Goal: Task Accomplishment & Management: Manage account settings

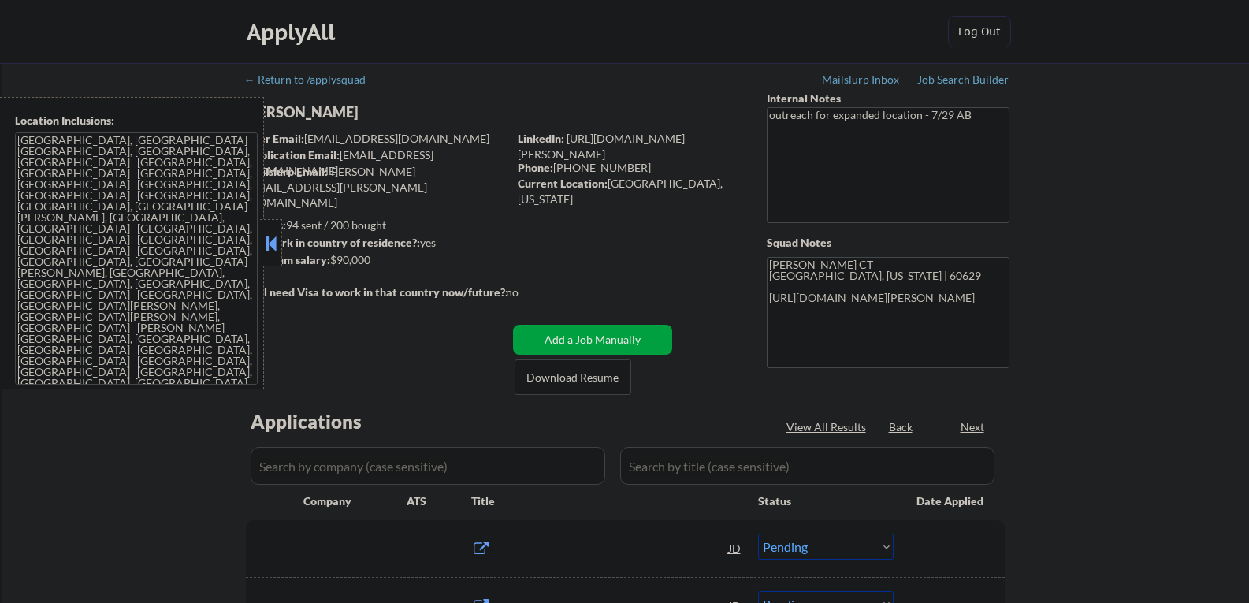
select select ""pending""
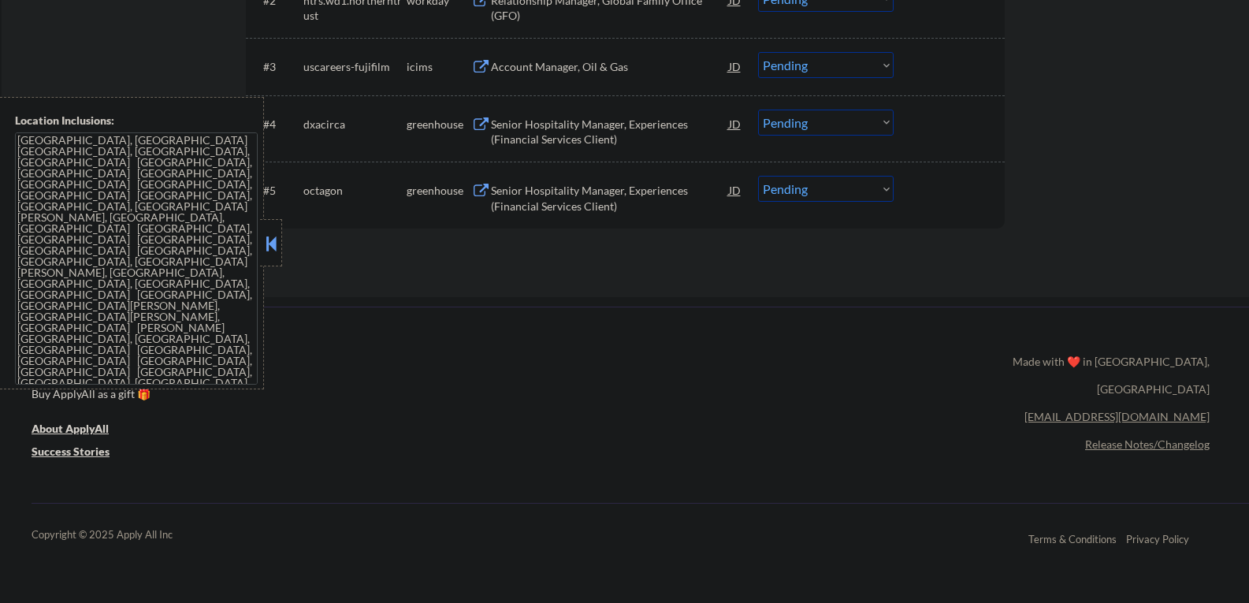
scroll to position [551, 0]
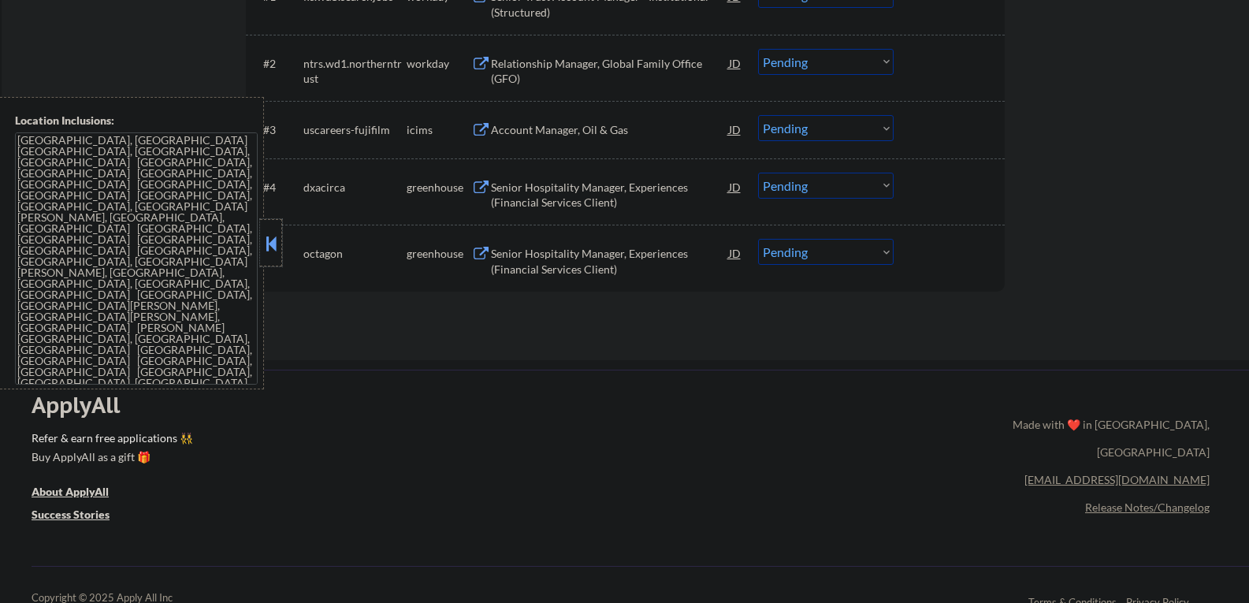
drag, startPoint x: 262, startPoint y: 240, endPoint x: 281, endPoint y: 237, distance: 19.9
click at [263, 240] on div at bounding box center [271, 242] width 22 height 47
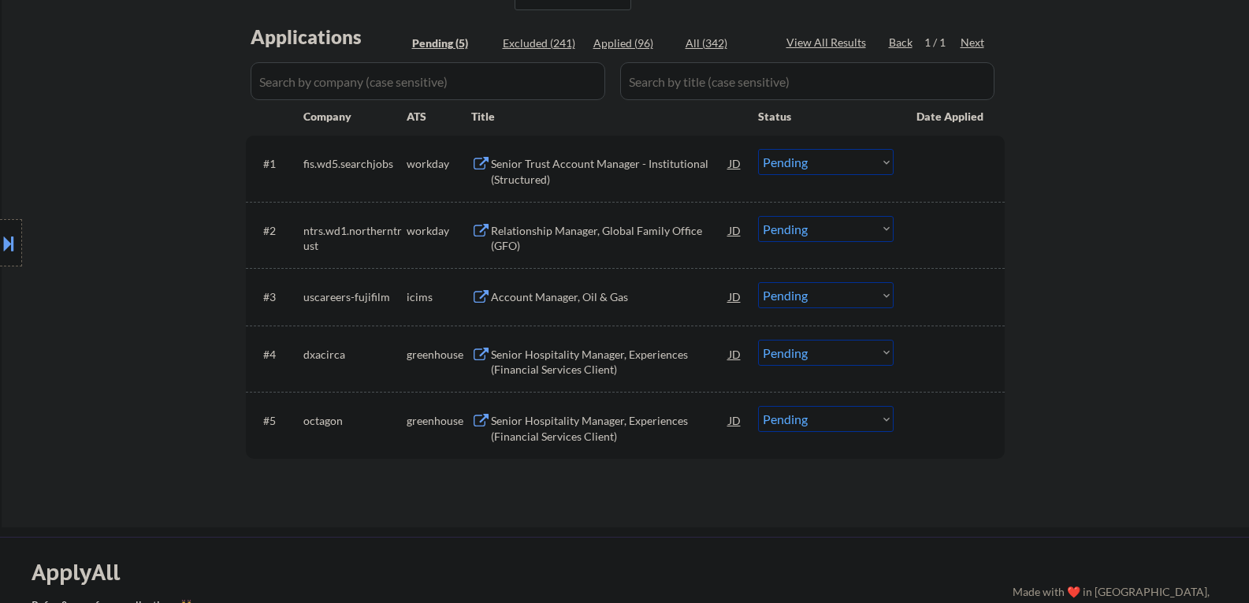
scroll to position [394, 0]
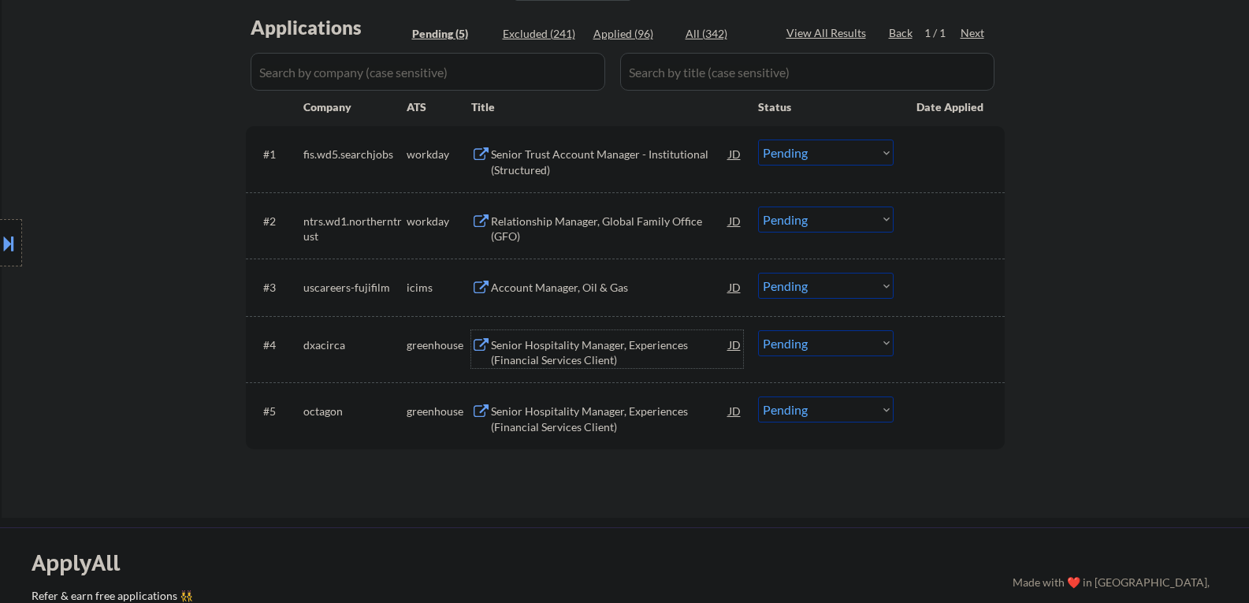
click at [545, 358] on div "Senior Hospitality Manager, Experiences (Financial Services Client)" at bounding box center [610, 352] width 238 height 31
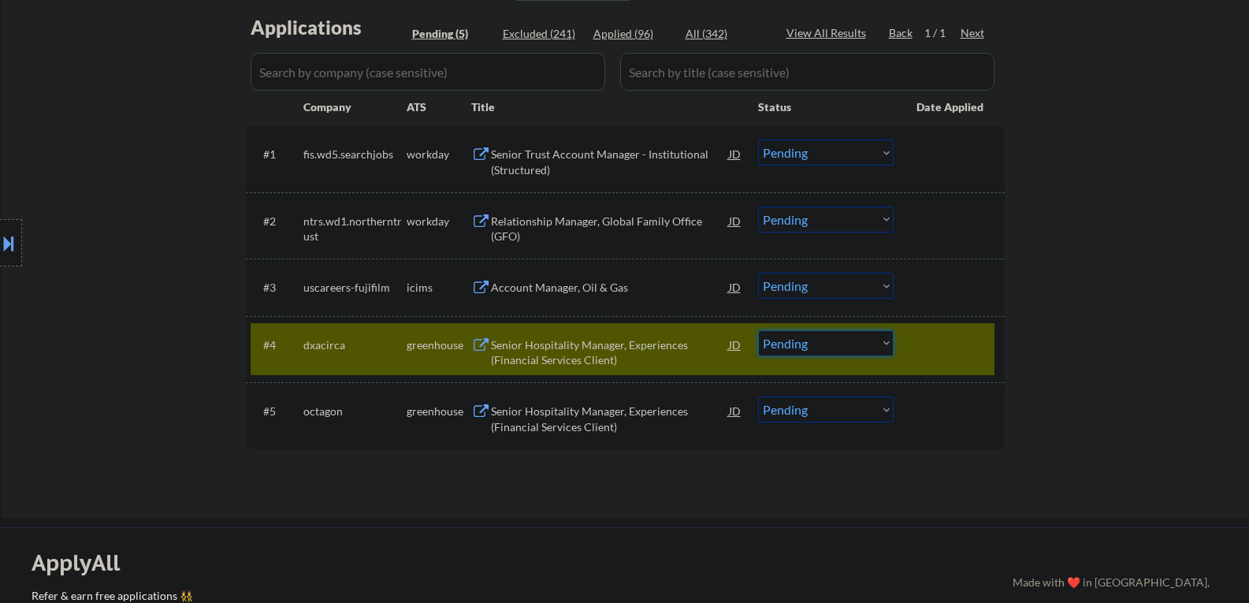
click at [791, 343] on select "Choose an option... Pending Applied Excluded (Questions) Excluded (Expired) Exc…" at bounding box center [826, 343] width 136 height 26
click at [758, 330] on select "Choose an option... Pending Applied Excluded (Questions) Excluded (Expired) Exc…" at bounding box center [826, 343] width 136 height 26
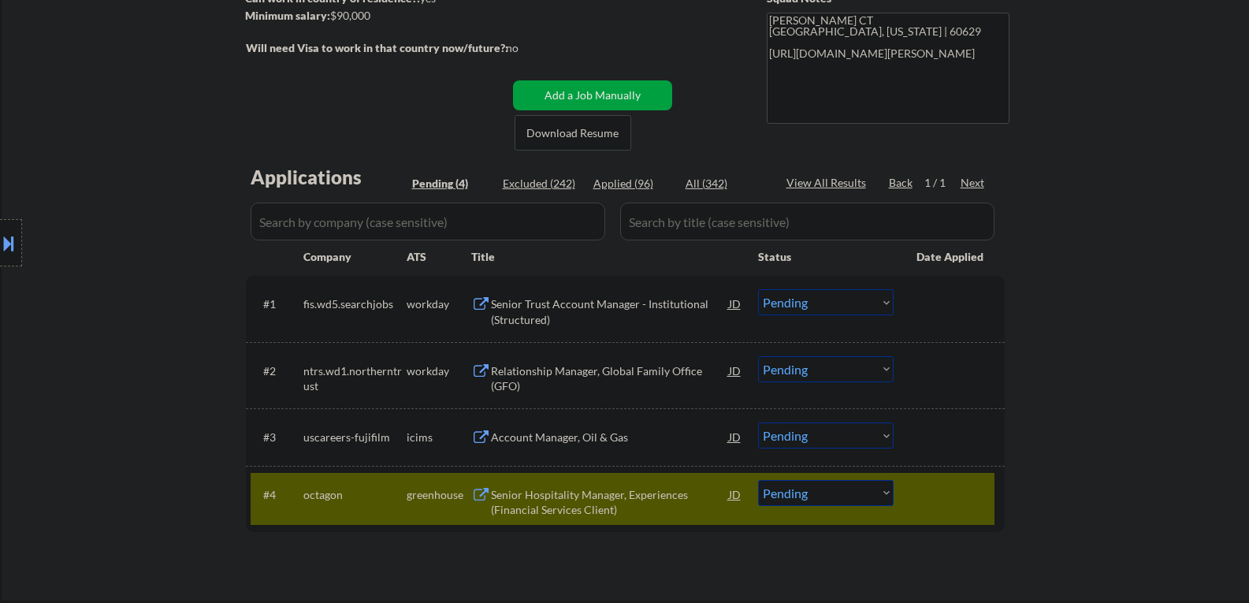
scroll to position [315, 0]
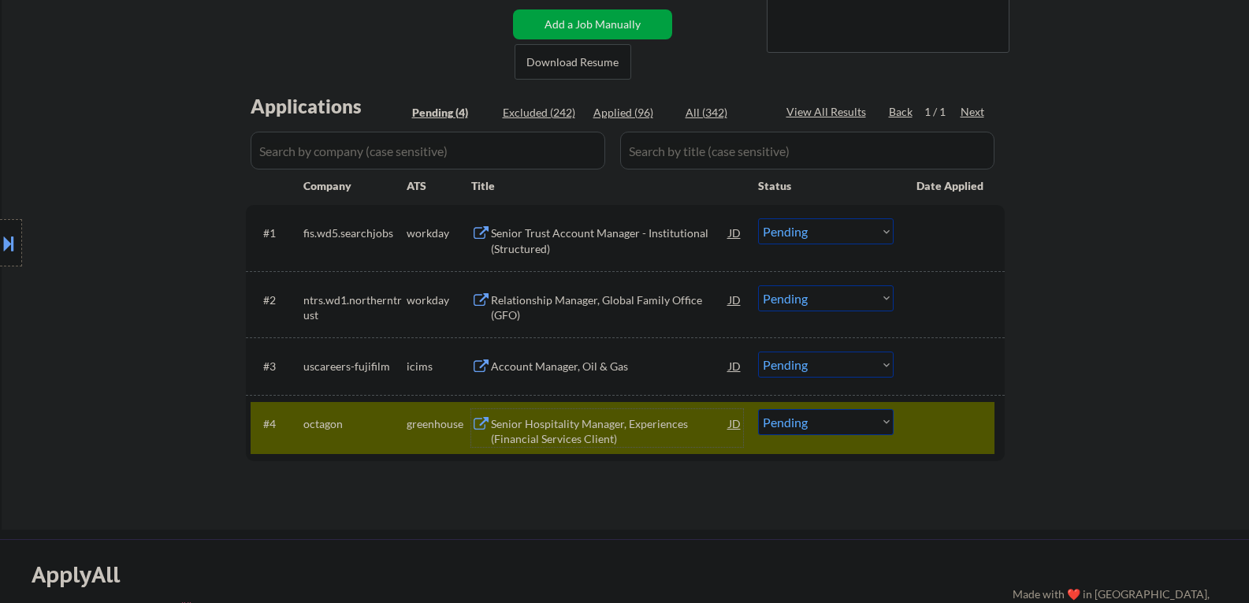
click at [563, 427] on div "Senior Hospitality Manager, Experiences (Financial Services Client)" at bounding box center [610, 431] width 238 height 31
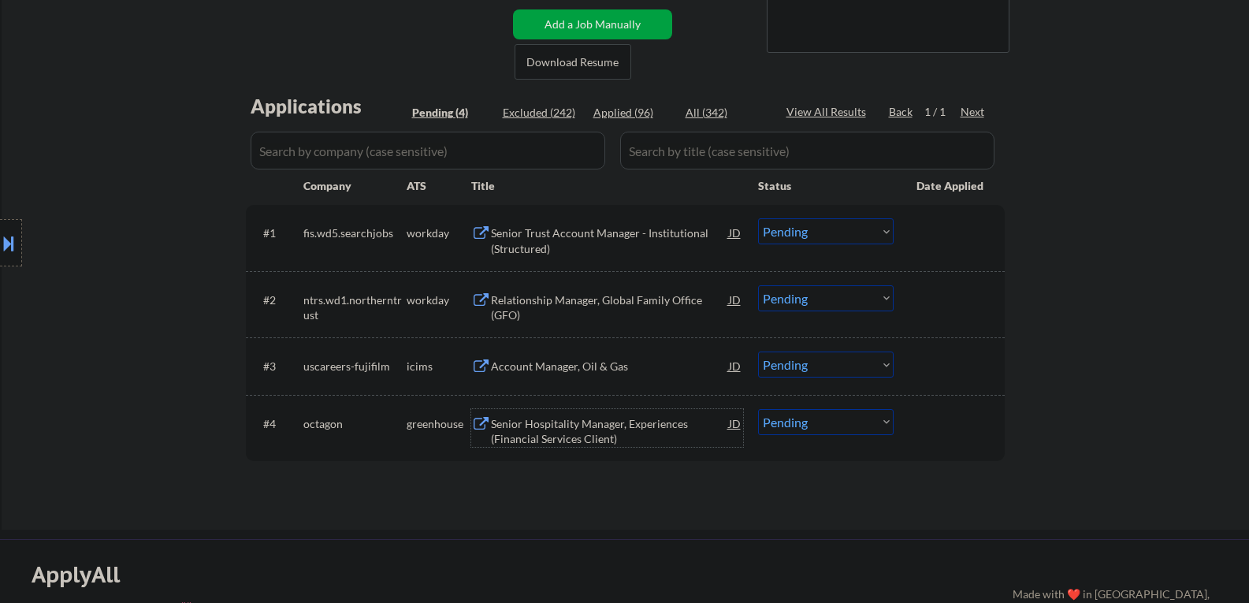
click at [540, 433] on div "Senior Hospitality Manager, Experiences (Financial Services Client)" at bounding box center [610, 431] width 238 height 31
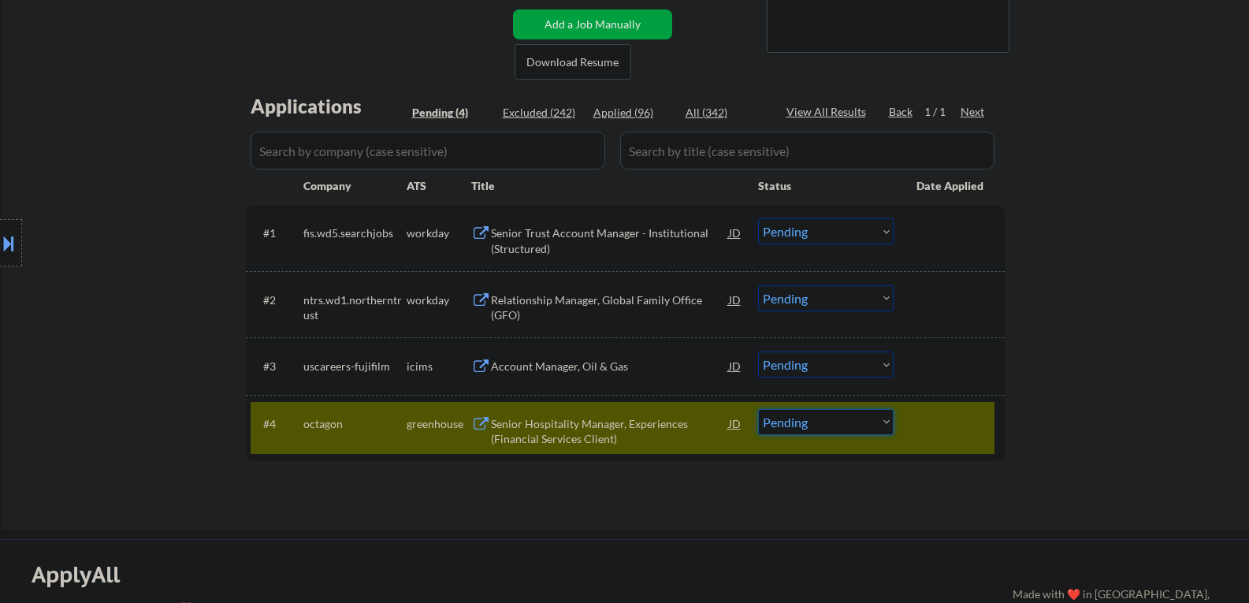
click at [795, 423] on select "Choose an option... Pending Applied Excluded (Questions) Excluded (Expired) Exc…" at bounding box center [826, 422] width 136 height 26
select select ""excluded__salary_""
click at [758, 409] on select "Choose an option... Pending Applied Excluded (Questions) Excluded (Expired) Exc…" at bounding box center [826, 422] width 136 height 26
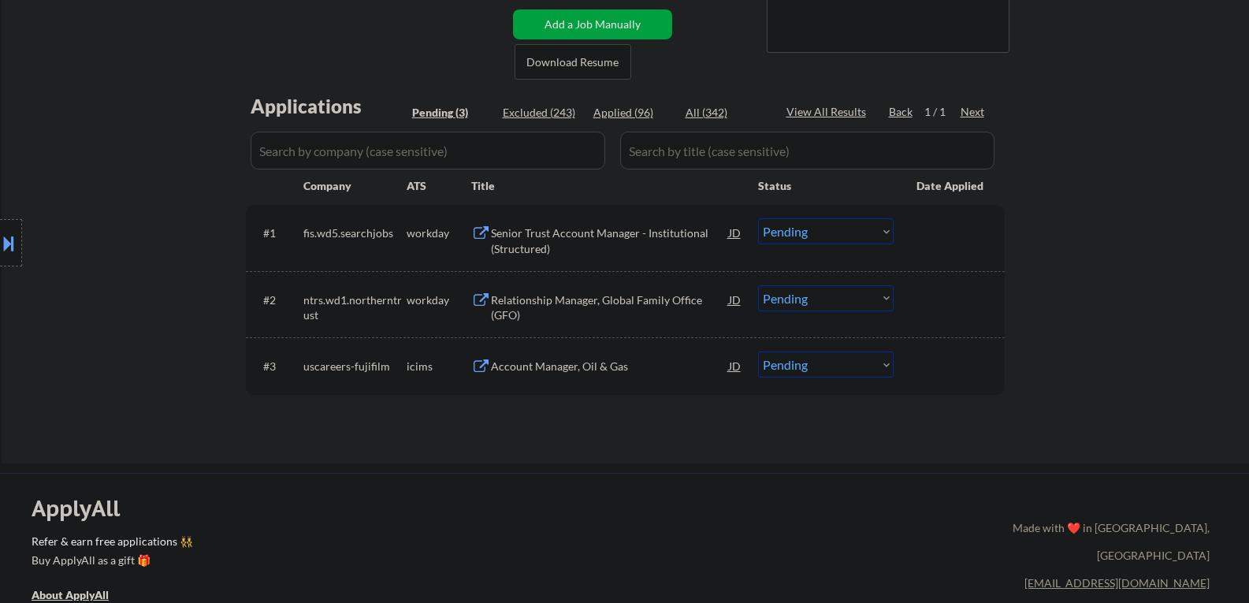
click at [558, 243] on div "Senior Trust Account Manager - Institutional (Structured)" at bounding box center [610, 240] width 238 height 31
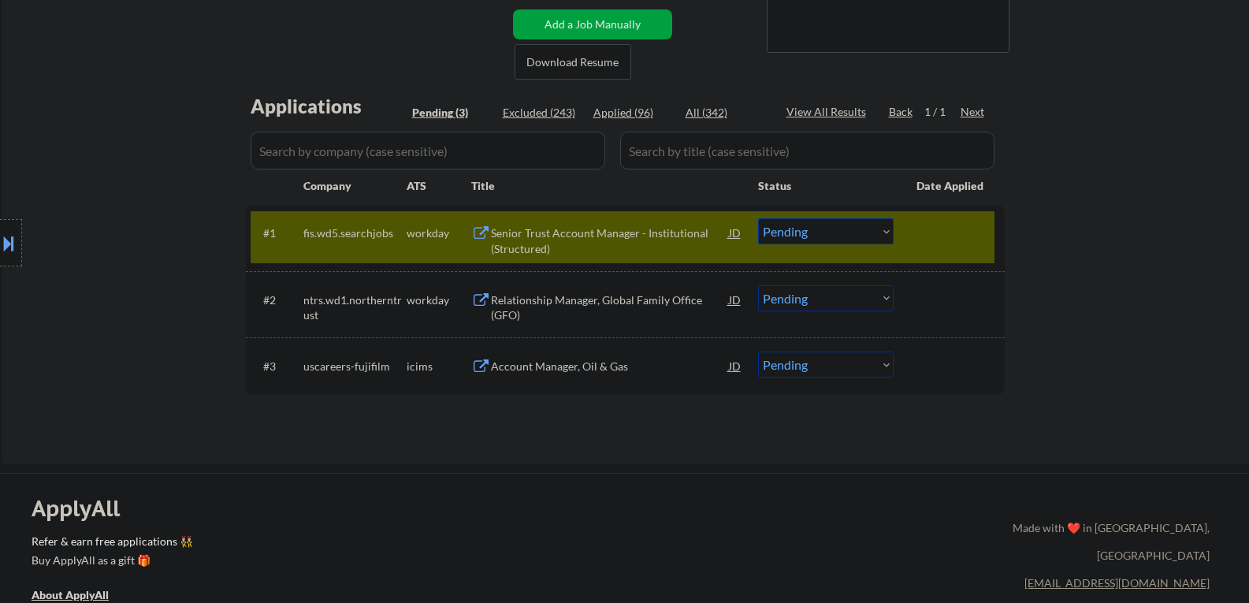
type textarea "Frank CT Chicago, Illinois | 60629 408 310 7828 https://www.linkedin.com/in/wil…"
click at [527, 221] on div "Senior Trust Account Manager - Institutional (Structured)" at bounding box center [610, 237] width 238 height 38
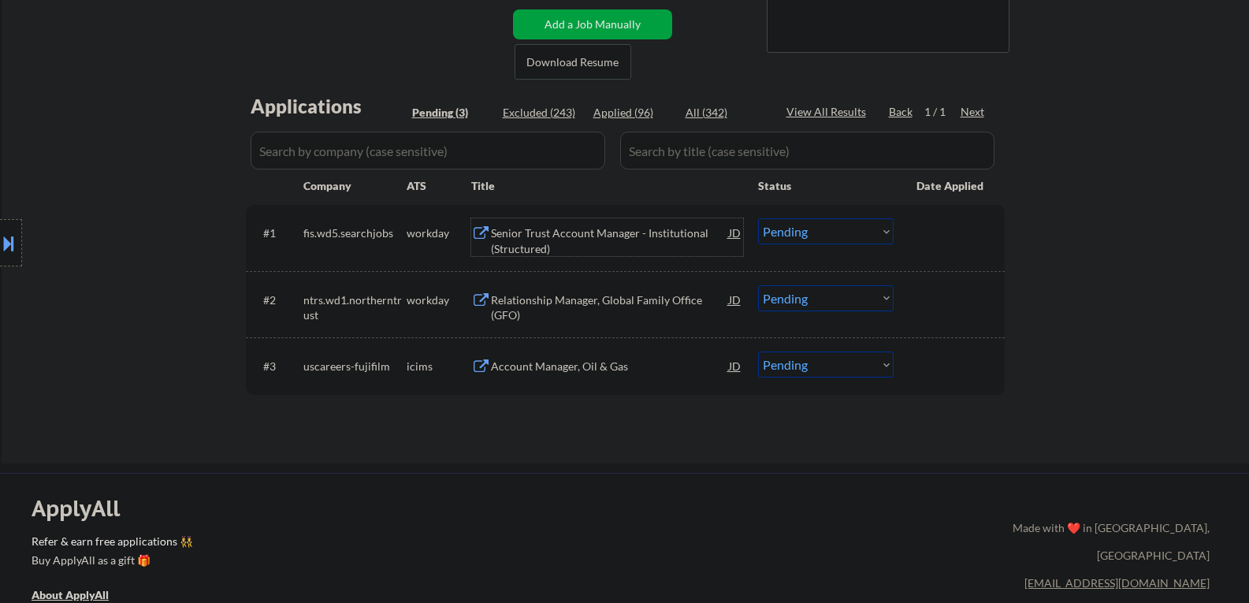
click at [777, 236] on select "Choose an option... Pending Applied Excluded (Questions) Excluded (Expired) Exc…" at bounding box center [826, 231] width 136 height 26
click at [758, 218] on select "Choose an option... Pending Applied Excluded (Questions) Excluded (Expired) Exc…" at bounding box center [826, 231] width 136 height 26
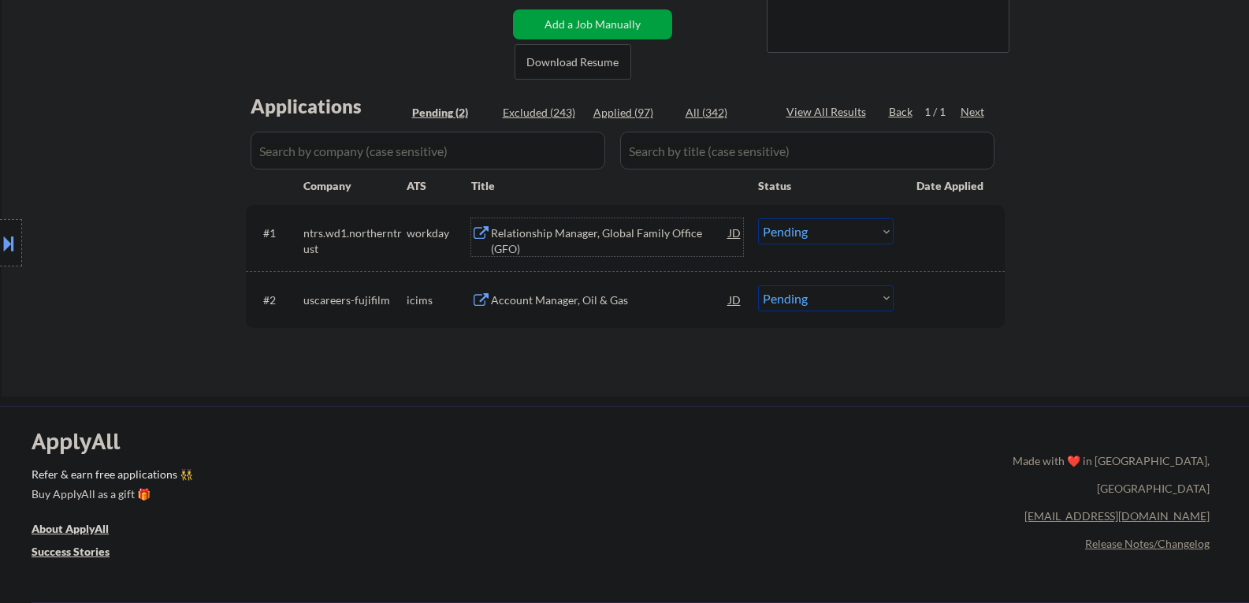
click at [519, 240] on div "Relationship Manager, Global Family Office (GFO)" at bounding box center [610, 240] width 238 height 31
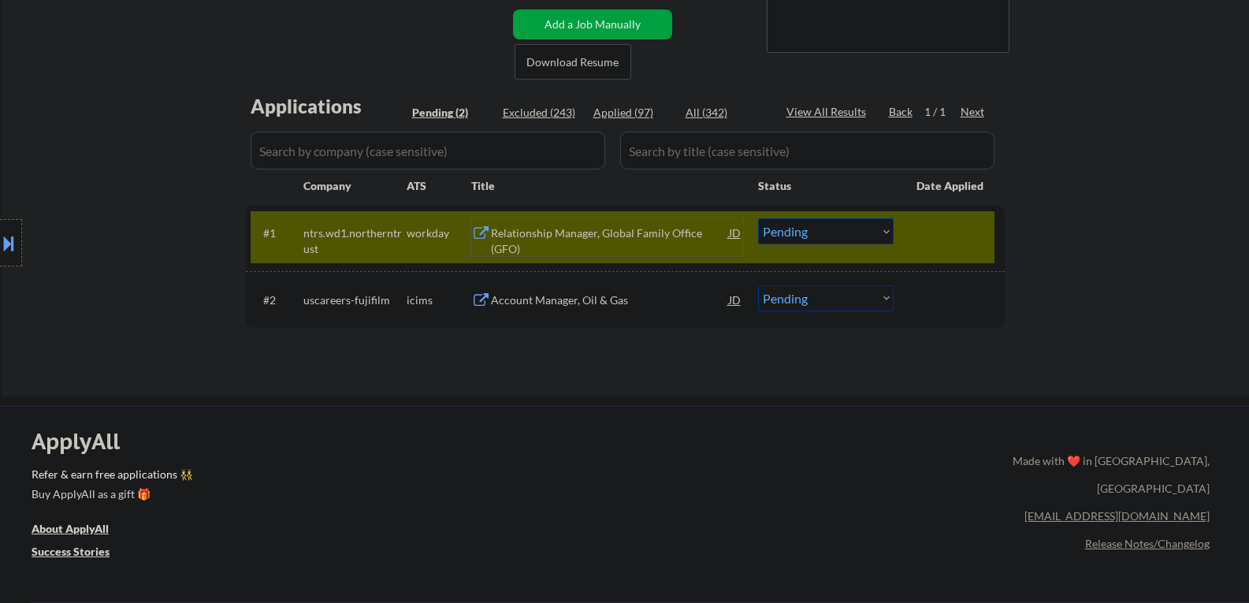
click at [543, 240] on div "Relationship Manager, Global Family Office (GFO)" at bounding box center [610, 240] width 238 height 31
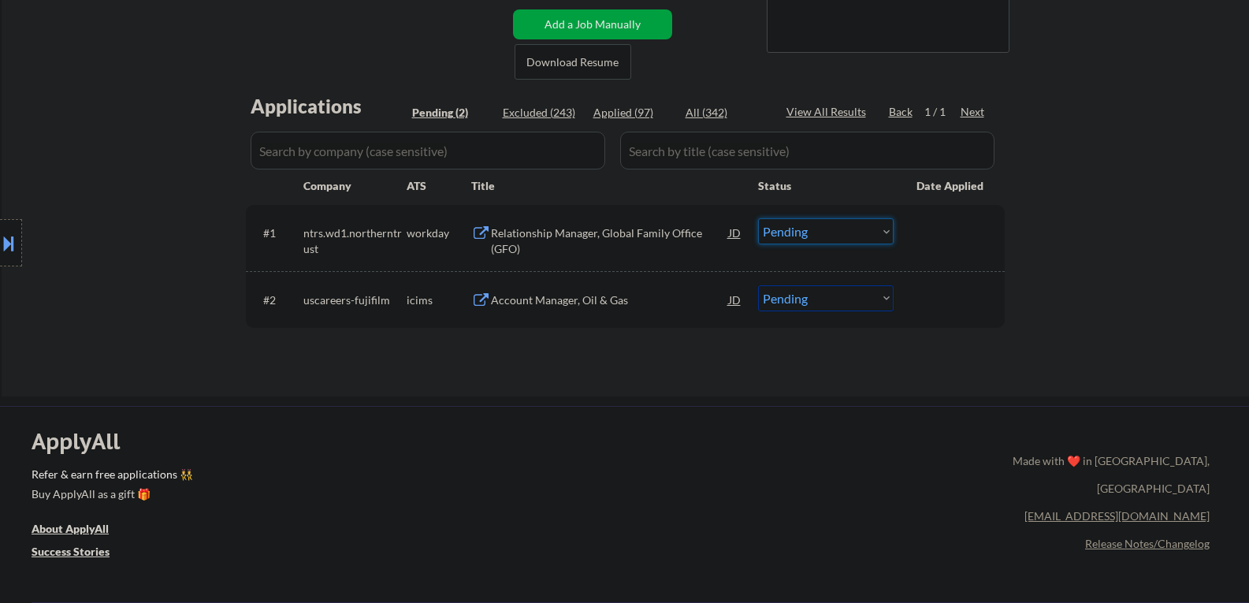
click at [784, 234] on select "Choose an option... Pending Applied Excluded (Questions) Excluded (Expired) Exc…" at bounding box center [826, 231] width 136 height 26
click at [758, 218] on select "Choose an option... Pending Applied Excluded (Questions) Excluded (Expired) Exc…" at bounding box center [826, 231] width 136 height 26
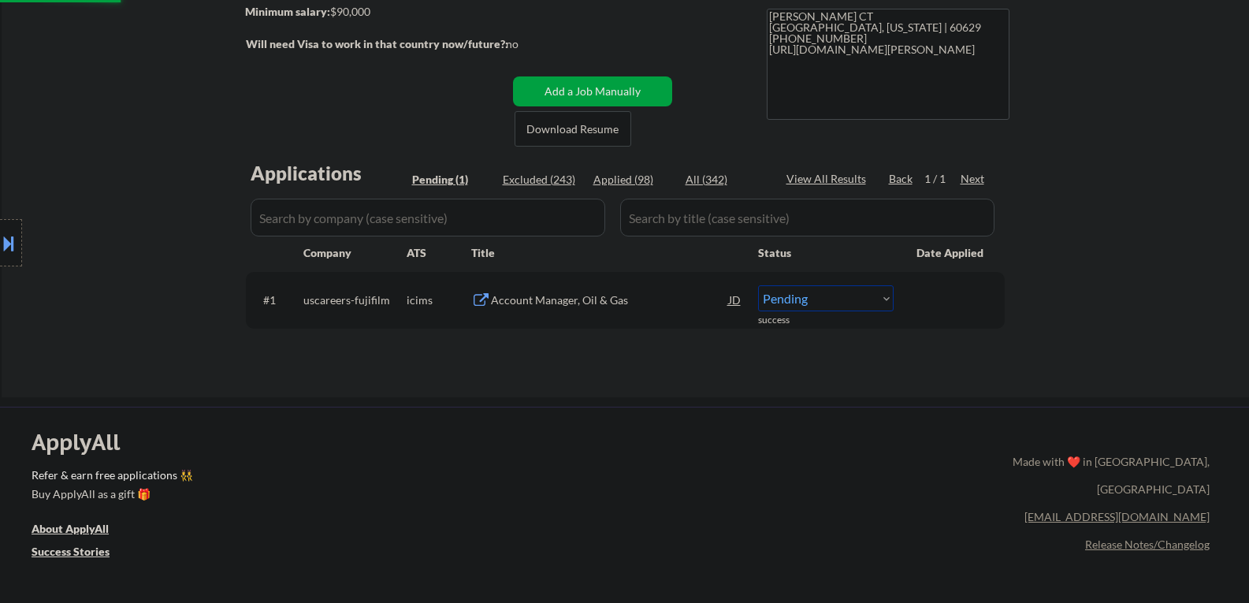
scroll to position [158, 0]
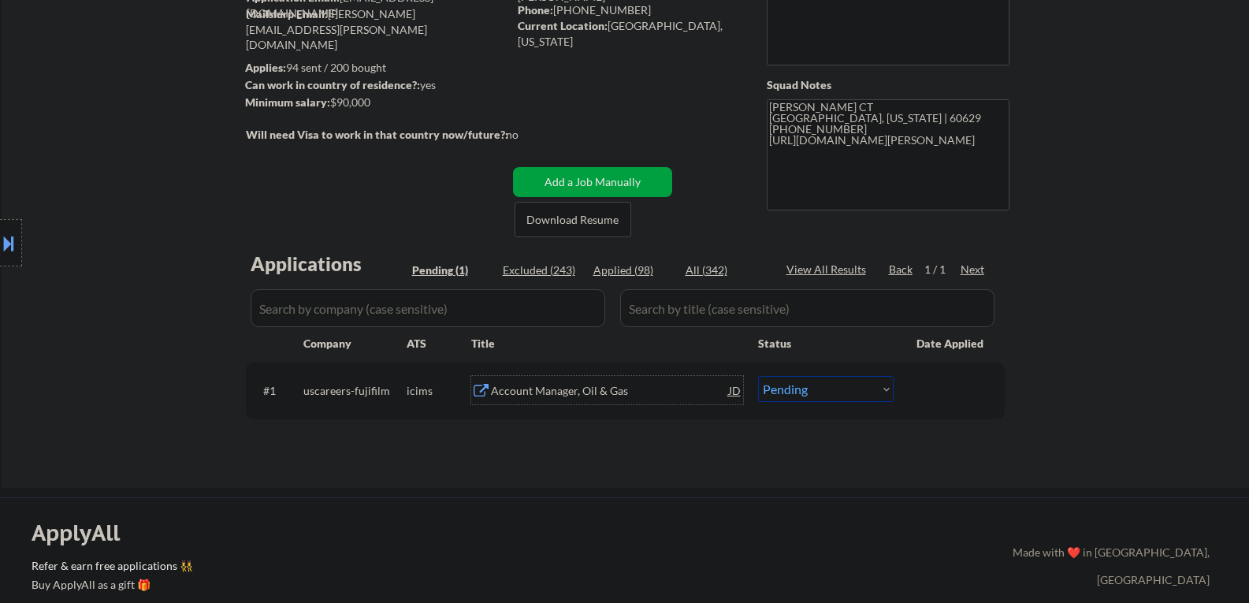
click at [507, 388] on div "Account Manager, Oil & Gas" at bounding box center [610, 391] width 238 height 16
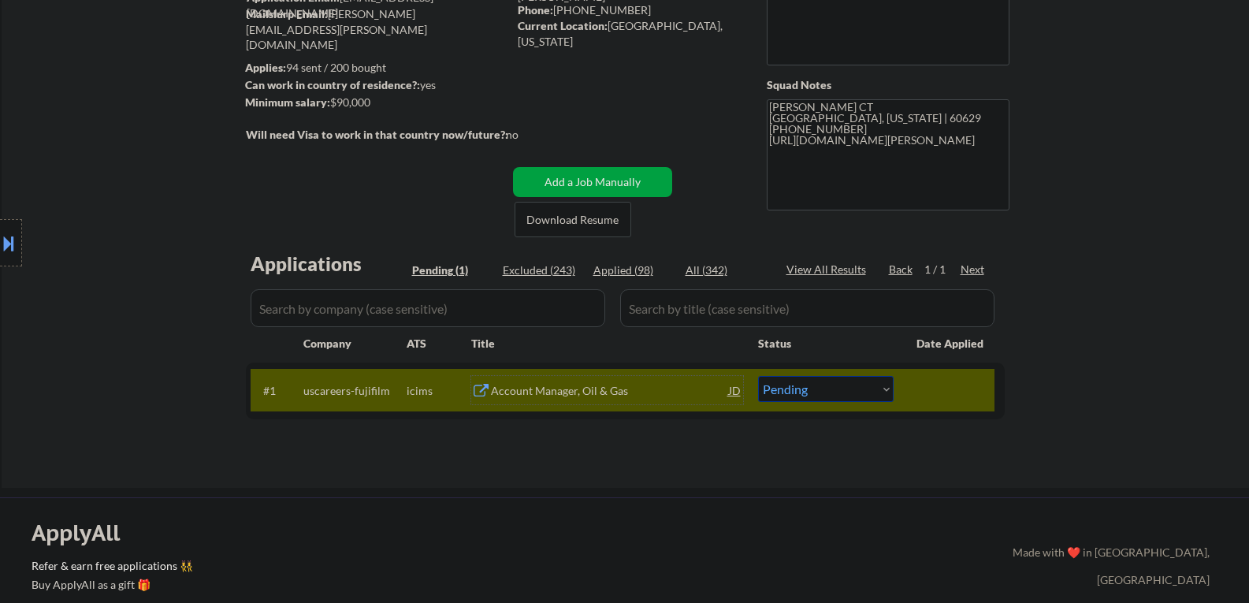
click at [797, 393] on select "Choose an option... Pending Applied Excluded (Questions) Excluded (Expired) Exc…" at bounding box center [826, 389] width 136 height 26
select select ""excluded__bad_match_""
click at [758, 376] on select "Choose an option... Pending Applied Excluded (Questions) Excluded (Expired) Exc…" at bounding box center [826, 389] width 136 height 26
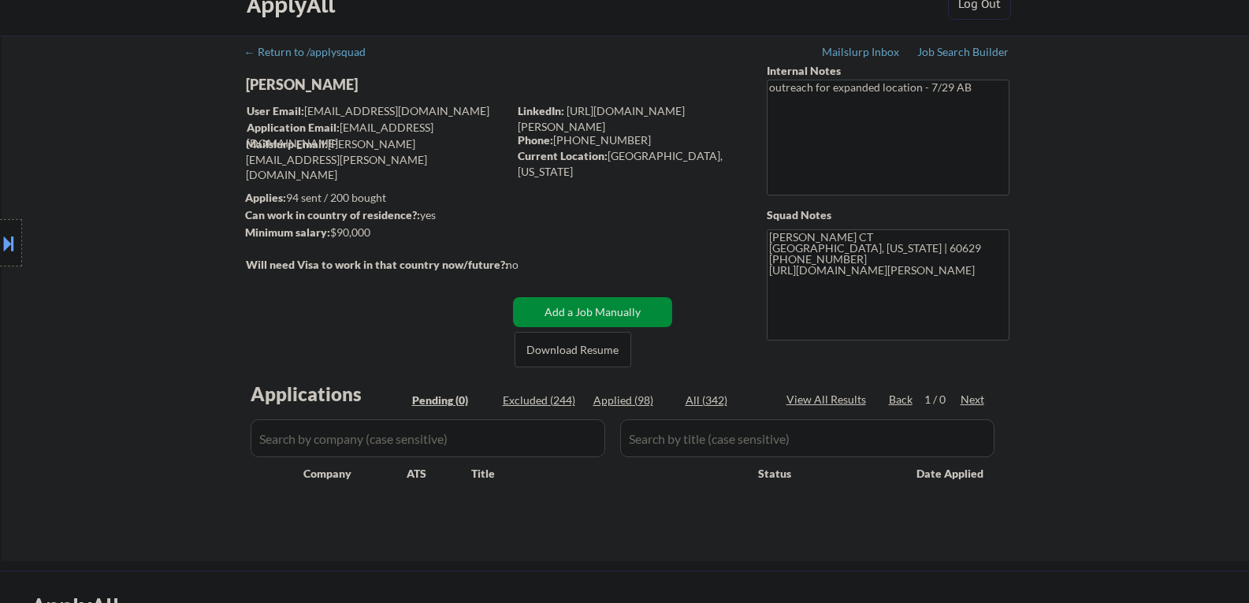
scroll to position [0, 0]
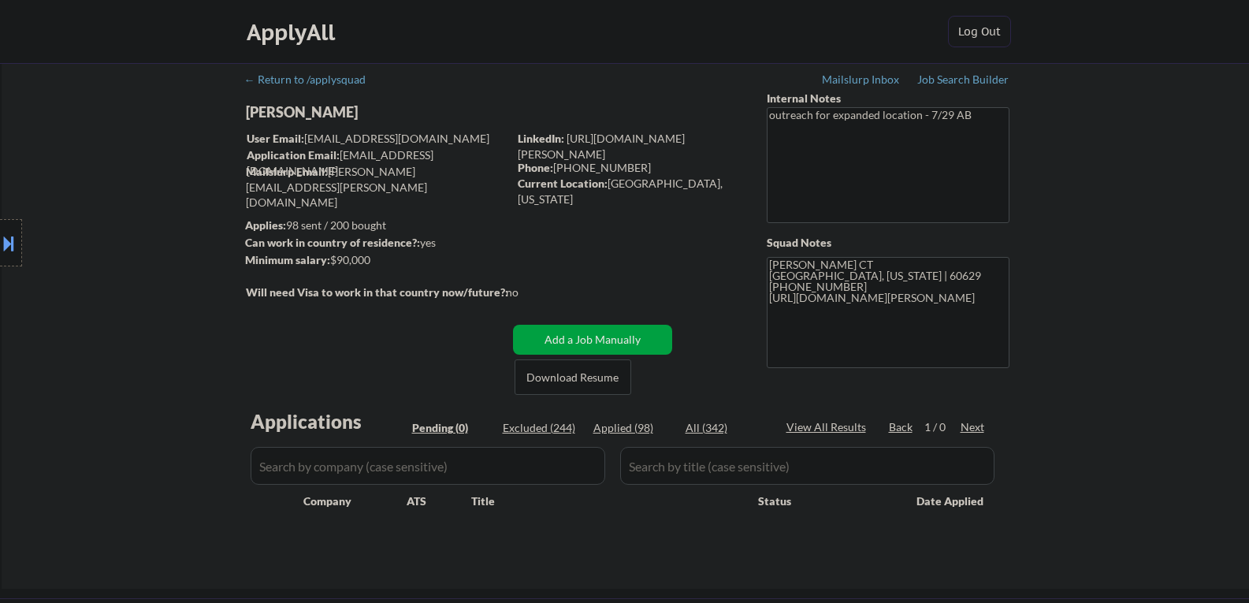
click at [639, 430] on div "Applied (98)" at bounding box center [632, 428] width 79 height 16
select select ""applied""
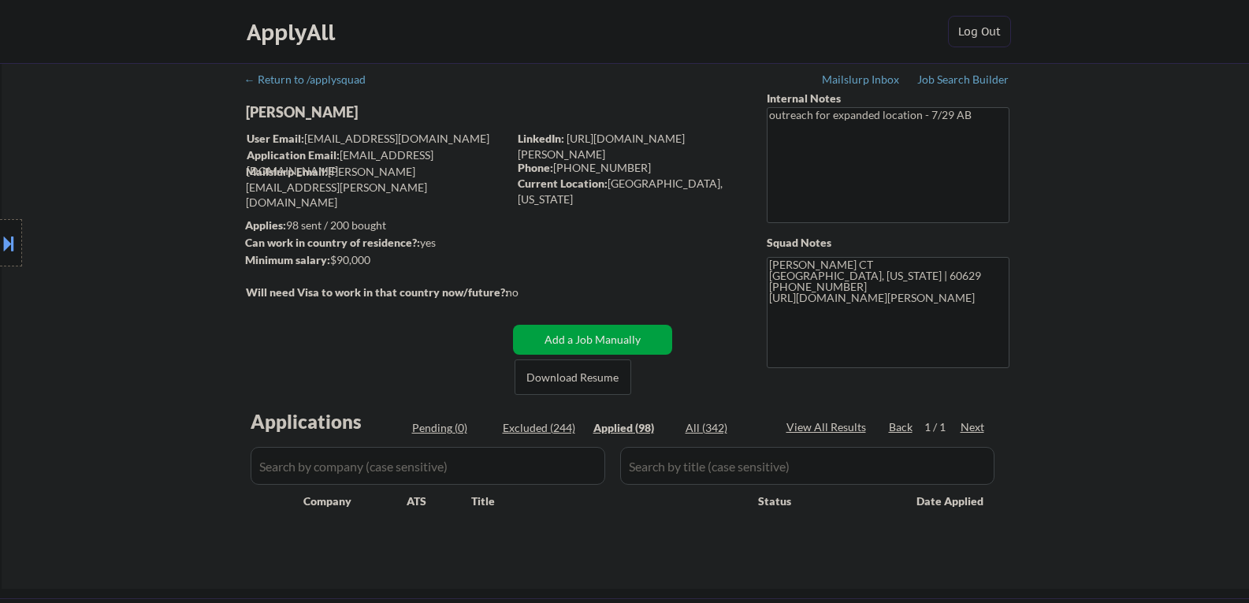
select select ""applied""
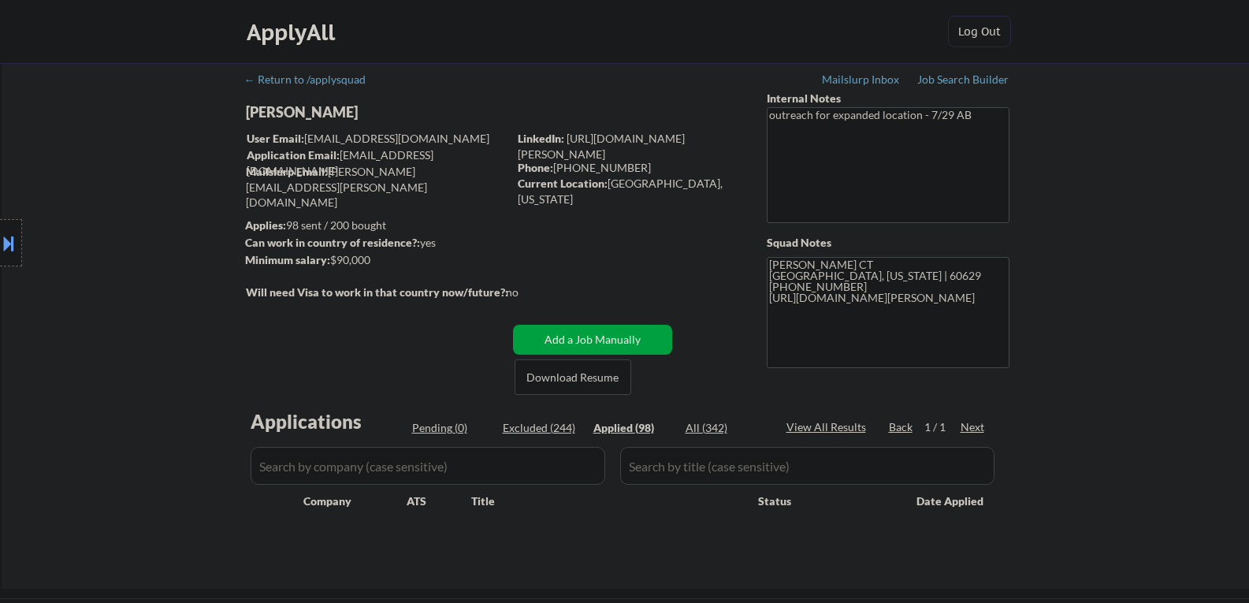
select select ""applied""
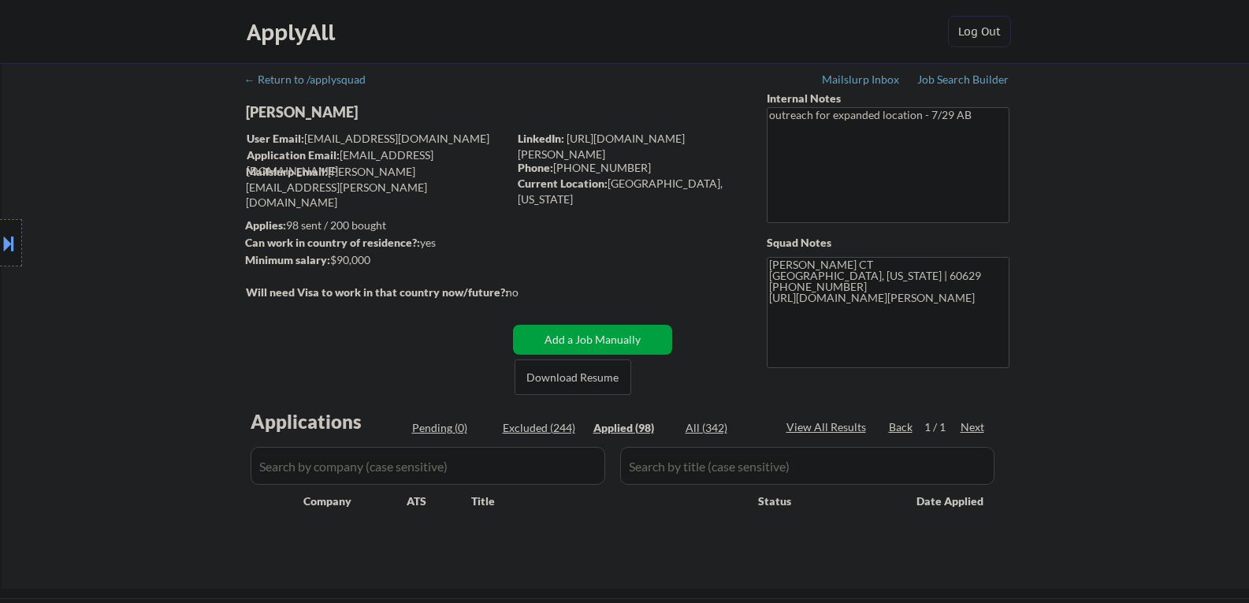
select select ""applied""
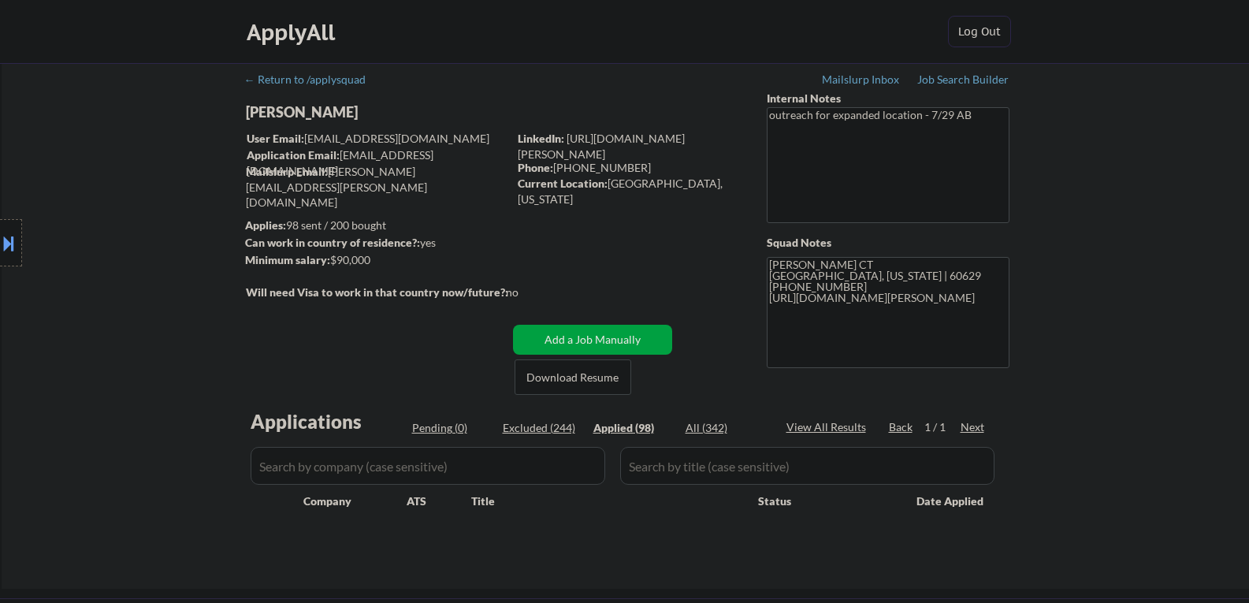
select select ""applied""
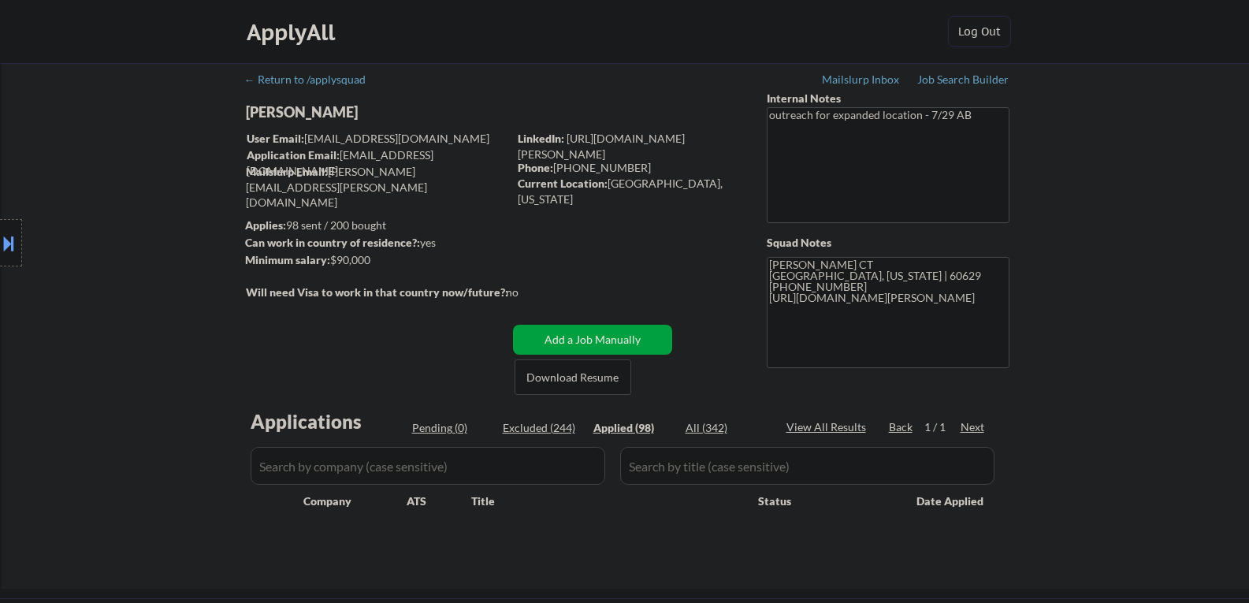
select select ""applied""
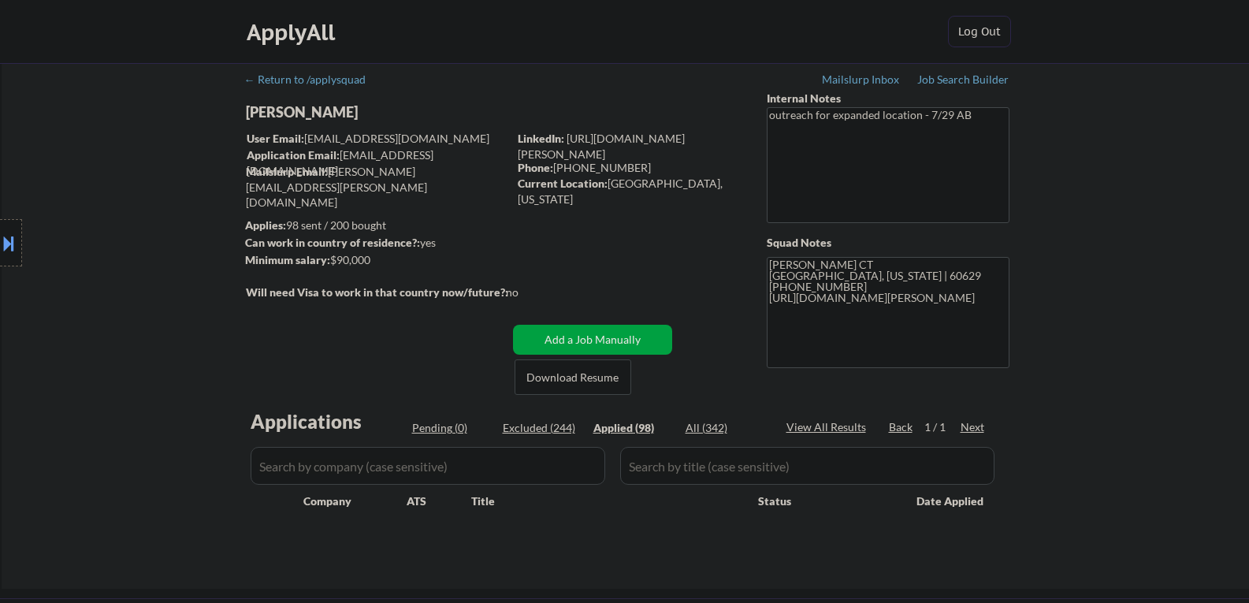
select select ""applied""
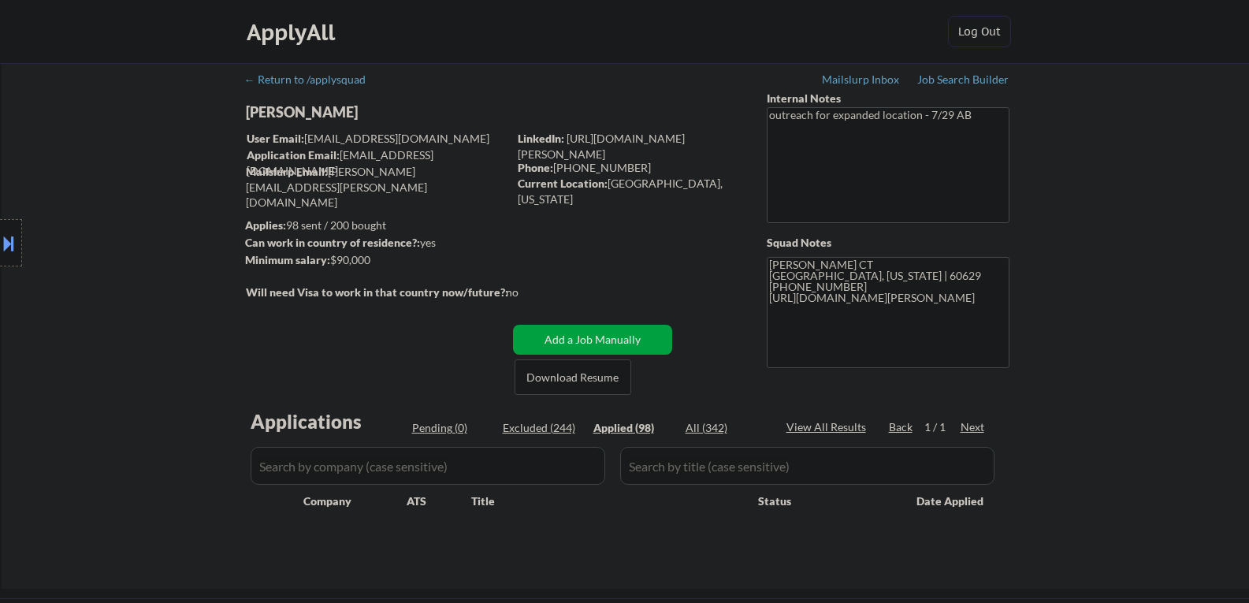
select select ""applied""
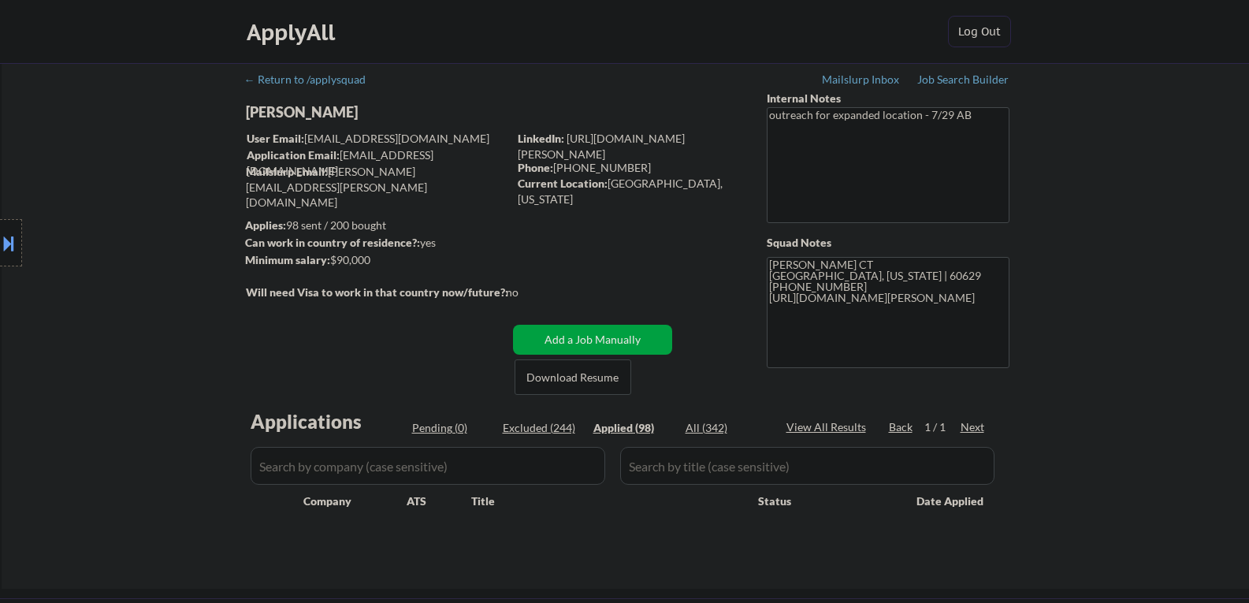
select select ""applied""
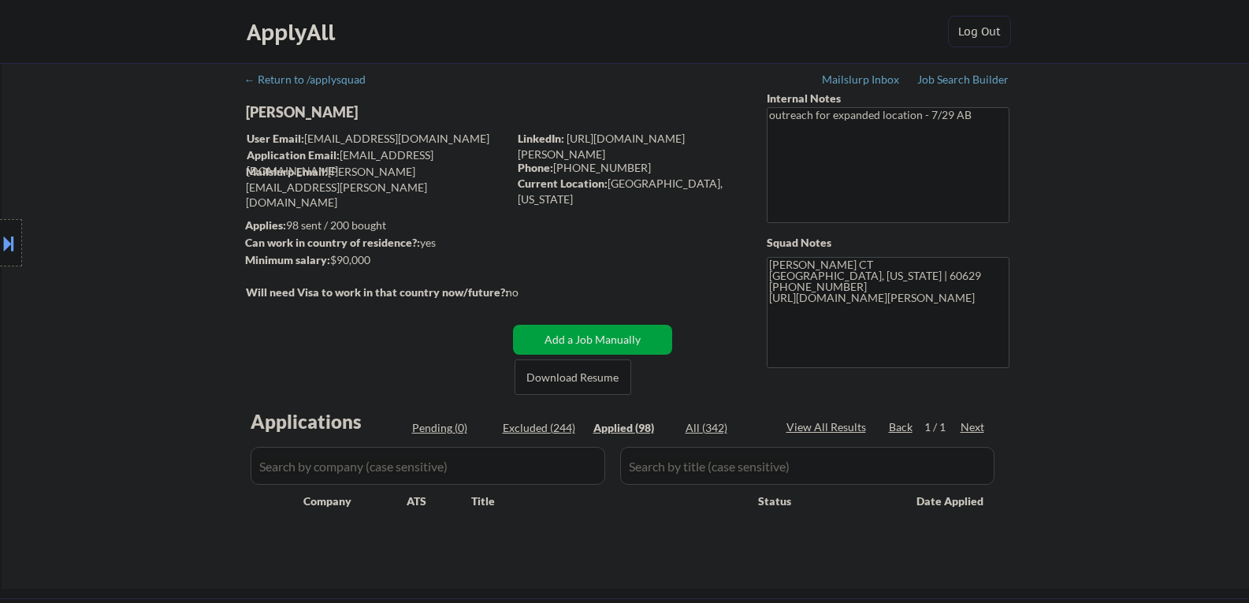
select select ""applied""
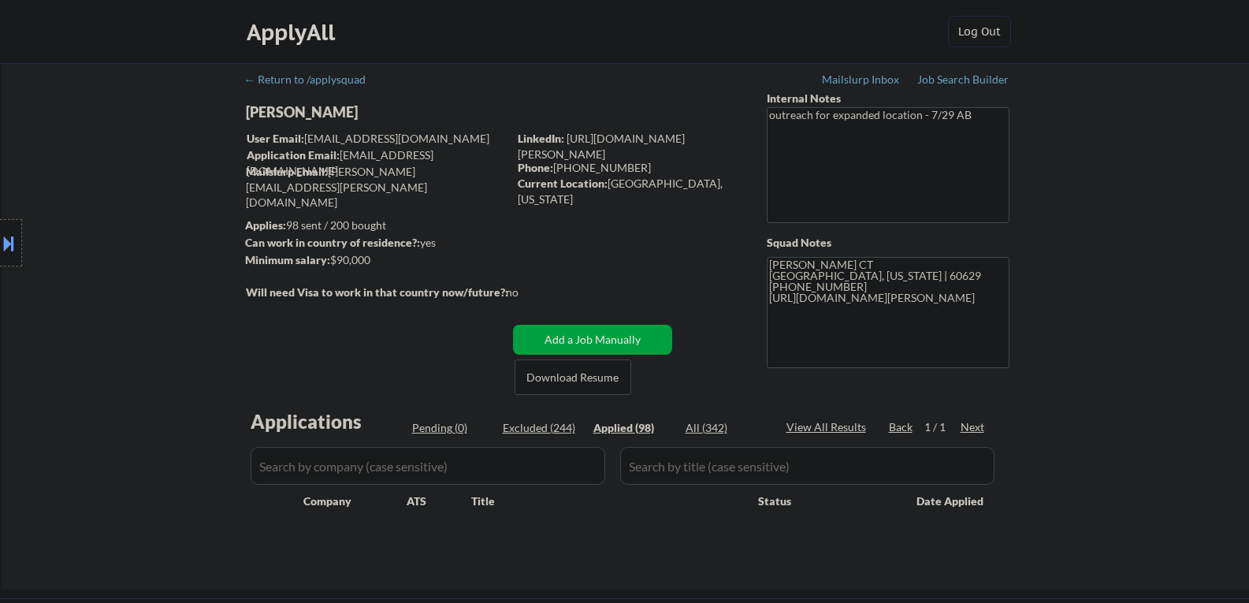
select select ""applied""
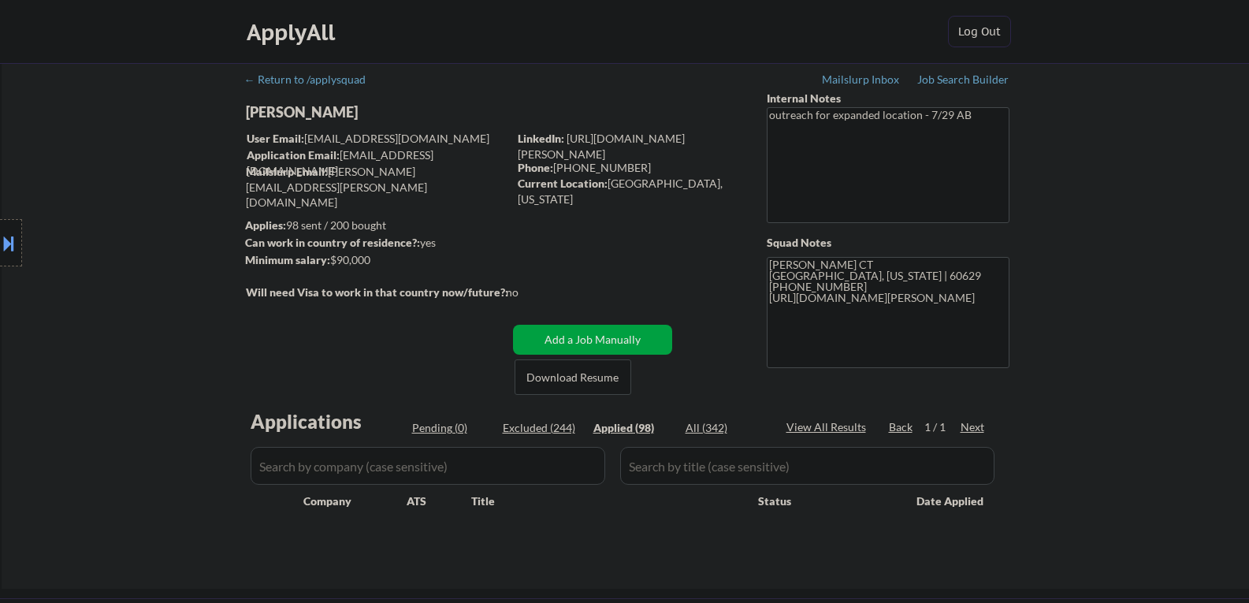
select select ""applied""
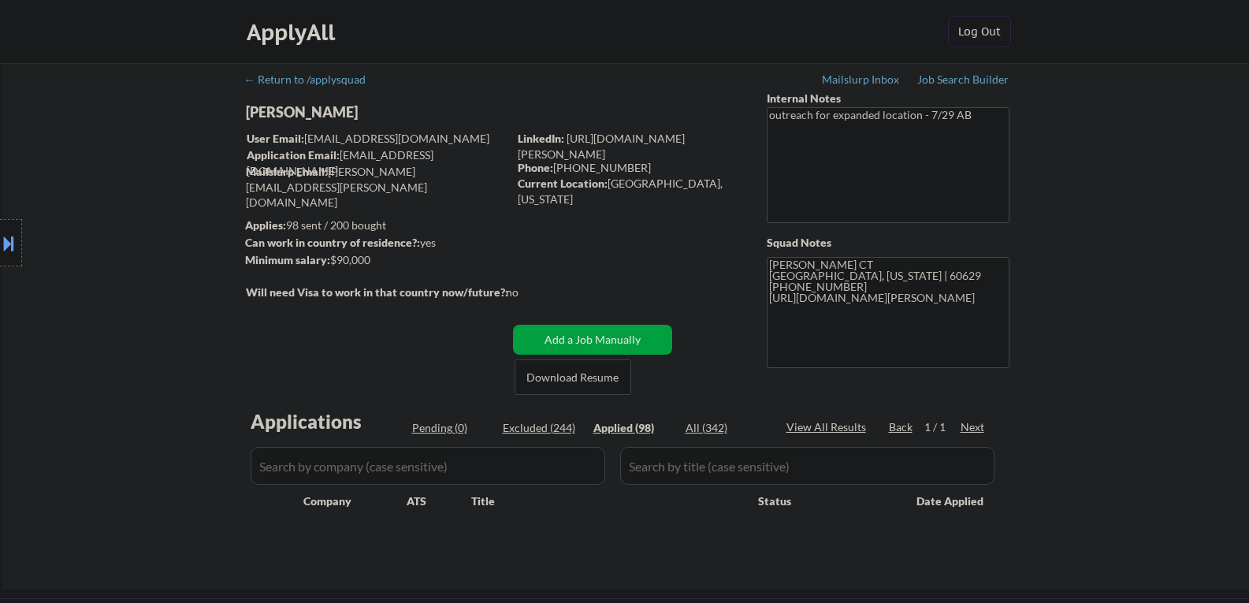
select select ""applied""
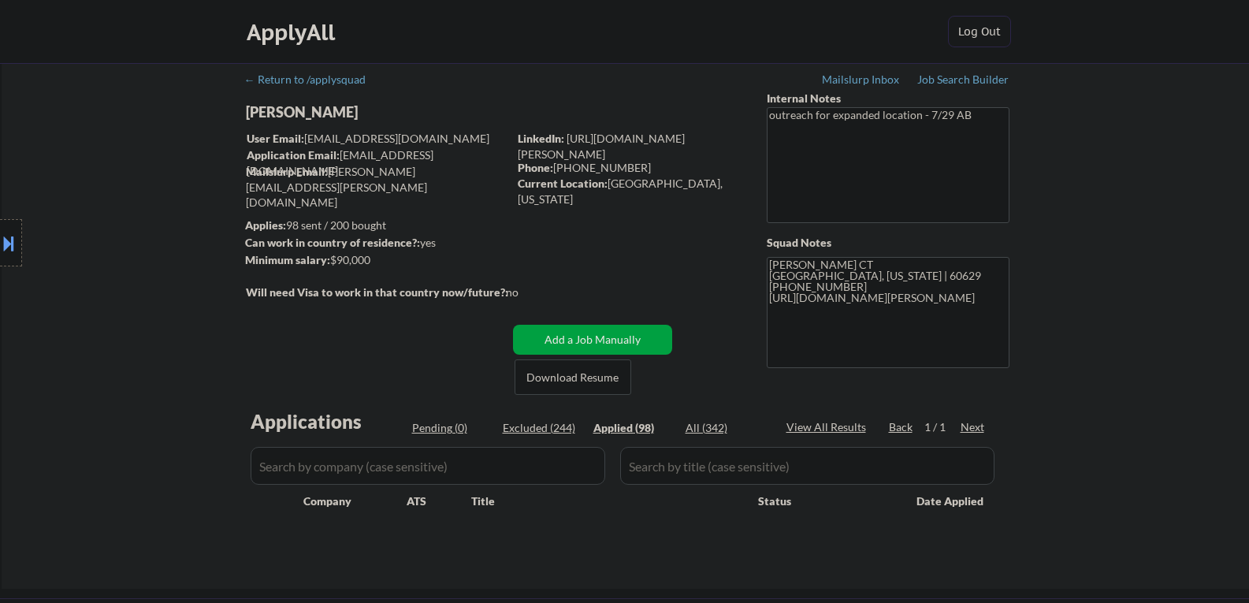
select select ""applied""
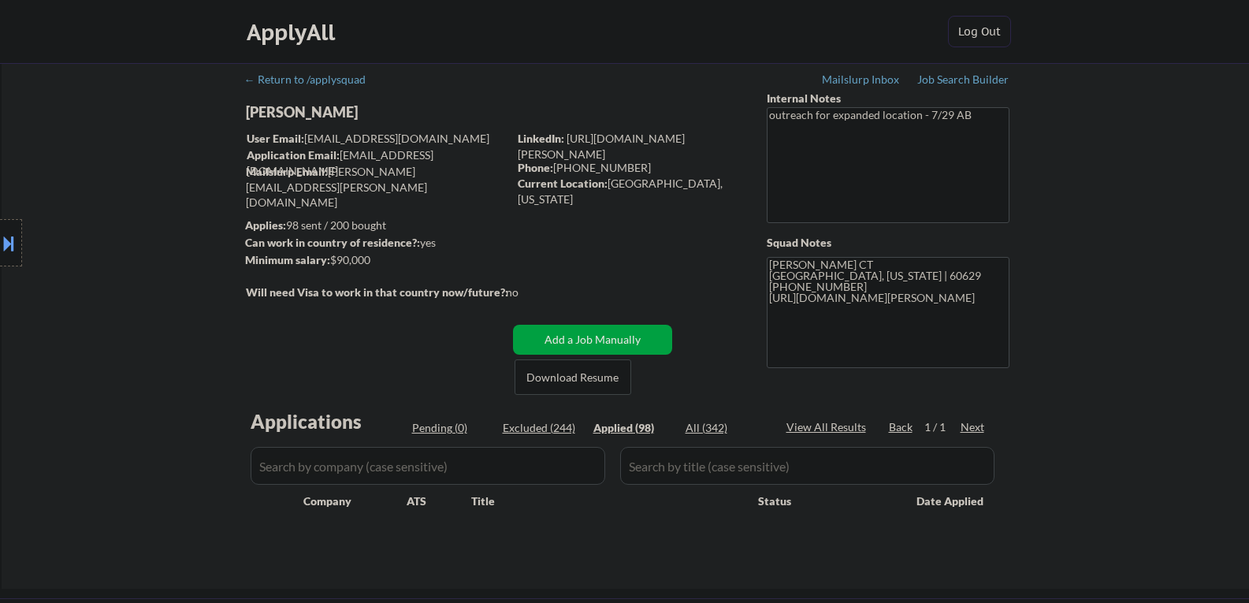
select select ""applied""
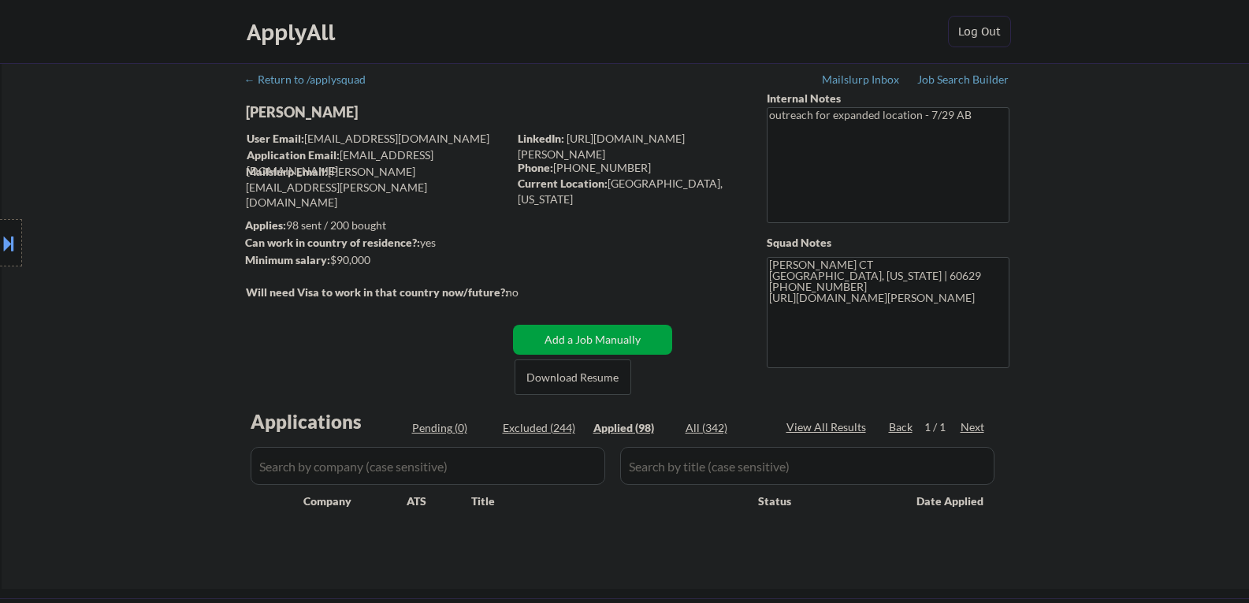
select select ""applied""
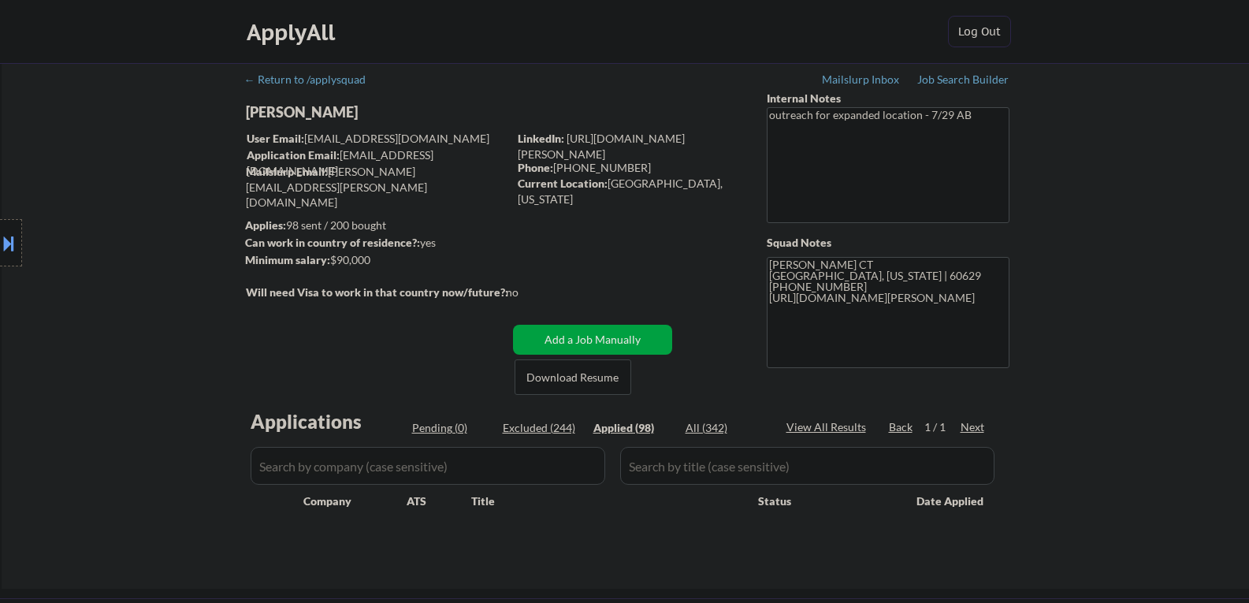
select select ""applied""
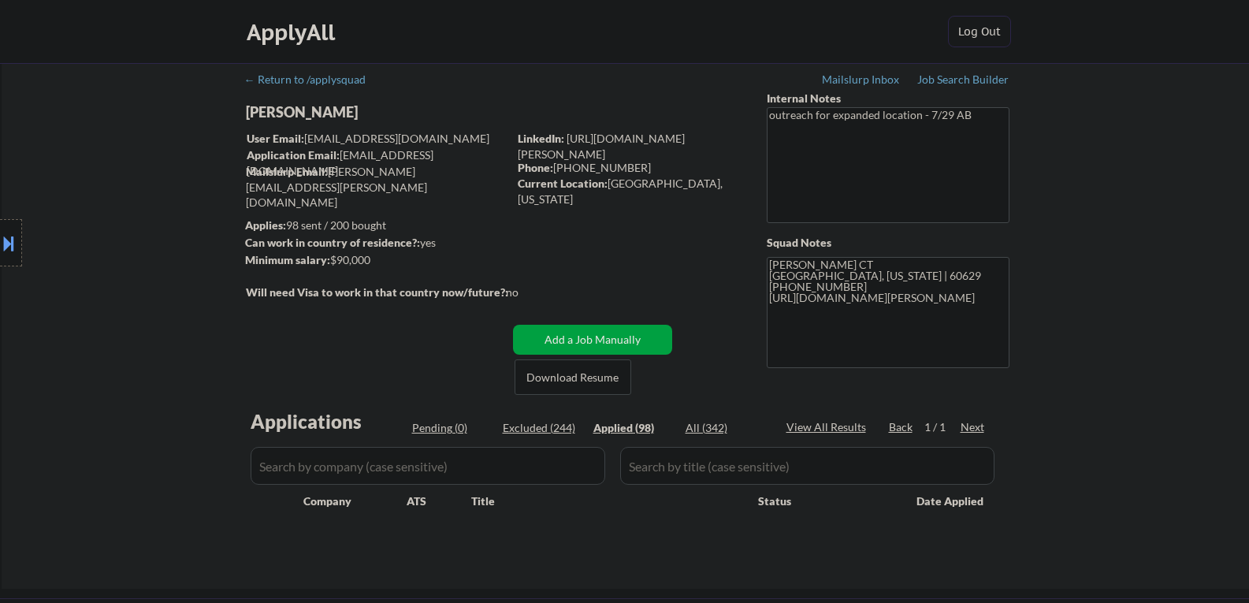
select select ""applied""
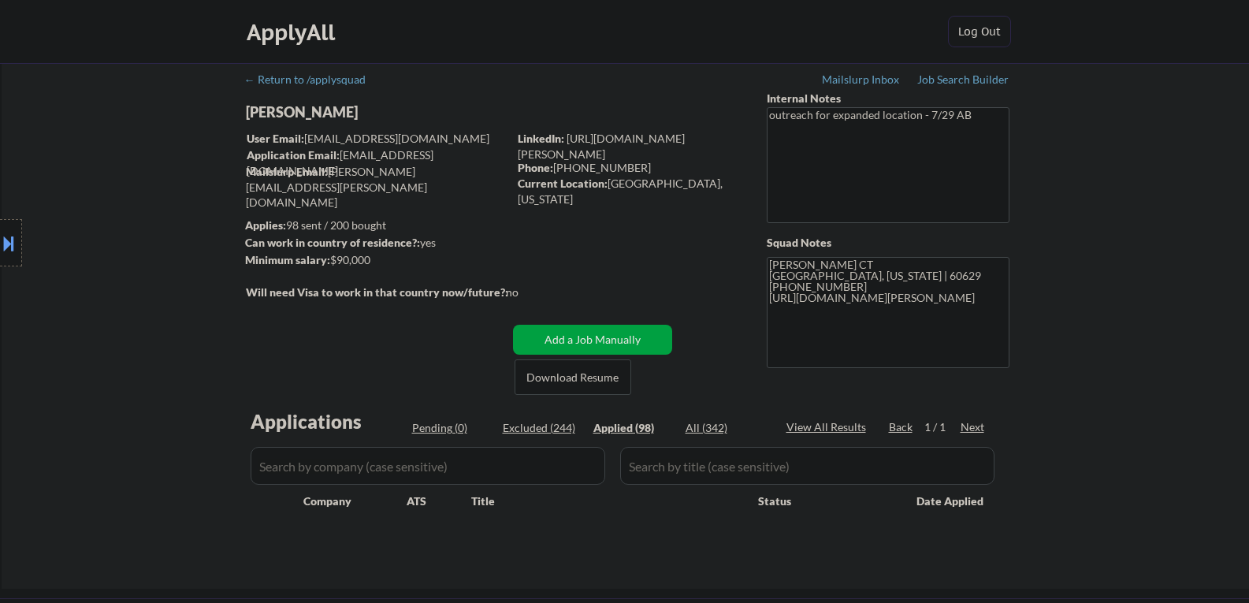
select select ""applied""
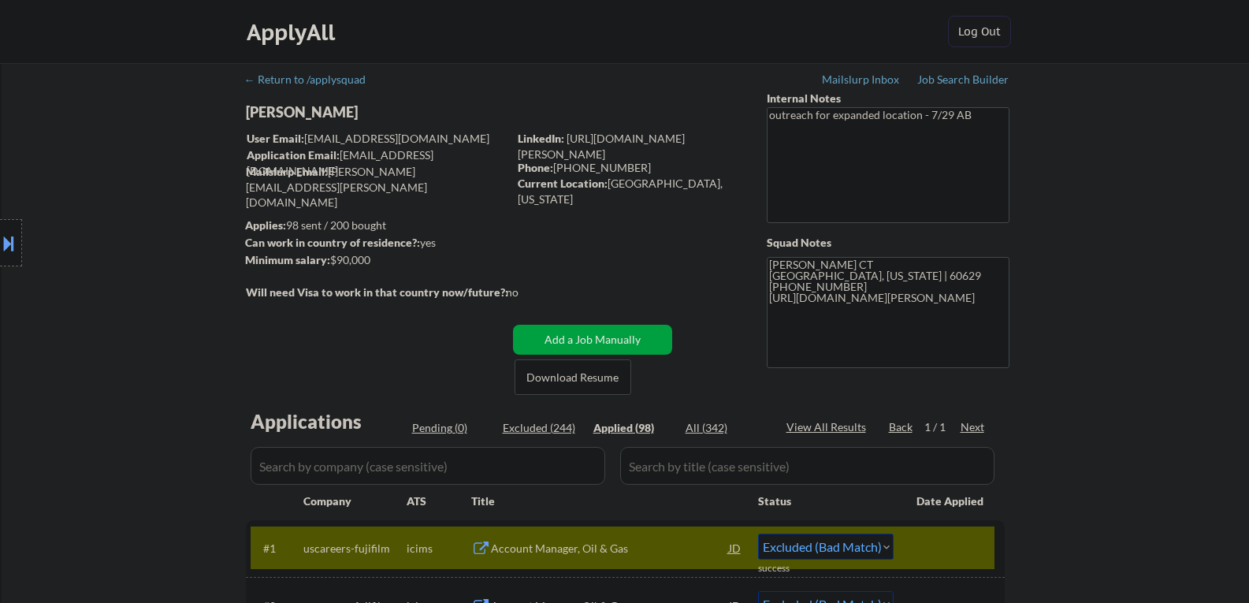
select select ""applied""
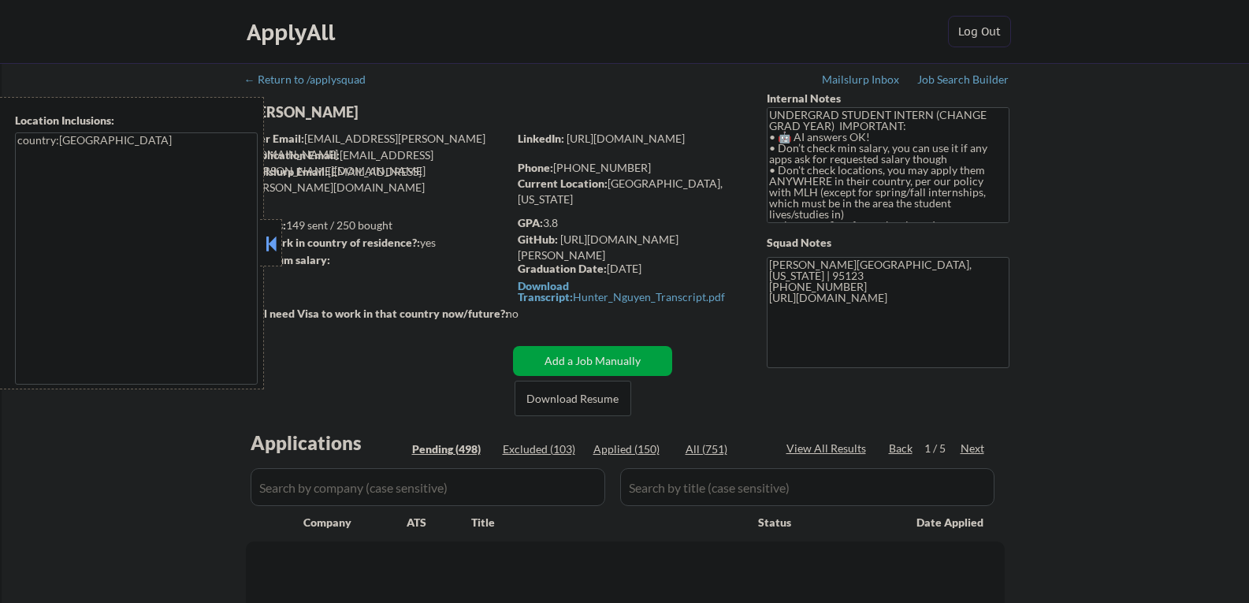
click at [271, 244] on button at bounding box center [270, 244] width 17 height 24
click at [277, 249] on button at bounding box center [270, 244] width 17 height 24
click at [369, 103] on div "[PERSON_NAME]" at bounding box center [408, 112] width 324 height 20
select select ""pending""
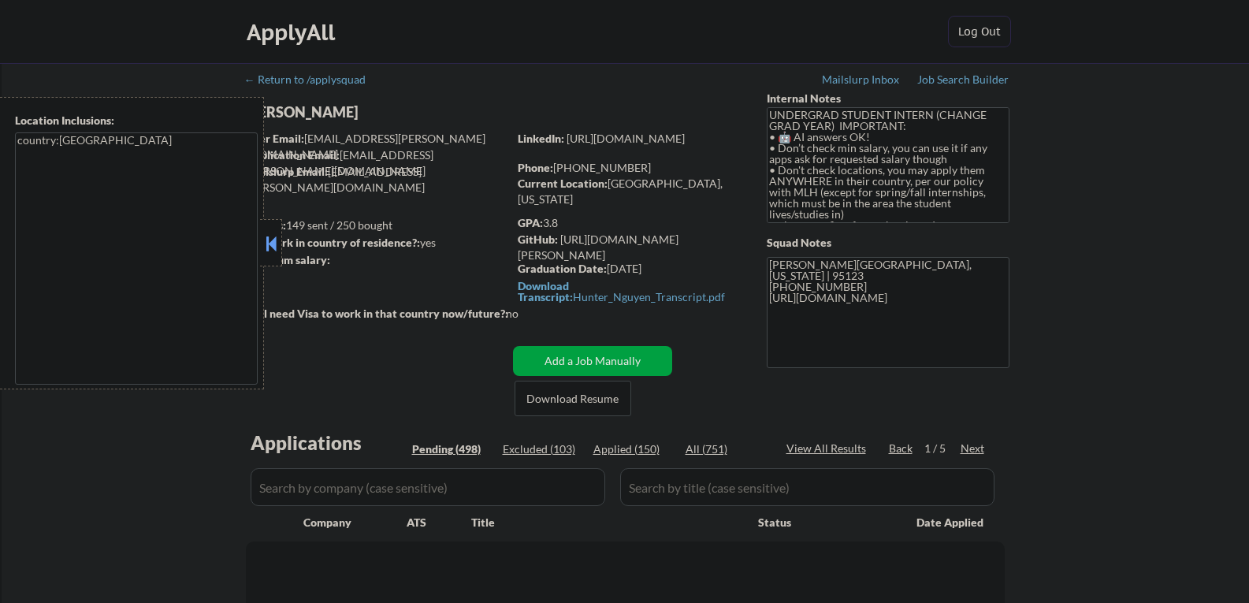
select select ""pending""
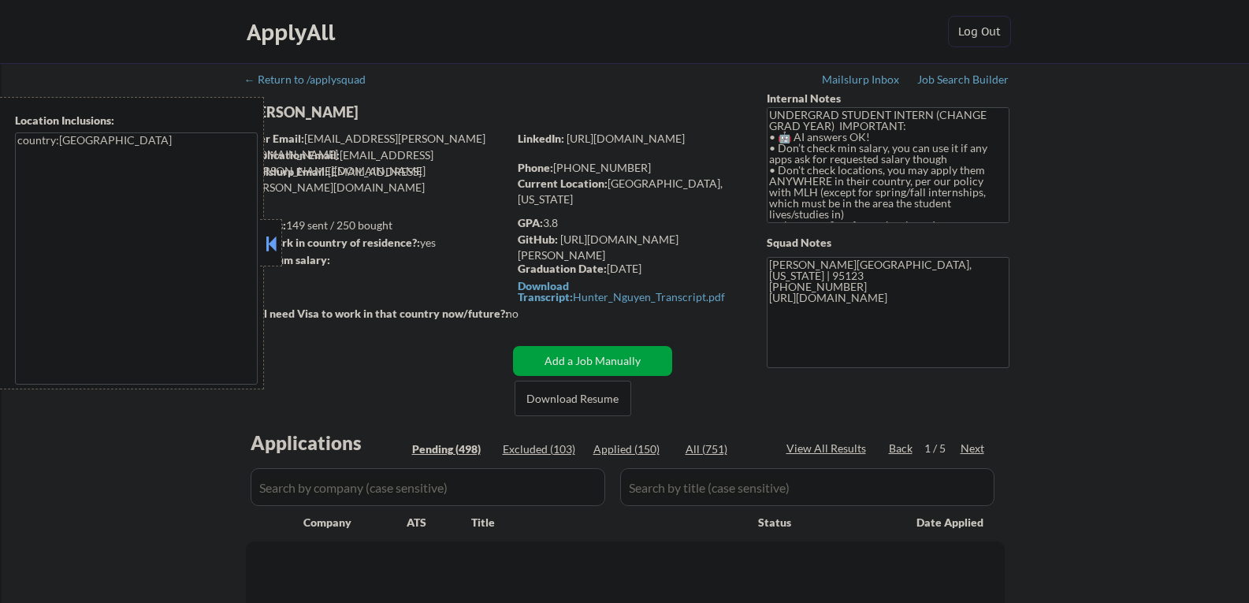
select select ""pending""
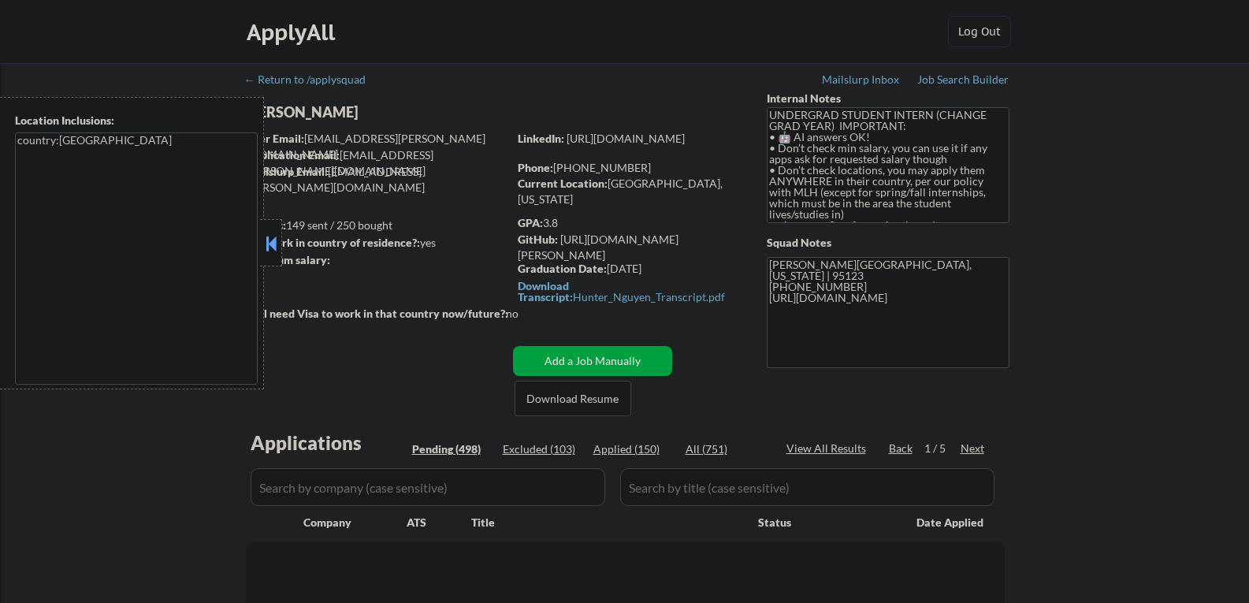
select select ""pending""
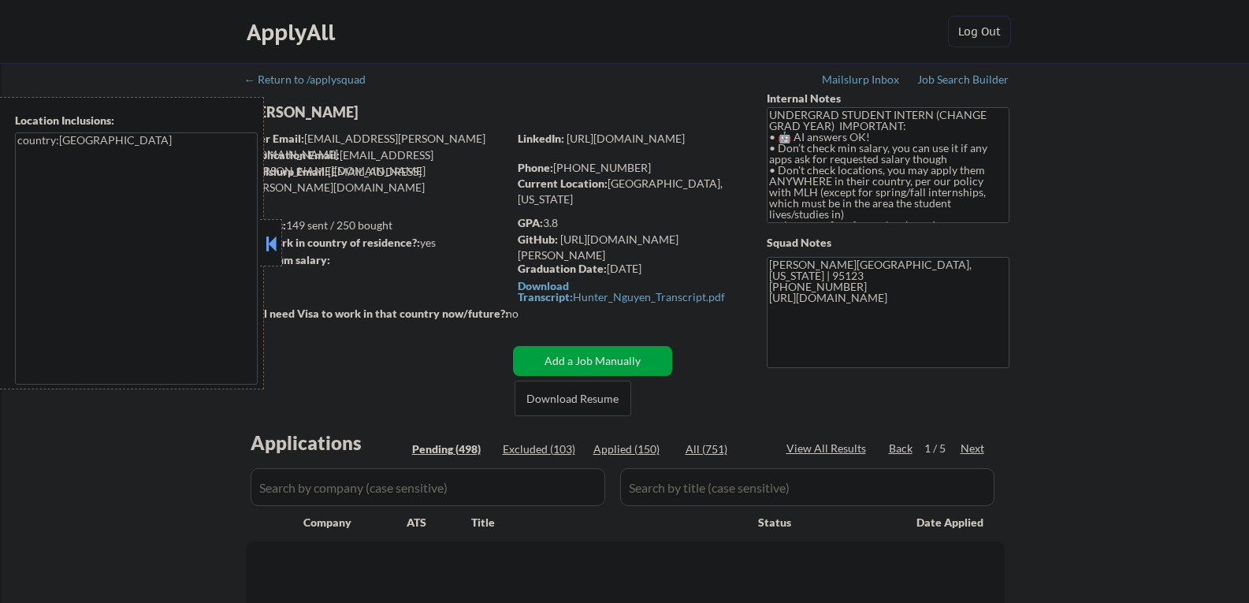
select select ""pending""
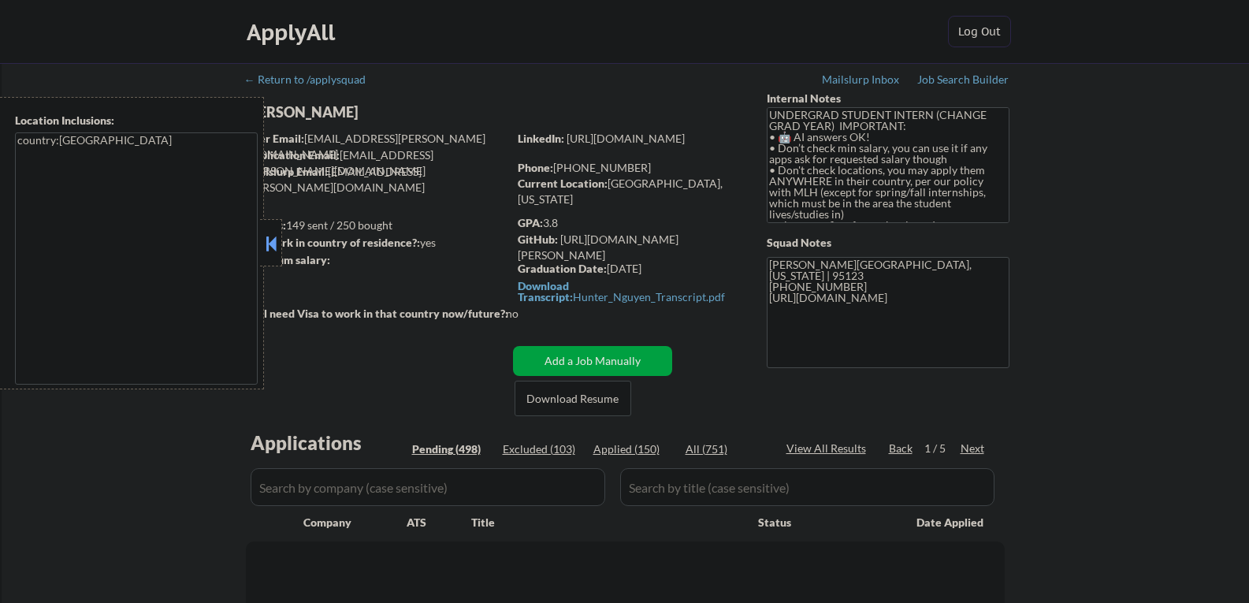
select select ""pending""
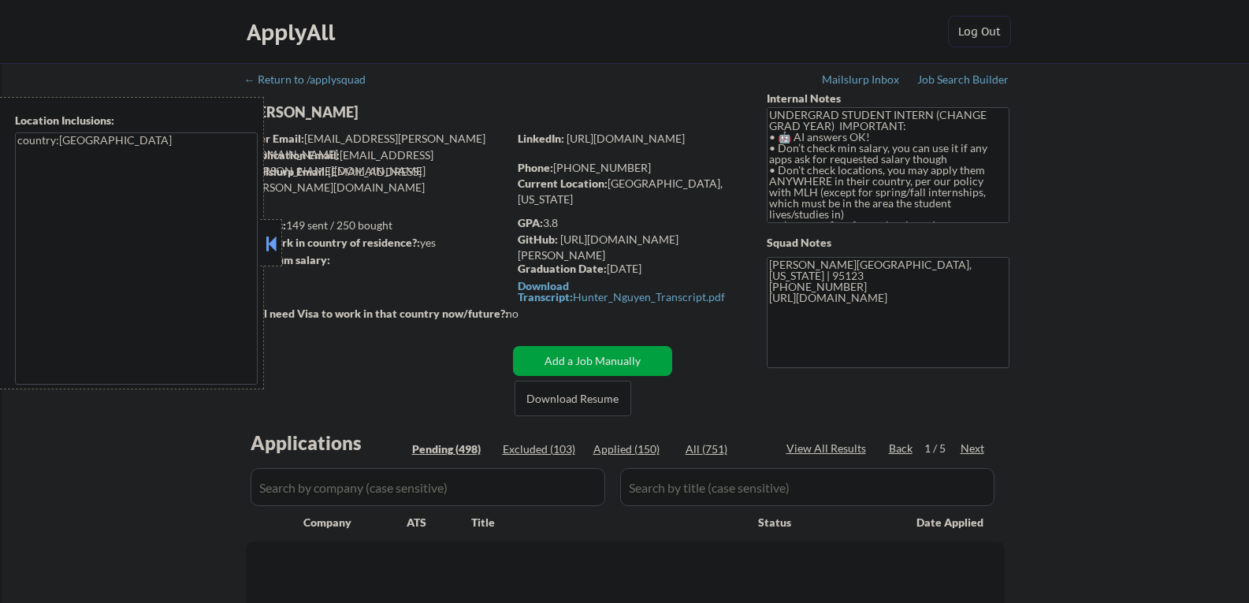
select select ""pending""
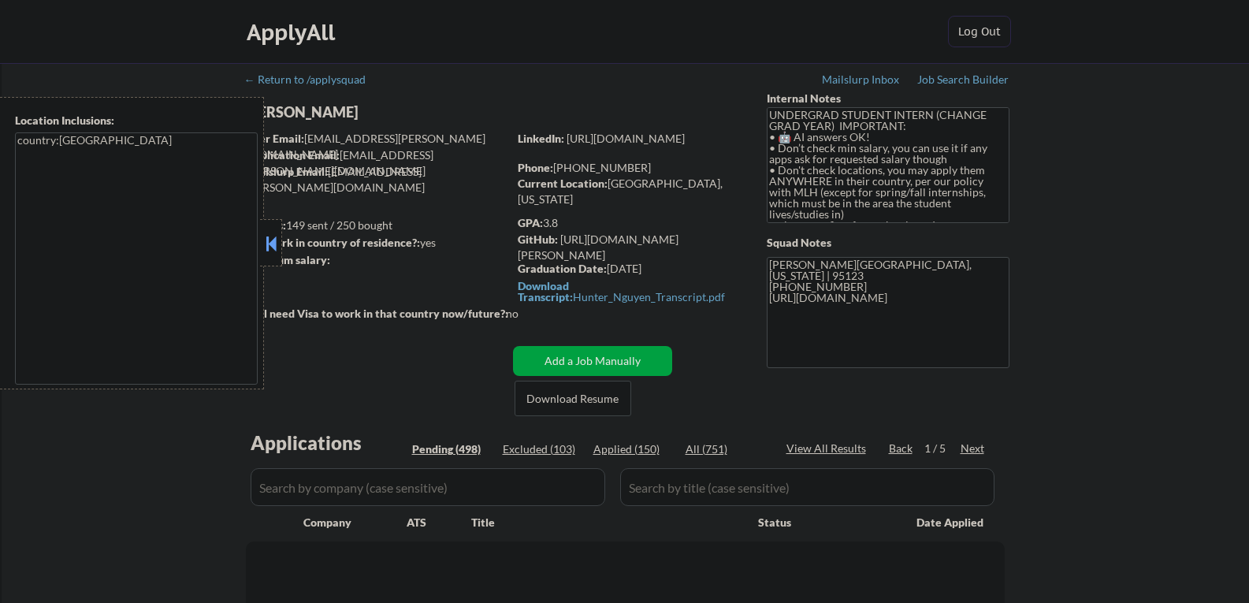
select select ""pending""
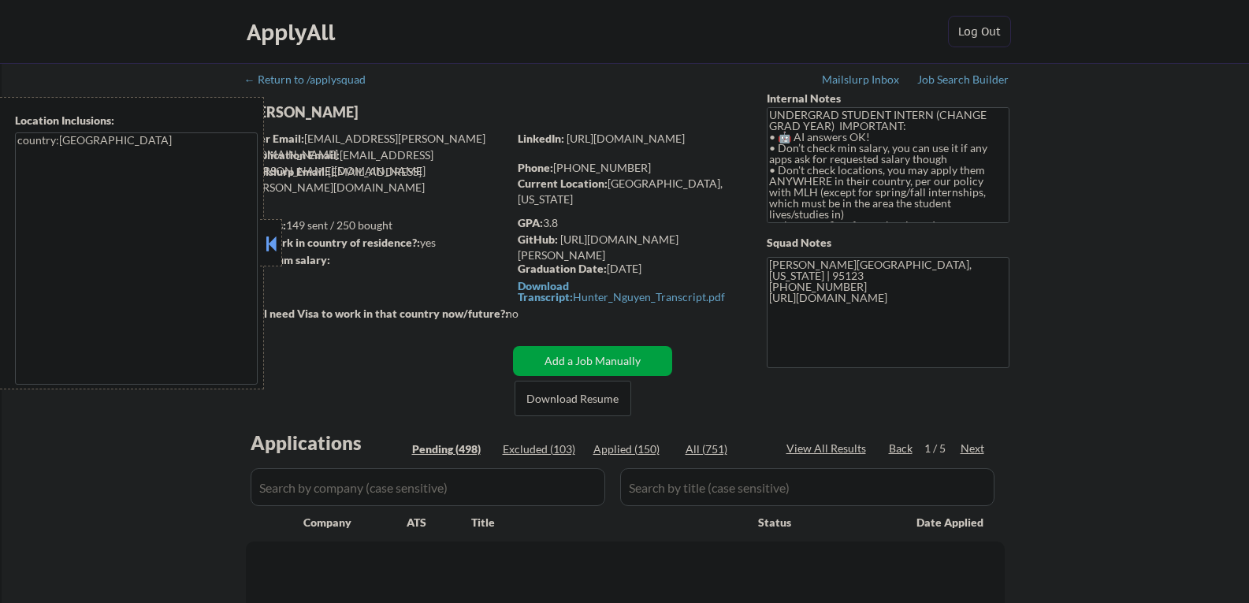
select select ""pending""
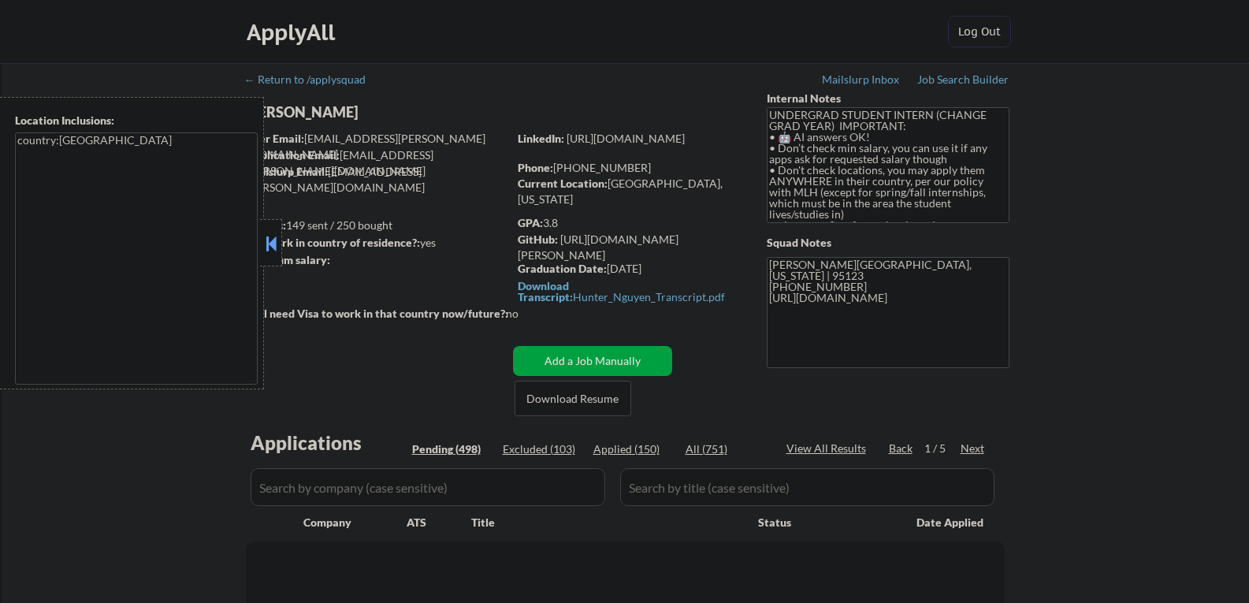
select select ""pending""
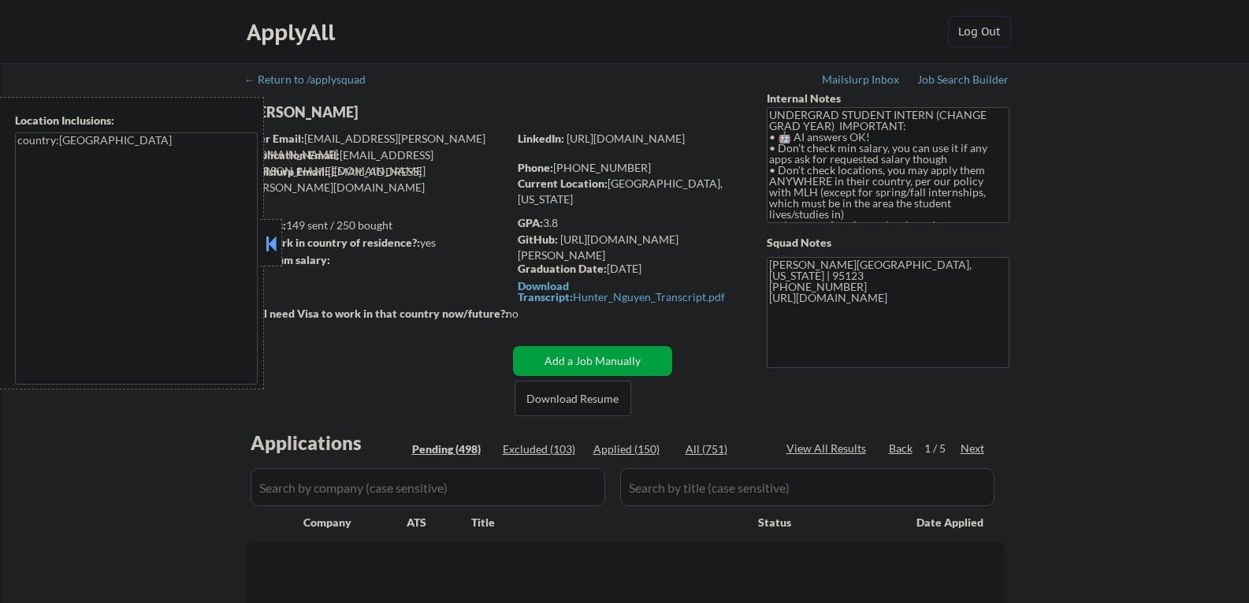
select select ""pending""
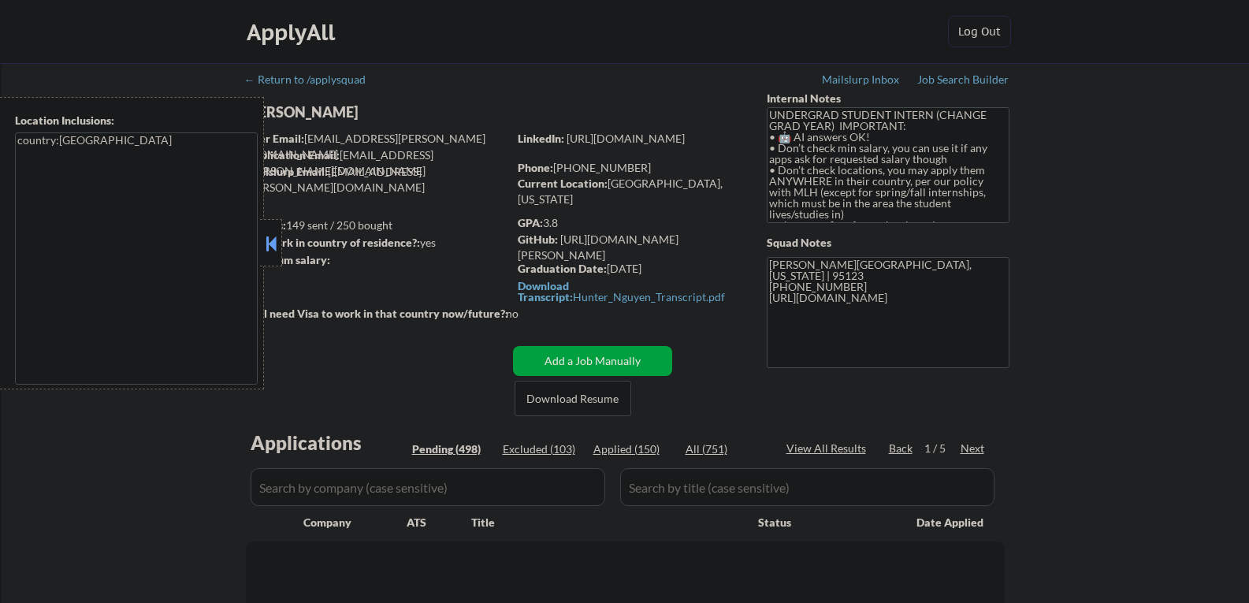
select select ""pending""
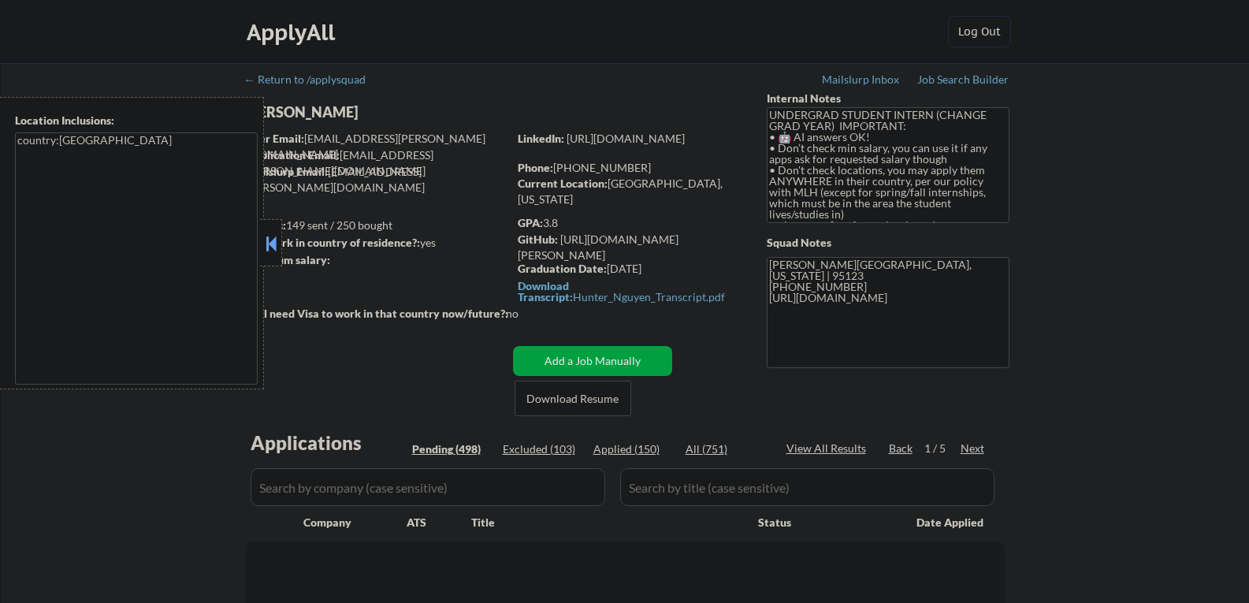
select select ""pending""
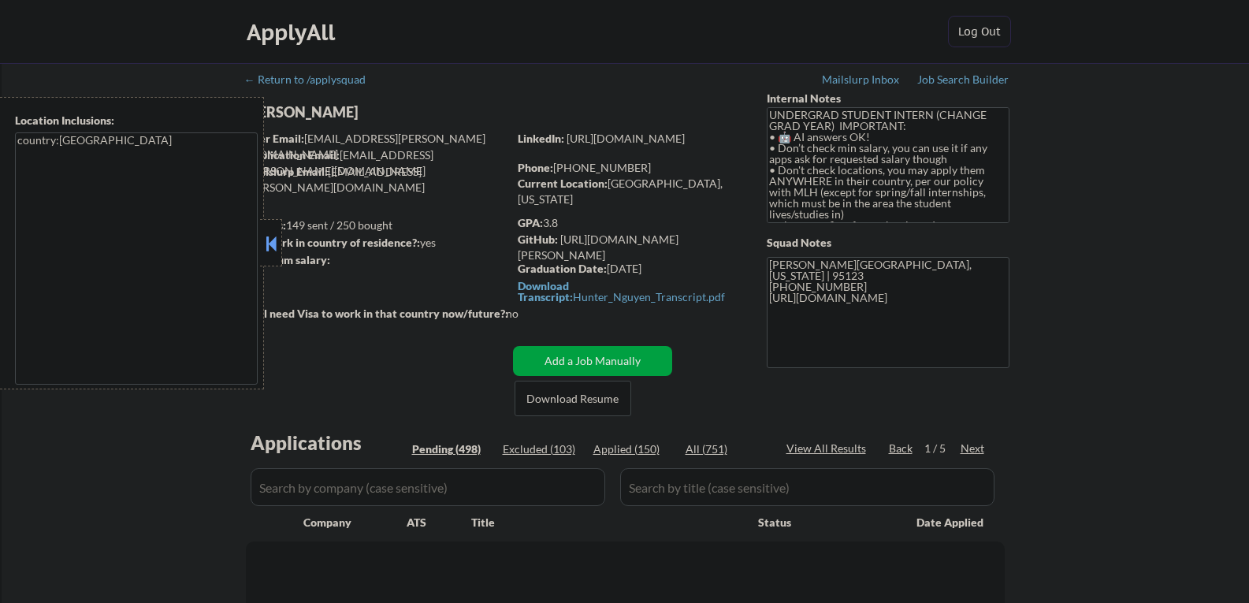
select select ""pending""
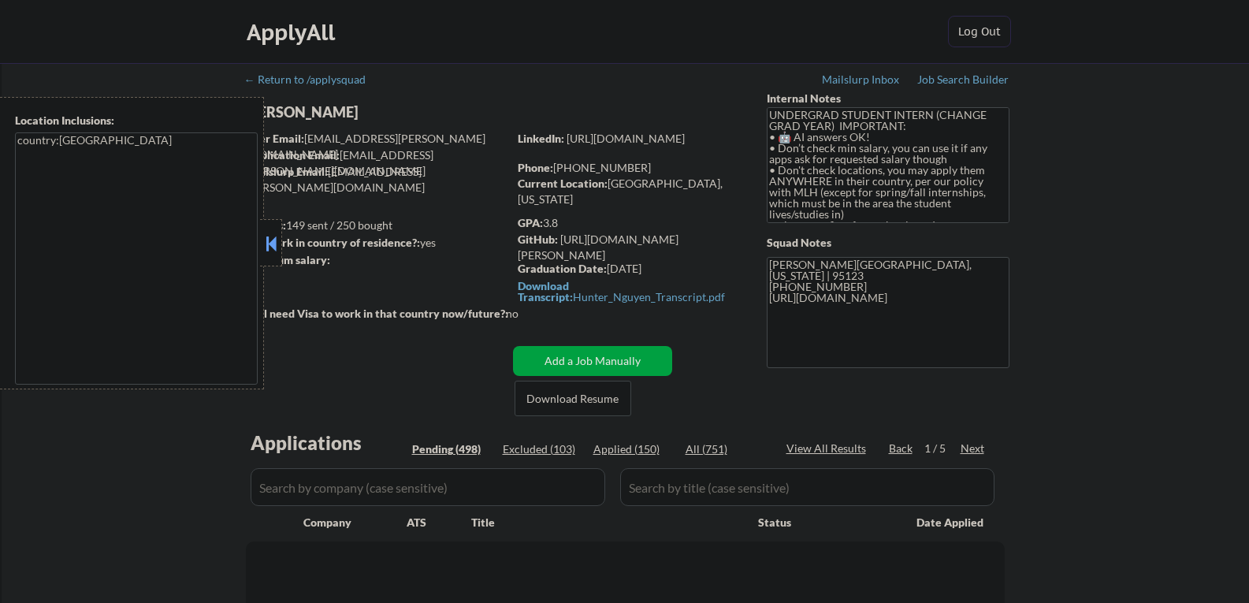
select select ""pending""
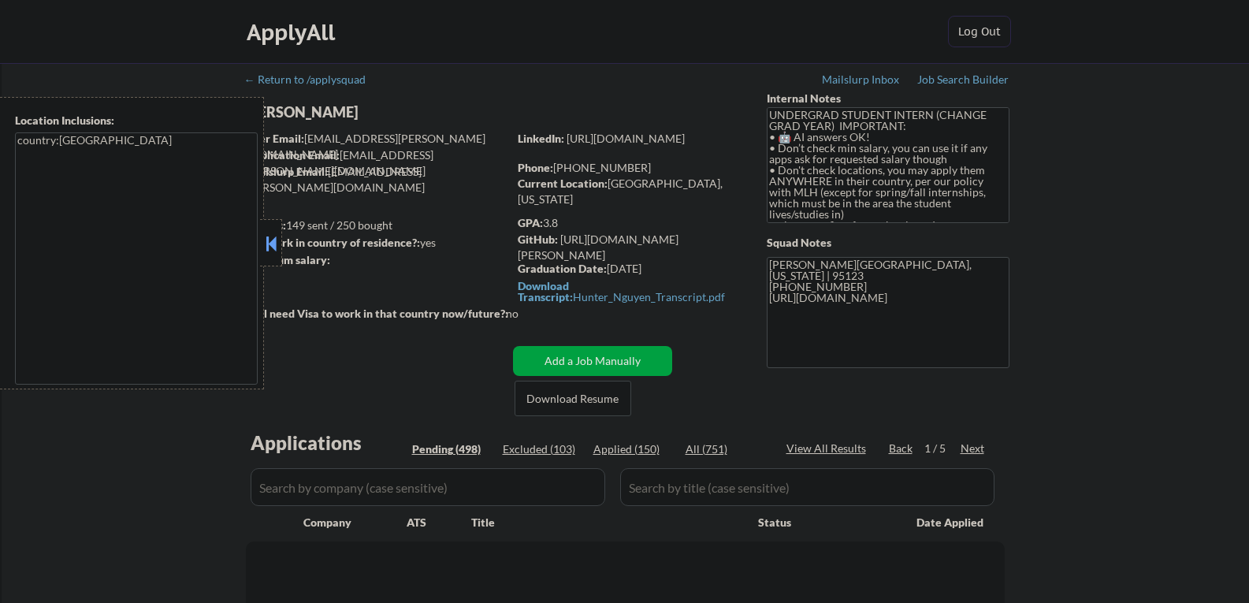
select select ""pending""
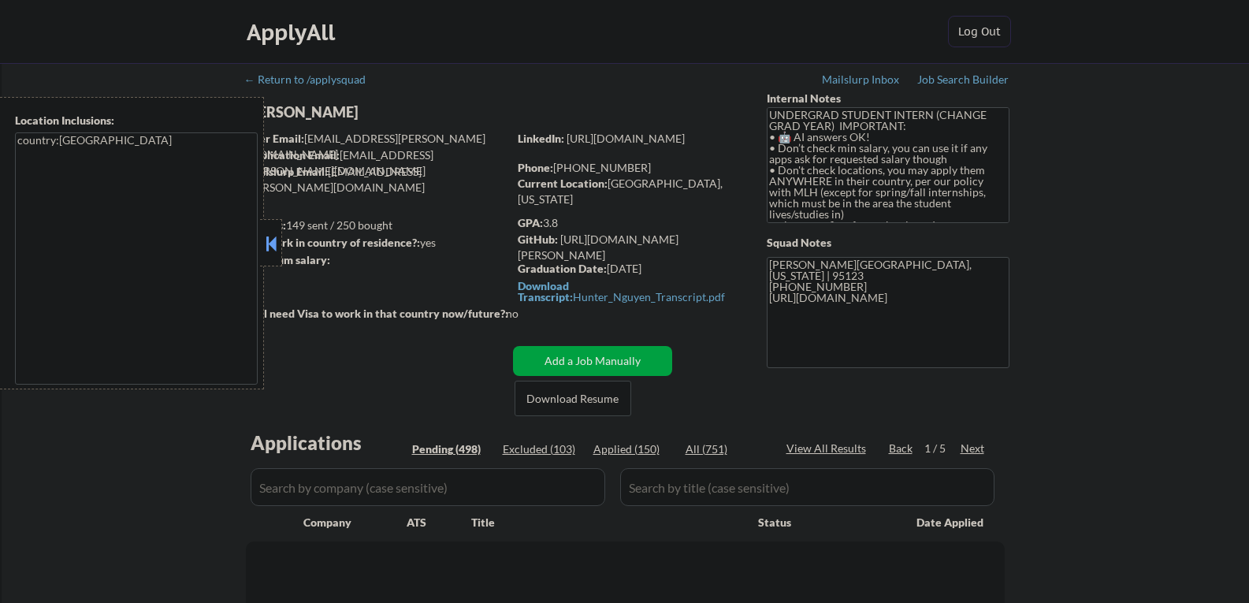
select select ""pending""
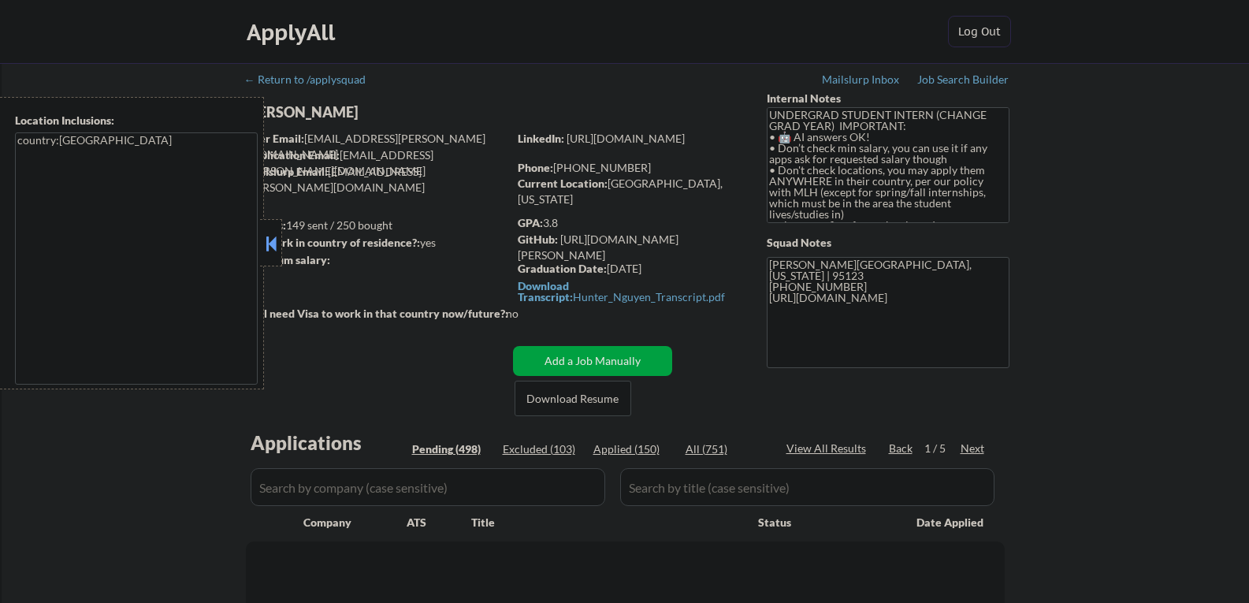
select select ""pending""
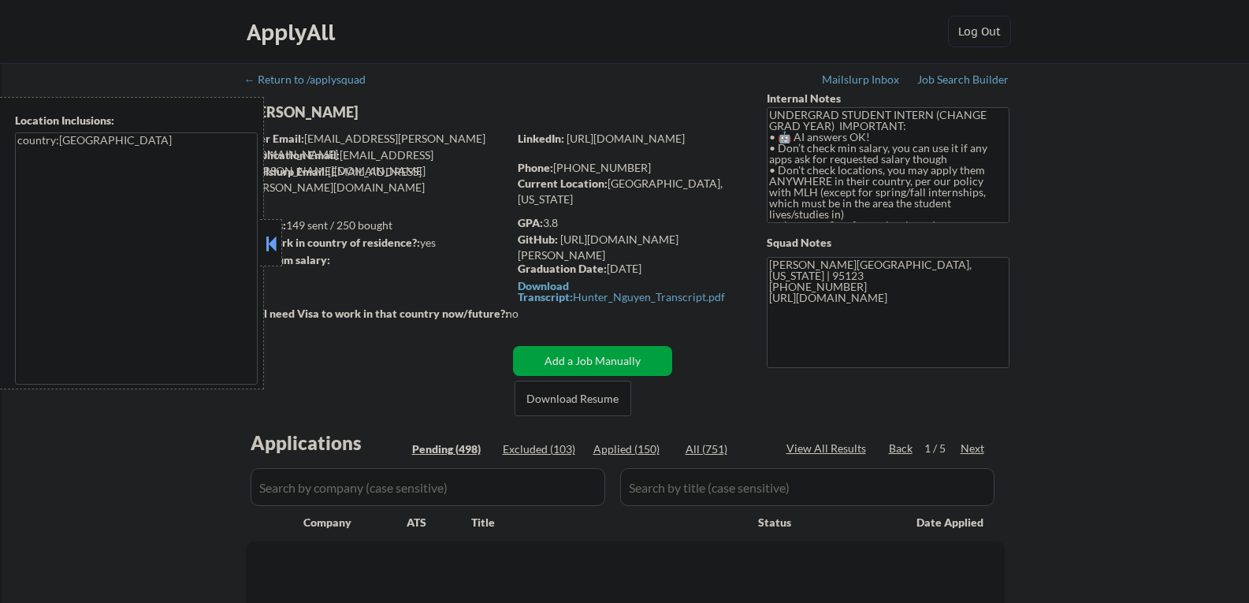
select select ""pending""
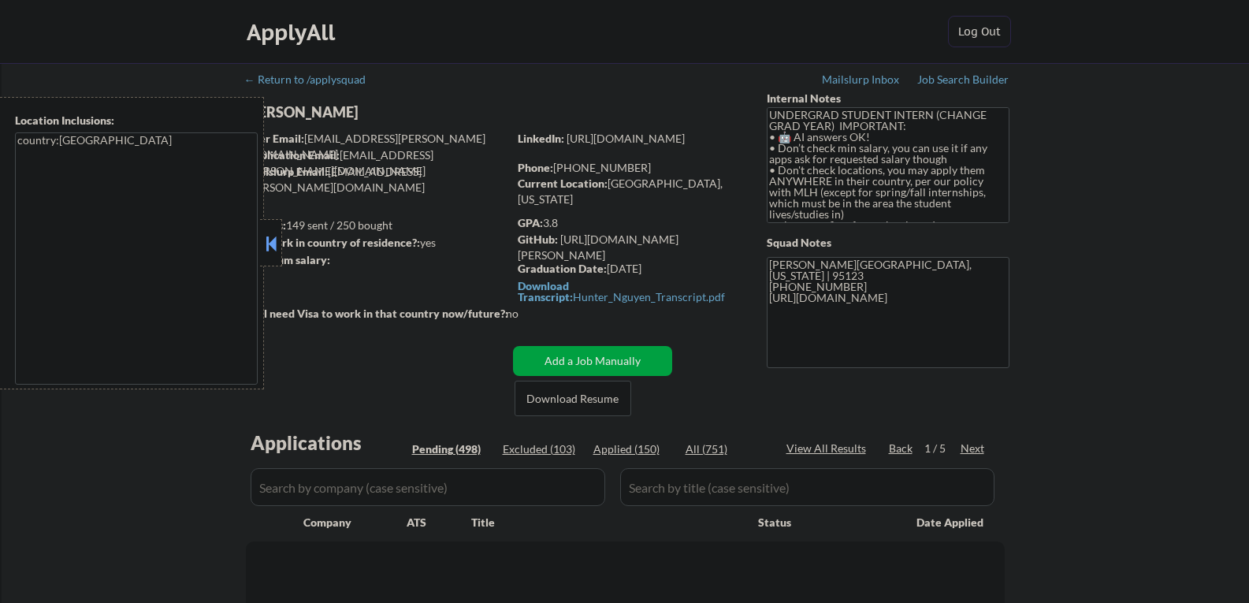
select select ""pending""
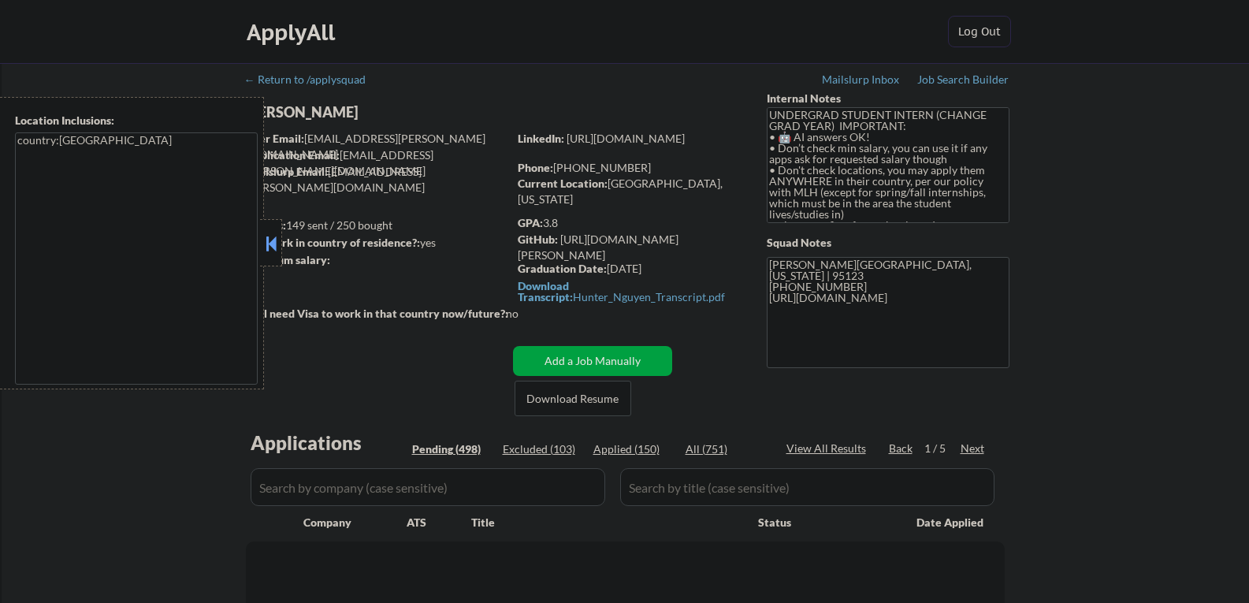
select select ""pending""
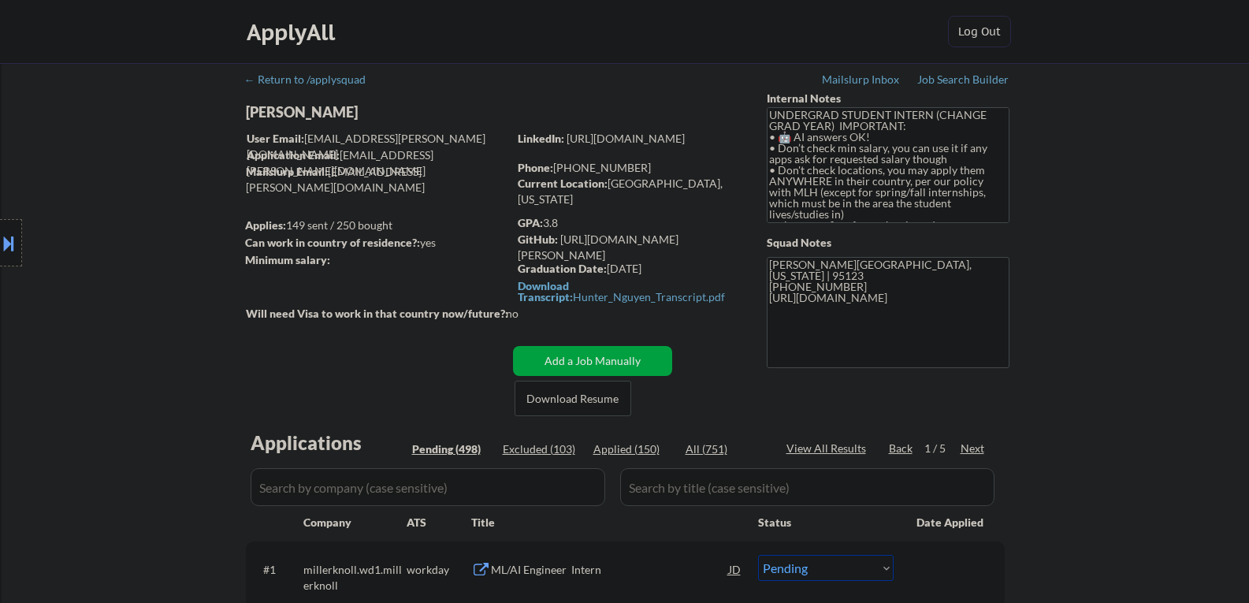
click at [291, 113] on div "Hunter Nguyen" at bounding box center [408, 112] width 324 height 20
copy div "Hunter Nguyen"
click at [974, 447] on div "Next" at bounding box center [972, 448] width 25 height 16
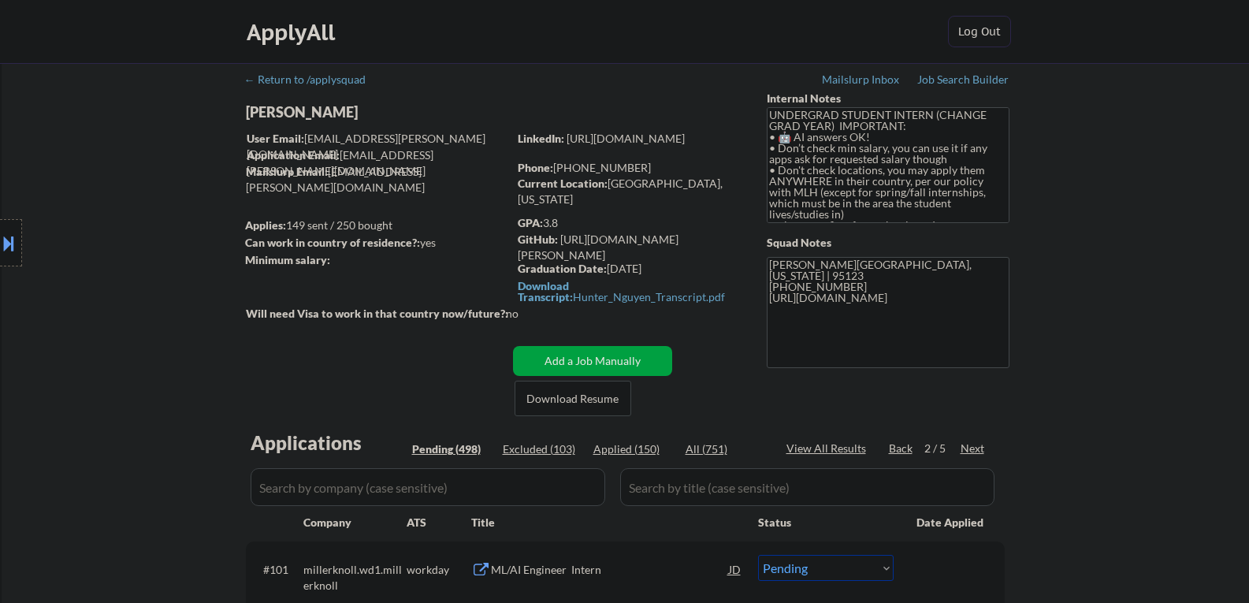
click at [973, 448] on div "Next" at bounding box center [972, 448] width 25 height 16
click at [971, 448] on div "Next" at bounding box center [972, 448] width 25 height 16
click at [904, 452] on div "Back" at bounding box center [901, 448] width 25 height 16
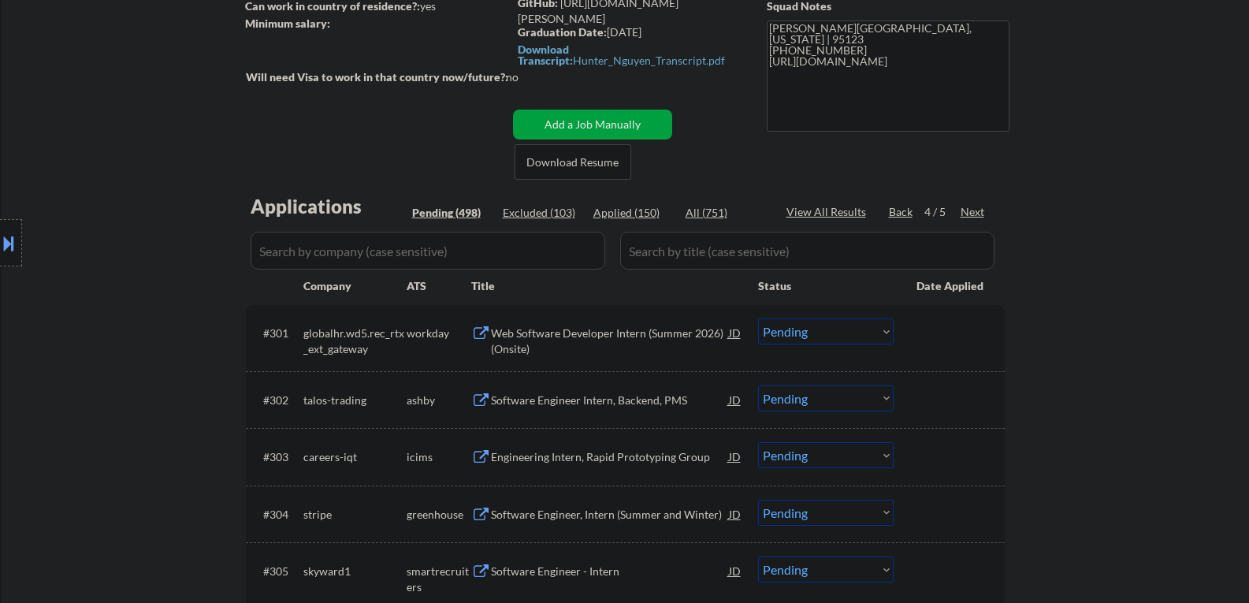
scroll to position [394, 0]
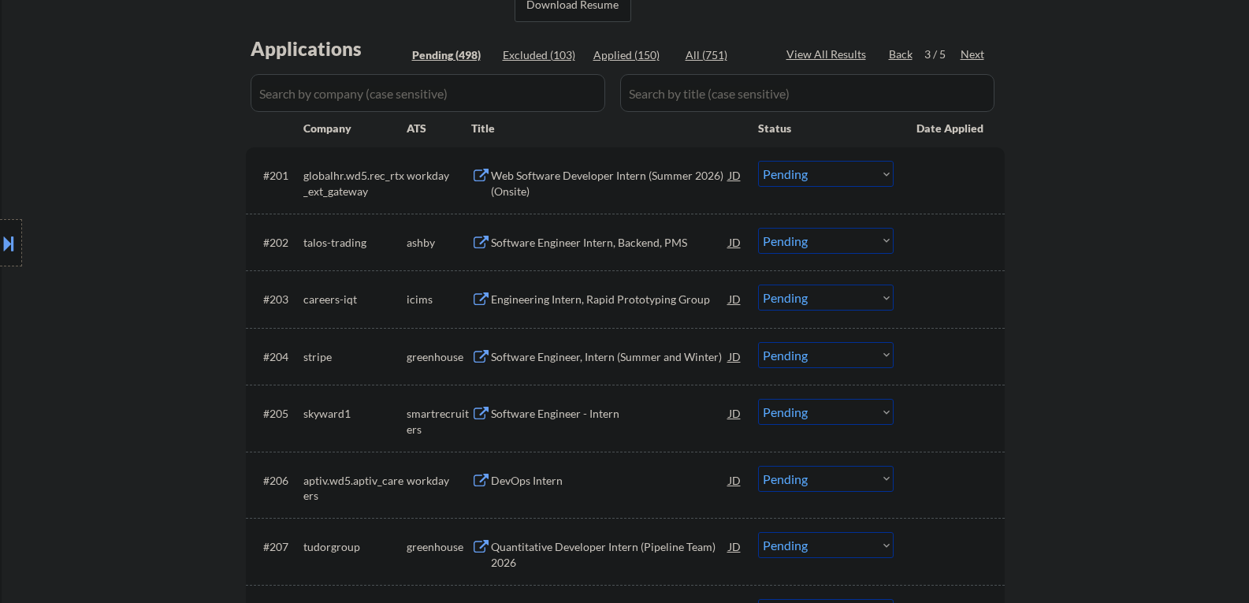
click at [548, 180] on div "Web Software Developer Intern (Summer 2026)(Onsite)" at bounding box center [610, 183] width 238 height 31
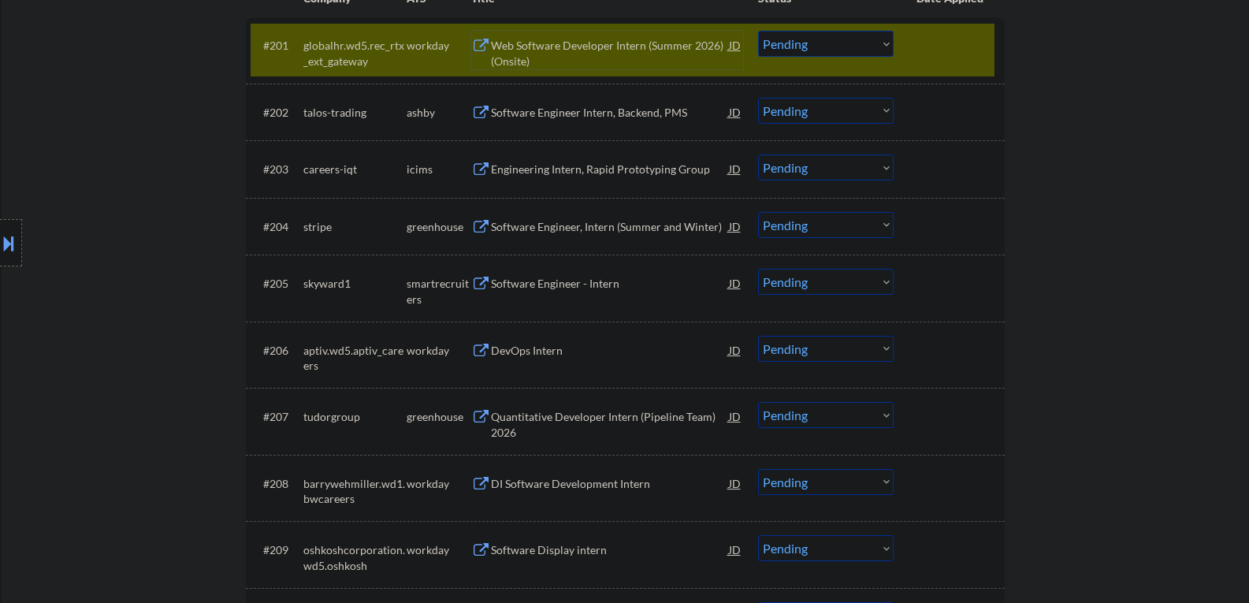
scroll to position [551, 0]
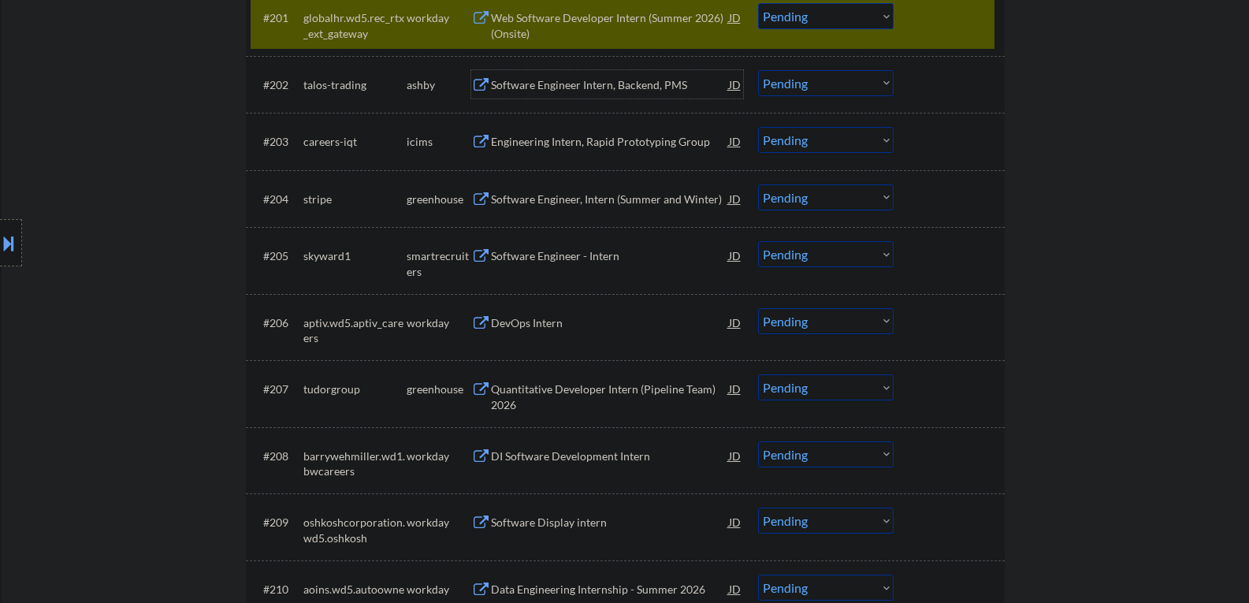
click at [581, 87] on div "Software Engineer Intern, Backend, PMS" at bounding box center [610, 85] width 238 height 16
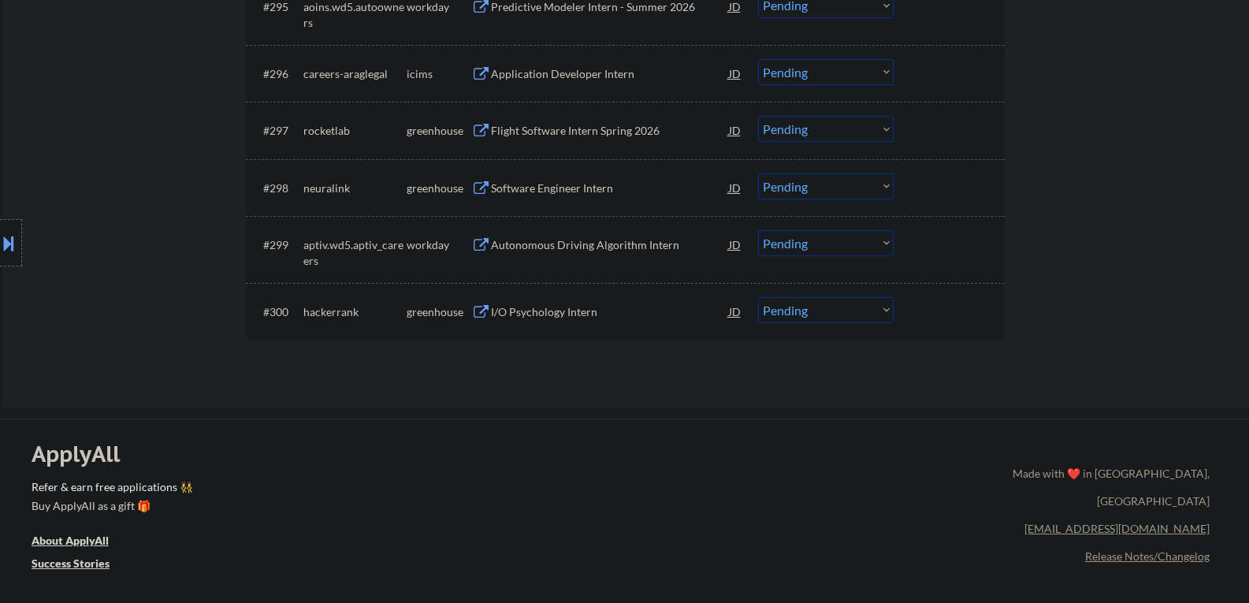
scroll to position [6425, 0]
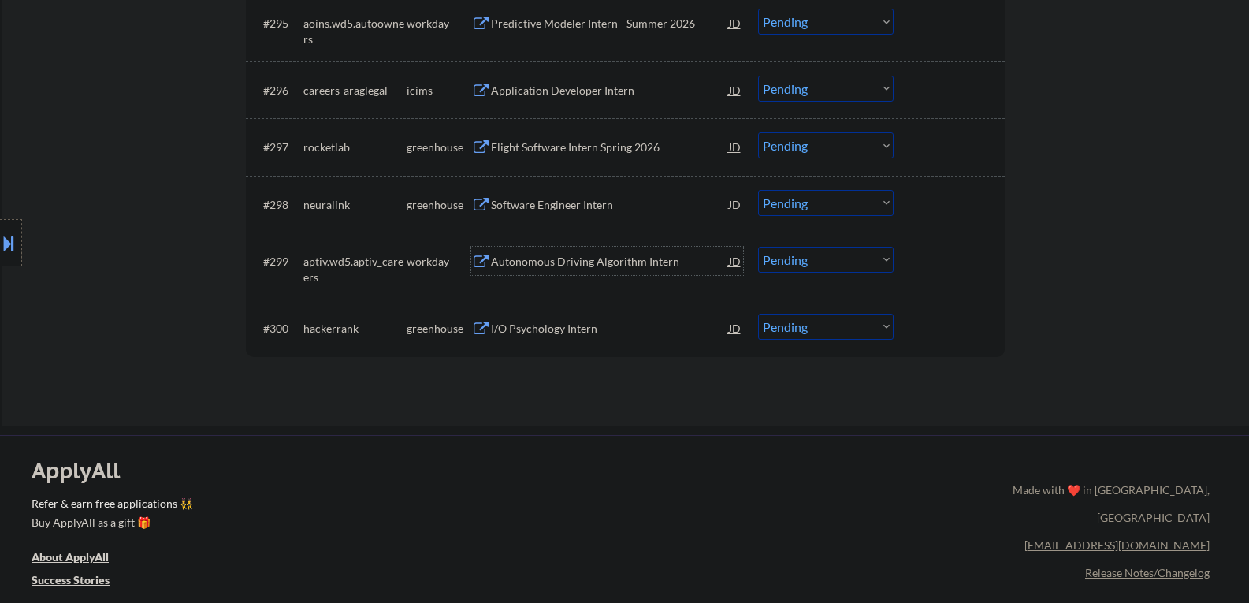
click at [541, 265] on div "Autonomous Driving Algorithm Intern" at bounding box center [610, 262] width 238 height 16
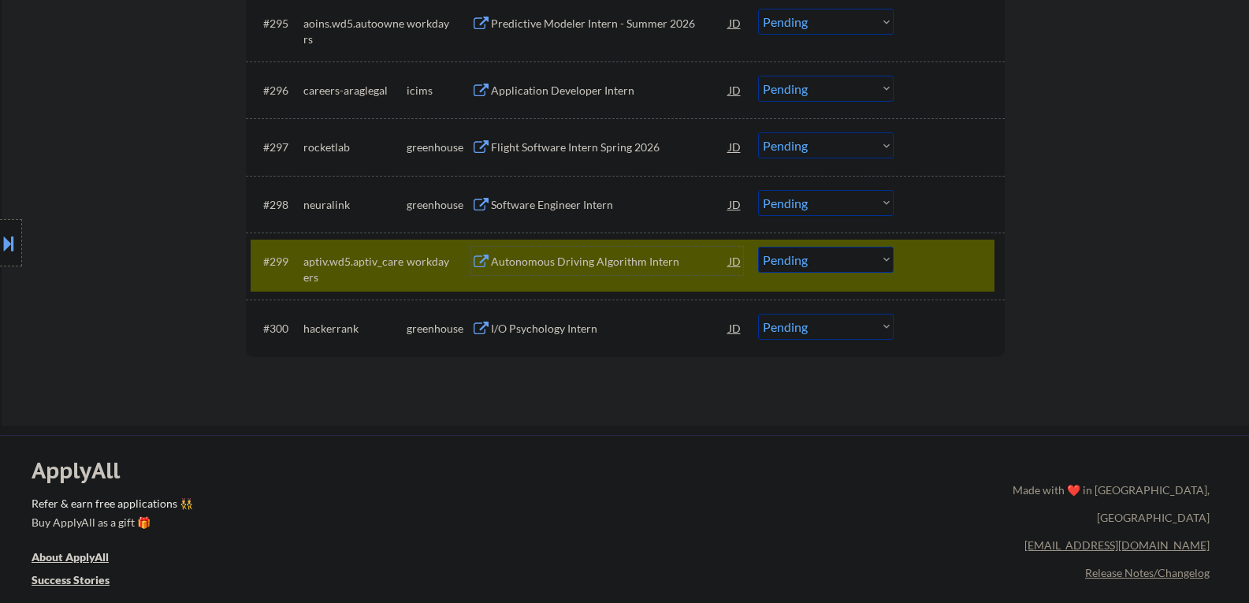
drag, startPoint x: 855, startPoint y: 263, endPoint x: 854, endPoint y: 271, distance: 7.9
click at [855, 265] on select "Choose an option... Pending Applied Excluded (Questions) Excluded (Expired) Exc…" at bounding box center [826, 260] width 136 height 26
click at [758, 247] on select "Choose an option... Pending Applied Excluded (Questions) Excluded (Expired) Exc…" at bounding box center [826, 260] width 136 height 26
select select ""pending""
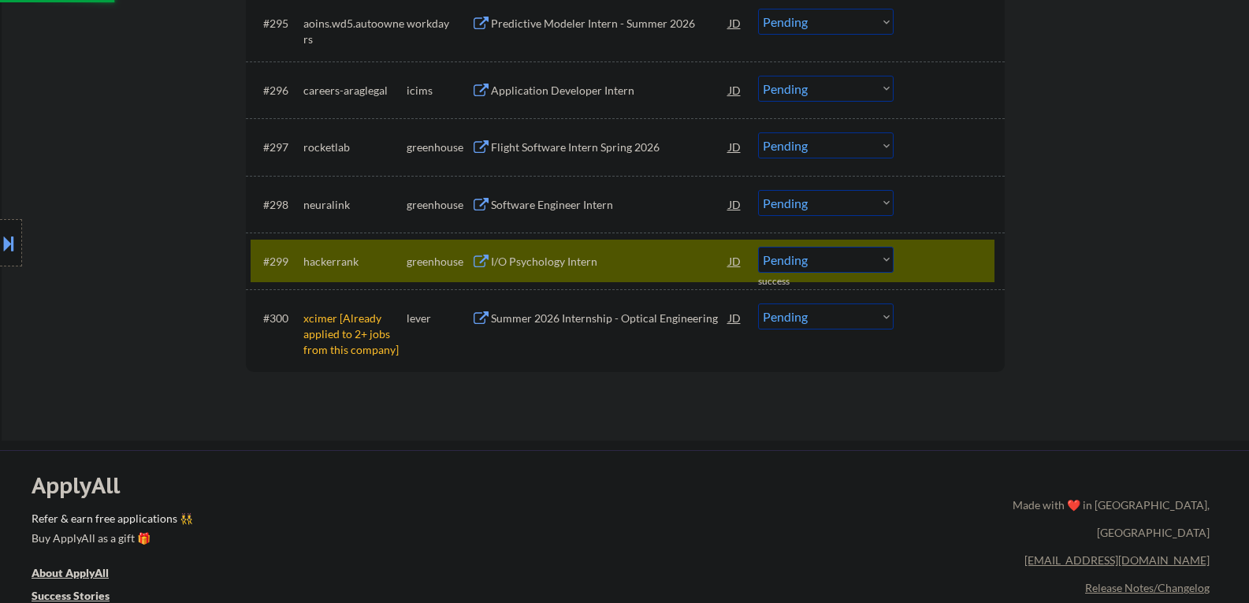
click at [548, 261] on div "I/O Psychology Intern" at bounding box center [610, 262] width 238 height 16
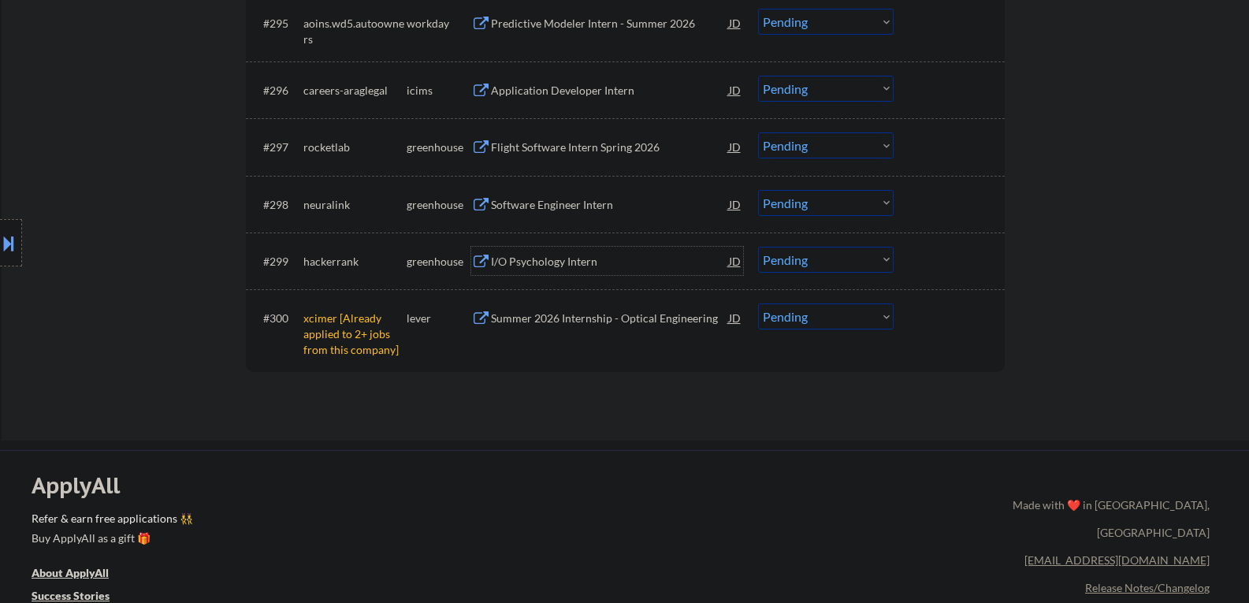
click at [781, 309] on select "Choose an option... Pending Applied Excluded (Questions) Excluded (Expired) Exc…" at bounding box center [826, 316] width 136 height 26
click at [758, 303] on select "Choose an option... Pending Applied Excluded (Questions) Excluded (Expired) Exc…" at bounding box center [826, 316] width 136 height 26
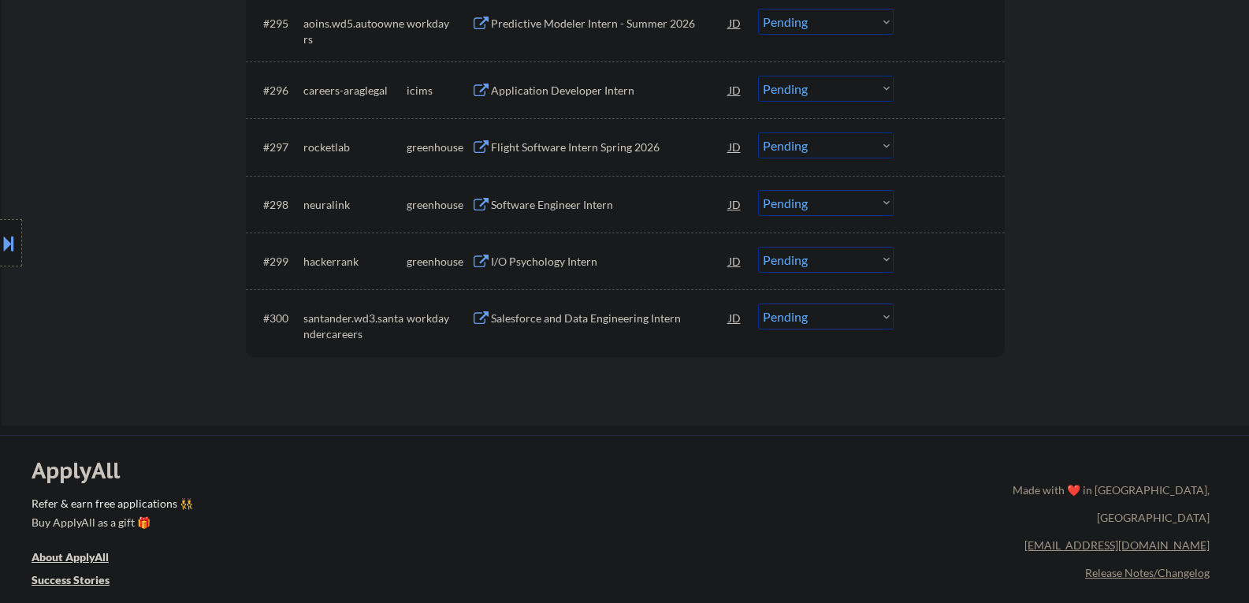
click at [588, 314] on div "Salesforce and Data Engineering Intern" at bounding box center [610, 318] width 238 height 16
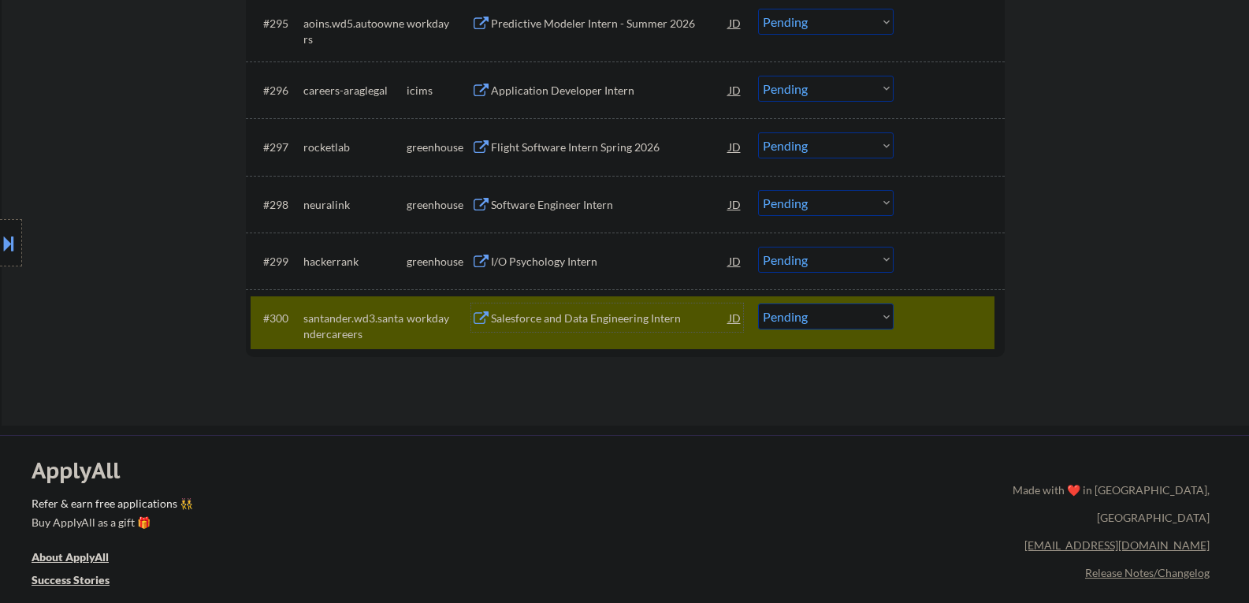
click at [555, 319] on div "Salesforce and Data Engineering Intern" at bounding box center [610, 318] width 238 height 16
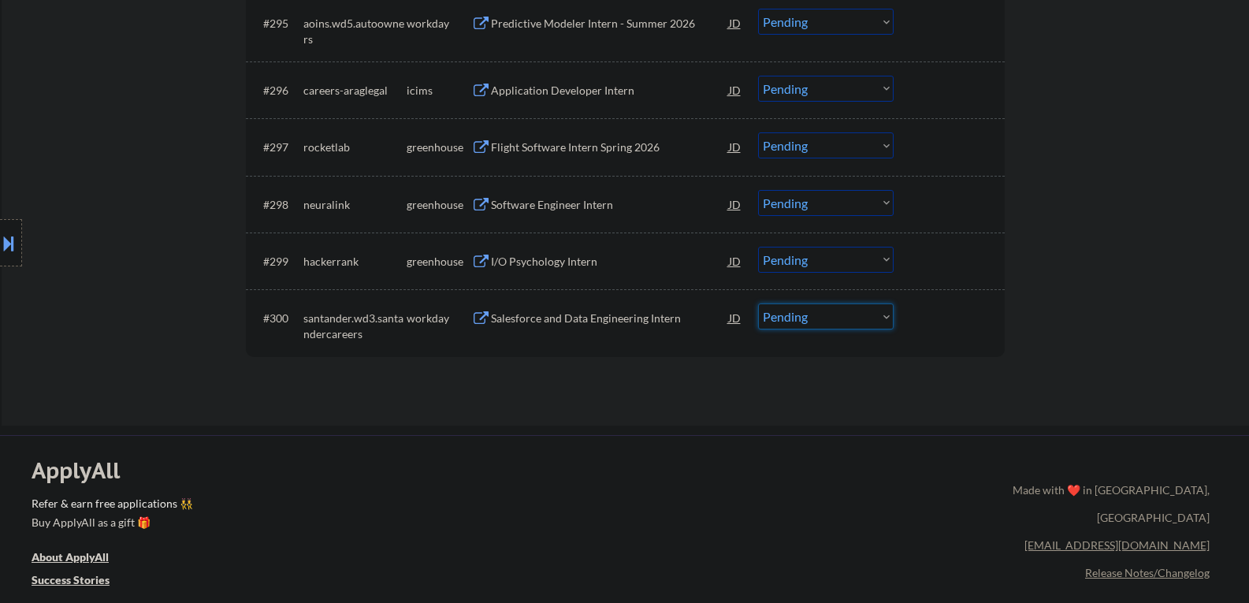
click at [795, 312] on select "Choose an option... Pending Applied Excluded (Questions) Excluded (Expired) Exc…" at bounding box center [826, 316] width 136 height 26
click at [758, 303] on select "Choose an option... Pending Applied Excluded (Questions) Excluded (Expired) Exc…" at bounding box center [826, 316] width 136 height 26
select select ""pending""
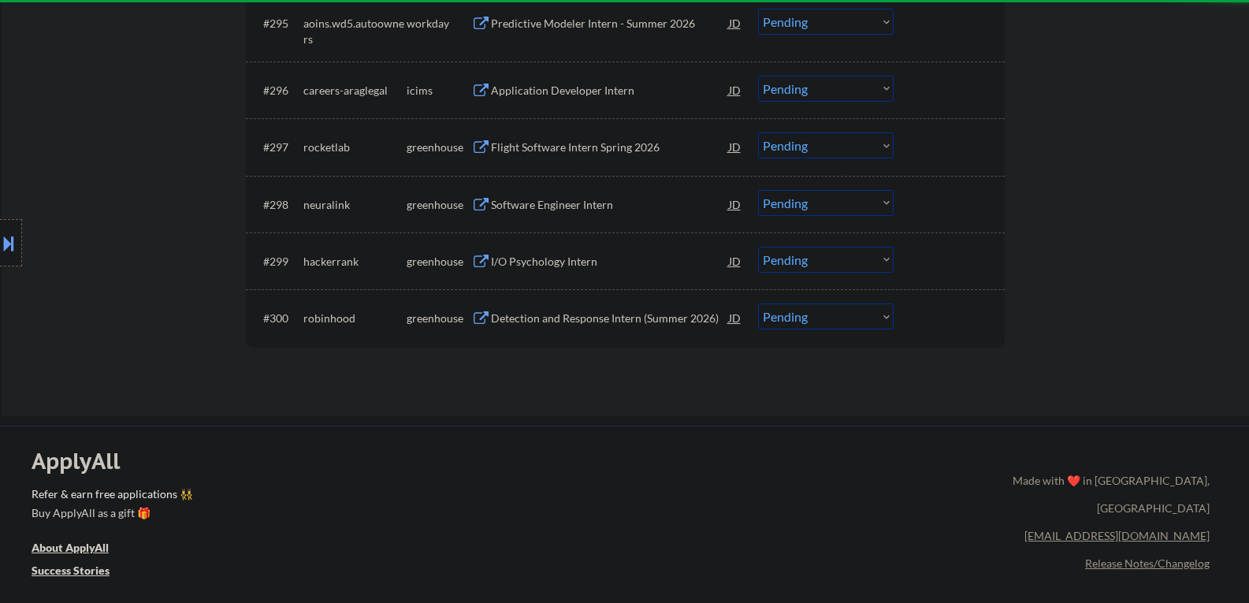
click at [525, 311] on div "Detection and Response Intern (Summer 2026)" at bounding box center [610, 318] width 238 height 16
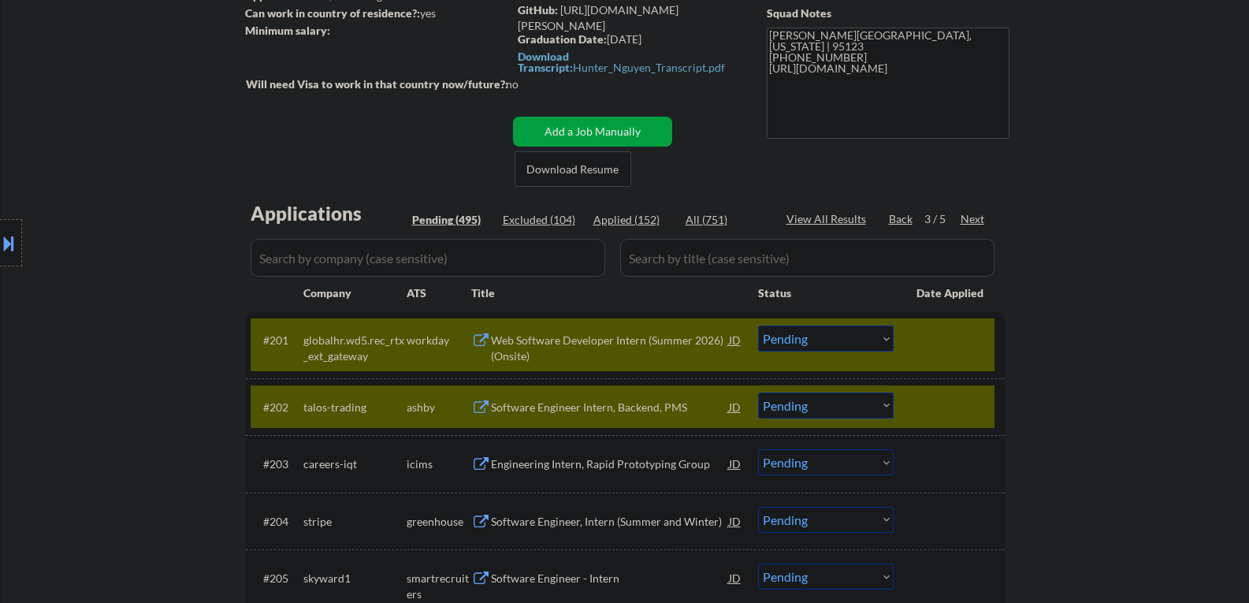
scroll to position [236, 0]
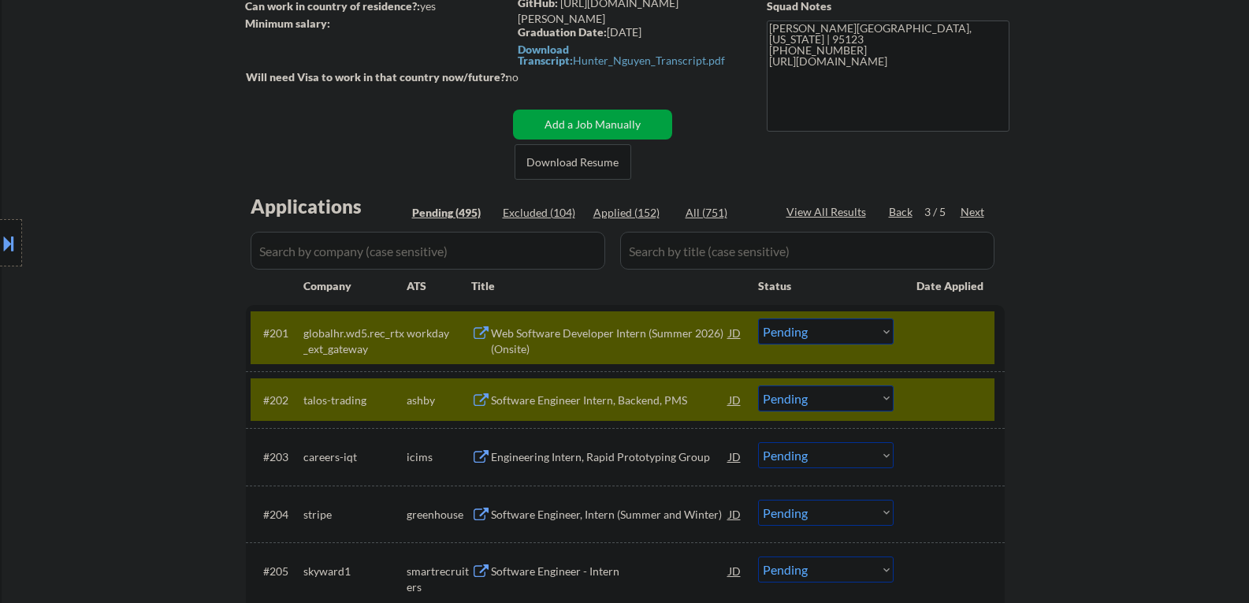
click at [974, 214] on div "Next" at bounding box center [972, 212] width 25 height 16
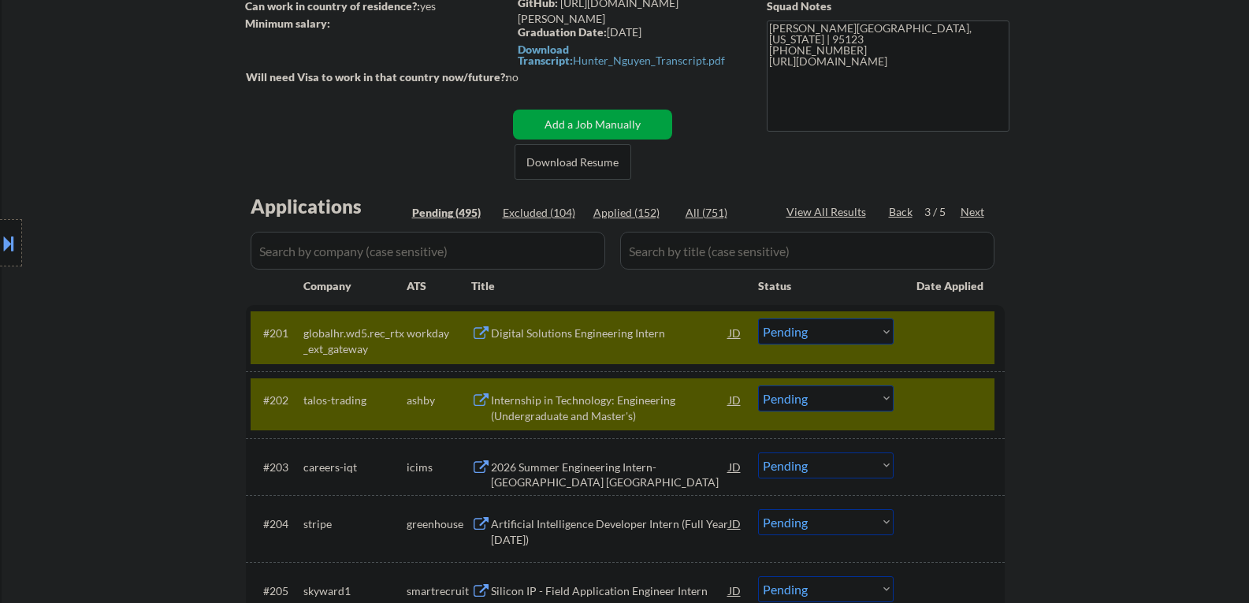
click at [969, 407] on div at bounding box center [950, 399] width 69 height 28
click at [934, 332] on div at bounding box center [950, 332] width 69 height 28
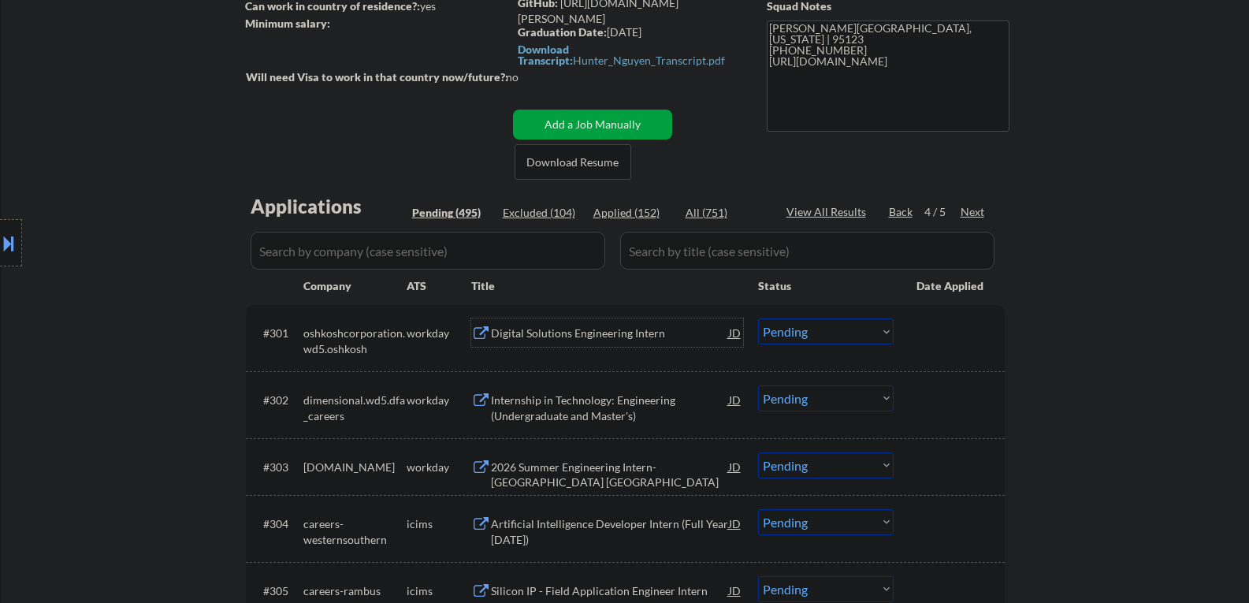
click at [511, 333] on div "Digital Solutions Engineering Intern" at bounding box center [610, 333] width 238 height 16
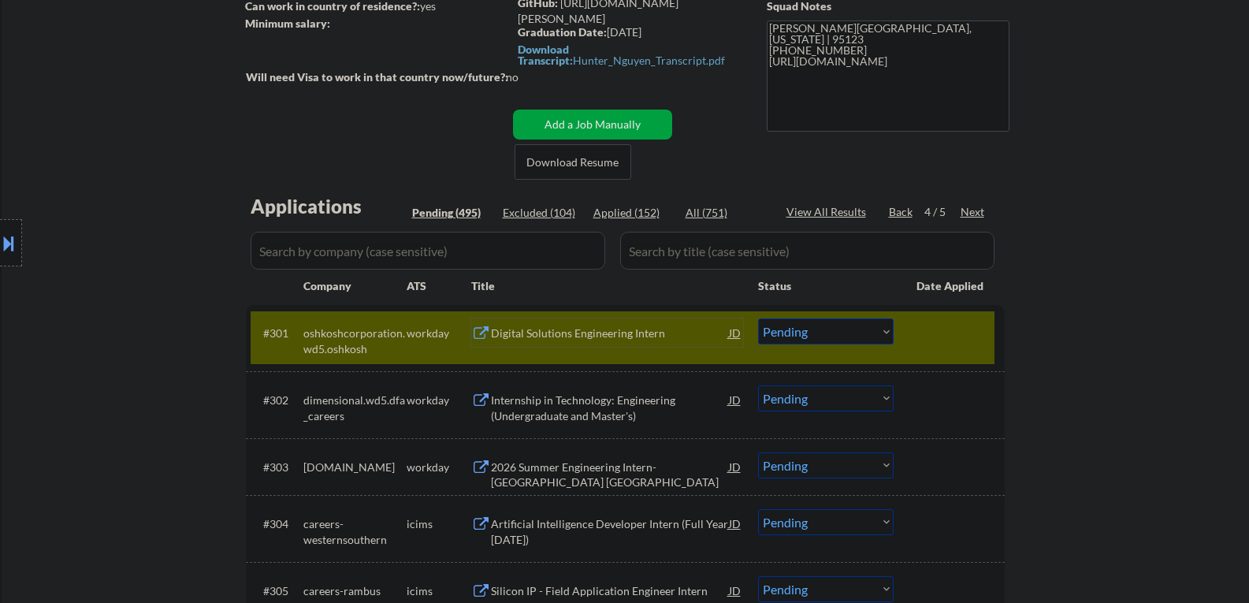
click at [550, 325] on div "Digital Solutions Engineering Intern" at bounding box center [610, 333] width 238 height 16
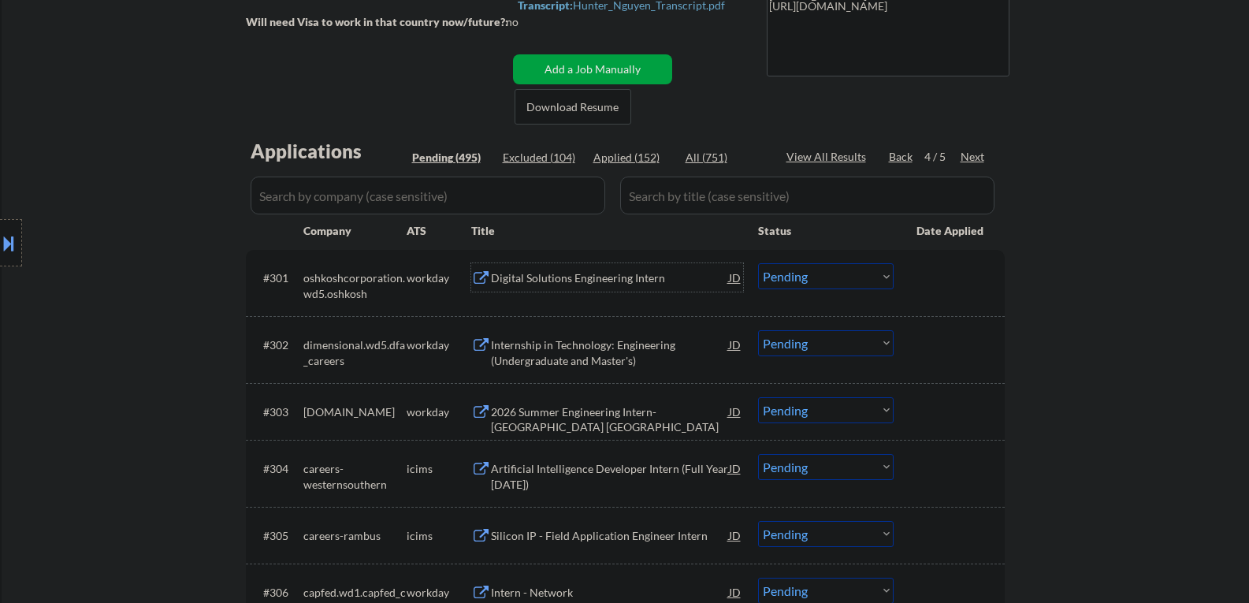
scroll to position [315, 0]
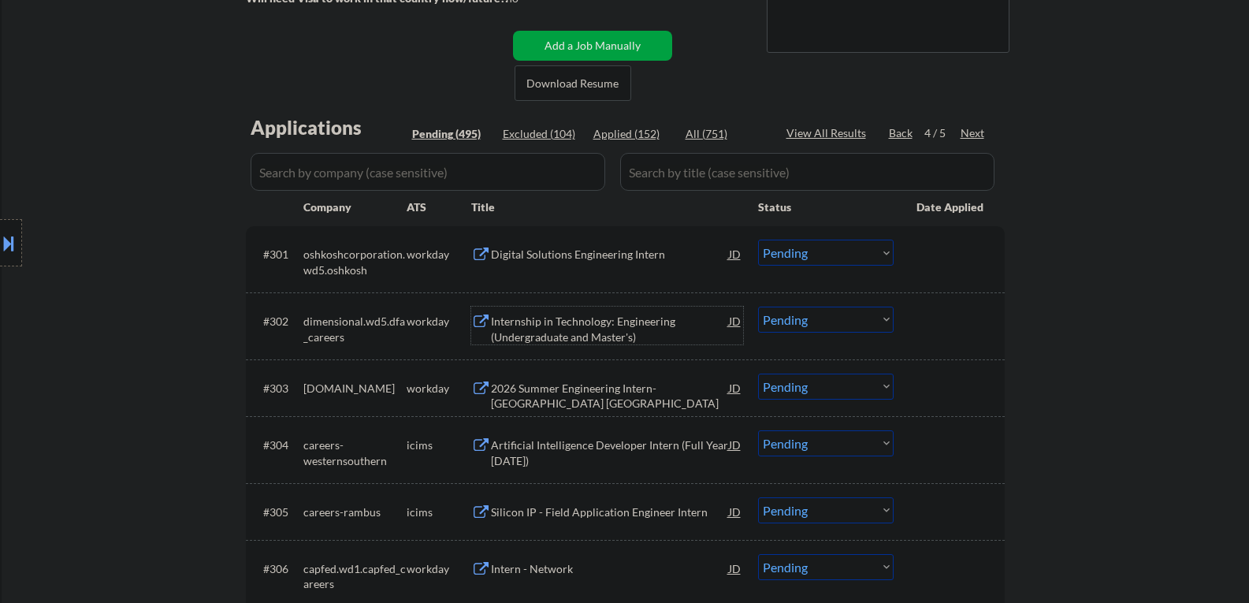
click at [549, 339] on div "Internship in Technology: Engineering (Undergraduate and Master's)" at bounding box center [610, 329] width 238 height 31
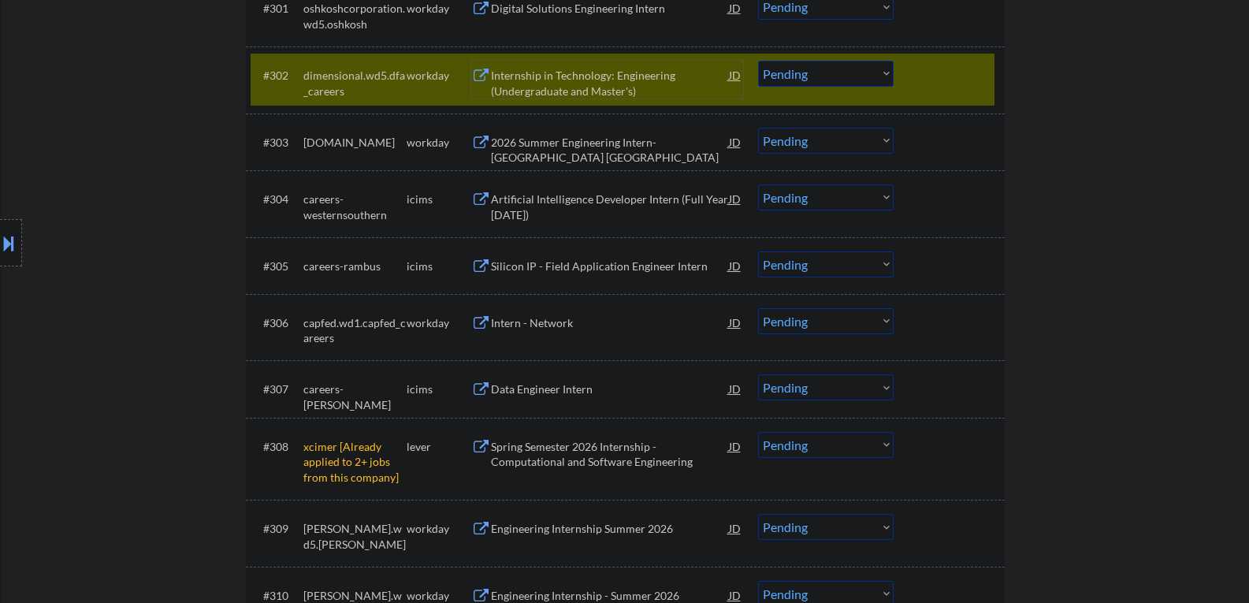
scroll to position [473, 0]
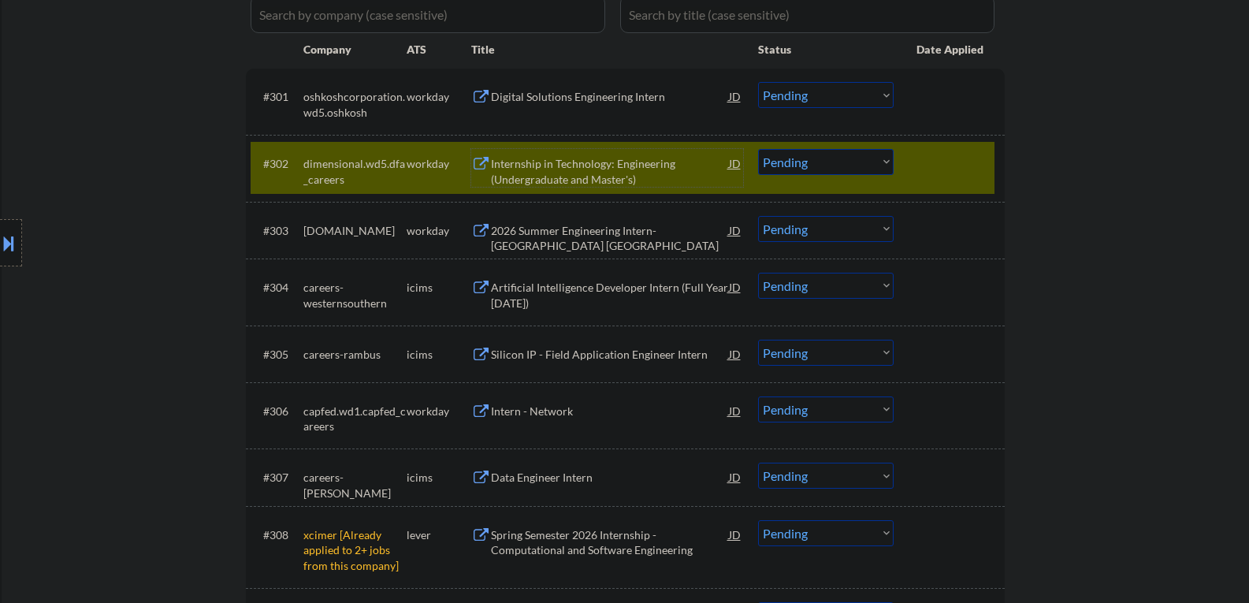
click at [624, 236] on div "2026 Summer Engineering Intern-Houston TX" at bounding box center [610, 238] width 238 height 31
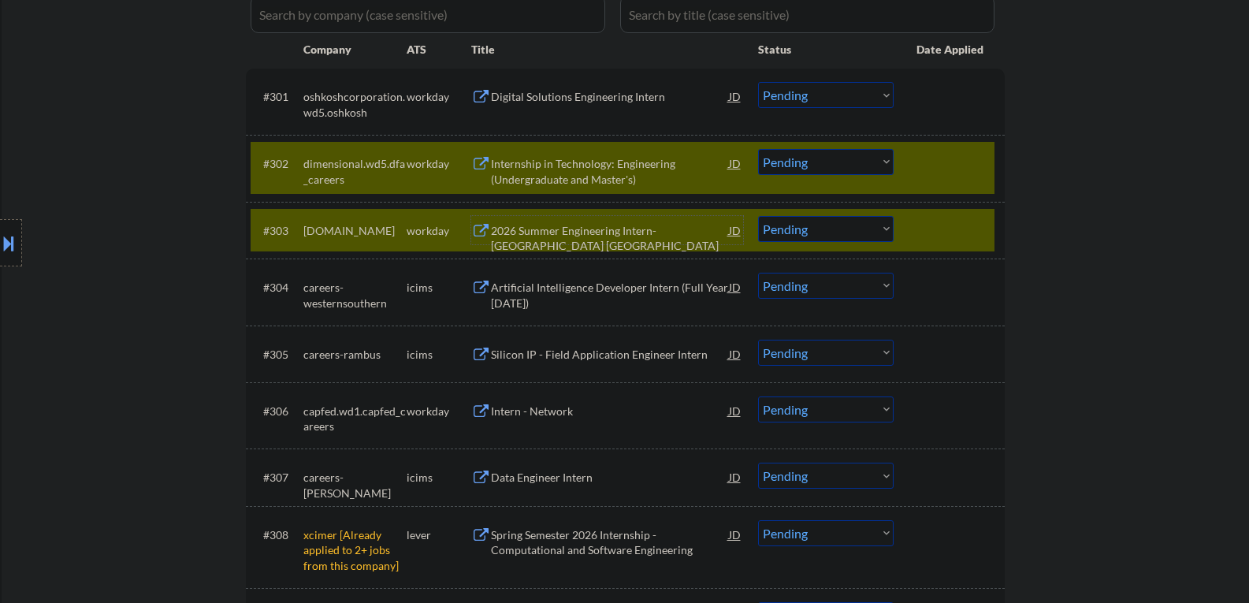
click at [655, 160] on div "Internship in Technology: Engineering (Undergraduate and Master's)" at bounding box center [610, 171] width 238 height 31
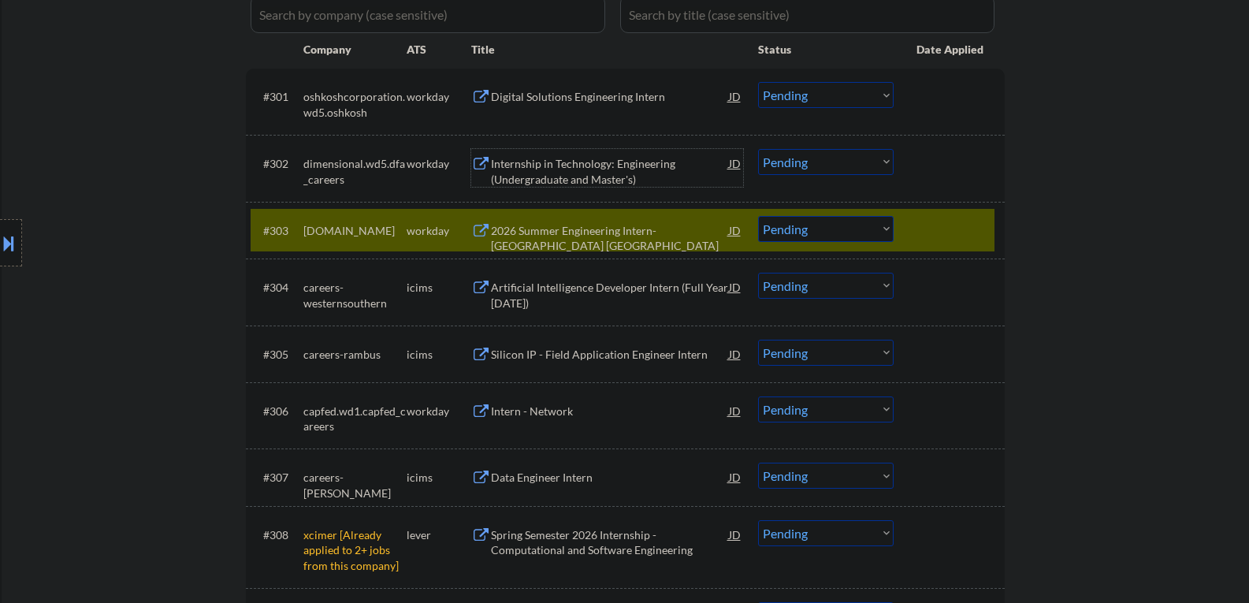
click at [916, 219] on div at bounding box center [950, 230] width 69 height 28
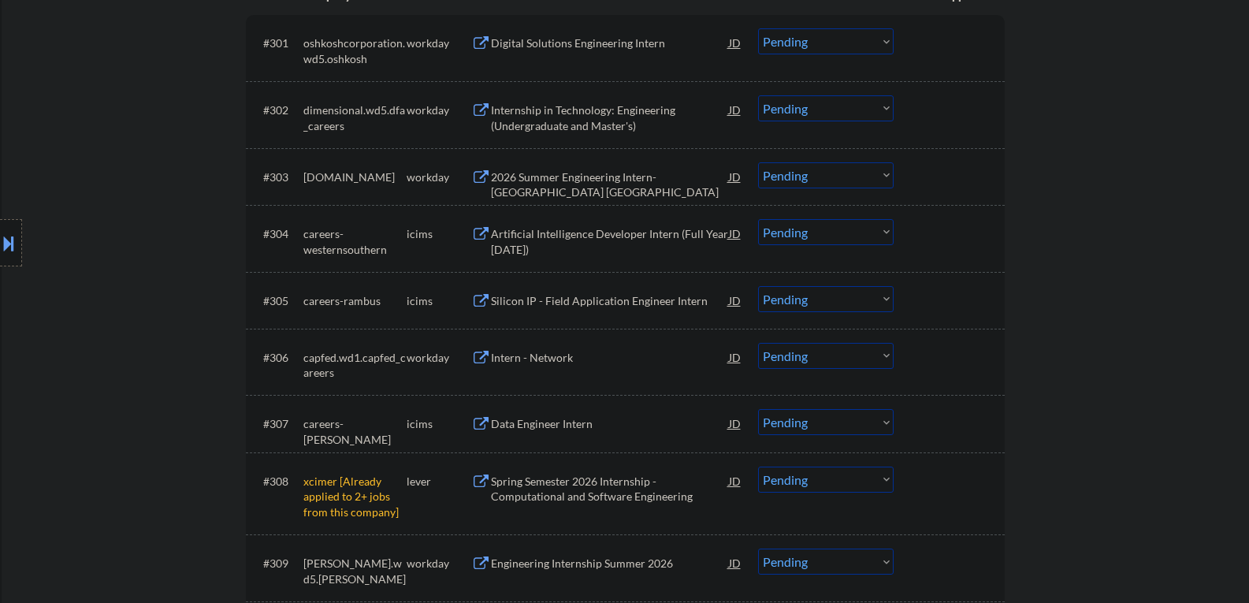
scroll to position [551, 0]
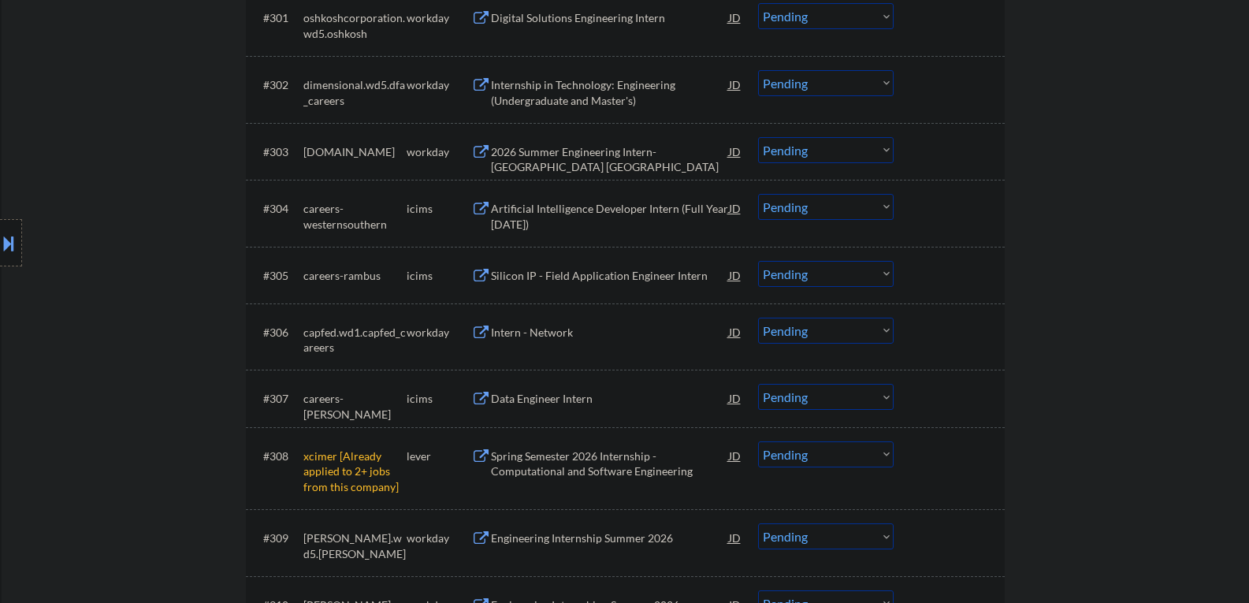
click at [525, 332] on div "Intern - Network" at bounding box center [610, 333] width 238 height 16
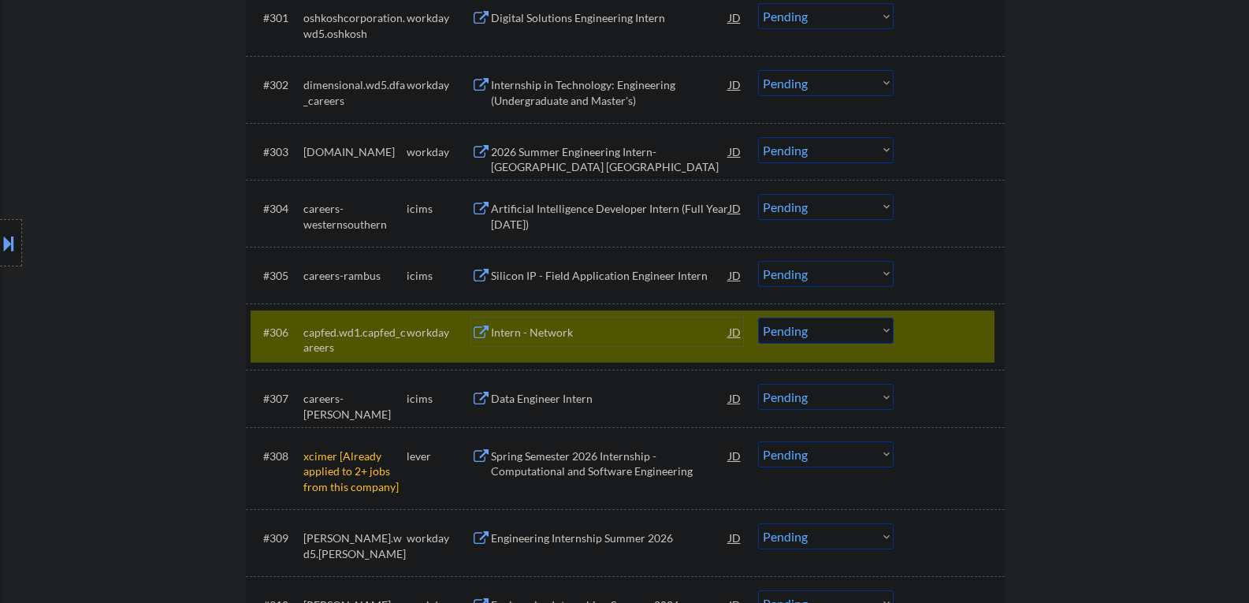
click at [936, 329] on div at bounding box center [950, 331] width 69 height 28
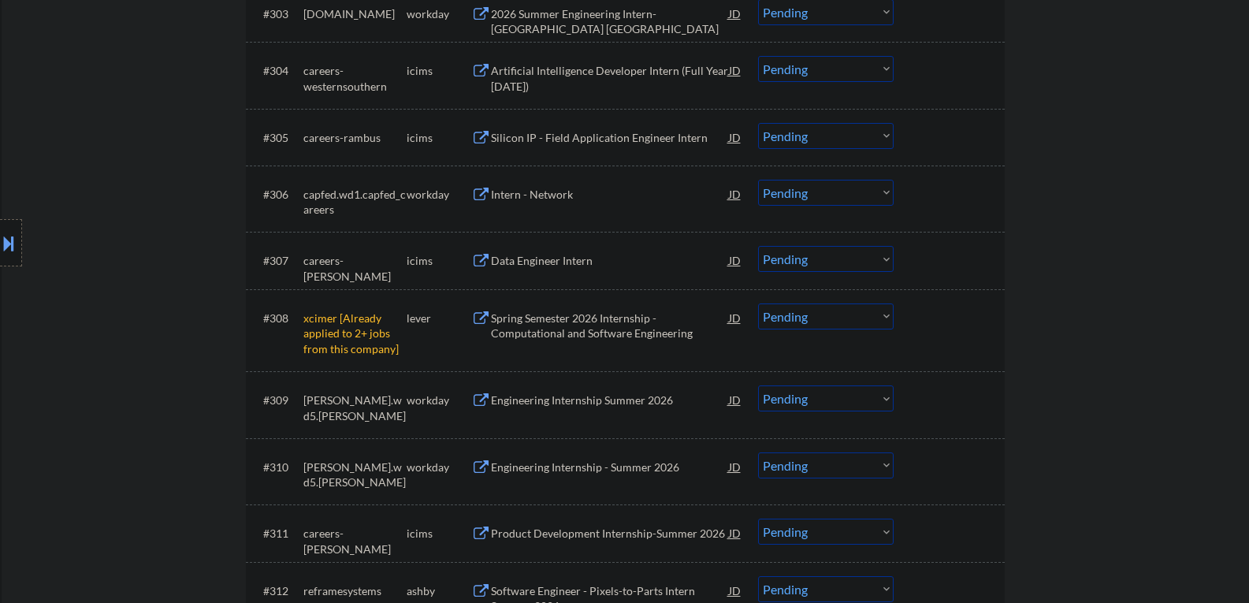
scroll to position [709, 0]
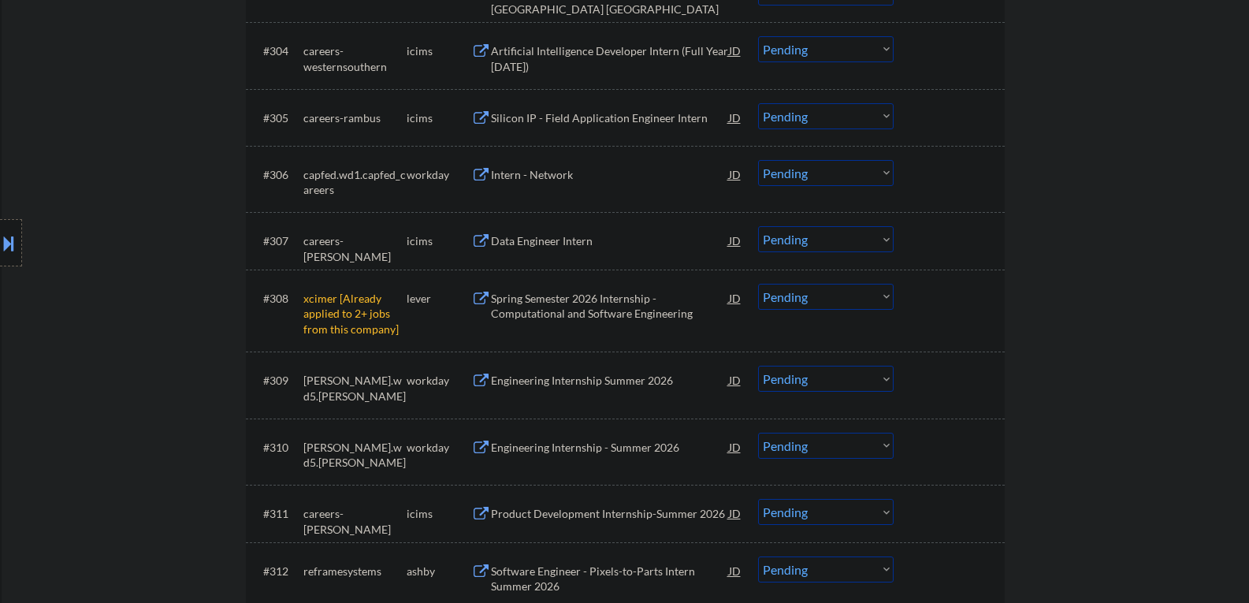
click at [815, 303] on select "Choose an option... Pending Applied Excluded (Questions) Excluded (Expired) Exc…" at bounding box center [826, 297] width 136 height 26
click at [758, 284] on select "Choose an option... Pending Applied Excluded (Questions) Excluded (Expired) Exc…" at bounding box center [826, 297] width 136 height 26
select select ""pending""
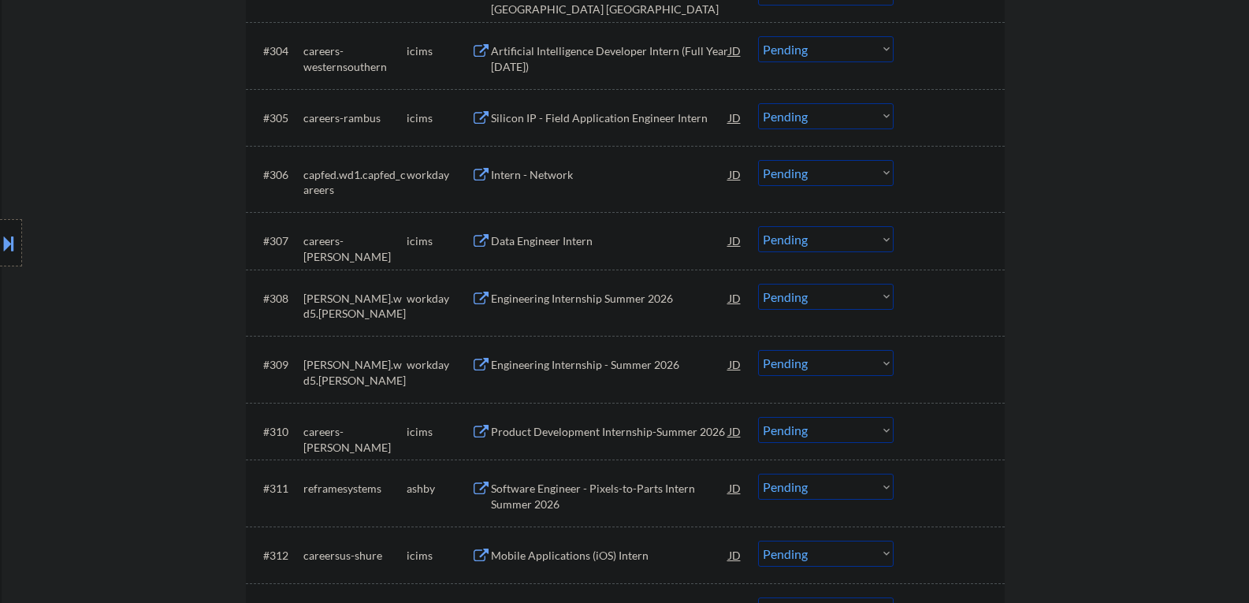
click at [534, 300] on div "Engineering Internship Summer 2026" at bounding box center [610, 299] width 238 height 16
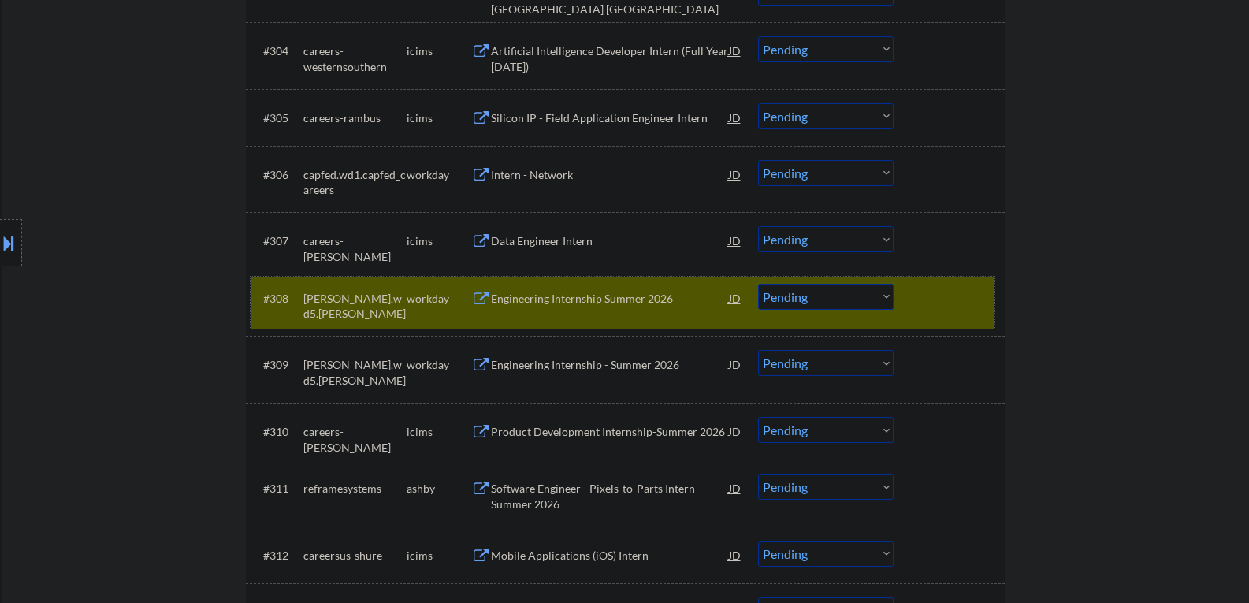
click at [938, 306] on div at bounding box center [950, 298] width 69 height 28
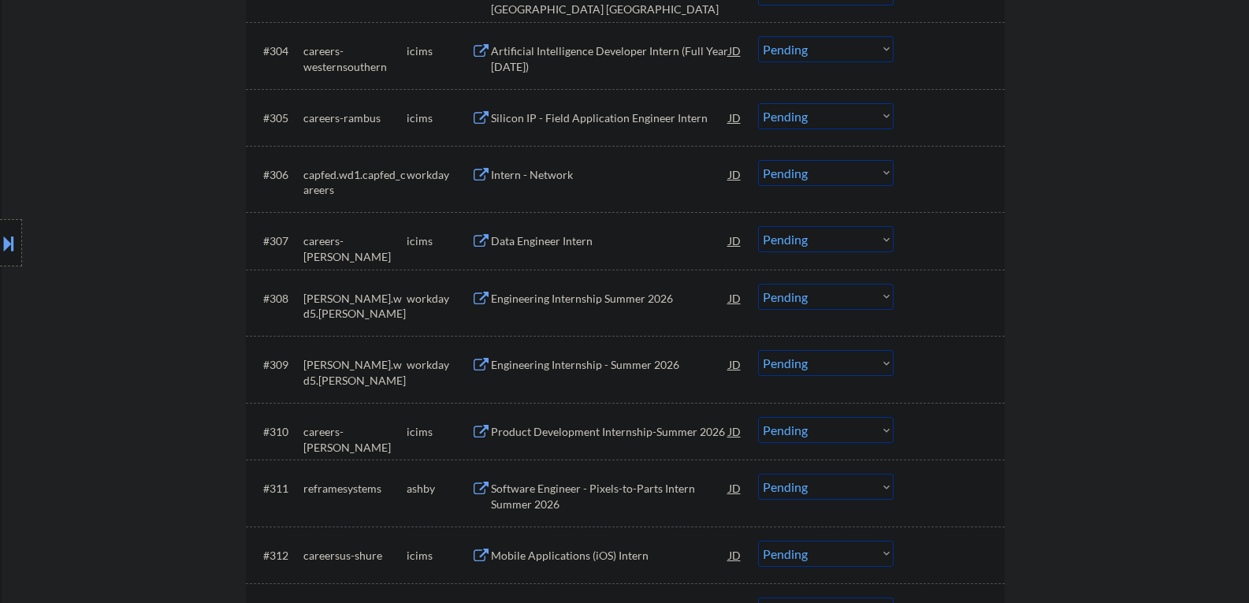
click at [582, 371] on div "Engineering Internship - Summer 2026" at bounding box center [610, 365] width 238 height 16
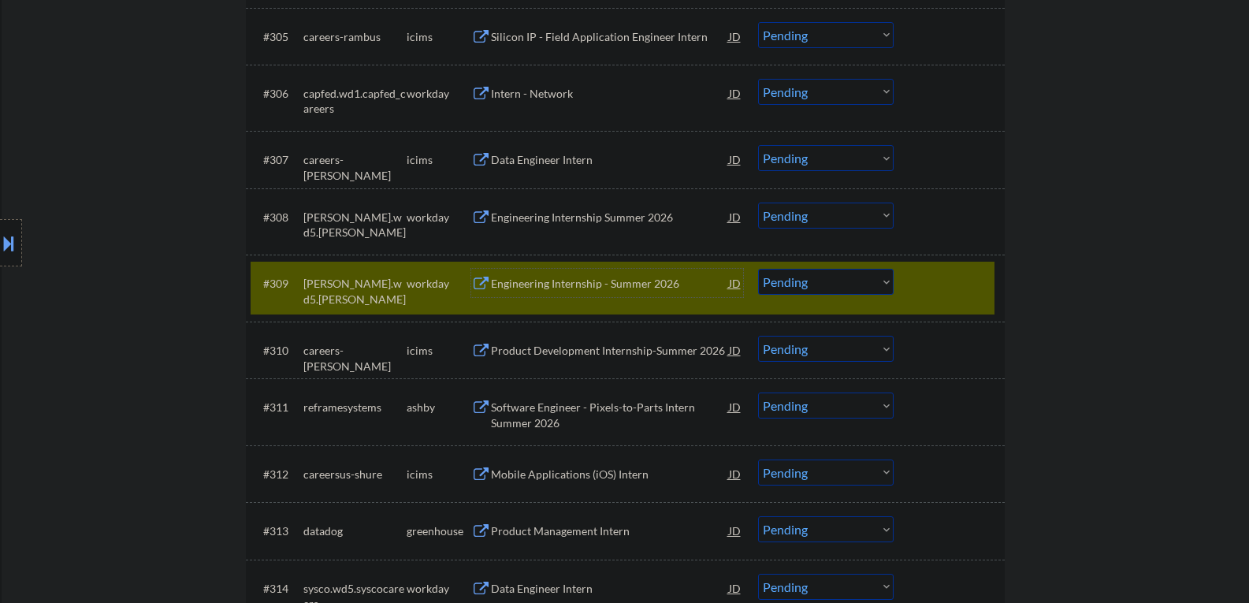
scroll to position [867, 0]
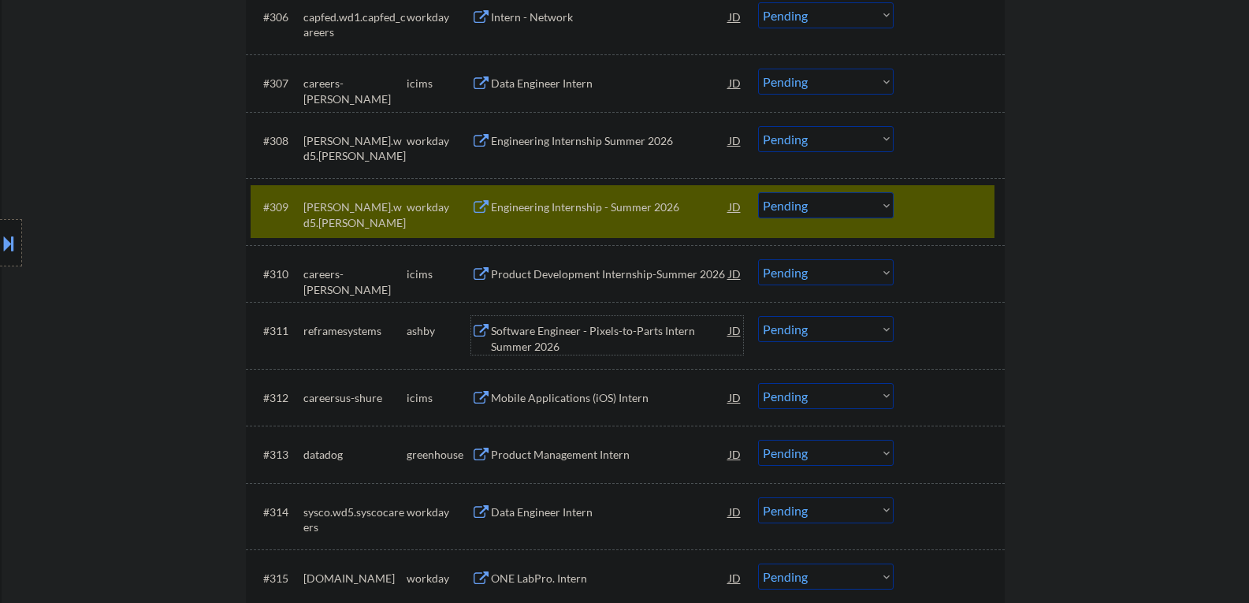
click at [562, 334] on div "Software Engineer - Pixels-to-Parts Intern Summer 2026" at bounding box center [610, 338] width 238 height 31
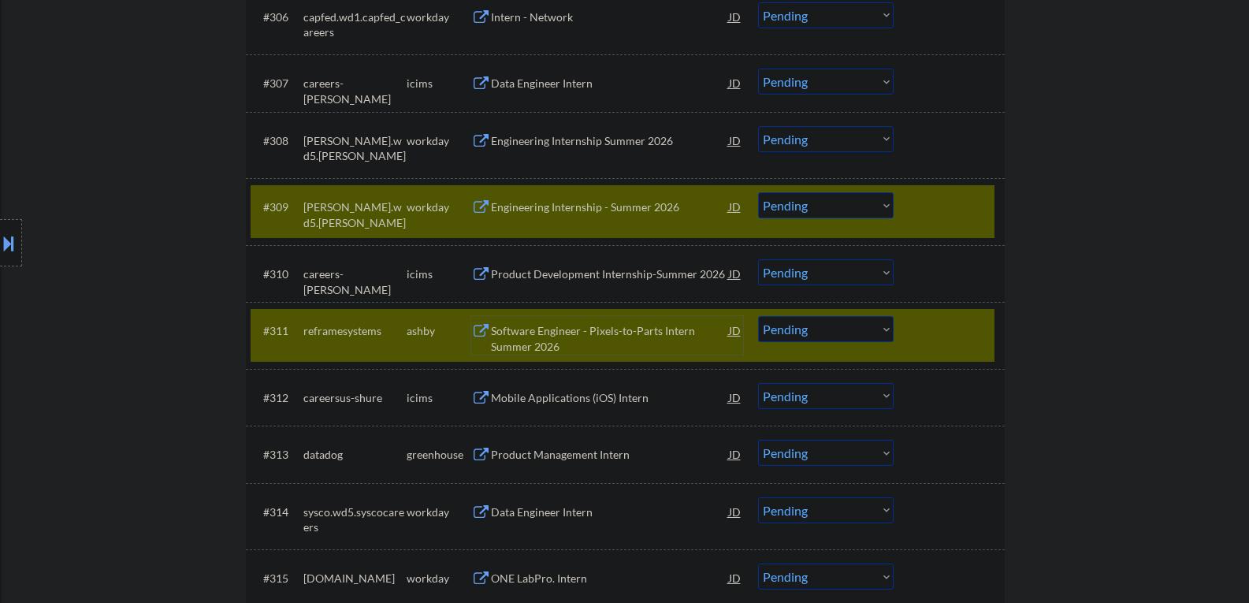
click at [941, 210] on div at bounding box center [950, 206] width 69 height 28
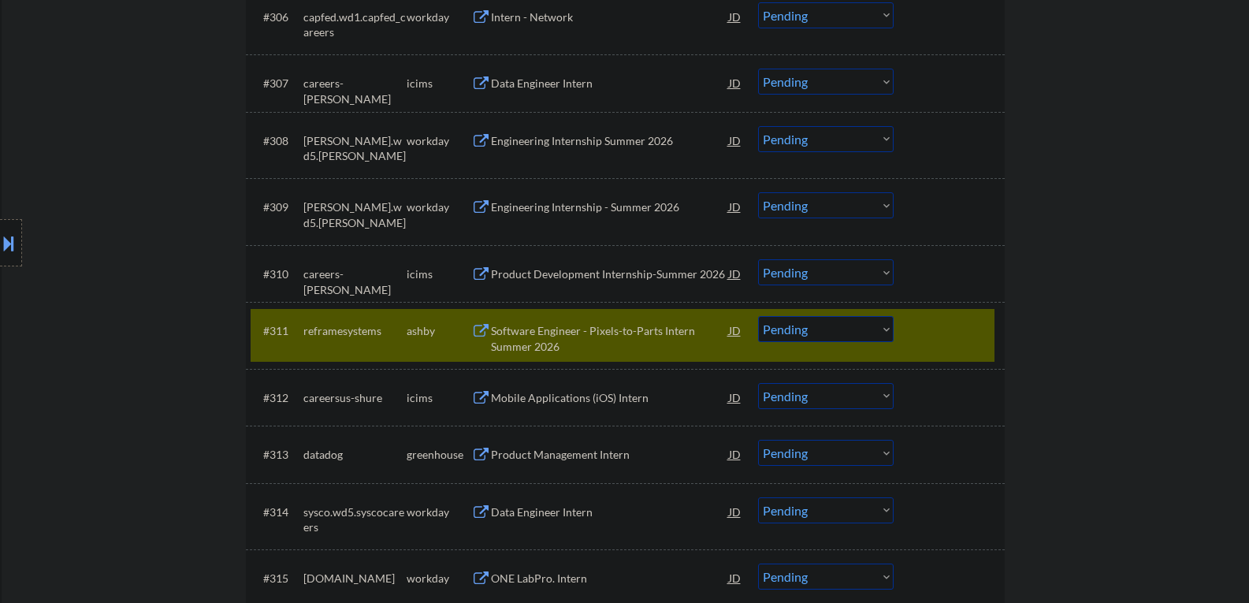
click at [923, 333] on div at bounding box center [950, 330] width 69 height 28
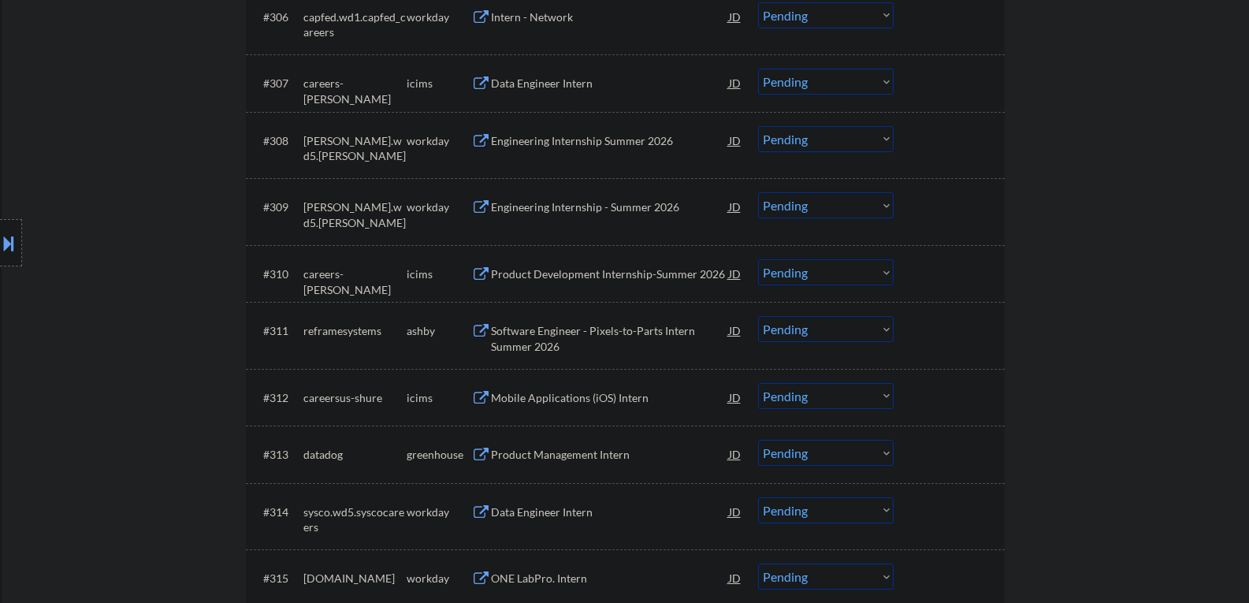
click at [526, 460] on div "Product Management Intern" at bounding box center [610, 455] width 238 height 16
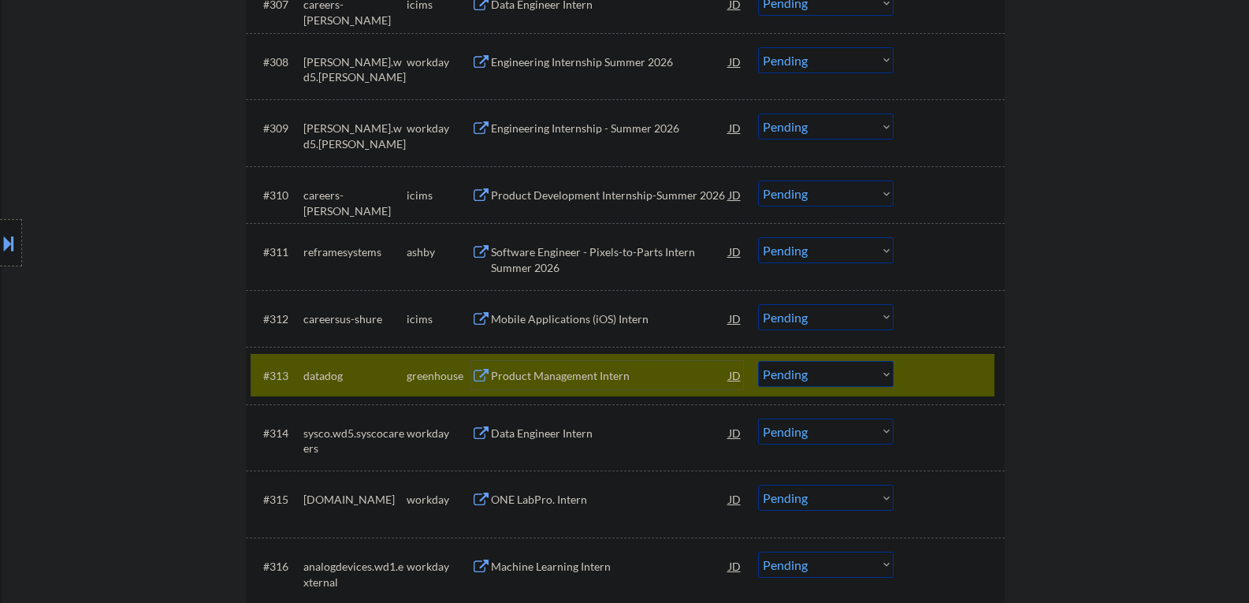
scroll to position [1024, 0]
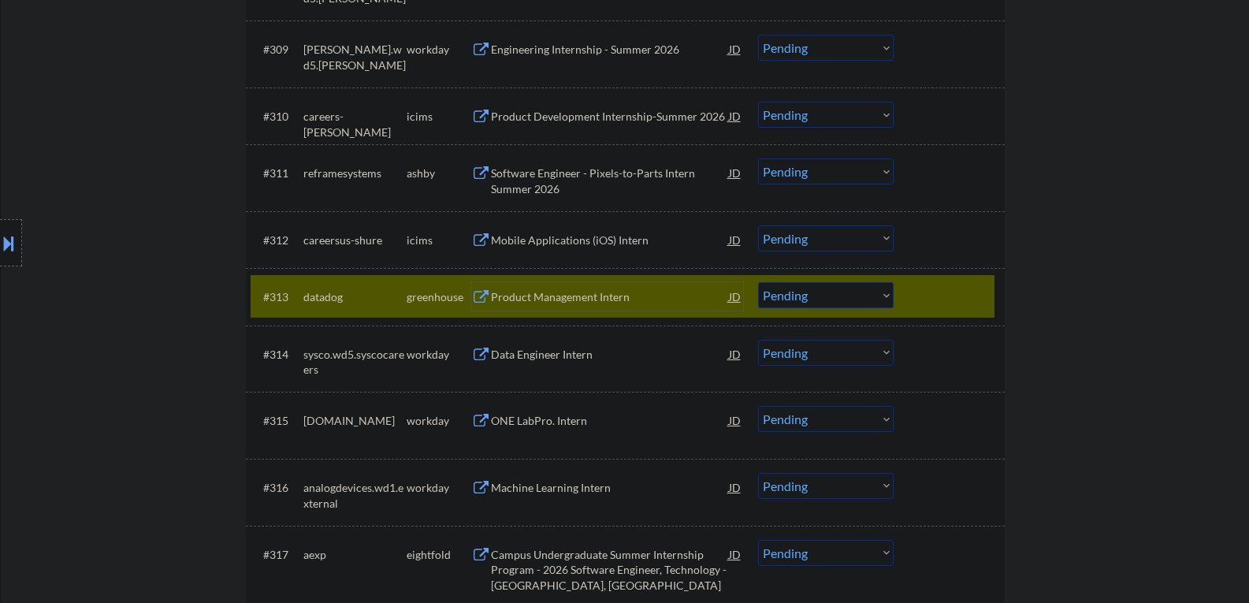
click at [542, 354] on div "Data Engineer Intern" at bounding box center [610, 355] width 238 height 16
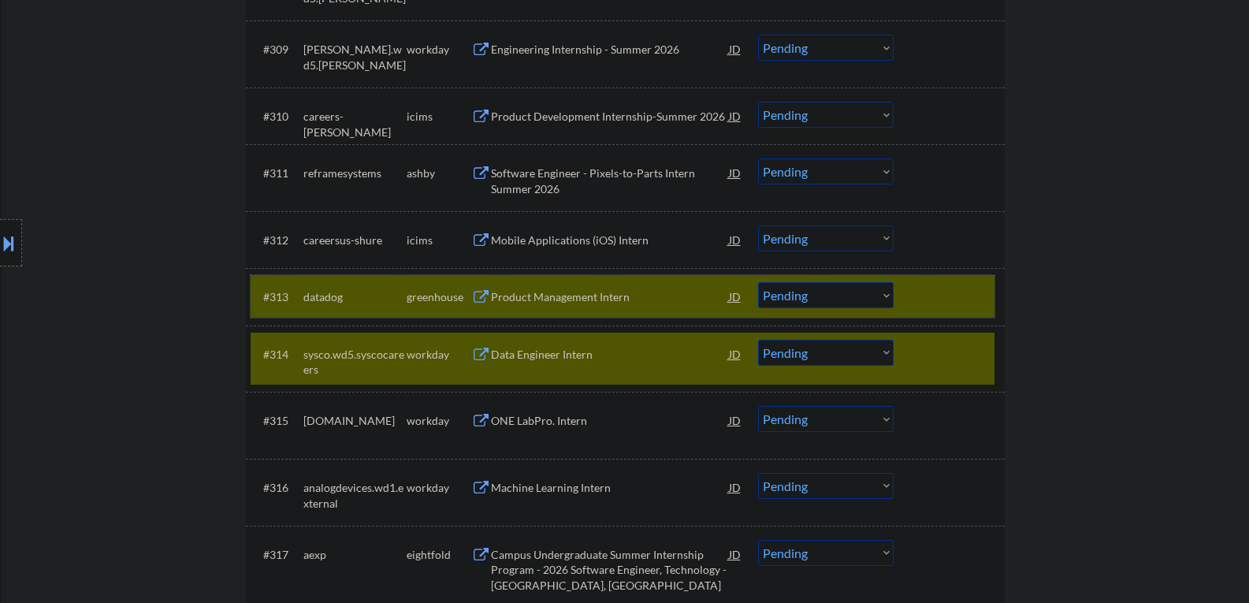
click at [928, 298] on div at bounding box center [950, 296] width 69 height 28
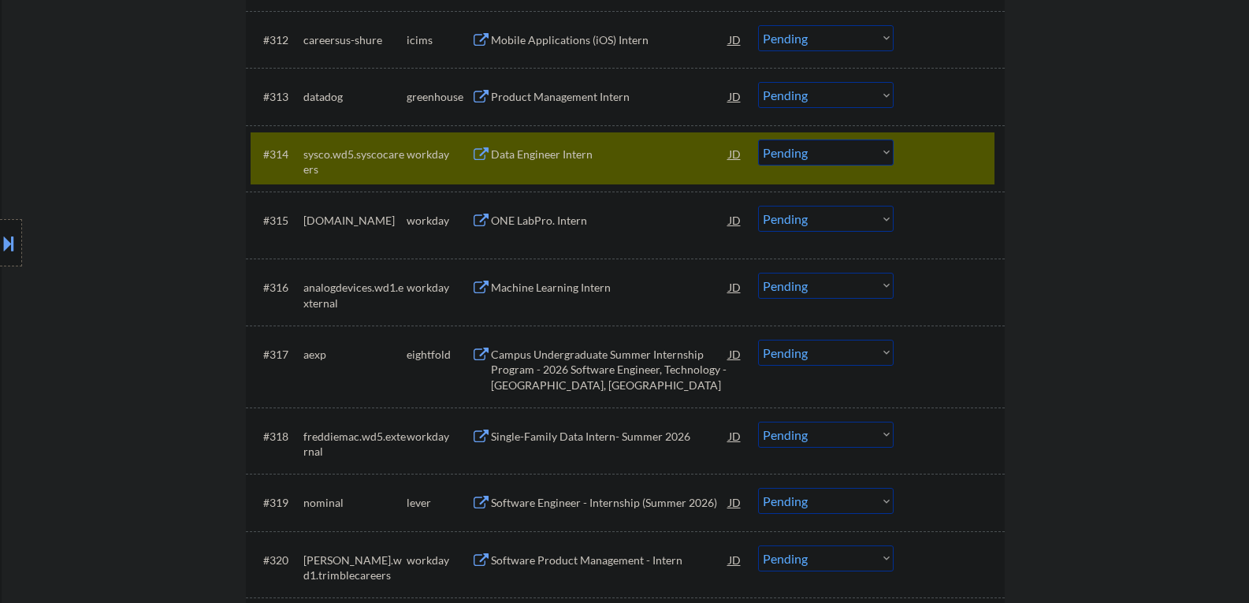
scroll to position [1260, 0]
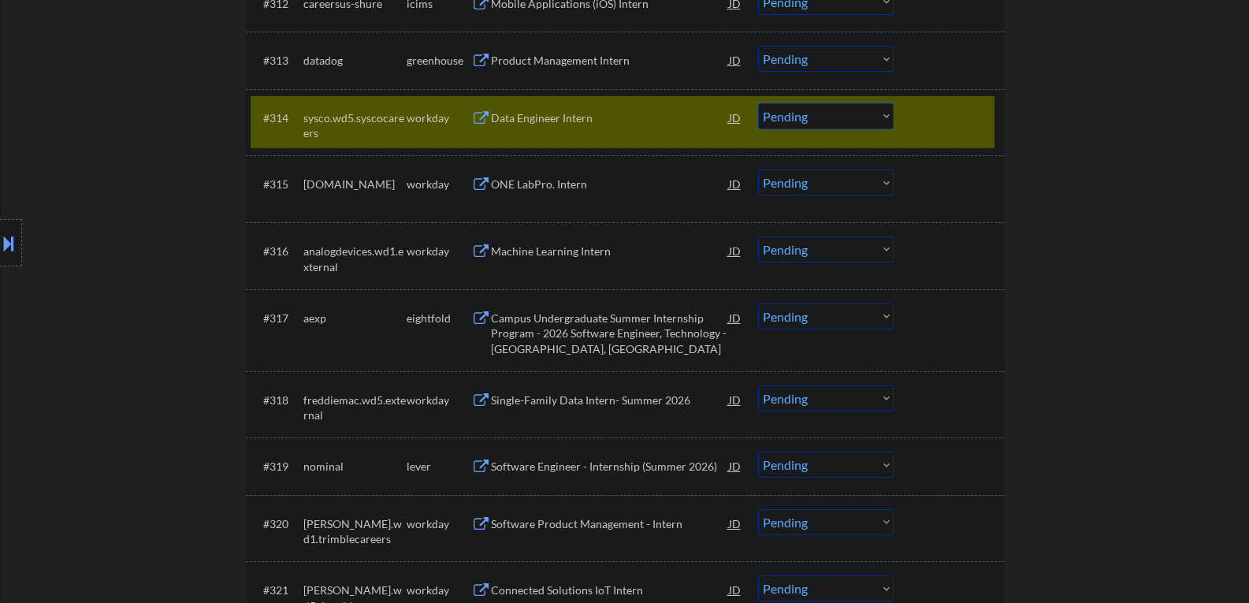
click at [898, 125] on div "#314 sysco.wd5.syscocareers workday Data Engineer Intern JD Choose an option...…" at bounding box center [623, 122] width 744 height 52
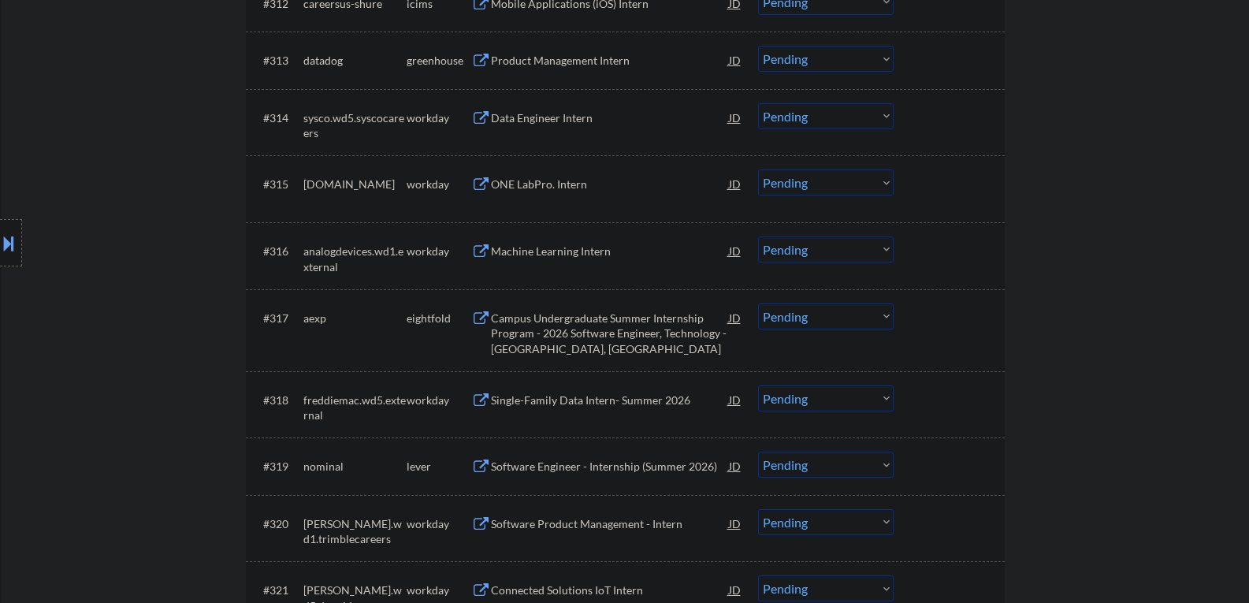
click at [535, 180] on div "ONE LabPro. Intern" at bounding box center [610, 184] width 238 height 16
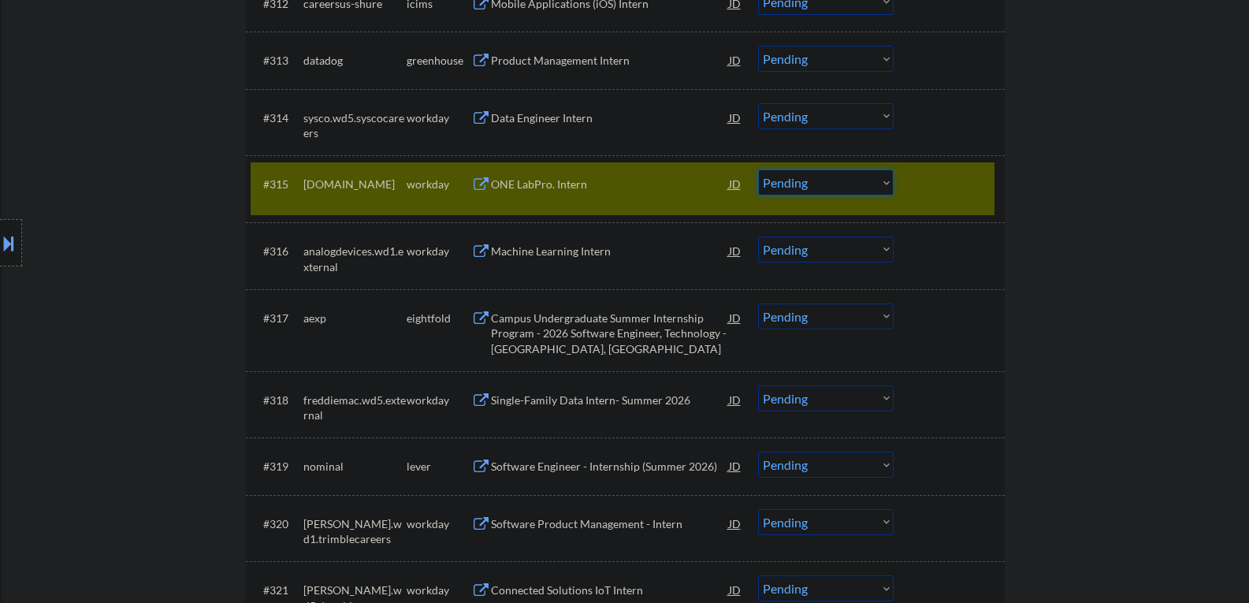
click at [814, 194] on select "Choose an option... Pending Applied Excluded (Questions) Excluded (Expired) Exc…" at bounding box center [826, 182] width 136 height 26
click at [758, 169] on select "Choose an option... Pending Applied Excluded (Questions) Excluded (Expired) Exc…" at bounding box center [826, 182] width 136 height 26
select select ""pending""
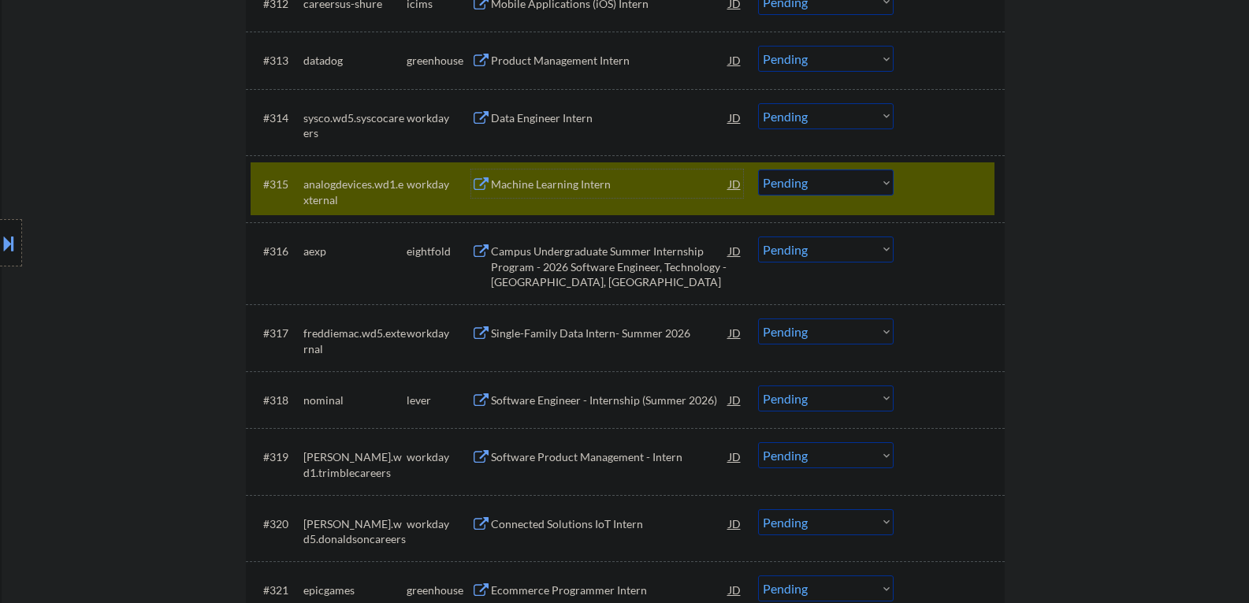
click at [531, 186] on div "Machine Learning Intern" at bounding box center [610, 184] width 238 height 16
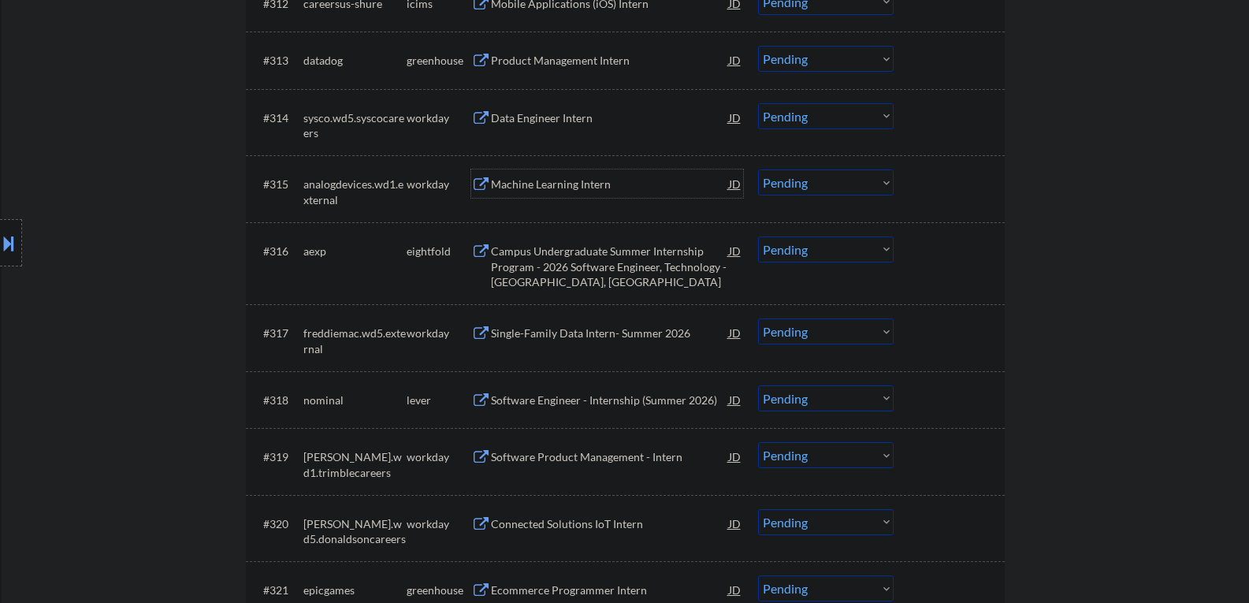
scroll to position [1339, 0]
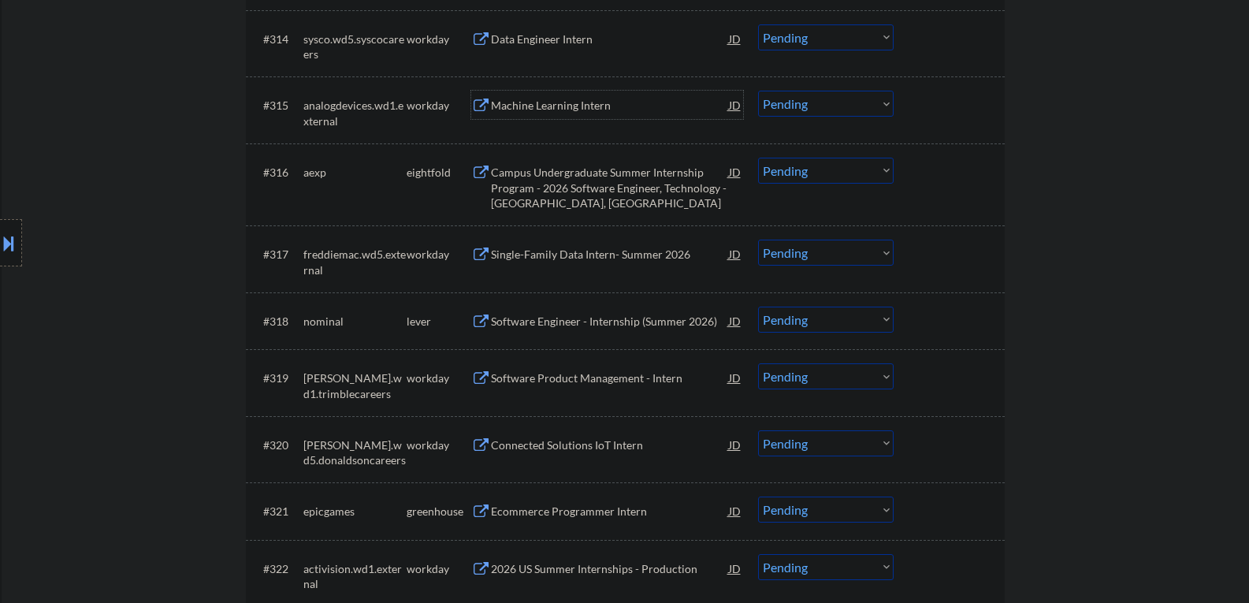
click at [569, 266] on div "Single-Family Data Intern- Summer 2026" at bounding box center [610, 253] width 238 height 28
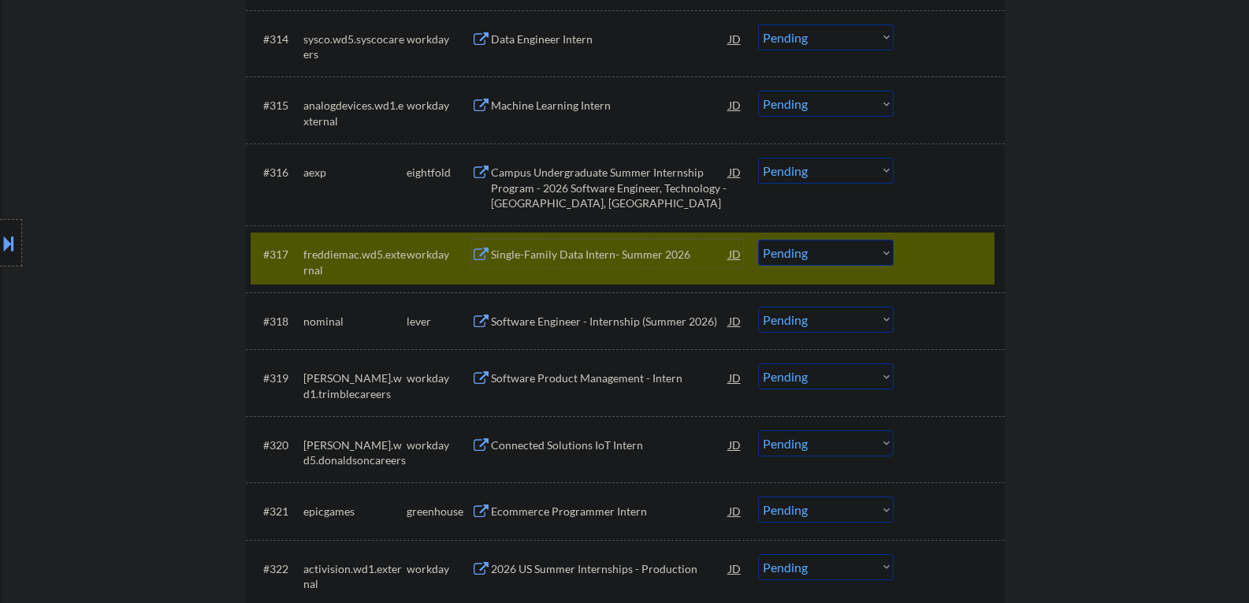
click at [845, 243] on select "Choose an option... Pending Applied Excluded (Questions) Excluded (Expired) Exc…" at bounding box center [826, 252] width 136 height 26
click at [758, 239] on select "Choose an option... Pending Applied Excluded (Questions) Excluded (Expired) Exc…" at bounding box center [826, 252] width 136 height 26
select select ""pending""
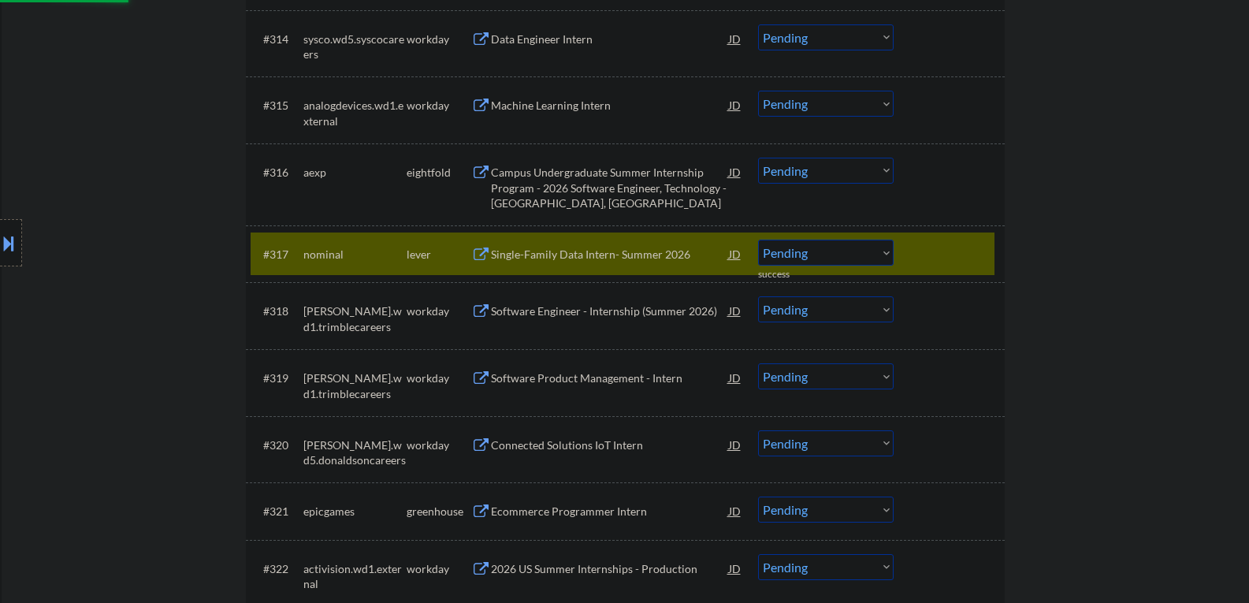
click at [566, 258] on div "Single-Family Data Intern- Summer 2026" at bounding box center [610, 255] width 238 height 16
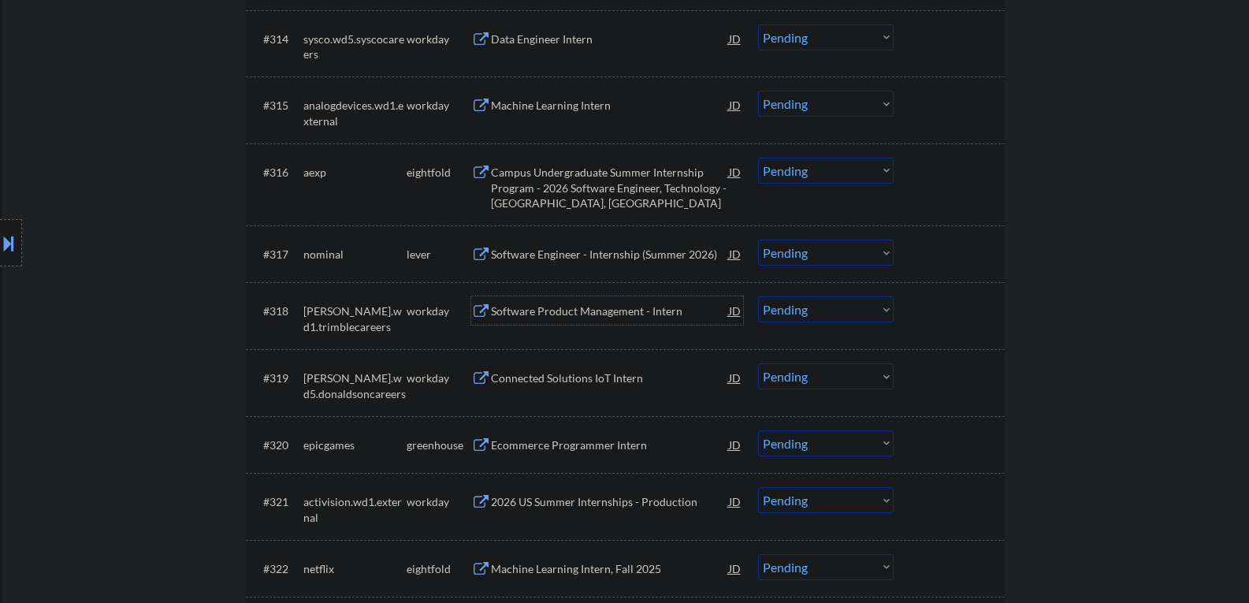
click at [548, 317] on div "Software Product Management - Intern" at bounding box center [610, 311] width 238 height 16
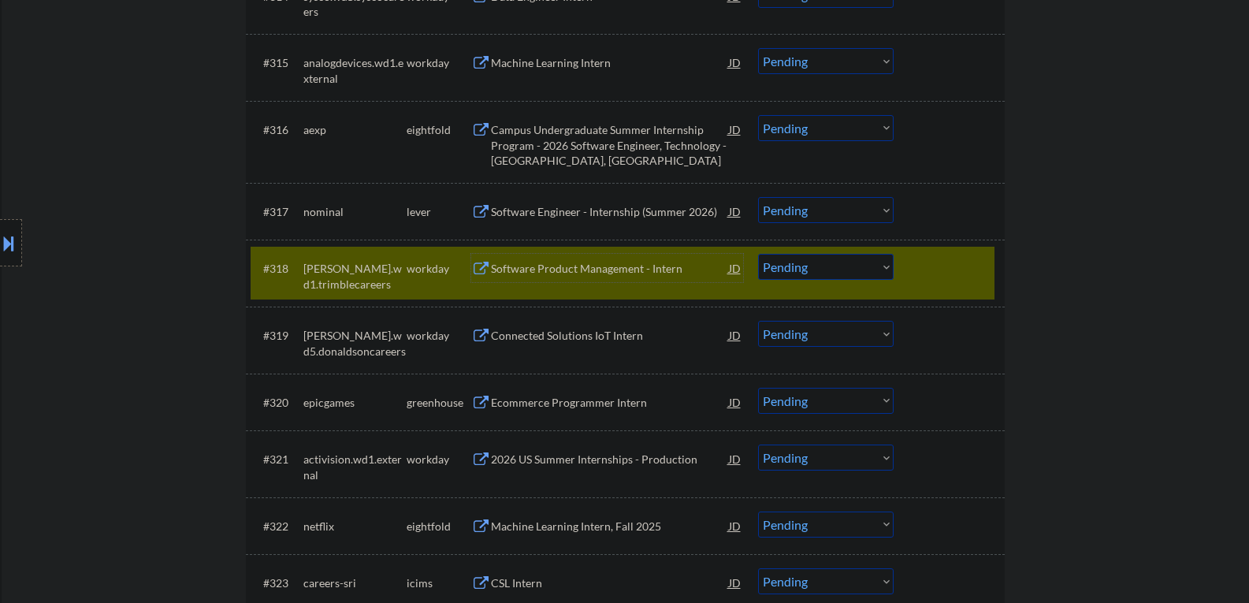
scroll to position [1418, 0]
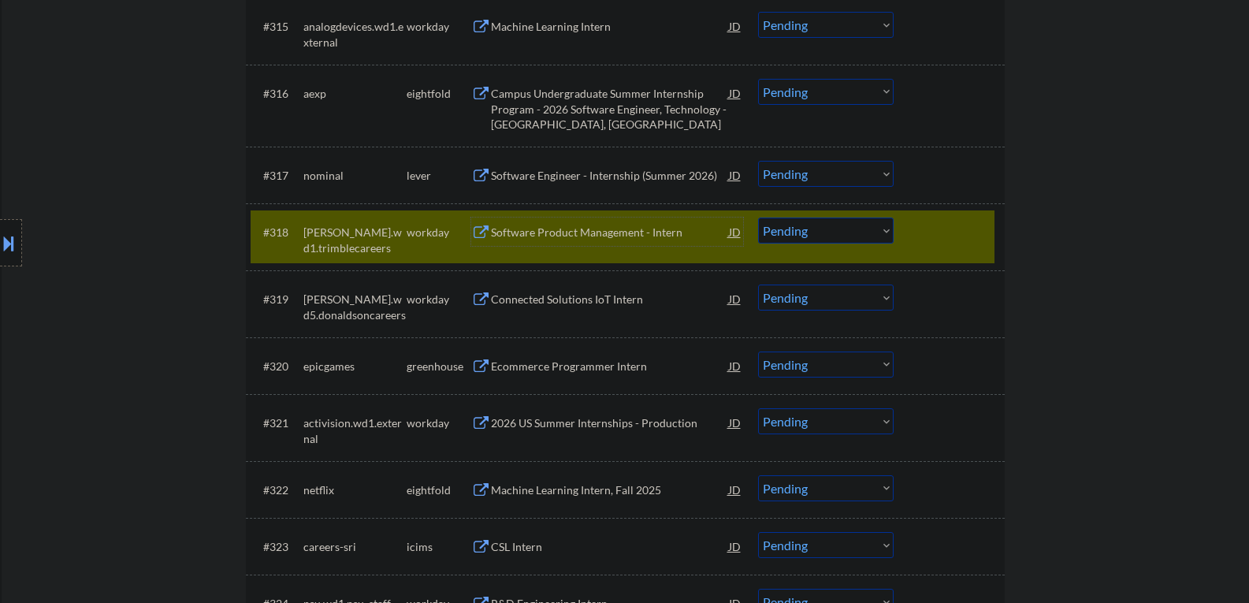
click at [863, 237] on select "Choose an option... Pending Applied Excluded (Questions) Excluded (Expired) Exc…" at bounding box center [826, 230] width 136 height 26
click at [758, 217] on select "Choose an option... Pending Applied Excluded (Questions) Excluded (Expired) Exc…" at bounding box center [826, 230] width 136 height 26
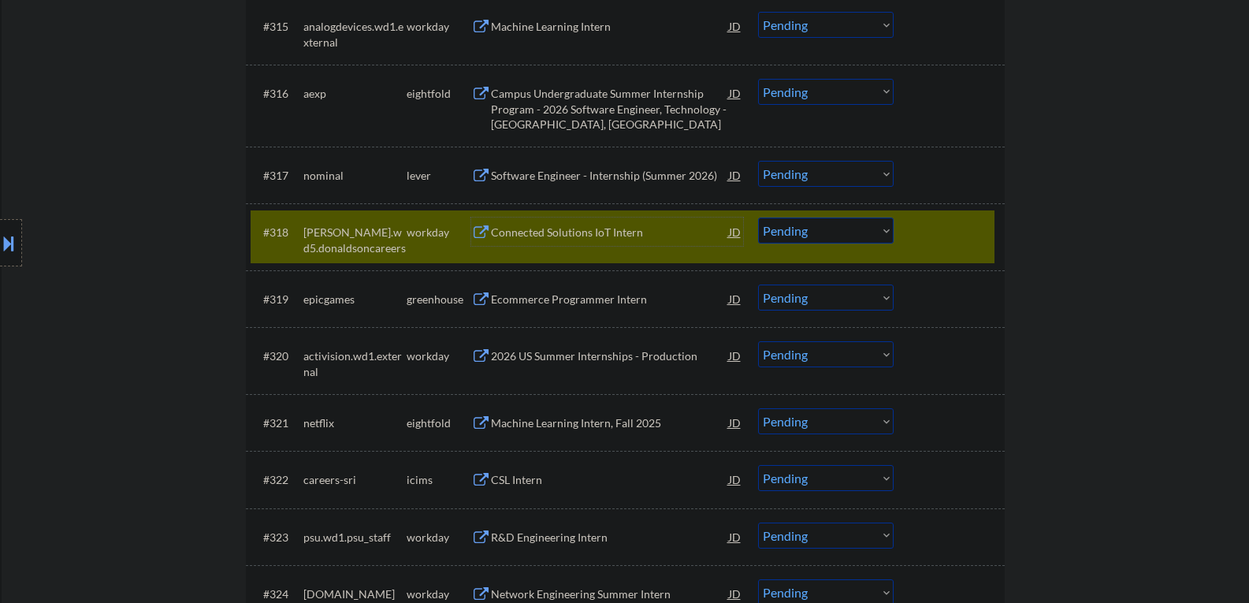
click at [558, 233] on div "Connected Solutions IoT Intern" at bounding box center [610, 233] width 238 height 16
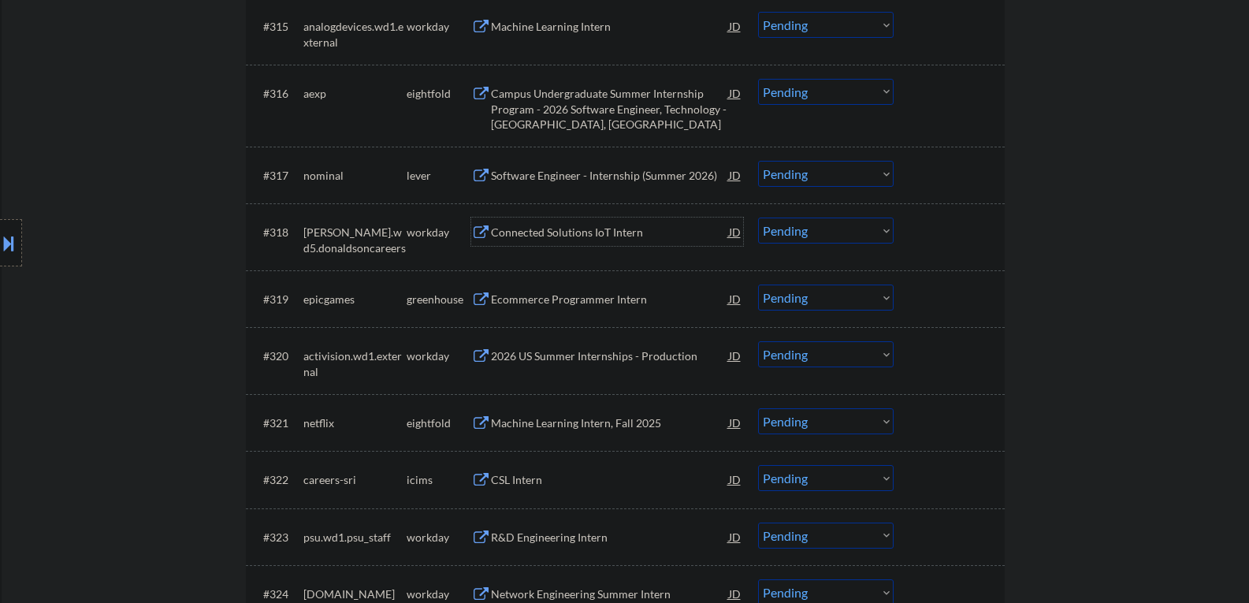
click at [797, 236] on select "Choose an option... Pending Applied Excluded (Questions) Excluded (Expired) Exc…" at bounding box center [826, 230] width 136 height 26
click at [758, 217] on select "Choose an option... Pending Applied Excluded (Questions) Excluded (Expired) Exc…" at bounding box center [826, 230] width 136 height 26
select select ""pending""
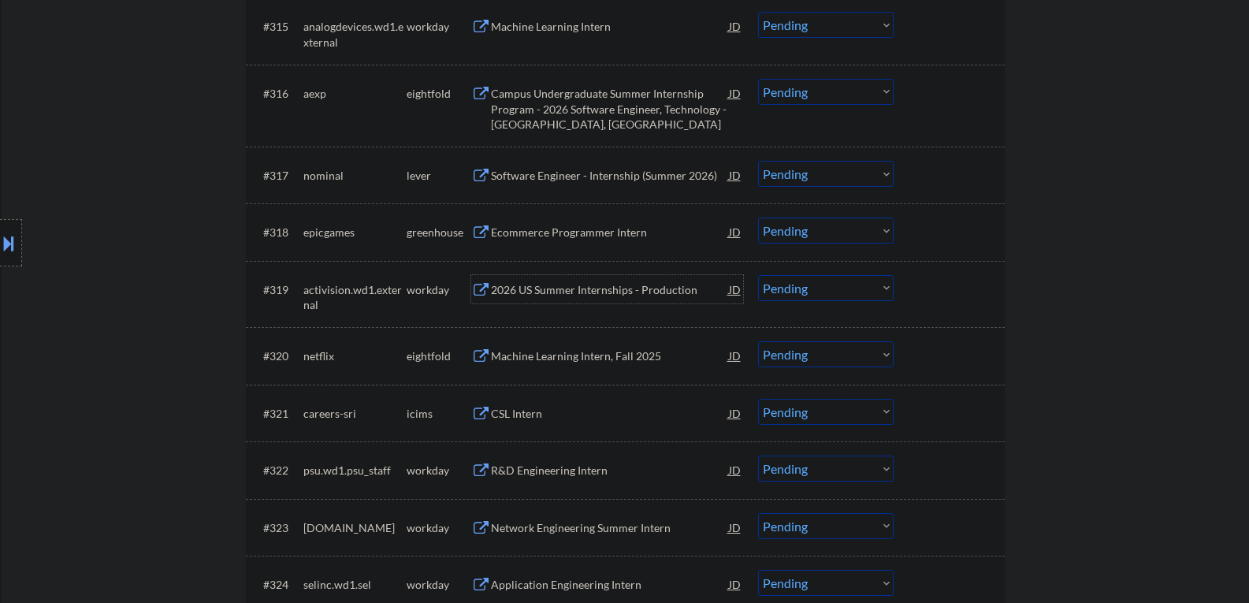
click at [536, 293] on div "2026 US Summer Internships - Production" at bounding box center [610, 290] width 238 height 16
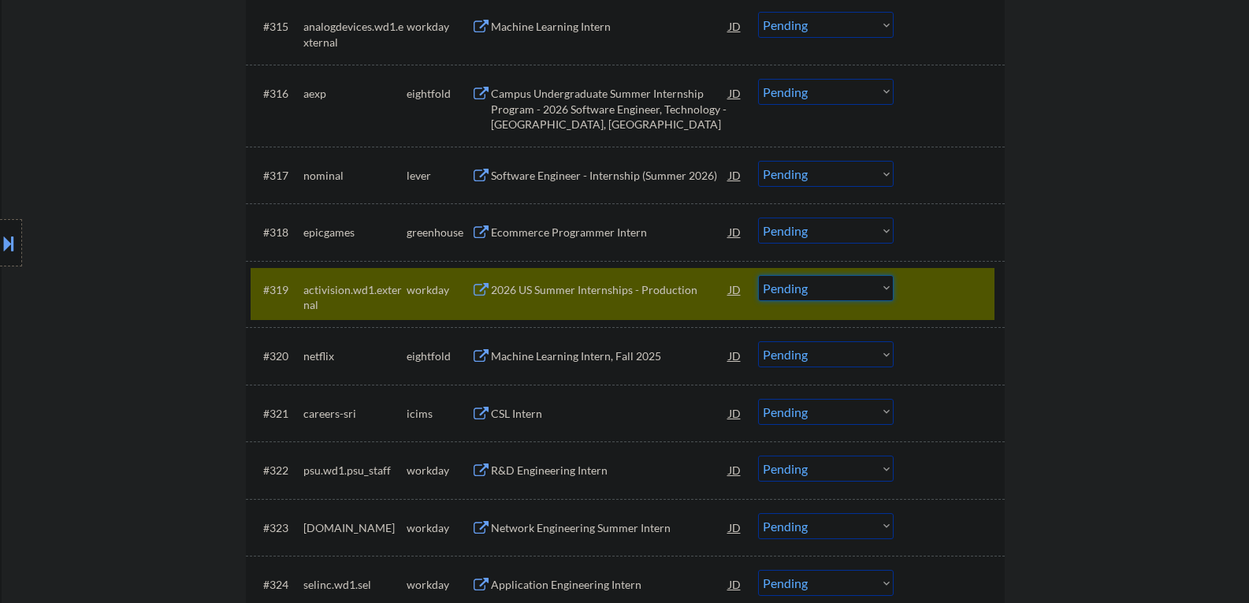
click at [819, 290] on select "Choose an option... Pending Applied Excluded (Questions) Excluded (Expired) Exc…" at bounding box center [826, 288] width 136 height 26
click at [758, 275] on select "Choose an option... Pending Applied Excluded (Questions) Excluded (Expired) Exc…" at bounding box center [826, 288] width 136 height 26
select select ""pending""
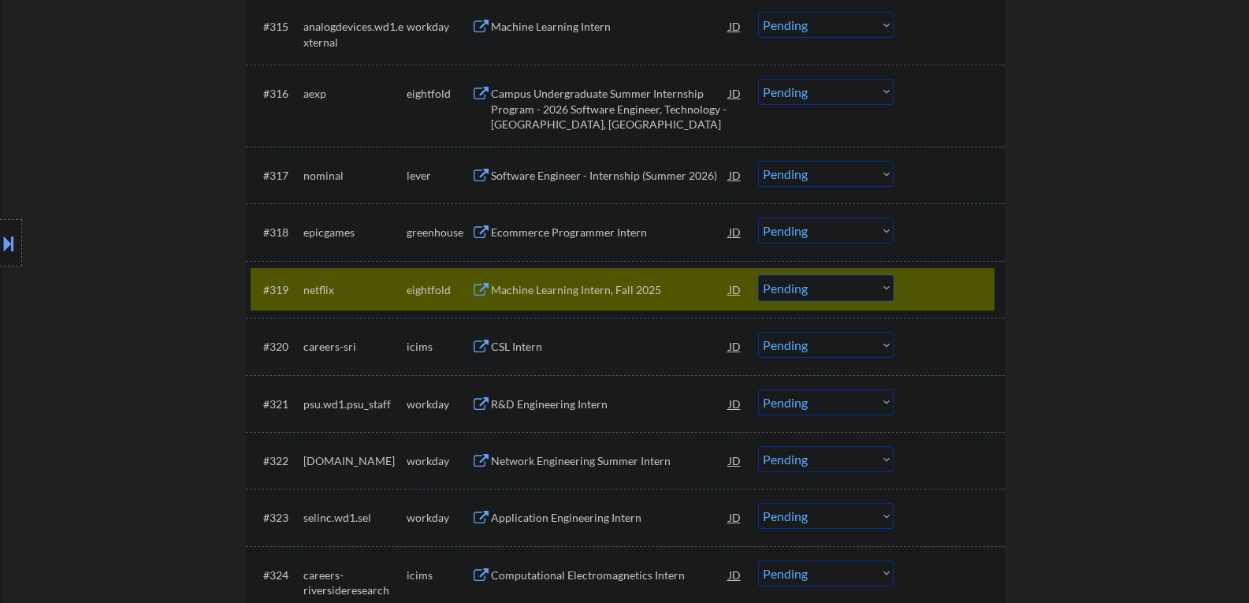
click at [910, 296] on div "#319 netflix eightfold Machine Learning Intern, Fall 2025 JD Choose an option..…" at bounding box center [623, 289] width 744 height 43
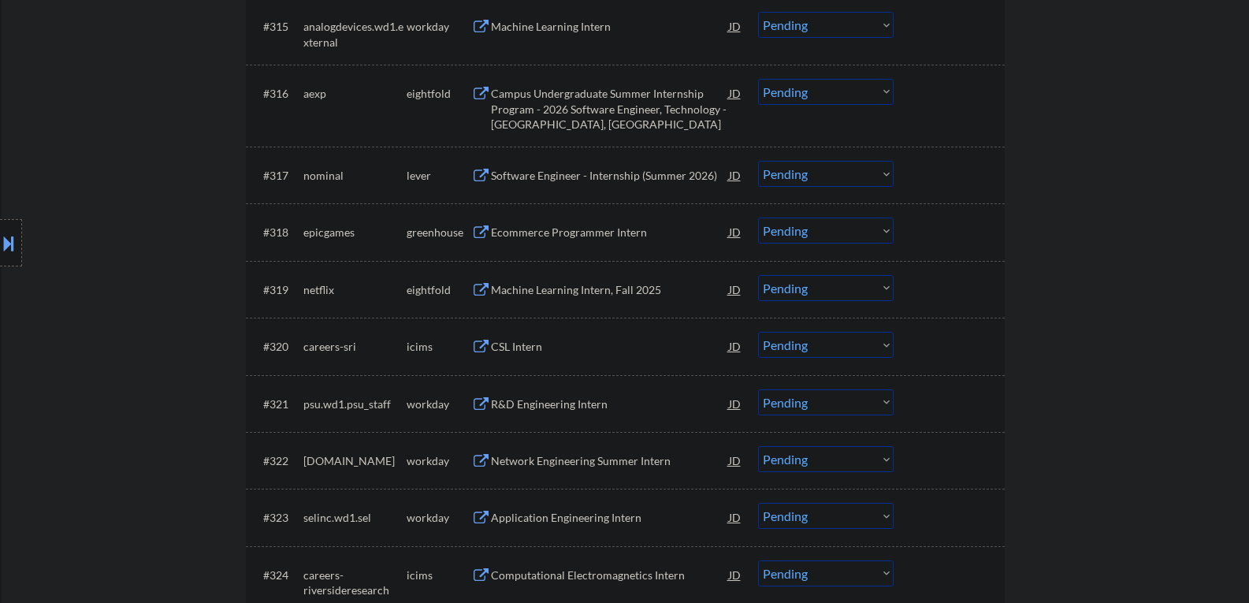
click at [555, 410] on div "R&D Engineering Intern" at bounding box center [610, 404] width 238 height 16
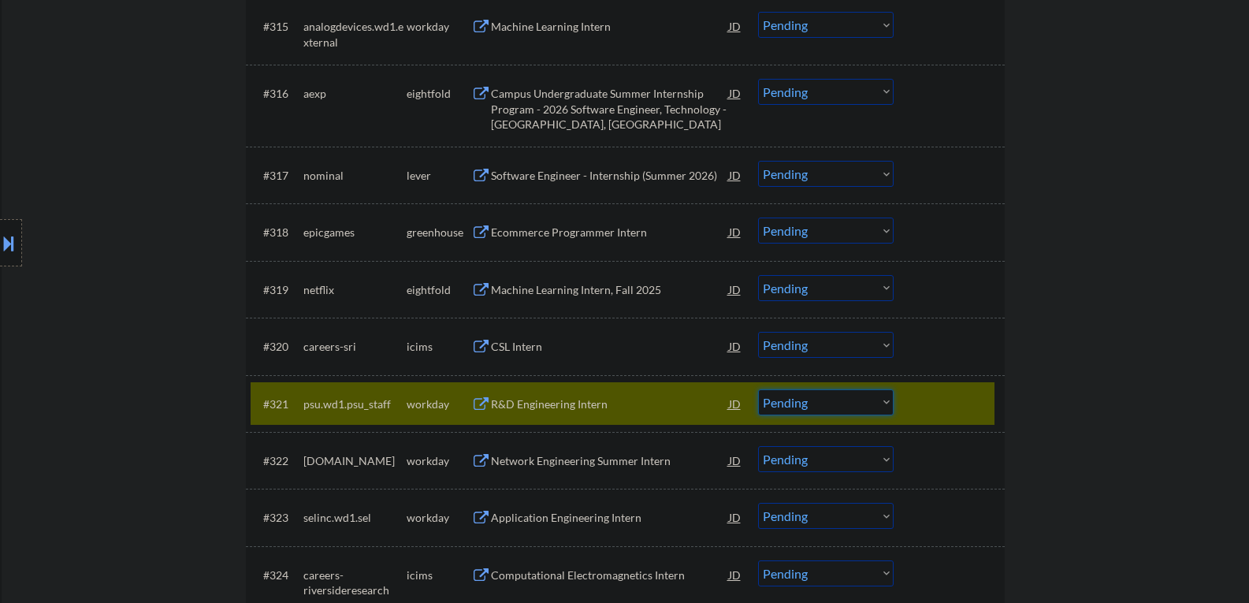
click at [811, 408] on select "Choose an option... Pending Applied Excluded (Questions) Excluded (Expired) Exc…" at bounding box center [826, 402] width 136 height 26
click at [758, 389] on select "Choose an option... Pending Applied Excluded (Questions) Excluded (Expired) Exc…" at bounding box center [826, 402] width 136 height 26
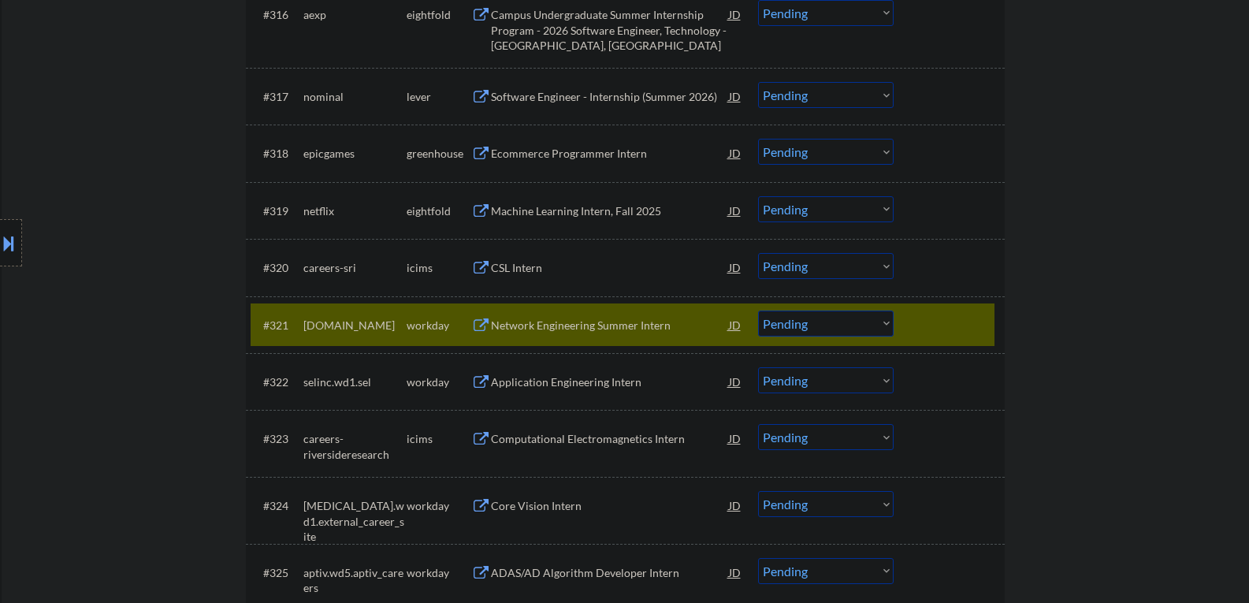
click at [510, 331] on div "Network Engineering Summer Intern" at bounding box center [610, 325] width 238 height 16
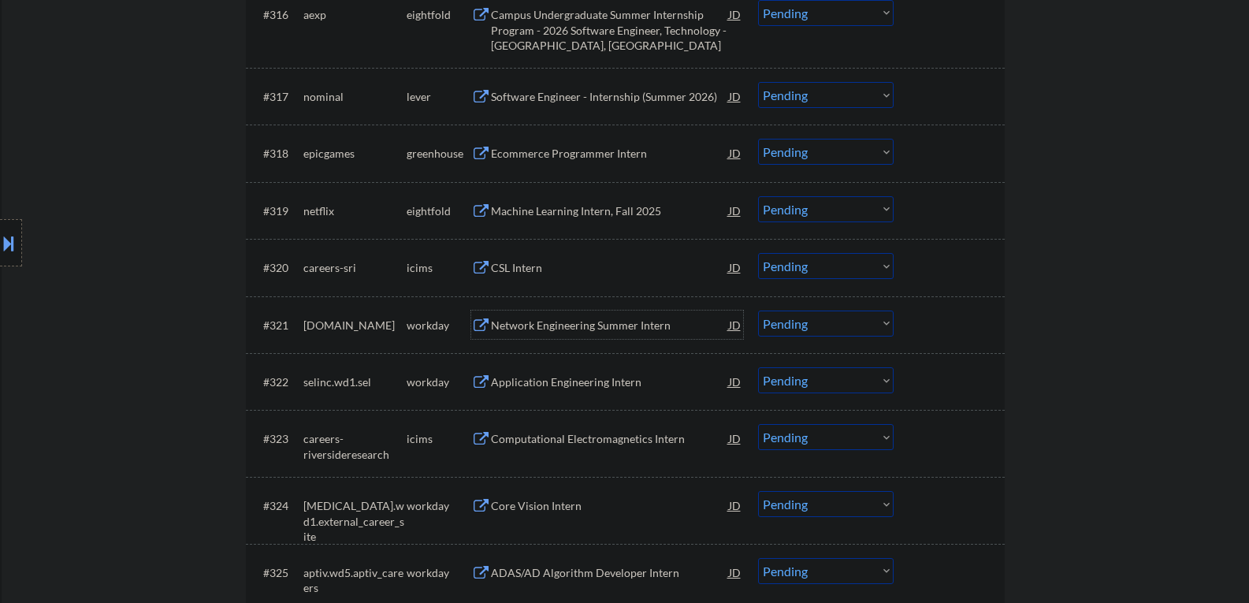
click at [827, 329] on select "Choose an option... Pending Applied Excluded (Questions) Excluded (Expired) Exc…" at bounding box center [826, 323] width 136 height 26
click at [758, 310] on select "Choose an option... Pending Applied Excluded (Questions) Excluded (Expired) Exc…" at bounding box center [826, 323] width 136 height 26
click at [521, 377] on div "Application Engineering Intern" at bounding box center [610, 382] width 238 height 16
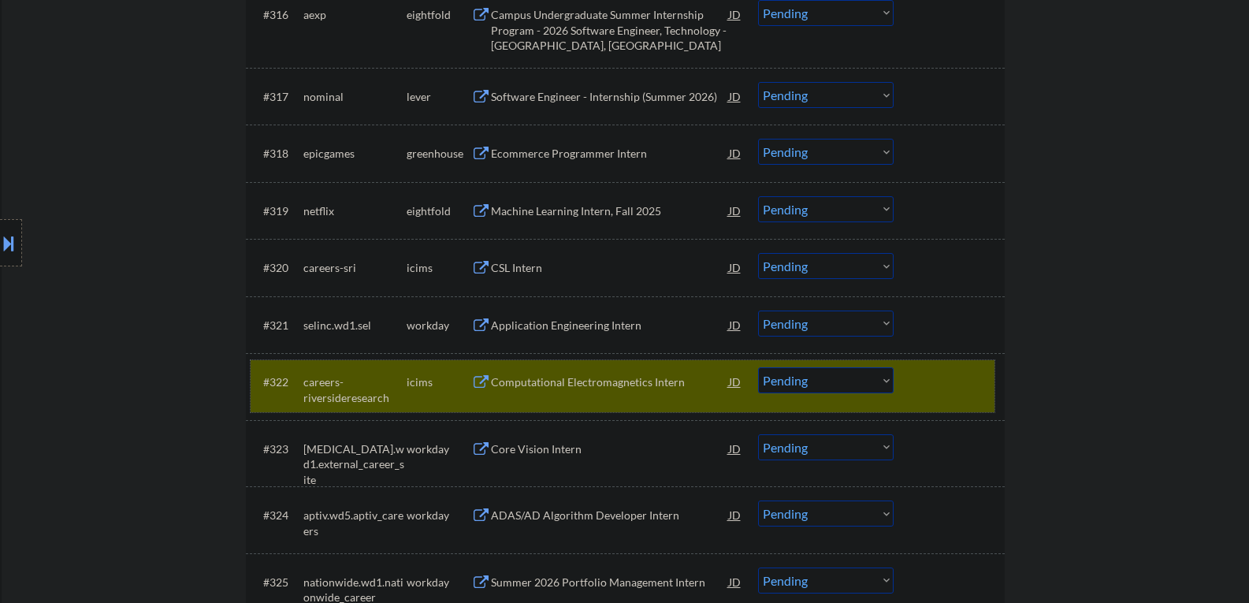
click at [934, 381] on div at bounding box center [950, 381] width 69 height 28
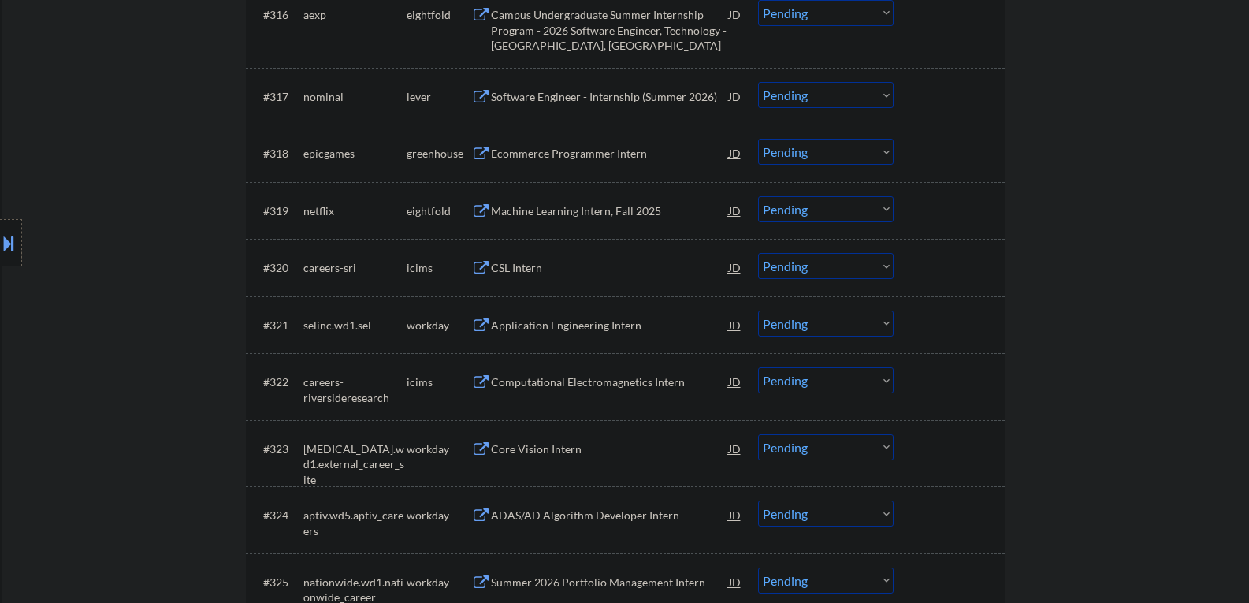
click at [908, 334] on div "#321 selinc.wd1.sel workday Application Engineering Intern JD Choose an option.…" at bounding box center [623, 324] width 744 height 43
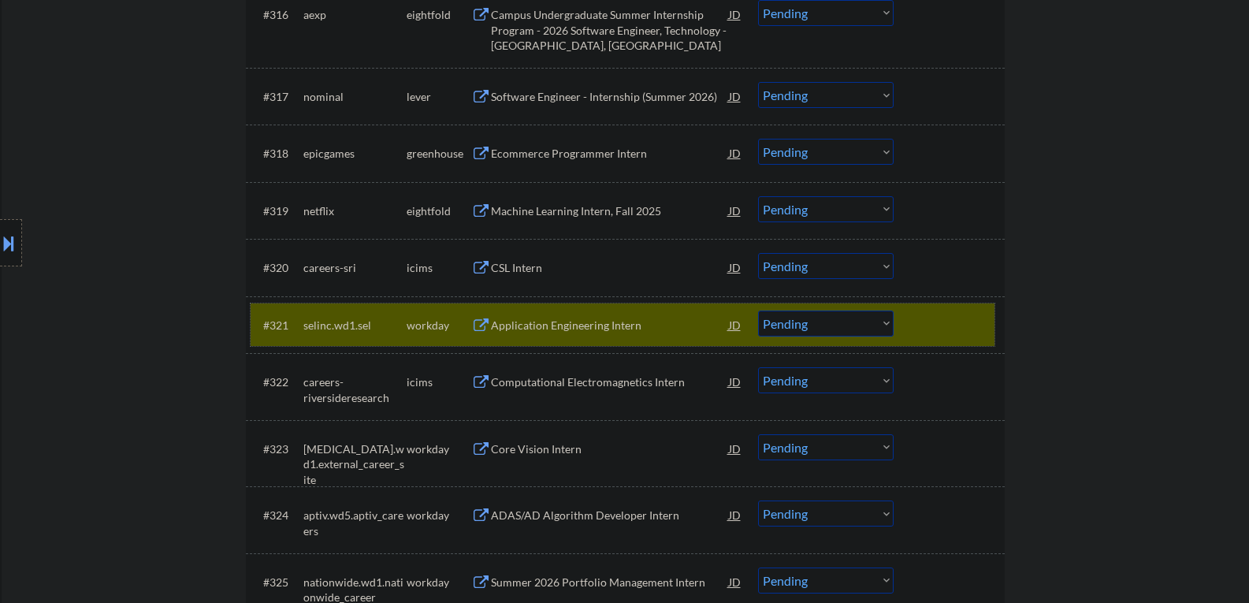
click at [802, 329] on select "Choose an option... Pending Applied Excluded (Questions) Excluded (Expired) Exc…" at bounding box center [826, 323] width 136 height 26
click at [758, 310] on select "Choose an option... Pending Applied Excluded (Questions) Excluded (Expired) Exc…" at bounding box center [826, 323] width 136 height 26
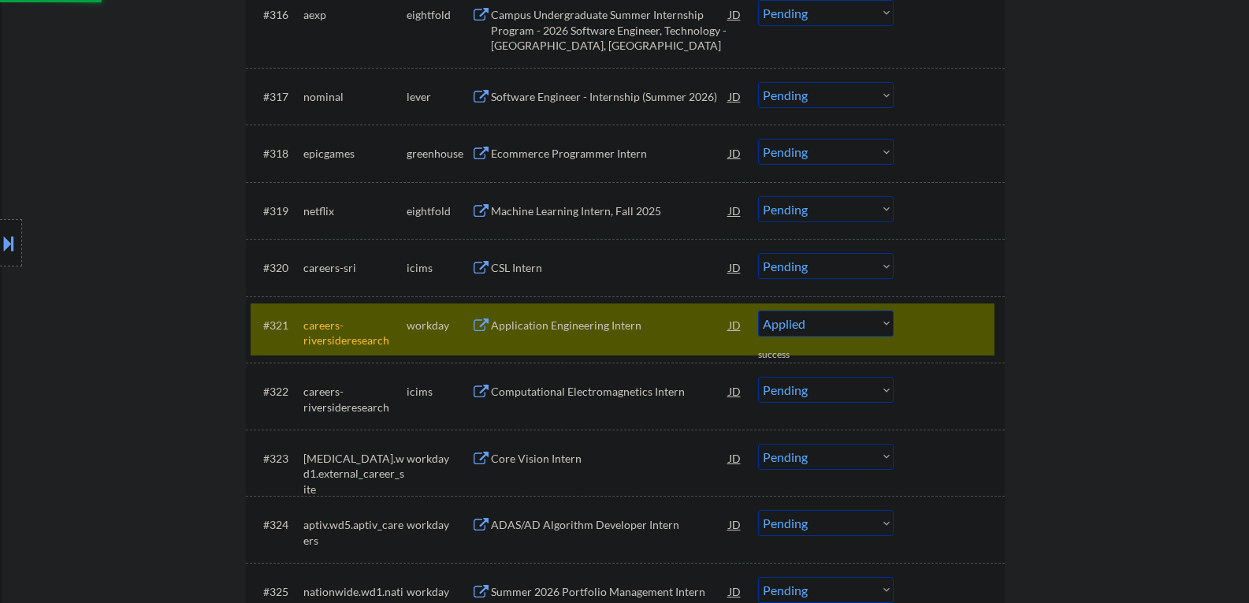
select select ""pending""
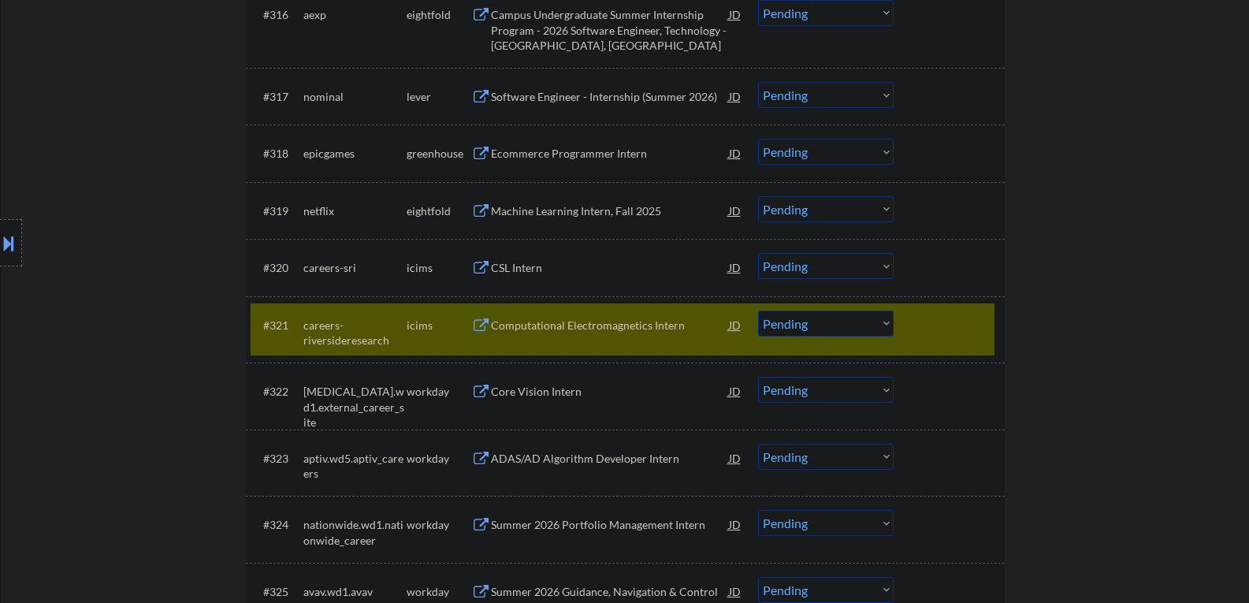
scroll to position [1576, 0]
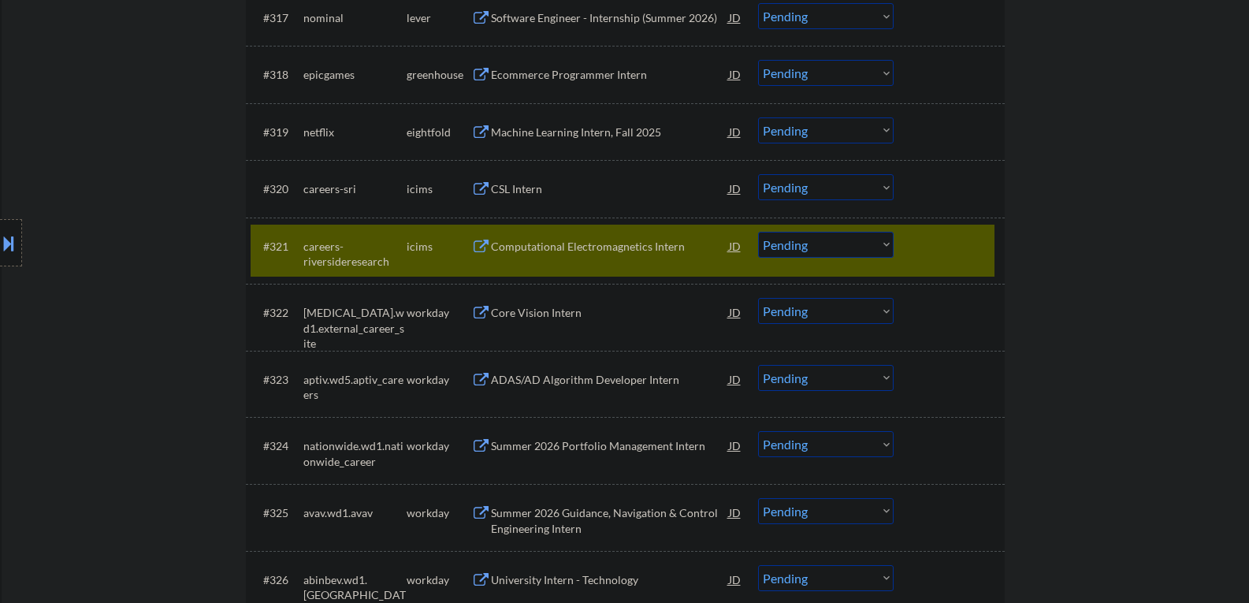
click at [931, 254] on div at bounding box center [950, 246] width 69 height 28
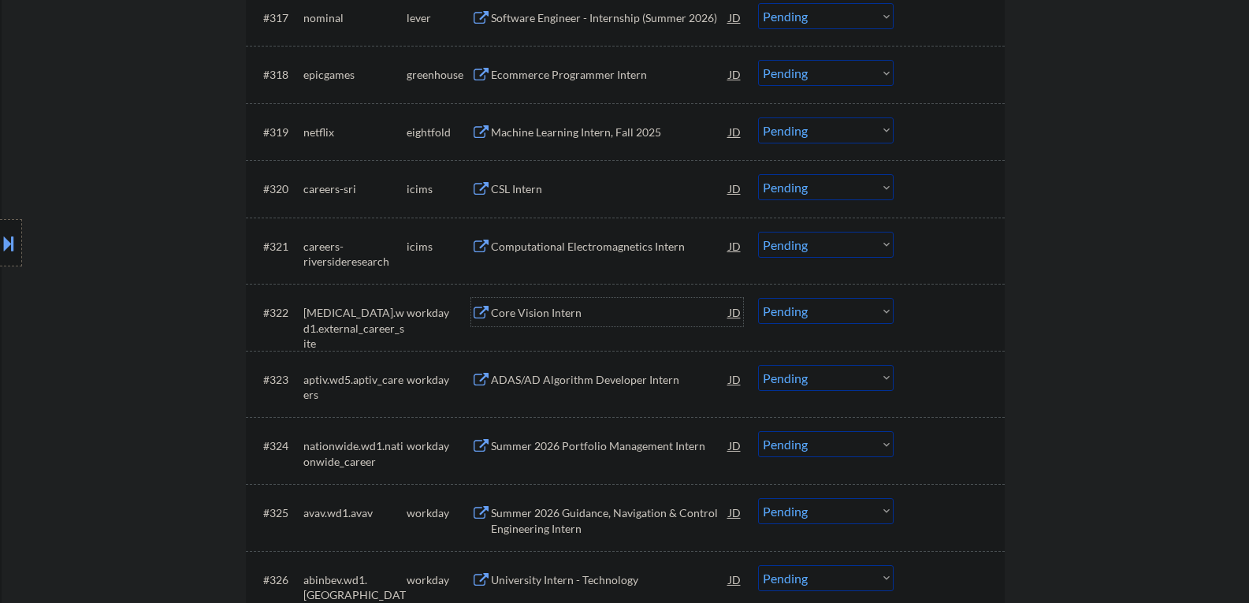
click at [546, 313] on div "Core Vision Intern" at bounding box center [610, 313] width 238 height 16
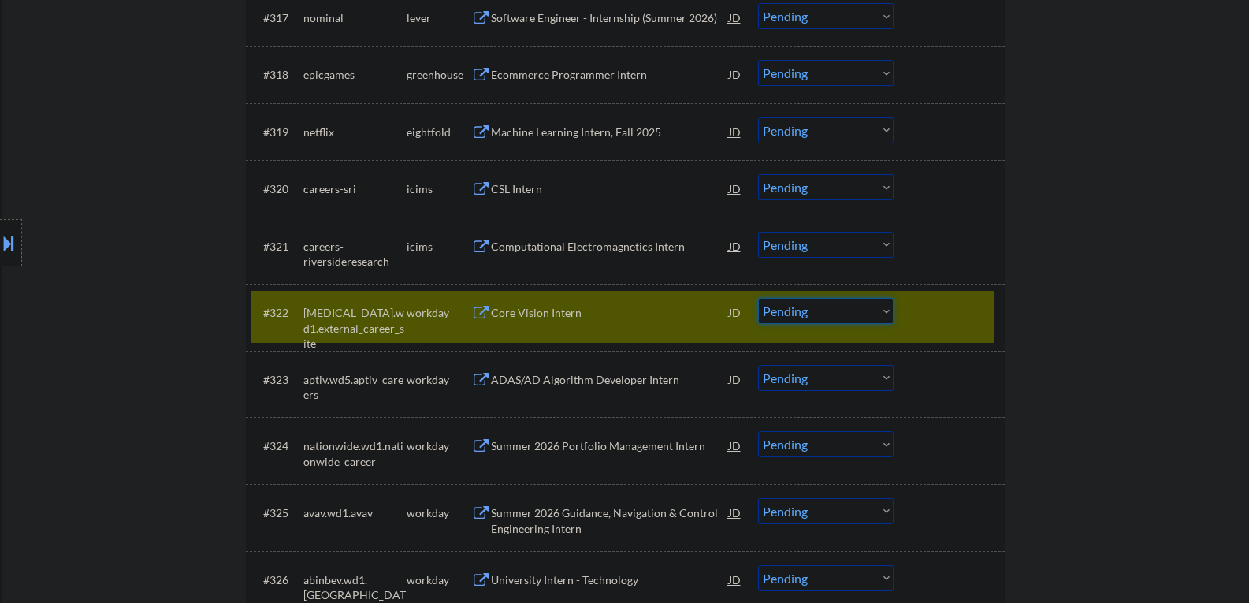
click at [809, 317] on select "Choose an option... Pending Applied Excluded (Questions) Excluded (Expired) Exc…" at bounding box center [826, 311] width 136 height 26
click at [758, 298] on select "Choose an option... Pending Applied Excluded (Questions) Excluded (Expired) Exc…" at bounding box center [826, 311] width 136 height 26
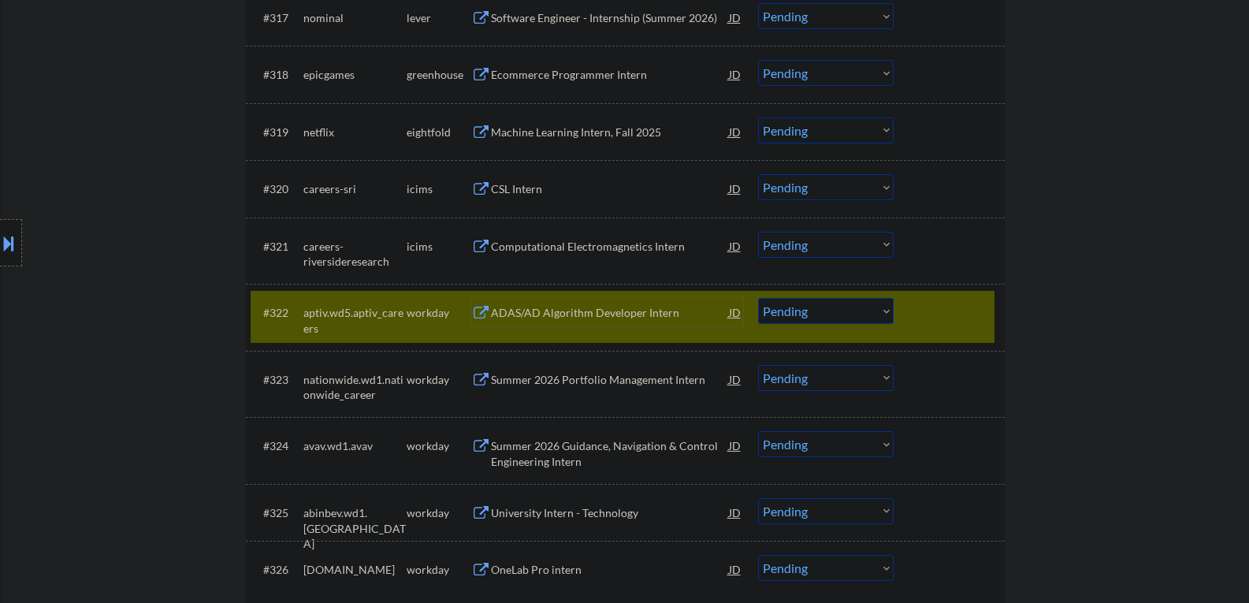
click at [507, 308] on div "ADAS/AD Algorithm Developer Intern" at bounding box center [610, 313] width 238 height 16
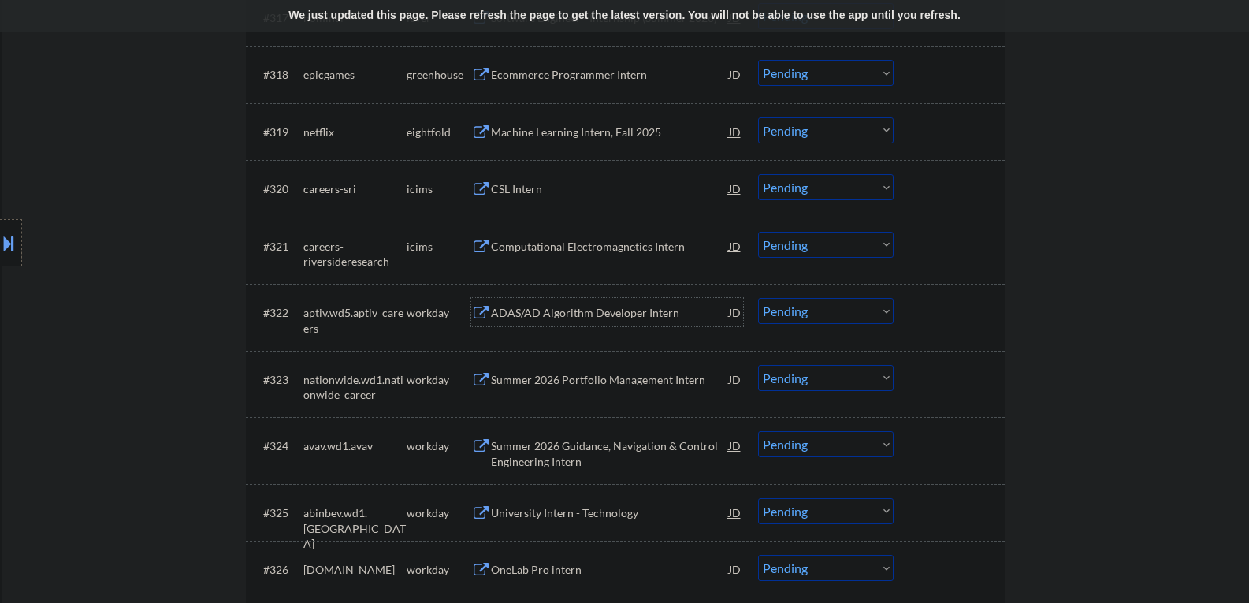
click at [802, 317] on select "Choose an option... Pending Applied Excluded (Questions) Excluded (Expired) Exc…" at bounding box center [826, 311] width 136 height 26
select select ""applied""
click at [758, 298] on select "Choose an option... Pending Applied Excluded (Questions) Excluded (Expired) Exc…" at bounding box center [826, 311] width 136 height 26
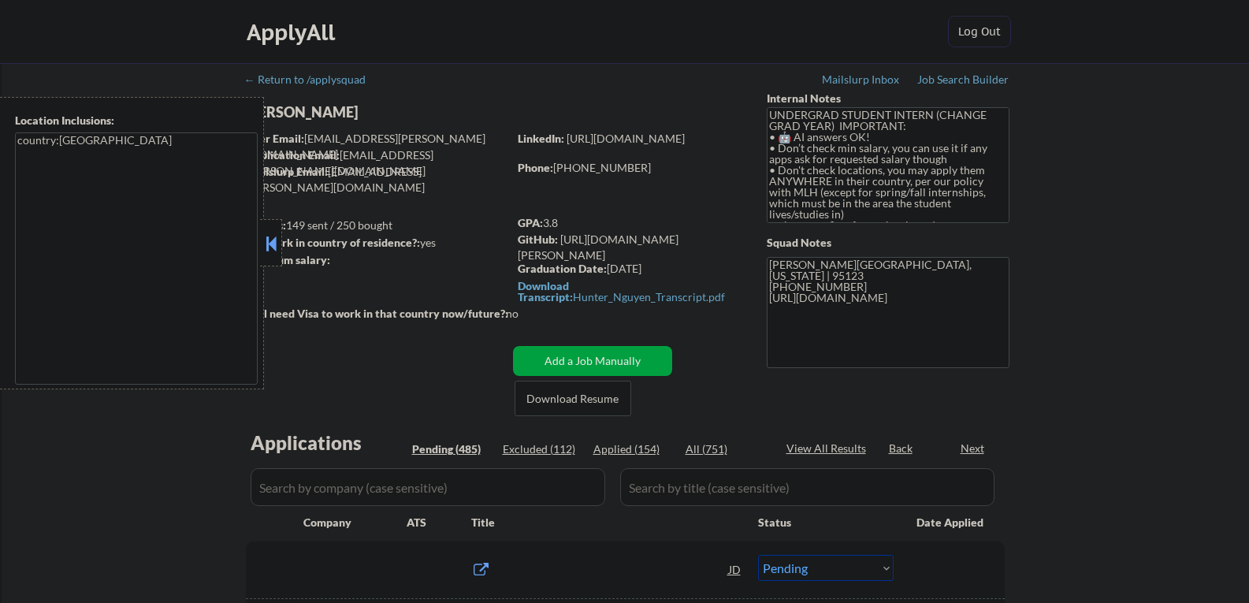
select select ""pending""
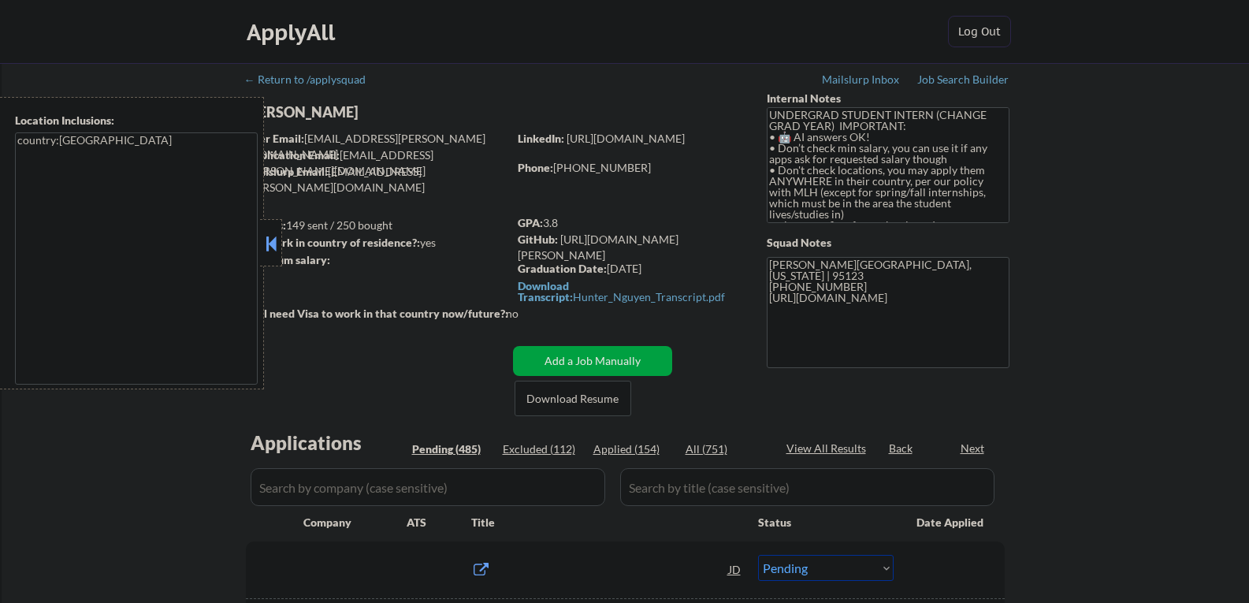
select select ""pending""
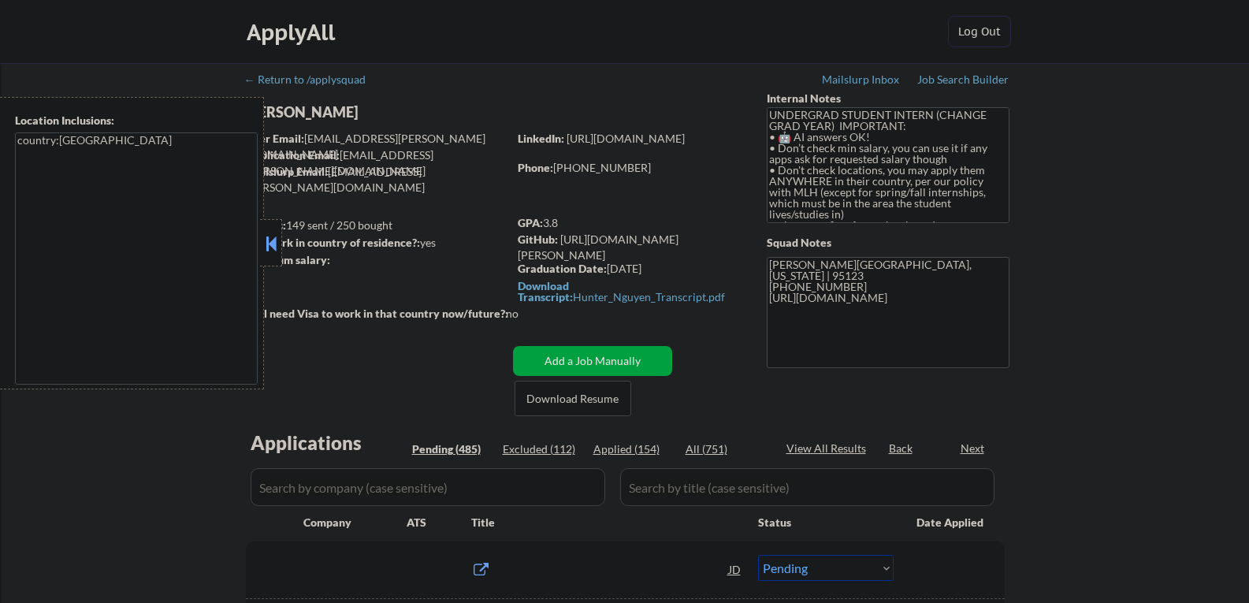
select select ""pending""
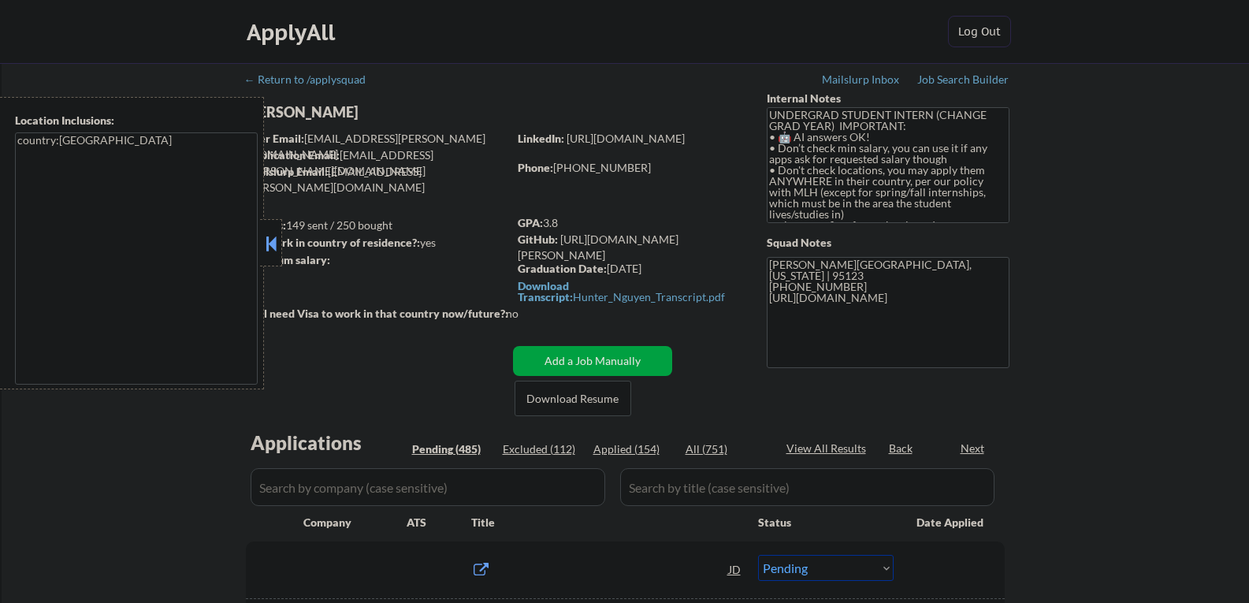
select select ""pending""
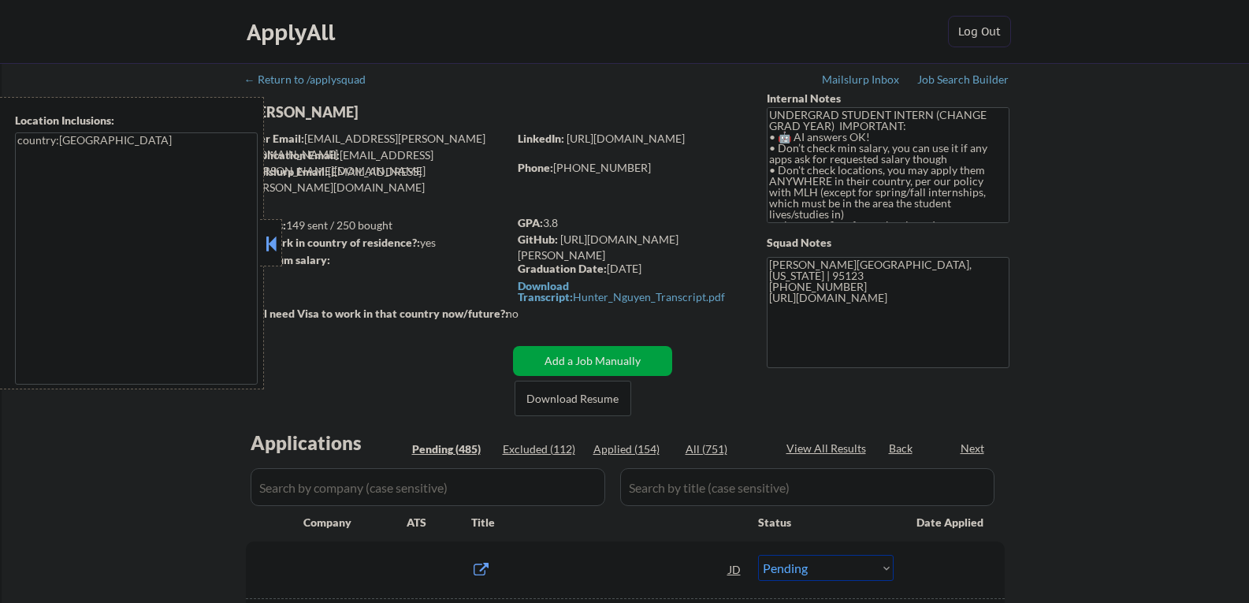
select select ""pending""
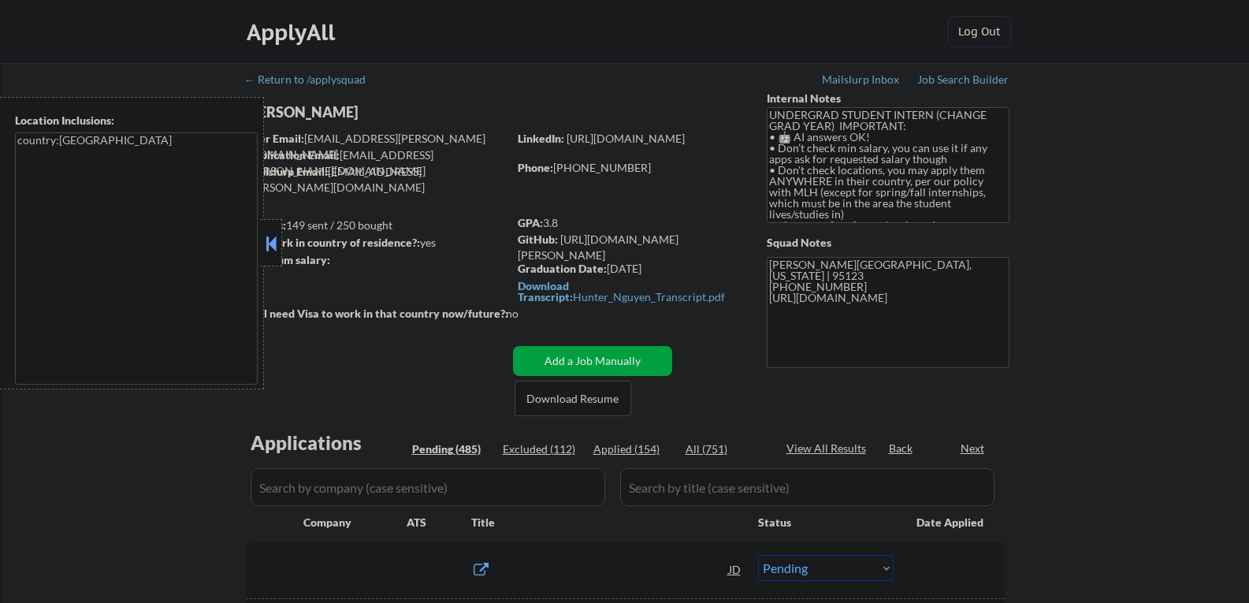
select select ""pending""
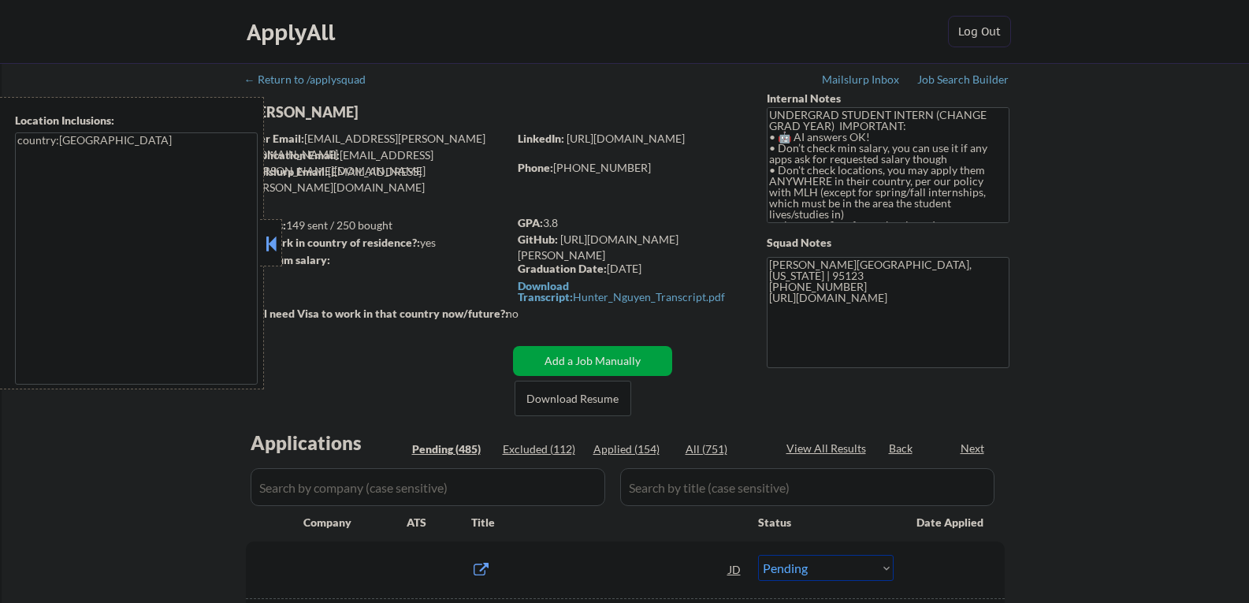
select select ""pending""
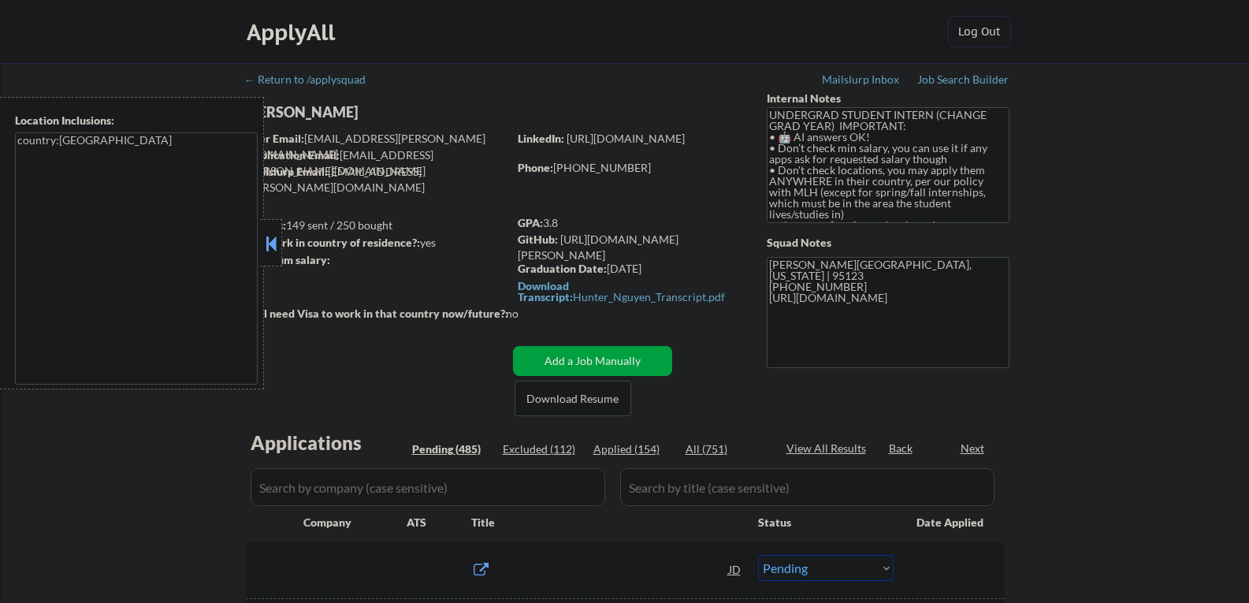
select select ""pending""
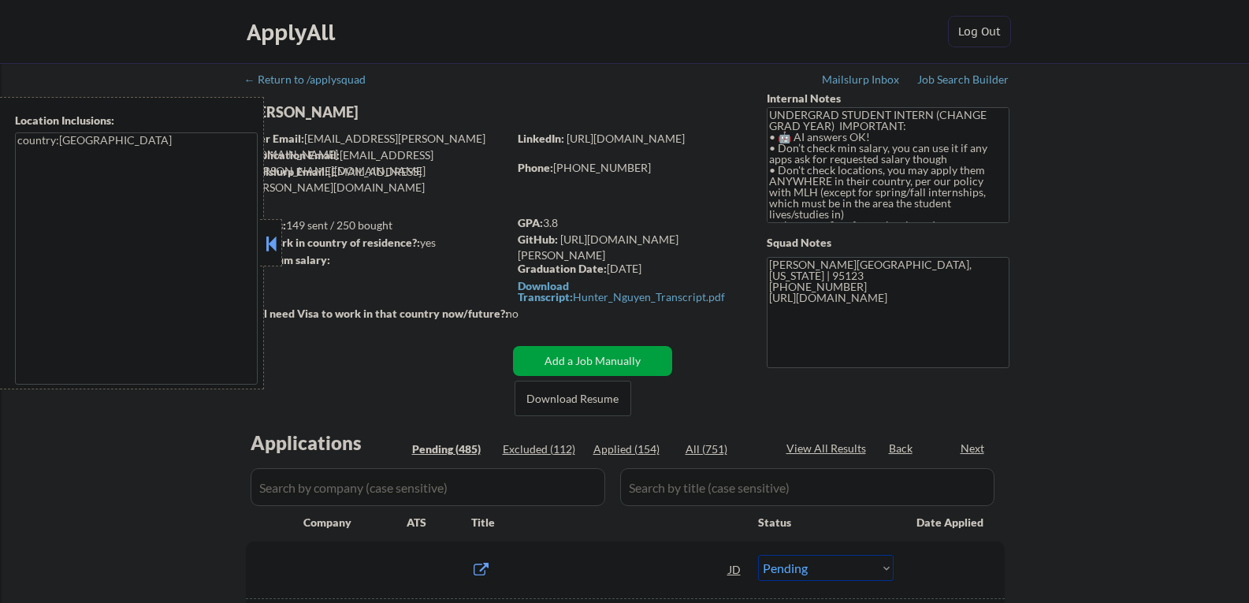
select select ""pending""
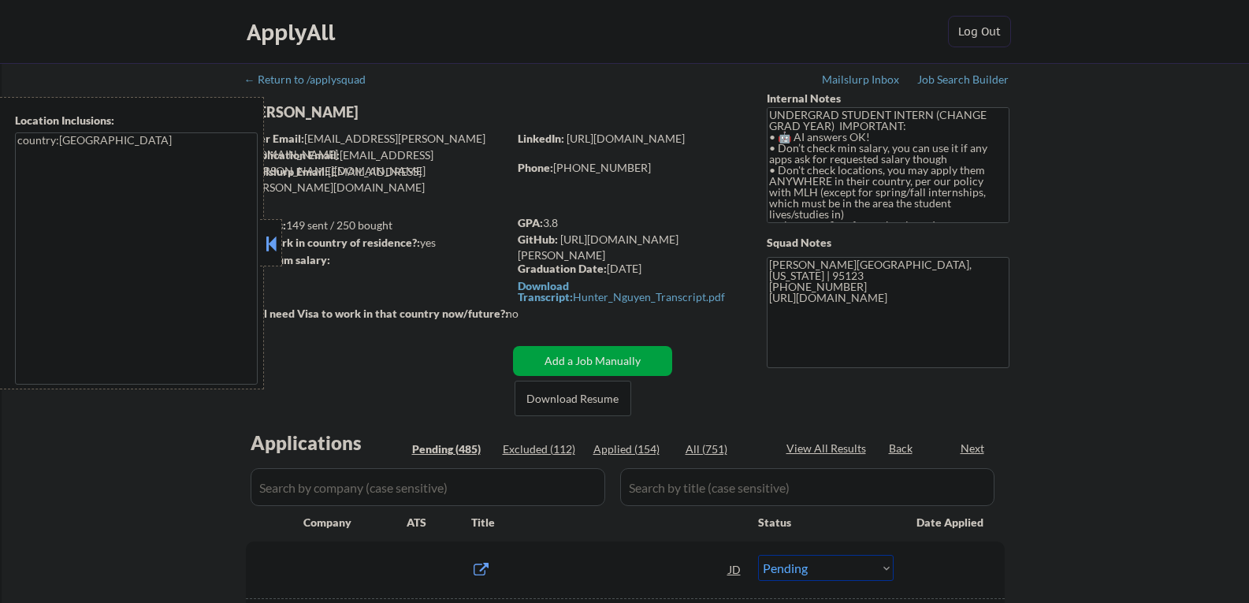
select select ""pending""
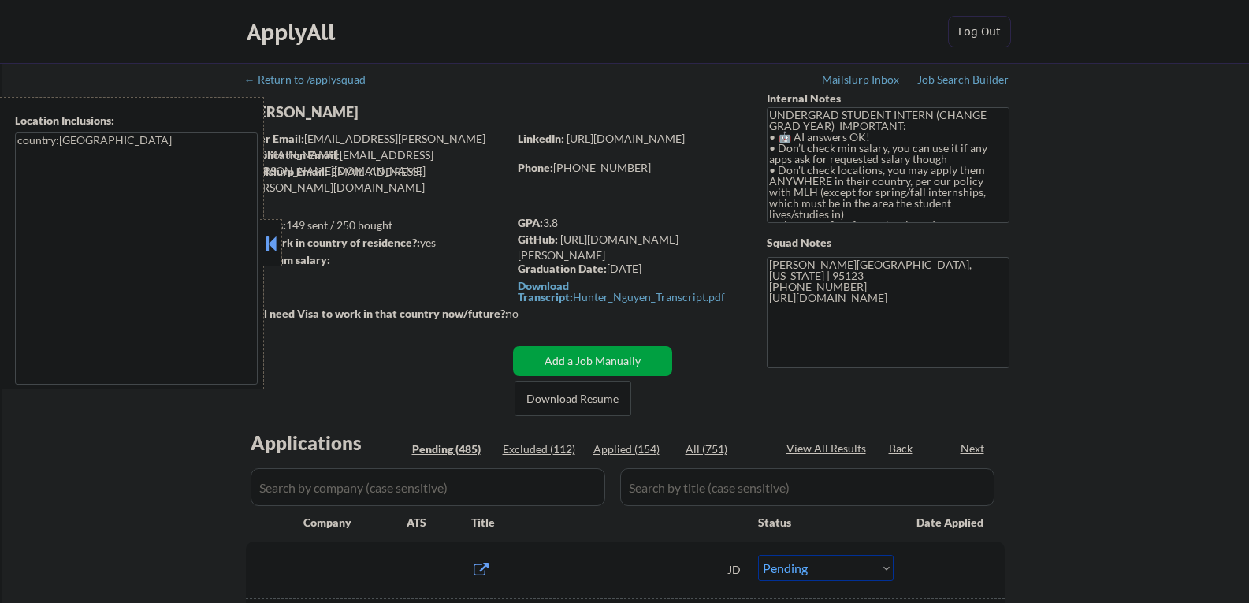
select select ""pending""
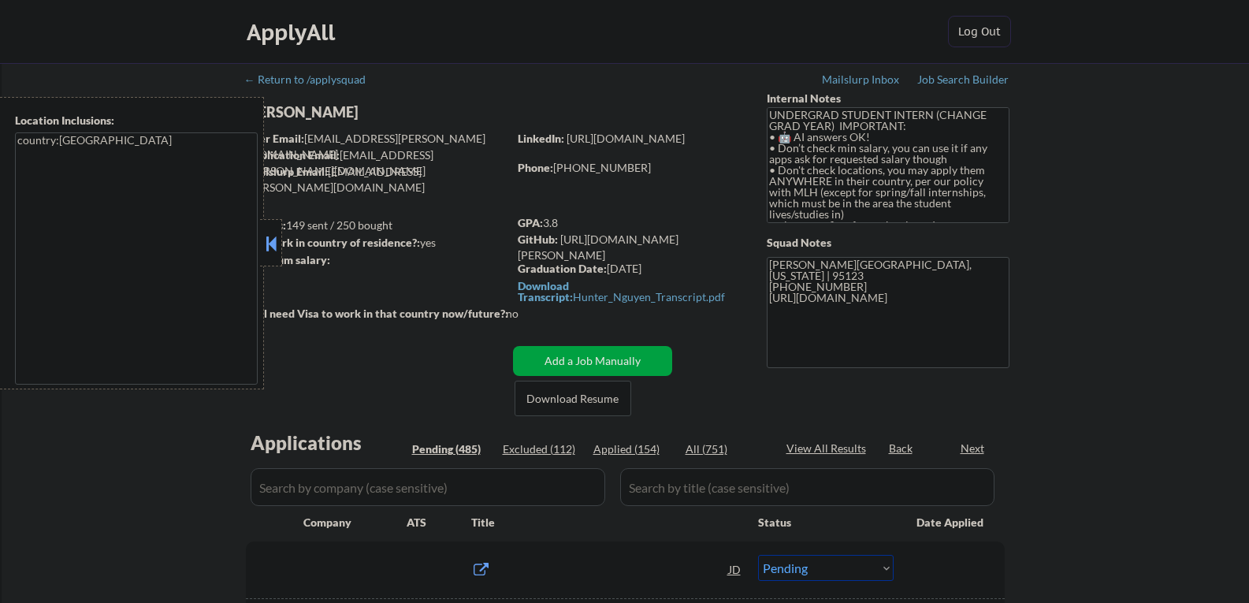
select select ""pending""
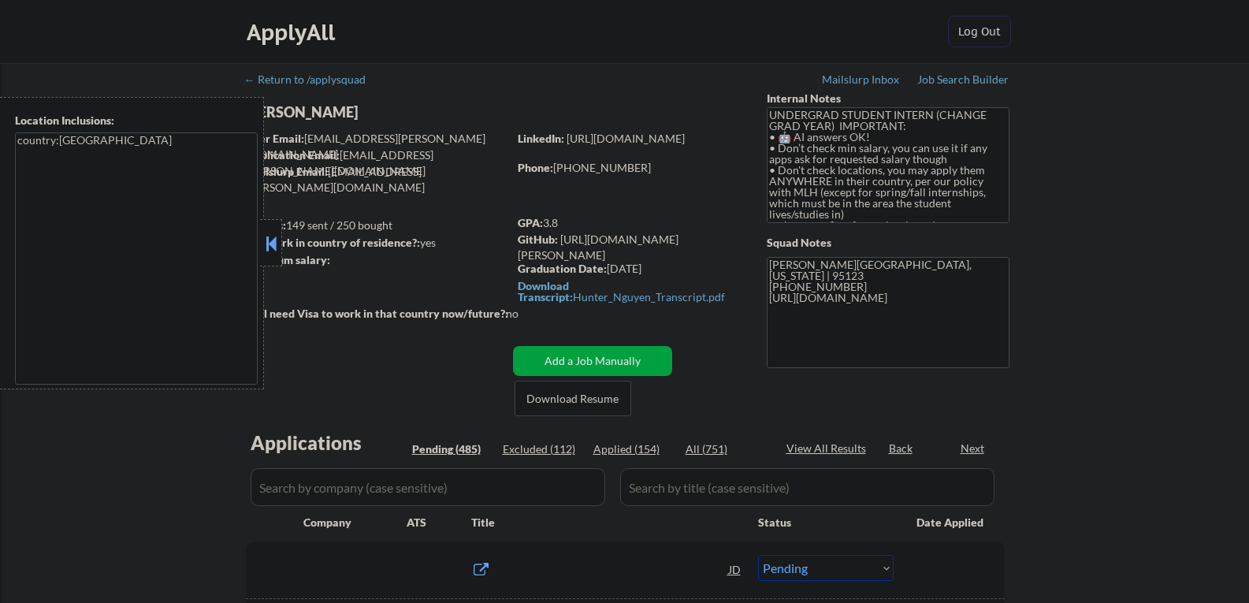
select select ""pending""
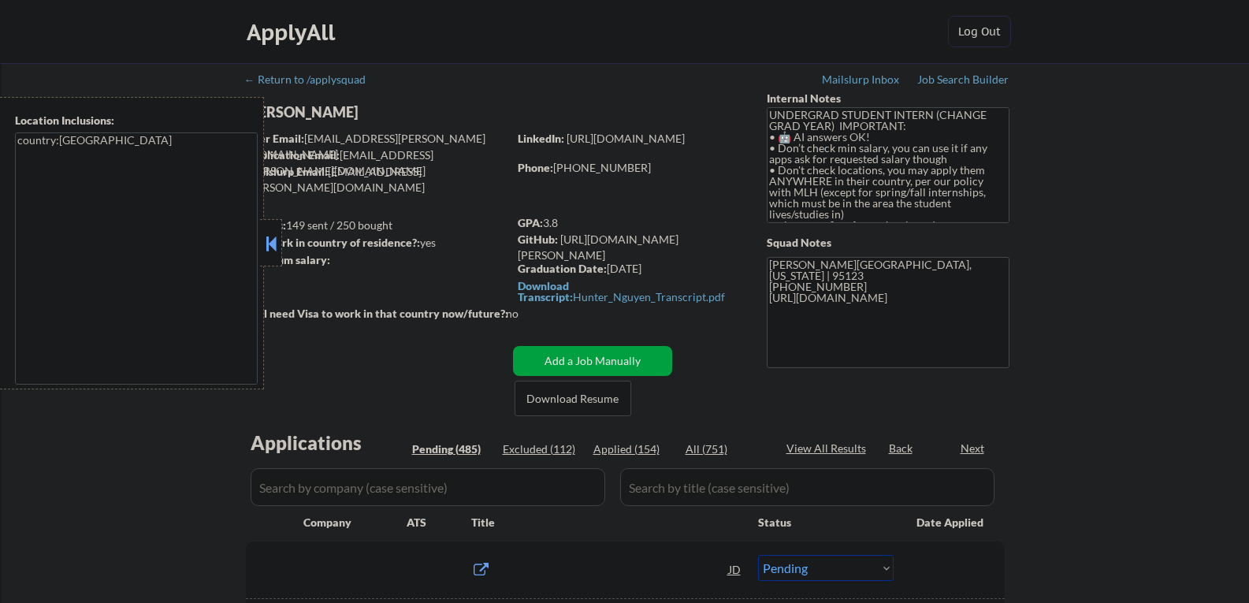
select select ""pending""
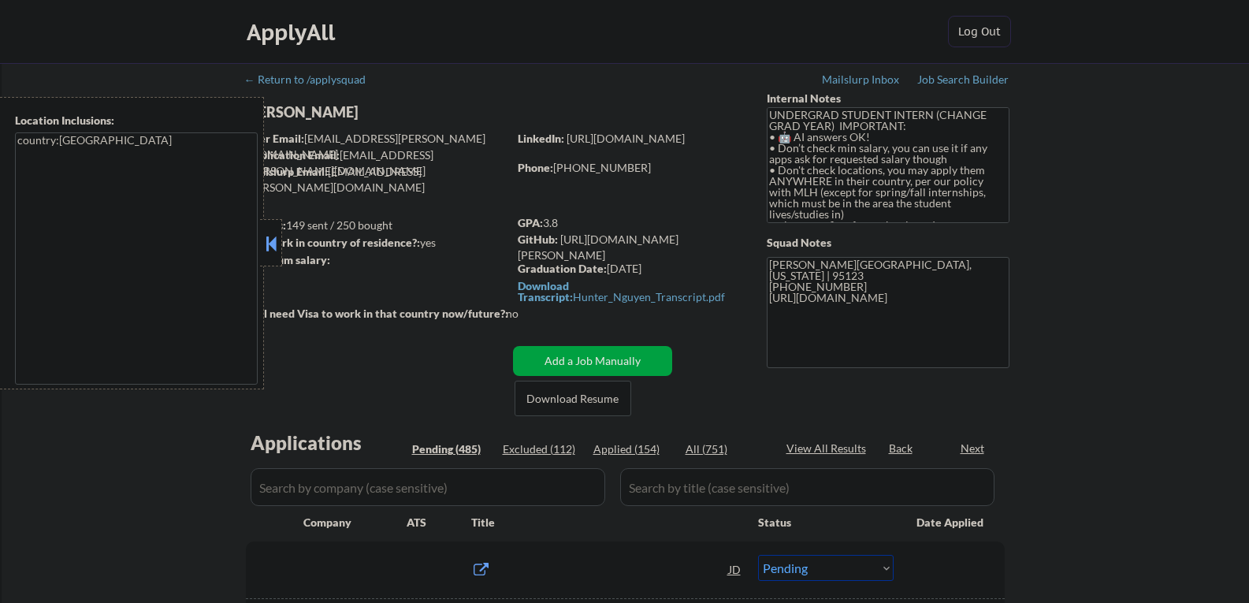
select select ""pending""
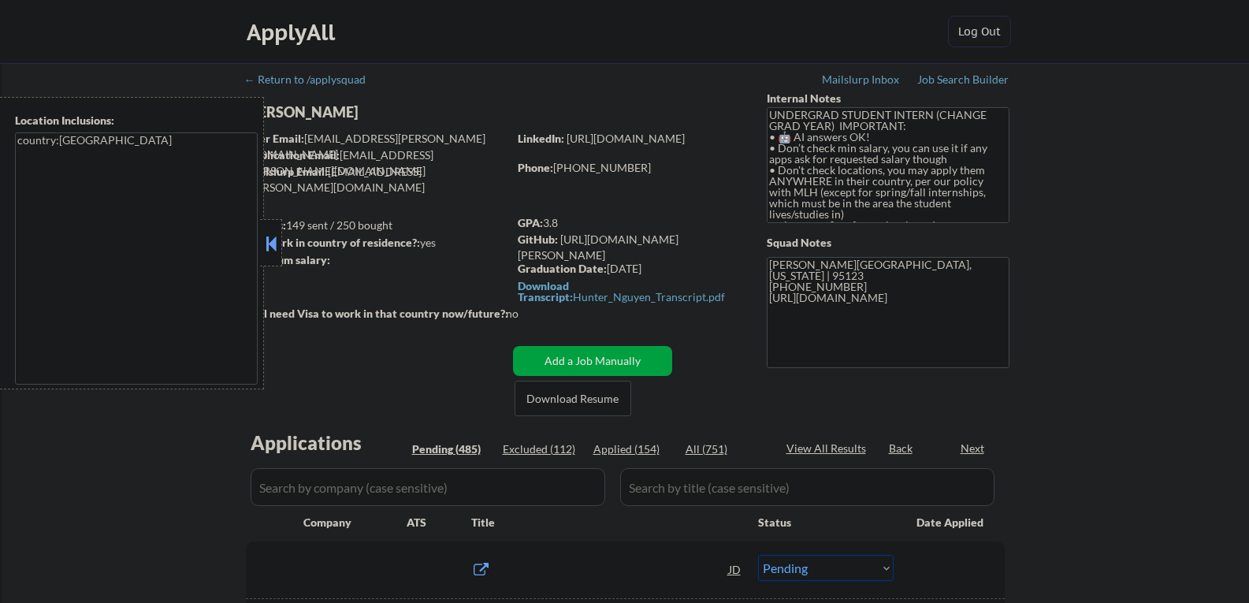
select select ""pending""
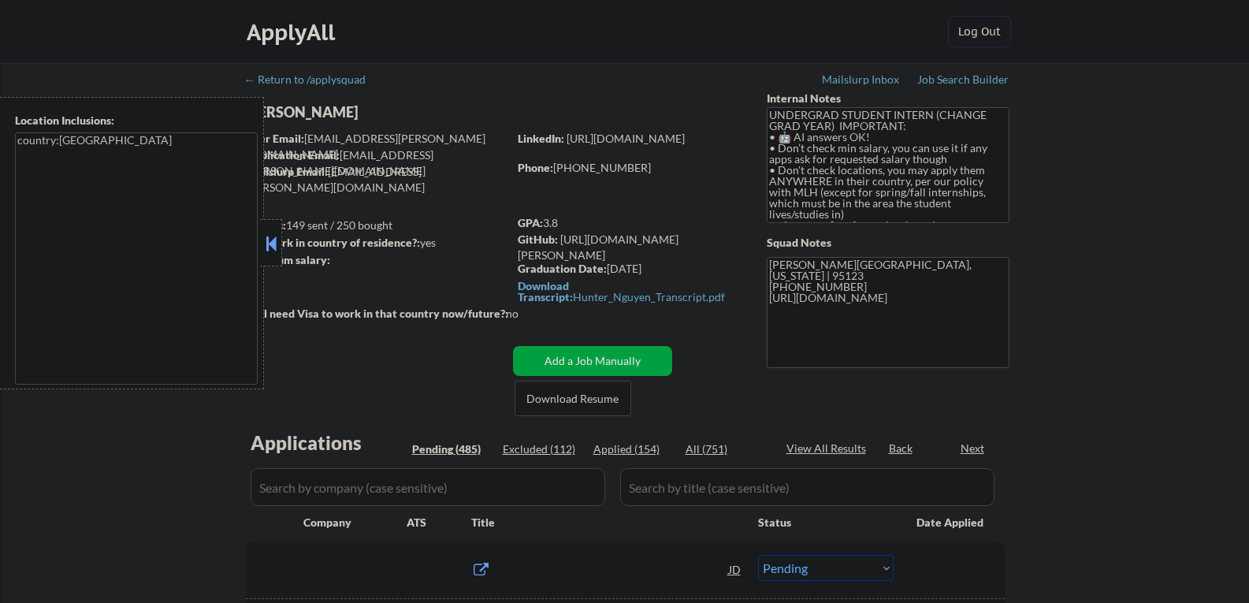
select select ""pending""
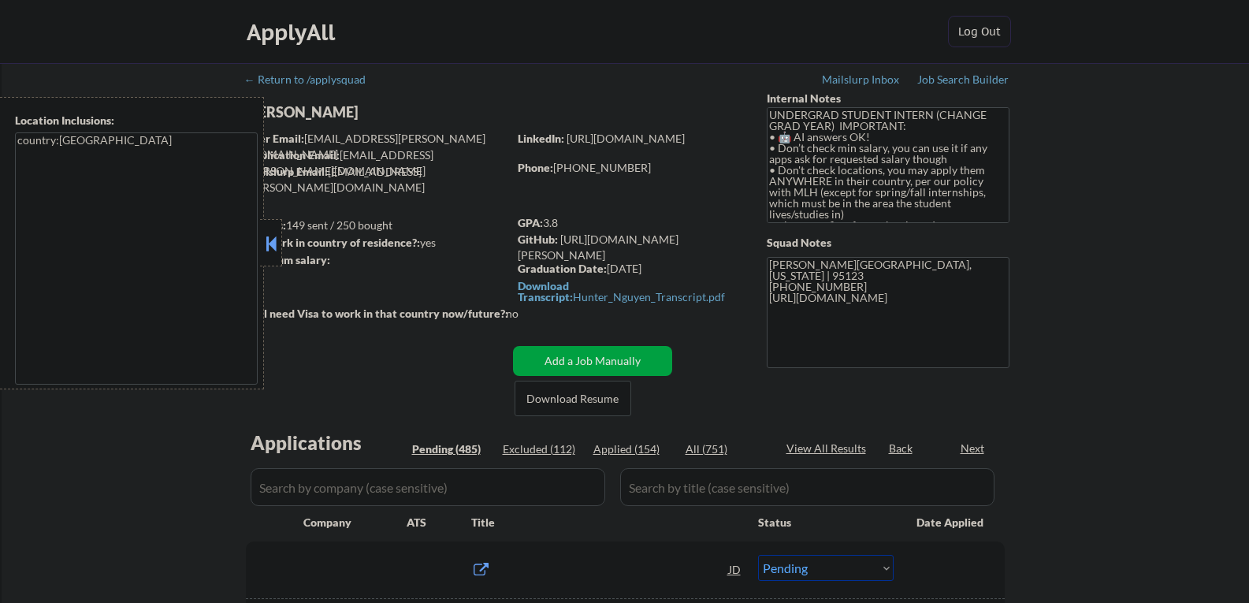
select select ""pending""
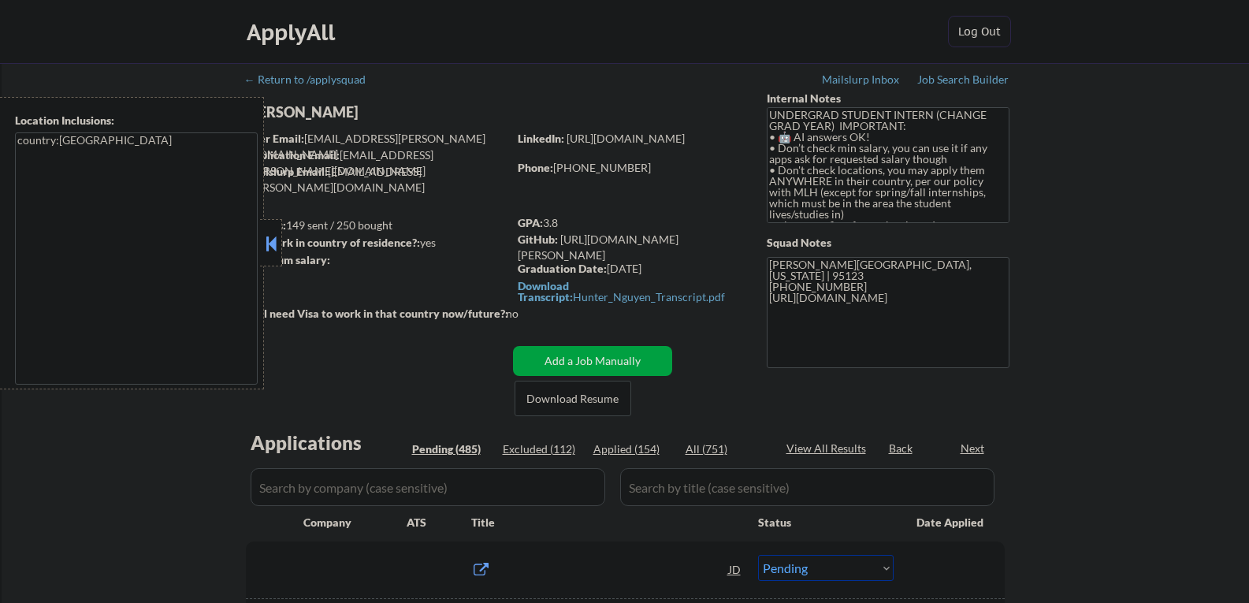
select select ""pending""
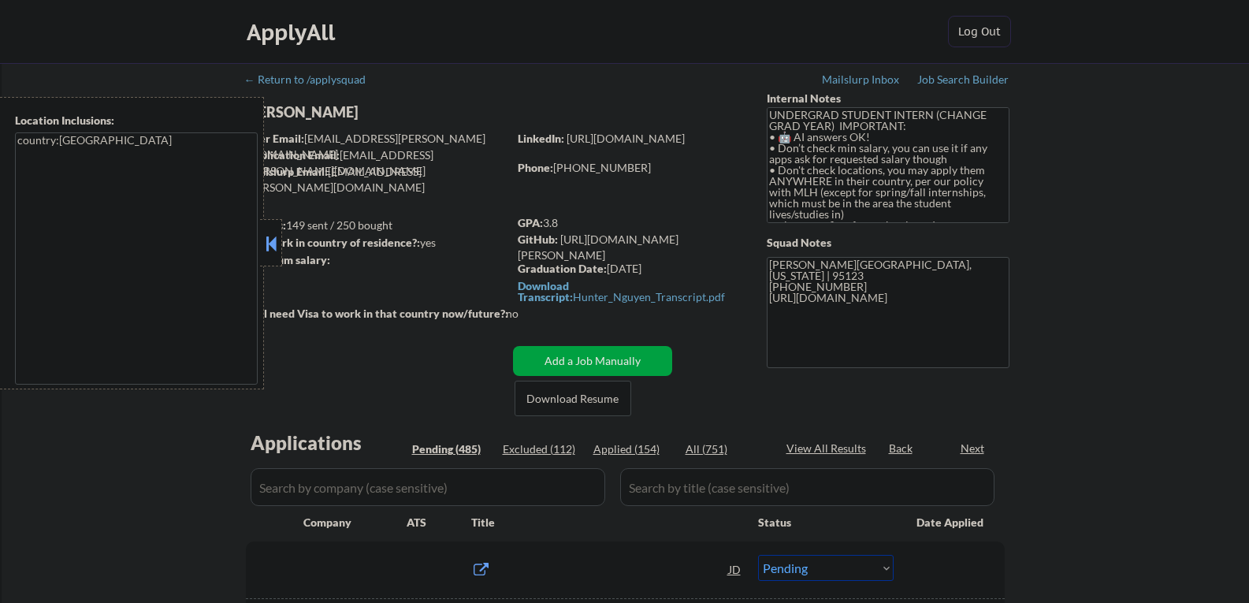
select select ""pending""
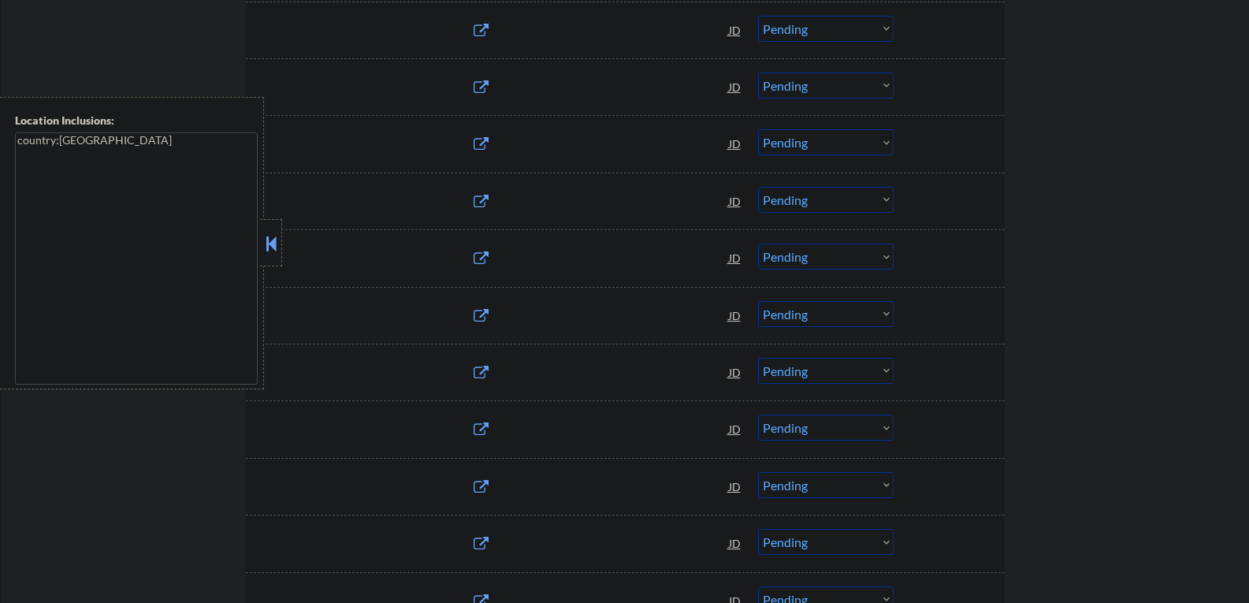
scroll to position [1576, 0]
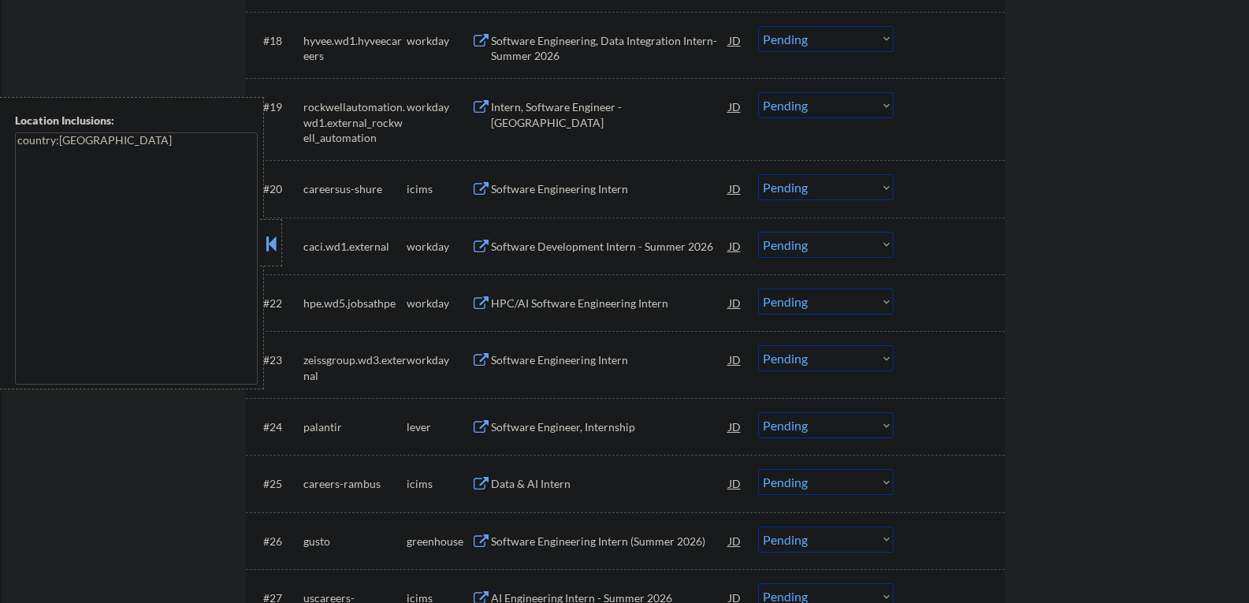
click at [272, 242] on button at bounding box center [270, 244] width 17 height 24
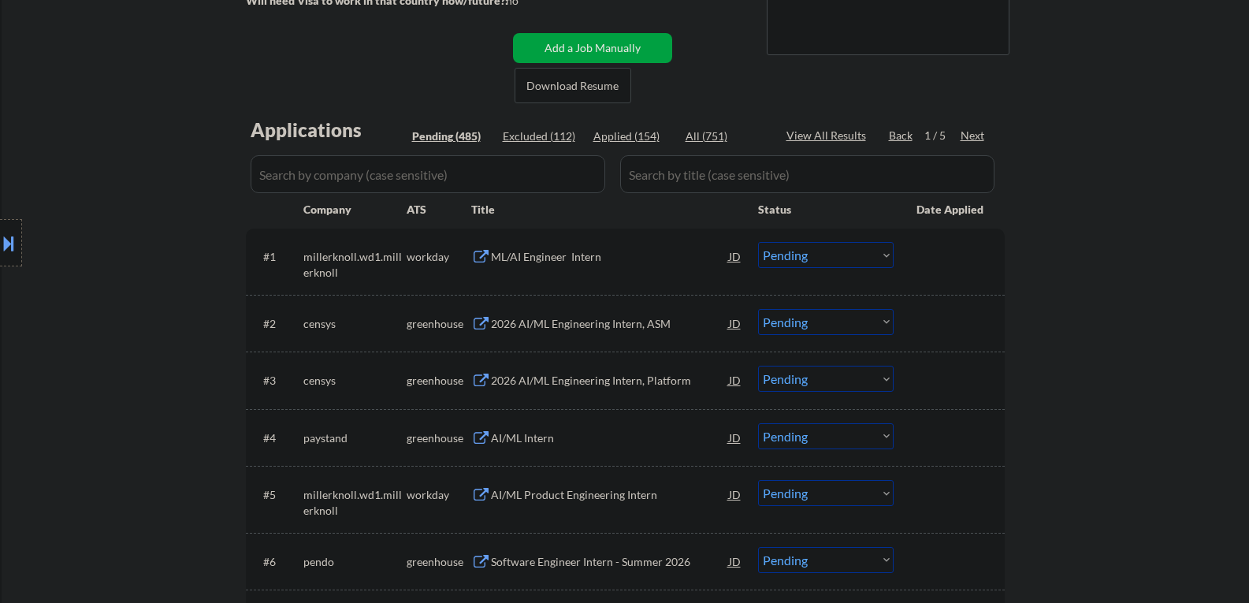
scroll to position [236, 0]
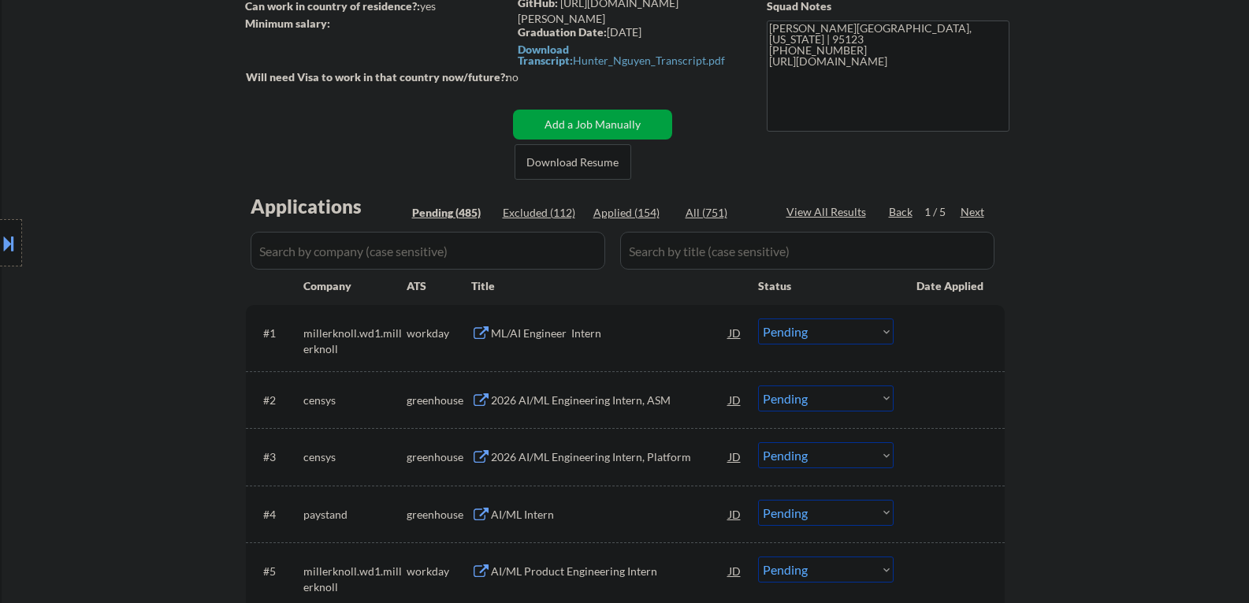
click at [972, 216] on div "Next" at bounding box center [972, 212] width 25 height 16
click at [963, 210] on div "Next" at bounding box center [972, 212] width 25 height 16
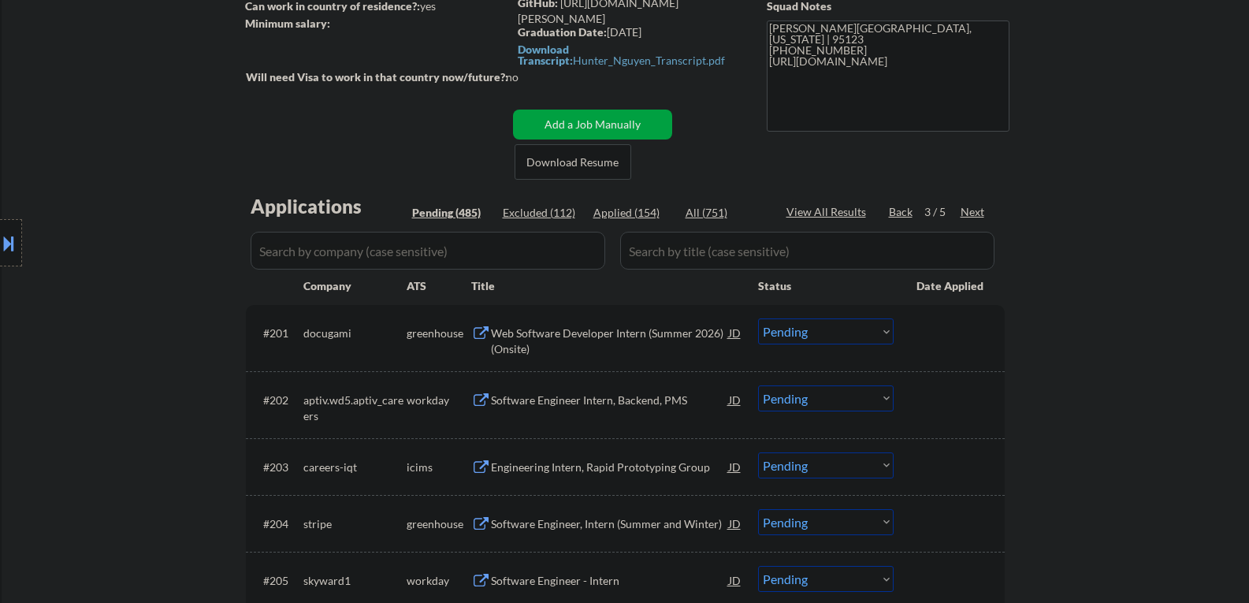
click at [968, 213] on div "Next" at bounding box center [972, 212] width 25 height 16
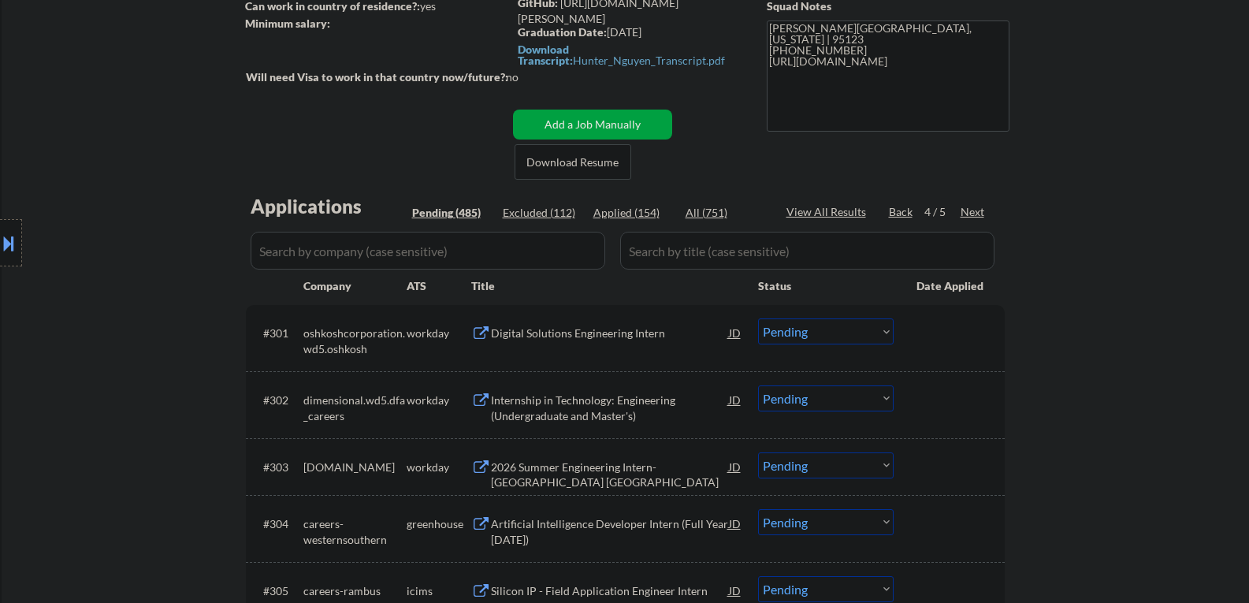
scroll to position [1587, 0]
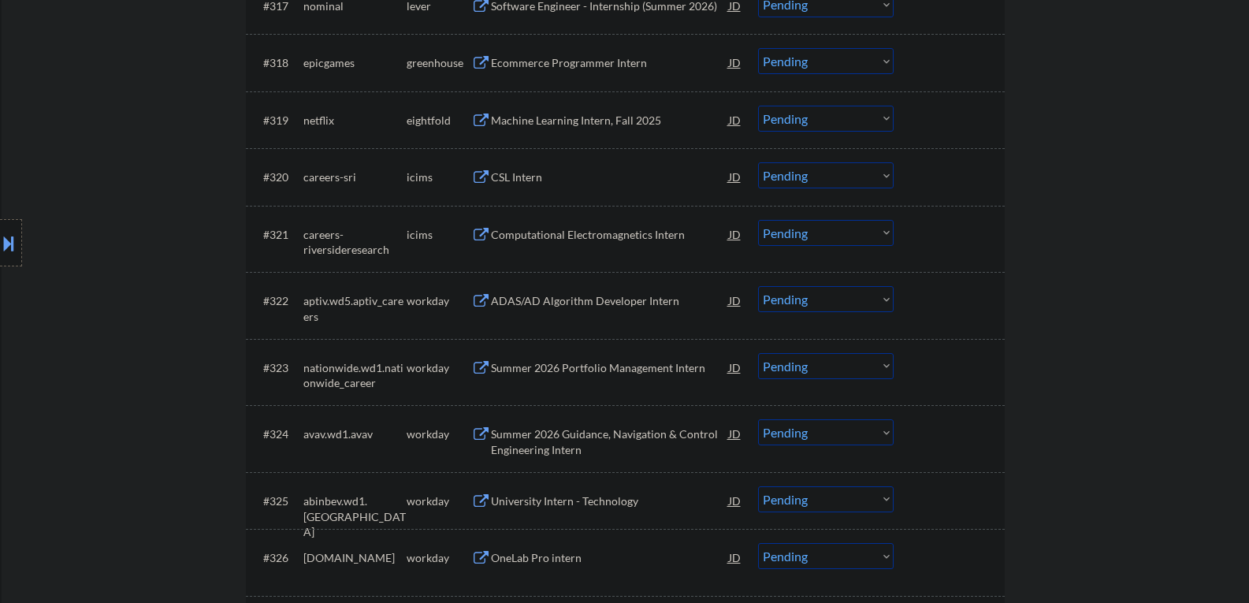
click at [841, 299] on select "Choose an option... Pending Applied Excluded (Questions) Excluded (Expired) Exc…" at bounding box center [826, 299] width 136 height 26
click at [758, 286] on select "Choose an option... Pending Applied Excluded (Questions) Excluded (Expired) Exc…" at bounding box center [826, 299] width 136 height 26
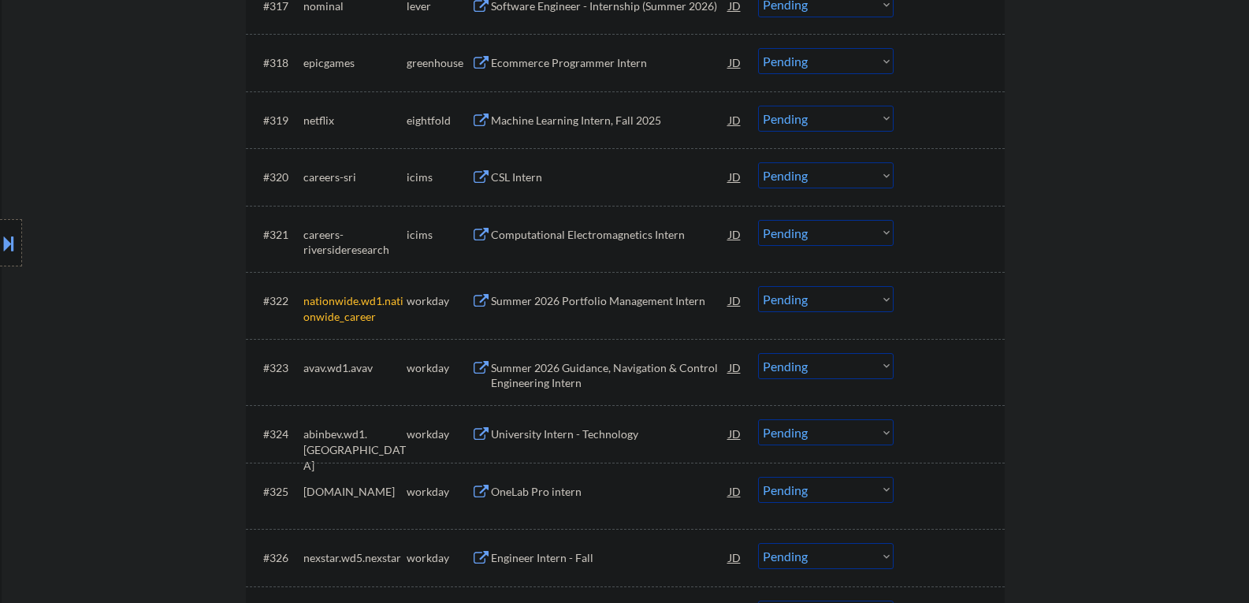
click at [861, 310] on select "Choose an option... Pending Applied Excluded (Questions) Excluded (Expired) Exc…" at bounding box center [826, 299] width 136 height 26
click at [758, 286] on select "Choose an option... Pending Applied Excluded (Questions) Excluded (Expired) Exc…" at bounding box center [826, 299] width 136 height 26
select select ""pending""
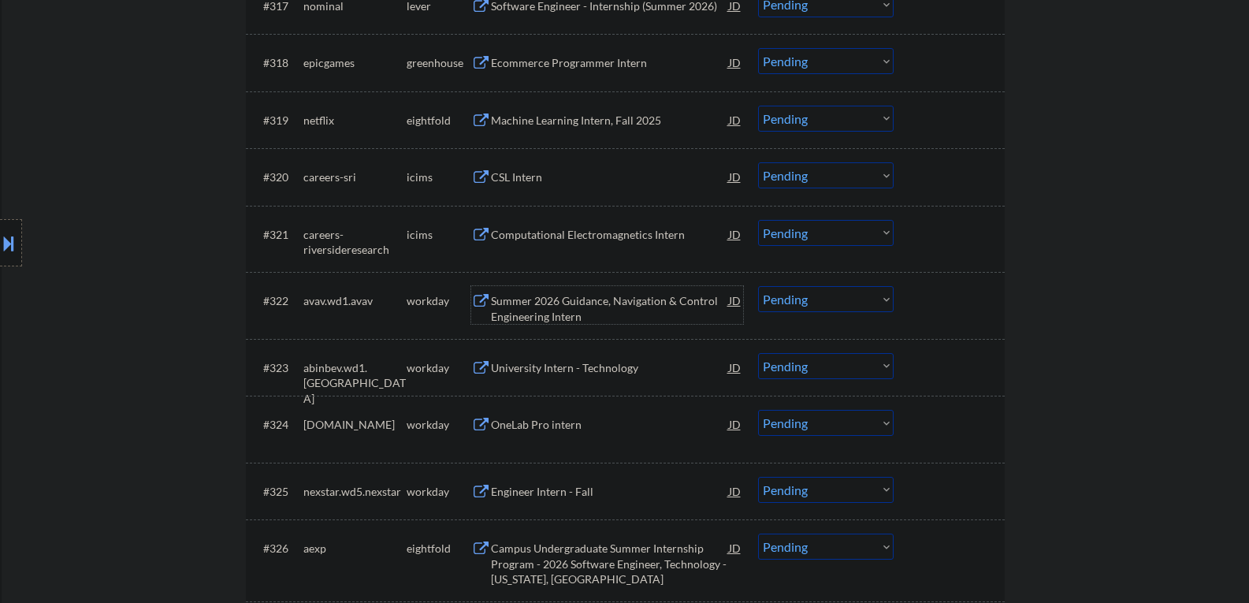
click at [520, 311] on div "Summer 2026 Guidance, Navigation & Control Engineering Intern" at bounding box center [610, 308] width 238 height 31
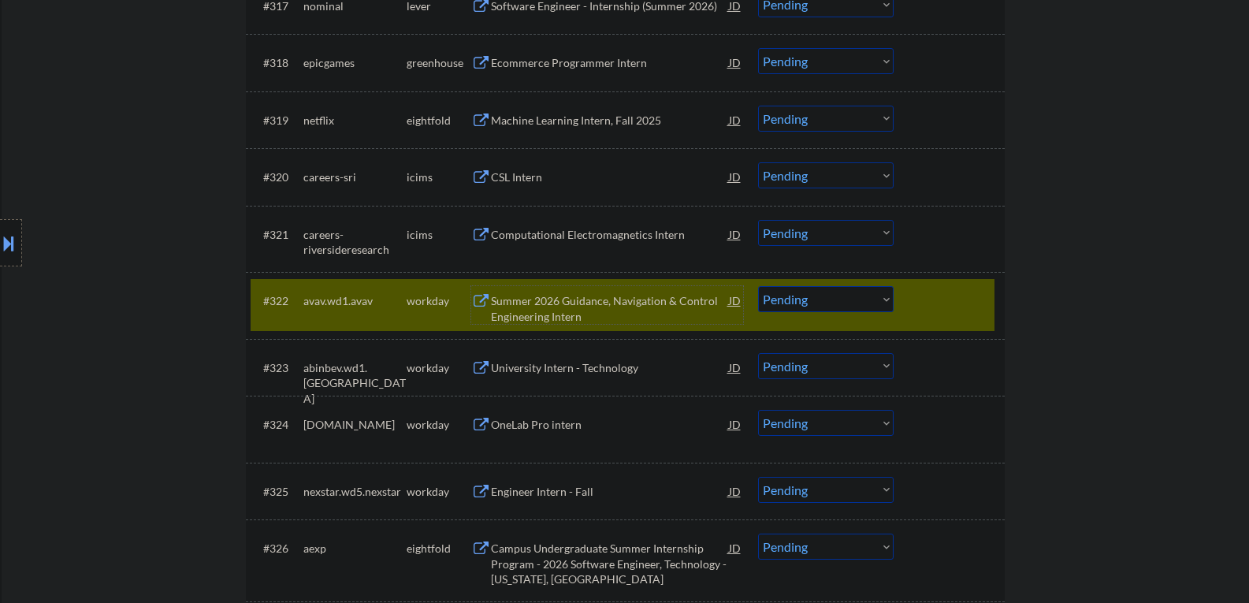
click at [923, 306] on div at bounding box center [950, 300] width 69 height 28
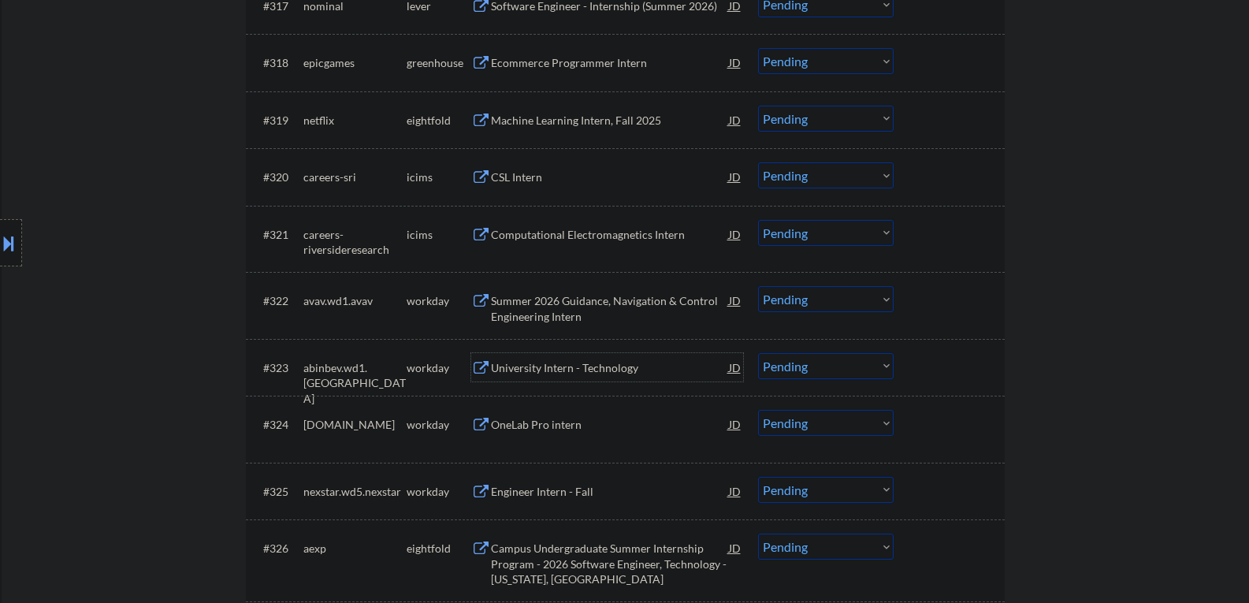
click at [550, 367] on div "University Intern - Technology" at bounding box center [610, 368] width 238 height 16
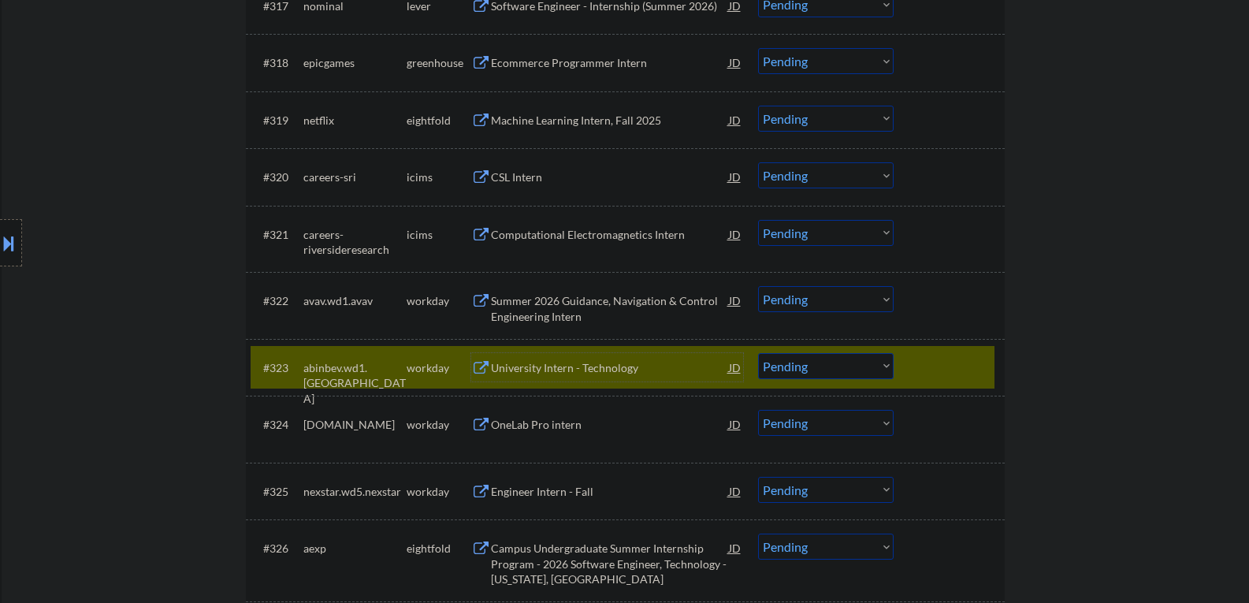
click at [566, 376] on div "University Intern - Technology" at bounding box center [610, 367] width 238 height 28
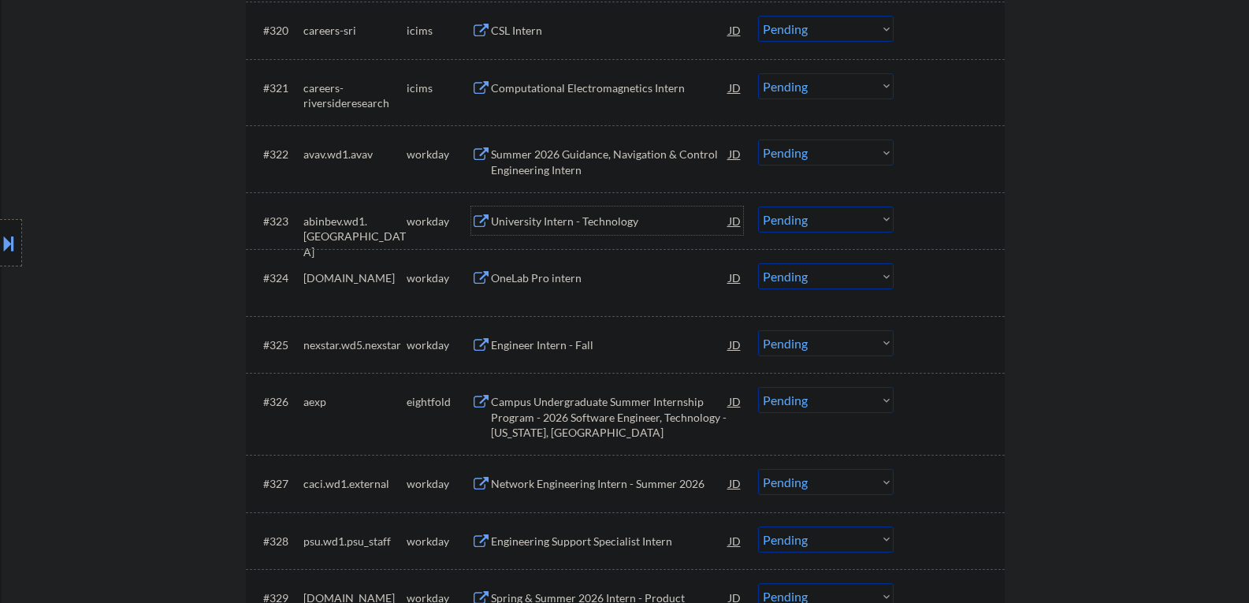
scroll to position [1745, 0]
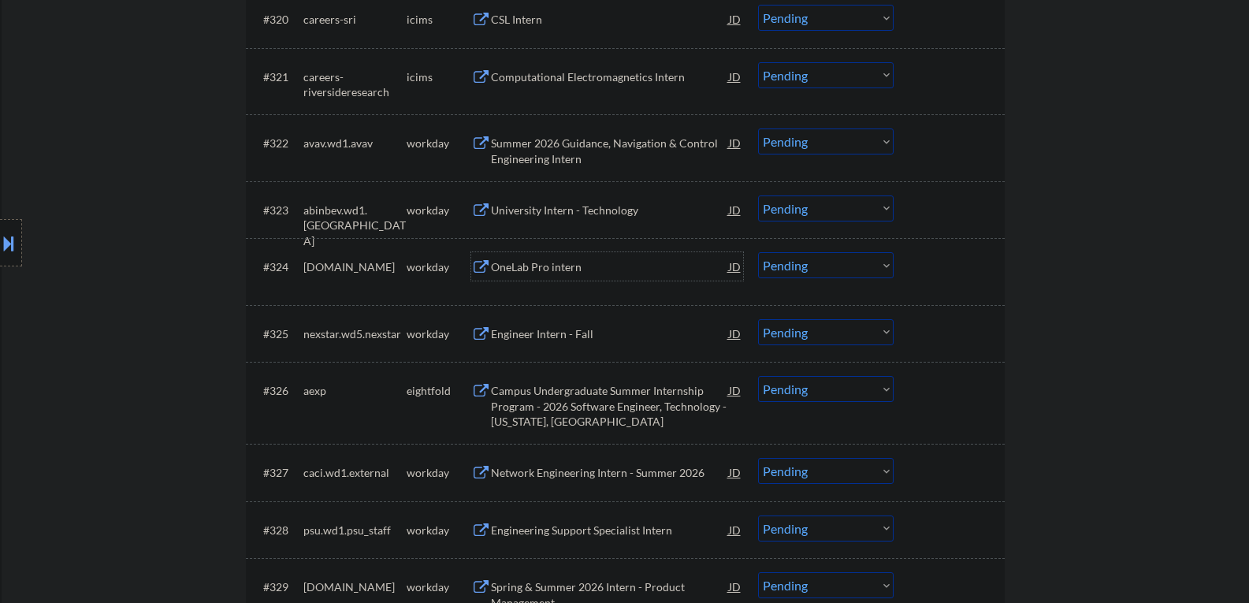
click at [521, 267] on div "OneLab Pro intern" at bounding box center [610, 267] width 238 height 16
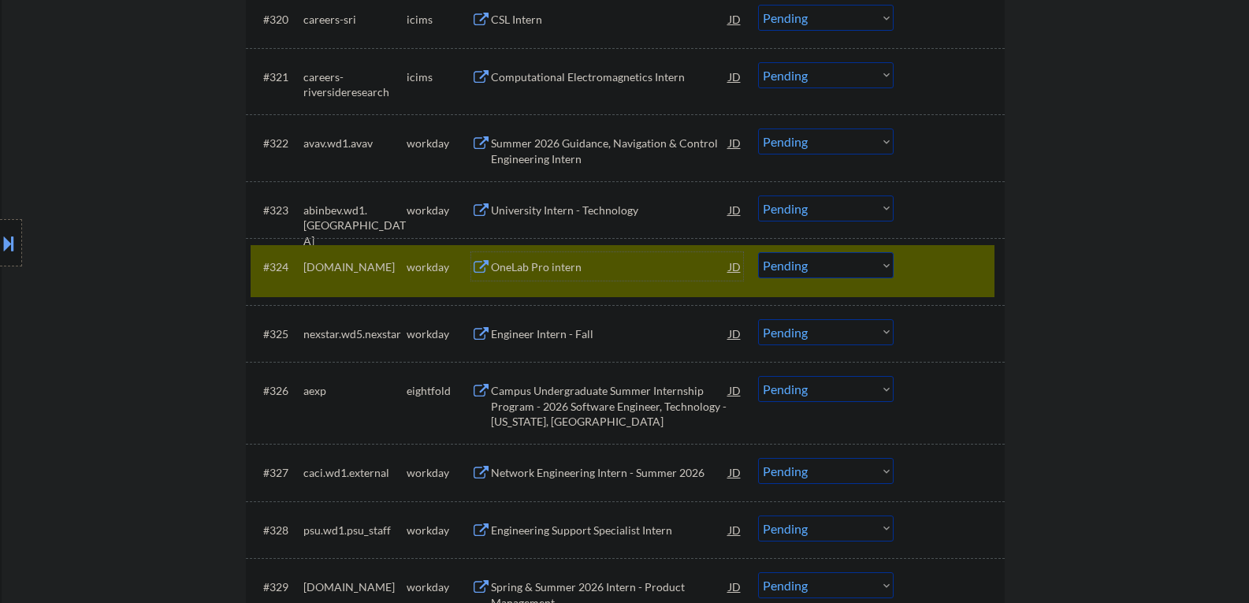
click at [810, 267] on select "Choose an option... Pending Applied Excluded (Questions) Excluded (Expired) Exc…" at bounding box center [826, 265] width 136 height 26
click at [758, 252] on select "Choose an option... Pending Applied Excluded (Questions) Excluded (Expired) Exc…" at bounding box center [826, 265] width 136 height 26
click at [518, 339] on div "Engineer Intern - Fall" at bounding box center [610, 334] width 238 height 16
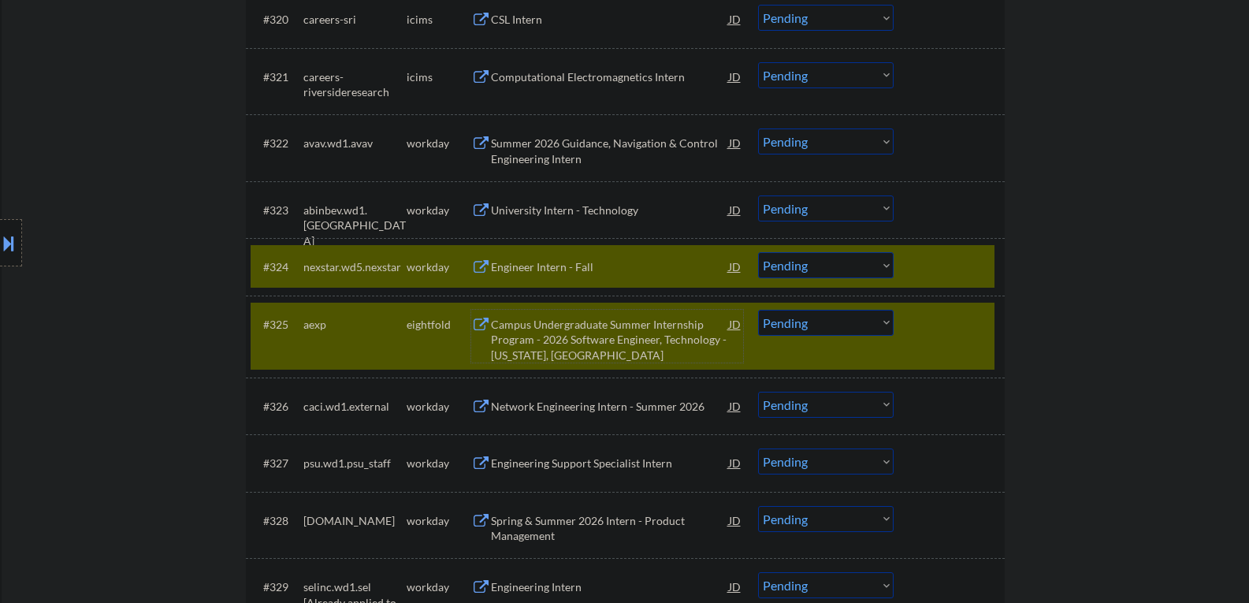
click at [889, 325] on select "Choose an option... Pending Applied Excluded (Questions) Excluded (Expired) Exc…" at bounding box center [826, 323] width 136 height 26
click at [932, 322] on div at bounding box center [950, 324] width 69 height 28
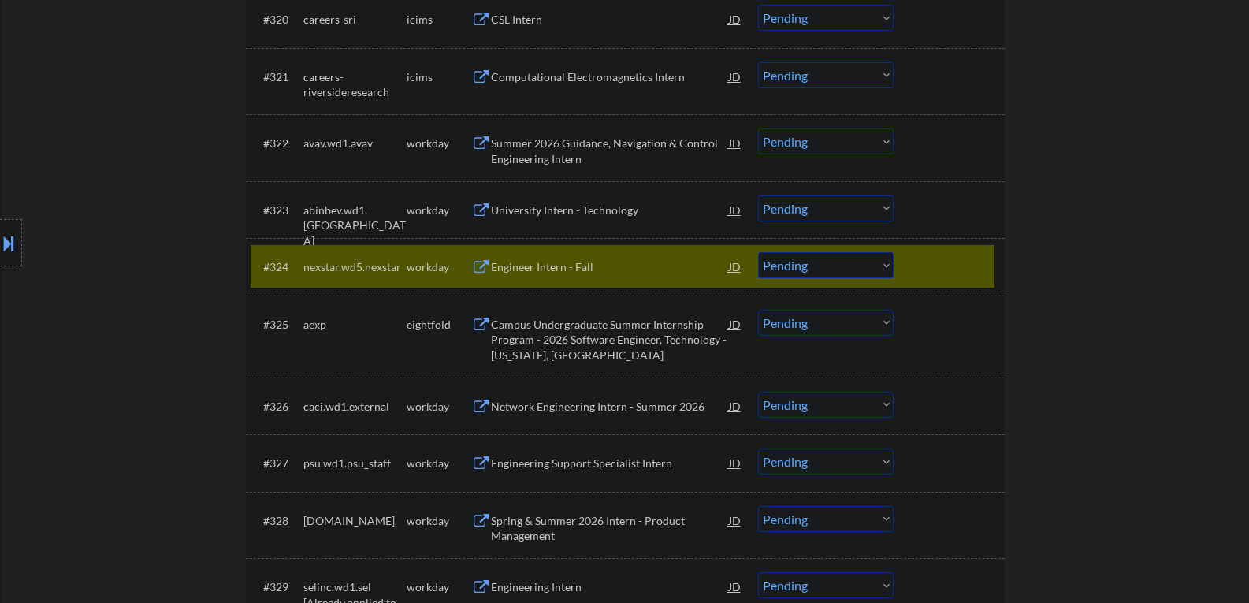
click at [547, 269] on div "Engineer Intern - Fall" at bounding box center [610, 267] width 238 height 16
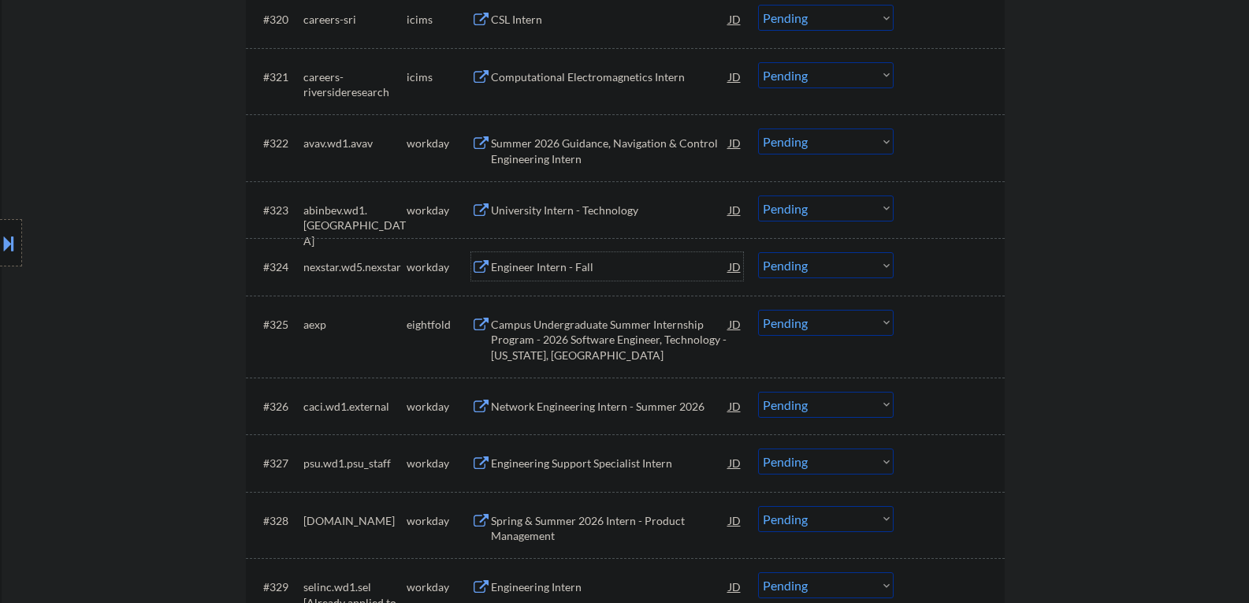
click at [790, 263] on select "Choose an option... Pending Applied Excluded (Questions) Excluded (Expired) Exc…" at bounding box center [826, 265] width 136 height 26
click at [758, 252] on select "Choose an option... Pending Applied Excluded (Questions) Excluded (Expired) Exc…" at bounding box center [826, 265] width 136 height 26
select select ""pending""
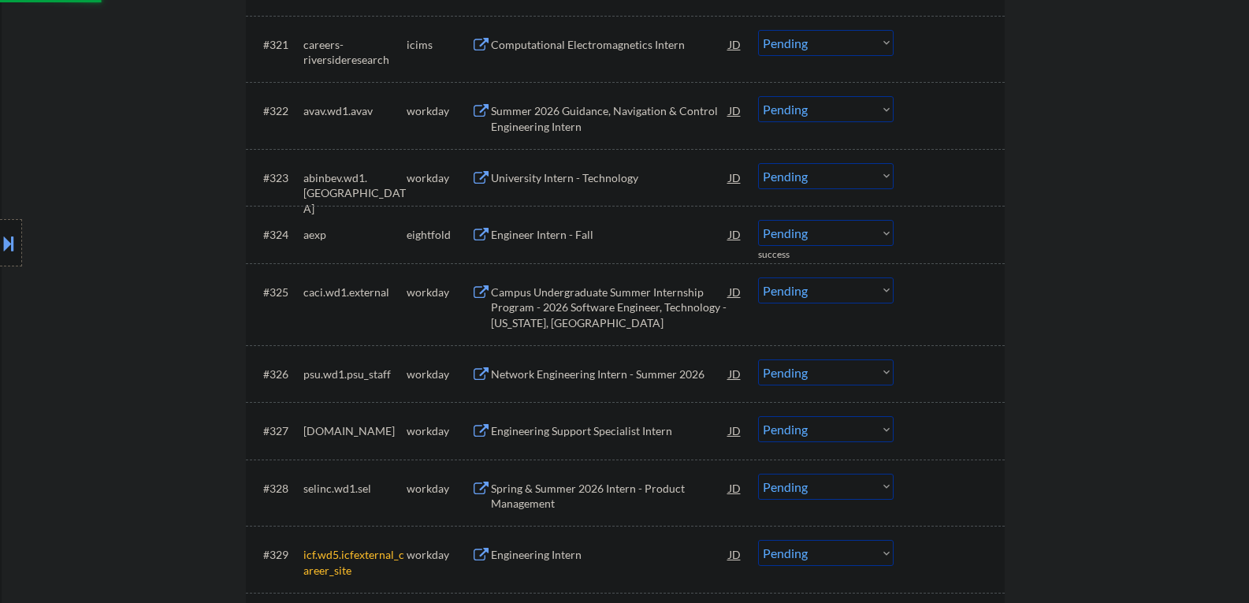
scroll to position [1903, 0]
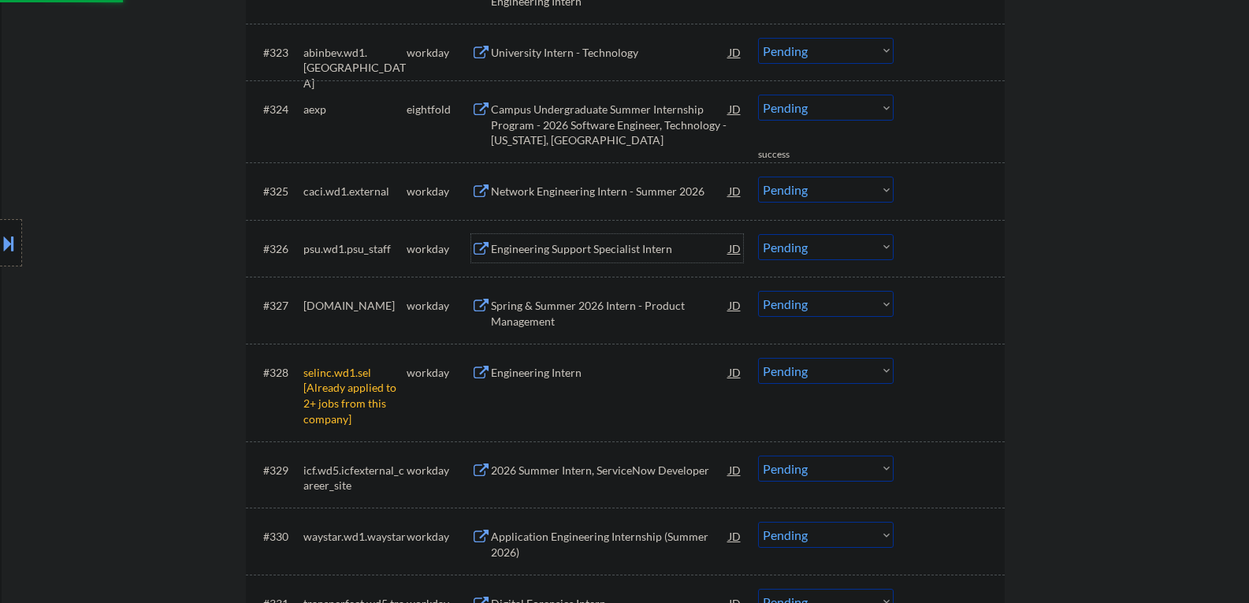
click at [512, 247] on div "Engineering Support Specialist Intern" at bounding box center [610, 249] width 238 height 16
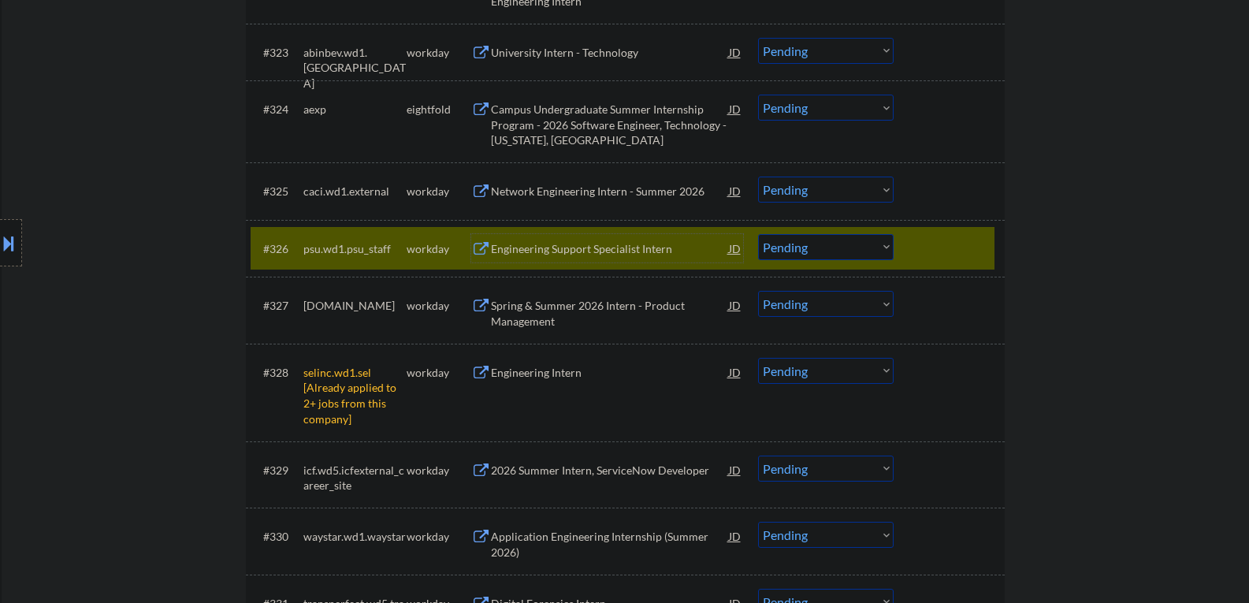
click at [796, 249] on select "Choose an option... Pending Applied Excluded (Questions) Excluded (Expired) Exc…" at bounding box center [826, 247] width 136 height 26
click at [758, 234] on select "Choose an option... Pending Applied Excluded (Questions) Excluded (Expired) Exc…" at bounding box center [826, 247] width 136 height 26
select select ""pending""
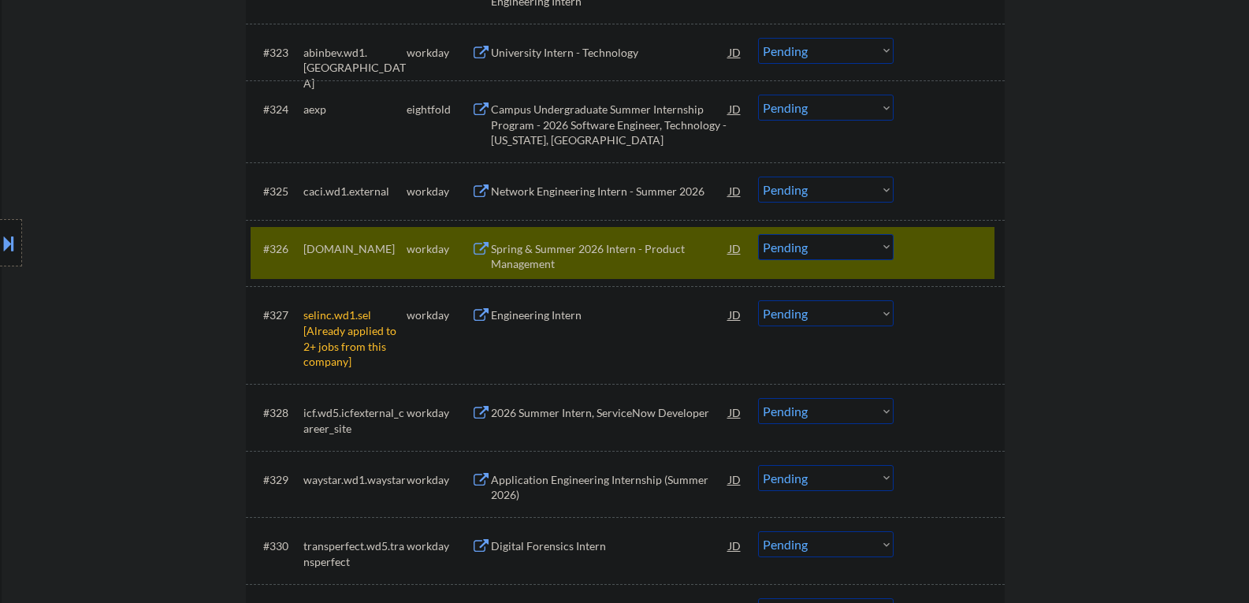
click at [533, 257] on div "Spring & Summer 2026 Intern - Product Management" at bounding box center [610, 256] width 238 height 31
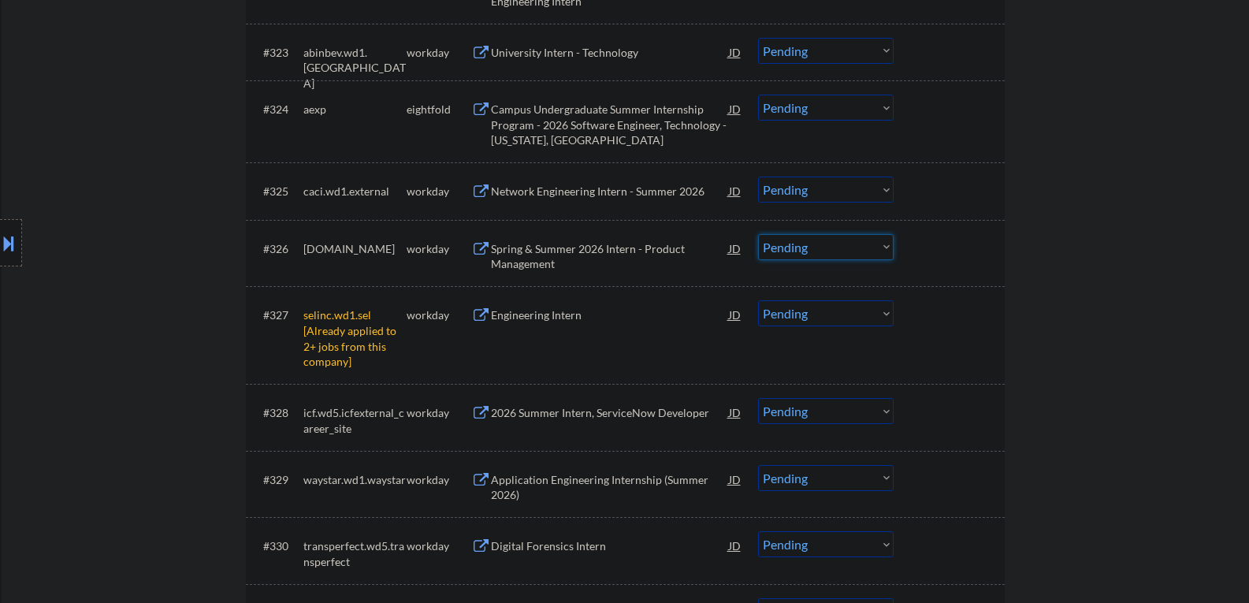
click at [861, 237] on select "Choose an option... Pending Applied Excluded (Questions) Excluded (Expired) Exc…" at bounding box center [826, 247] width 136 height 26
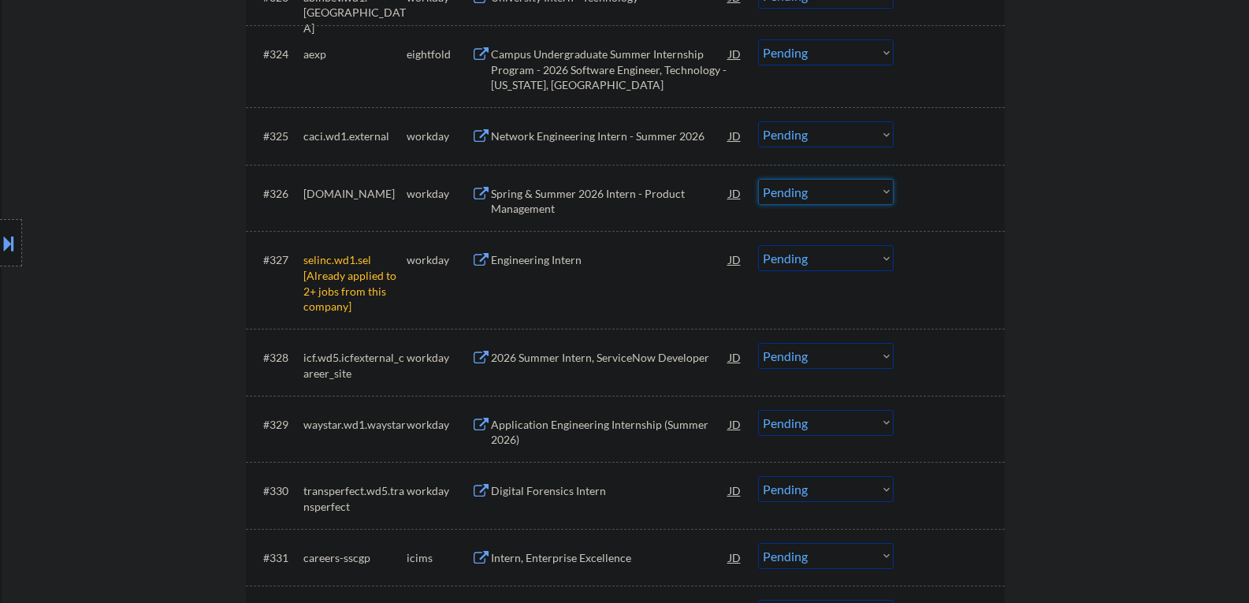
scroll to position [1981, 0]
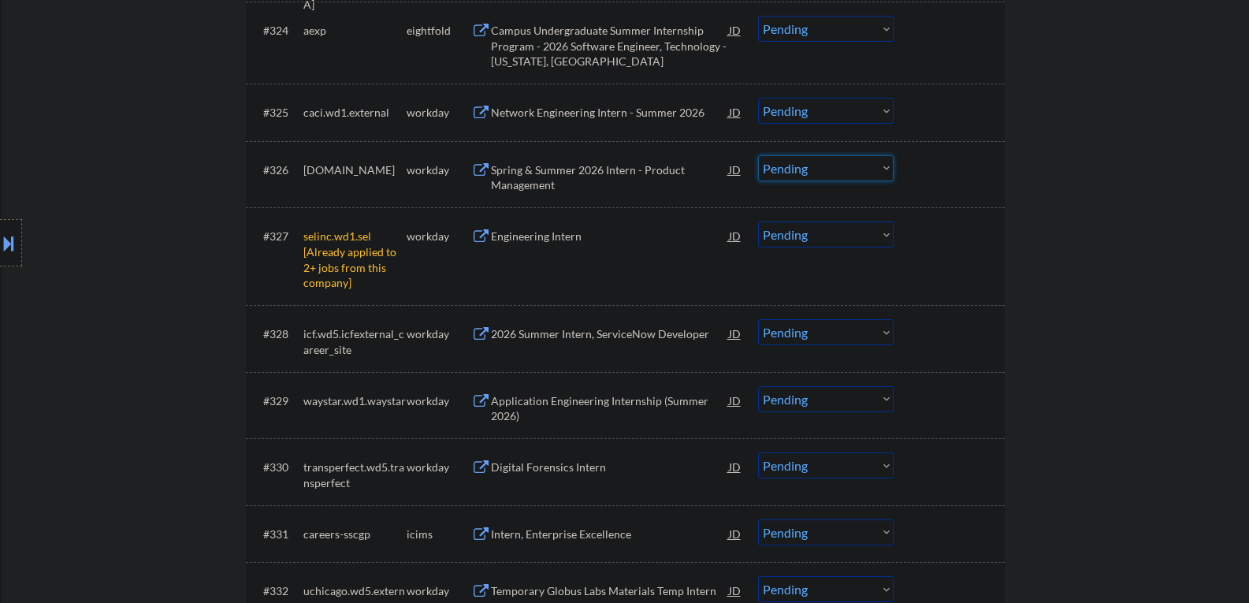
click at [788, 236] on select "Choose an option... Pending Applied Excluded (Questions) Excluded (Expired) Exc…" at bounding box center [826, 234] width 136 height 26
click at [758, 221] on select "Choose an option... Pending Applied Excluded (Questions) Excluded (Expired) Exc…" at bounding box center [826, 234] width 136 height 26
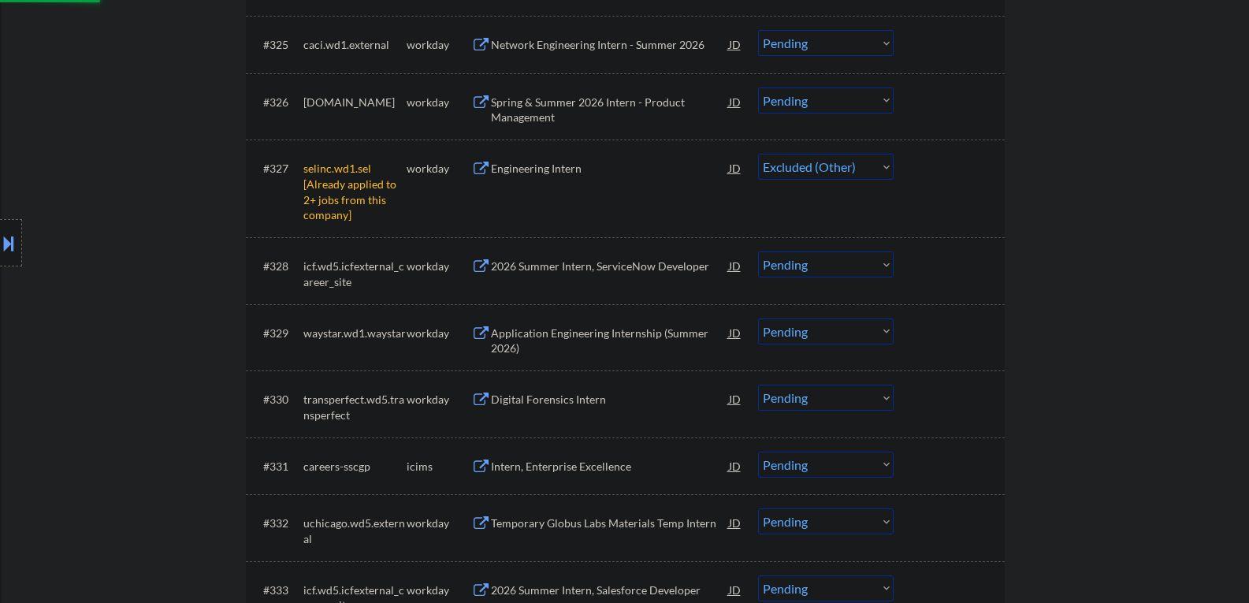
scroll to position [2139, 0]
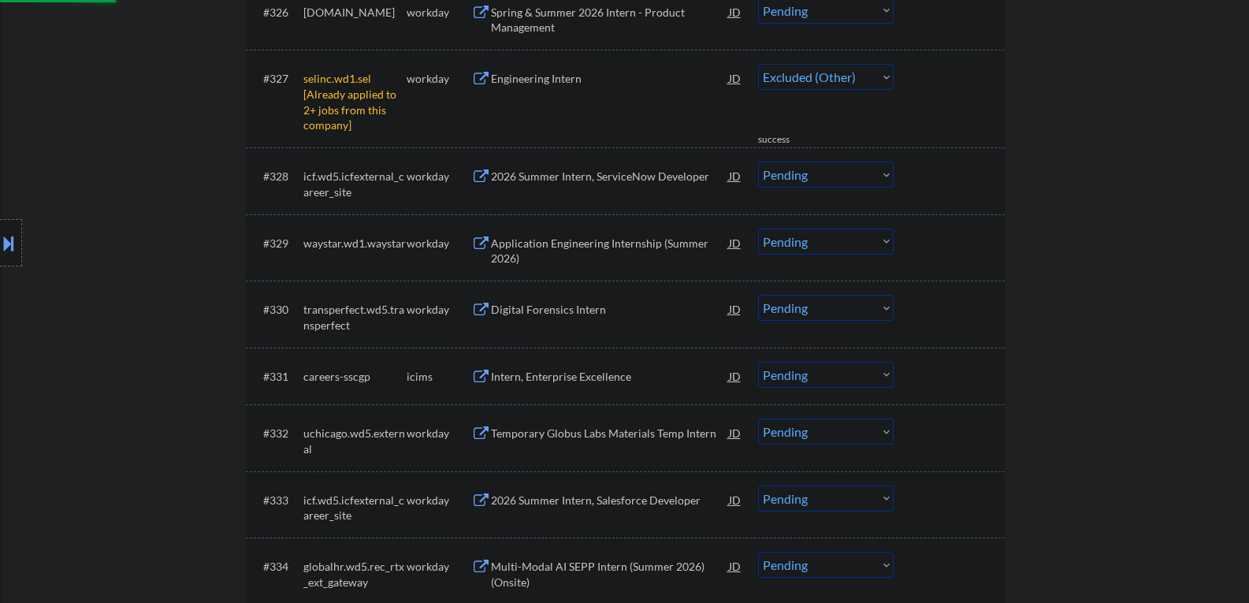
select select ""pending""
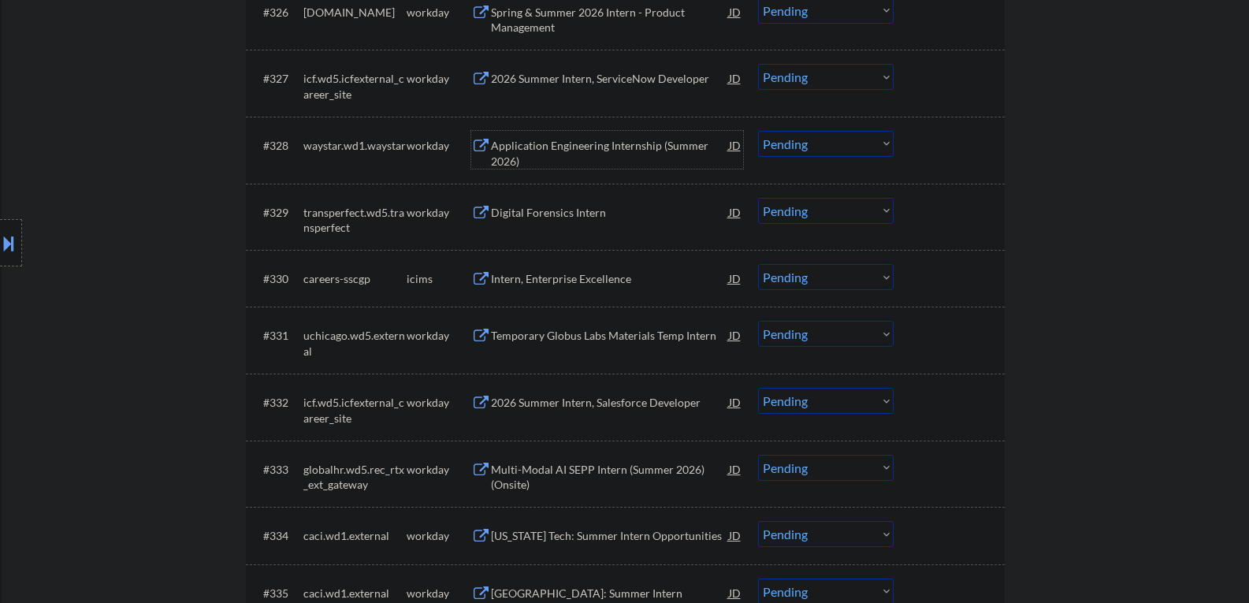
click at [541, 143] on div "Application Engineering Internship (Summer 2026)" at bounding box center [610, 153] width 238 height 31
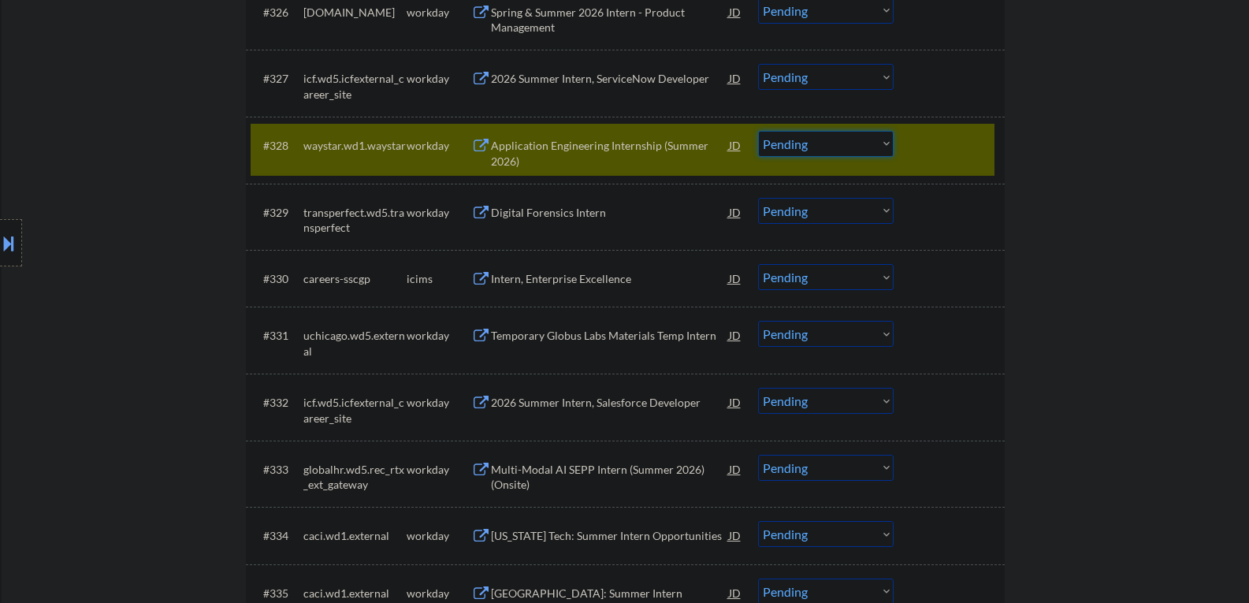
click at [826, 140] on select "Choose an option... Pending Applied Excluded (Questions) Excluded (Expired) Exc…" at bounding box center [826, 144] width 136 height 26
click at [758, 131] on select "Choose an option... Pending Applied Excluded (Questions) Excluded (Expired) Exc…" at bounding box center [826, 144] width 136 height 26
select select ""pending""
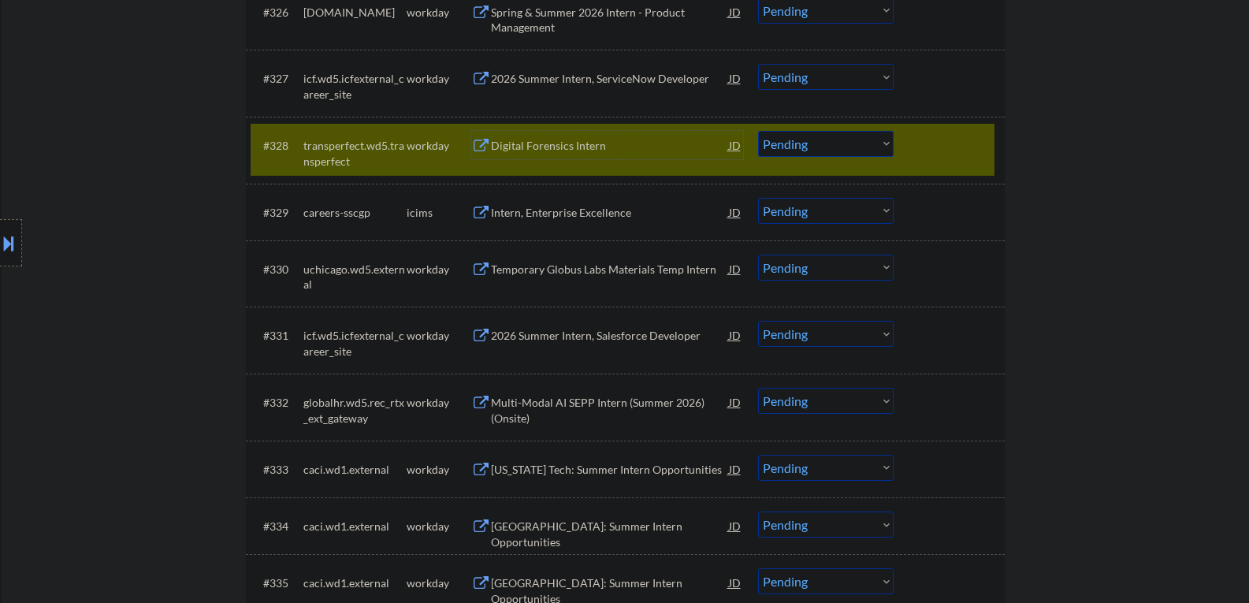
click at [551, 145] on div "Digital Forensics Intern" at bounding box center [610, 146] width 238 height 16
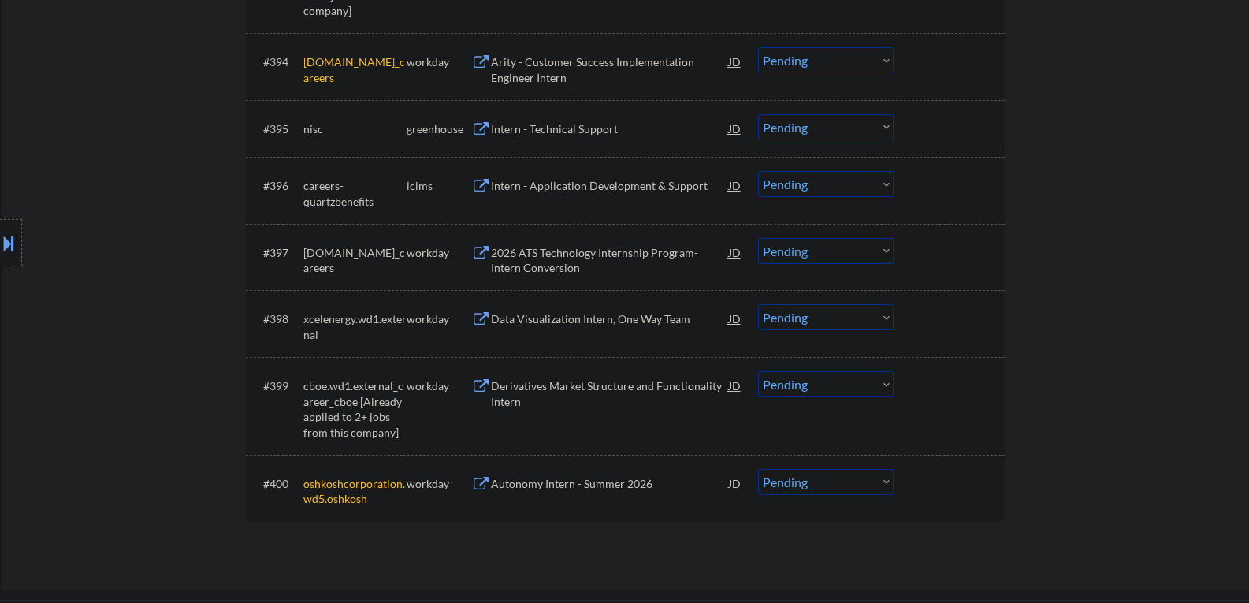
scroll to position [6460, 0]
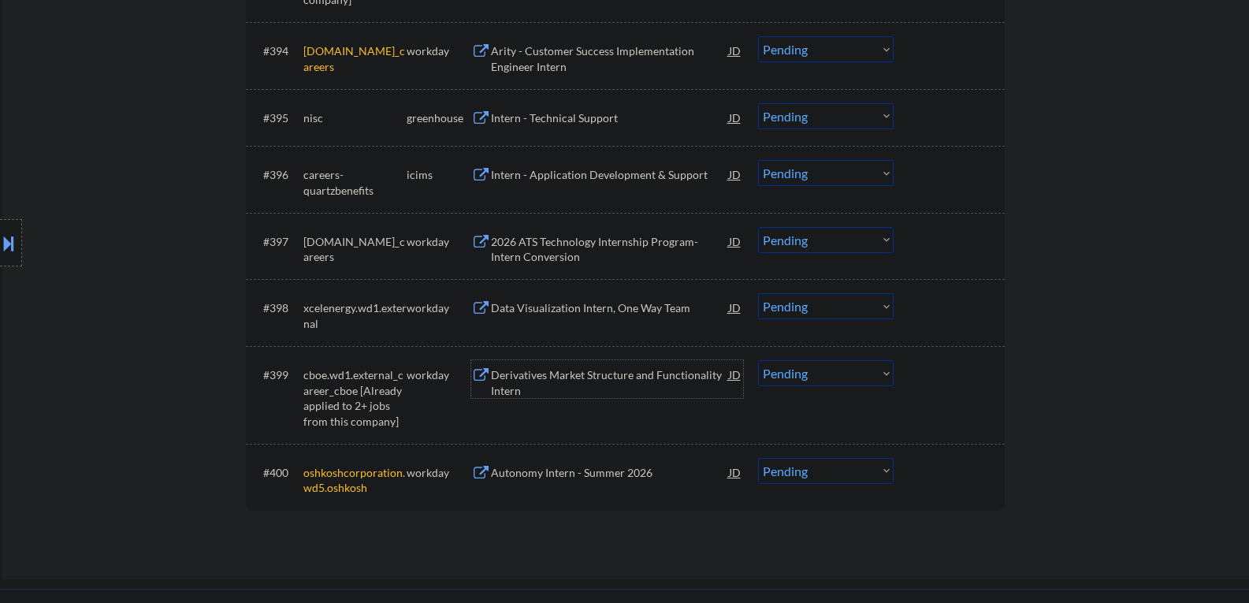
click at [548, 376] on div "Derivatives Market Structure and Functionality Intern" at bounding box center [610, 382] width 238 height 31
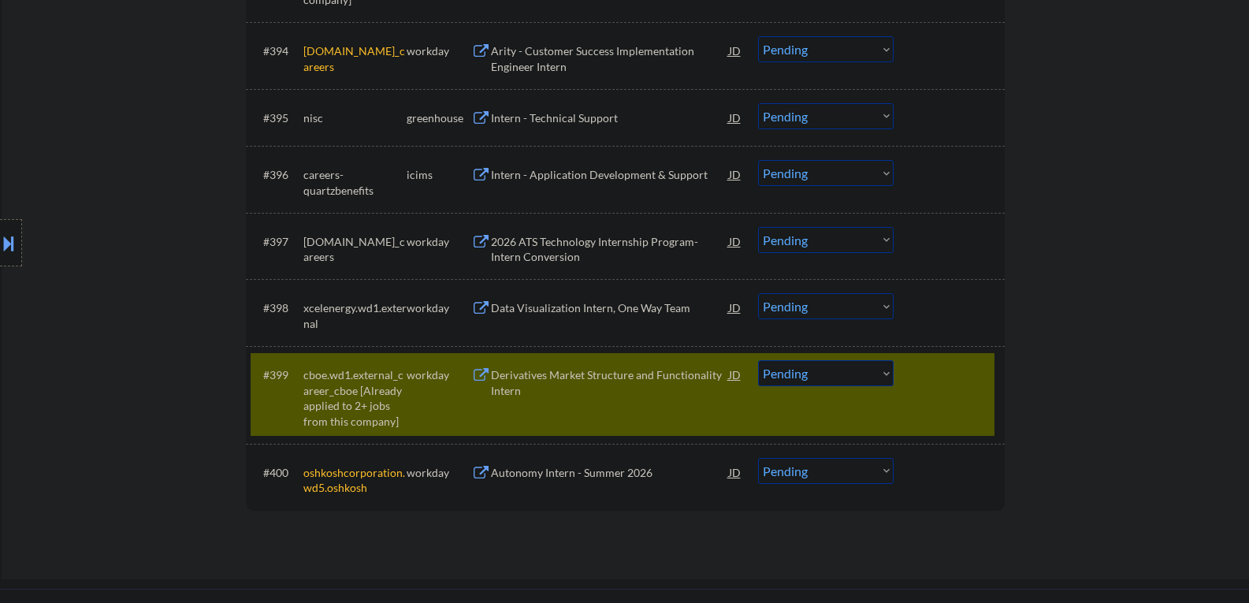
scroll to position [1983, 0]
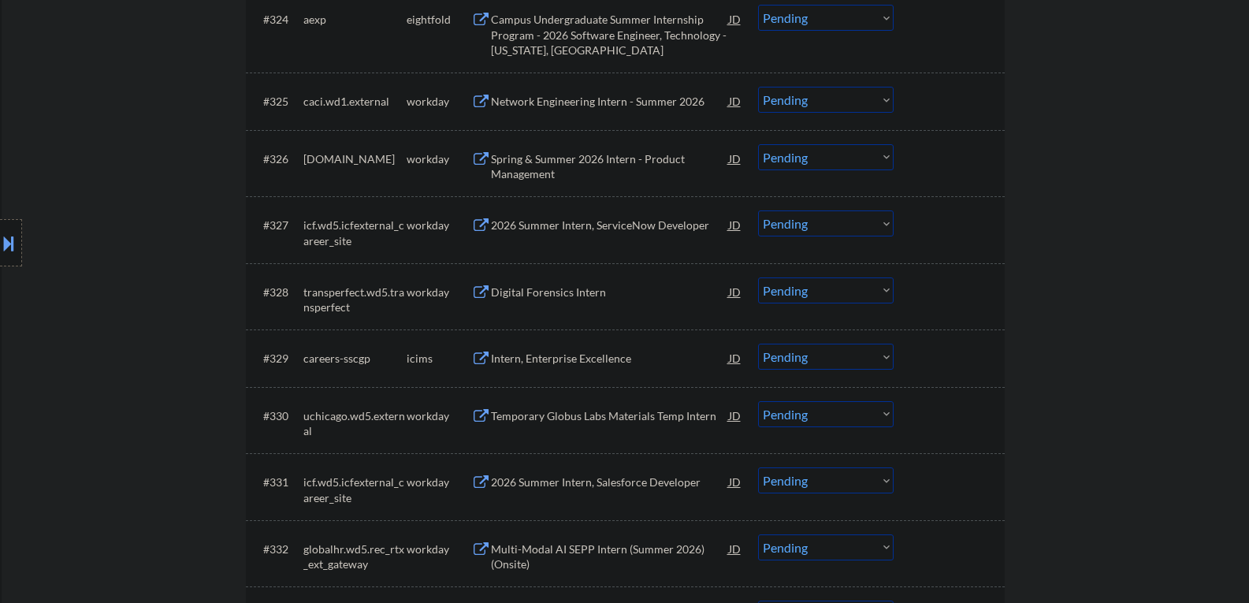
click at [570, 294] on div "Digital Forensics Intern" at bounding box center [610, 292] width 238 height 16
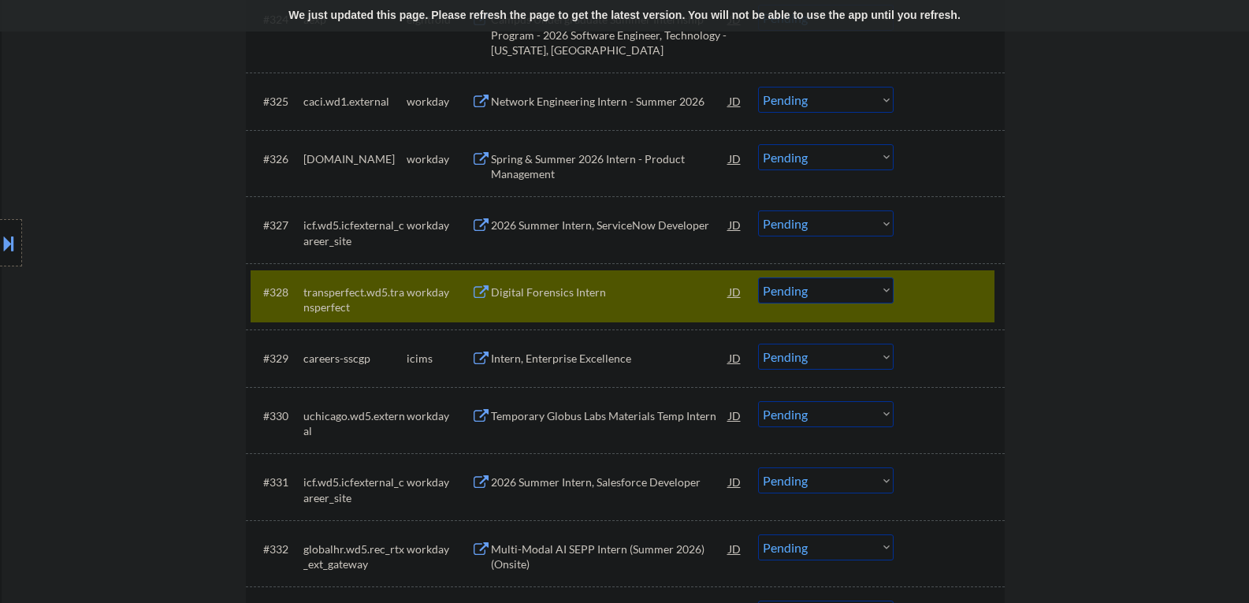
scroll to position [6591, 0]
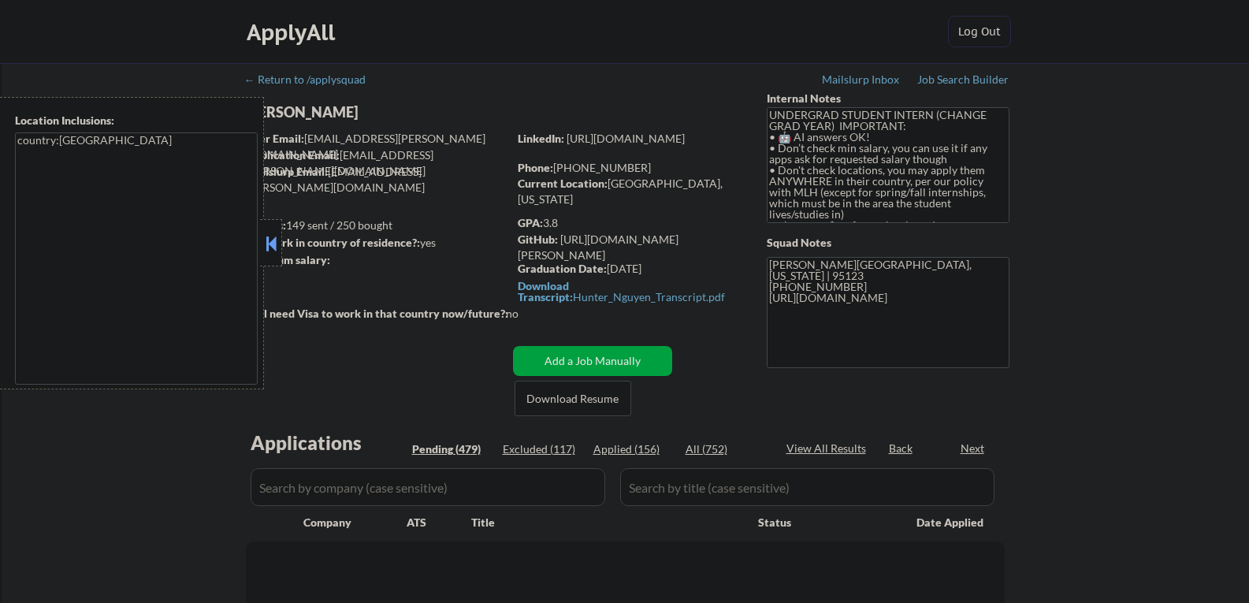
scroll to position [1669, 0]
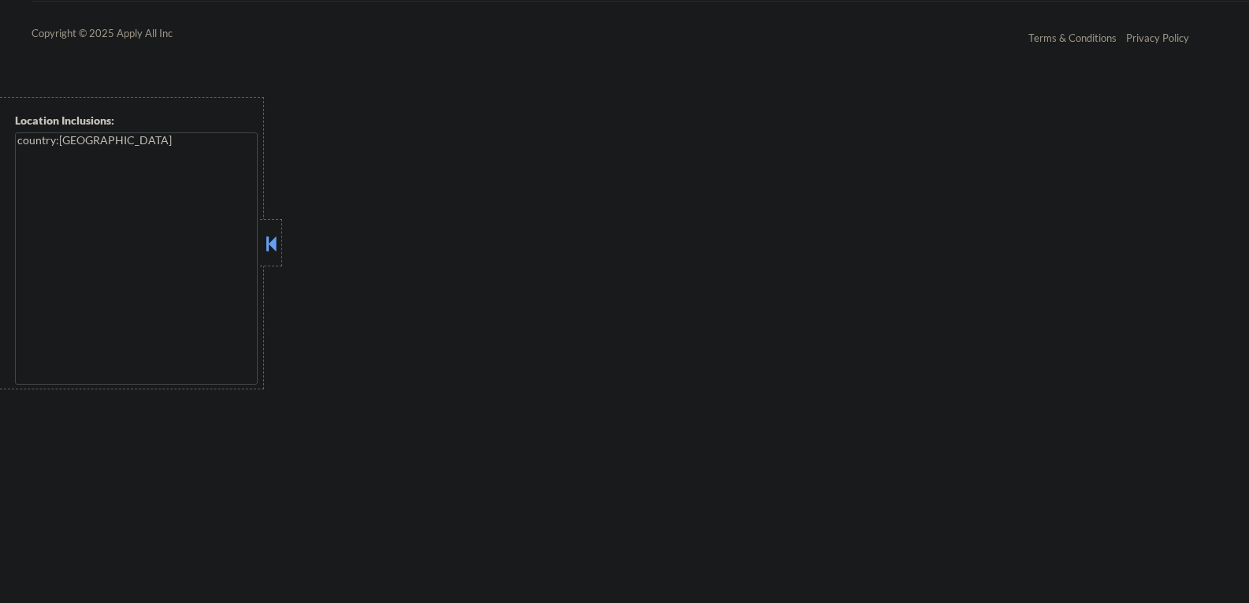
select select ""pending""
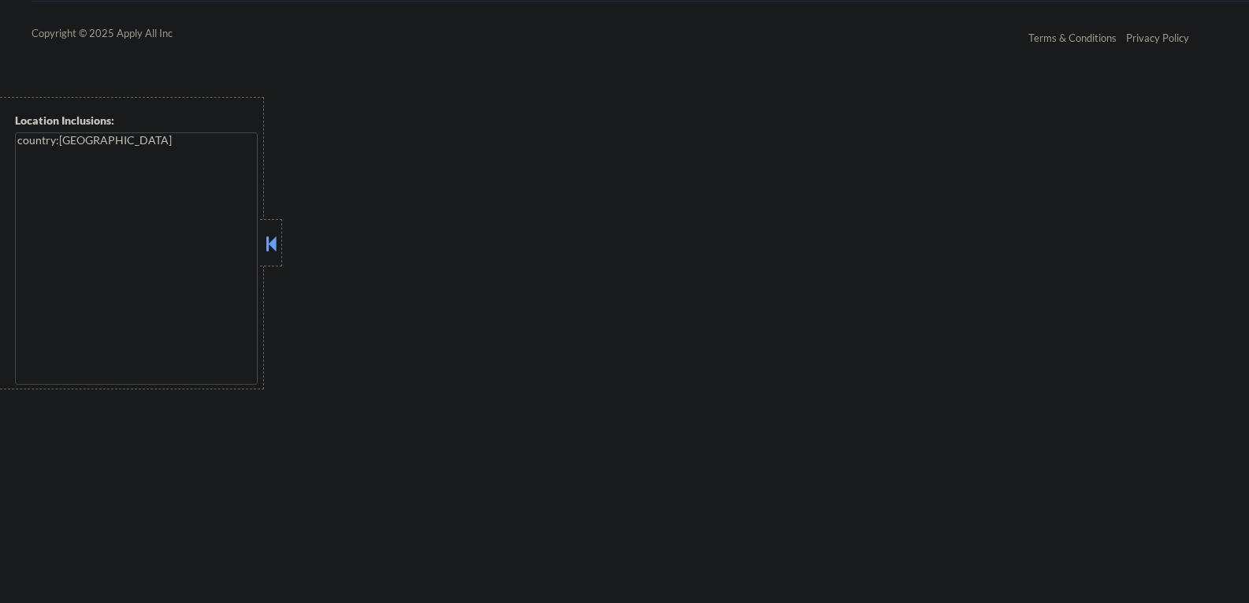
select select ""pending""
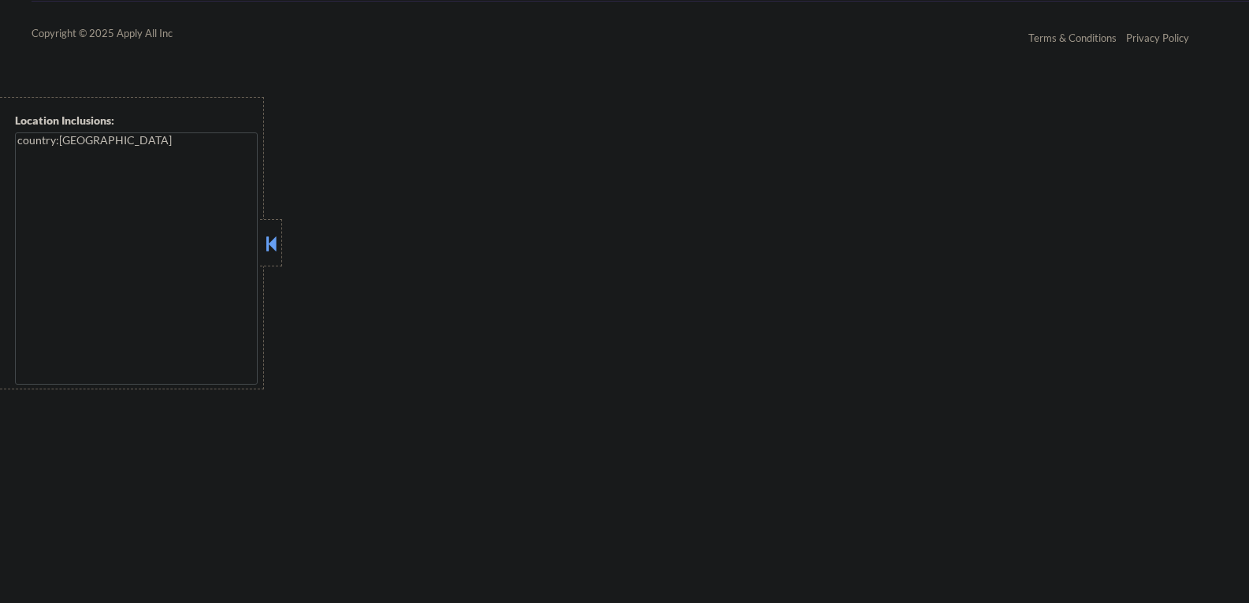
select select ""pending""
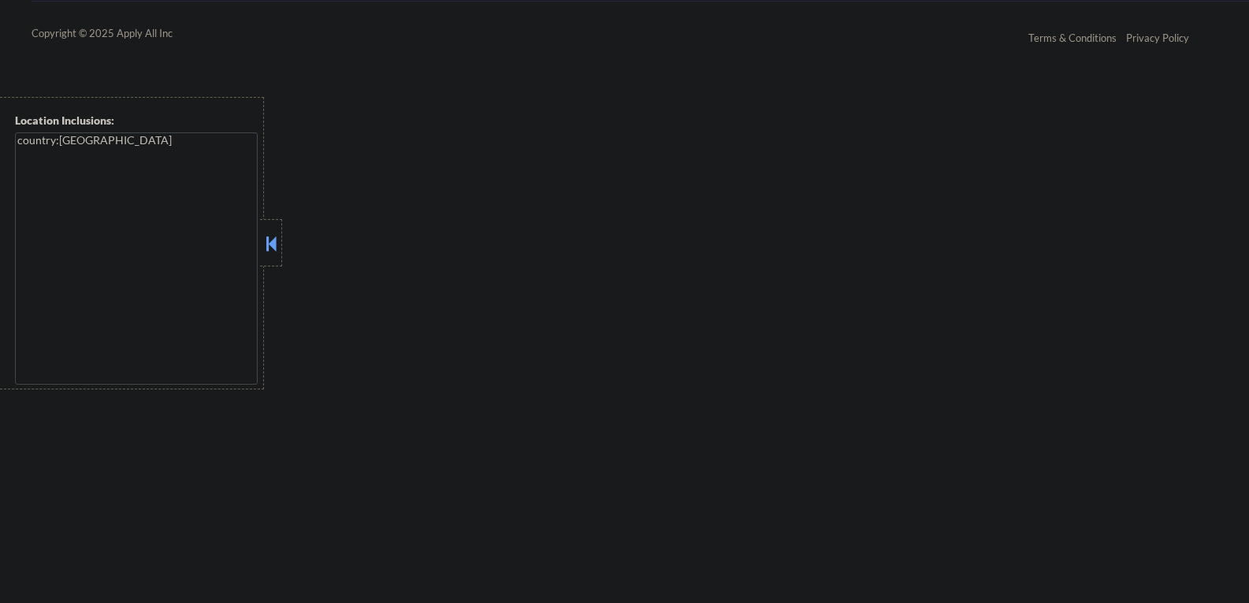
select select ""pending""
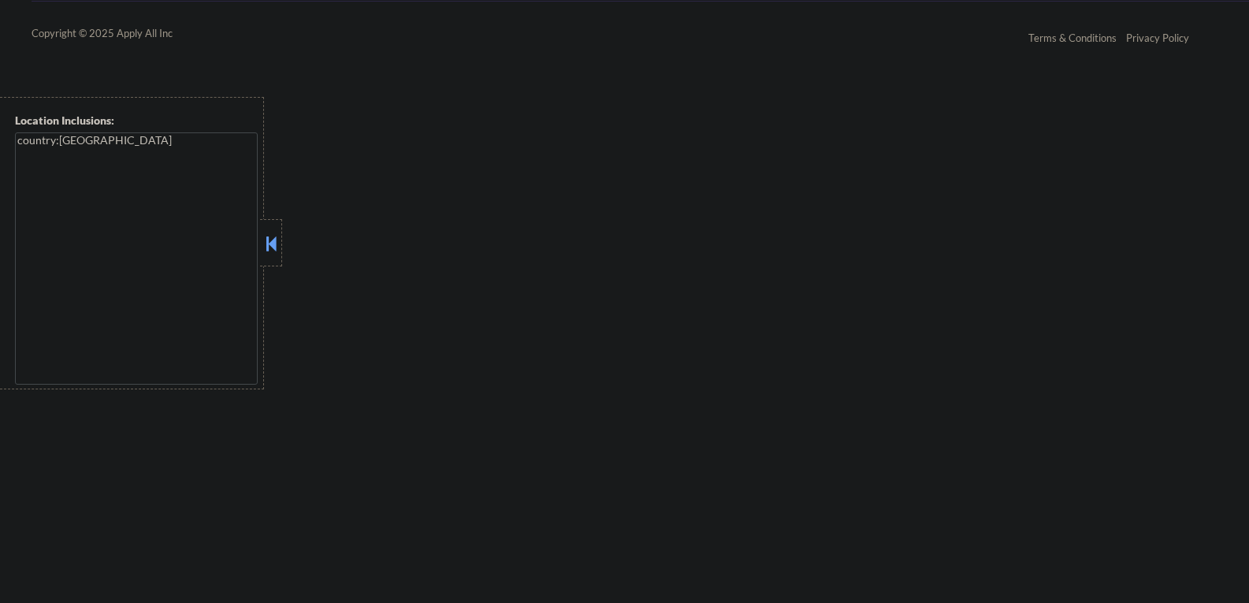
select select ""pending""
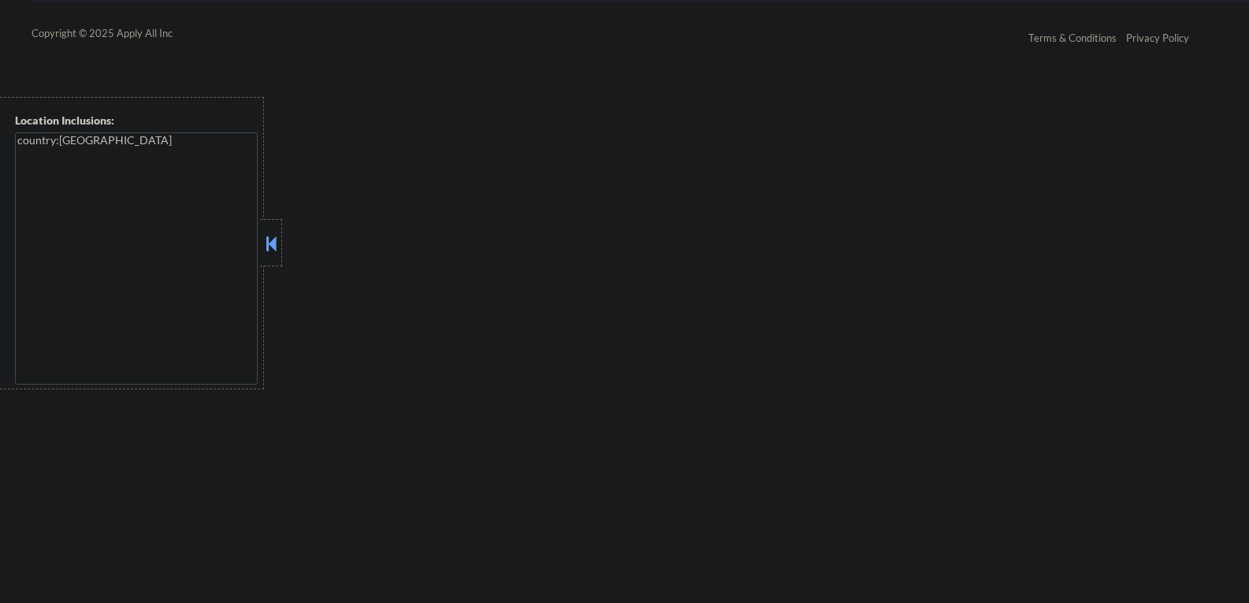
select select ""pending""
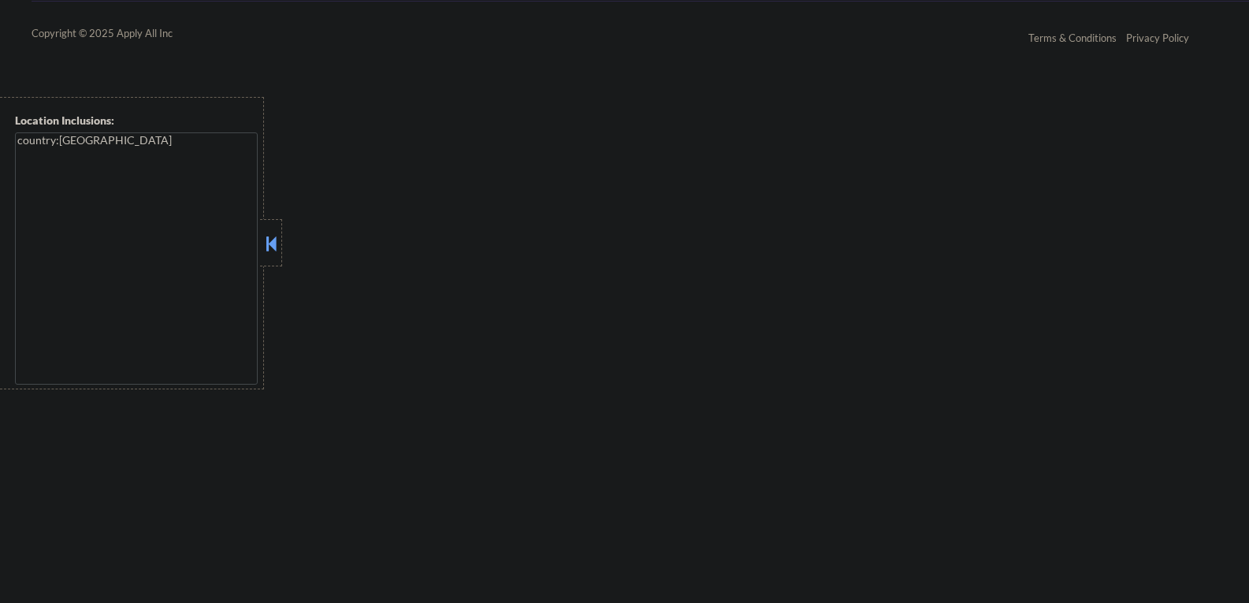
select select ""pending""
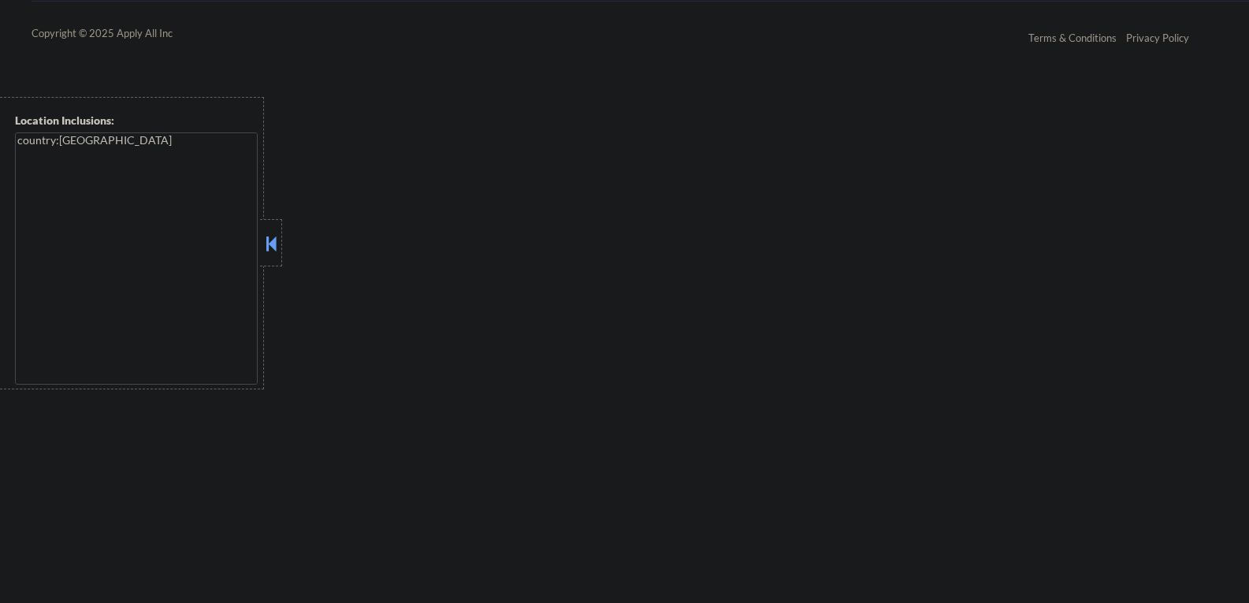
select select ""pending""
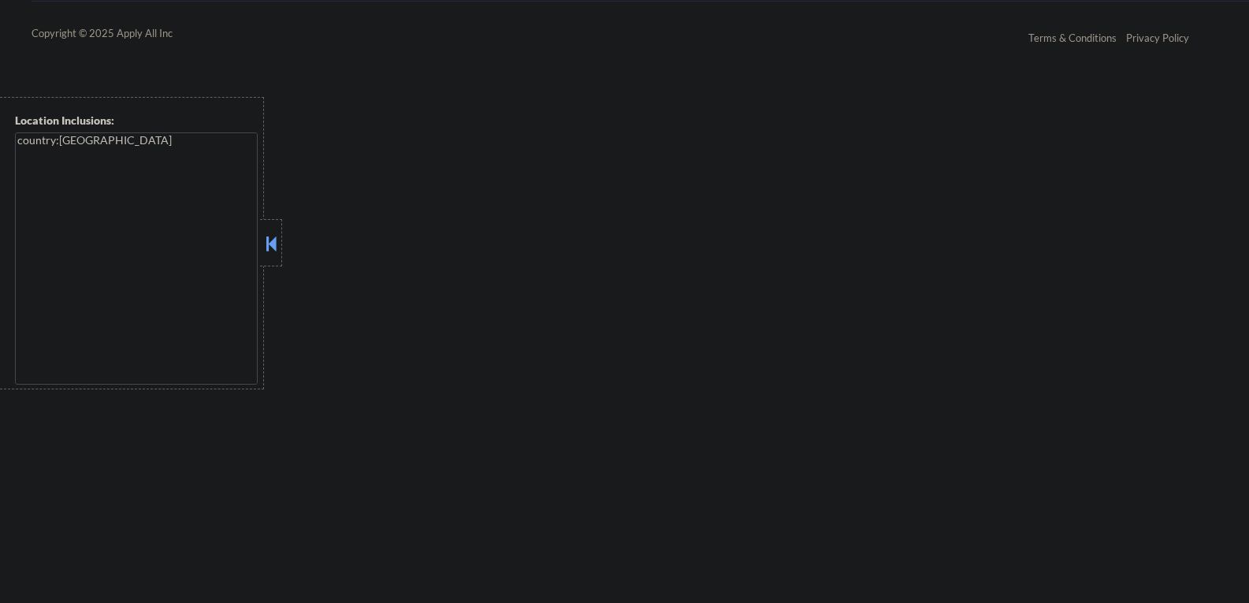
select select ""pending""
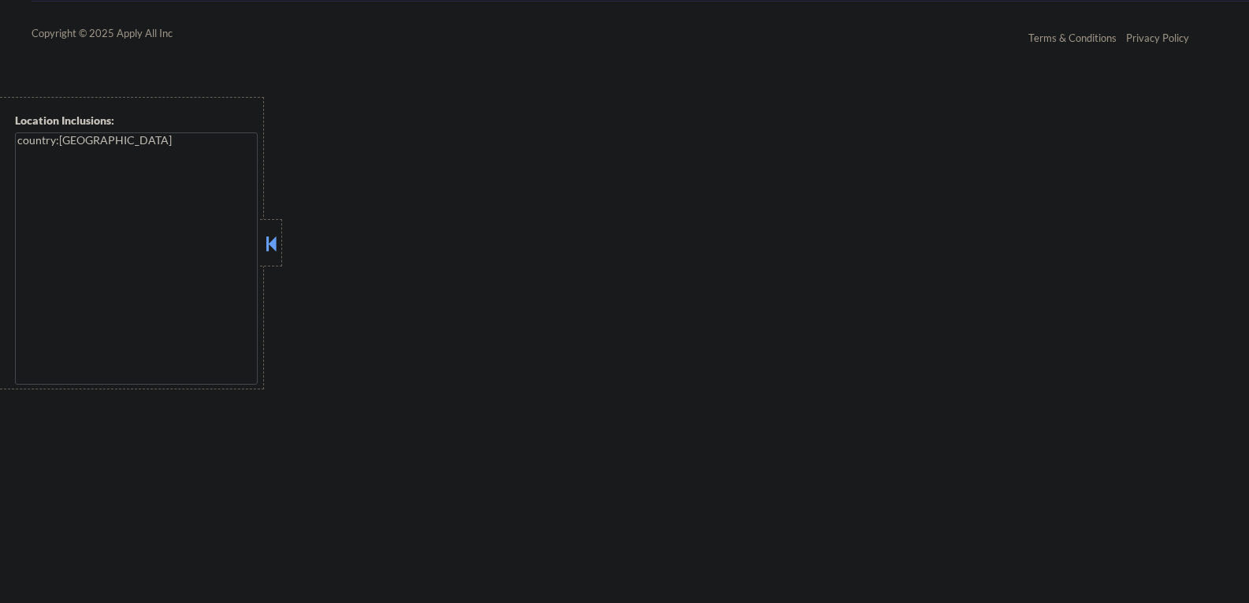
select select ""pending""
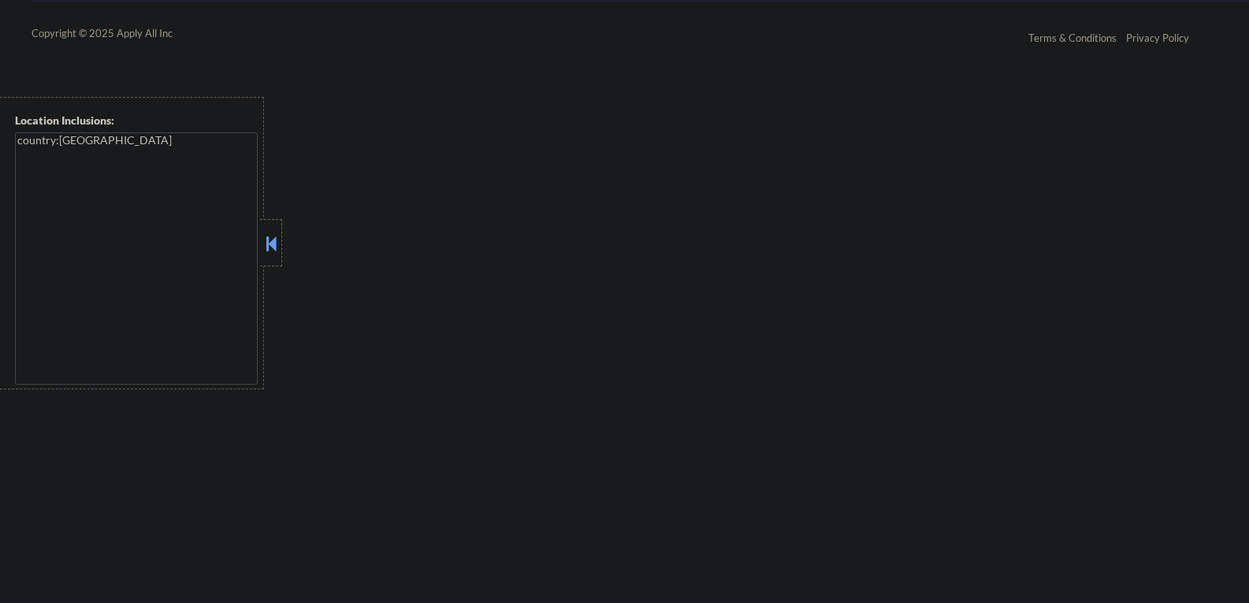
select select ""pending""
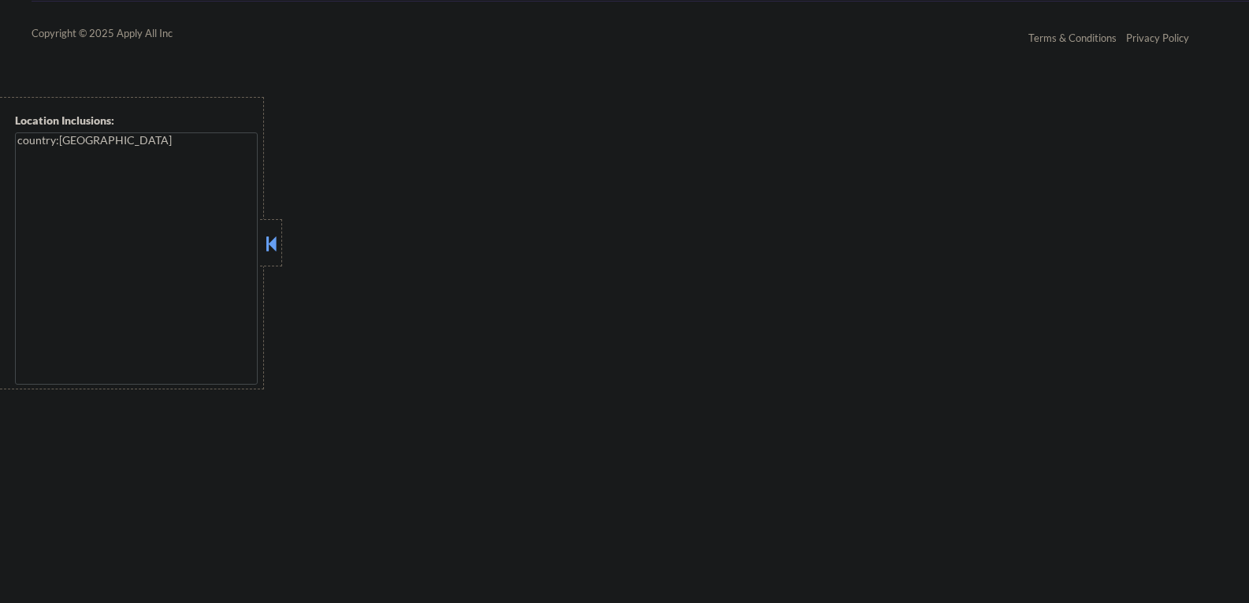
select select ""pending""
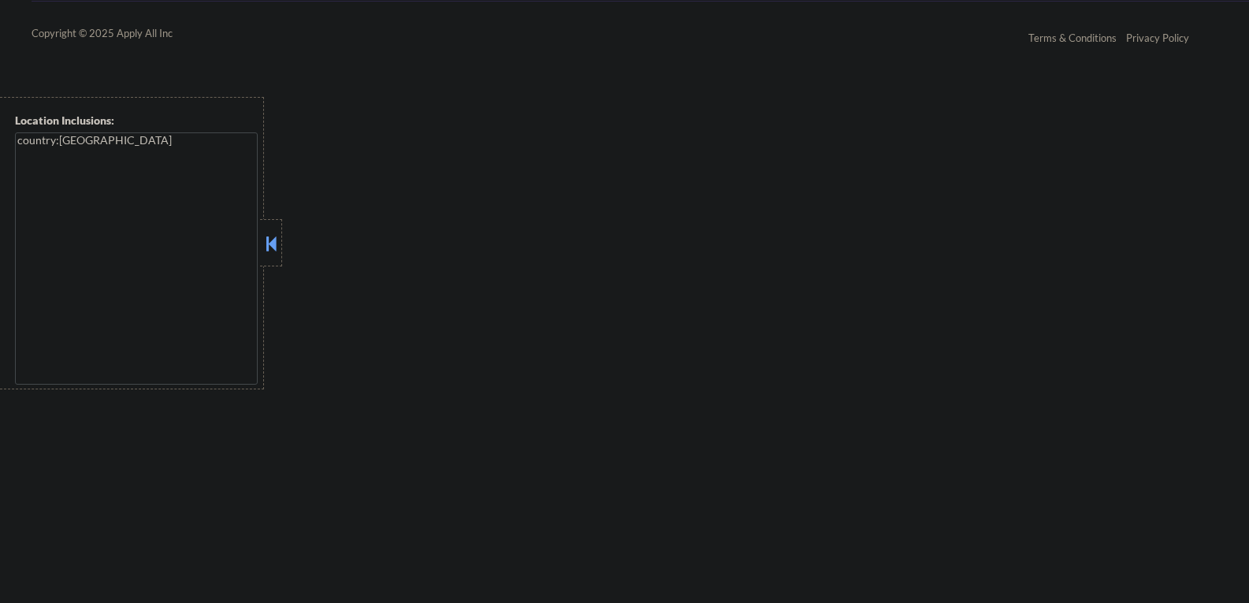
select select ""pending""
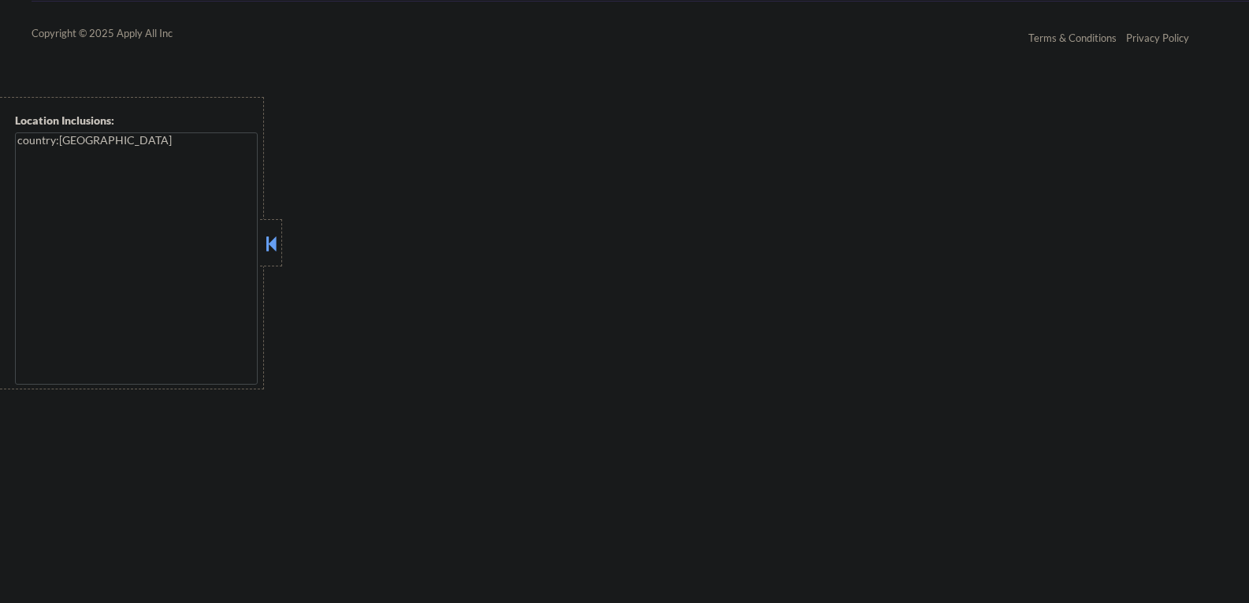
select select ""pending""
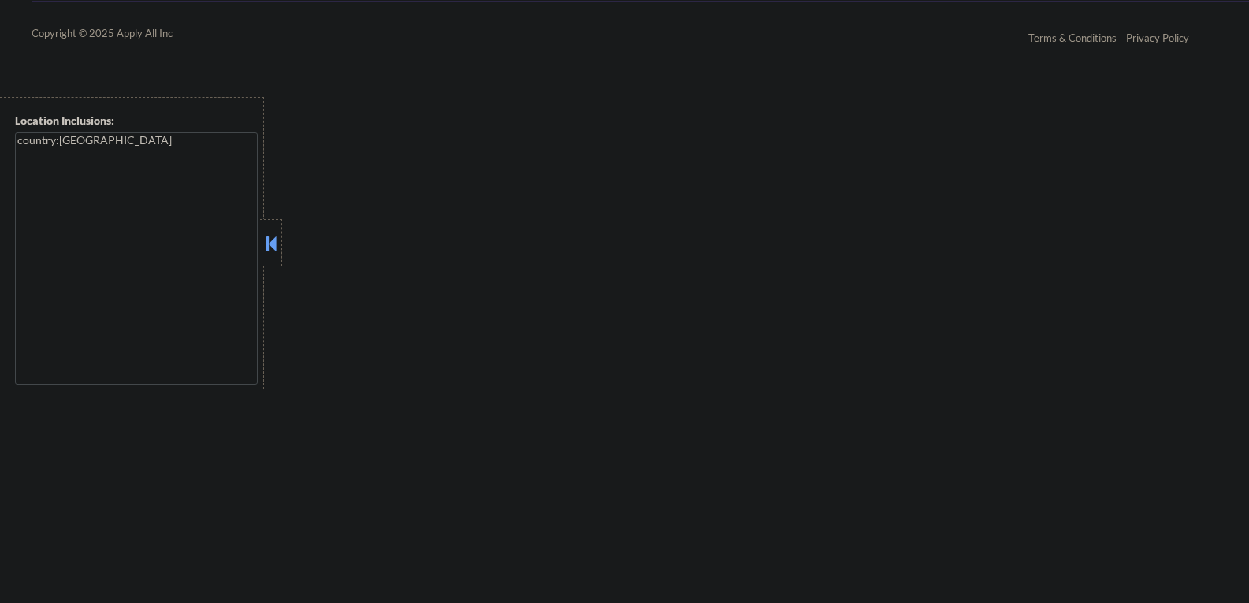
select select ""pending""
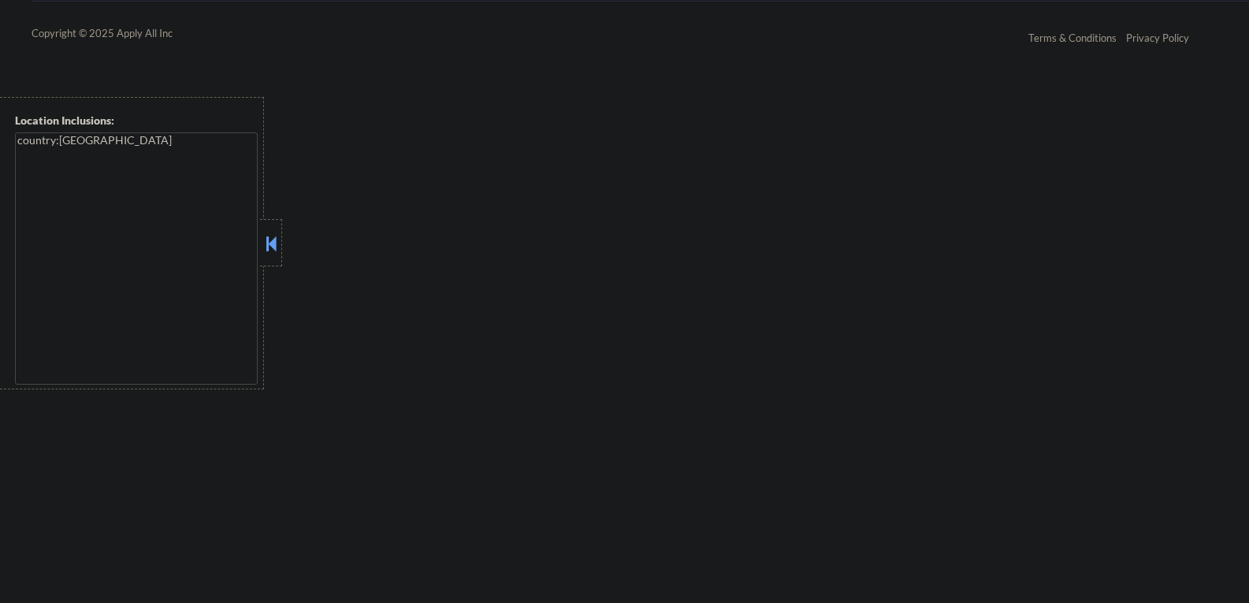
select select ""pending""
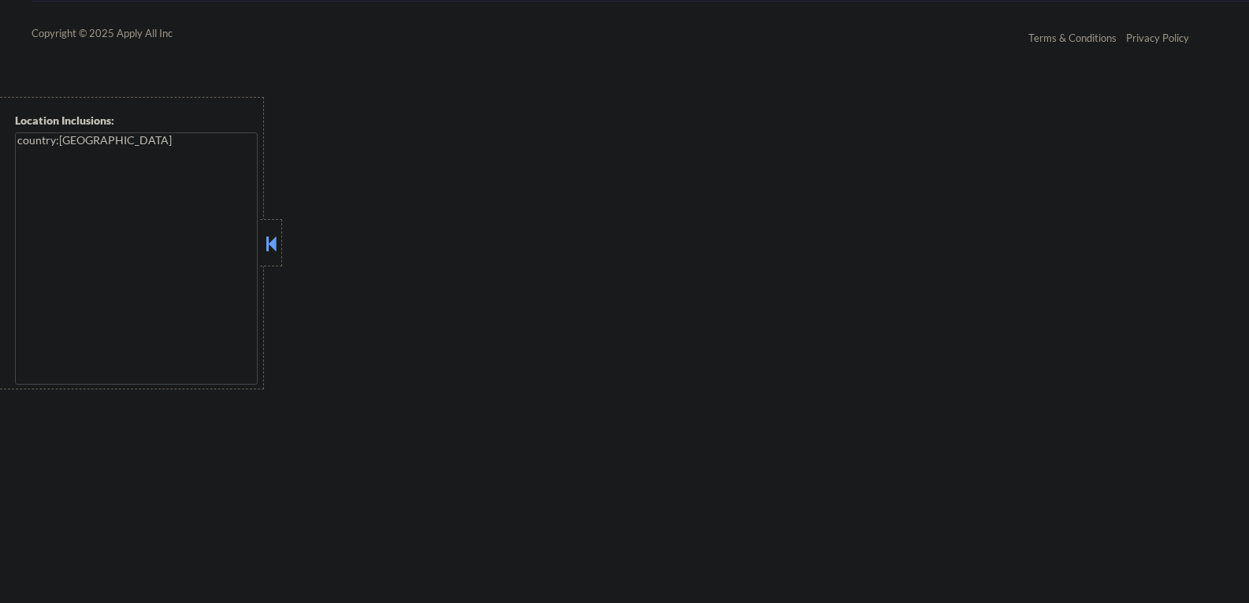
select select ""pending""
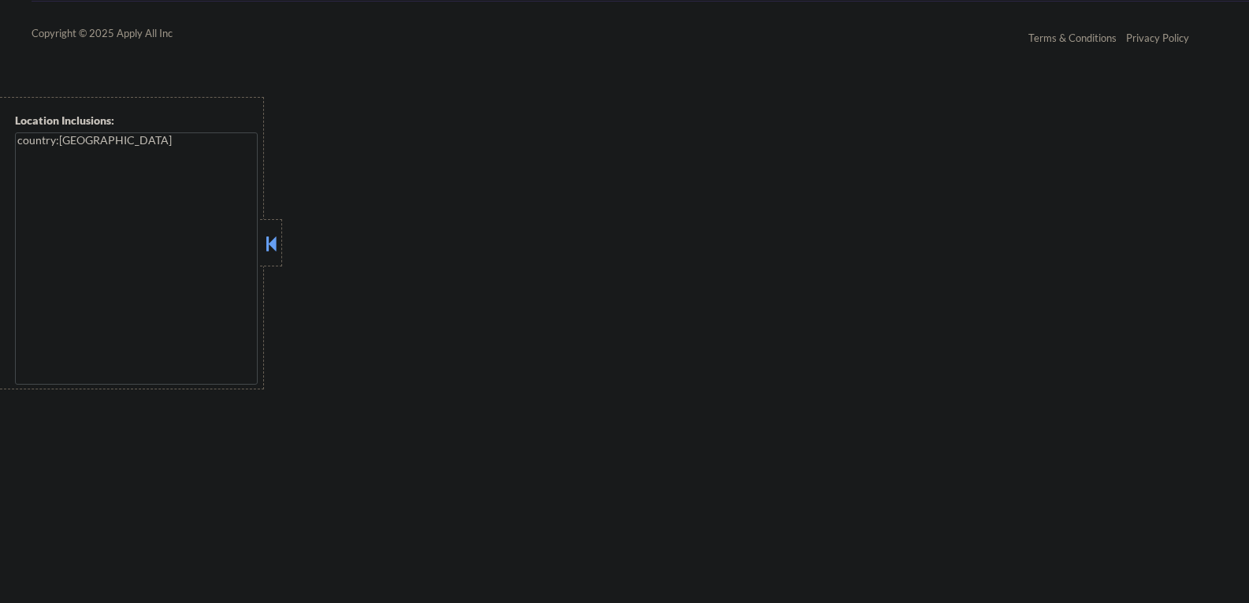
select select ""pending""
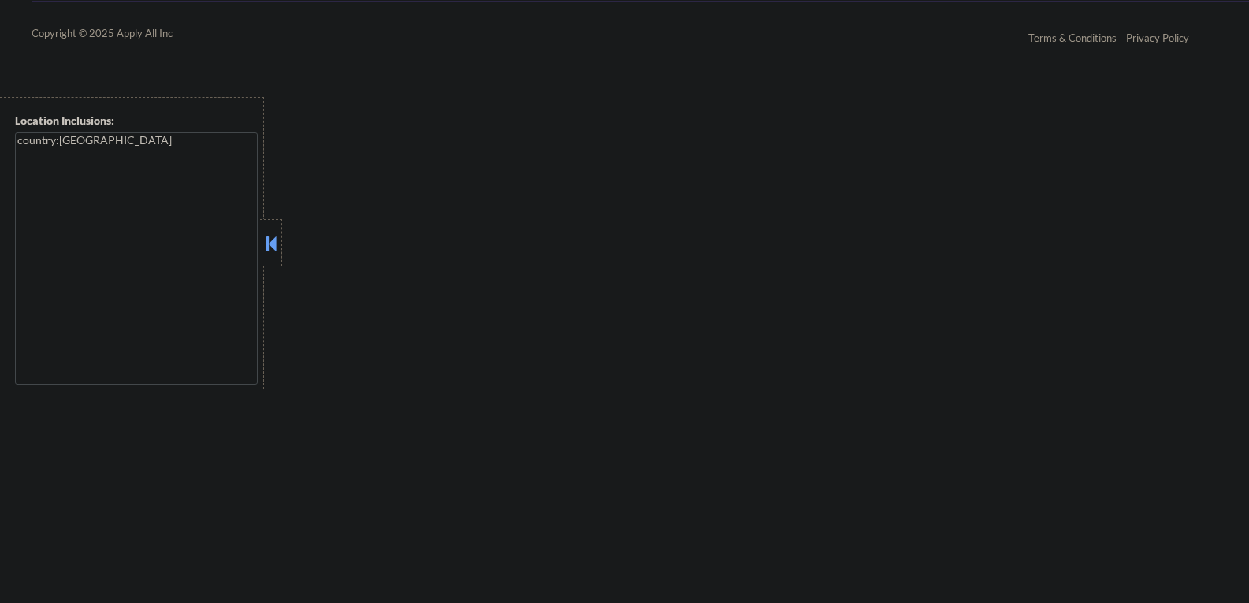
select select ""pending""
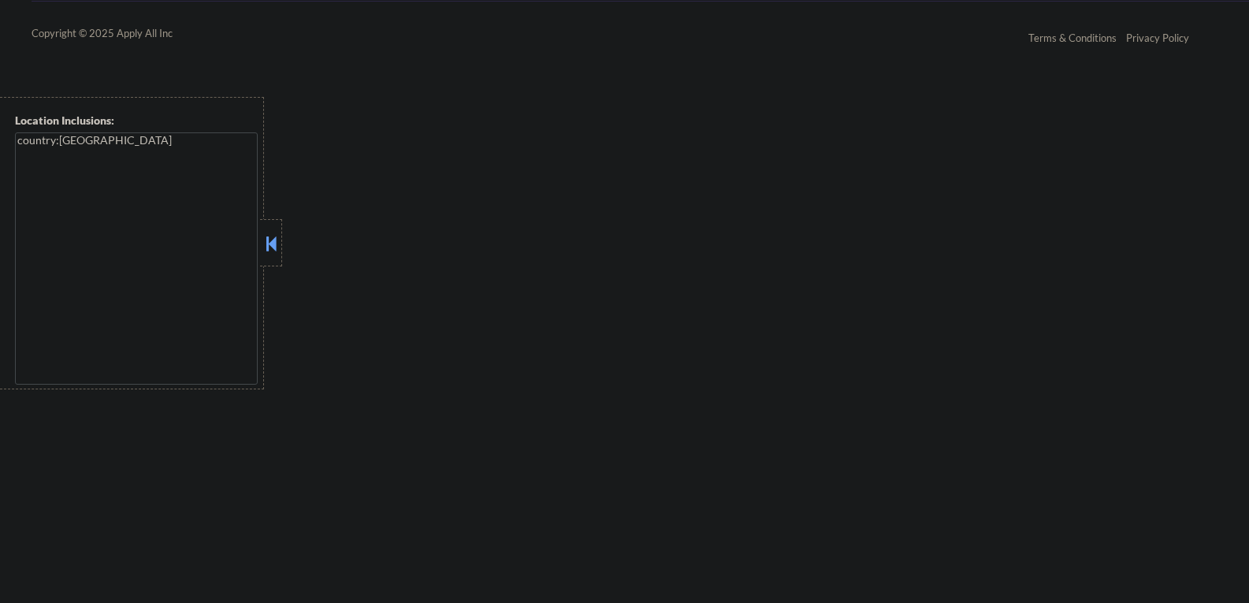
select select ""pending""
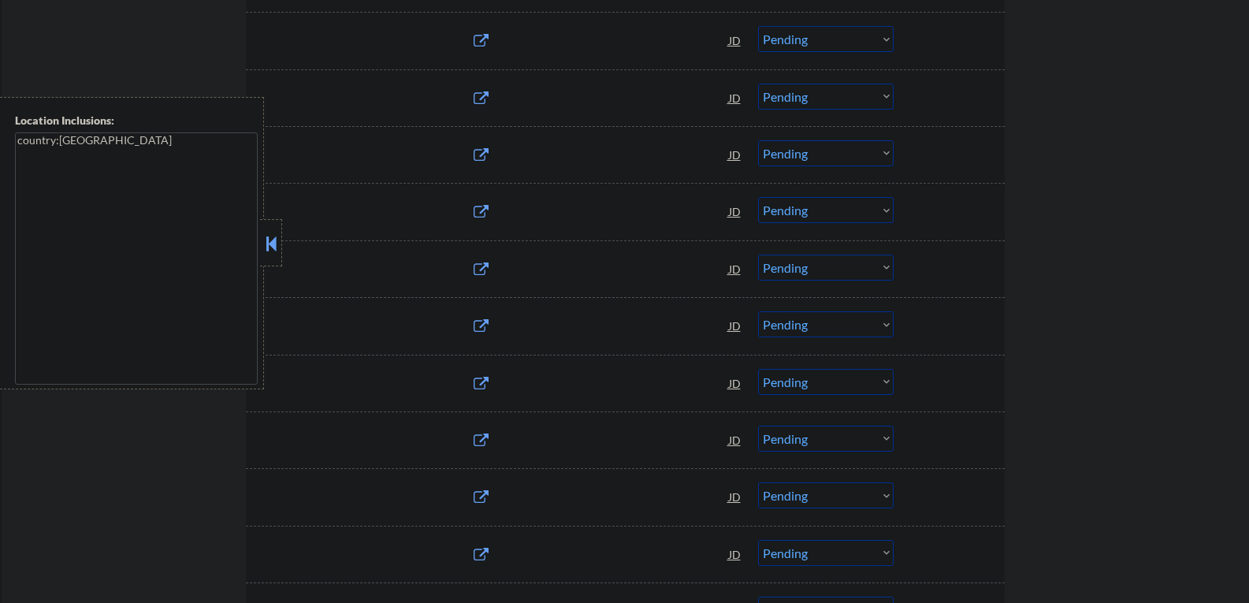
click at [275, 236] on button at bounding box center [270, 244] width 17 height 24
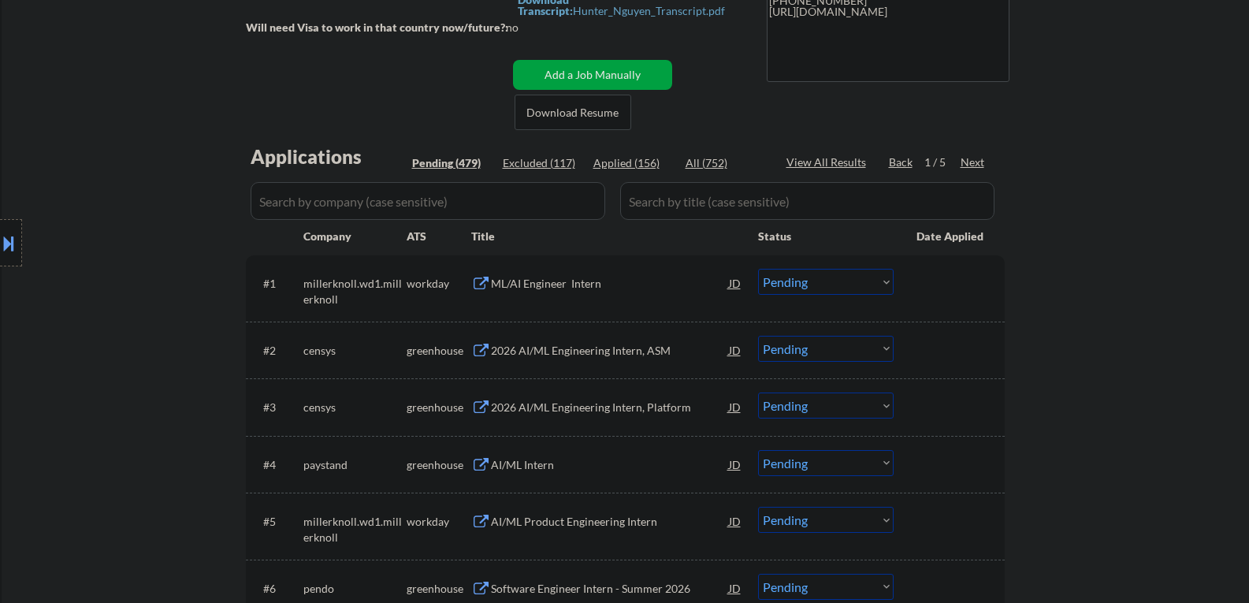
scroll to position [330, 0]
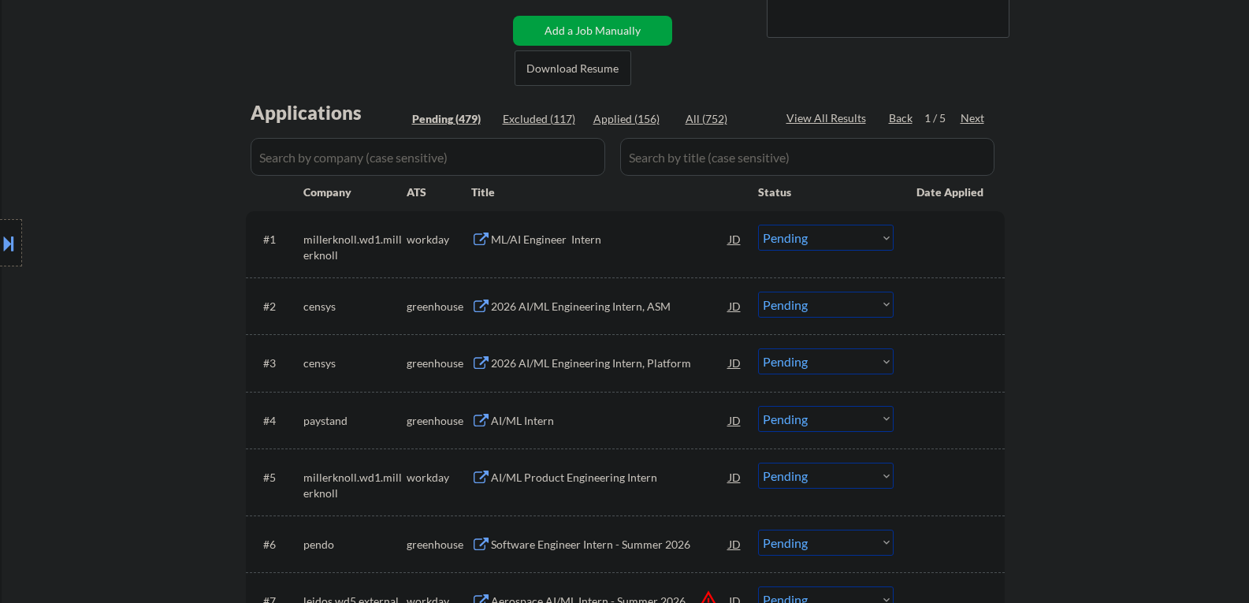
click at [970, 113] on div "Next" at bounding box center [972, 118] width 25 height 16
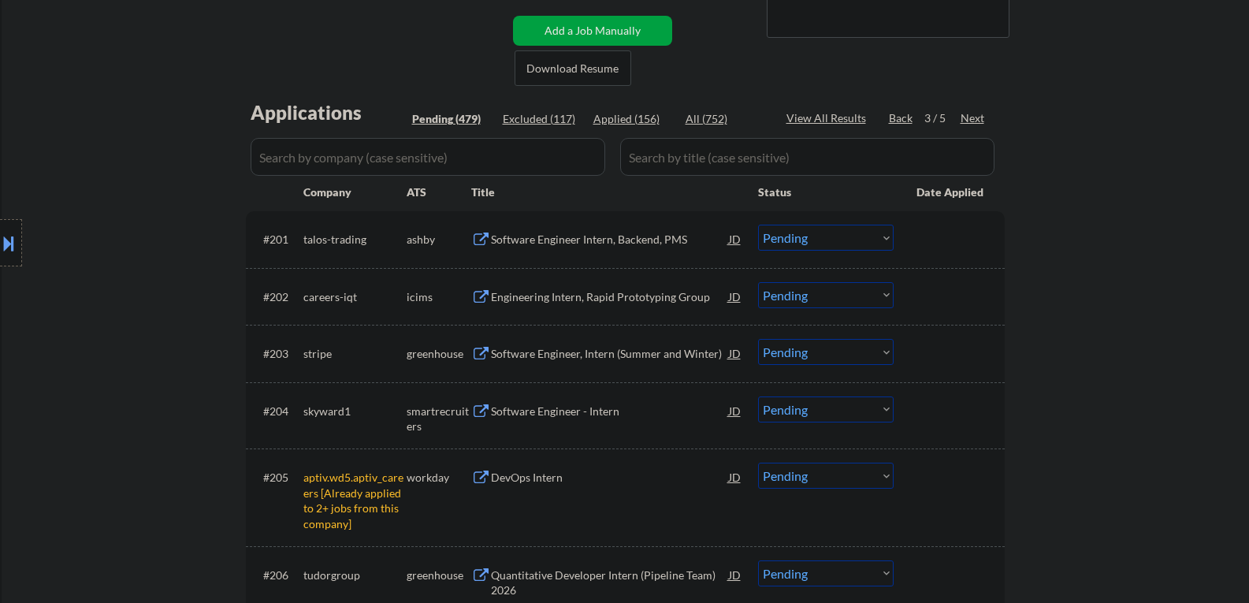
click at [971, 121] on div "Next" at bounding box center [972, 118] width 25 height 16
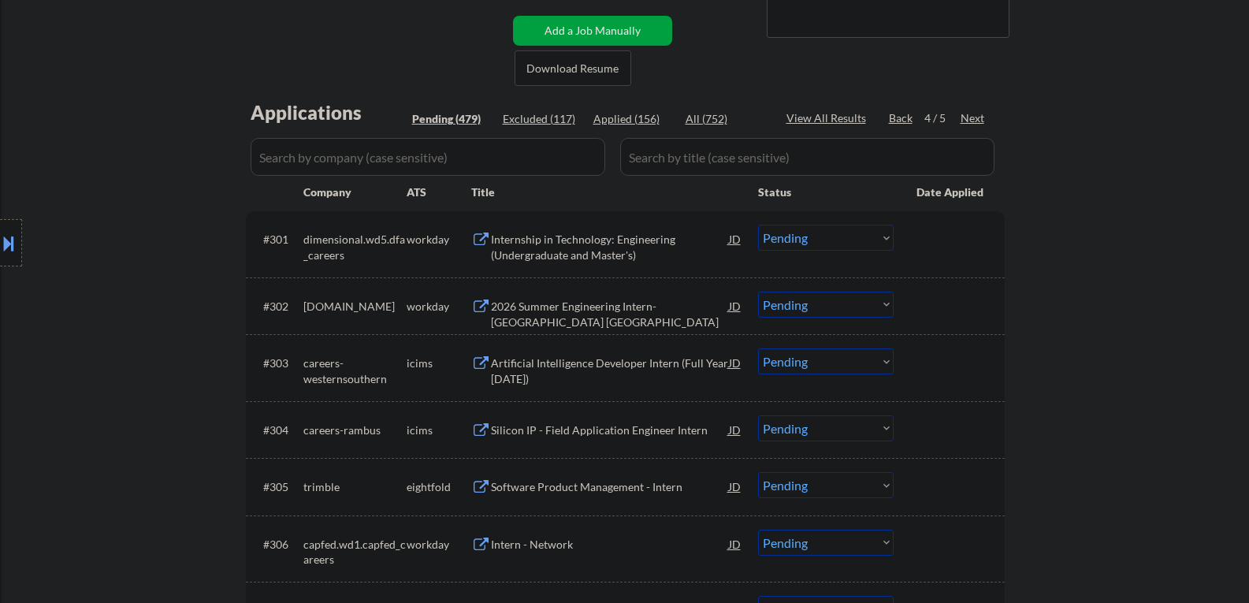
scroll to position [6591, 0]
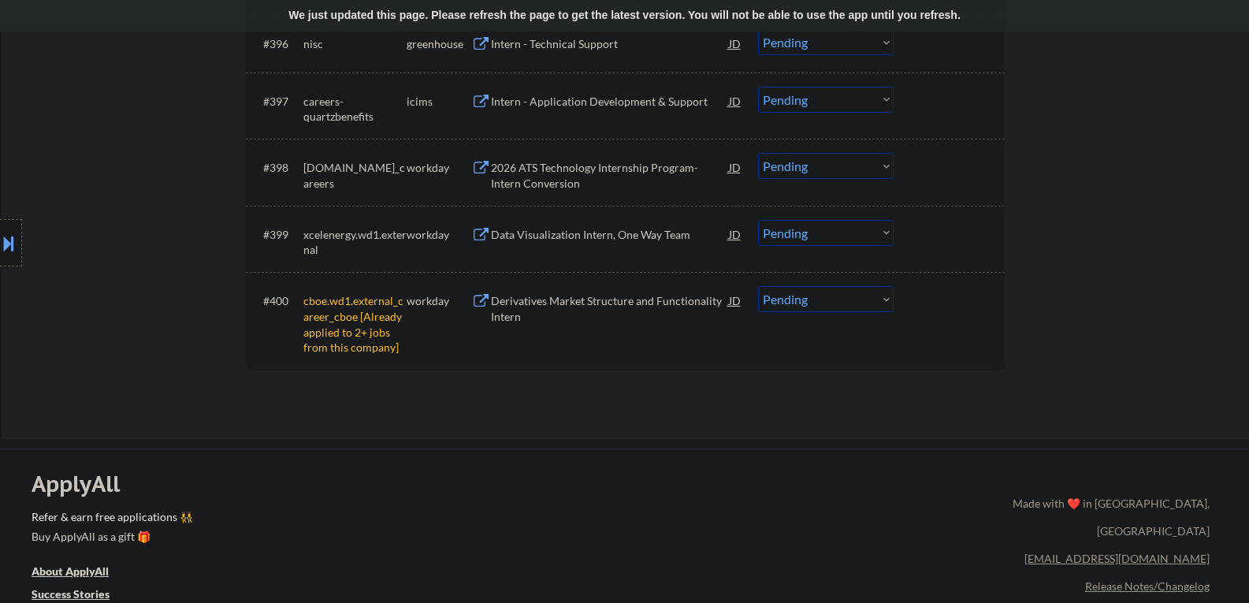
click at [781, 308] on select "Choose an option... Pending Applied Excluded (Questions) Excluded (Expired) Exc…" at bounding box center [826, 299] width 136 height 26
select select ""excluded__other_""
click at [758, 286] on select "Choose an option... Pending Applied Excluded (Questions) Excluded (Expired) Exc…" at bounding box center [826, 299] width 136 height 26
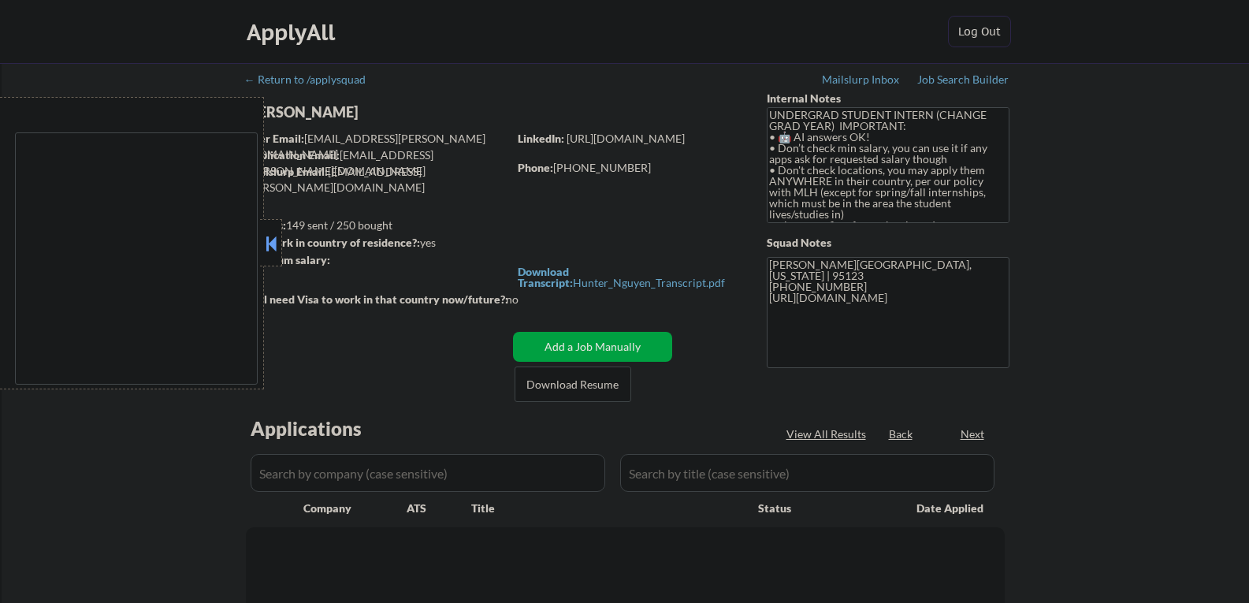
type textarea "country:[GEOGRAPHIC_DATA]"
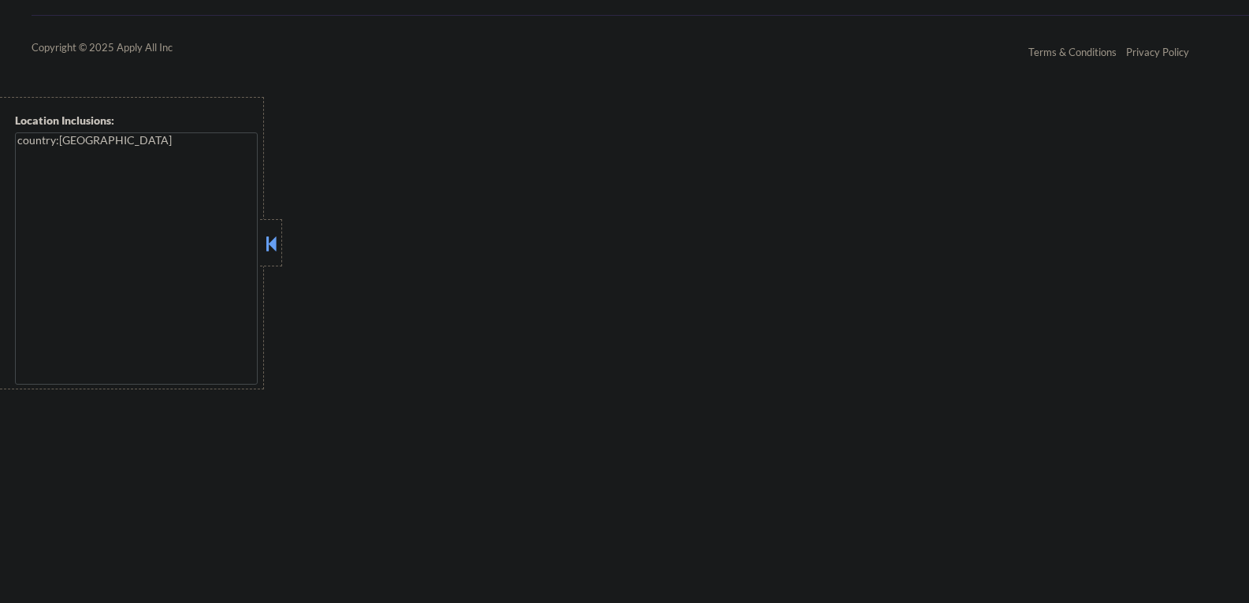
select select ""pending""
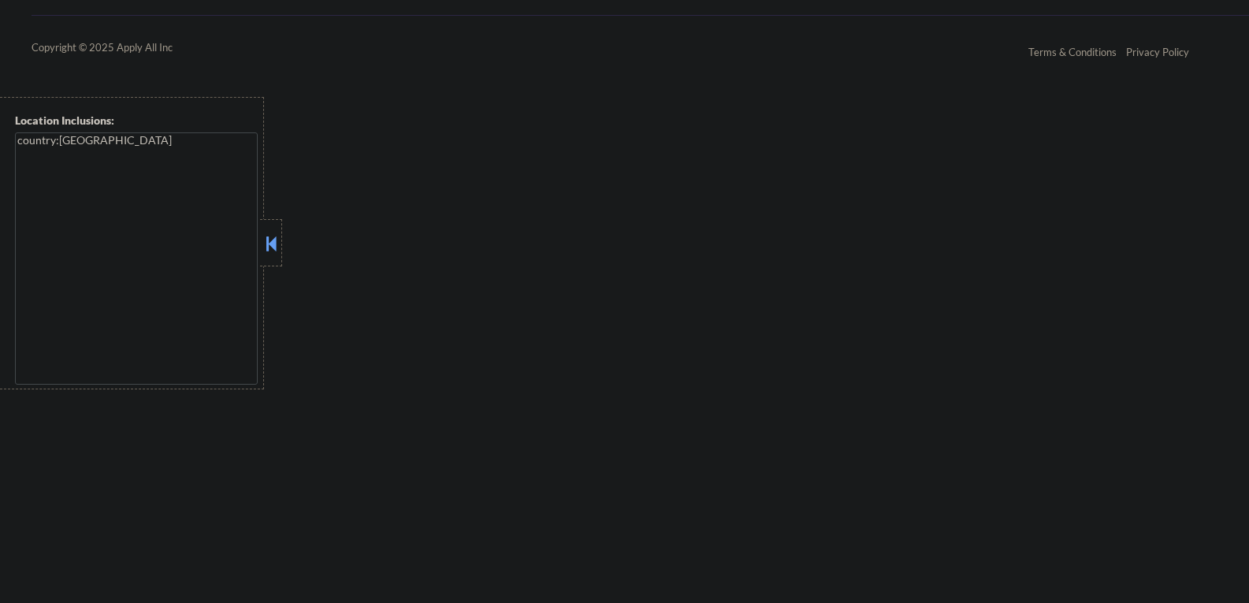
select select ""pending""
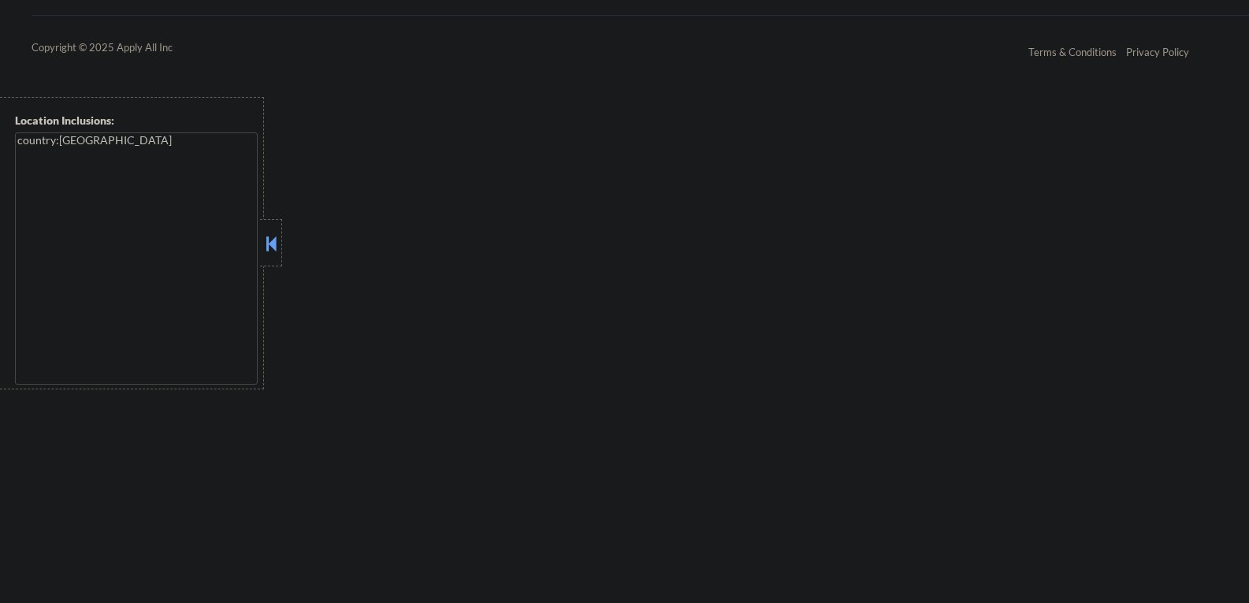
select select ""pending""
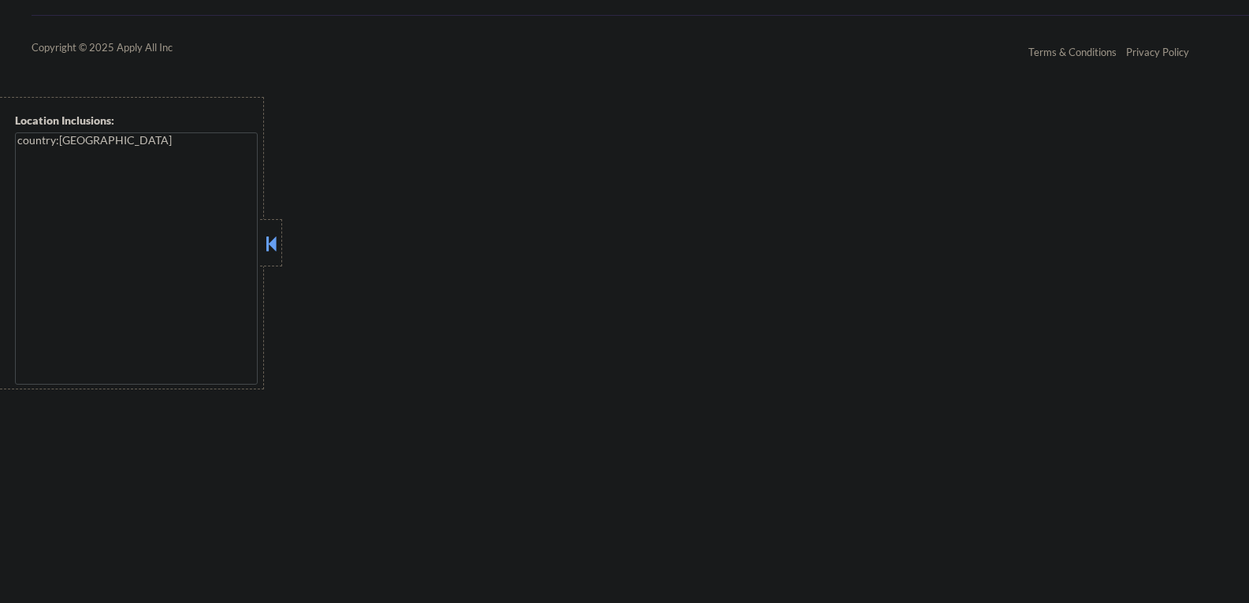
select select ""pending""
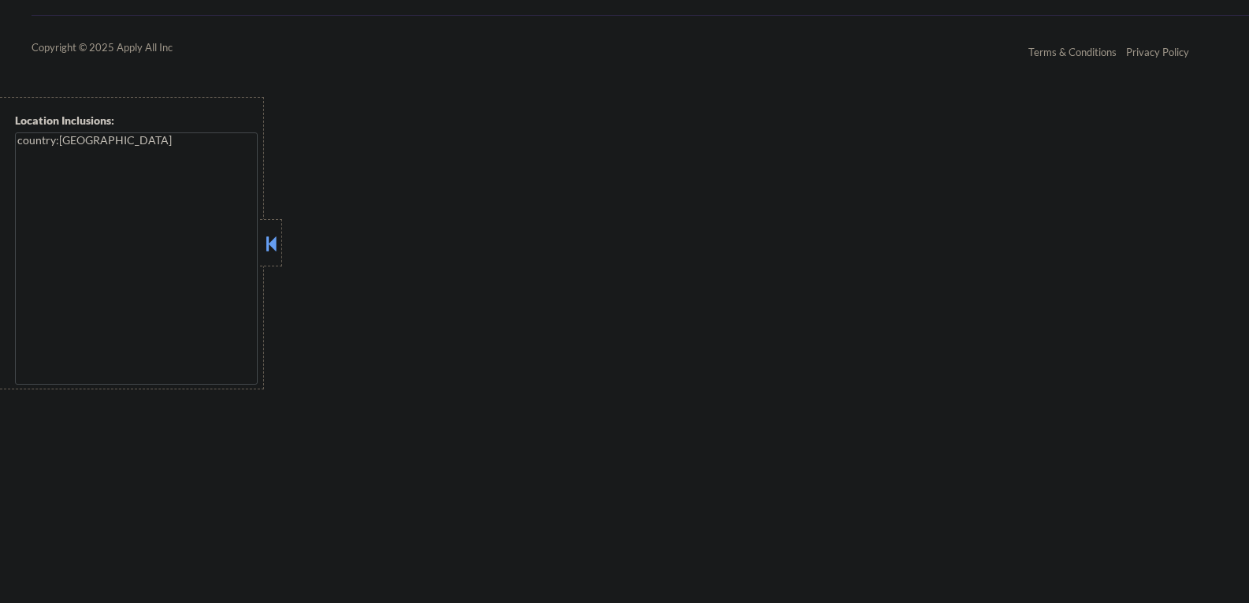
select select ""pending""
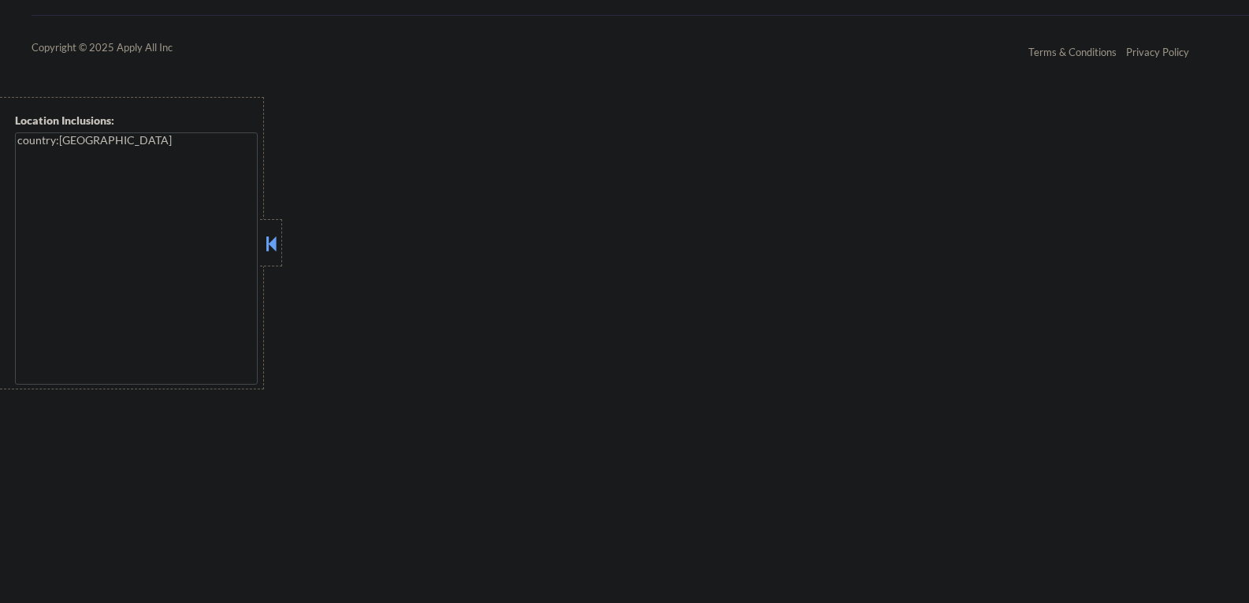
select select ""pending""
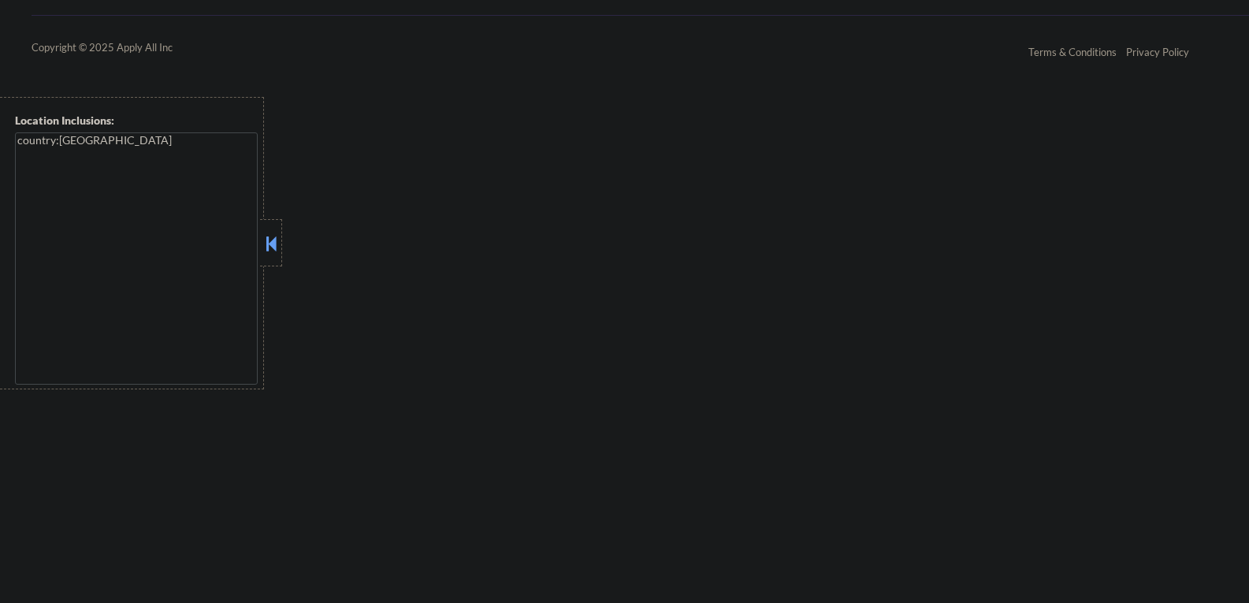
select select ""pending""
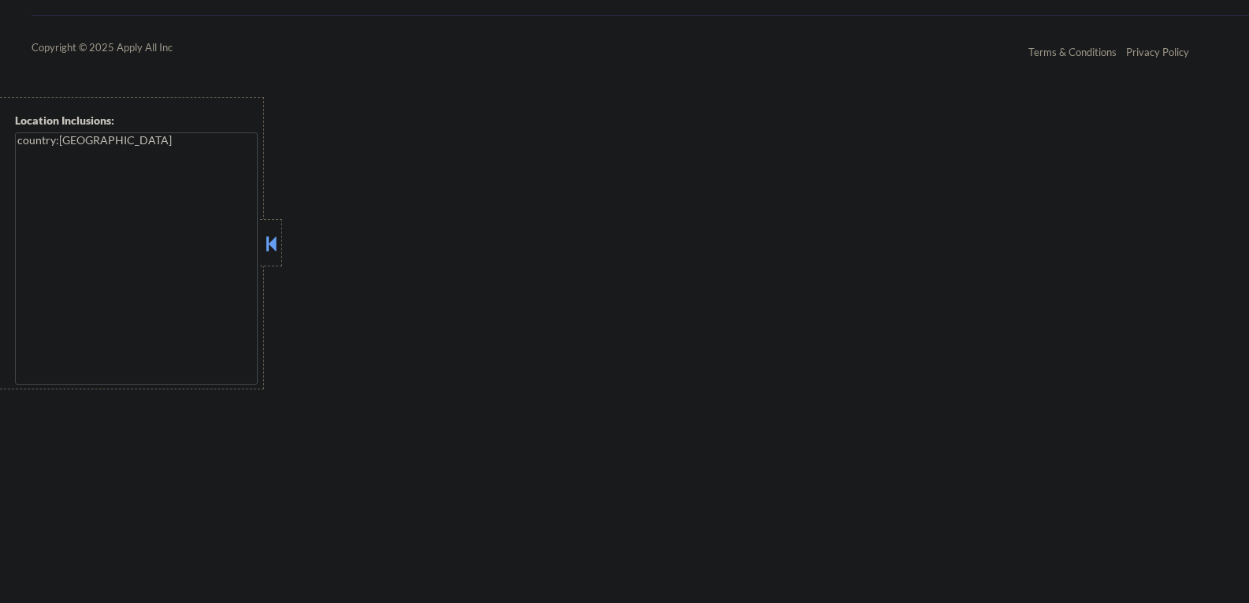
select select ""pending""
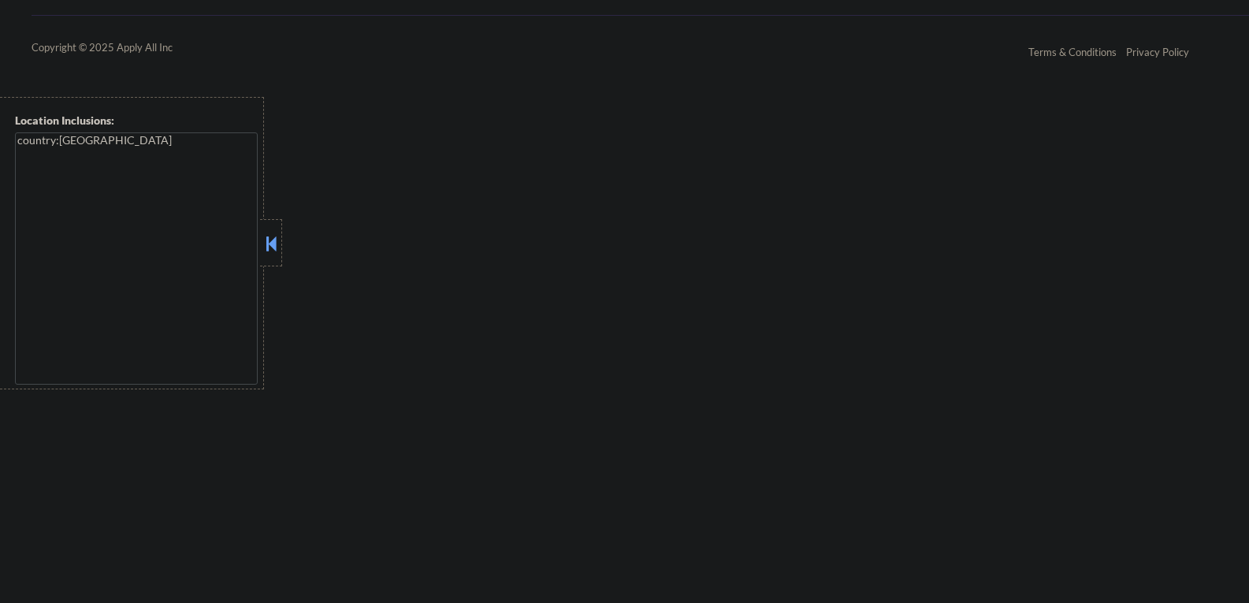
select select ""pending""
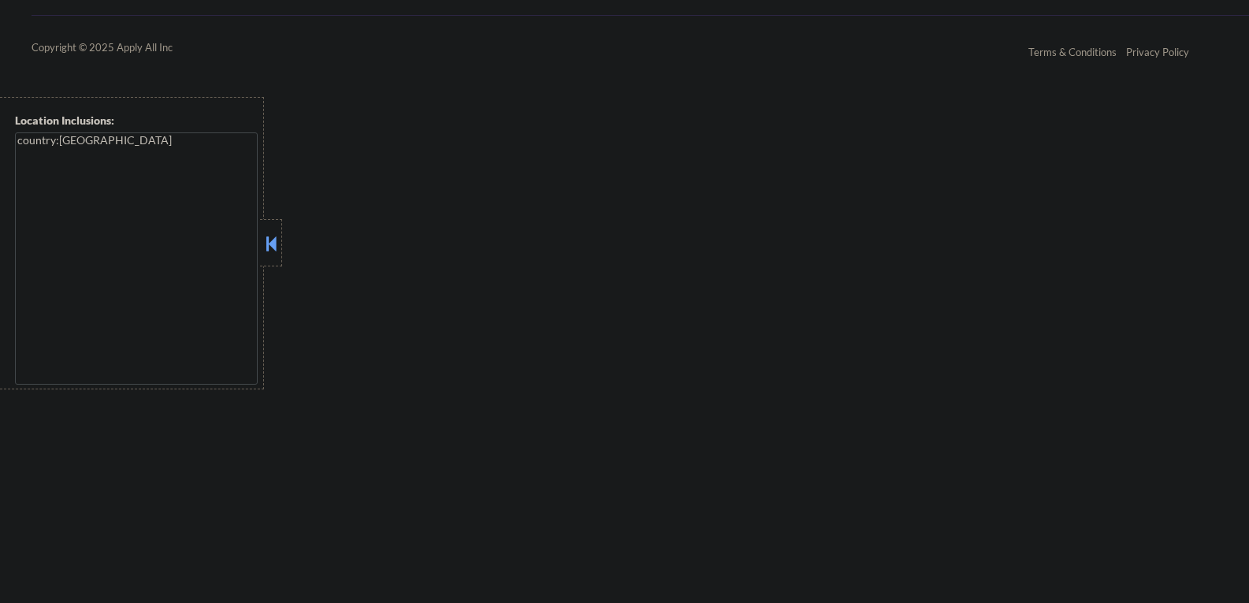
select select ""pending""
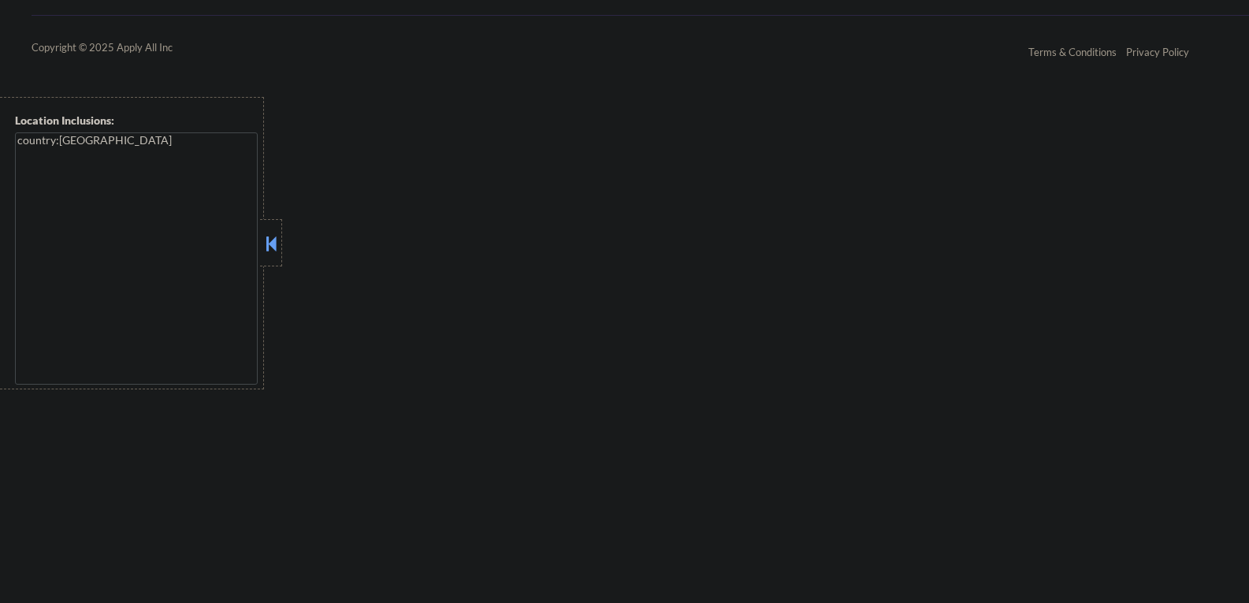
select select ""pending""
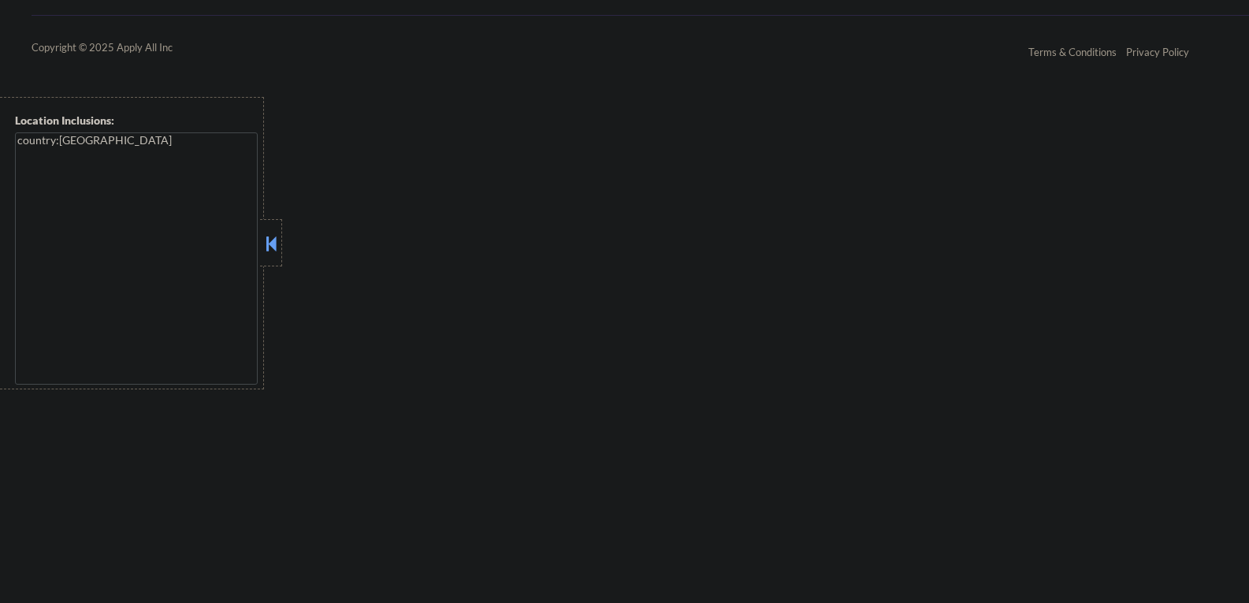
select select ""pending""
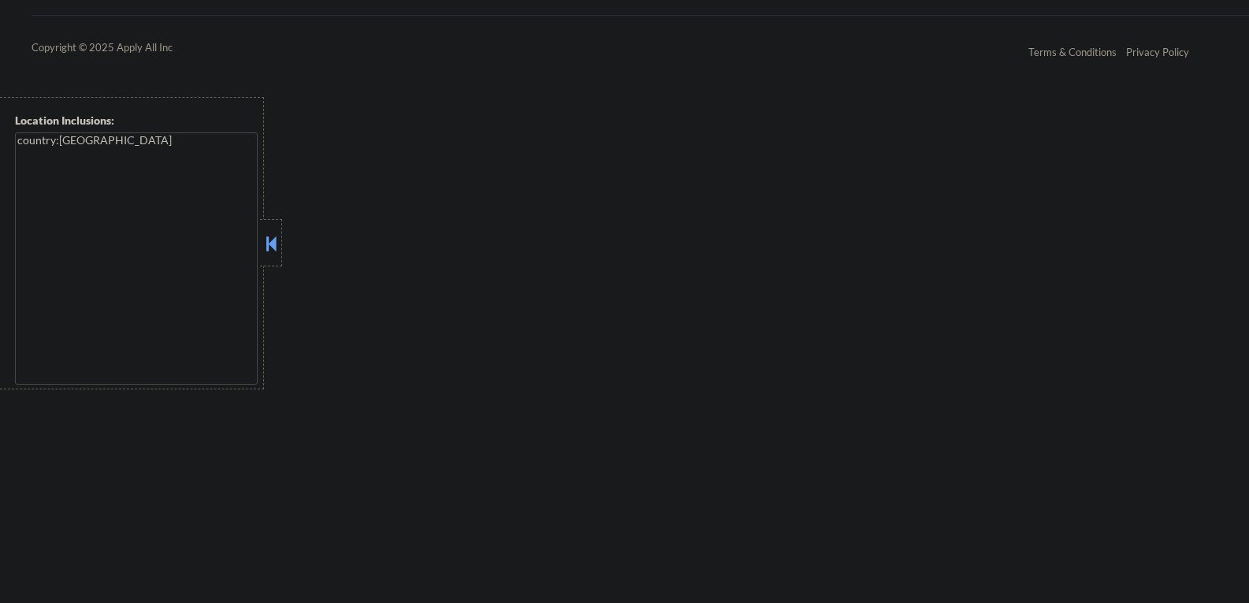
select select ""pending""
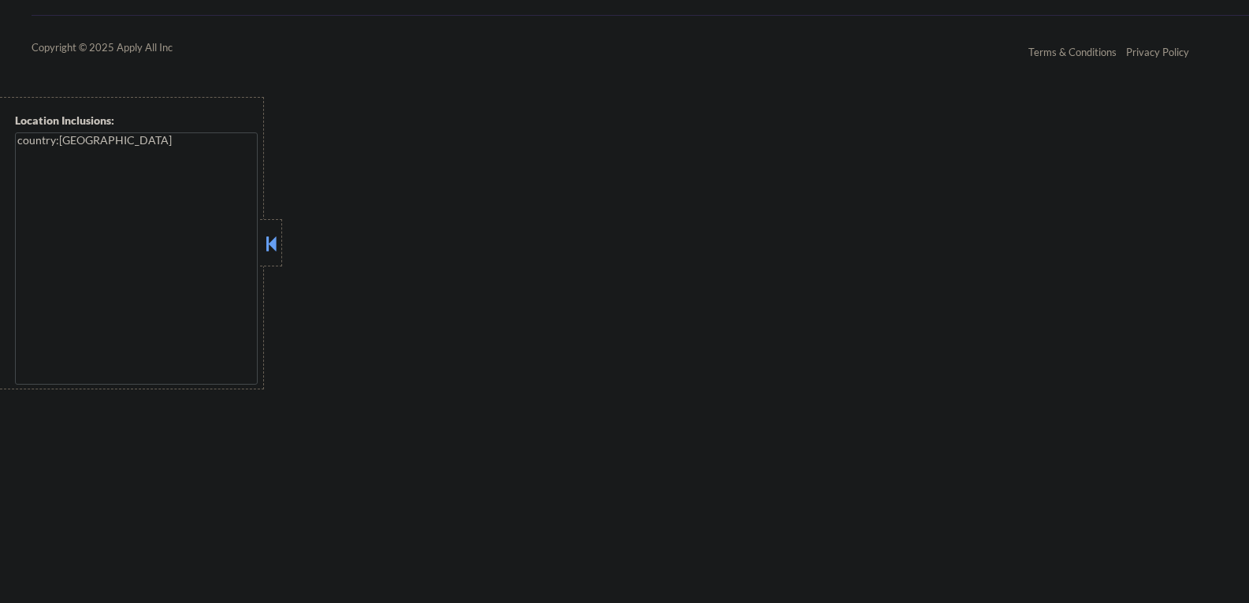
select select ""pending""
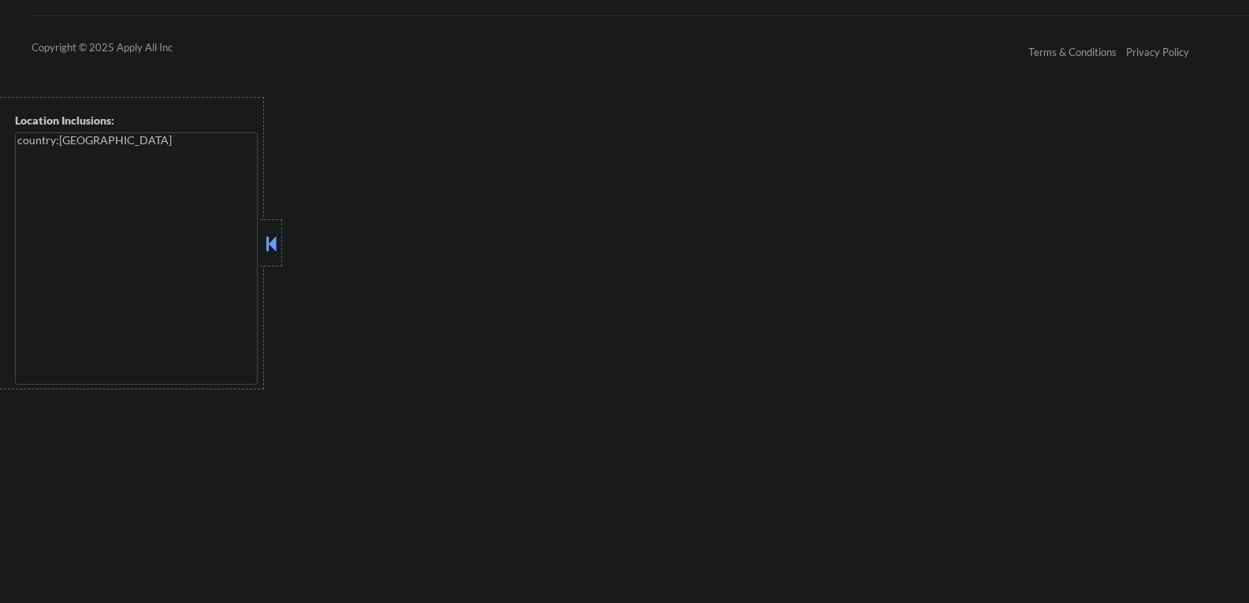
select select ""pending""
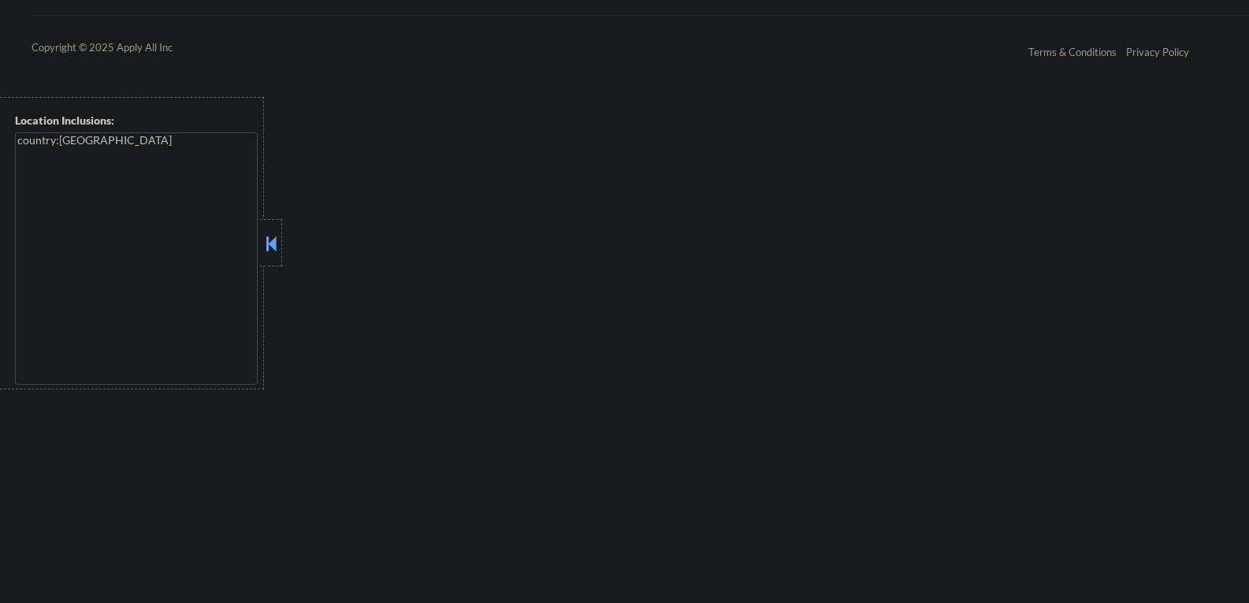
select select ""pending""
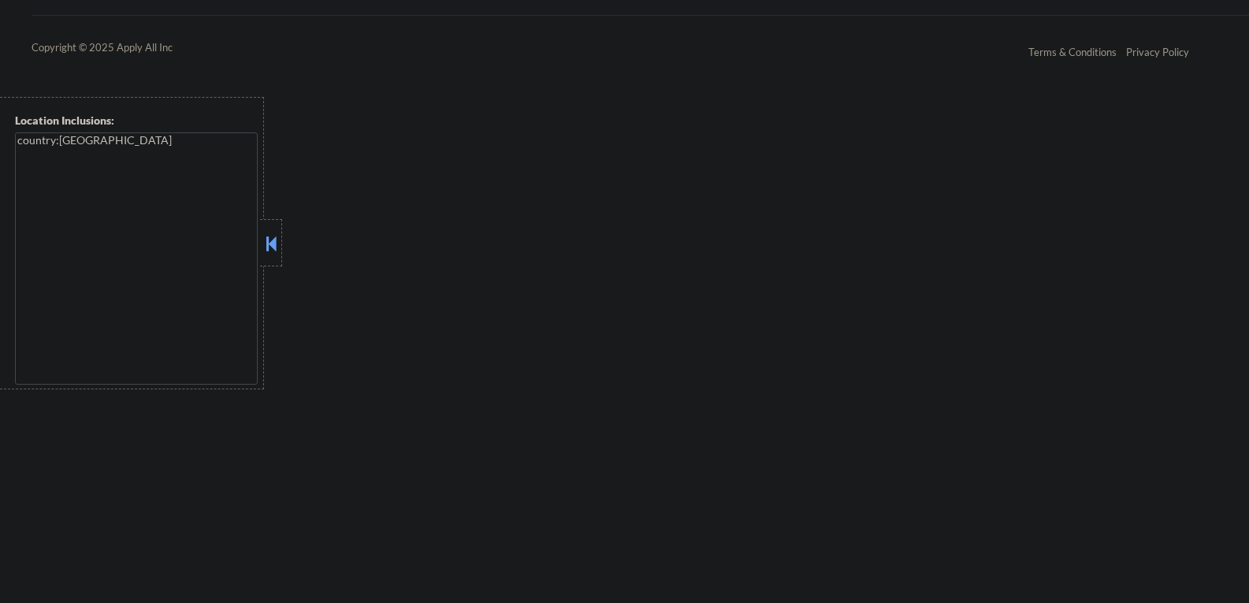
select select ""pending""
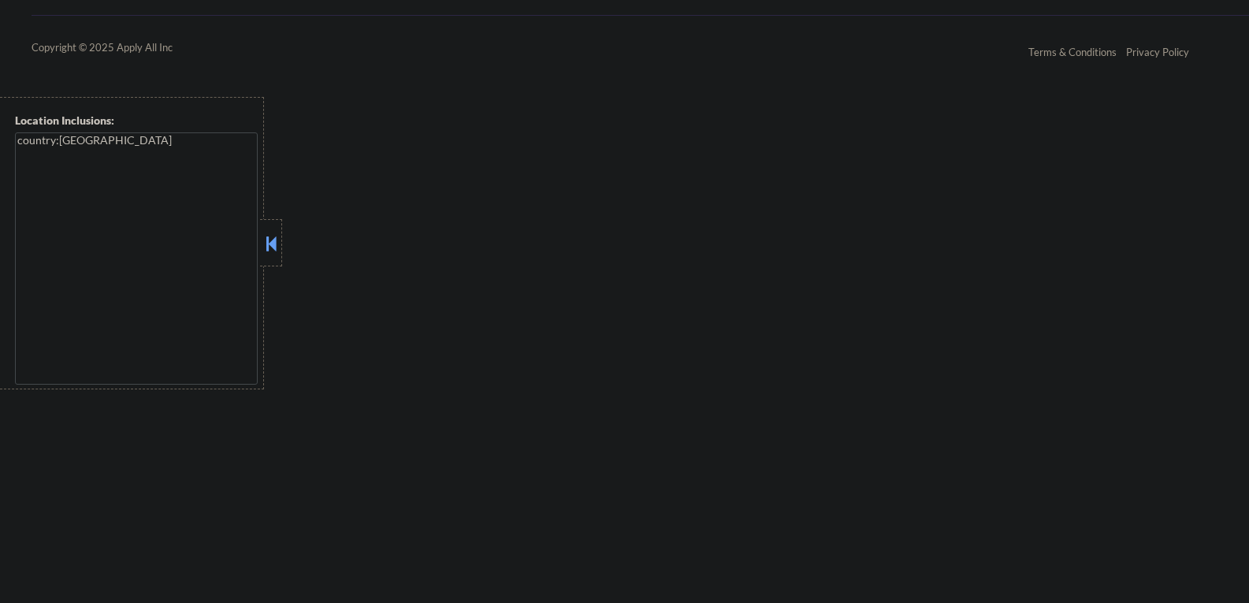
select select ""pending""
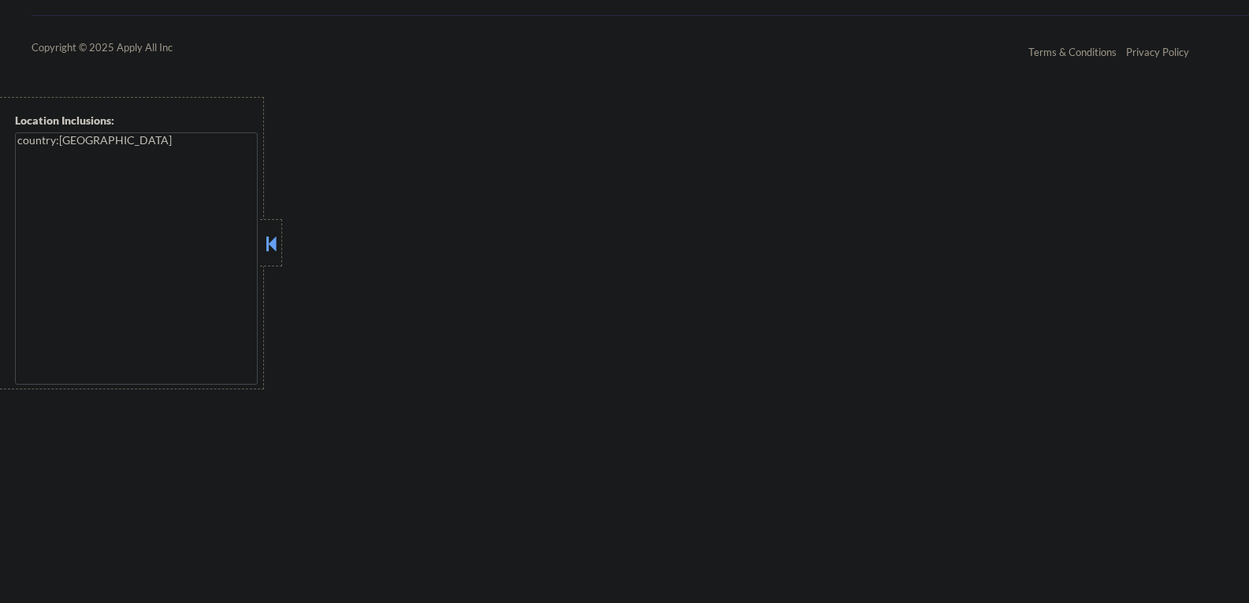
select select ""pending""
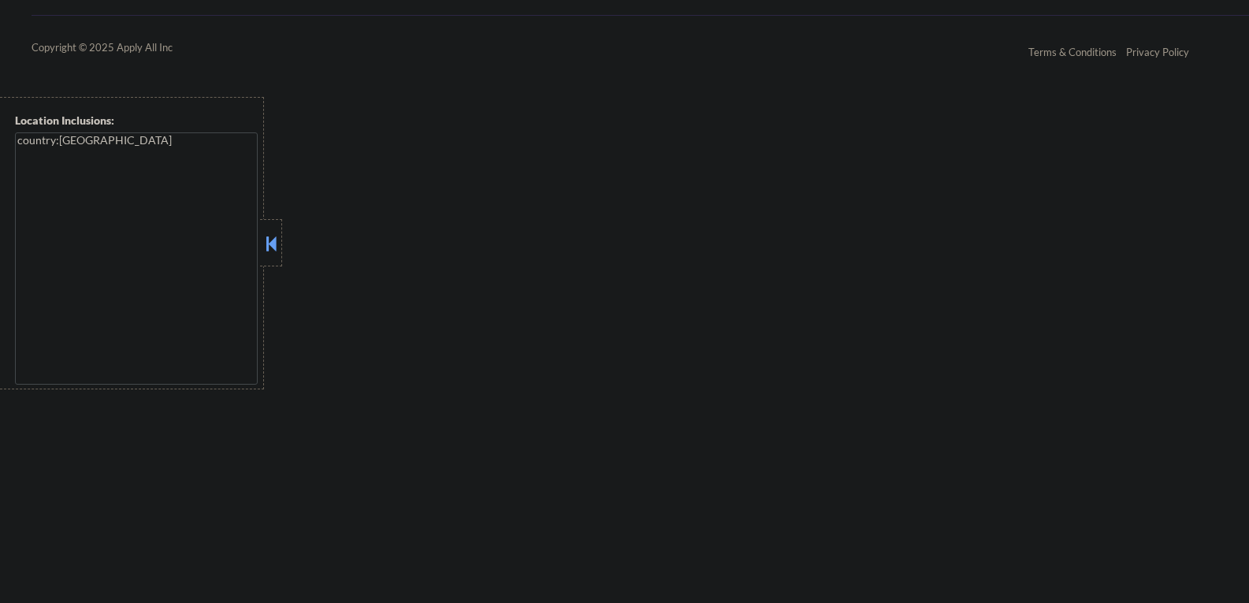
select select ""pending""
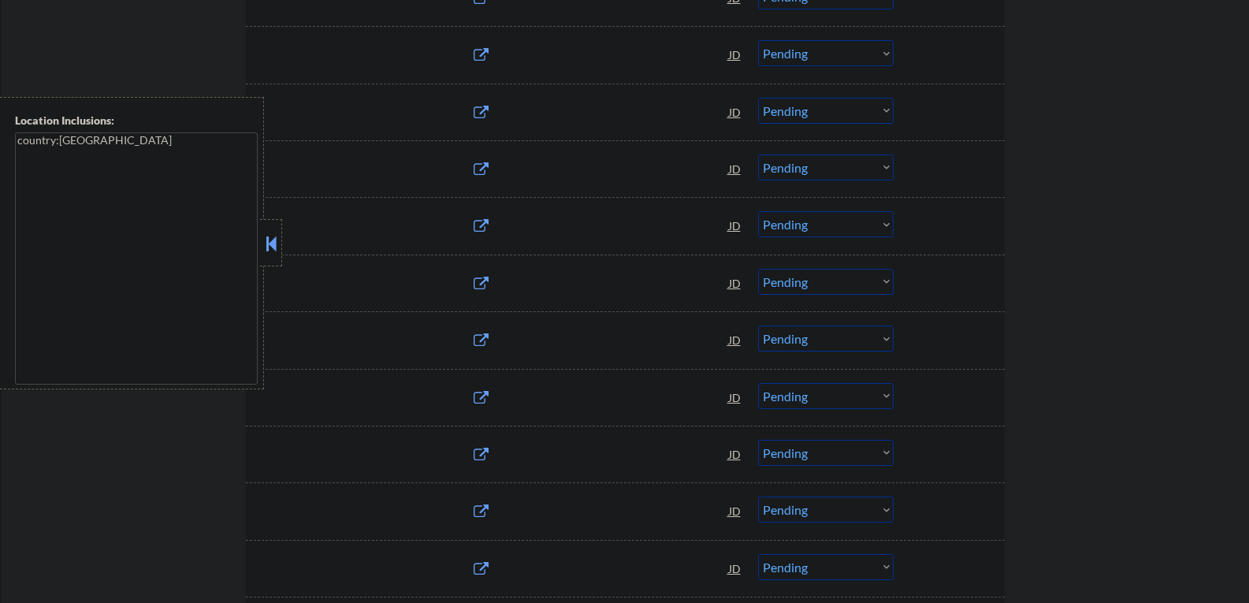
scroll to position [1669, 0]
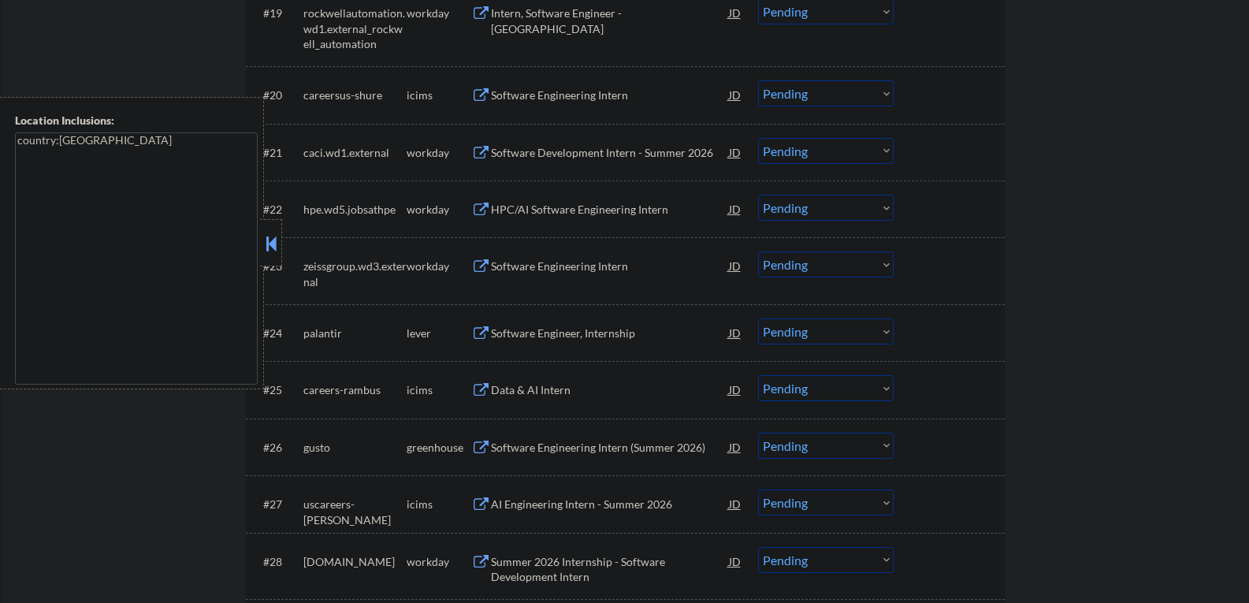
click at [273, 247] on button at bounding box center [270, 244] width 17 height 24
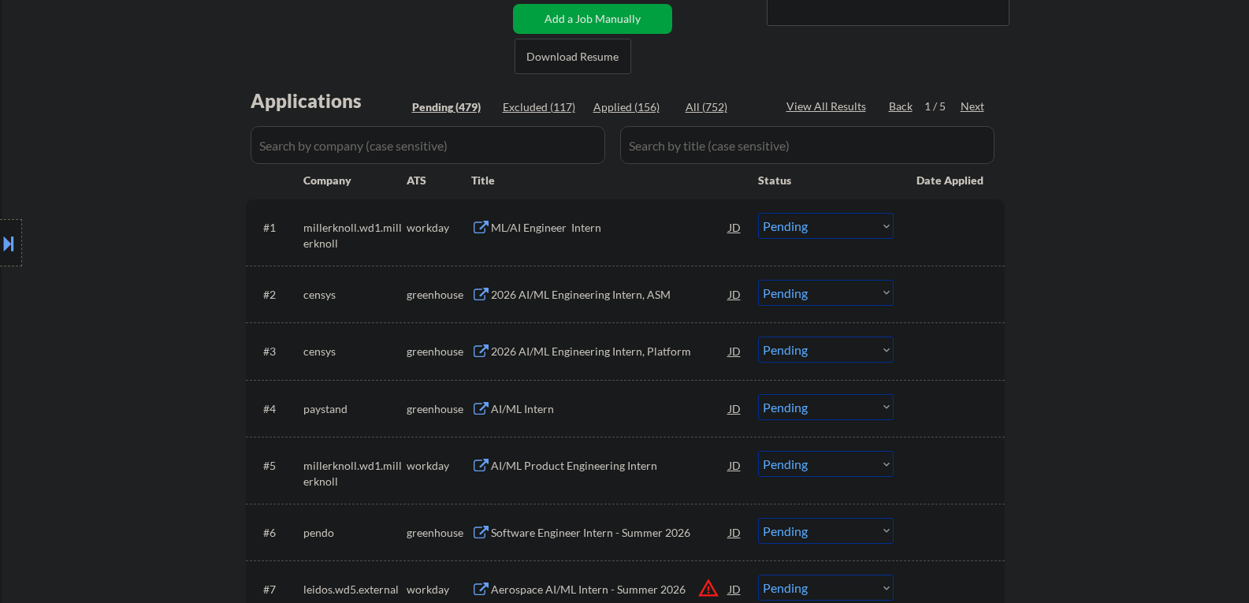
scroll to position [251, 0]
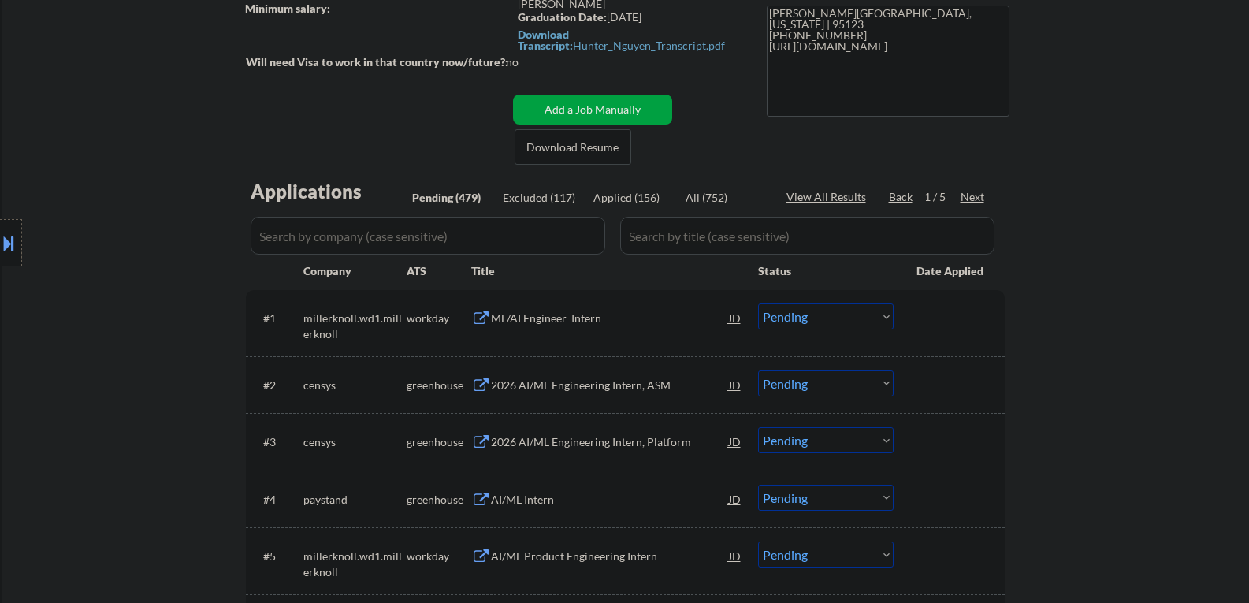
click at [974, 200] on div "Next" at bounding box center [972, 197] width 25 height 16
click at [974, 199] on div "Next" at bounding box center [972, 197] width 25 height 16
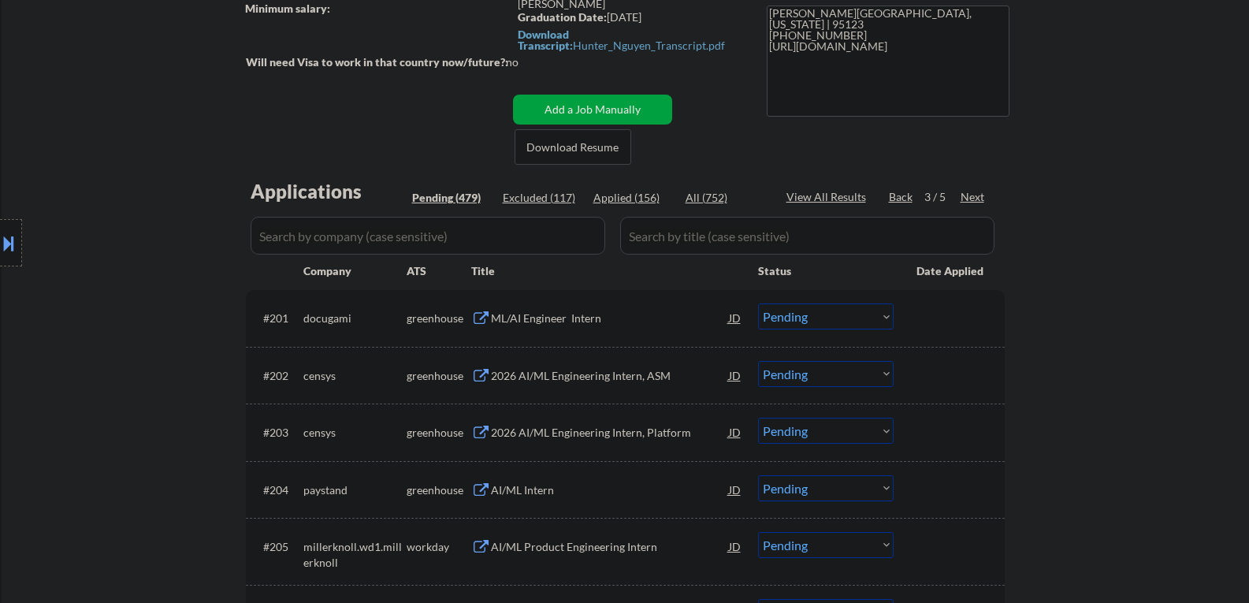
click at [970, 200] on div "Next" at bounding box center [972, 197] width 25 height 16
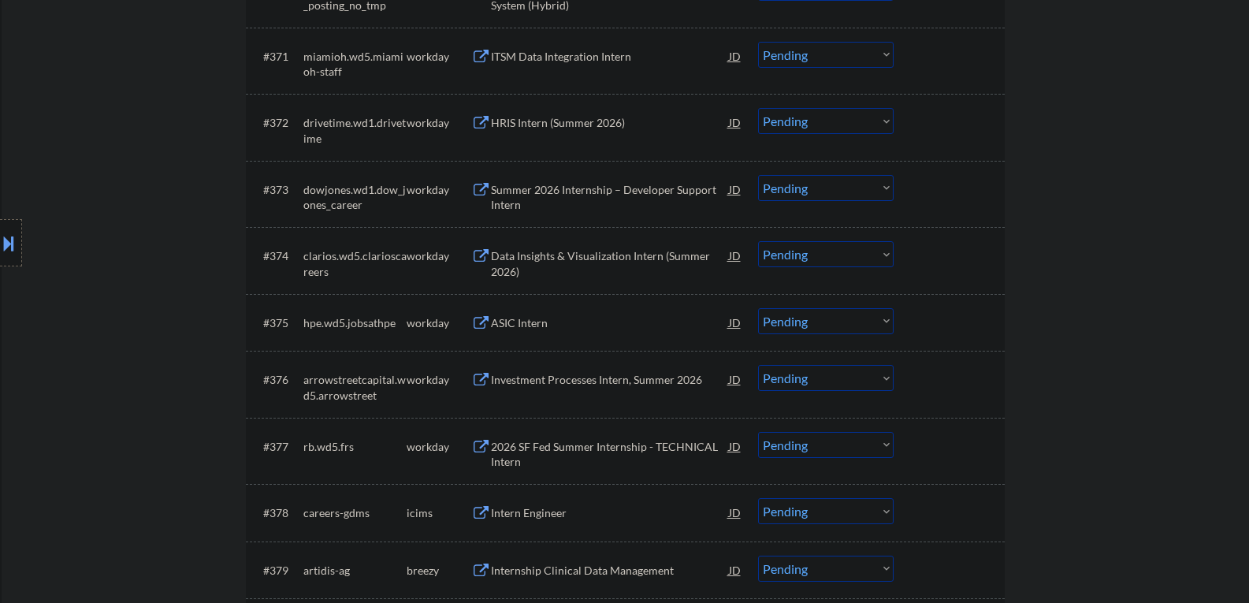
scroll to position [6591, 0]
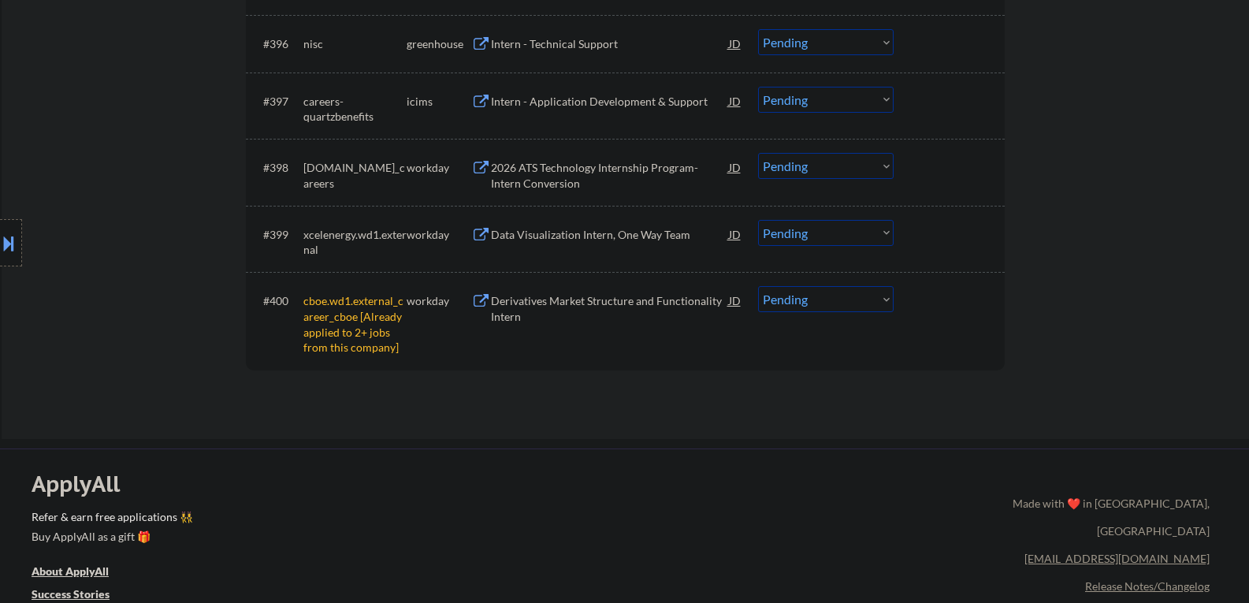
click at [839, 301] on select "Choose an option... Pending Applied Excluded (Questions) Excluded (Expired) Exc…" at bounding box center [826, 299] width 136 height 26
click at [758, 286] on select "Choose an option... Pending Applied Excluded (Questions) Excluded (Expired) Exc…" at bounding box center [826, 299] width 136 height 26
select select ""pending""
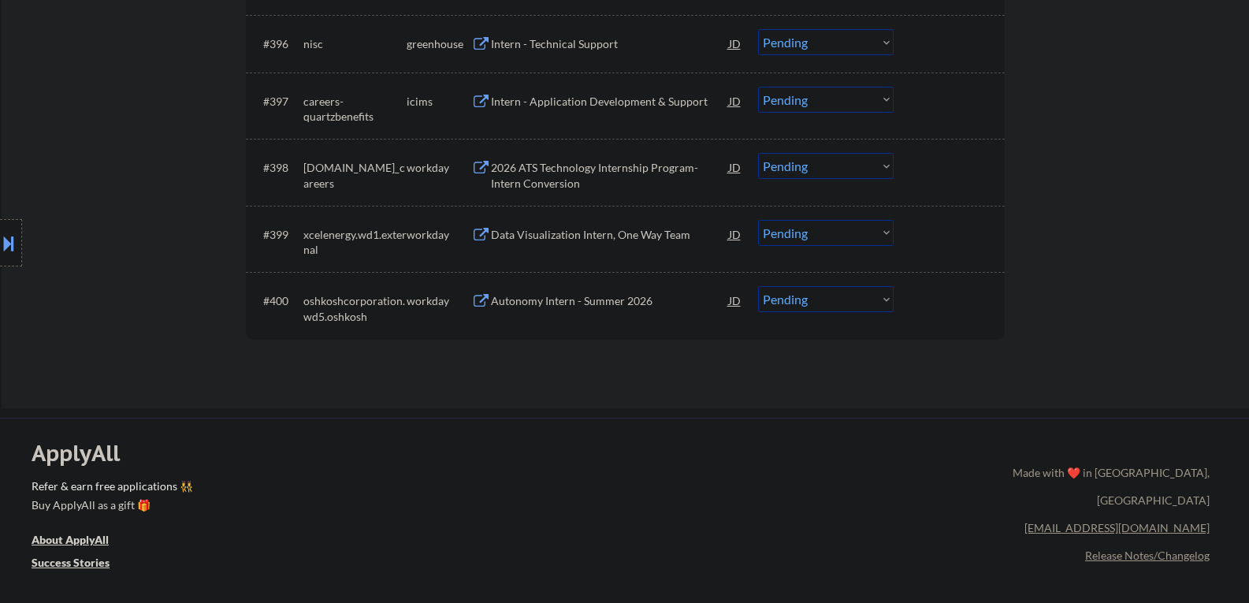
click at [555, 228] on div "Data Visualization Intern, One Way Team" at bounding box center [610, 235] width 238 height 16
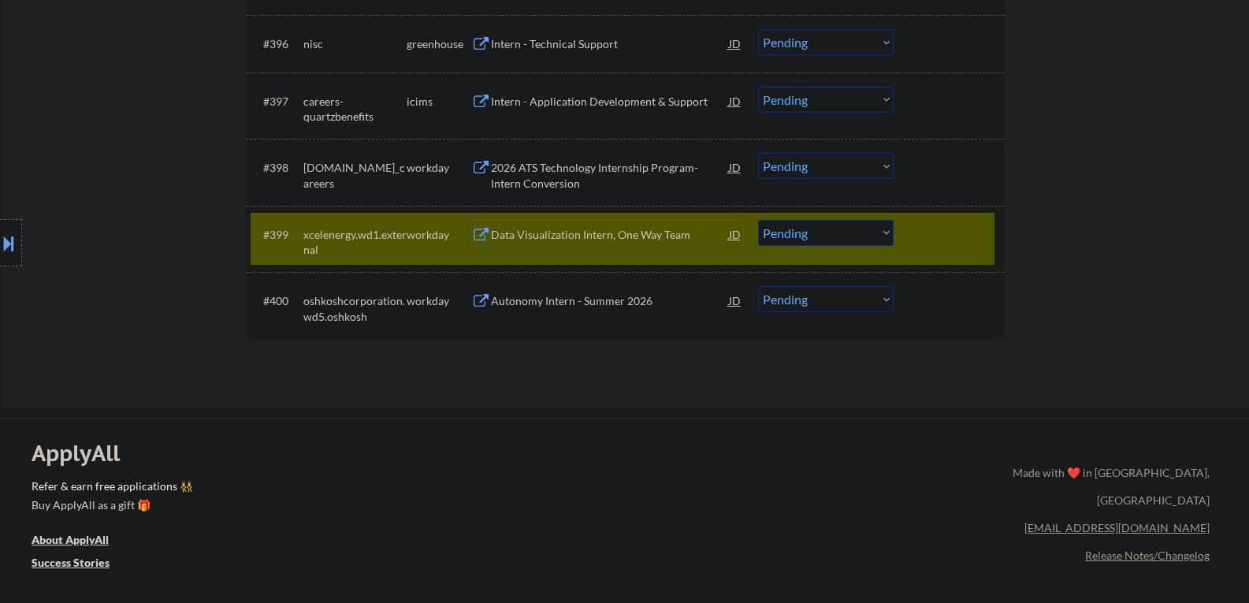
click at [522, 294] on div "Autonomy Intern - Summer 2026" at bounding box center [610, 301] width 238 height 16
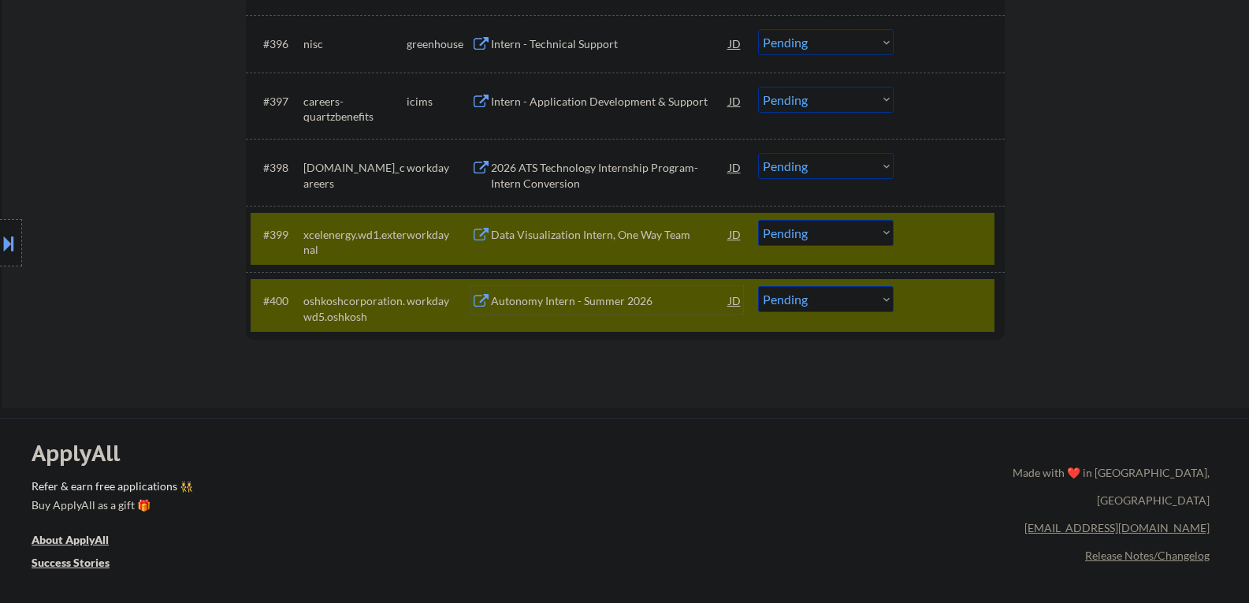
drag, startPoint x: 900, startPoint y: 321, endPoint x: 806, endPoint y: 273, distance: 105.7
click at [900, 319] on div "#400 oshkoshcorporation.wd5.oshkosh workday Autonomy Intern - Summer 2026 JD Ch…" at bounding box center [623, 305] width 744 height 52
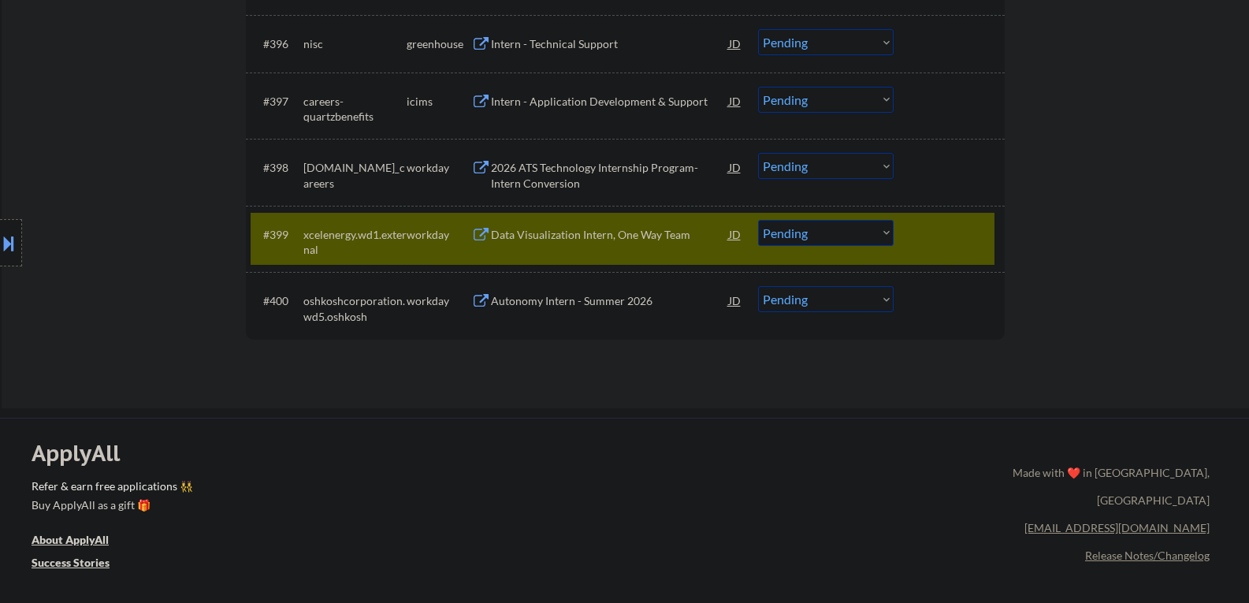
click at [566, 234] on div "Data Visualization Intern, One Way Team" at bounding box center [610, 235] width 238 height 16
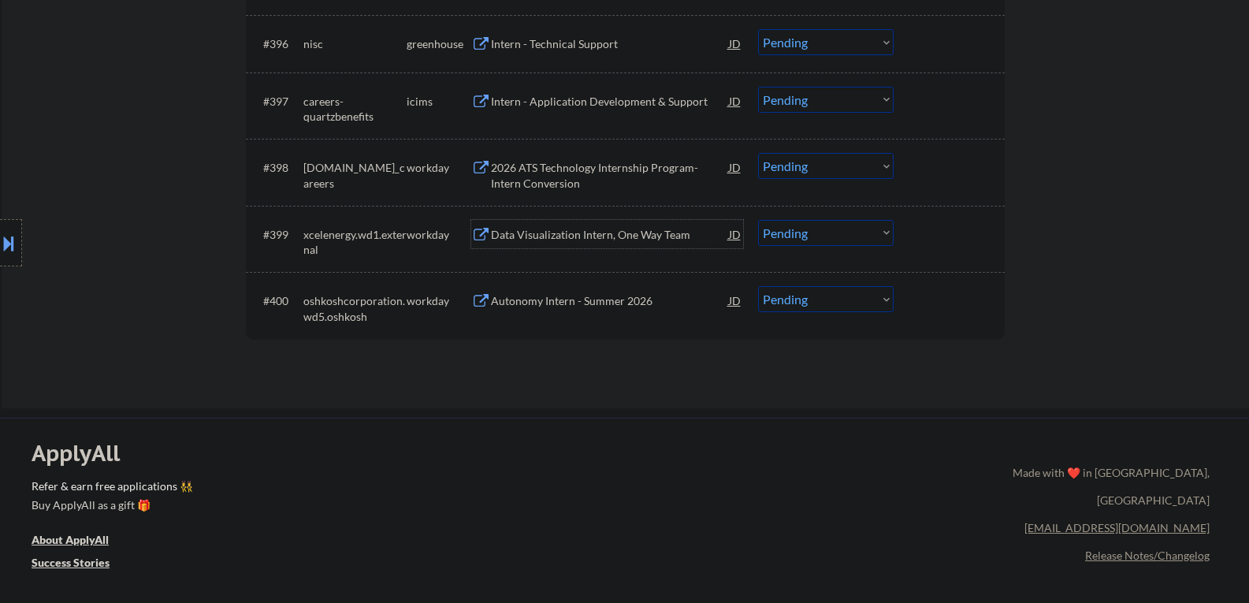
click at [556, 304] on div "Autonomy Intern - Summer 2026" at bounding box center [610, 301] width 238 height 16
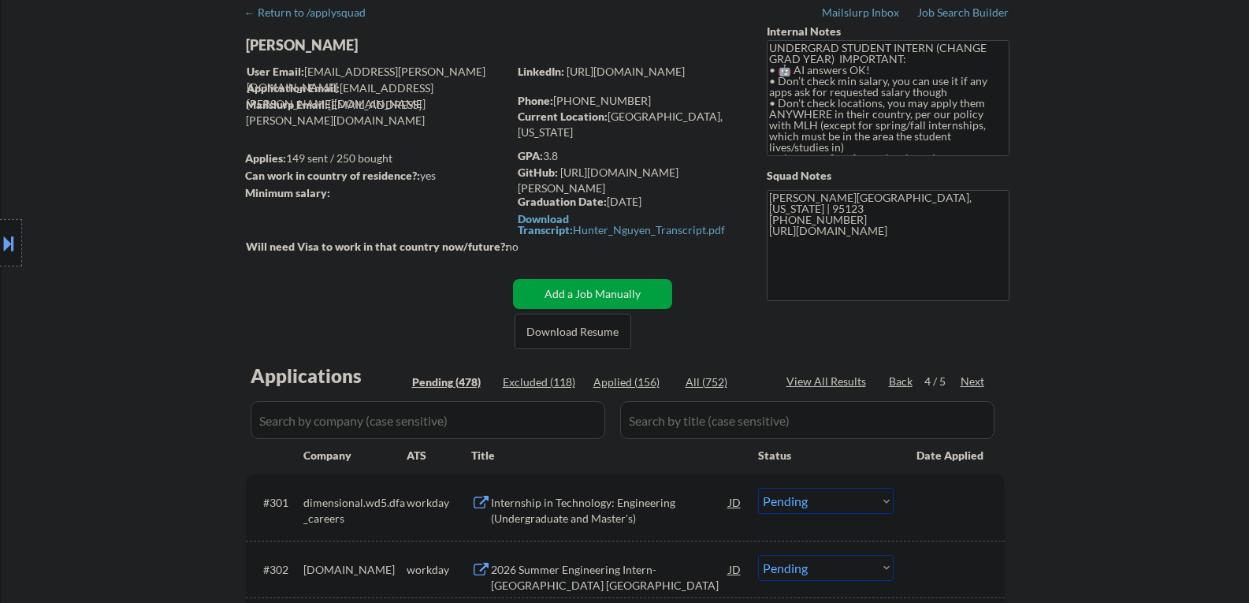
scroll to position [158, 0]
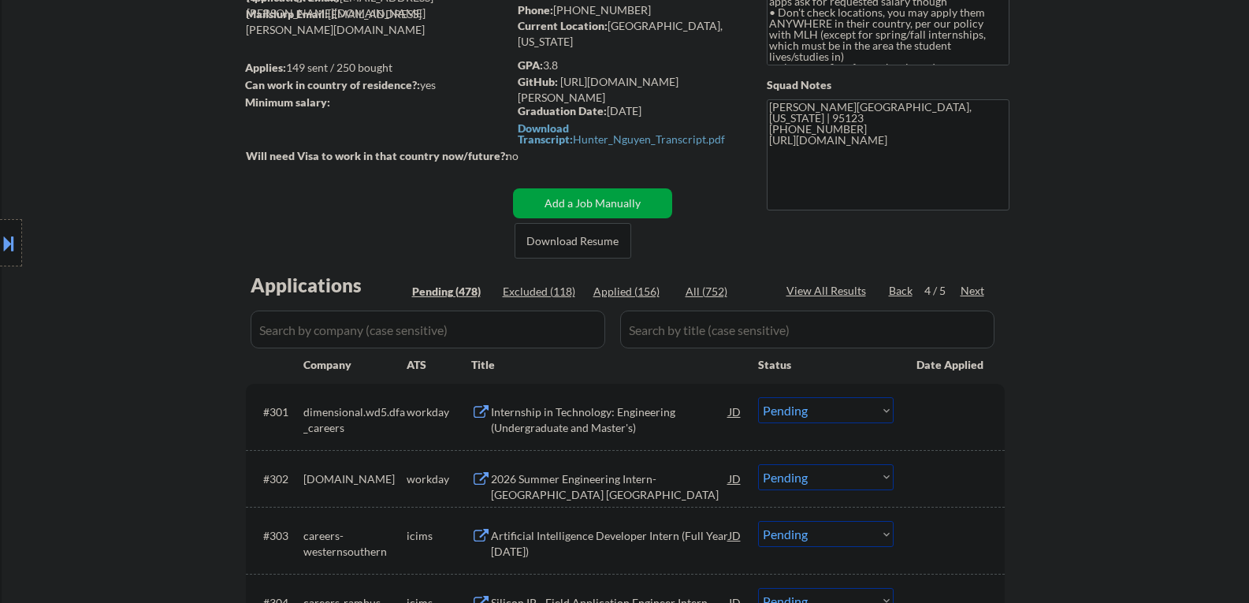
click at [974, 284] on div "Next" at bounding box center [972, 291] width 25 height 16
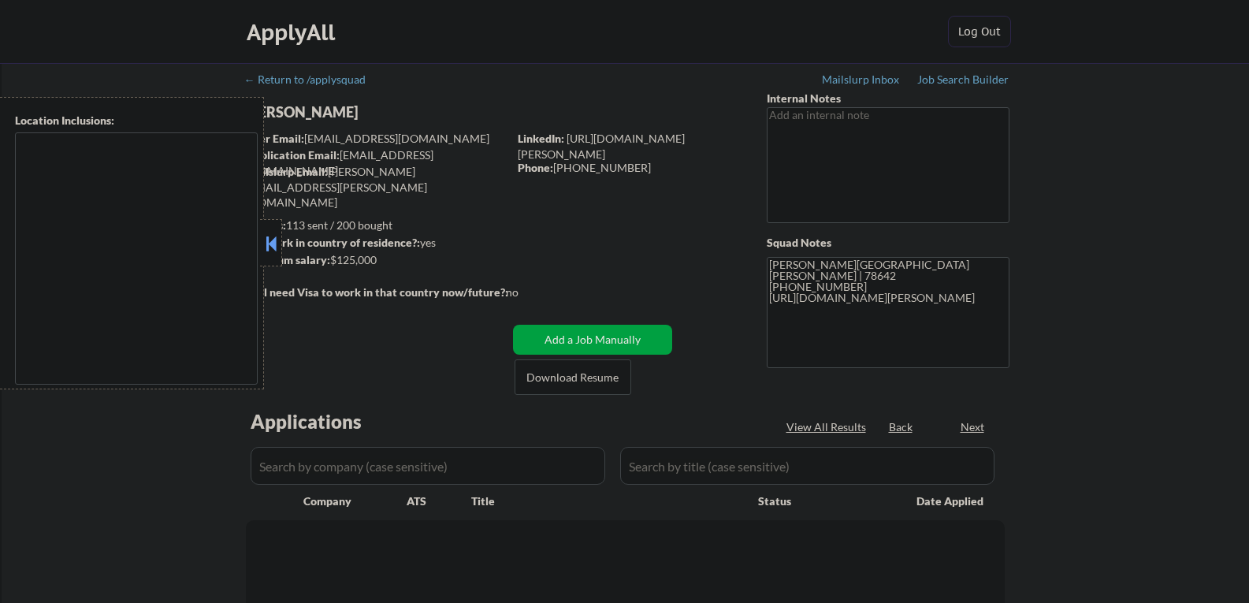
type textarea "[GEOGRAPHIC_DATA], [GEOGRAPHIC_DATA] [GEOGRAPHIC_DATA], [GEOGRAPHIC_DATA] [GEOG…"
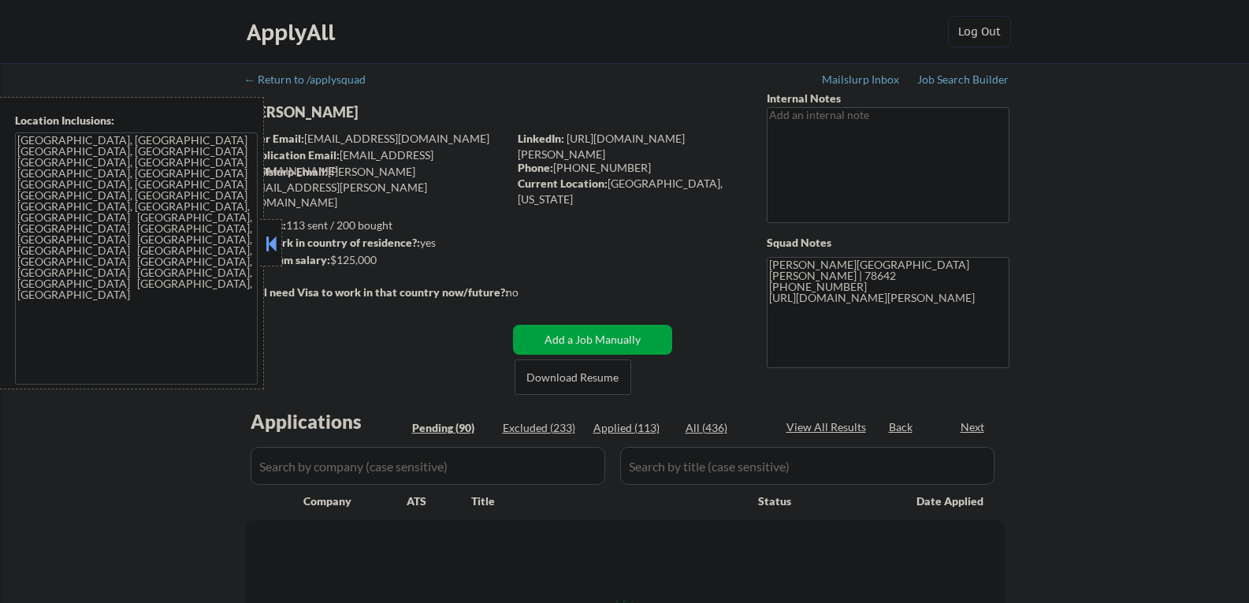
select select ""pending""
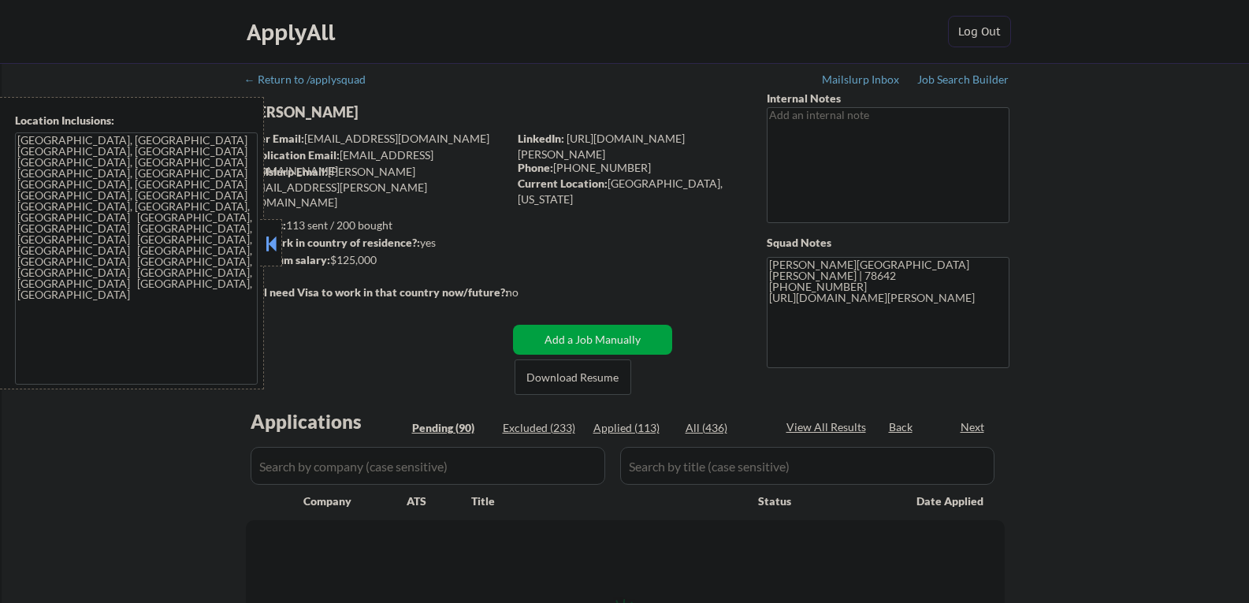
select select ""pending""
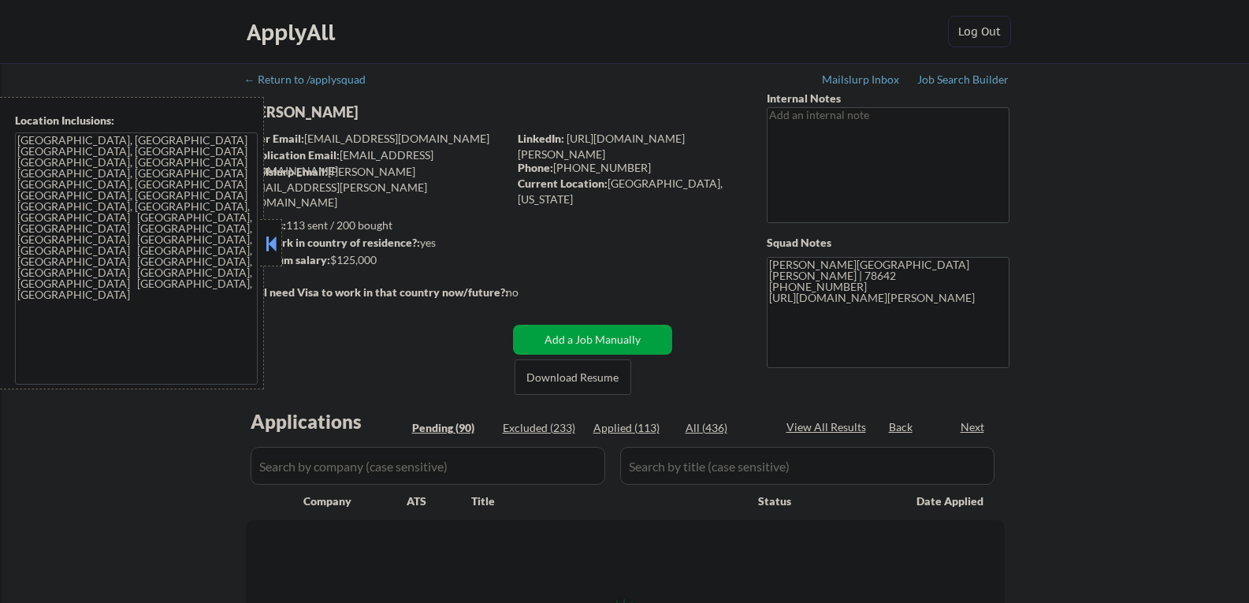
select select ""pending""
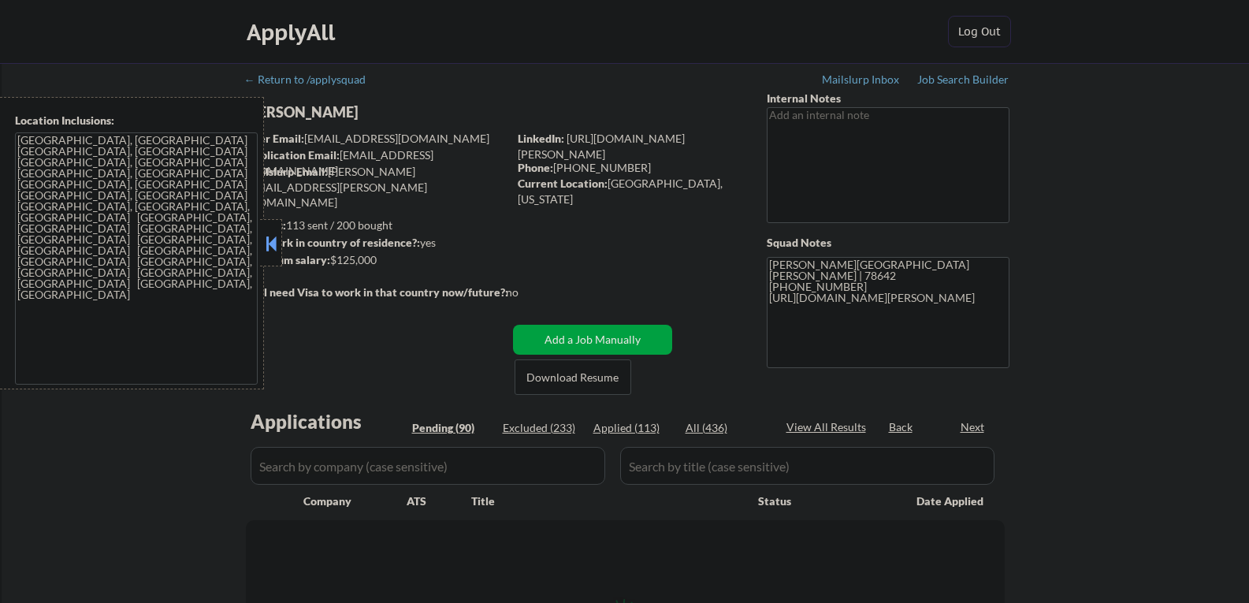
select select ""pending""
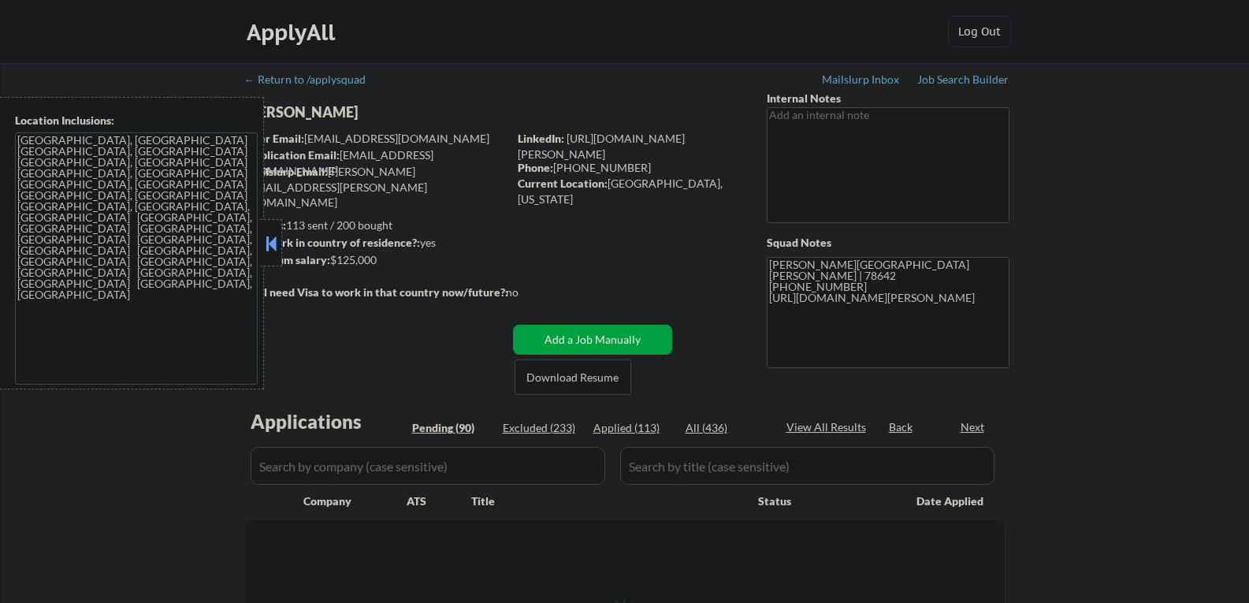
select select ""pending""
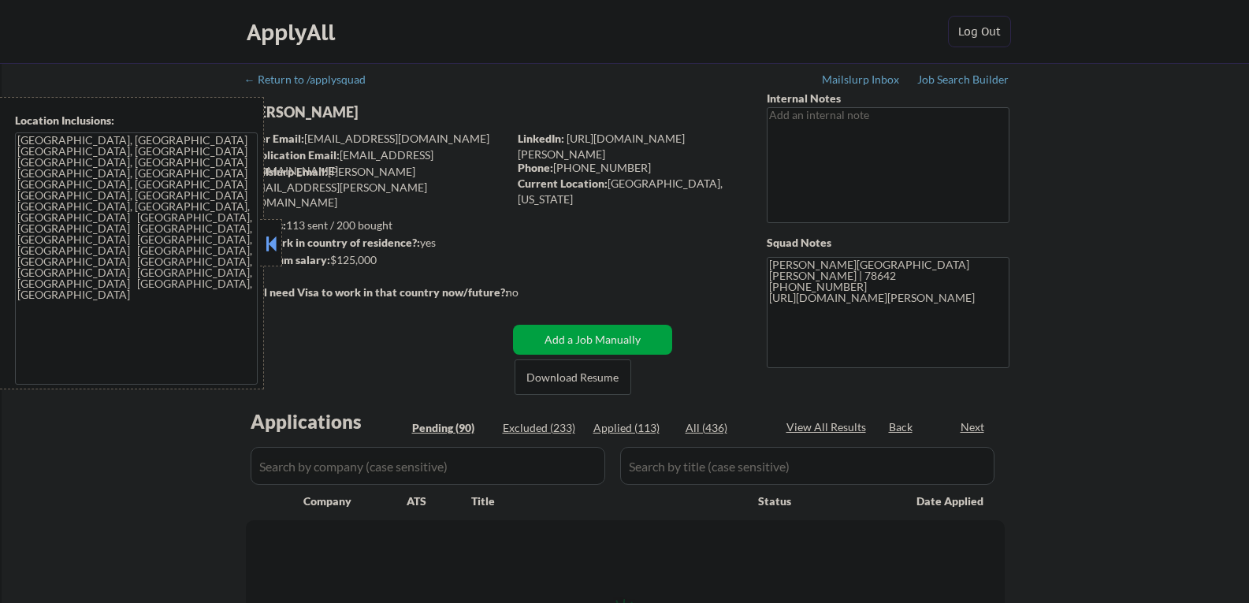
select select ""pending""
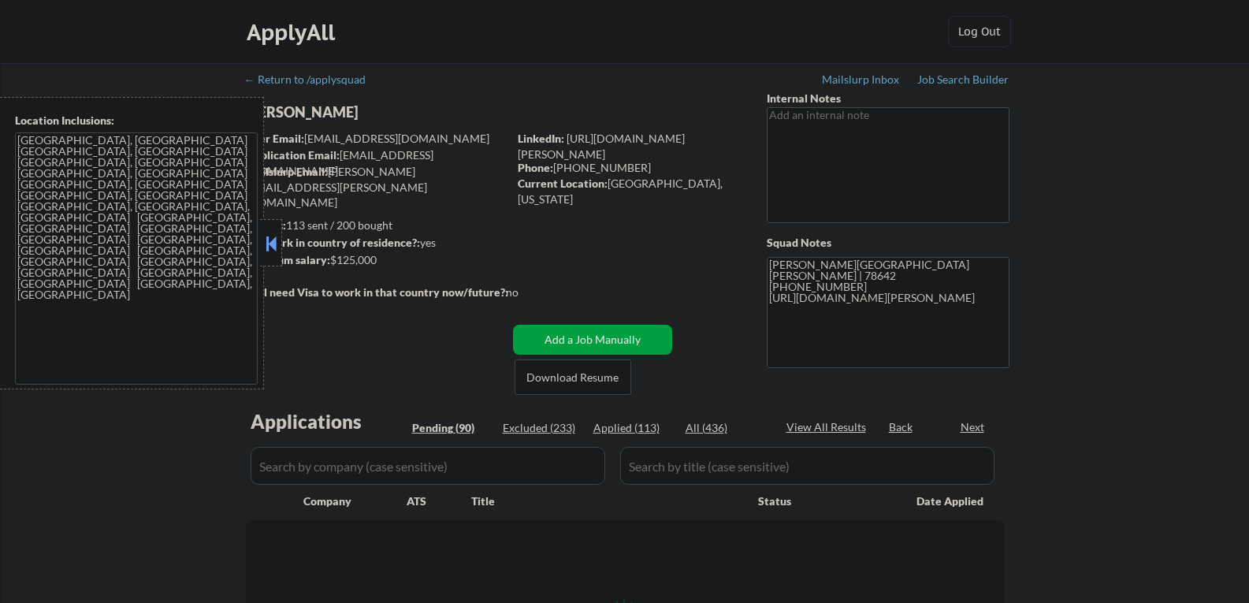
select select ""pending""
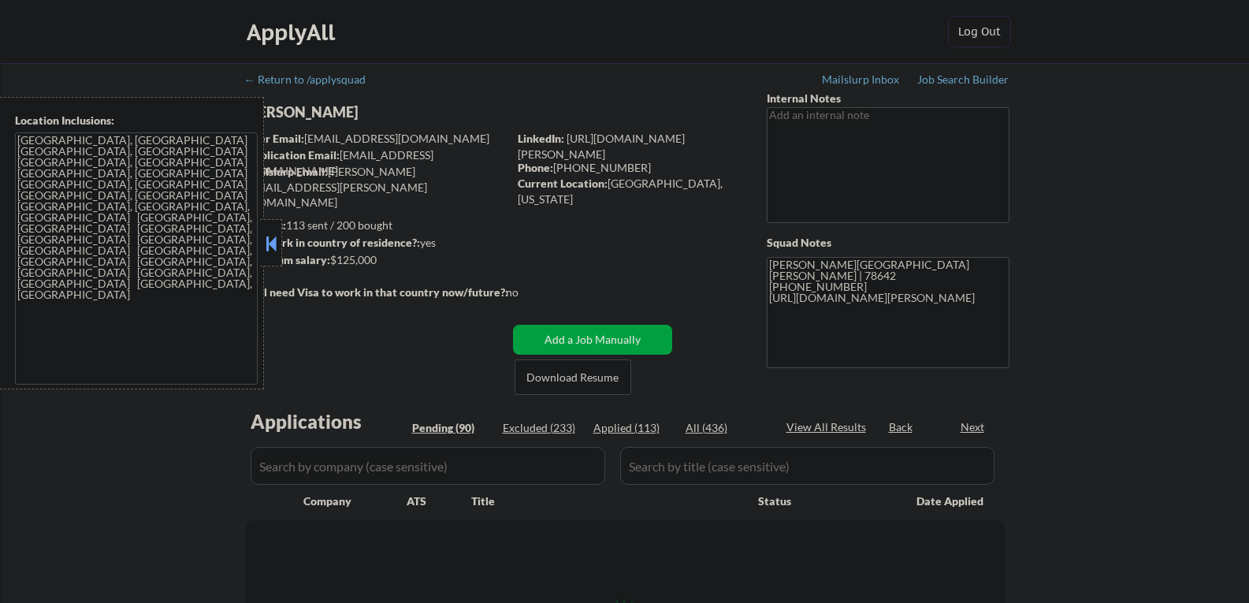
select select ""pending""
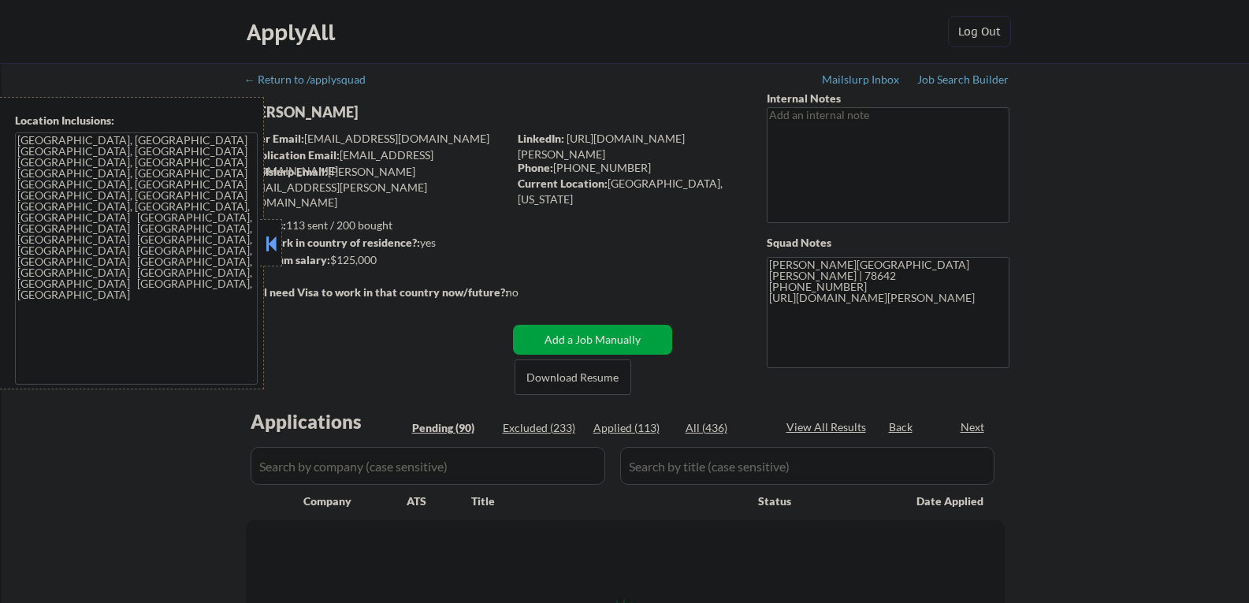
select select ""pending""
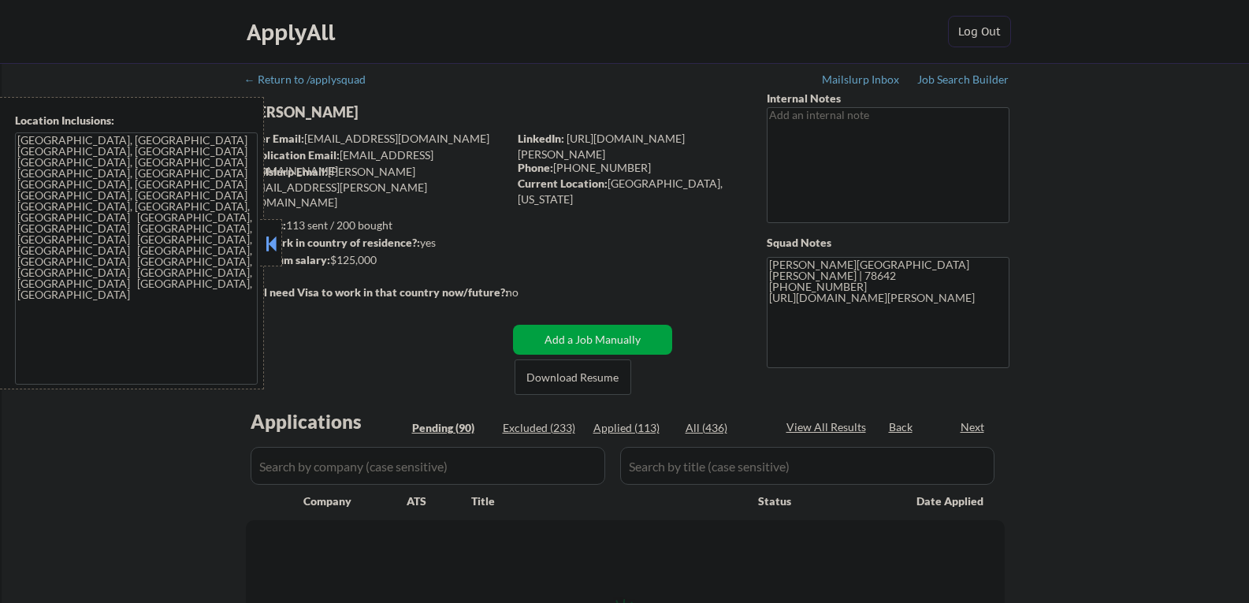
select select ""pending""
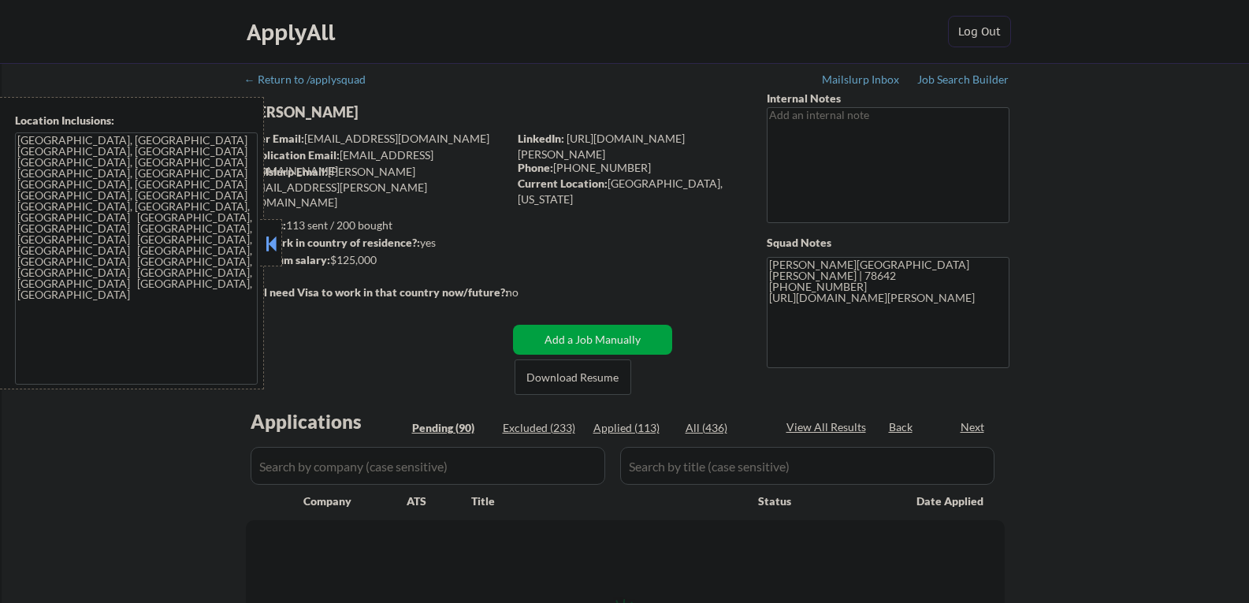
select select ""pending""
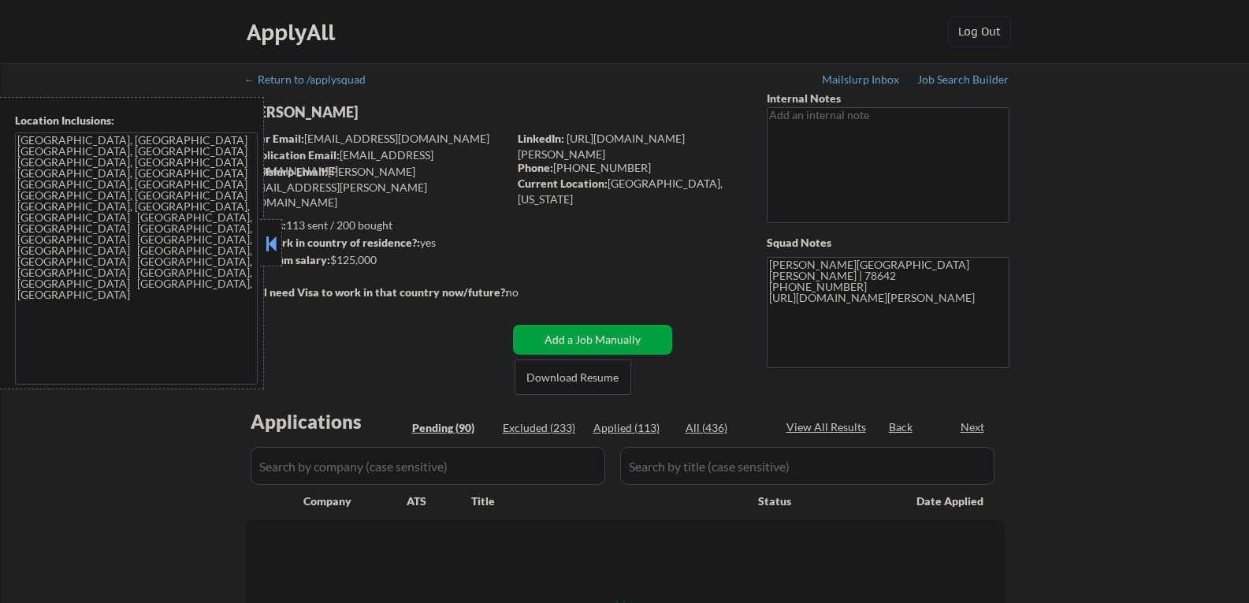
select select ""pending""
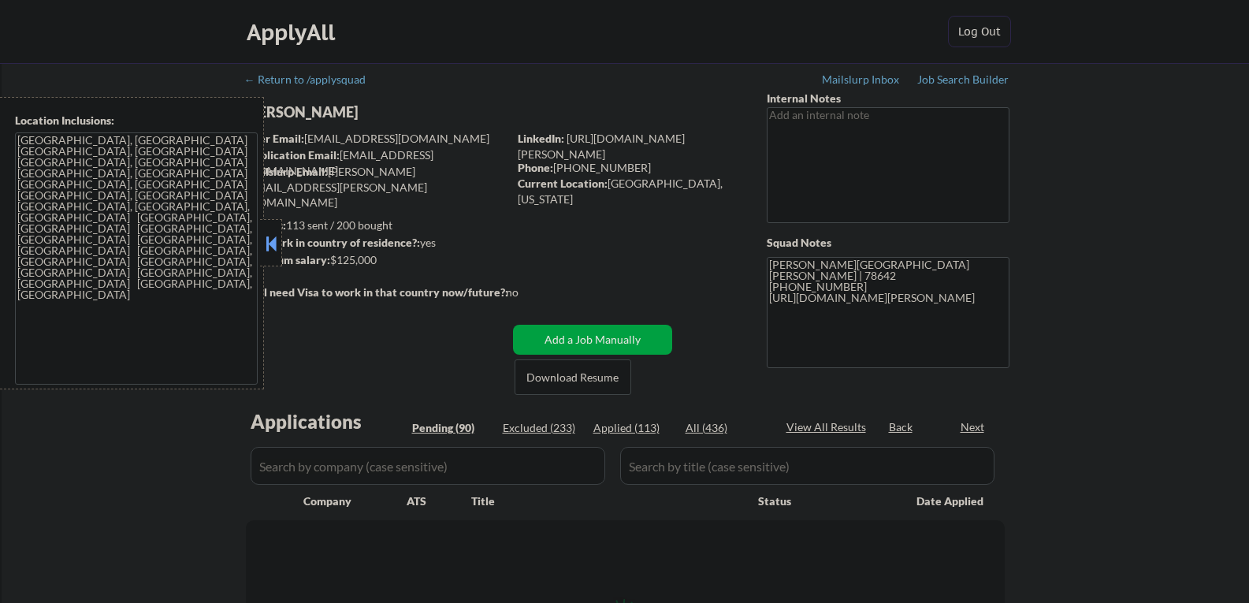
select select ""pending""
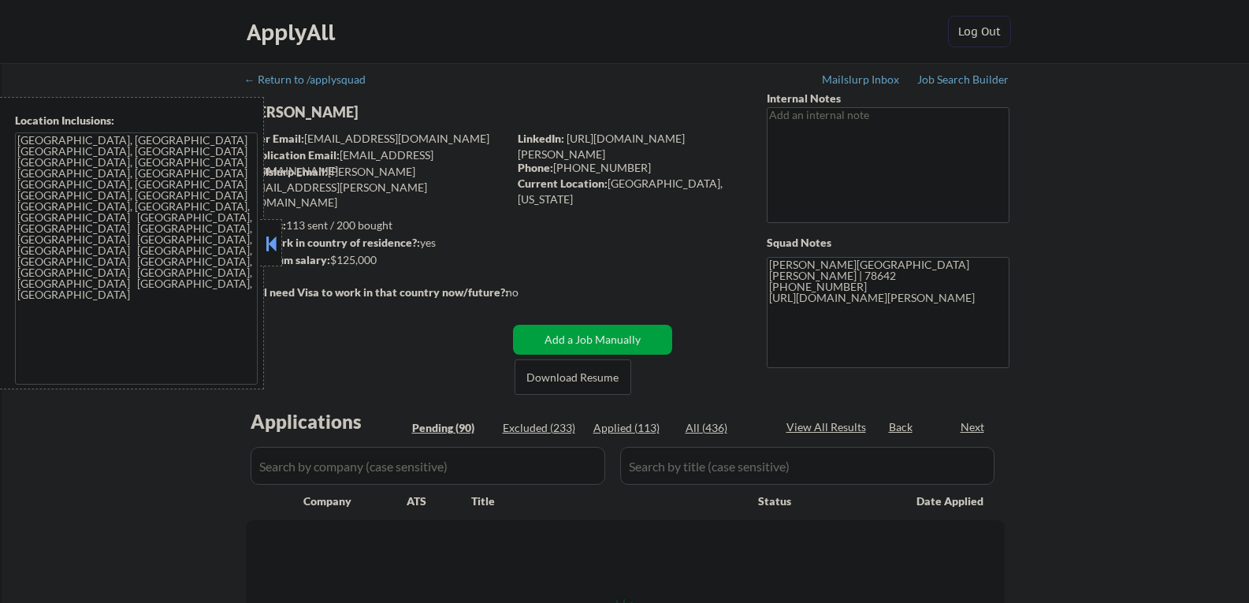
select select ""pending""
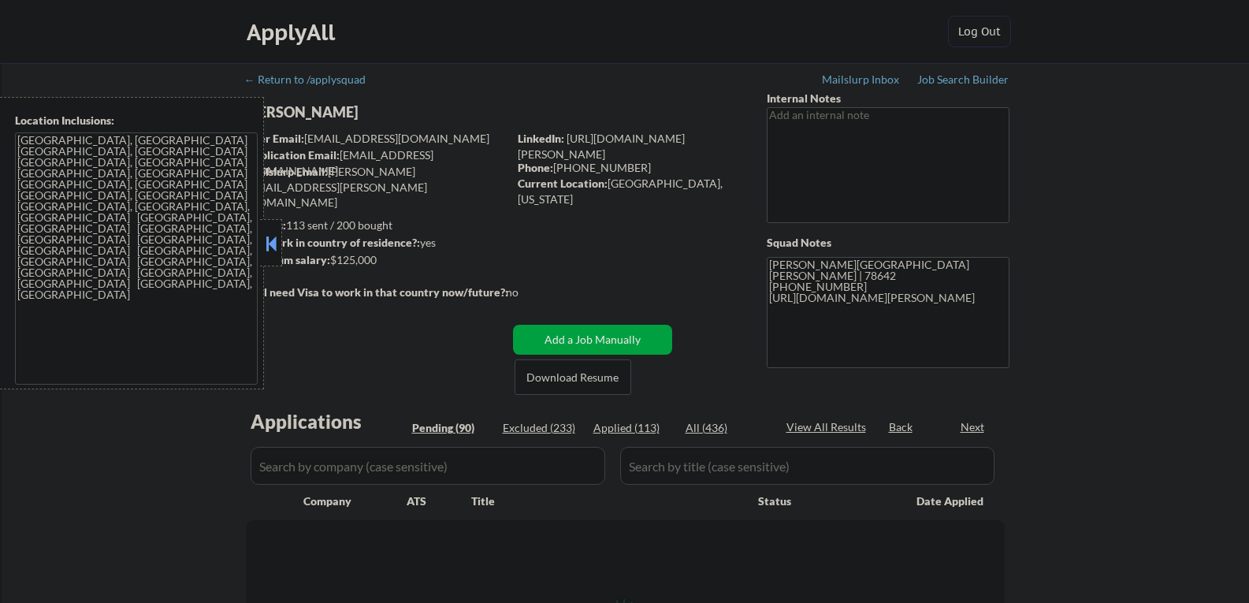
select select ""pending""
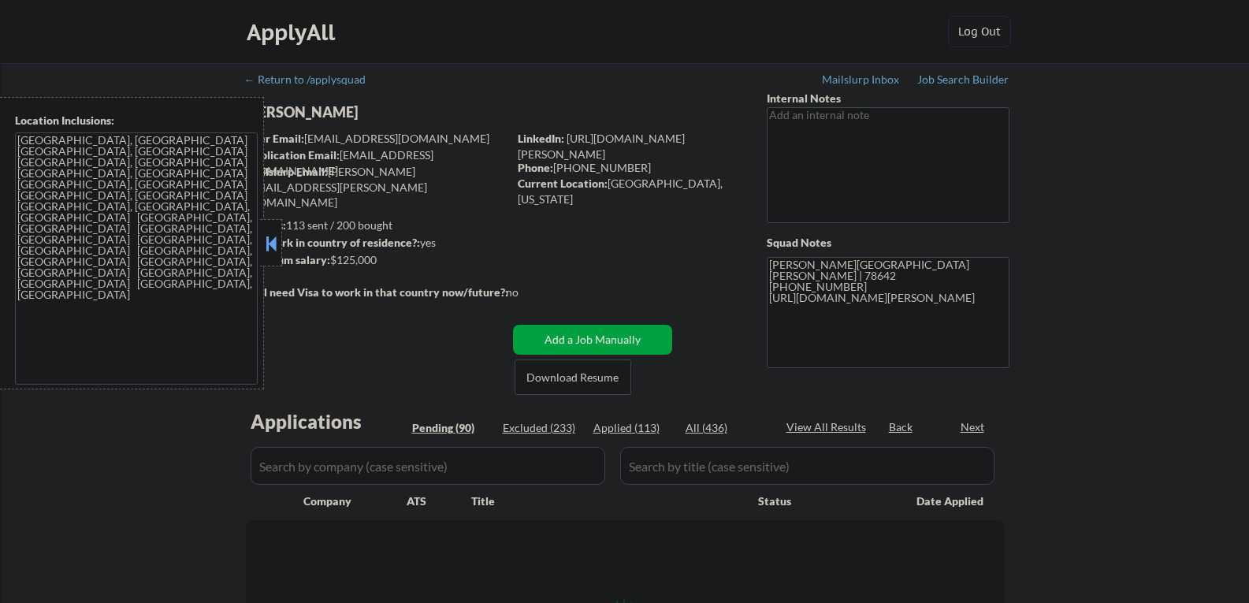
select select ""pending""
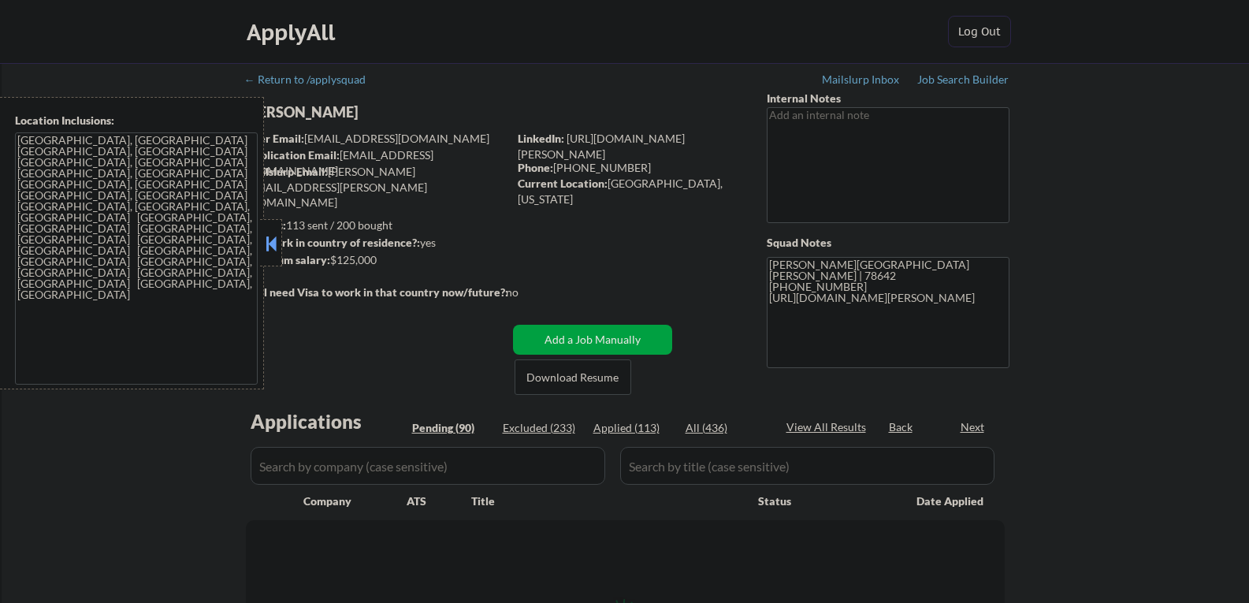
select select ""pending""
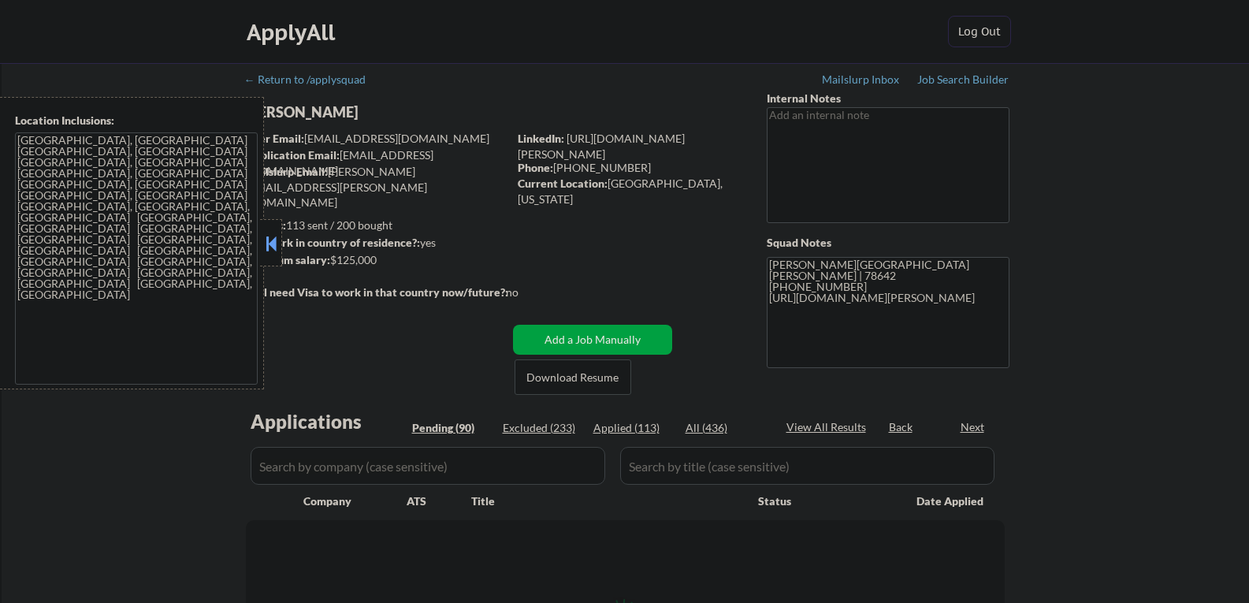
select select ""pending""
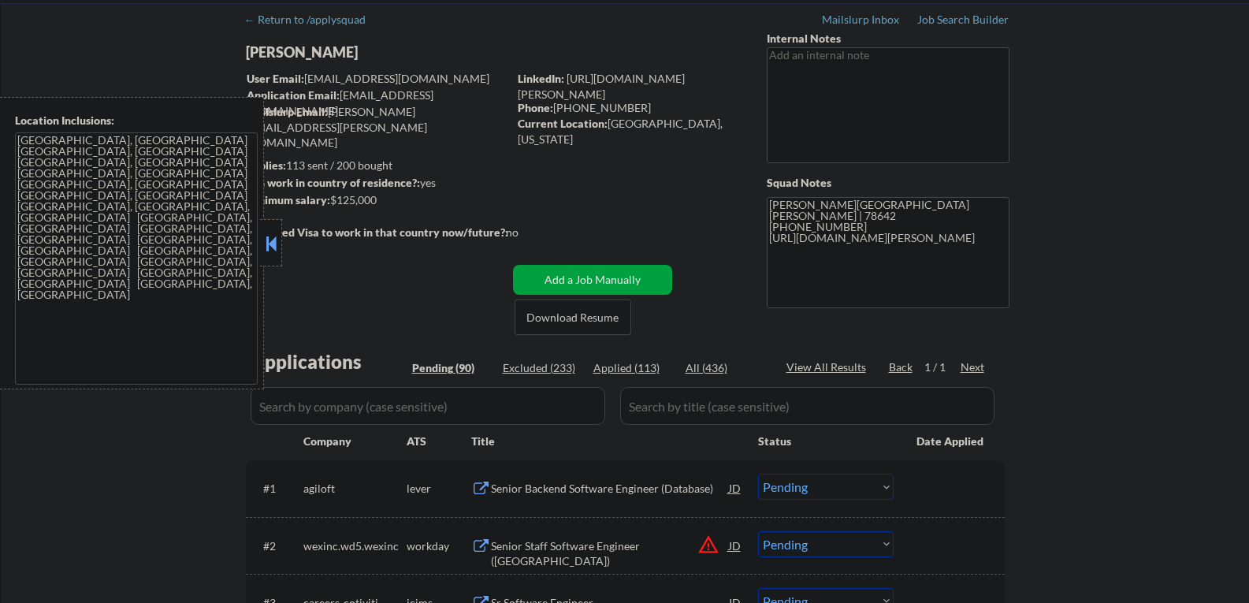
scroll to position [158, 0]
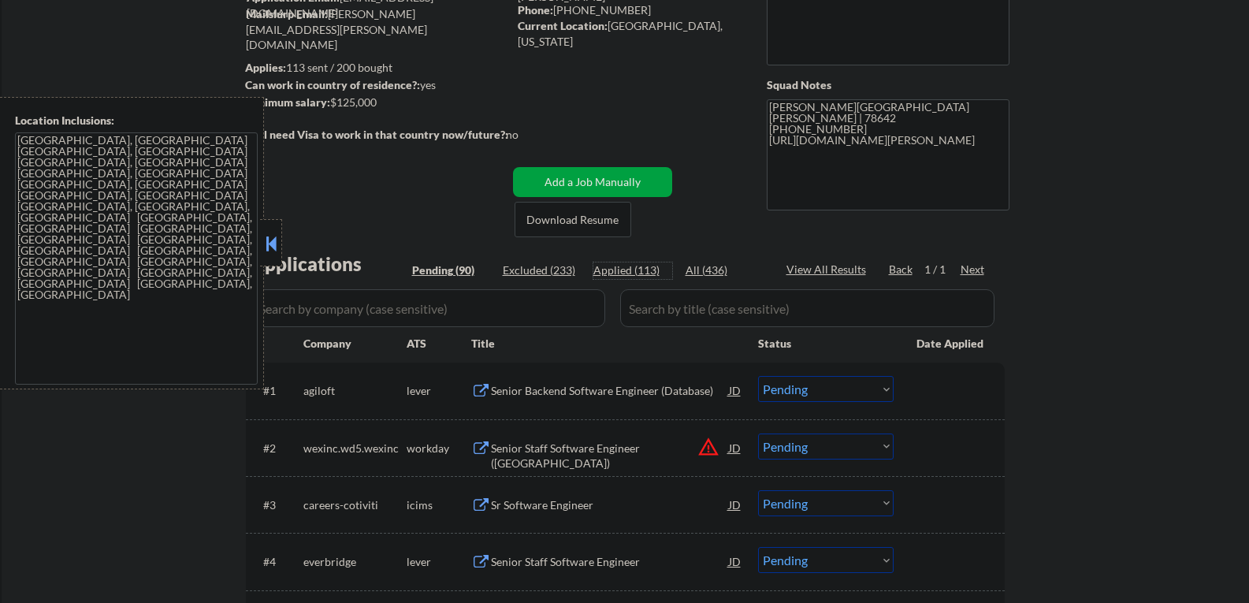
click at [635, 269] on div "Applied (113)" at bounding box center [632, 270] width 79 height 16
select select ""applied""
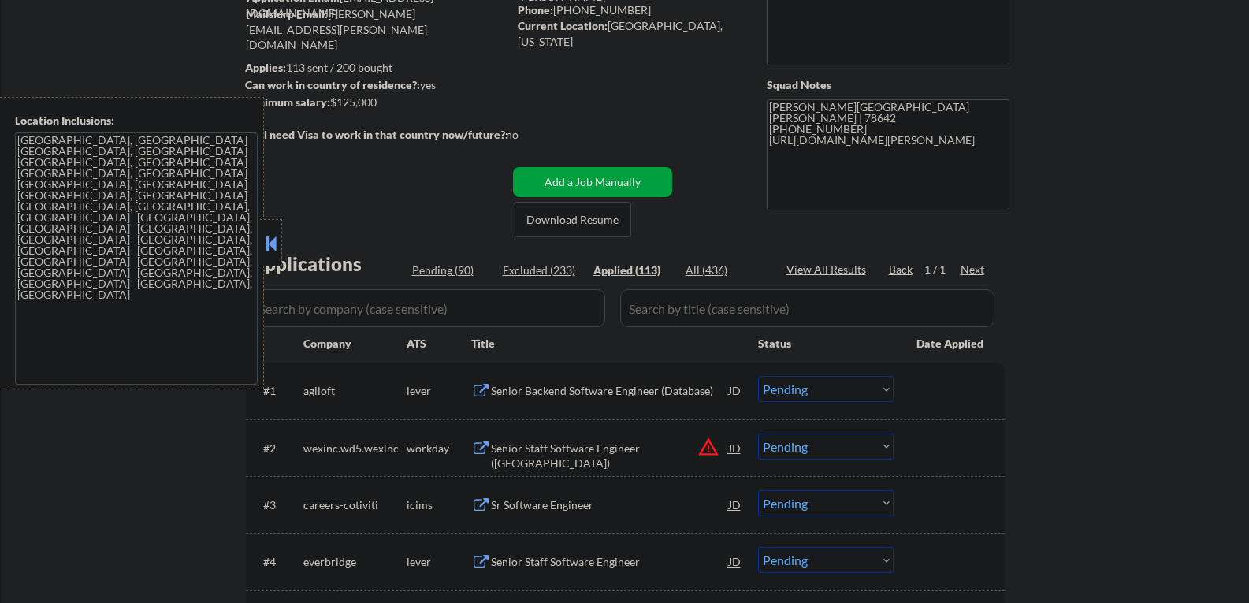
select select ""applied""
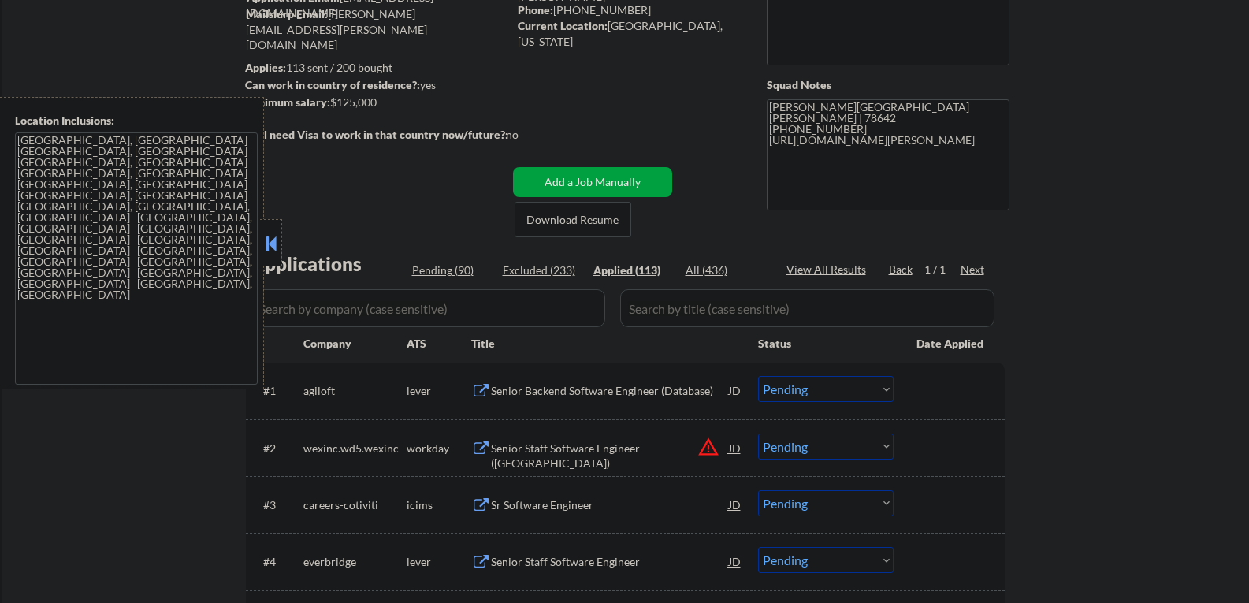
select select ""applied""
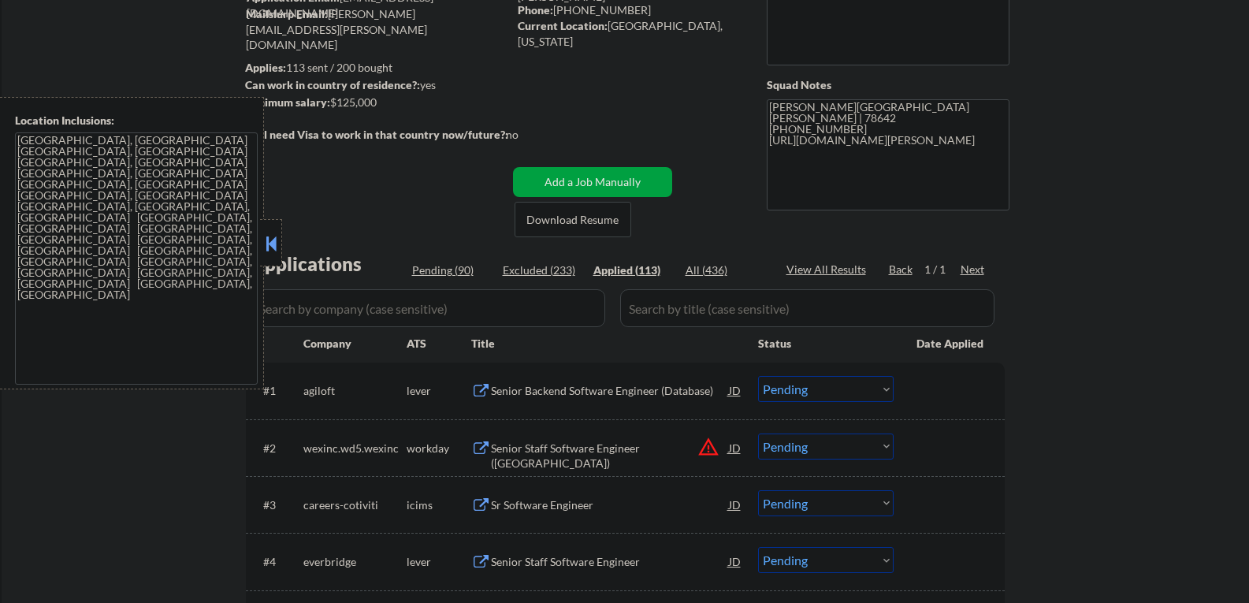
select select ""applied""
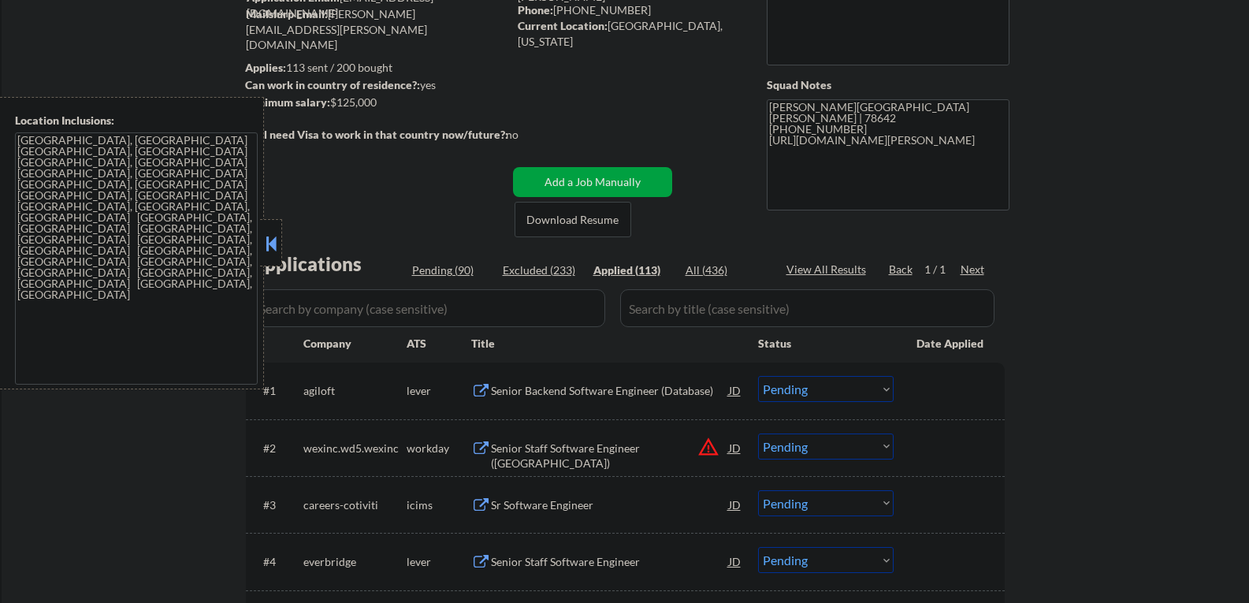
select select ""applied""
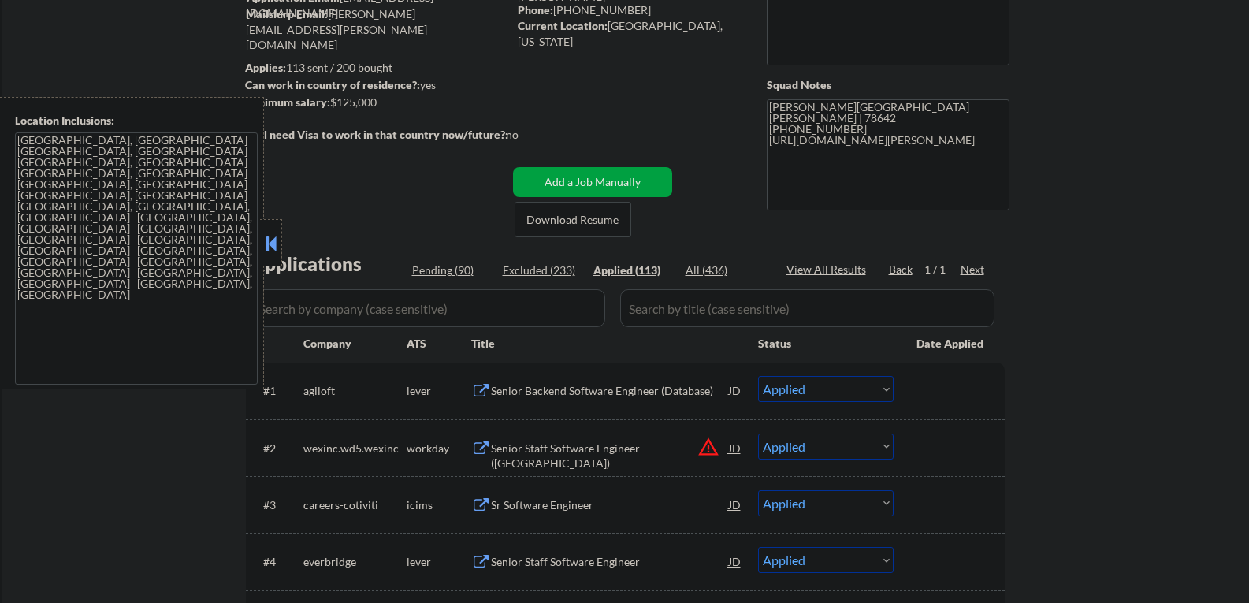
select select ""applied""
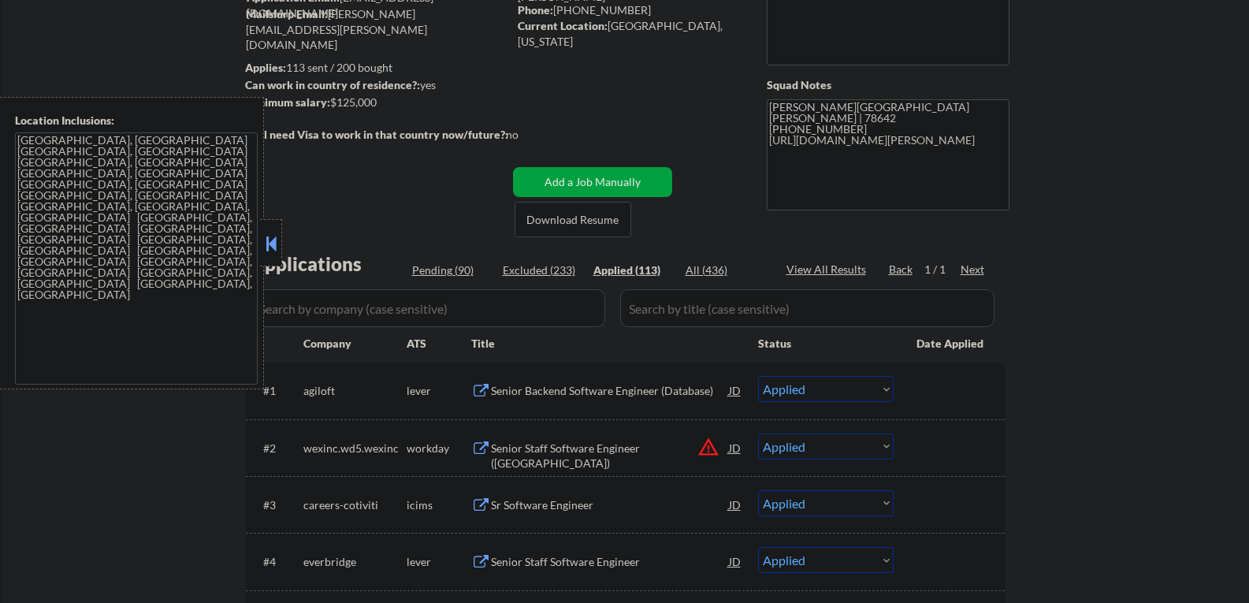
select select ""applied""
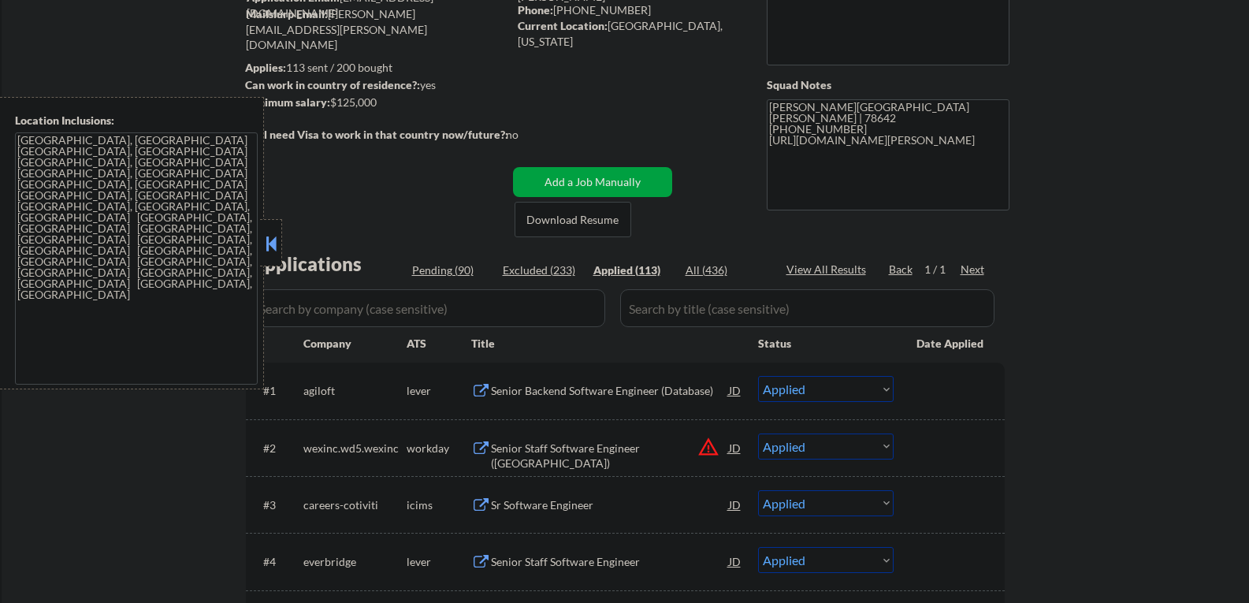
select select ""applied""
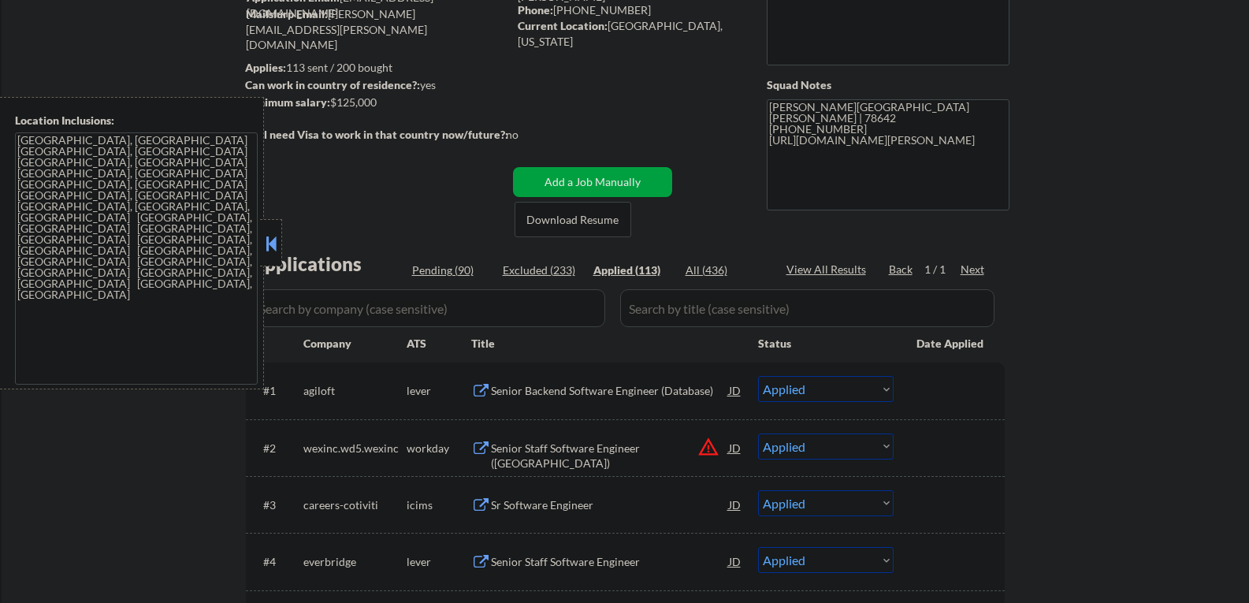
select select ""applied""
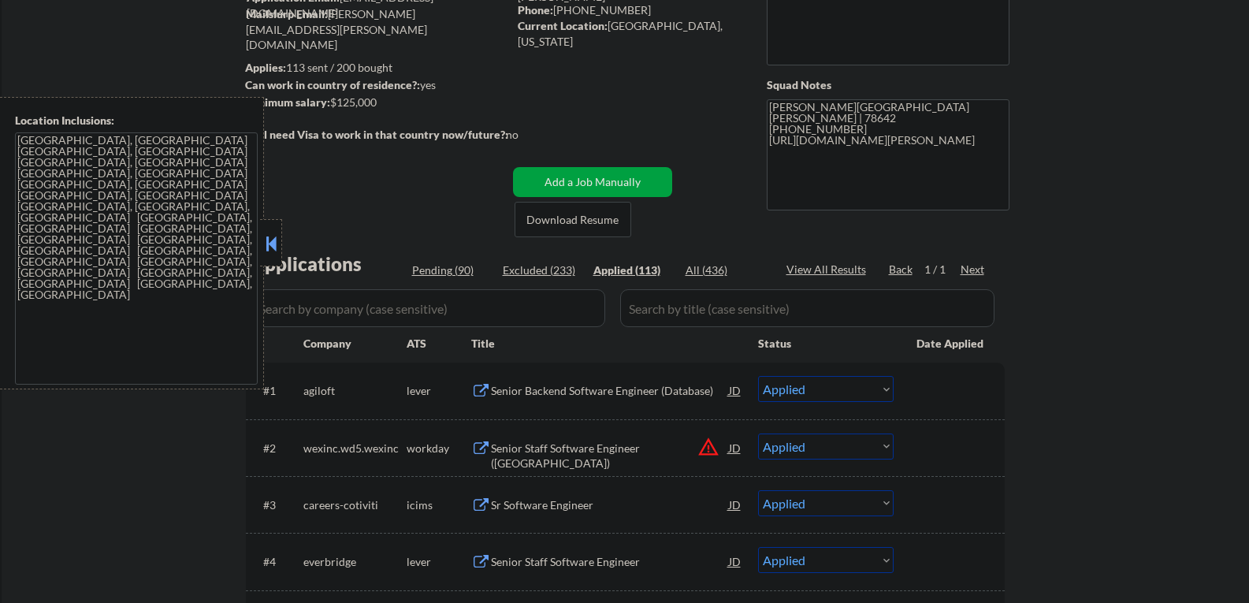
select select ""applied""
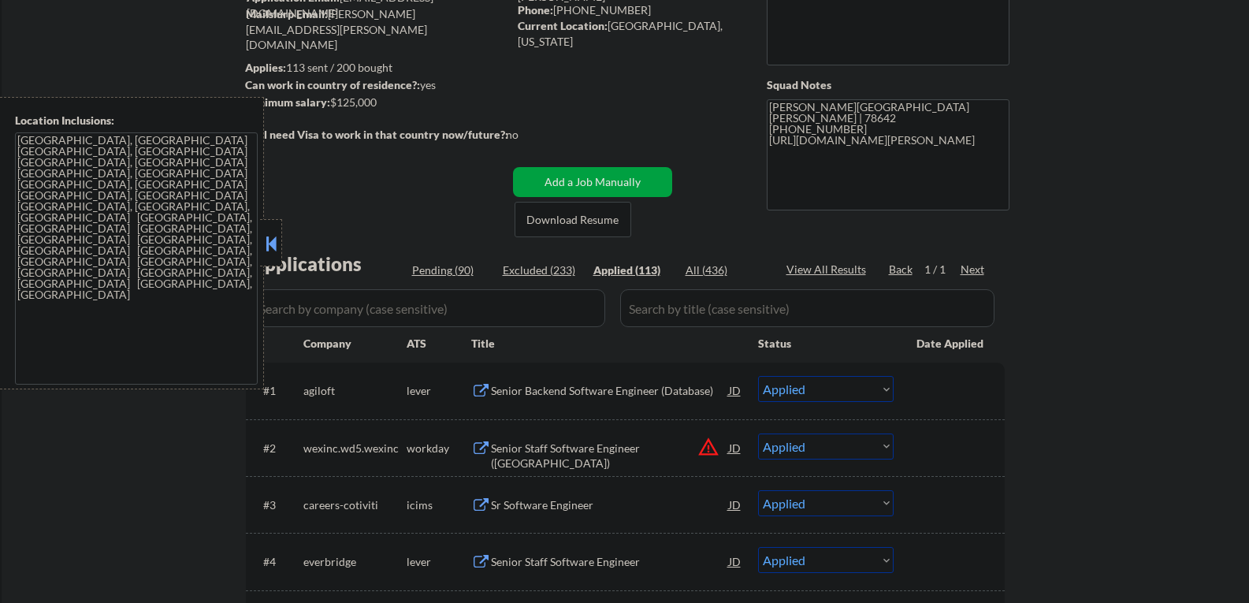
select select ""applied""
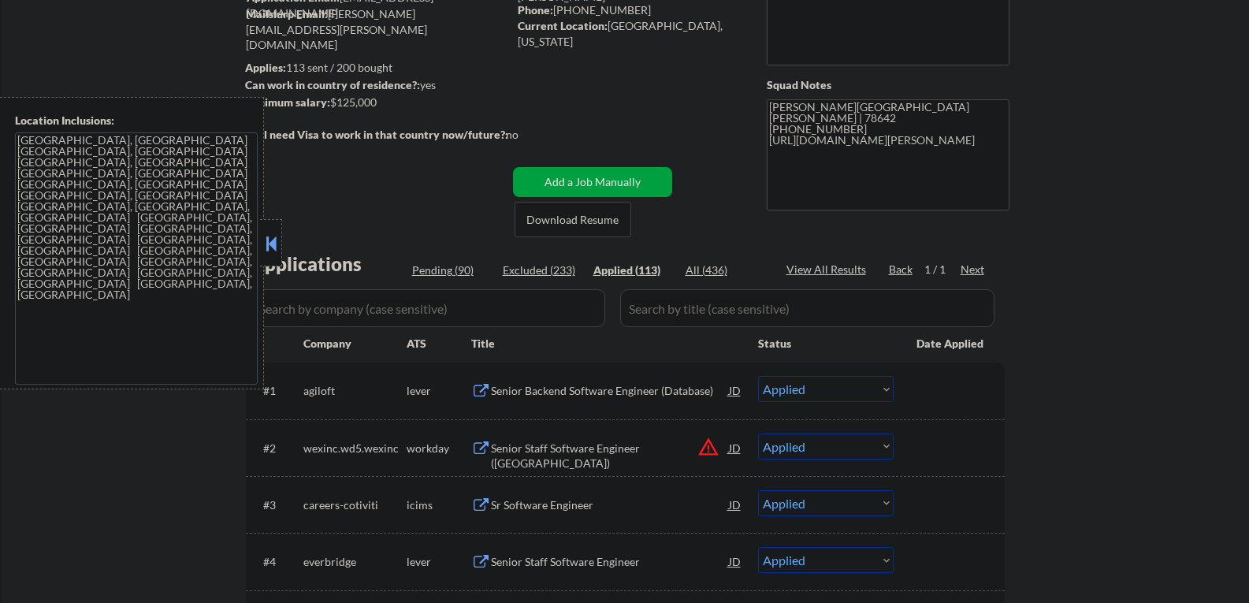
select select ""applied""
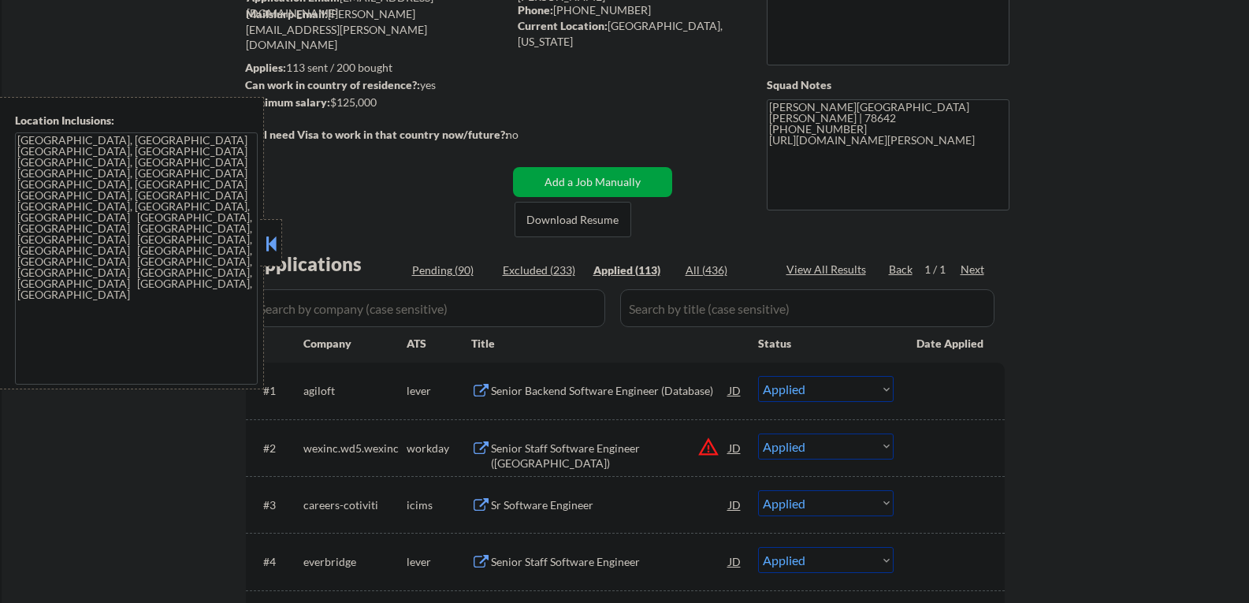
select select ""applied""
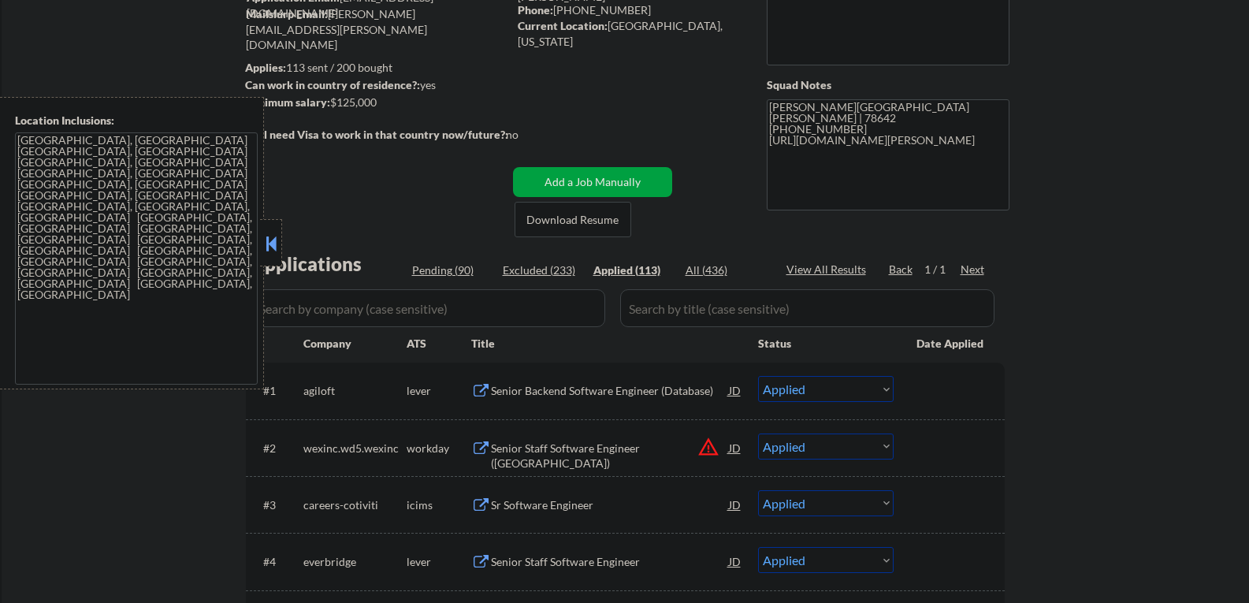
select select ""applied""
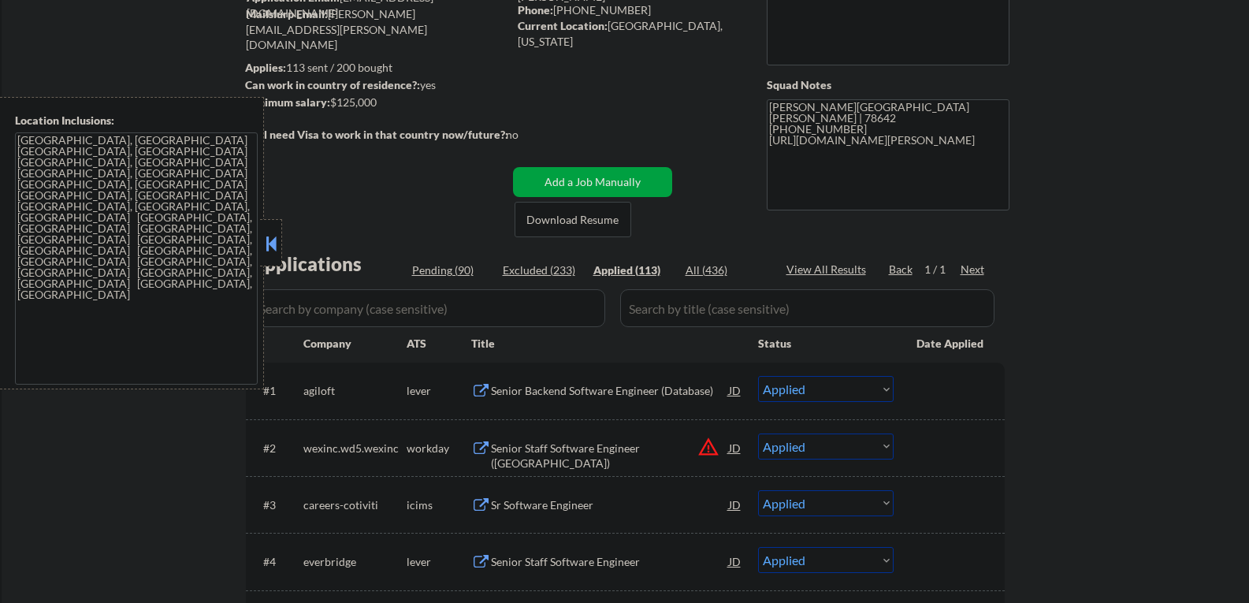
select select ""applied""
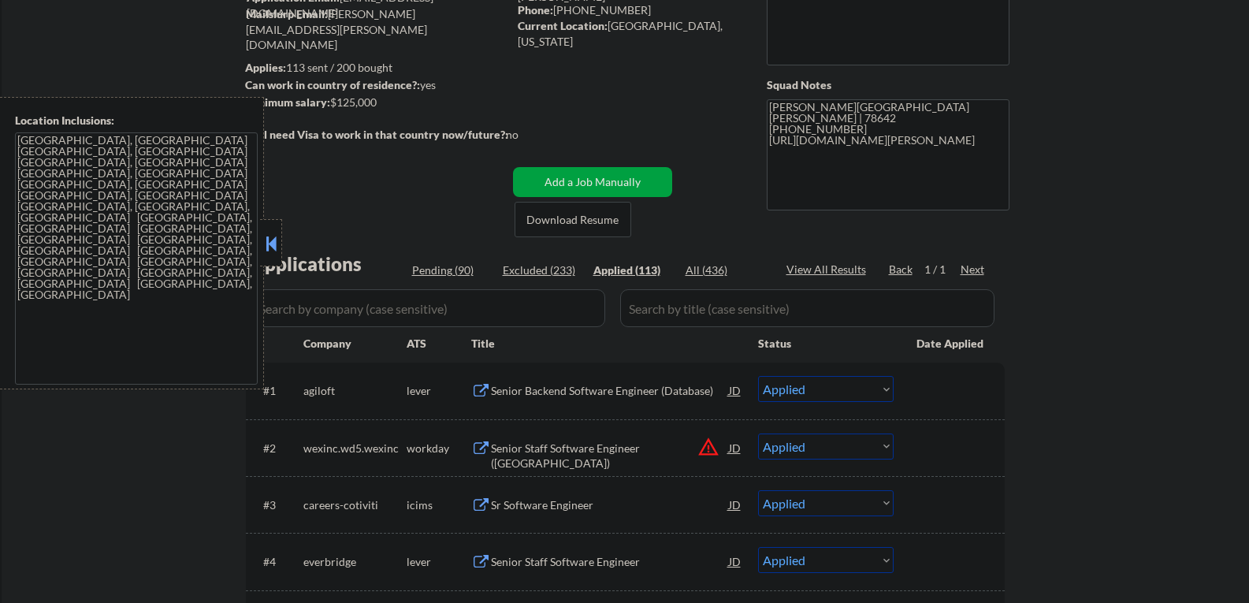
select select ""applied""
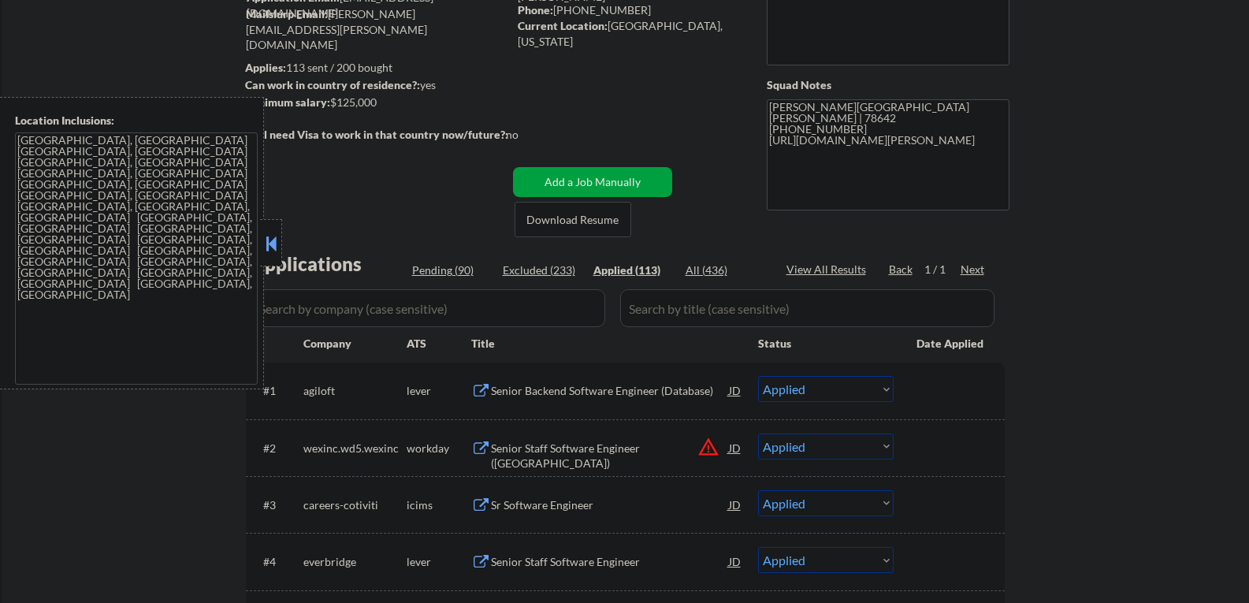
select select ""applied""
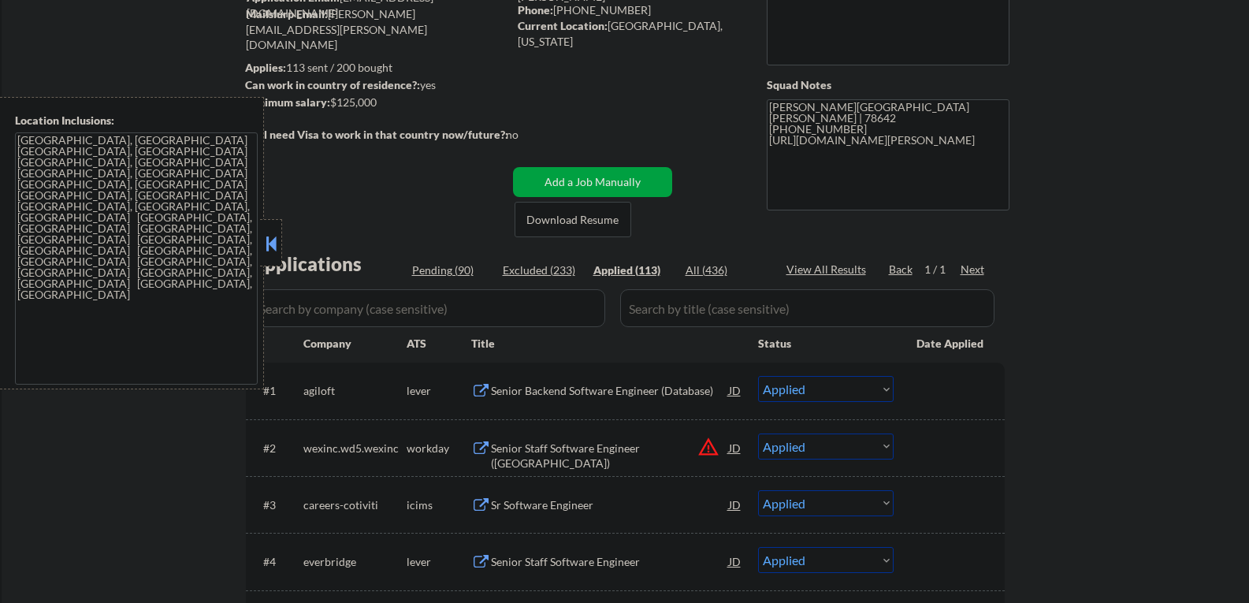
select select ""applied""
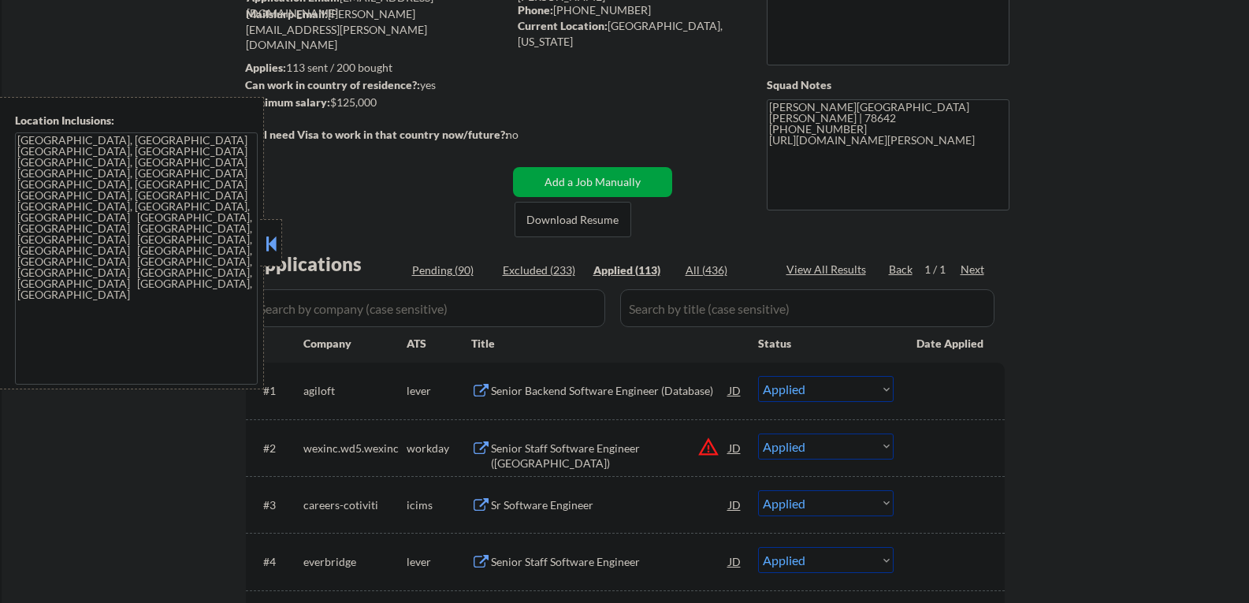
select select ""applied""
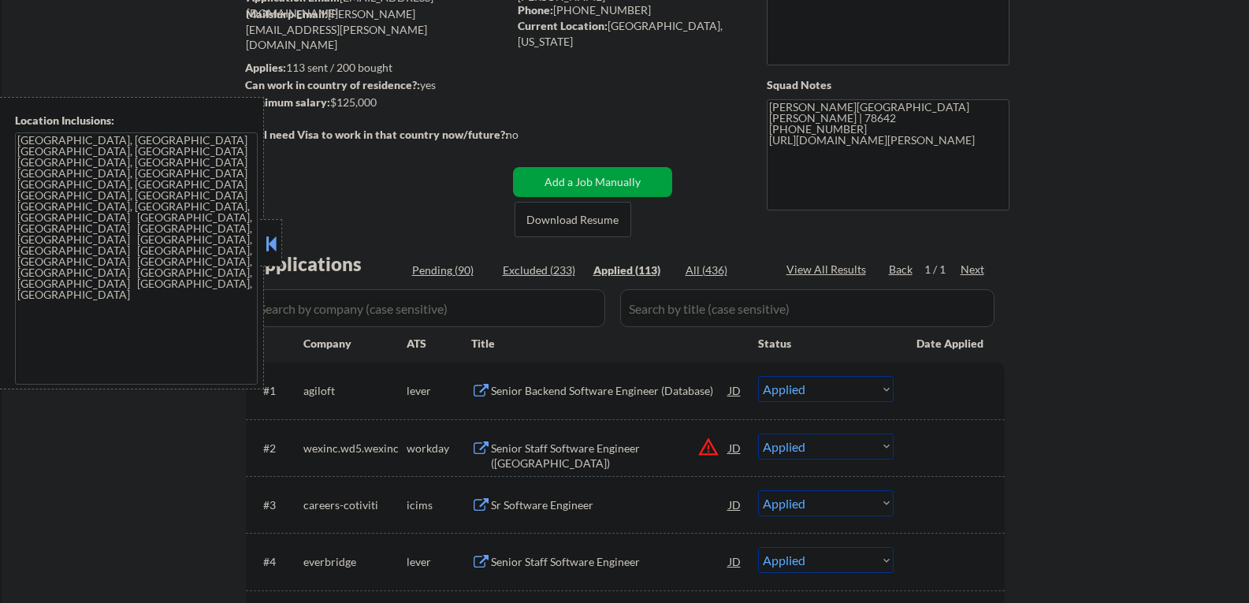
select select ""applied""
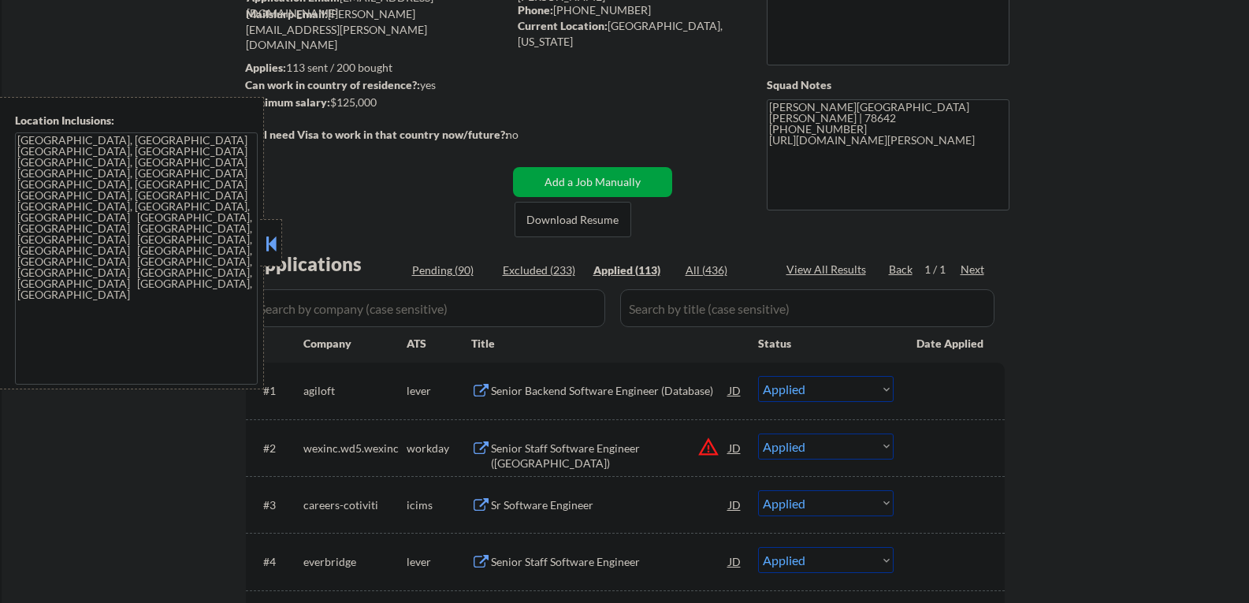
select select ""applied""
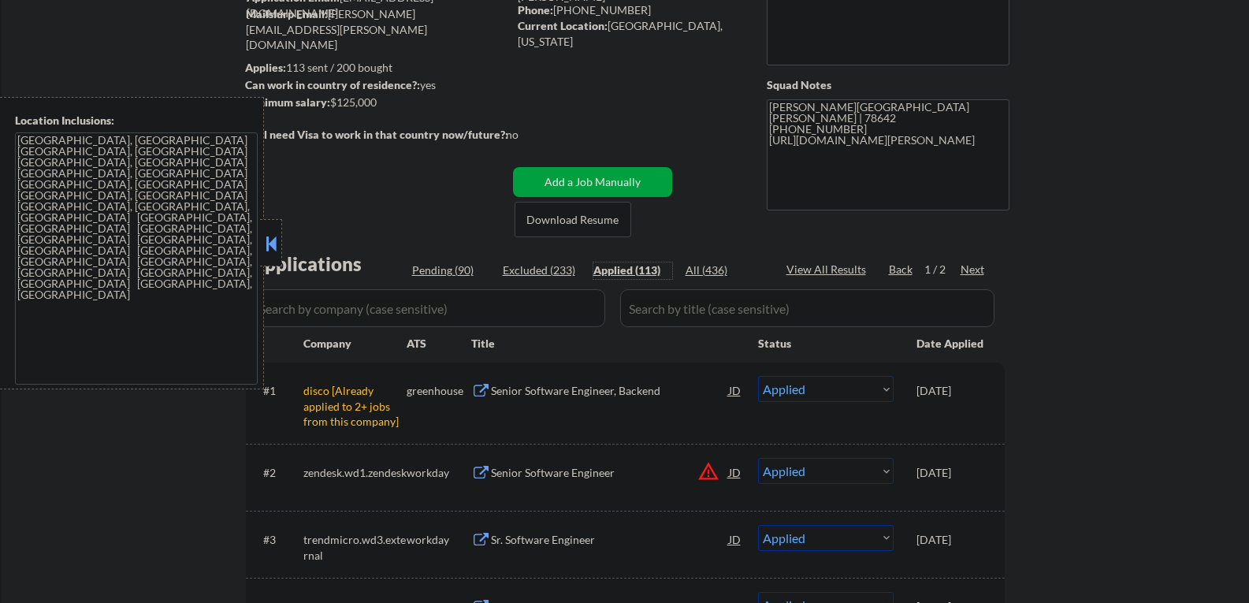
click at [270, 230] on div at bounding box center [271, 242] width 22 height 47
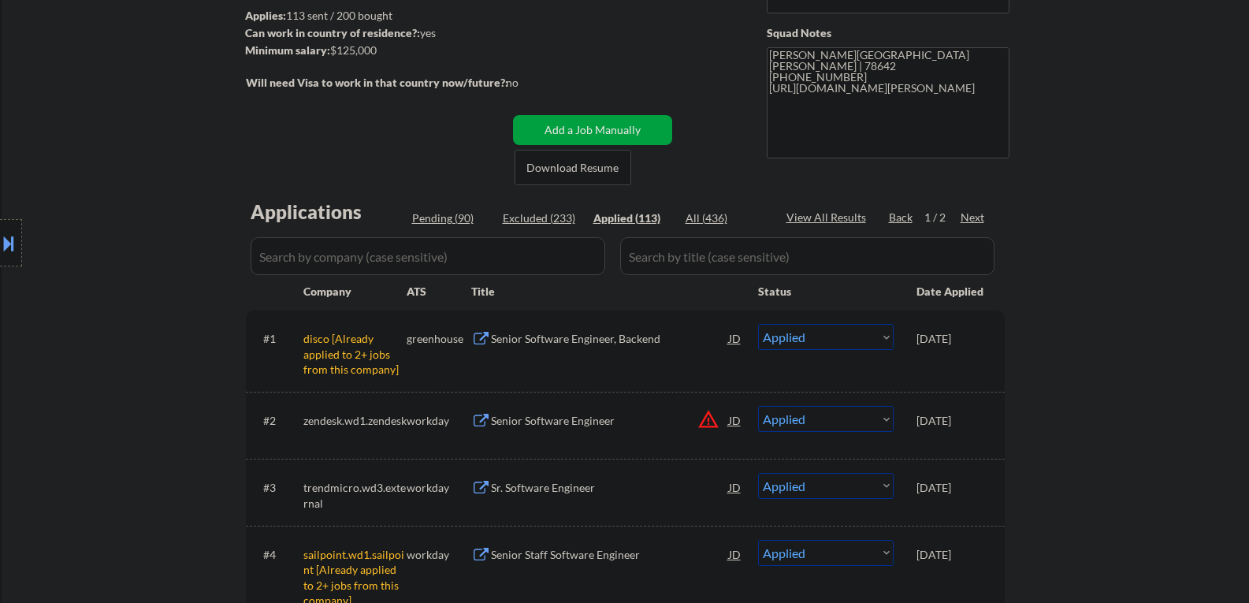
scroll to position [236, 0]
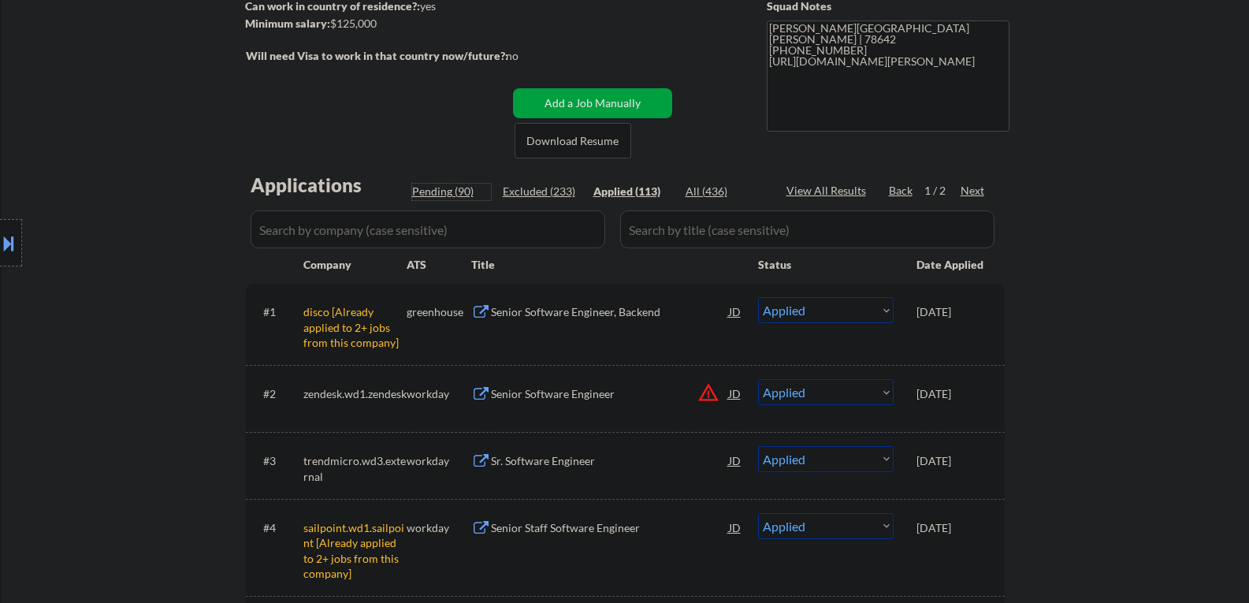
drag, startPoint x: 439, startPoint y: 189, endPoint x: 1139, endPoint y: 453, distance: 748.4
click at [440, 189] on div "Pending (90)" at bounding box center [451, 192] width 79 height 16
select select ""pending""
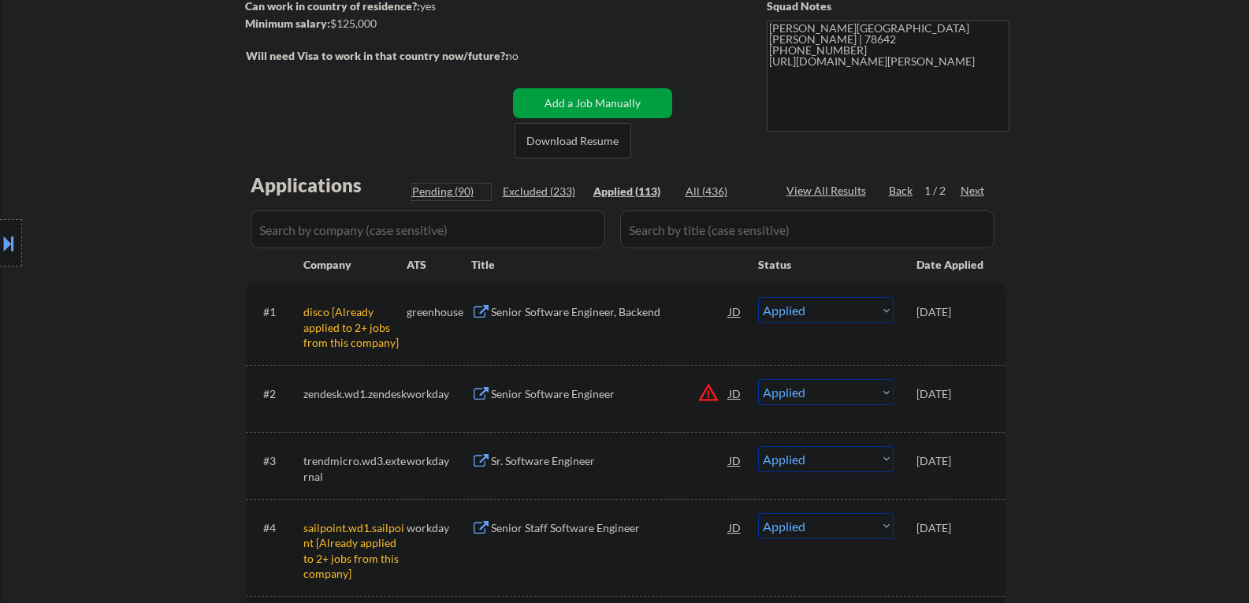
select select ""pending""
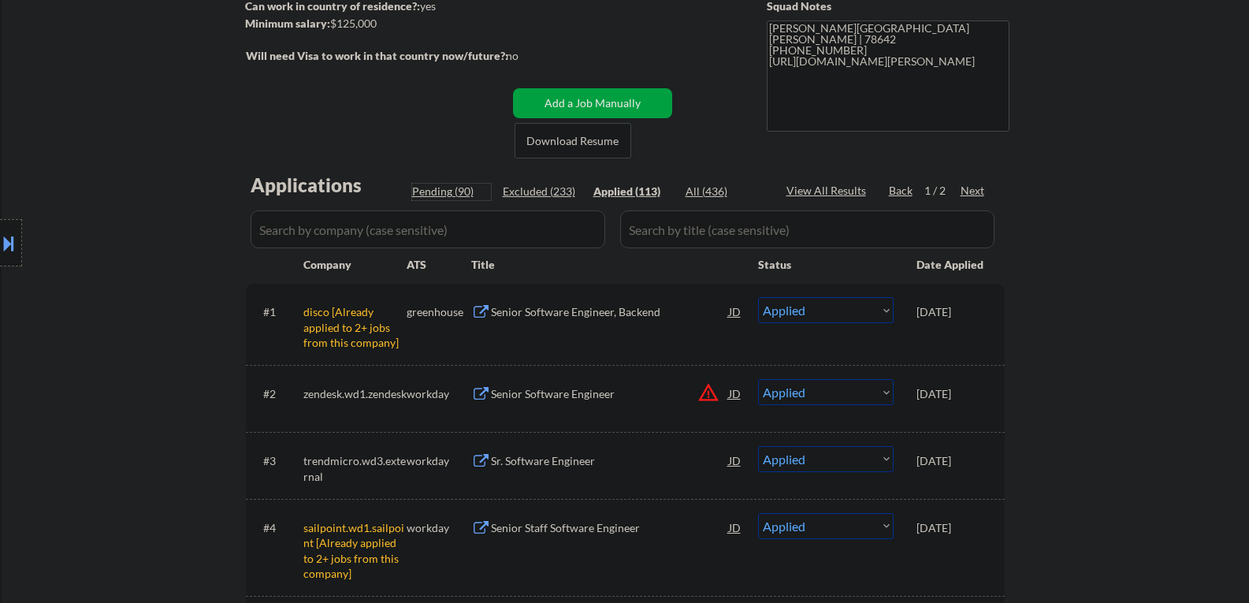
select select ""pending""
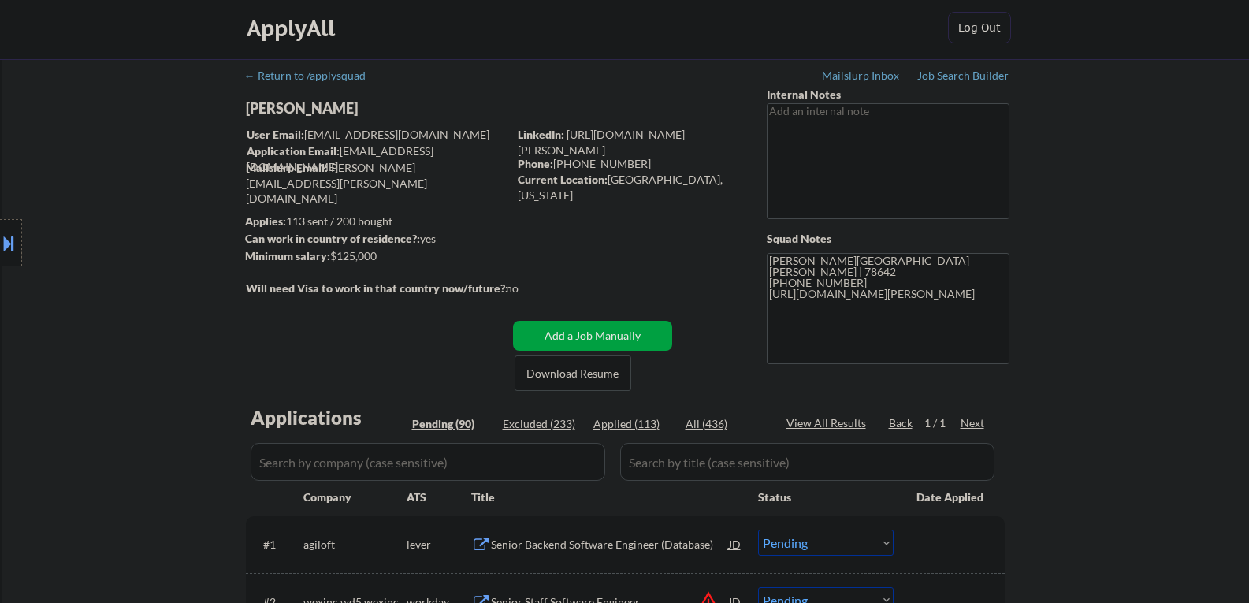
scroll to position [0, 0]
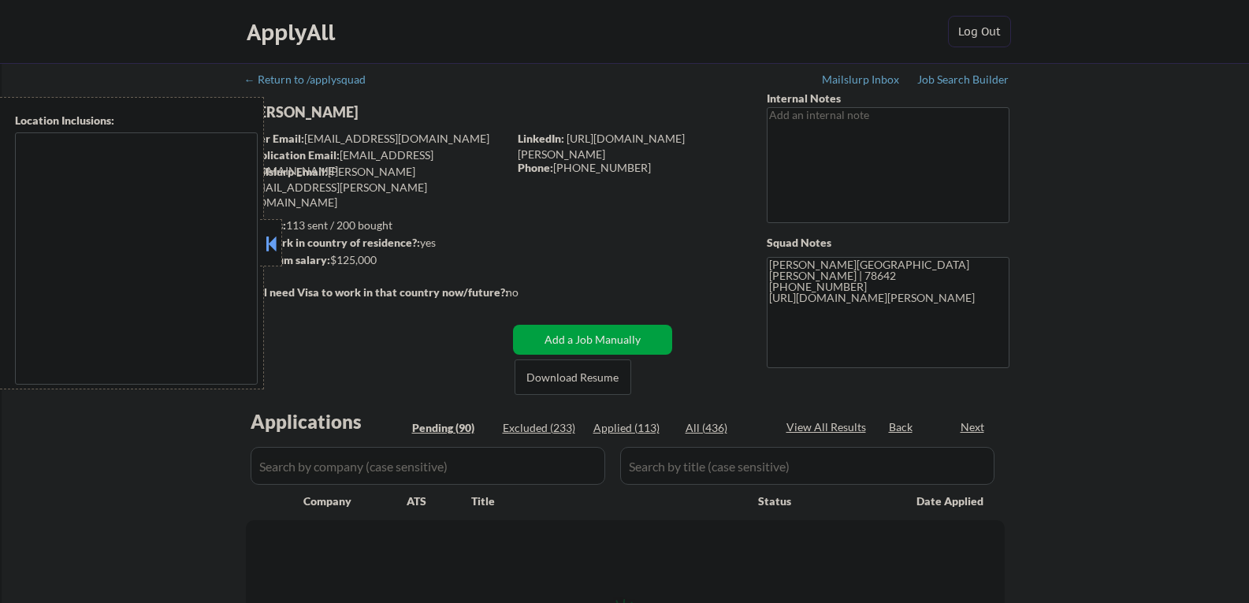
click at [269, 239] on button at bounding box center [270, 244] width 17 height 24
select select ""pending""
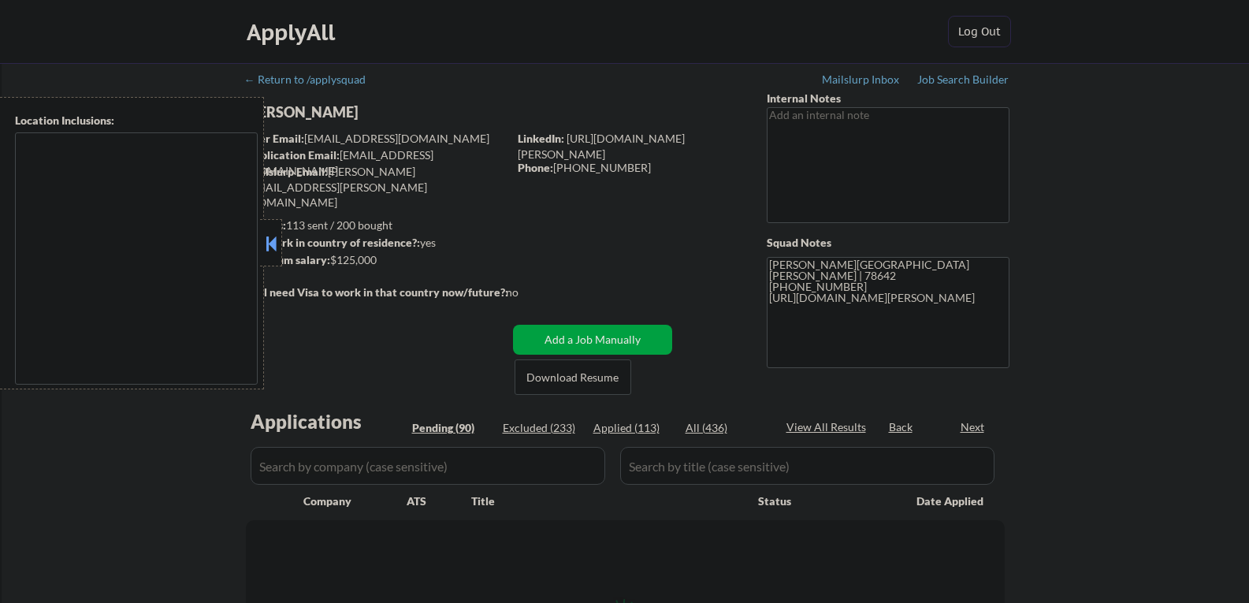
select select ""pending""
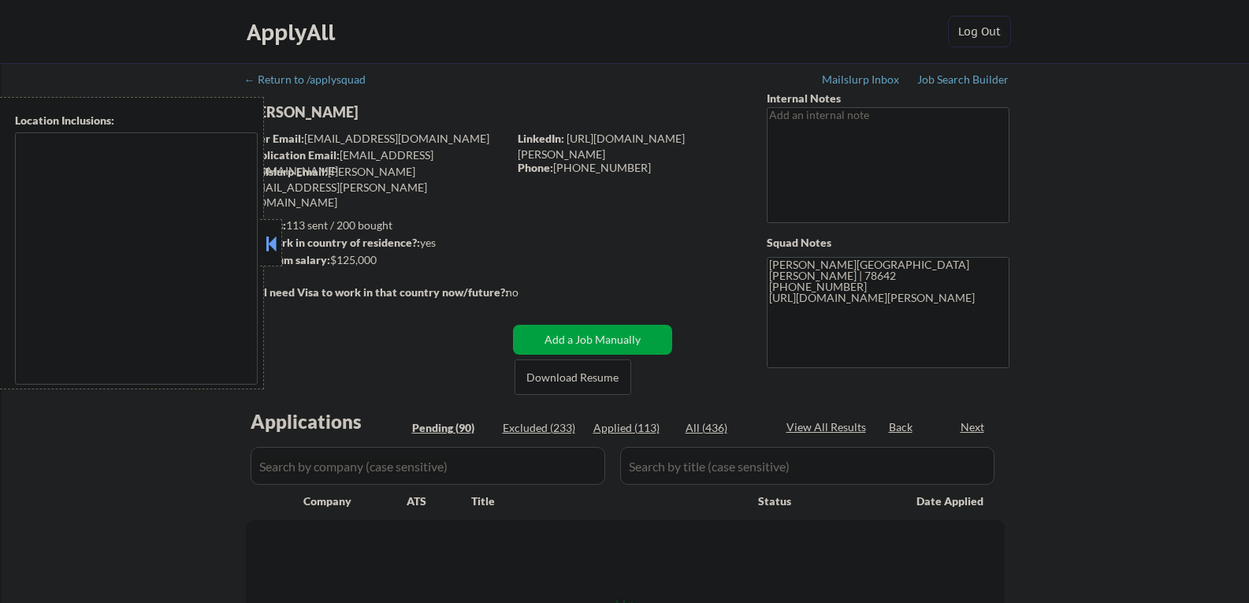
select select ""pending""
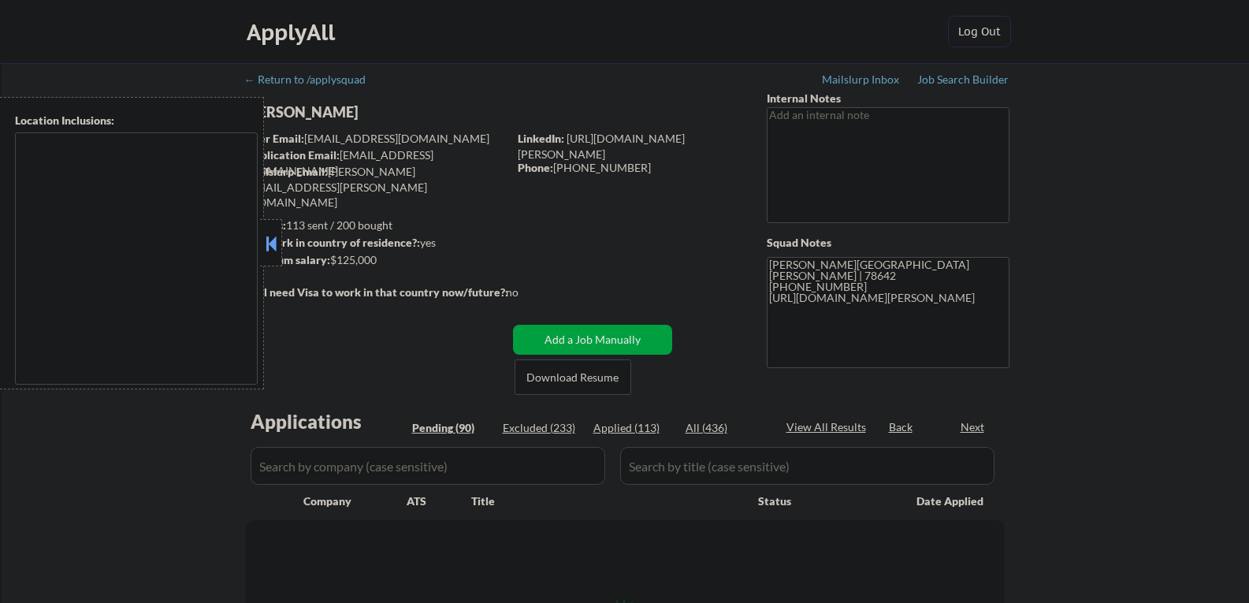
select select ""pending""
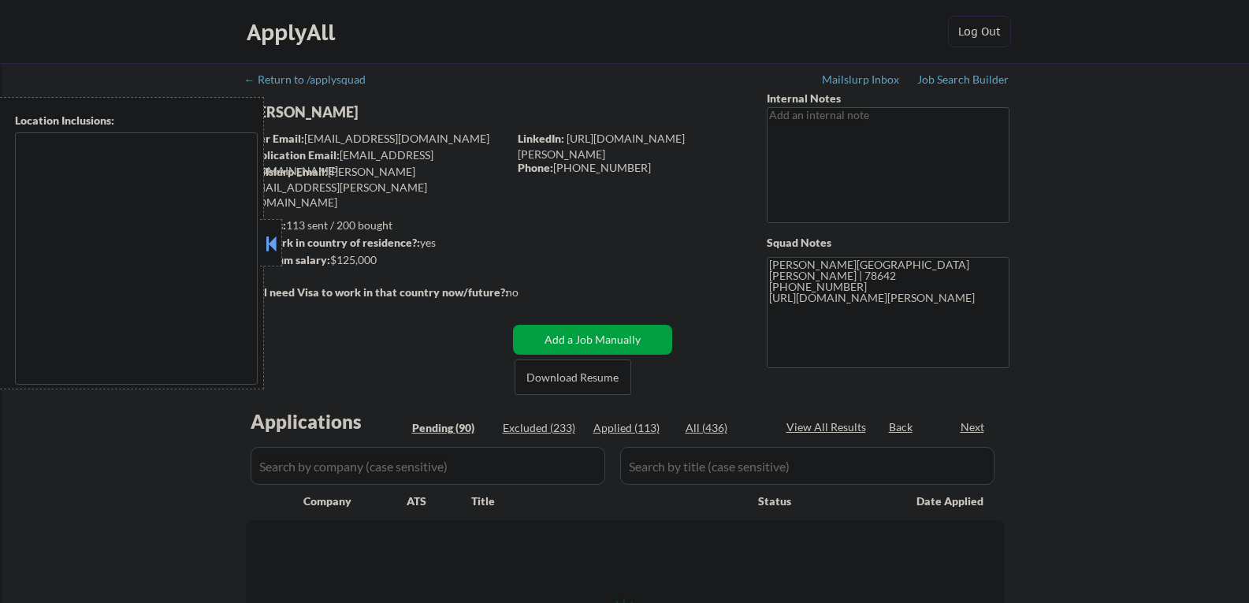
select select ""pending""
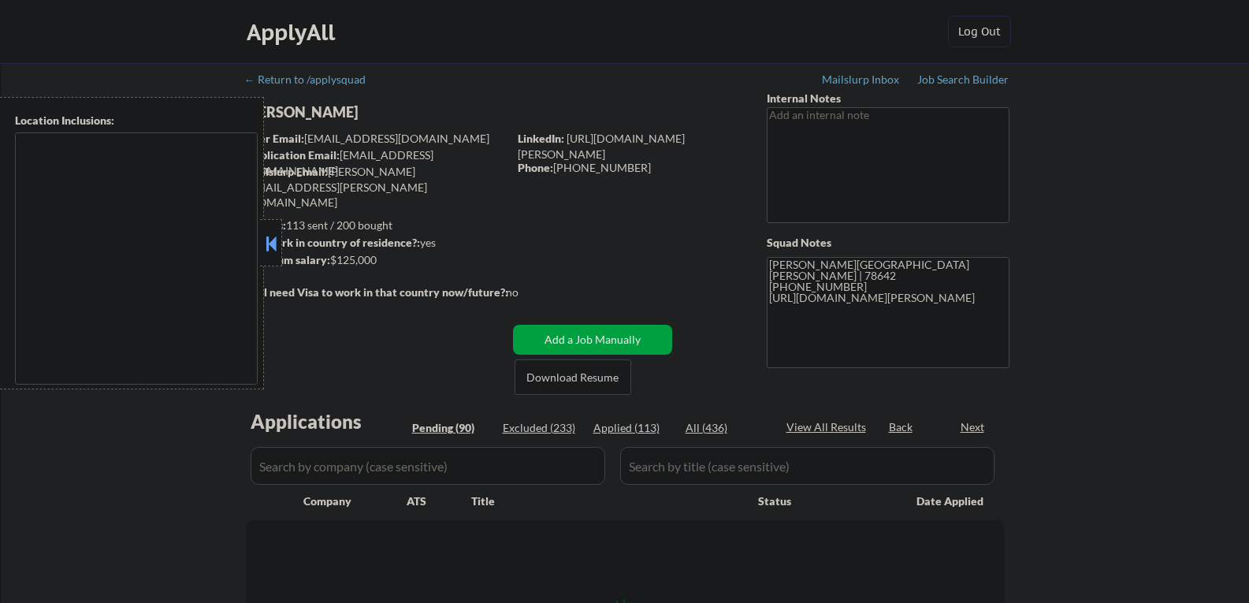
select select ""pending""
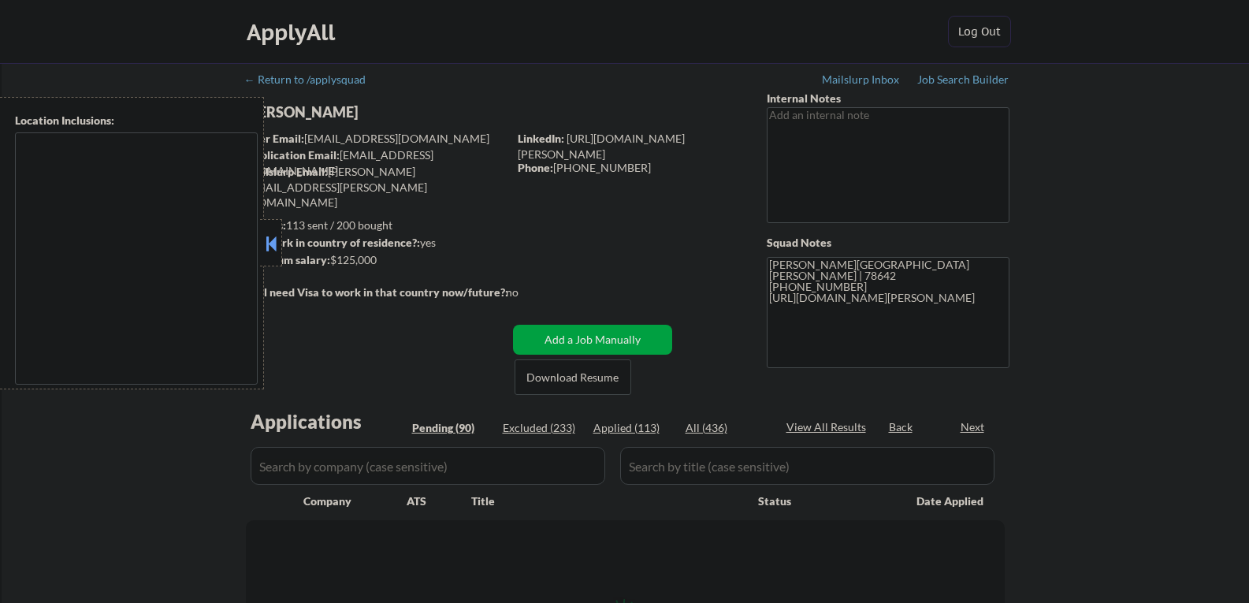
select select ""pending""
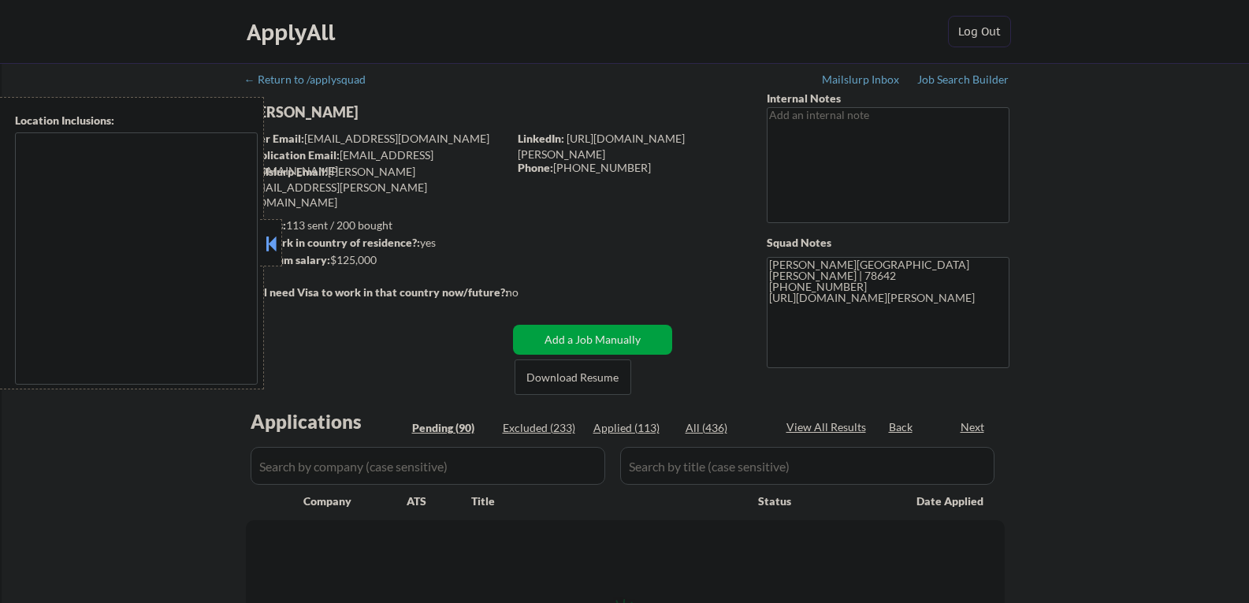
select select ""pending""
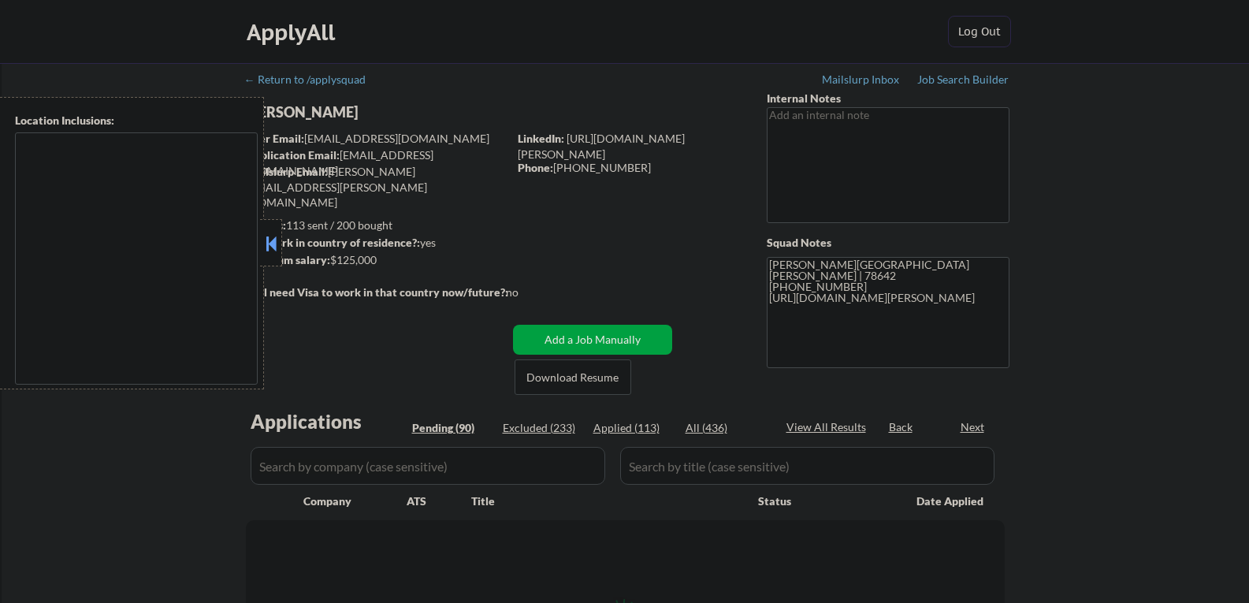
select select ""pending""
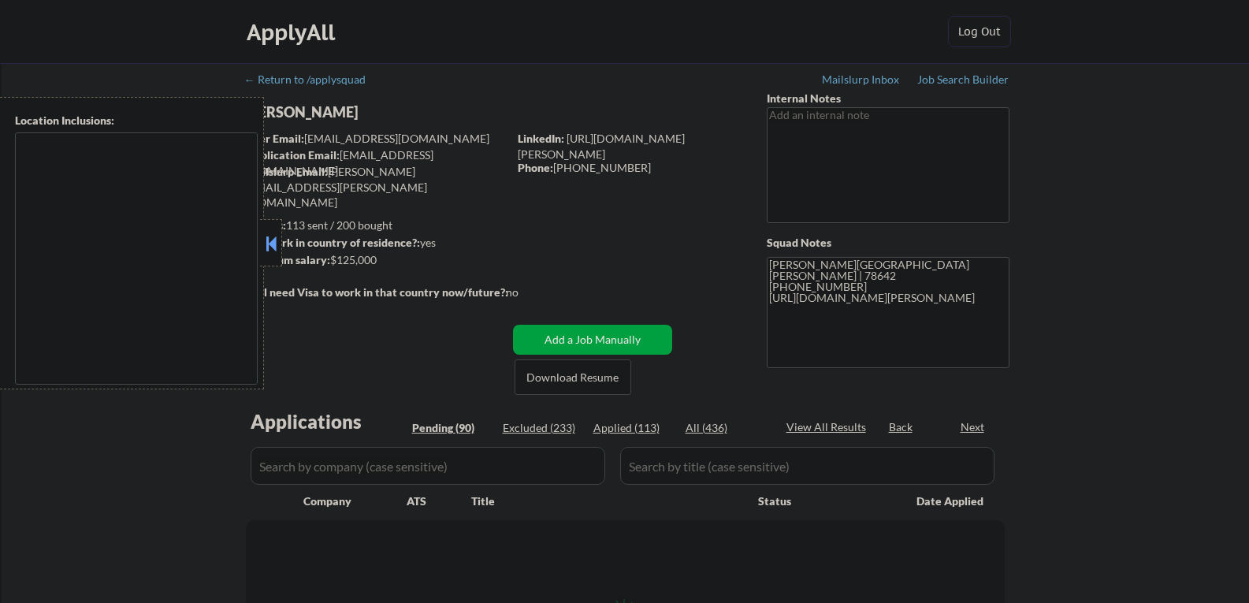
select select ""pending""
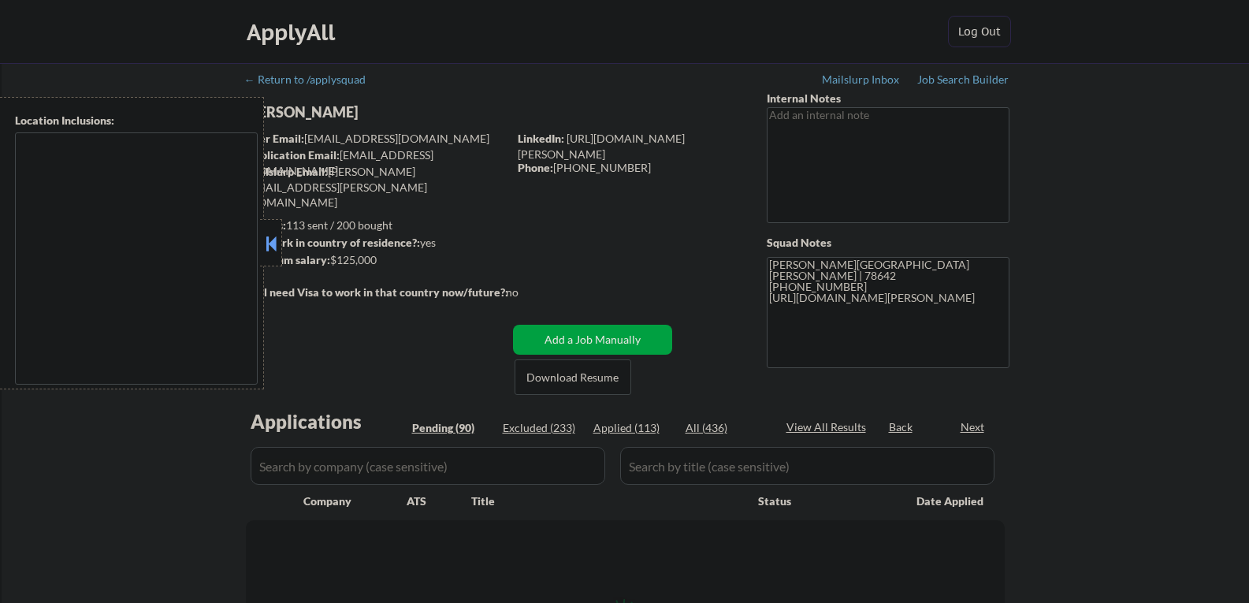
select select ""pending""
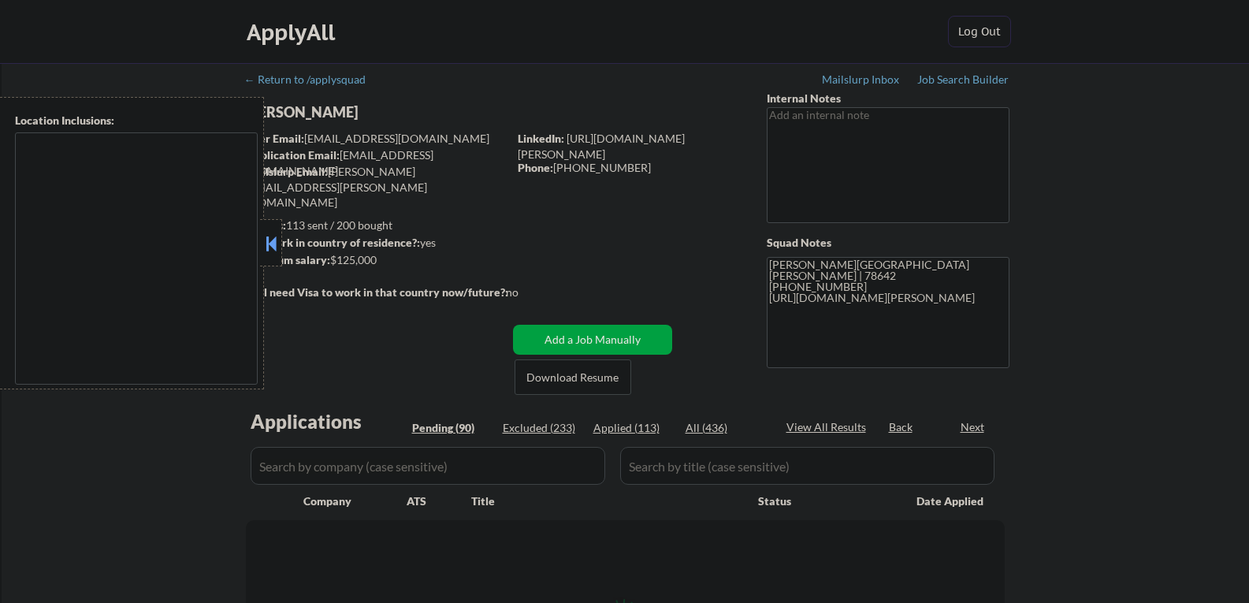
select select ""pending""
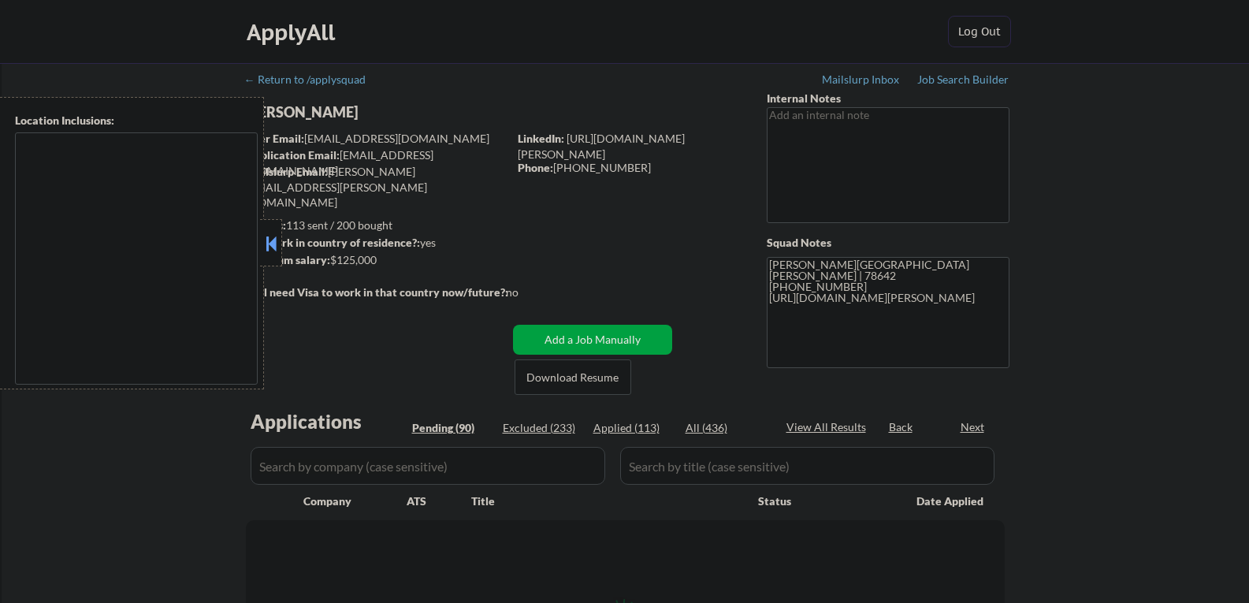
select select ""pending""
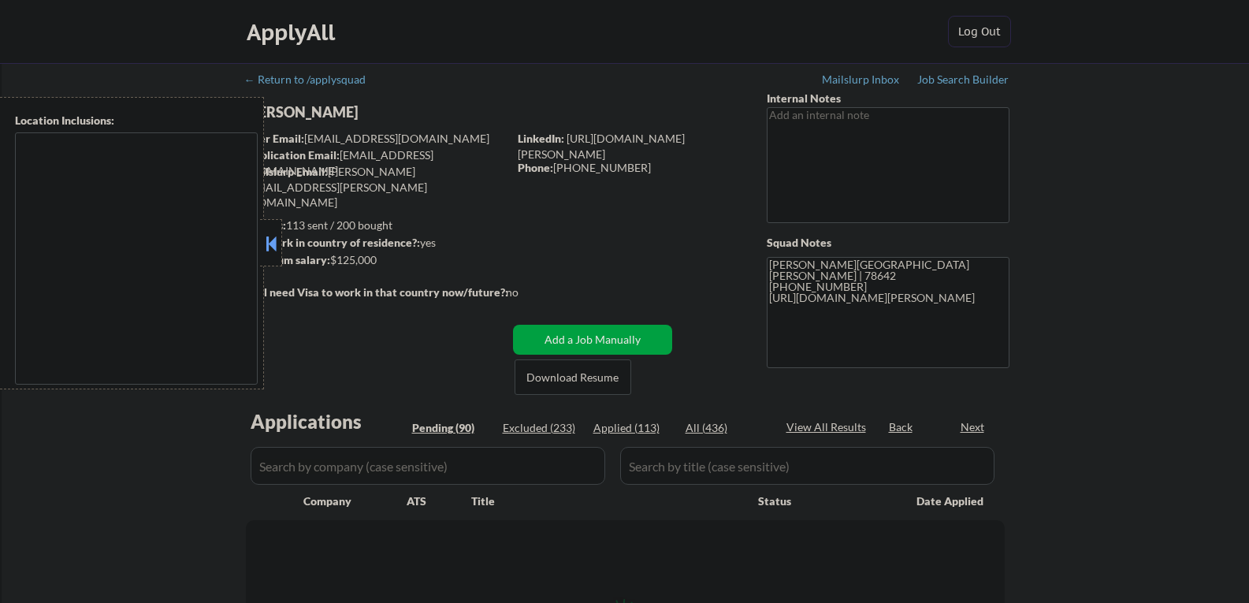
select select ""pending""
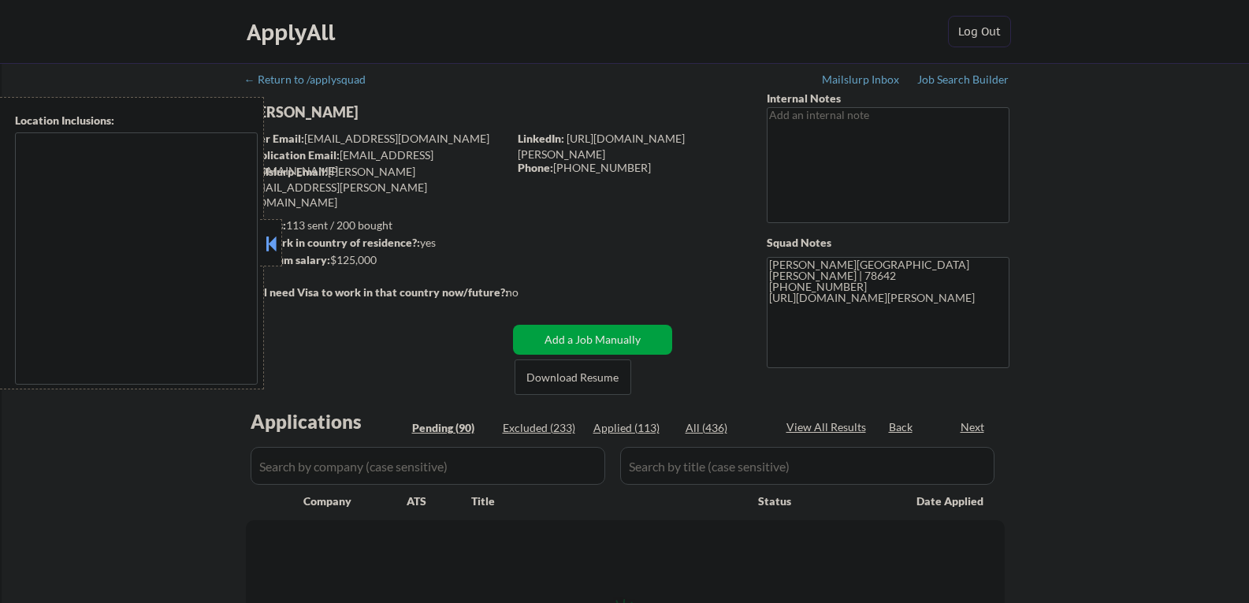
select select ""pending""
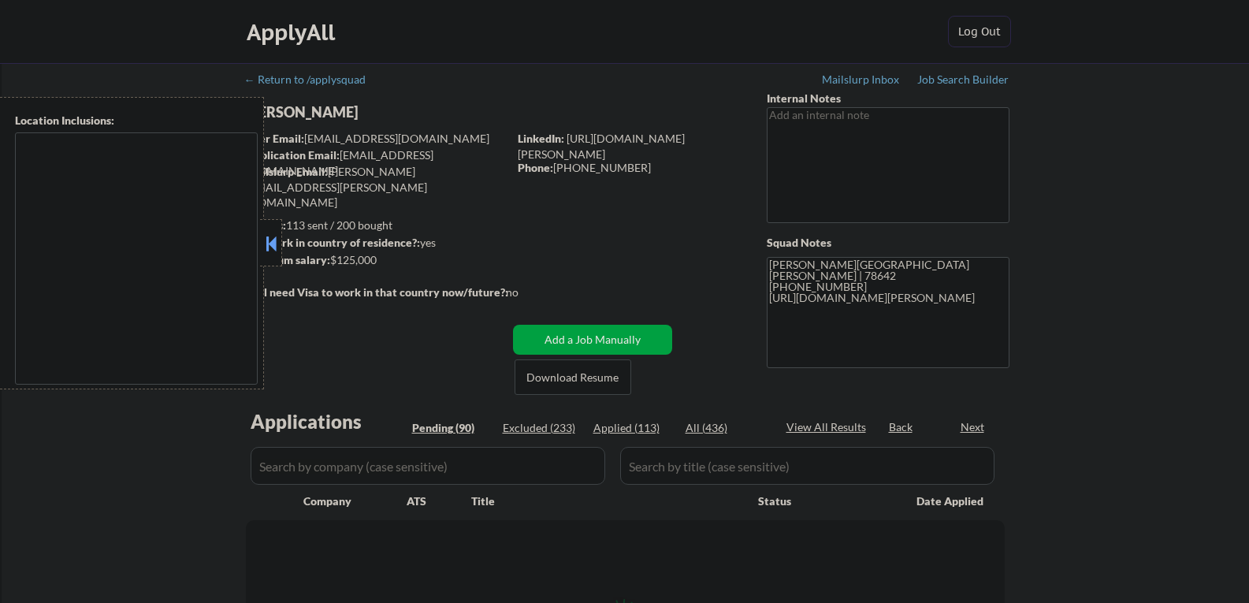
select select ""pending""
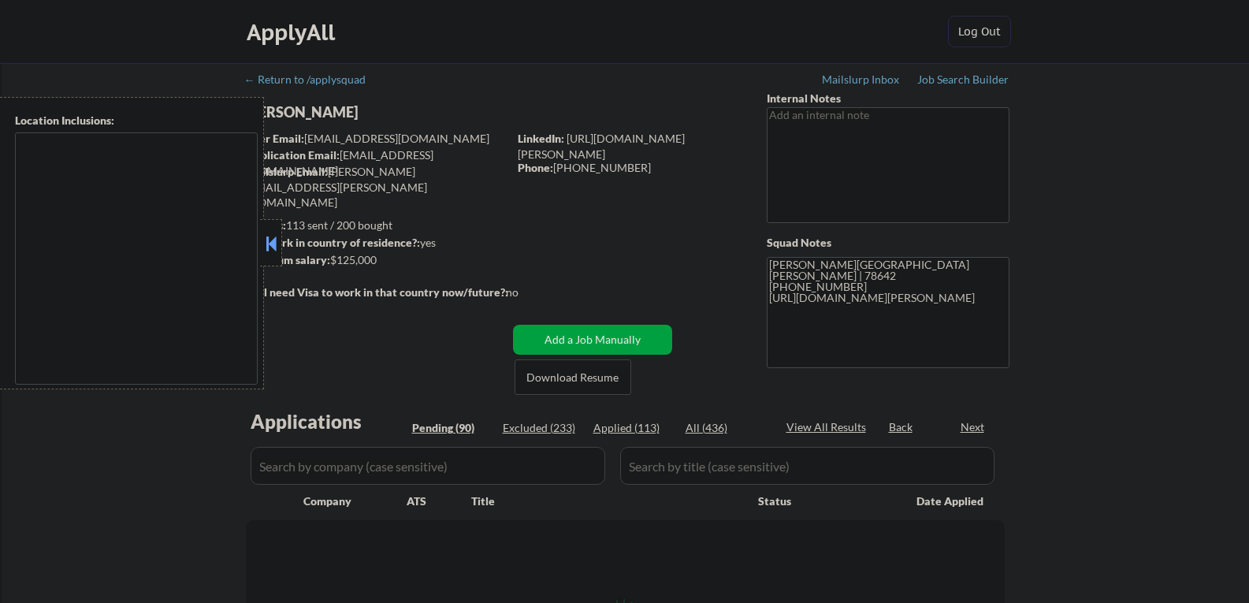
select select ""pending""
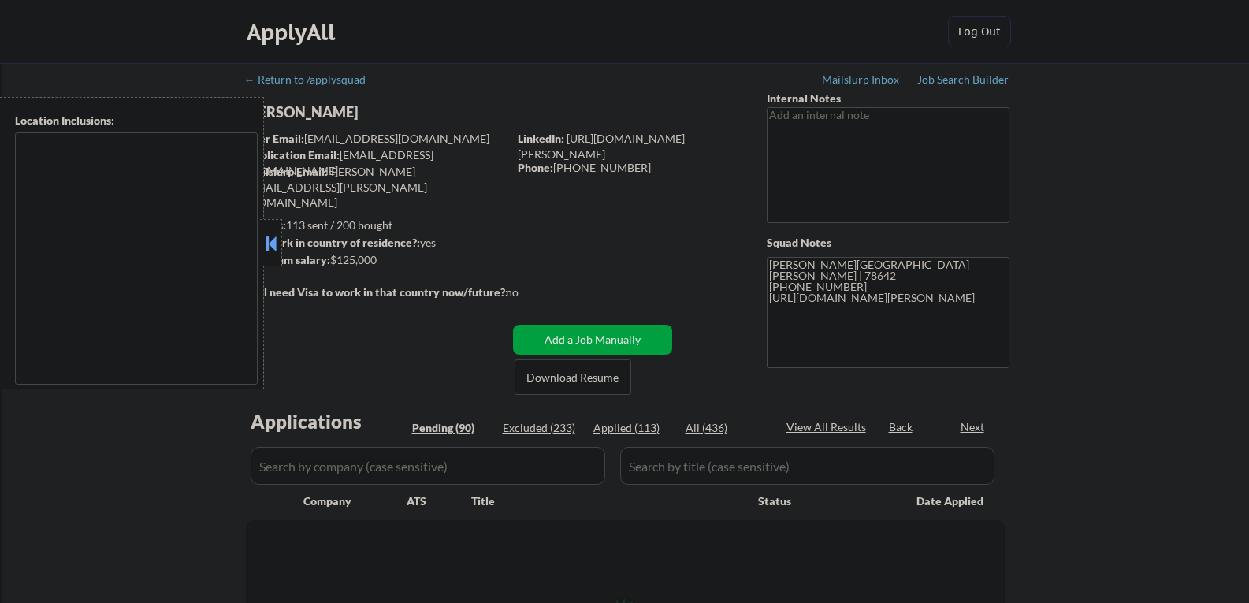
select select ""pending""
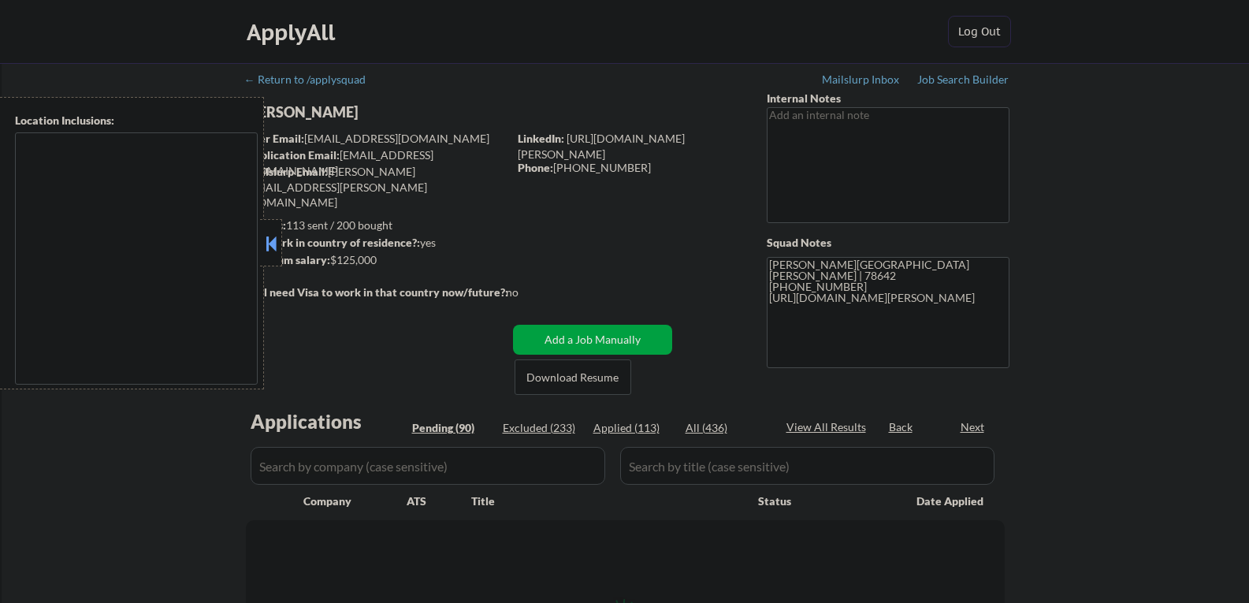
select select ""pending""
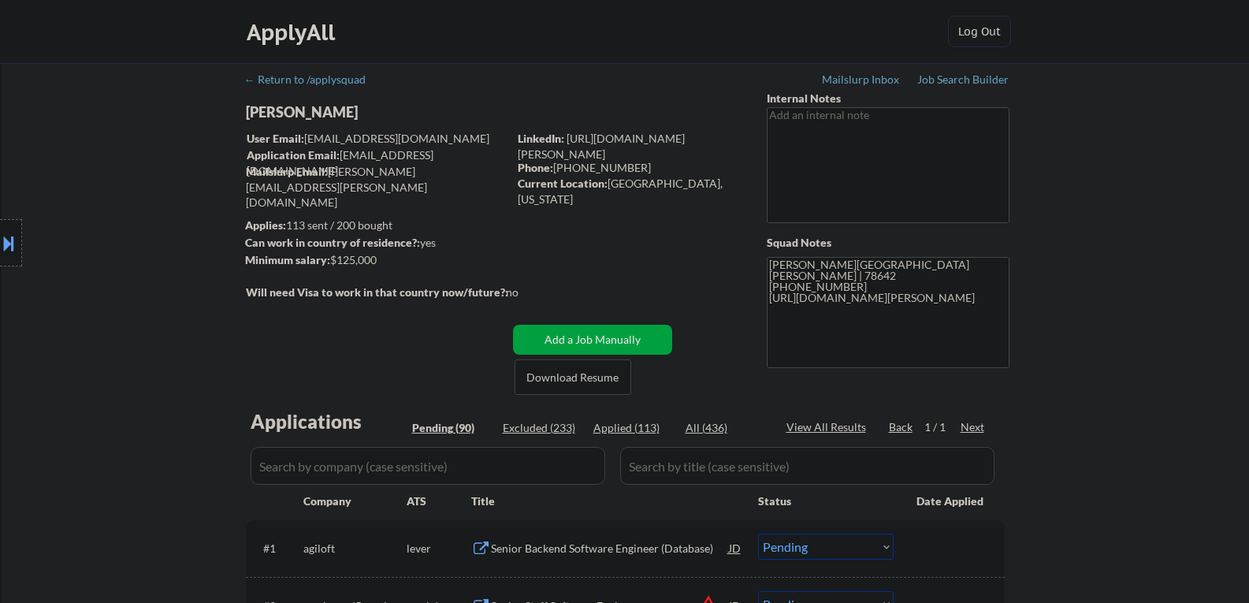
click at [317, 107] on div "[PERSON_NAME]" at bounding box center [408, 112] width 324 height 20
copy div "[PERSON_NAME]"
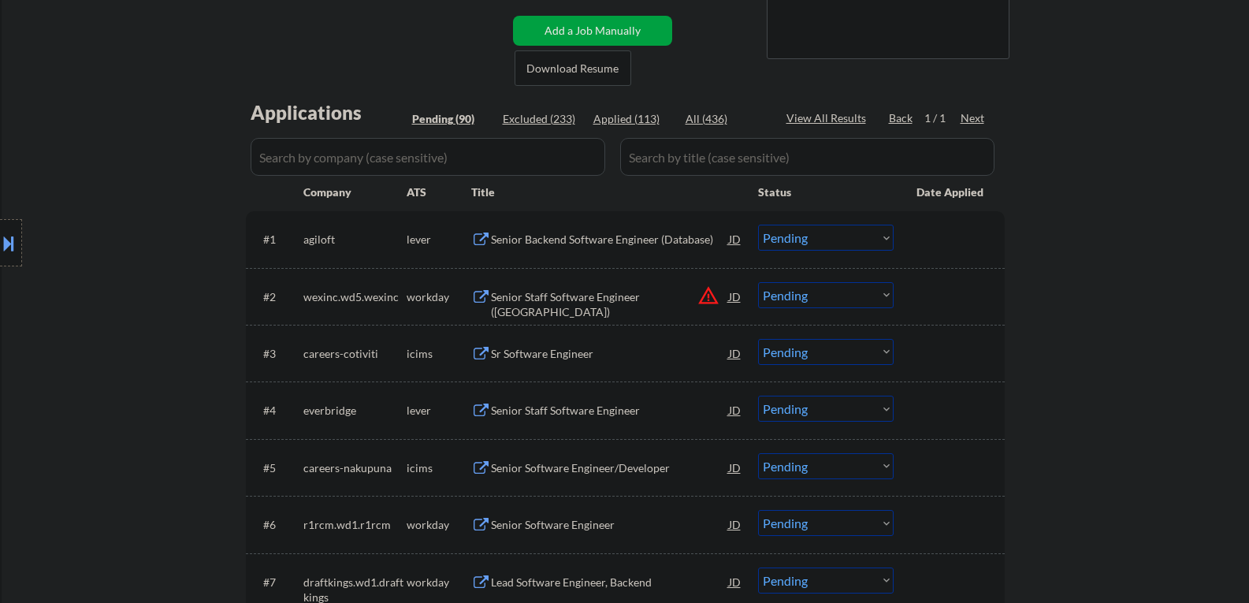
scroll to position [315, 0]
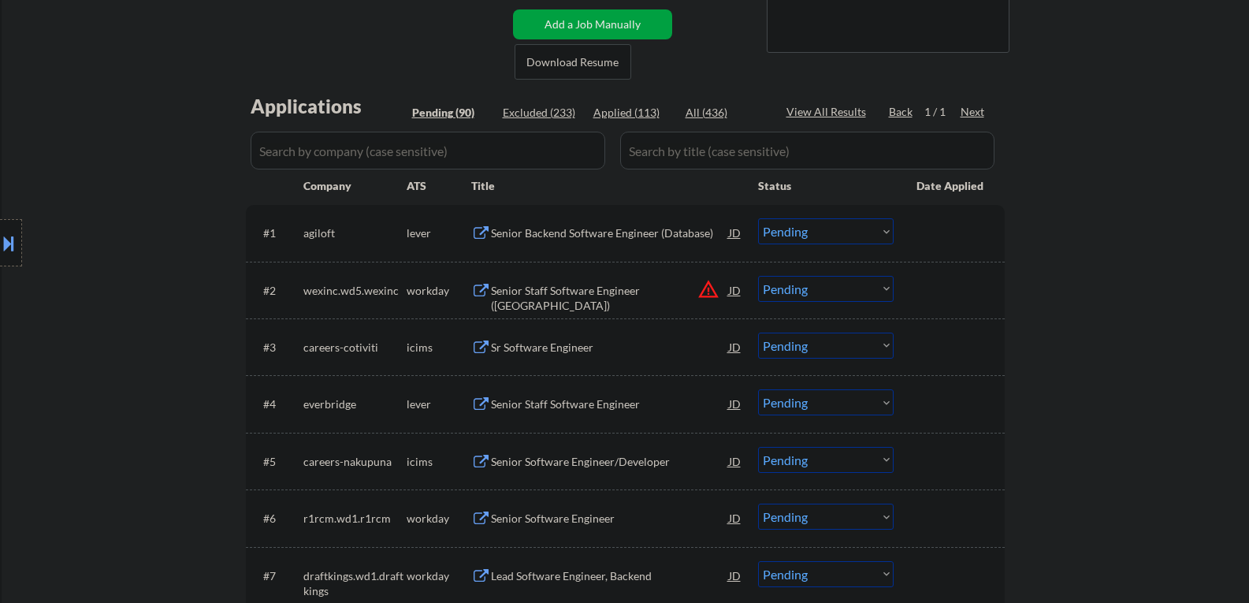
click at [571, 242] on div "Senior Backend Software Engineer (Database)" at bounding box center [610, 232] width 238 height 28
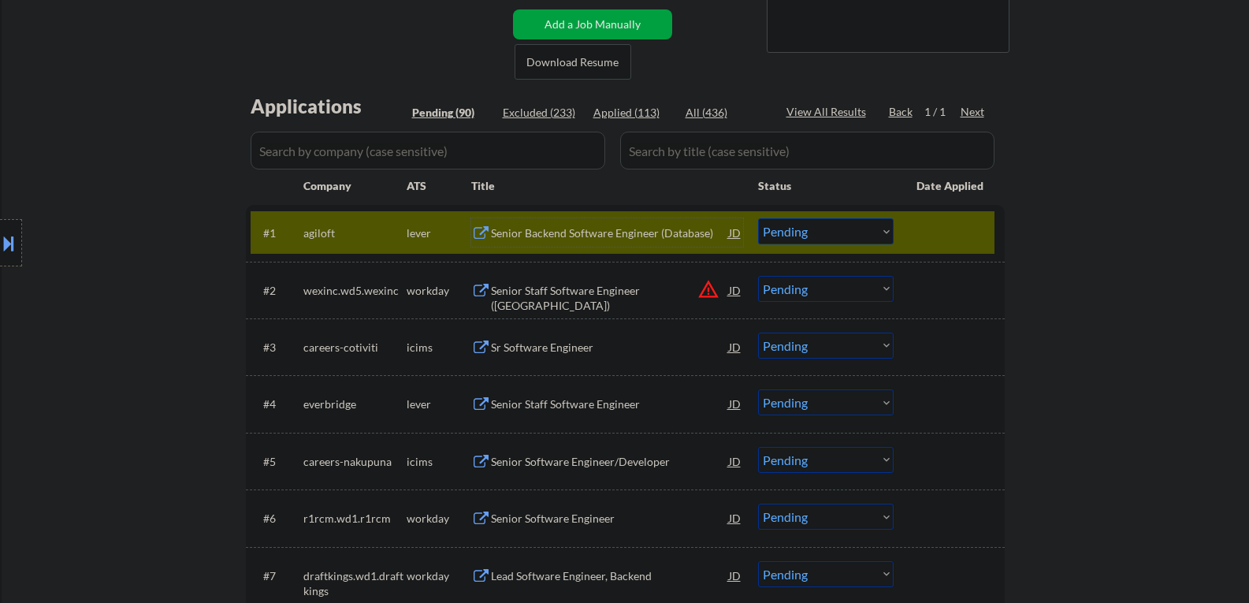
click at [797, 234] on select "Choose an option... Pending Applied Excluded (Questions) Excluded (Expired) Exc…" at bounding box center [826, 231] width 136 height 26
click at [758, 218] on select "Choose an option... Pending Applied Excluded (Questions) Excluded (Expired) Exc…" at bounding box center [826, 231] width 136 height 26
select select ""pending""
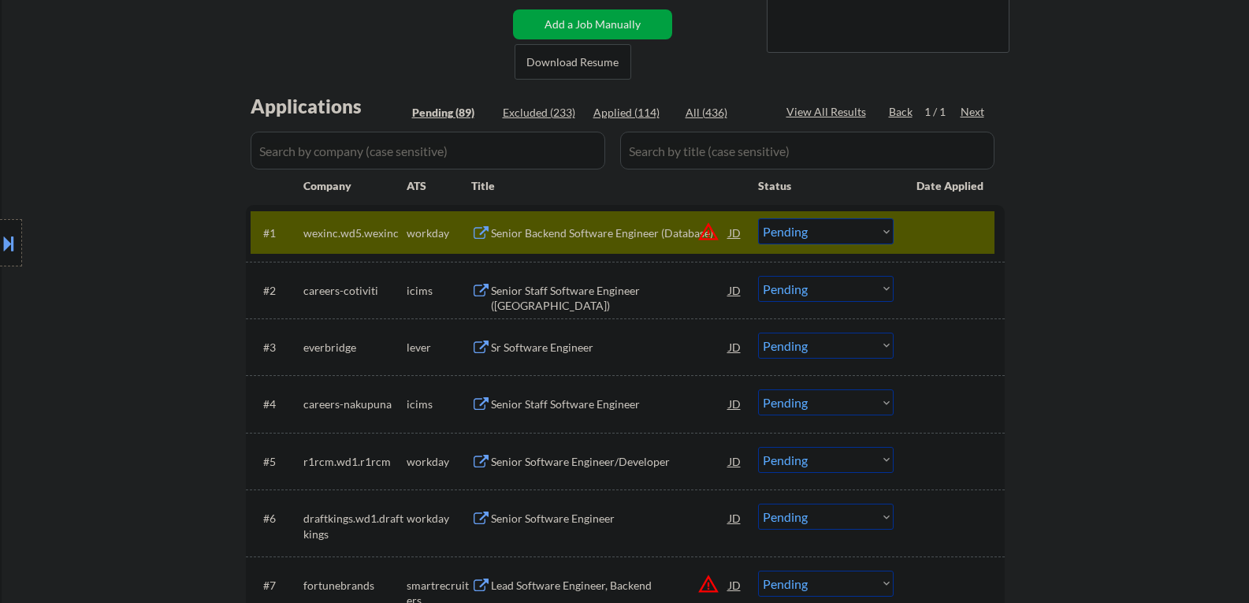
click at [928, 225] on div at bounding box center [950, 232] width 69 height 28
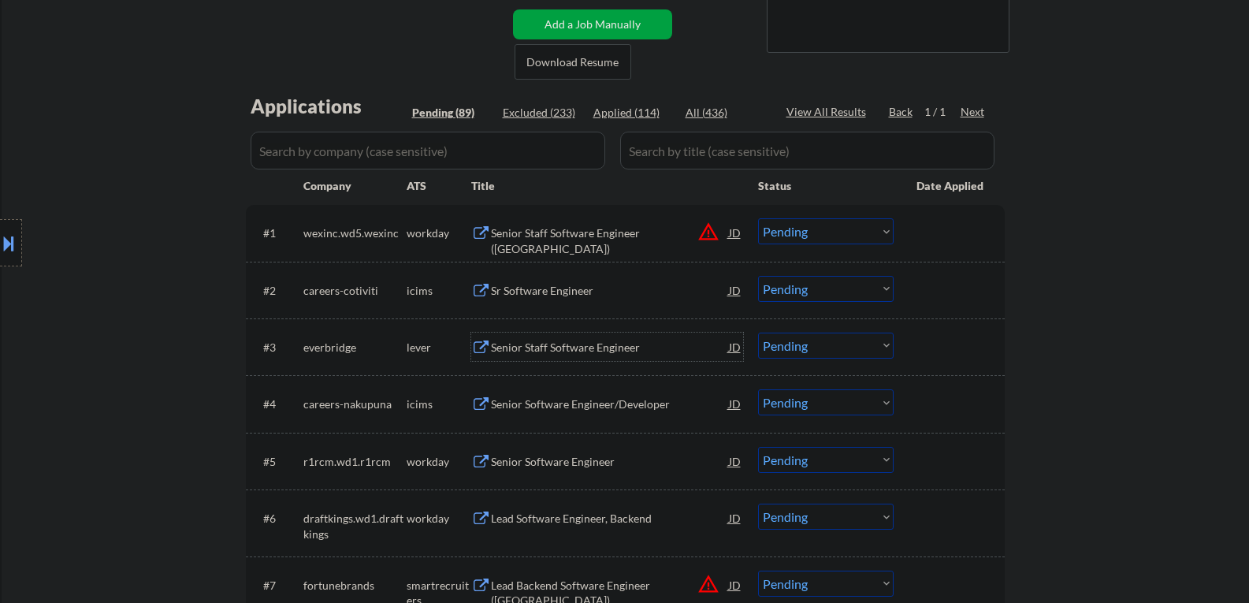
click at [503, 343] on div "Senior Staff Software Engineer" at bounding box center [610, 348] width 238 height 16
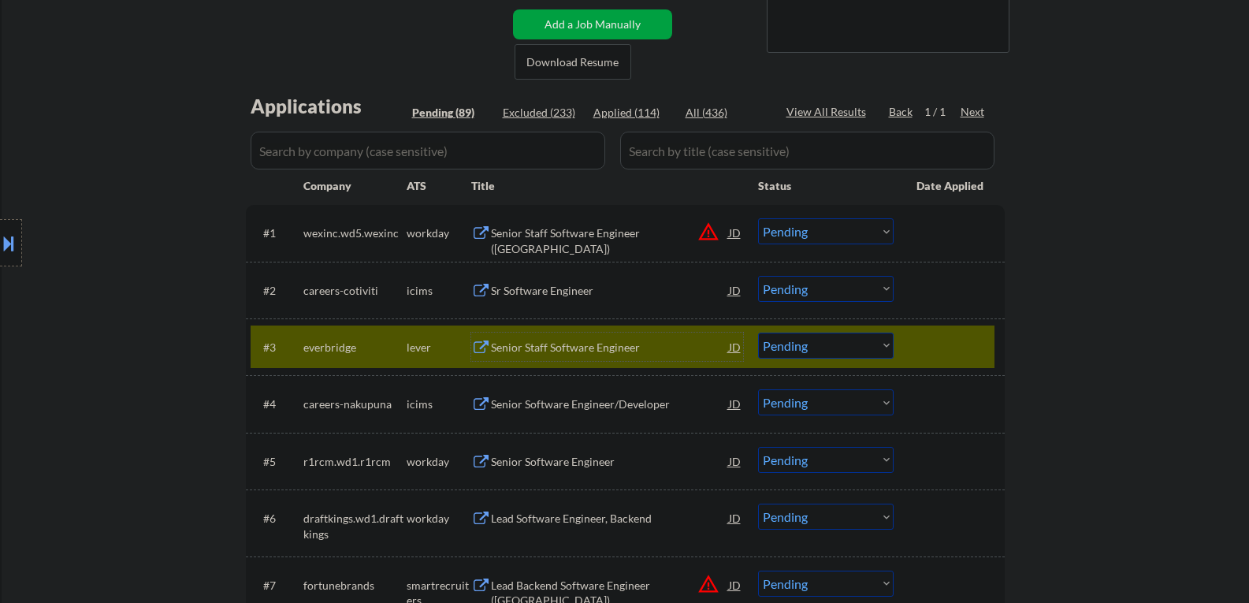
click at [508, 342] on div "Senior Staff Software Engineer" at bounding box center [610, 348] width 238 height 16
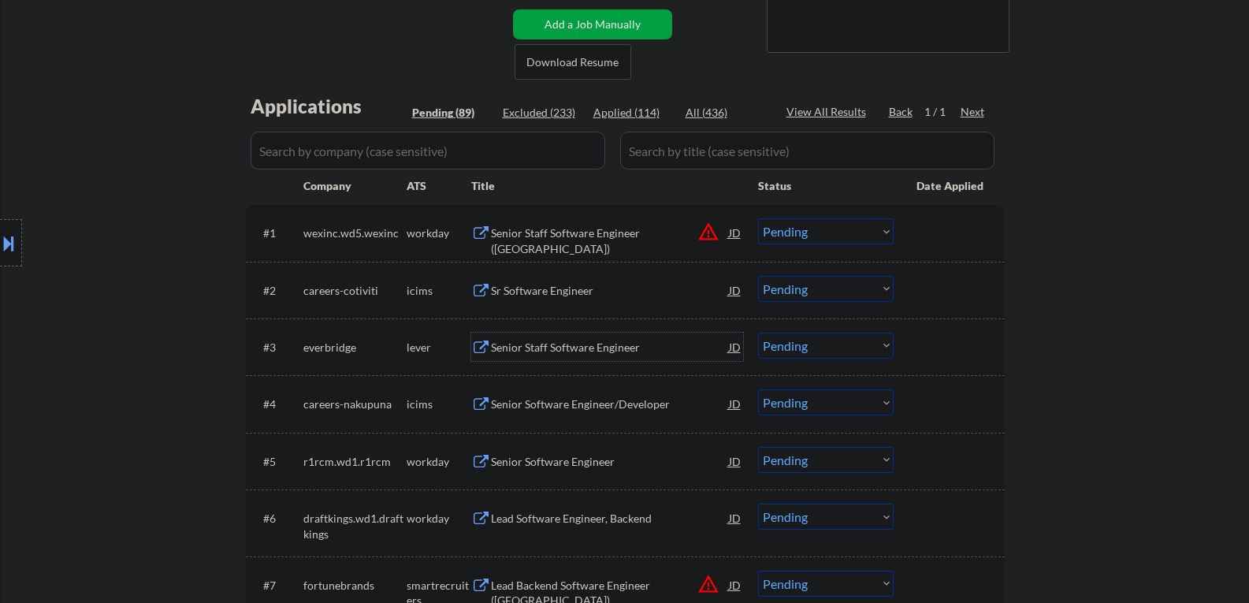
click at [783, 347] on select "Choose an option... Pending Applied Excluded (Questions) Excluded (Expired) Exc…" at bounding box center [826, 345] width 136 height 26
click at [758, 332] on select "Choose an option... Pending Applied Excluded (Questions) Excluded (Expired) Exc…" at bounding box center [826, 345] width 136 height 26
select select ""pending""
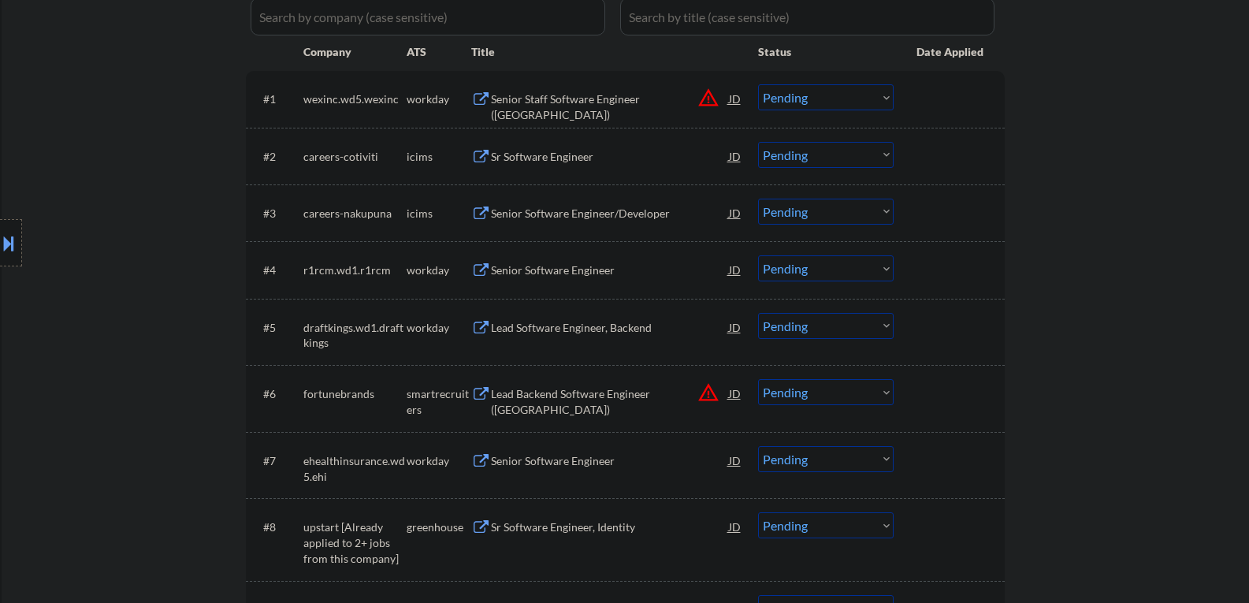
scroll to position [473, 0]
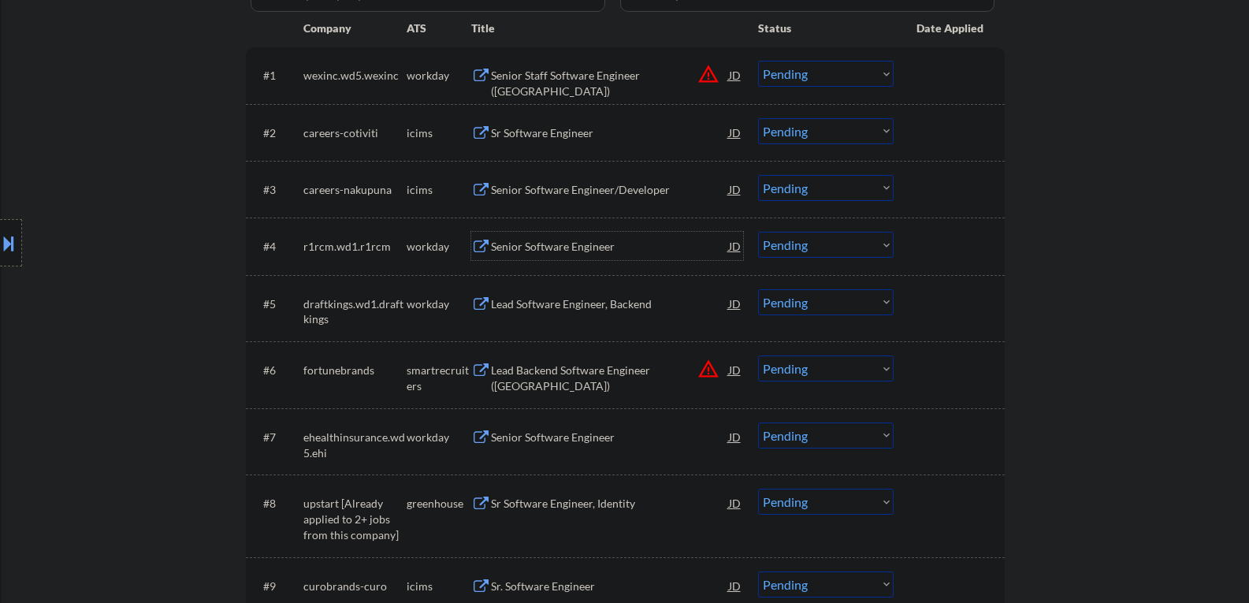
click at [529, 242] on div "Senior Software Engineer" at bounding box center [610, 247] width 238 height 16
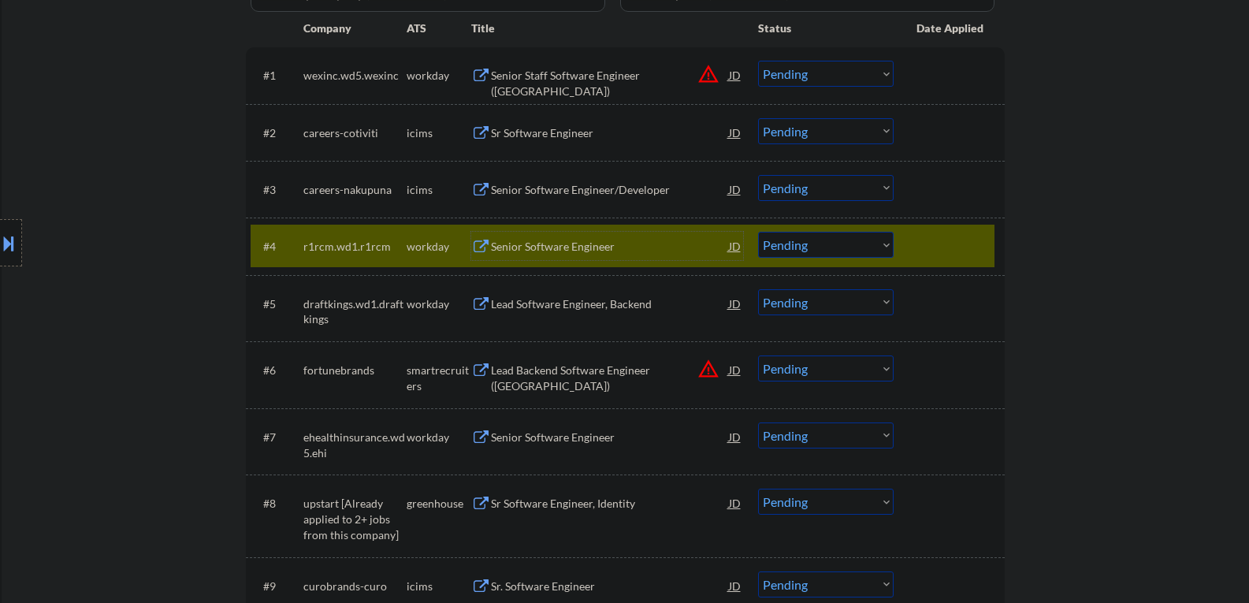
click at [820, 240] on select "Choose an option... Pending Applied Excluded (Questions) Excluded (Expired) Exc…" at bounding box center [826, 245] width 136 height 26
click at [758, 232] on select "Choose an option... Pending Applied Excluded (Questions) Excluded (Expired) Exc…" at bounding box center [826, 245] width 136 height 26
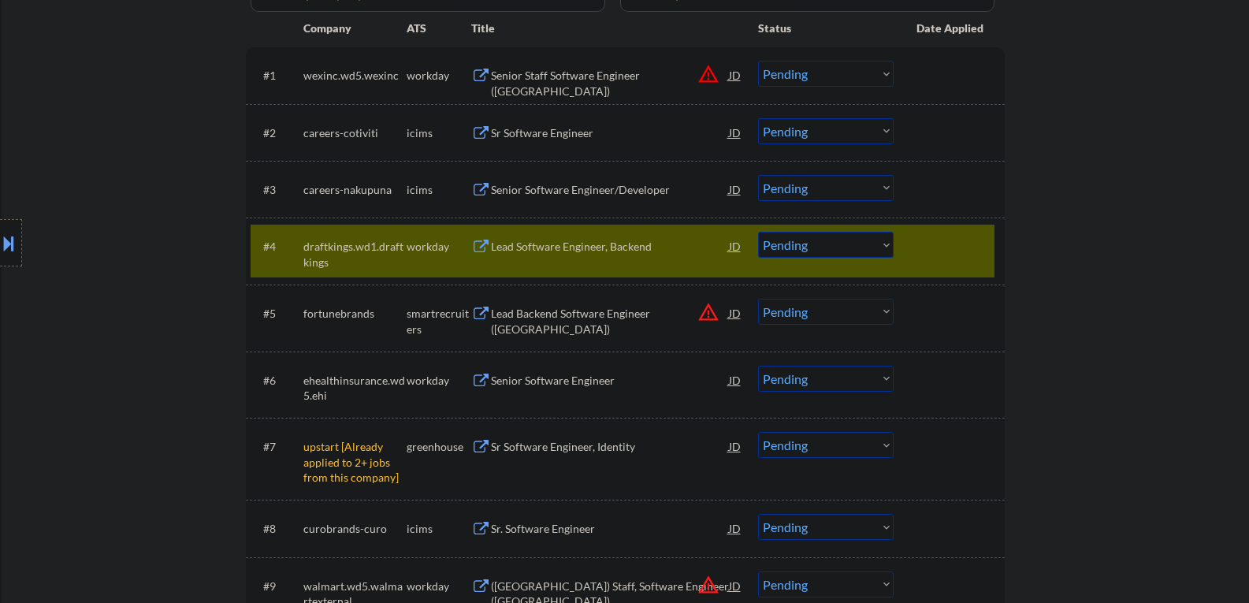
click at [509, 244] on div "Lead Software Engineer, Backend" at bounding box center [610, 247] width 238 height 16
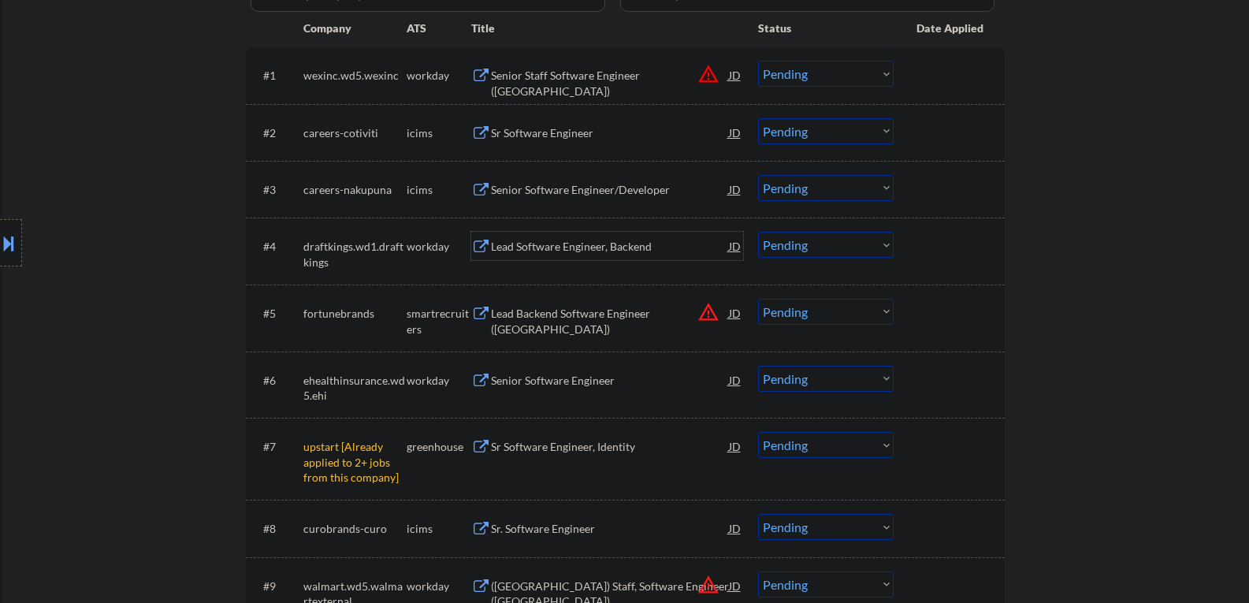
click at [776, 247] on select "Choose an option... Pending Applied Excluded (Questions) Excluded (Expired) Exc…" at bounding box center [826, 245] width 136 height 26
click at [758, 232] on select "Choose an option... Pending Applied Excluded (Questions) Excluded (Expired) Exc…" at bounding box center [826, 245] width 136 height 26
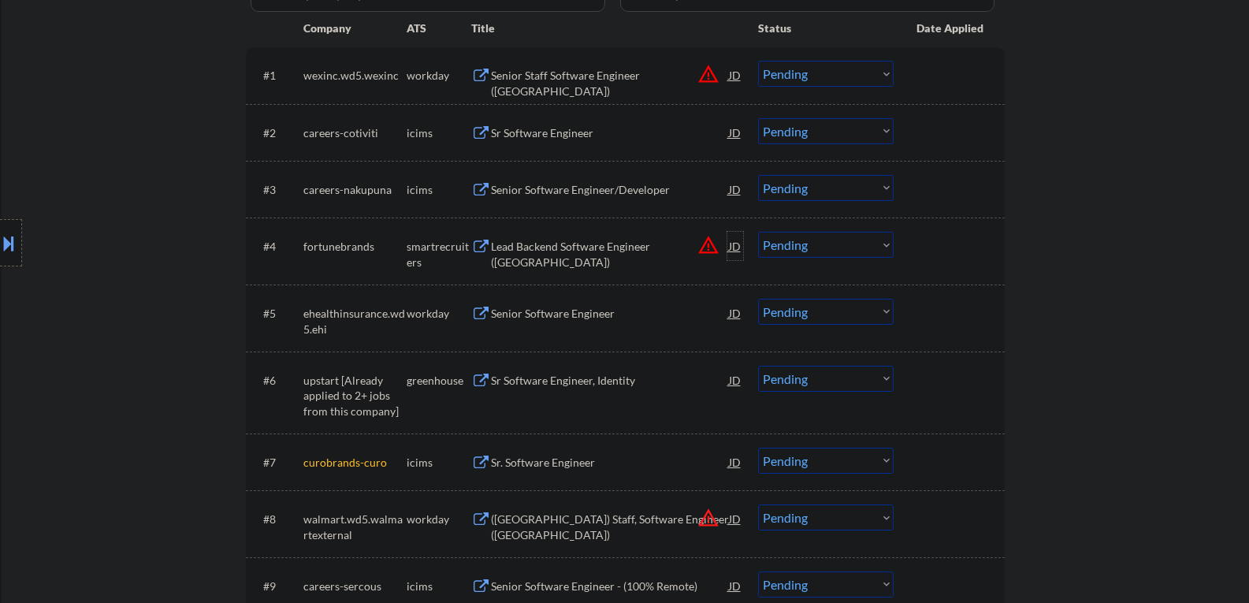
click at [730, 250] on div "JD" at bounding box center [735, 246] width 16 height 28
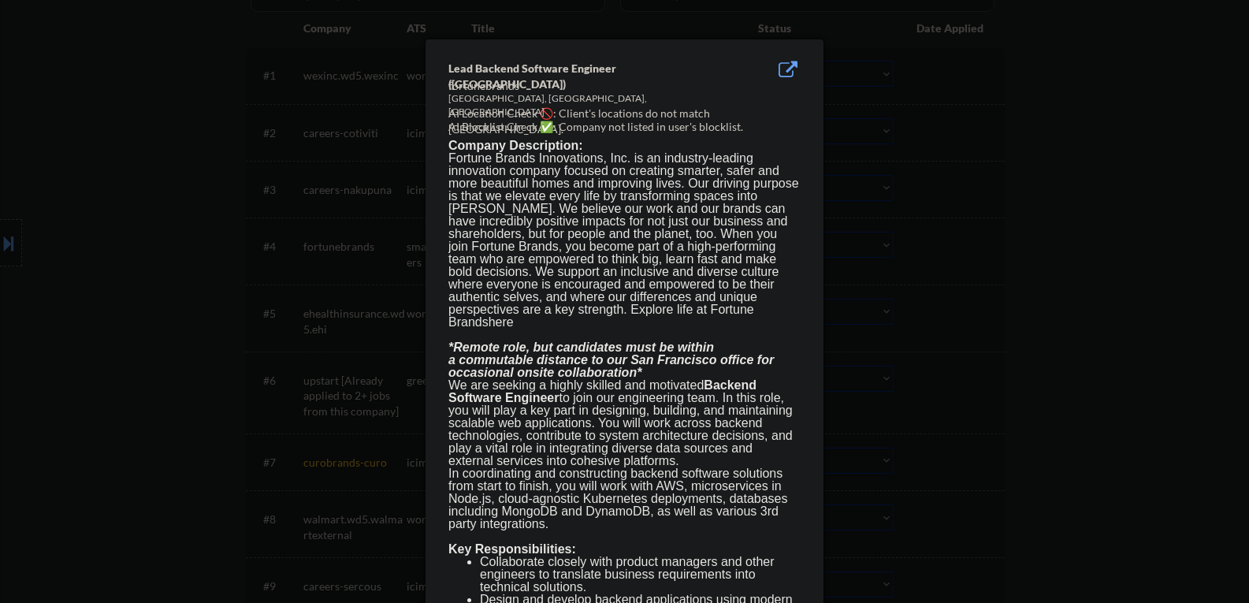
click at [963, 289] on div at bounding box center [624, 301] width 1249 height 603
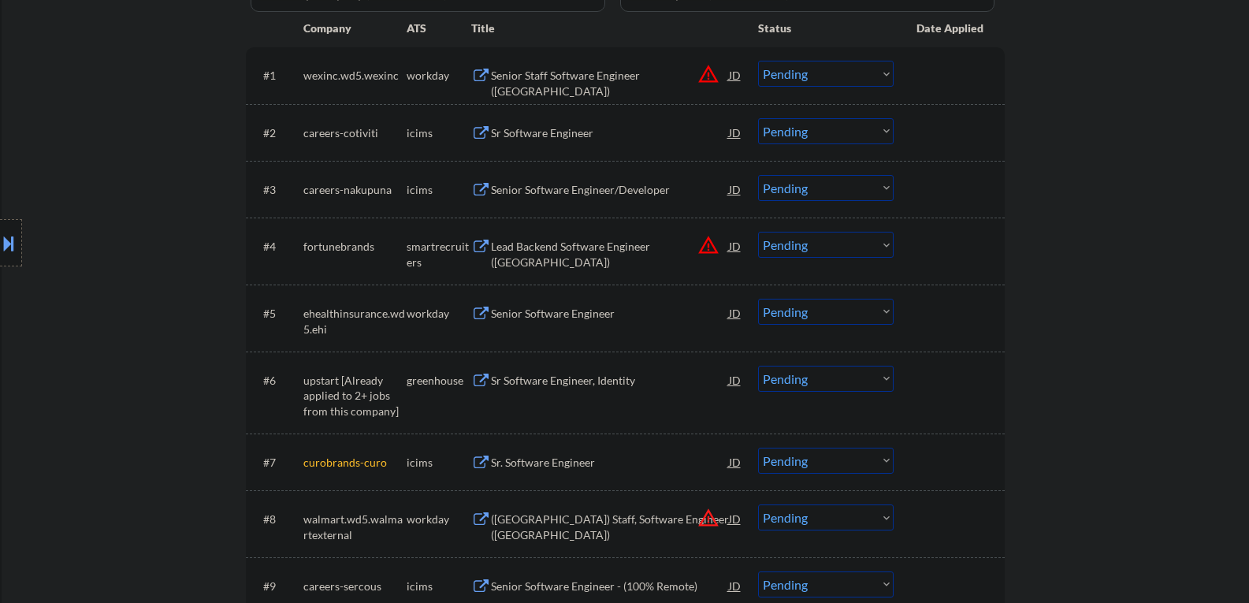
click at [548, 249] on div "Lead Backend Software Engineer ([GEOGRAPHIC_DATA])" at bounding box center [610, 254] width 238 height 31
click at [803, 250] on select "Choose an option... Pending Applied Excluded (Questions) Excluded (Expired) Exc…" at bounding box center [826, 245] width 136 height 26
click at [758, 232] on select "Choose an option... Pending Applied Excluded (Questions) Excluded (Expired) Exc…" at bounding box center [826, 245] width 136 height 26
select select ""pending""
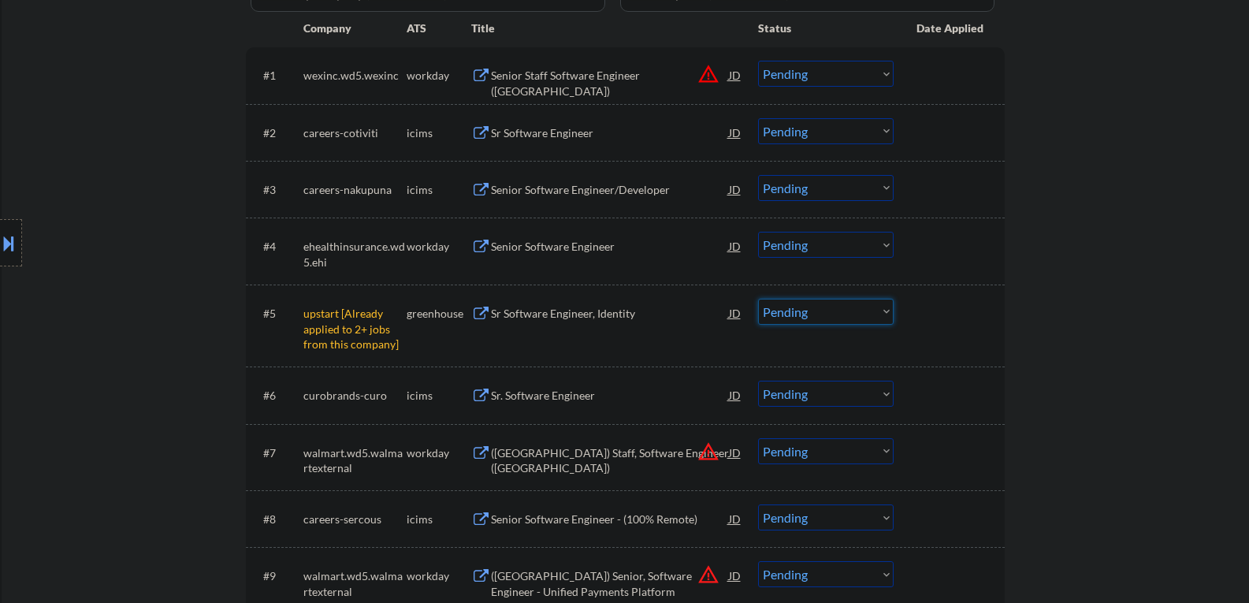
click at [800, 311] on select "Choose an option... Pending Applied Excluded (Questions) Excluded (Expired) Exc…" at bounding box center [826, 312] width 136 height 26
click at [758, 299] on select "Choose an option... Pending Applied Excluded (Questions) Excluded (Expired) Exc…" at bounding box center [826, 312] width 136 height 26
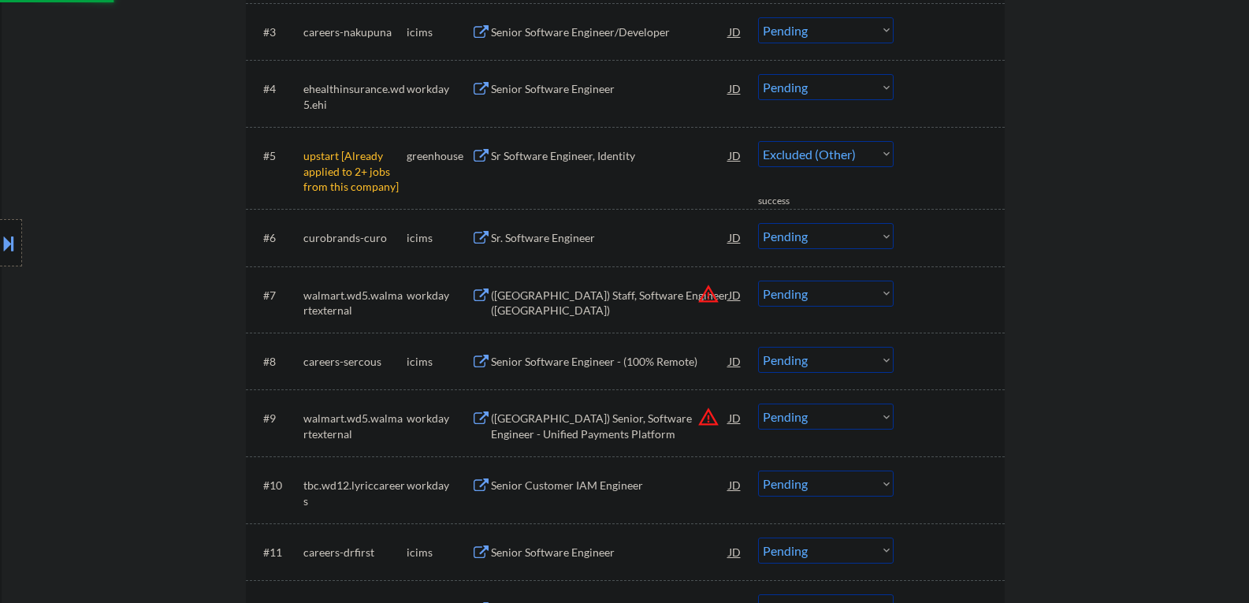
select select ""pending""
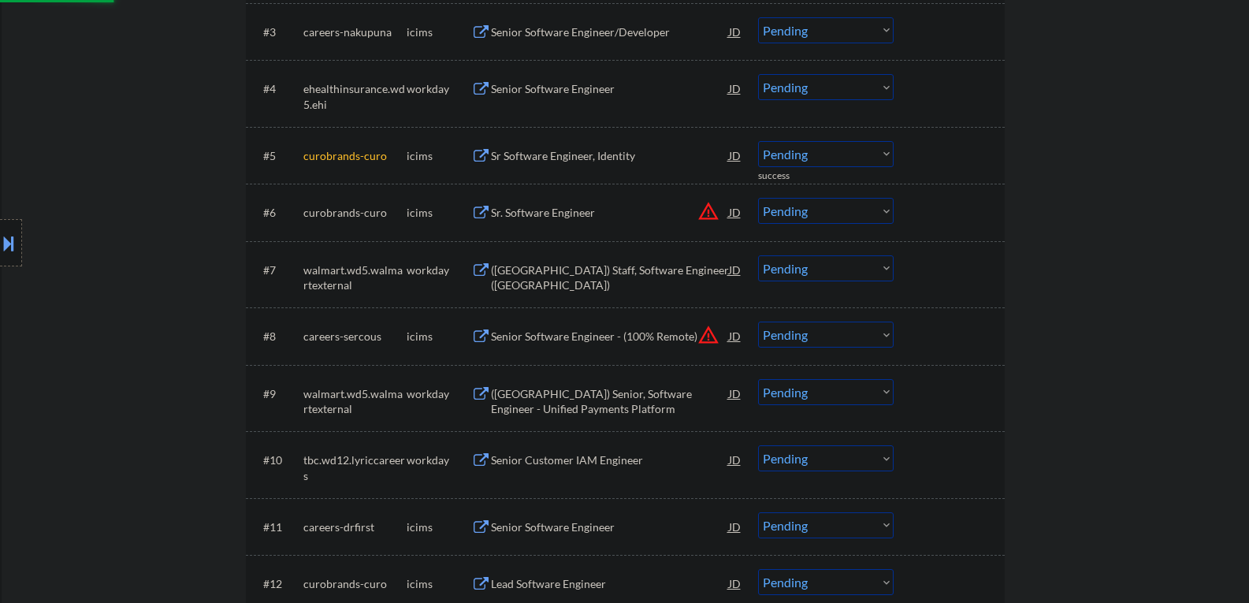
scroll to position [867, 0]
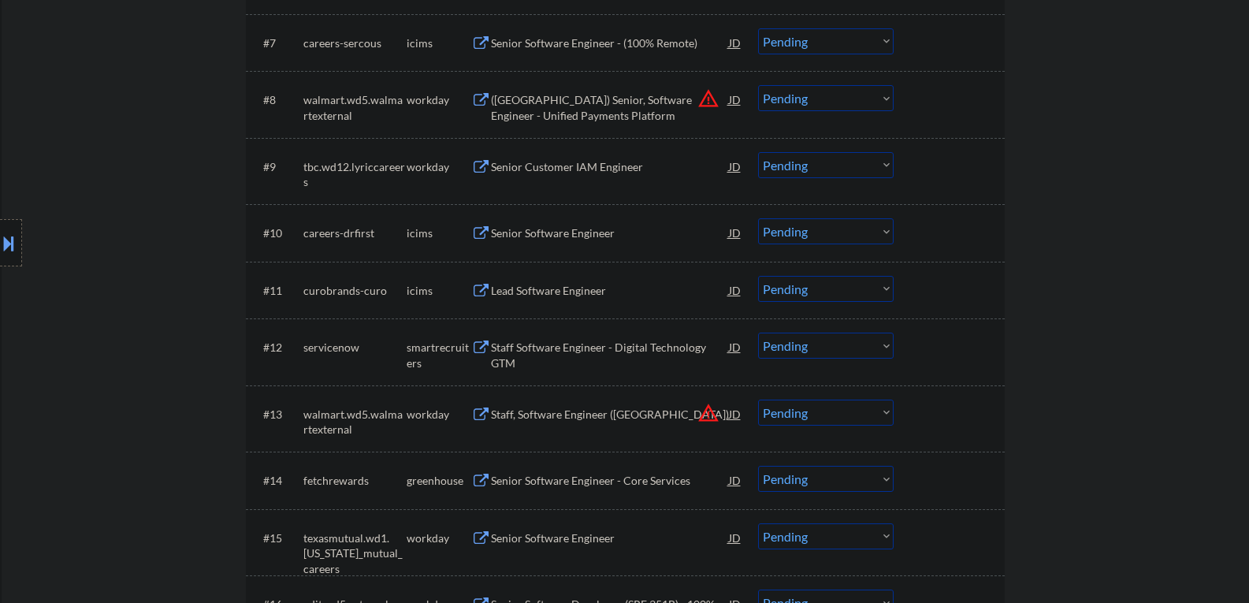
click at [543, 351] on div "Staff Software Engineer - Digital Technology GTM" at bounding box center [610, 355] width 238 height 31
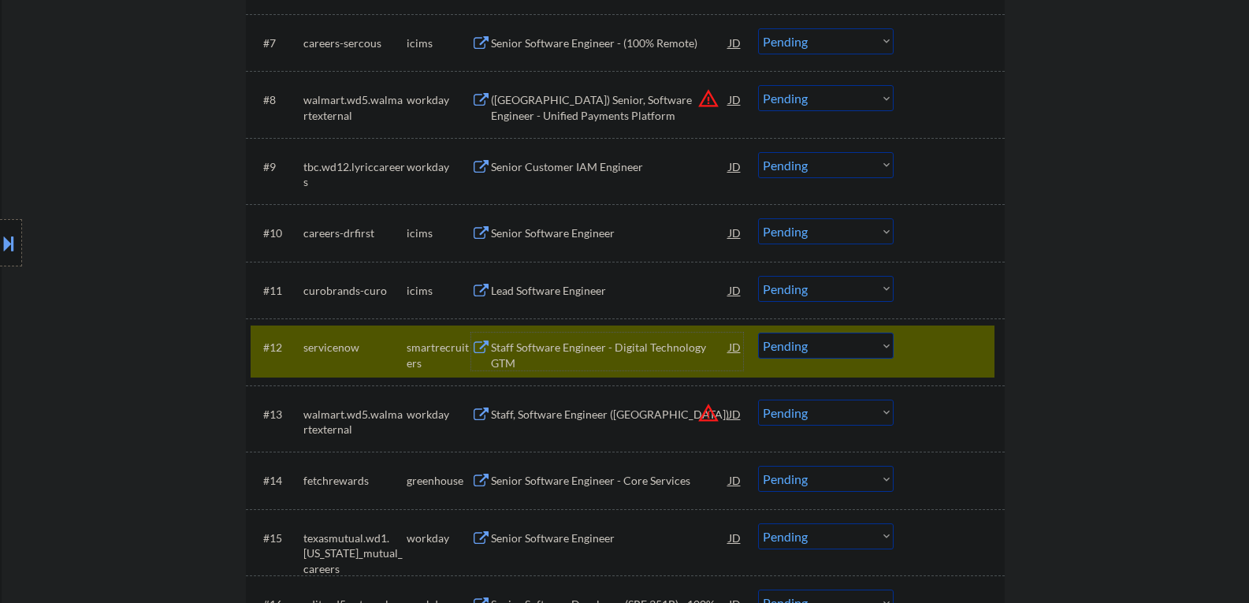
click at [544, 362] on div "Staff Software Engineer - Digital Technology GTM" at bounding box center [610, 355] width 238 height 31
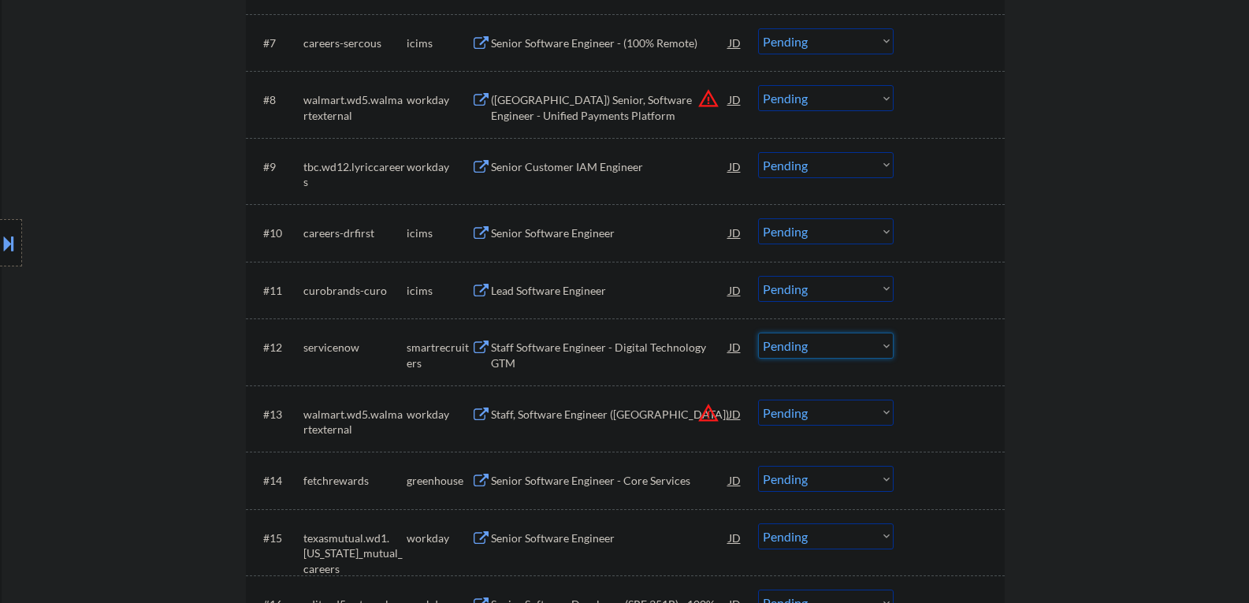
click at [805, 347] on select "Choose an option... Pending Applied Excluded (Questions) Excluded (Expired) Exc…" at bounding box center [826, 345] width 136 height 26
click at [758, 332] on select "Choose an option... Pending Applied Excluded (Questions) Excluded (Expired) Exc…" at bounding box center [826, 345] width 136 height 26
select select ""pending""
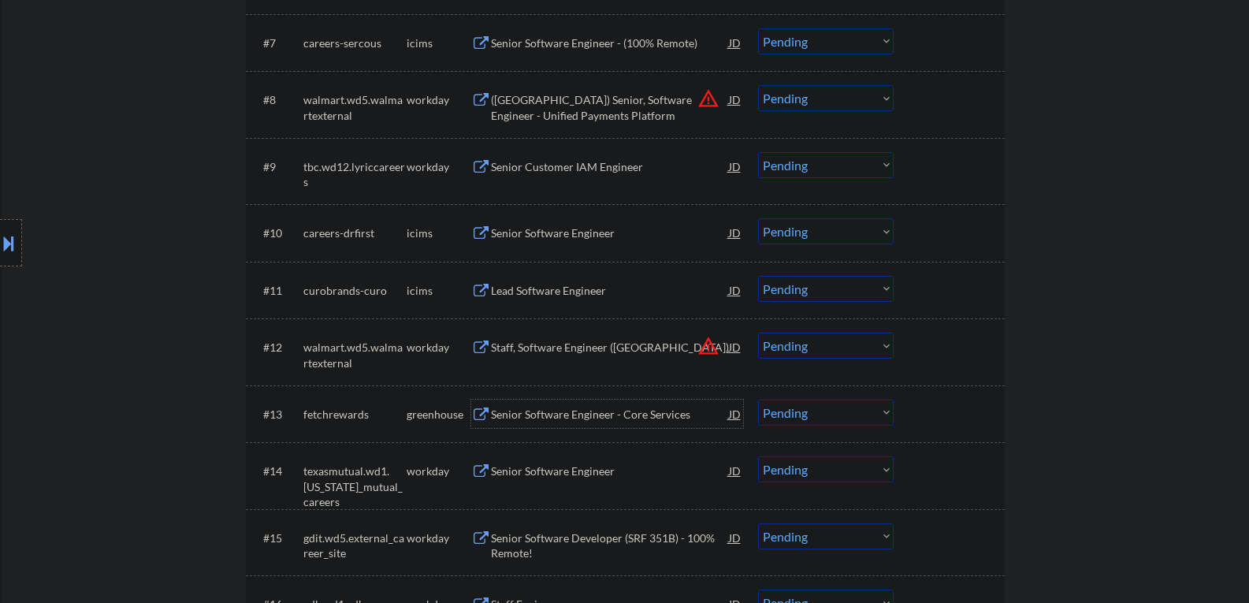
click at [533, 418] on div "Senior Software Engineer - Core Services" at bounding box center [610, 415] width 238 height 16
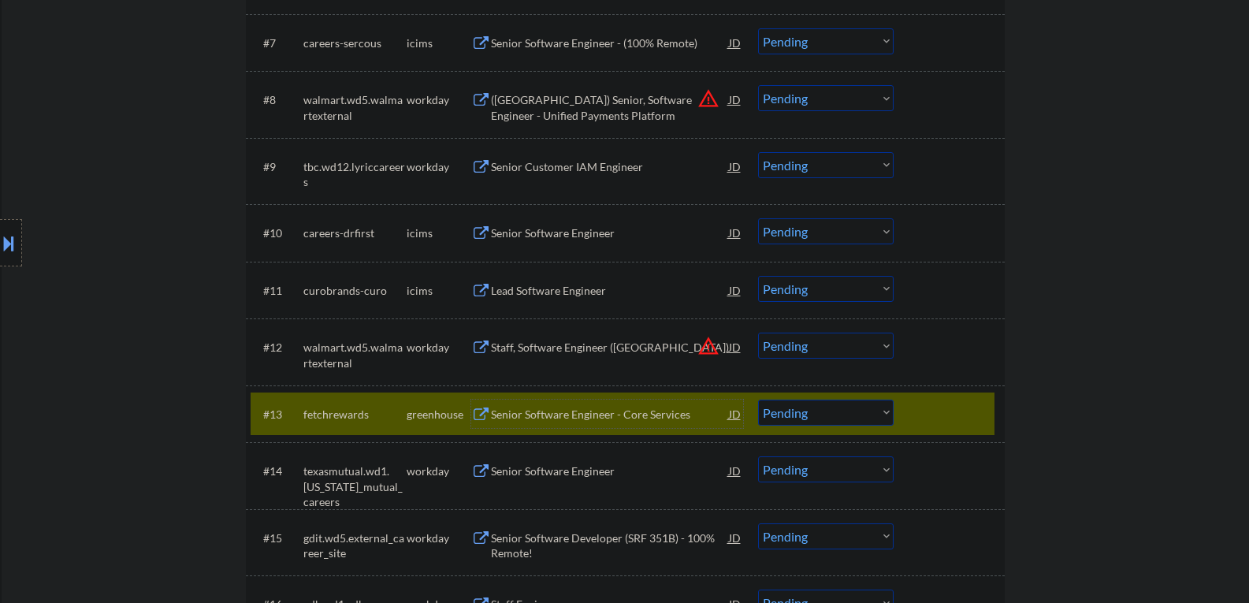
click at [794, 419] on div "#13 fetchrewards greenhouse Senior Software Engineer - Core Services JD warning…" at bounding box center [623, 413] width 744 height 43
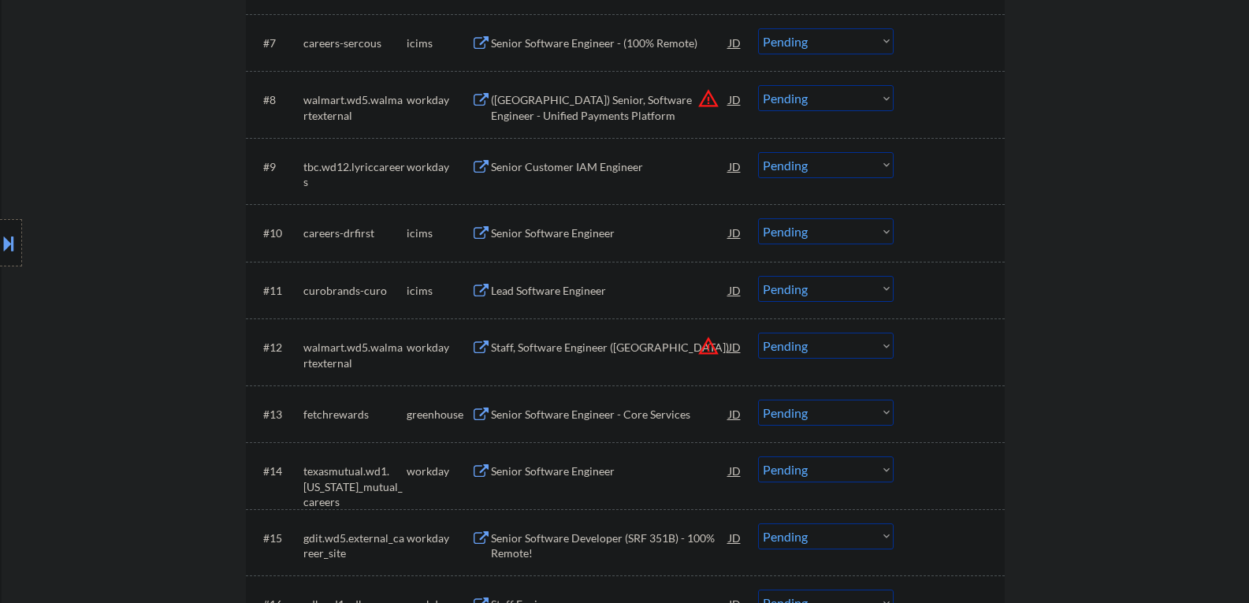
click at [796, 417] on select "Choose an option... Pending Applied Excluded (Questions) Excluded (Expired) Exc…" at bounding box center [826, 412] width 136 height 26
click at [619, 411] on div "Senior Software Engineer - Core Services" at bounding box center [610, 415] width 238 height 16
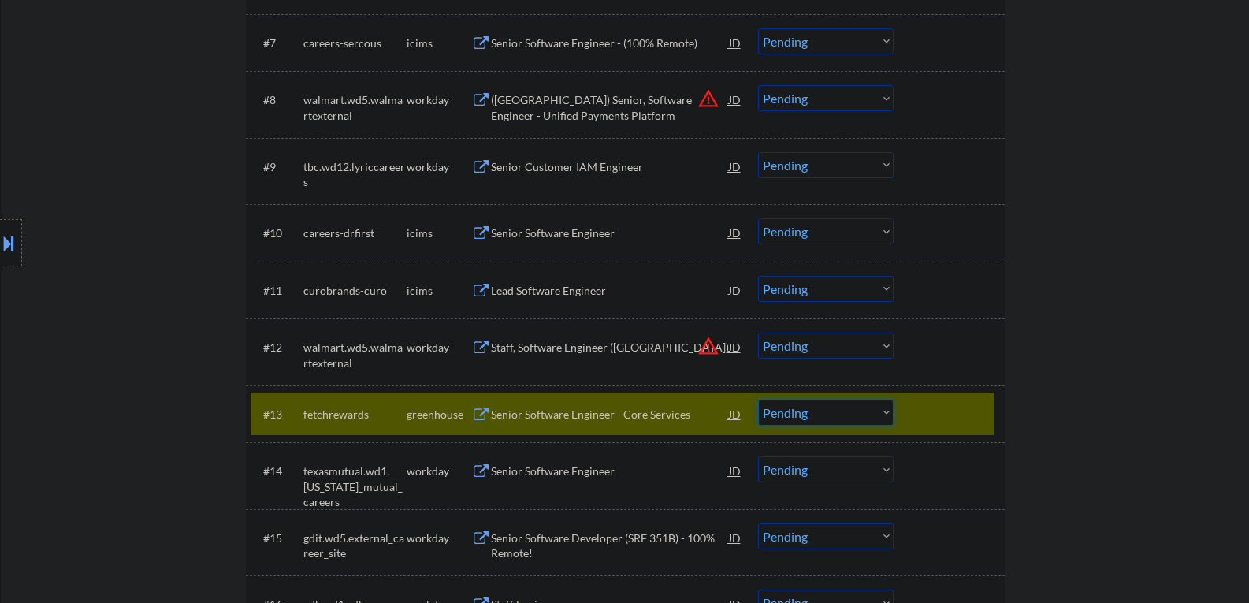
click at [800, 409] on select "Choose an option... Pending Applied Excluded (Questions) Excluded (Expired) Exc…" at bounding box center [826, 412] width 136 height 26
click at [758, 399] on select "Choose an option... Pending Applied Excluded (Questions) Excluded (Expired) Exc…" at bounding box center [826, 412] width 136 height 26
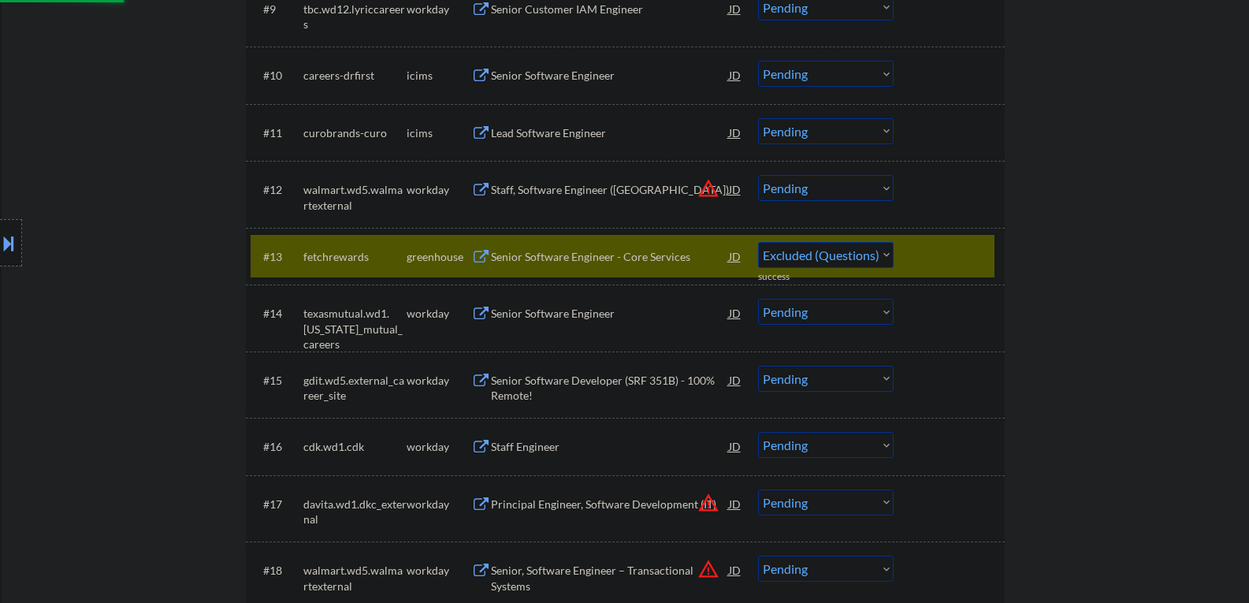
select select ""pending""
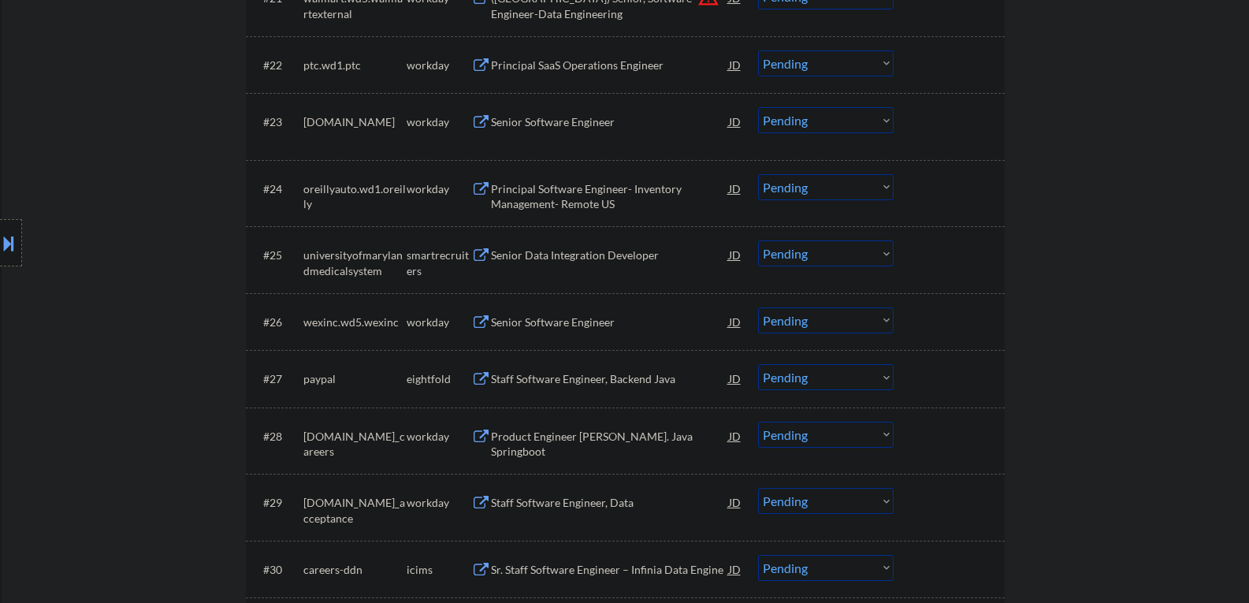
scroll to position [1812, 0]
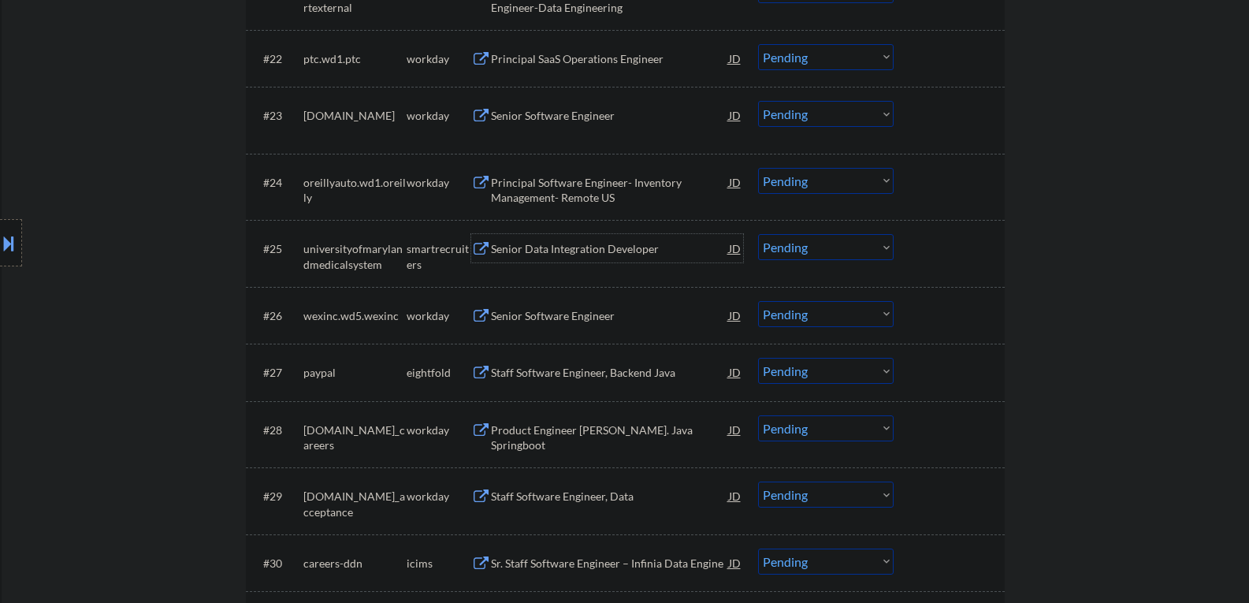
click at [544, 249] on div "Senior Data Integration Developer" at bounding box center [610, 249] width 238 height 16
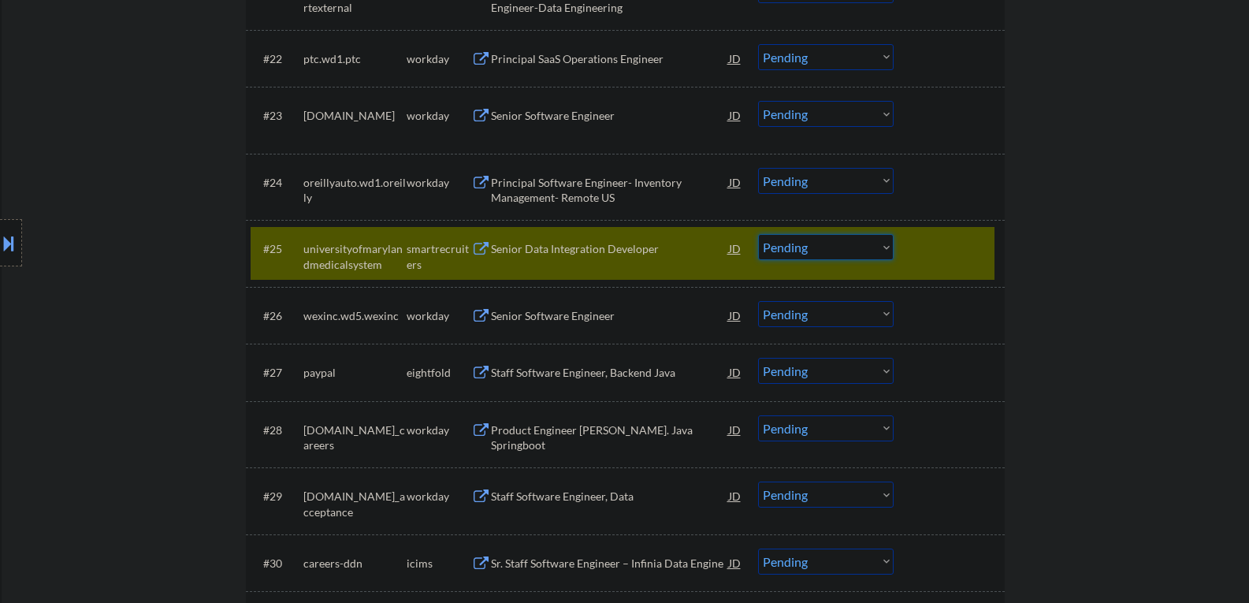
click at [789, 242] on select "Choose an option... Pending Applied Excluded (Questions) Excluded (Expired) Exc…" at bounding box center [826, 247] width 136 height 26
click at [758, 234] on select "Choose an option... Pending Applied Excluded (Questions) Excluded (Expired) Exc…" at bounding box center [826, 247] width 136 height 26
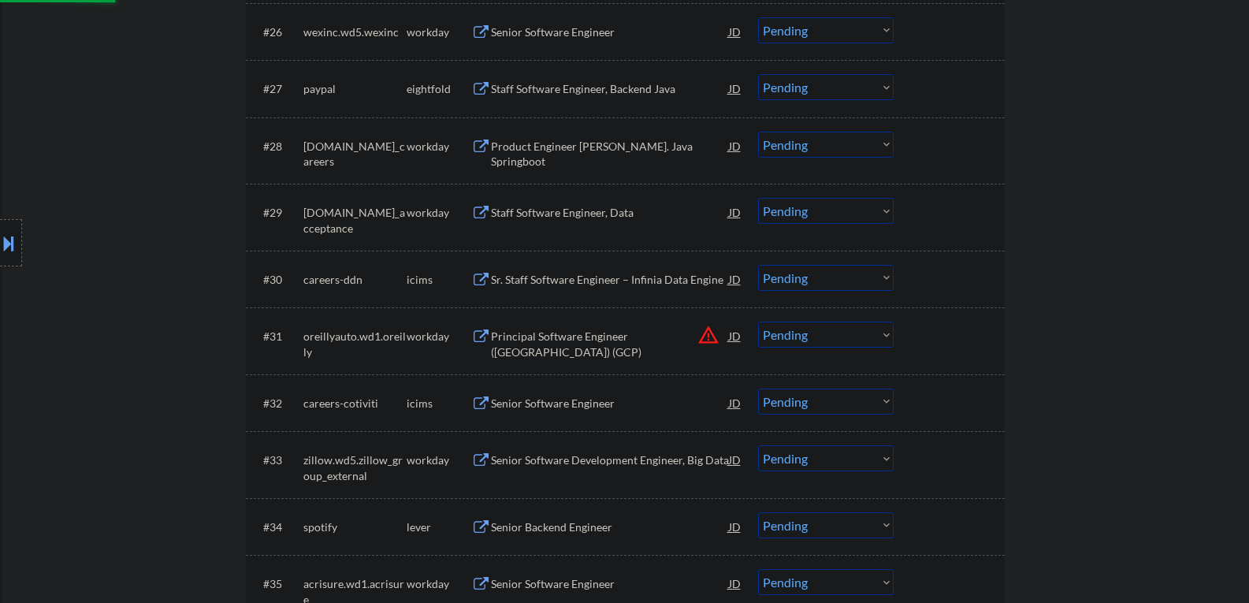
scroll to position [2206, 0]
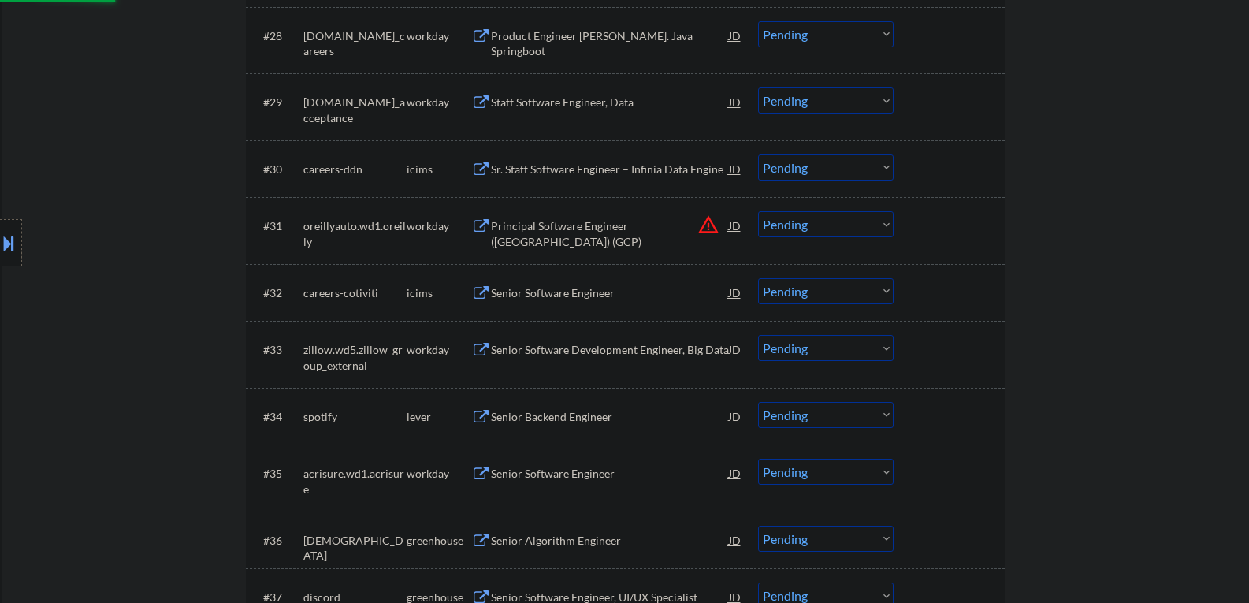
select select ""pending""
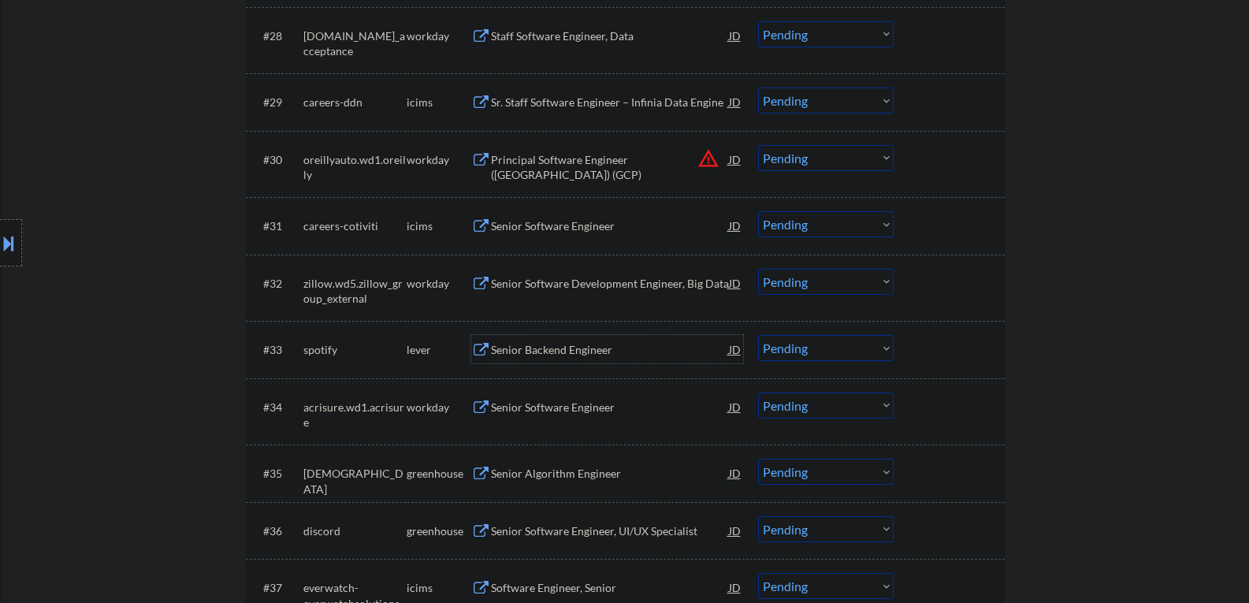
click at [522, 352] on div "Senior Backend Engineer" at bounding box center [610, 350] width 238 height 16
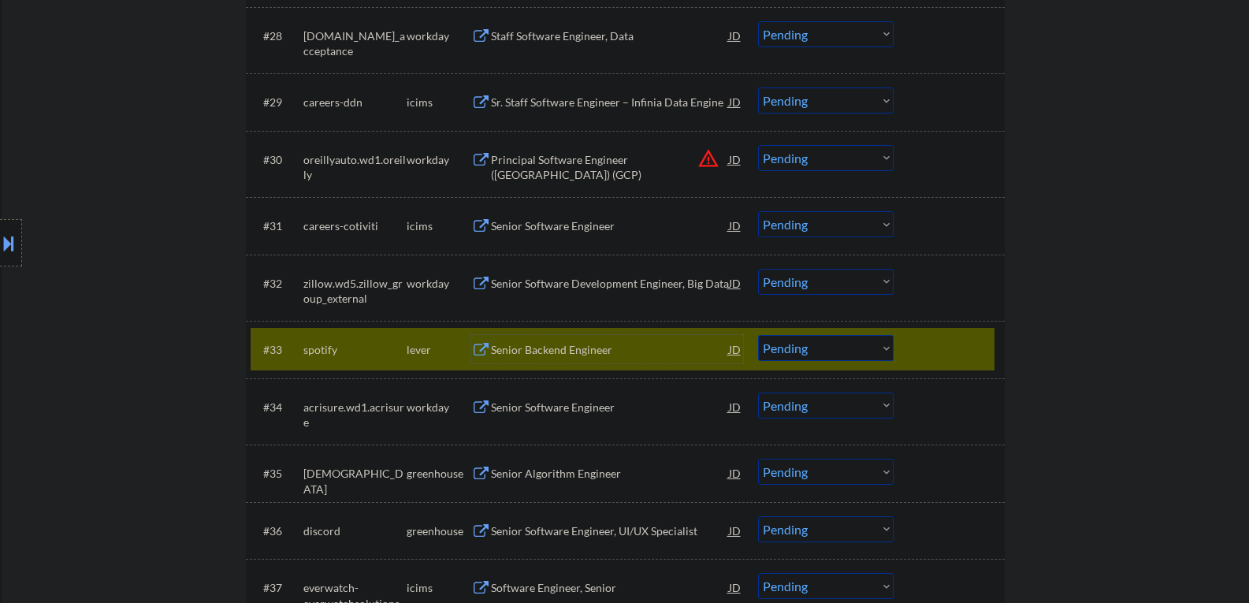
click at [559, 344] on div "Senior Backend Engineer" at bounding box center [610, 350] width 238 height 16
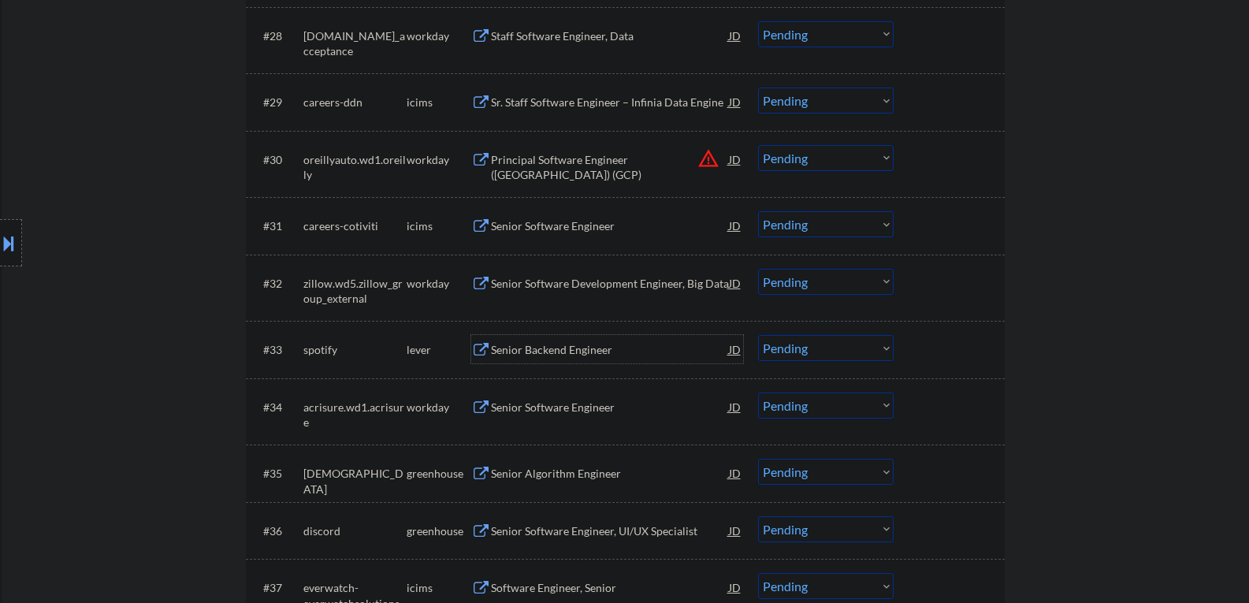
click at [785, 355] on select "Choose an option... Pending Applied Excluded (Questions) Excluded (Expired) Exc…" at bounding box center [826, 348] width 136 height 26
click at [758, 335] on select "Choose an option... Pending Applied Excluded (Questions) Excluded (Expired) Exc…" at bounding box center [826, 348] width 136 height 26
select select ""pending""
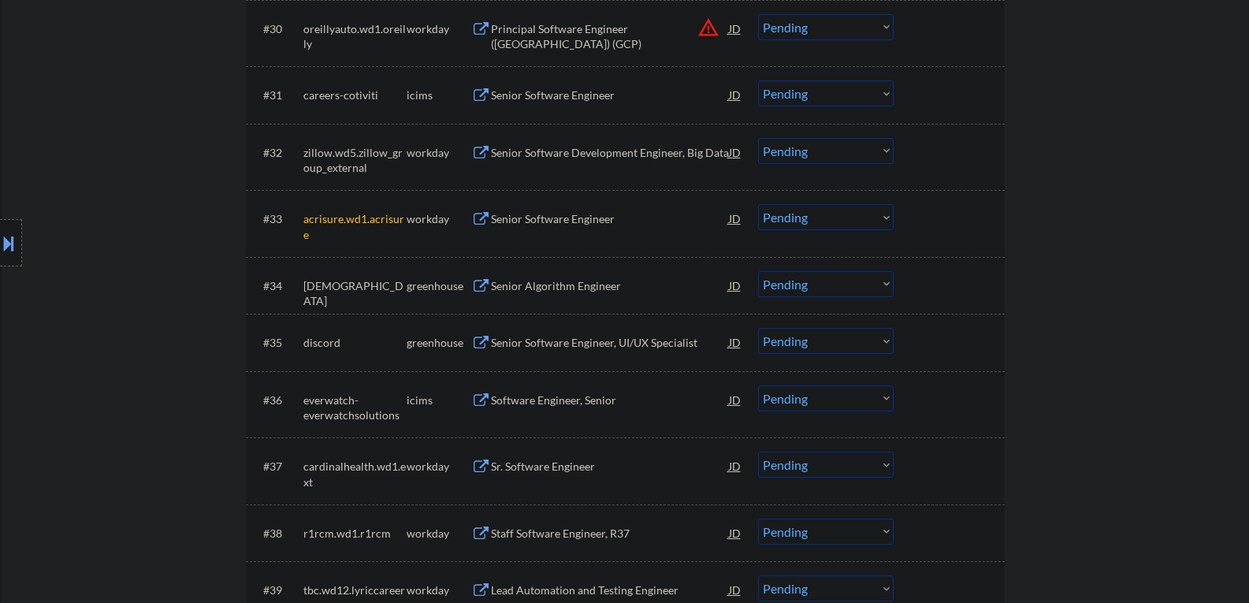
scroll to position [2363, 0]
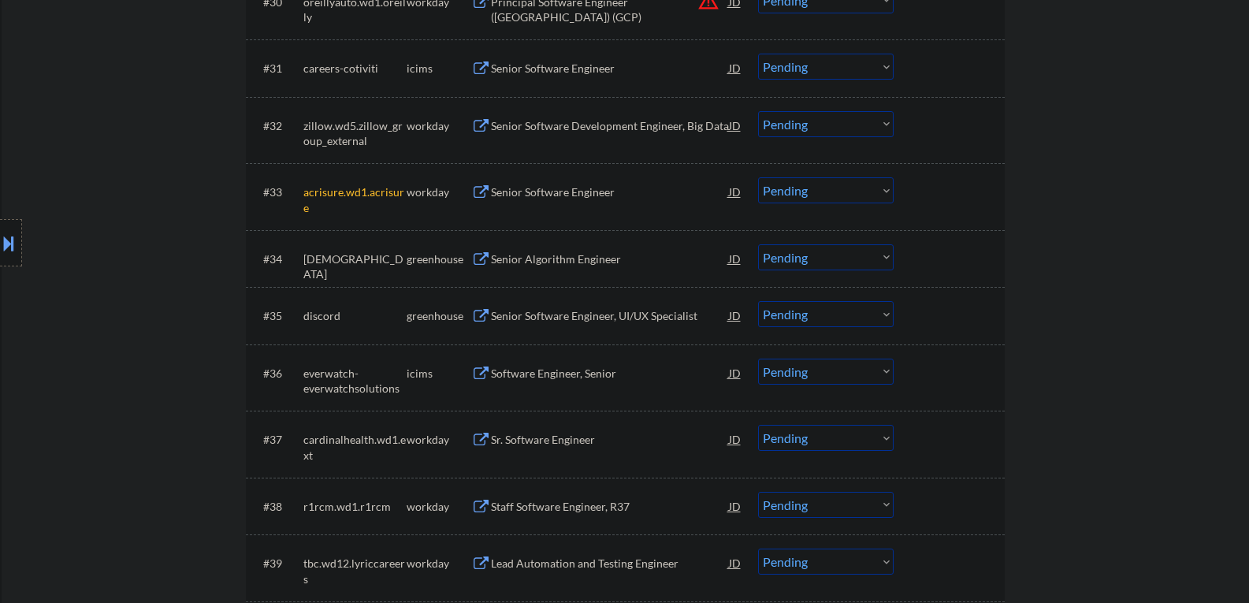
click at [543, 254] on div "Senior Algorithm Engineer" at bounding box center [610, 259] width 238 height 16
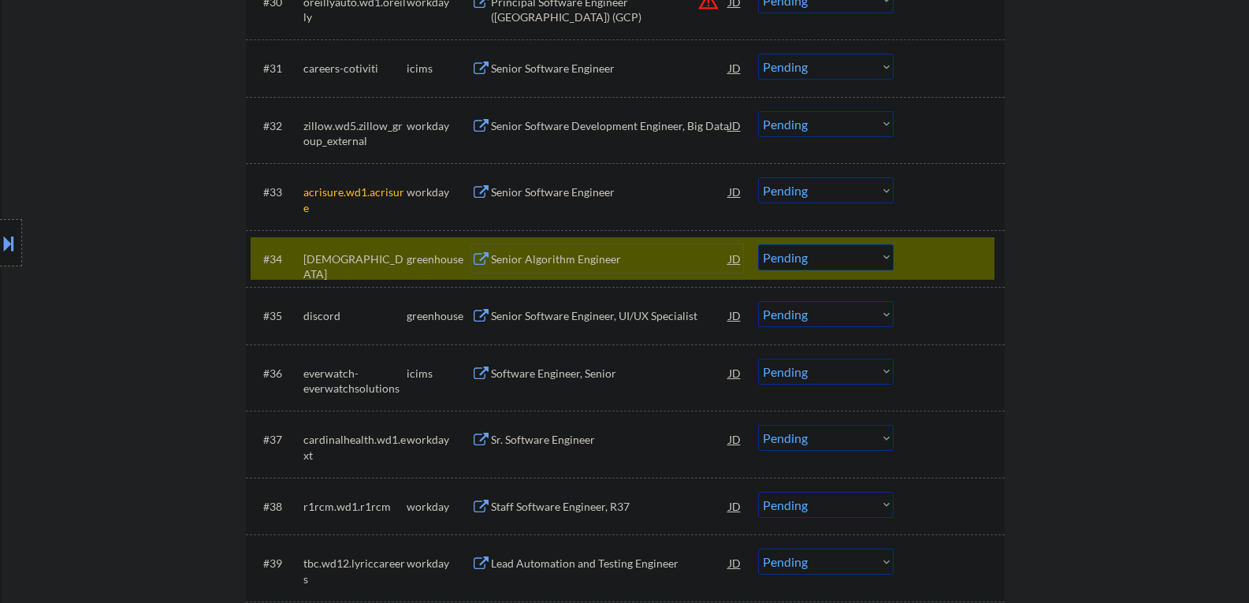
click at [809, 258] on select "Choose an option... Pending Applied Excluded (Questions) Excluded (Expired) Exc…" at bounding box center [826, 257] width 136 height 26
click at [758, 244] on select "Choose an option... Pending Applied Excluded (Questions) Excluded (Expired) Exc…" at bounding box center [826, 257] width 136 height 26
select select ""pending""
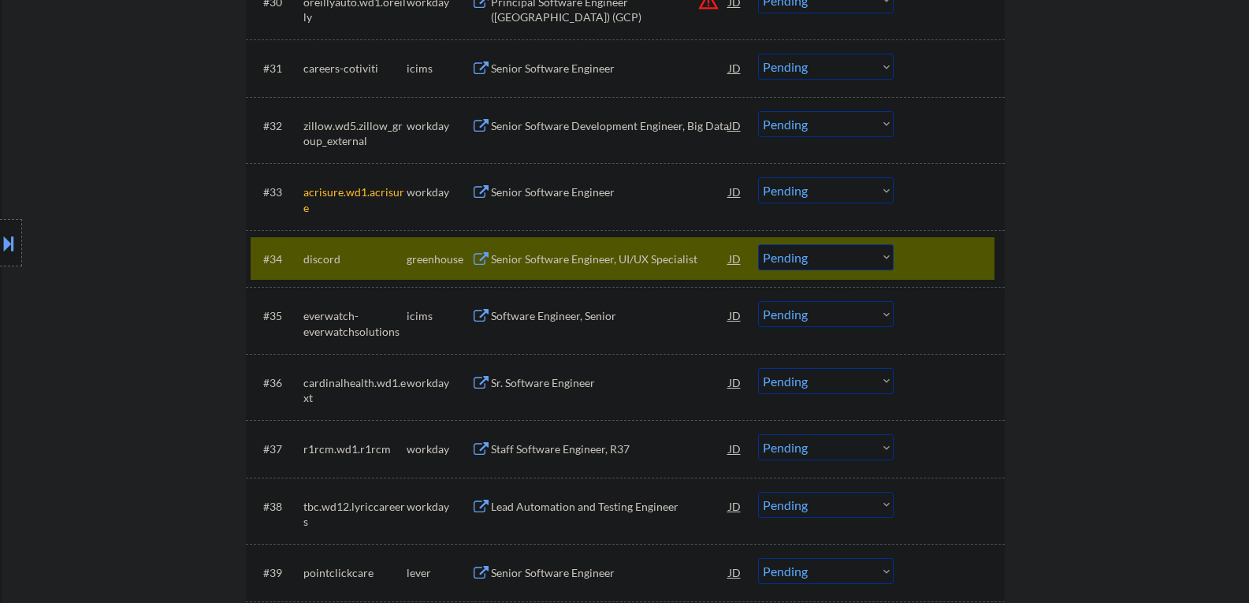
click at [795, 182] on select "Choose an option... Pending Applied Excluded (Questions) Excluded (Expired) Exc…" at bounding box center [826, 190] width 136 height 26
click at [758, 177] on select "Choose an option... Pending Applied Excluded (Questions) Excluded (Expired) Exc…" at bounding box center [826, 190] width 136 height 26
click at [567, 254] on div "Senior Software Engineer, UI/UX Specialist" at bounding box center [610, 259] width 238 height 16
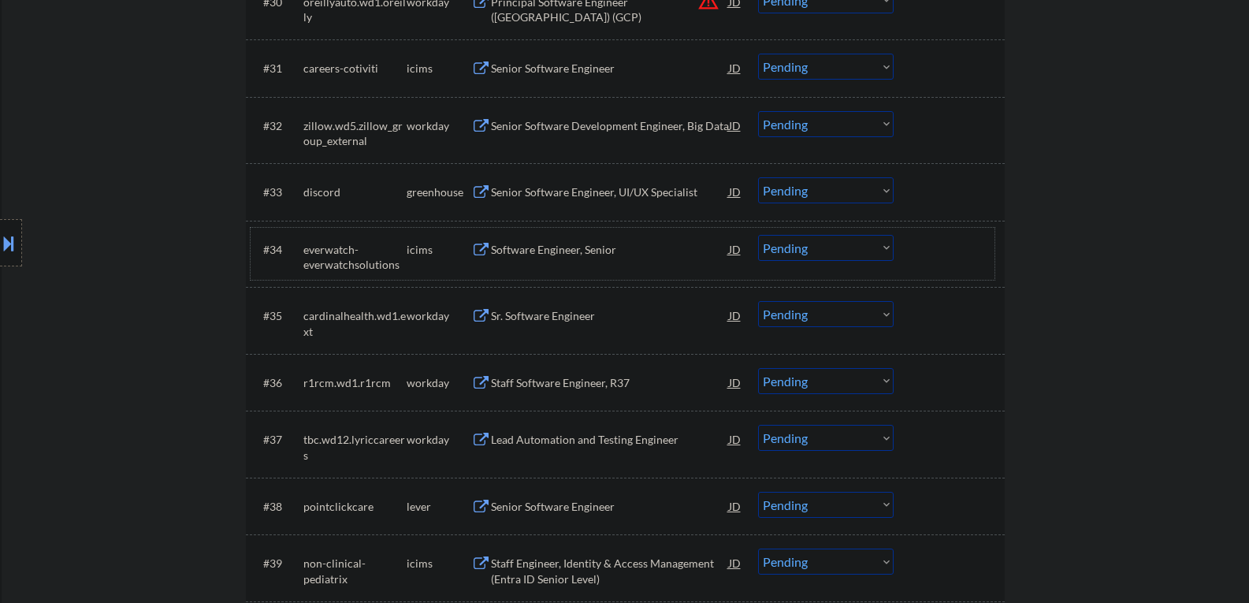
click at [937, 246] on div at bounding box center [950, 249] width 69 height 28
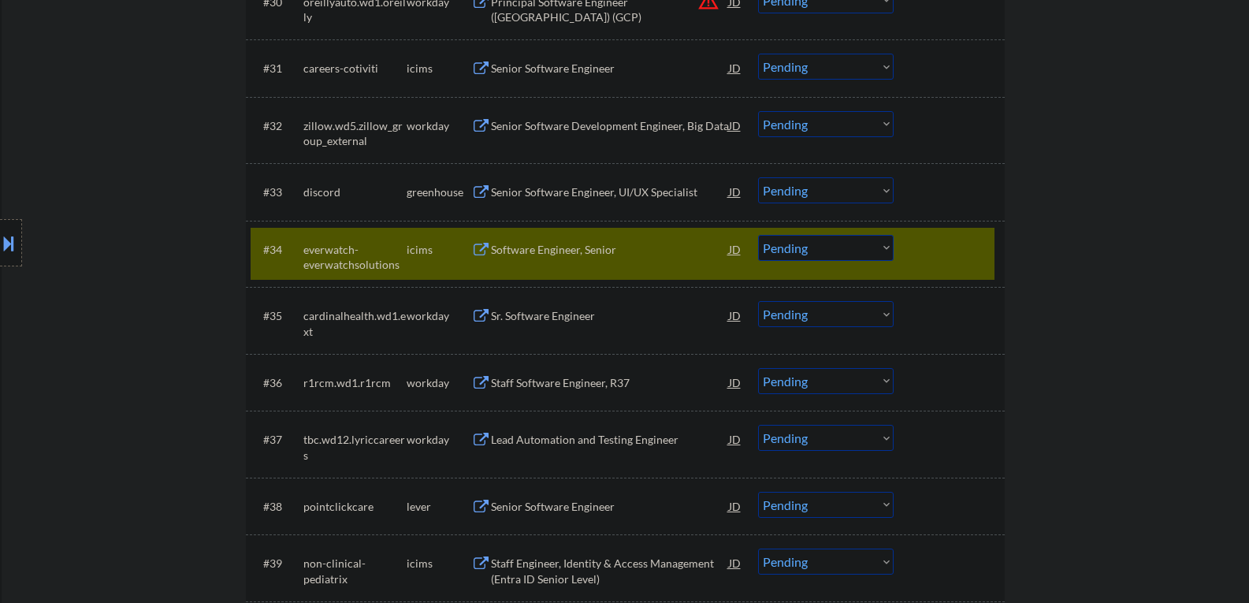
click at [944, 257] on div at bounding box center [950, 249] width 69 height 28
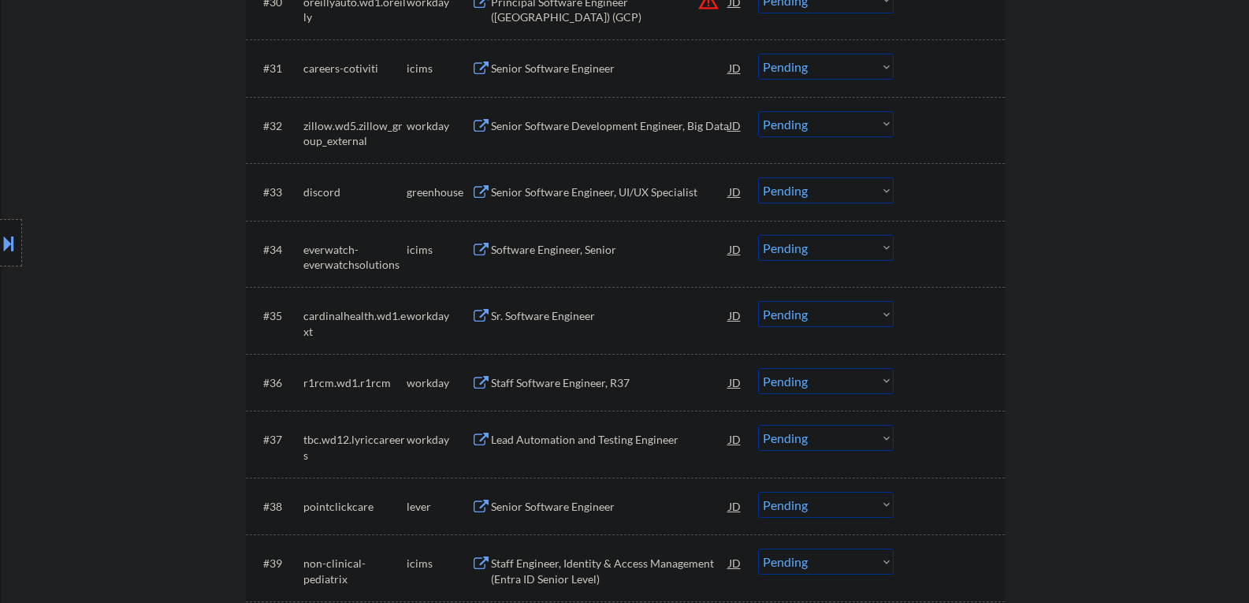
click at [844, 193] on select "Choose an option... Pending Applied Excluded (Questions) Excluded (Expired) Exc…" at bounding box center [826, 190] width 136 height 26
click at [758, 177] on select "Choose an option... Pending Applied Excluded (Questions) Excluded (Expired) Exc…" at bounding box center [826, 190] width 136 height 26
select select ""pending""
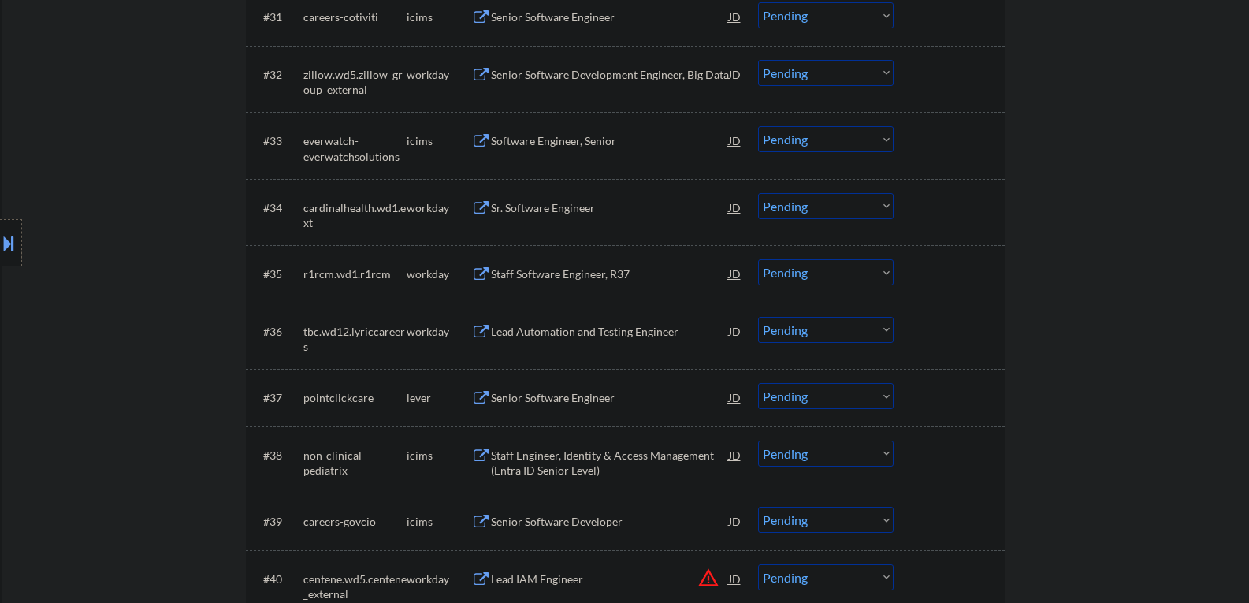
scroll to position [2442, 0]
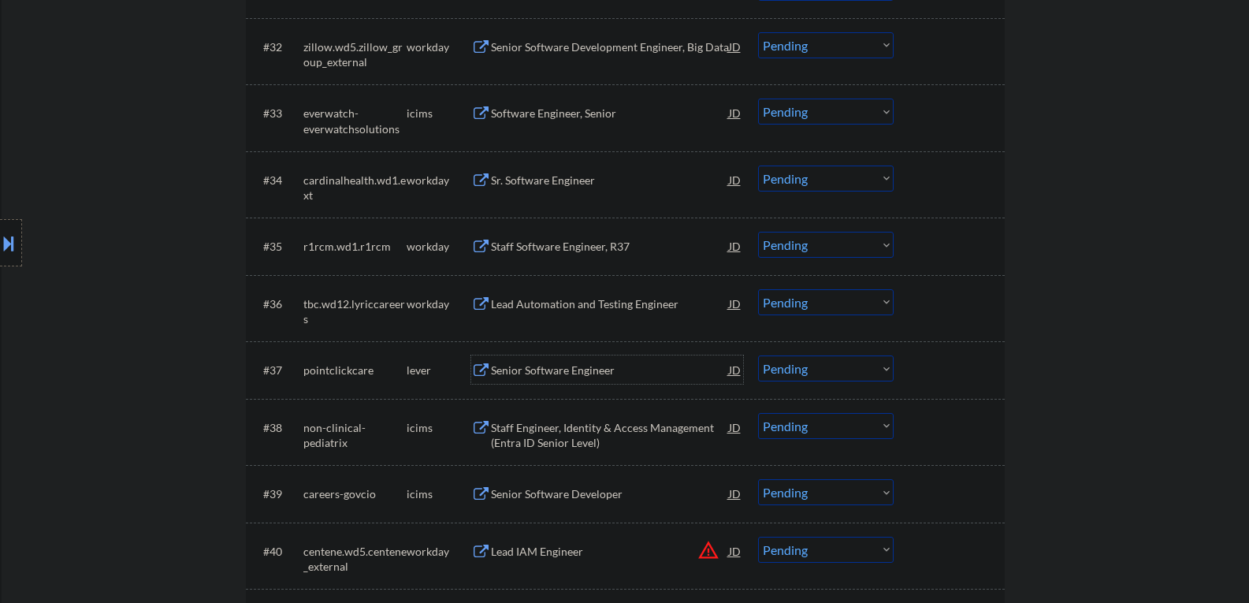
click at [587, 370] on div "Senior Software Engineer" at bounding box center [610, 370] width 238 height 16
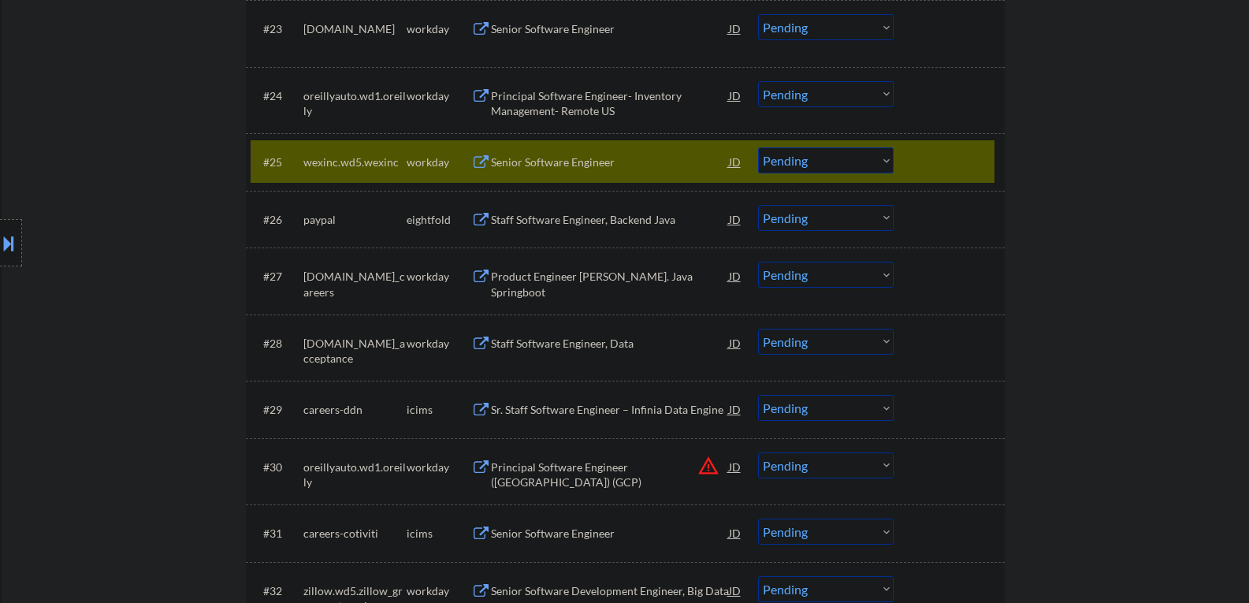
scroll to position [1812, 0]
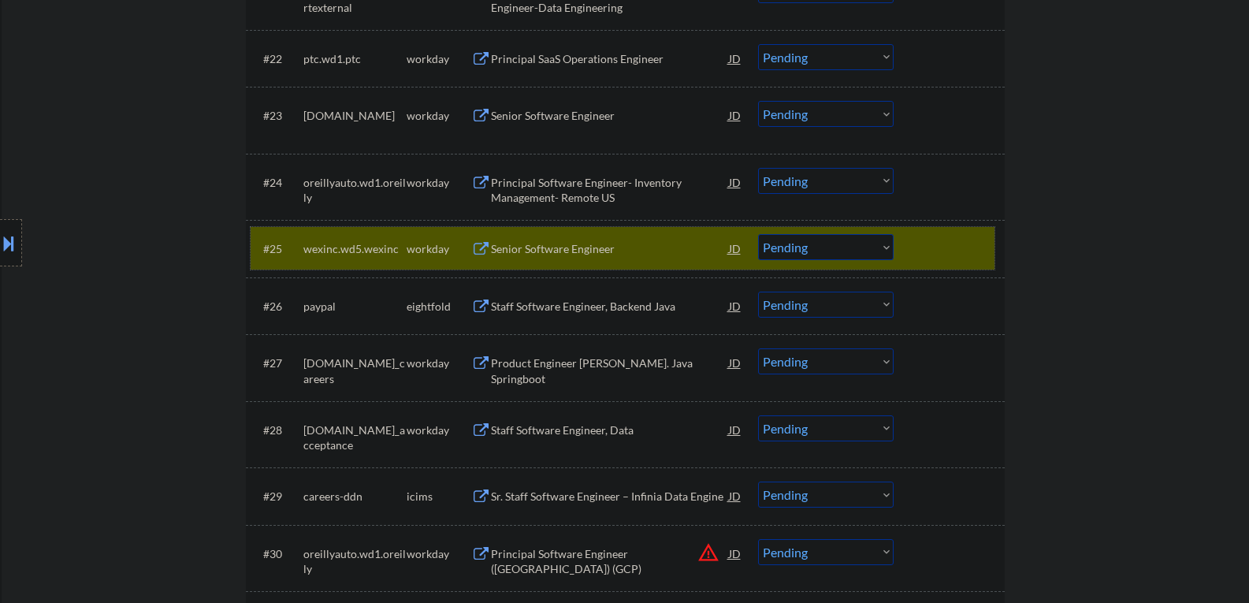
click at [941, 243] on div at bounding box center [950, 248] width 69 height 28
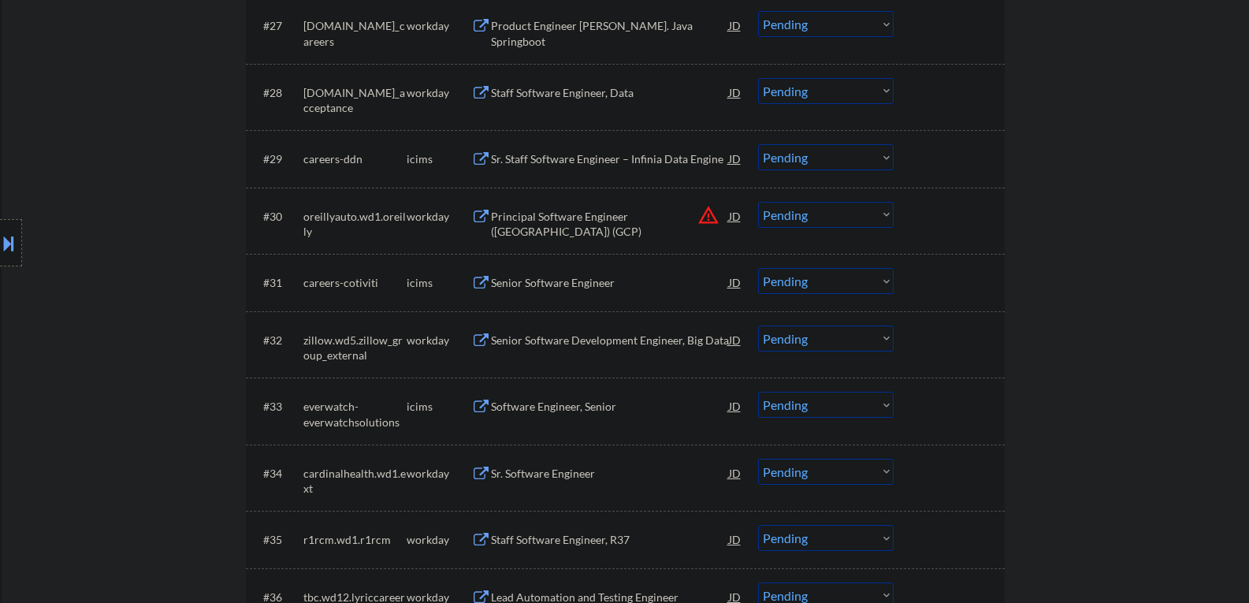
scroll to position [2442, 0]
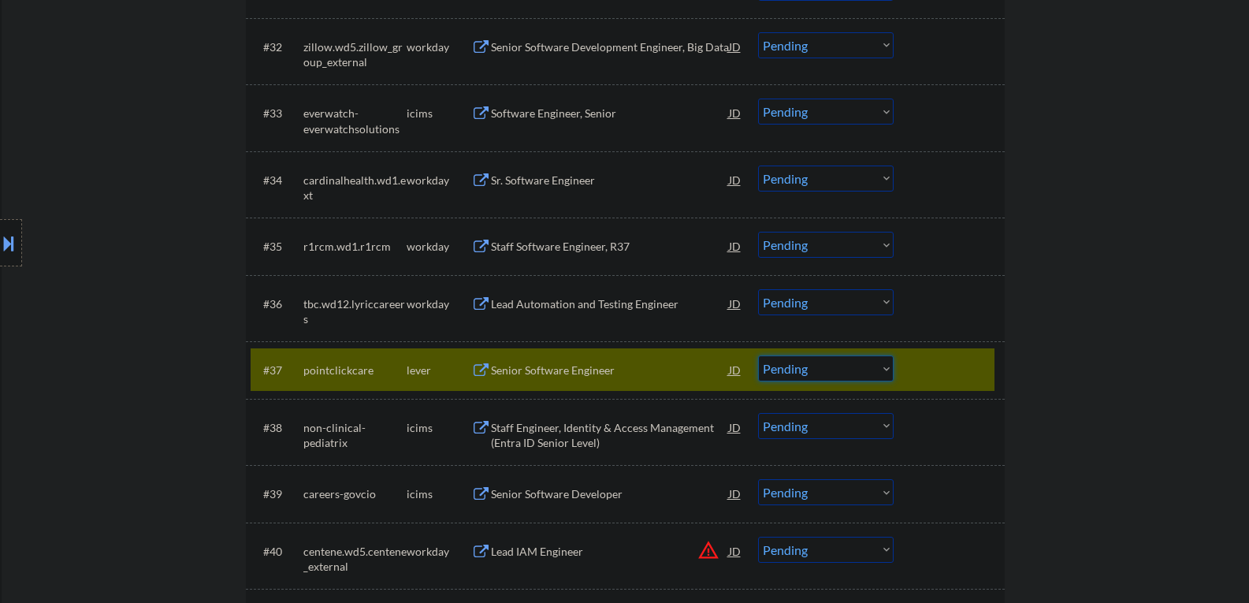
click at [862, 370] on select "Choose an option... Pending Applied Excluded (Questions) Excluded (Expired) Exc…" at bounding box center [826, 368] width 136 height 26
click at [758, 355] on select "Choose an option... Pending Applied Excluded (Questions) Excluded (Expired) Exc…" at bounding box center [826, 368] width 136 height 26
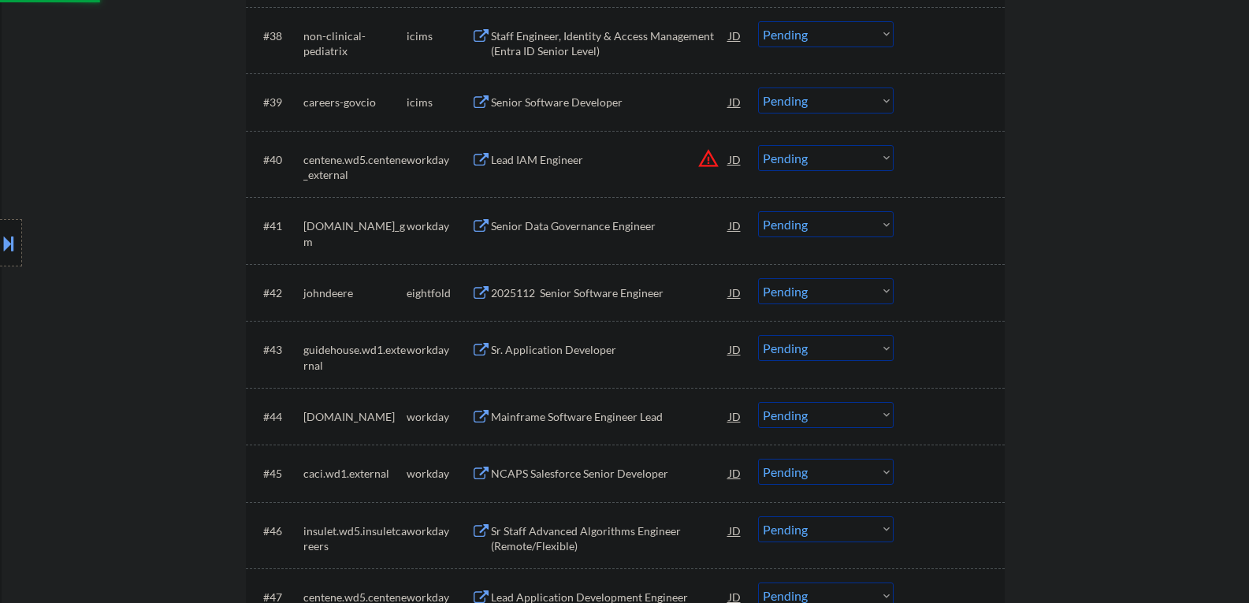
scroll to position [2836, 0]
select select ""pending""
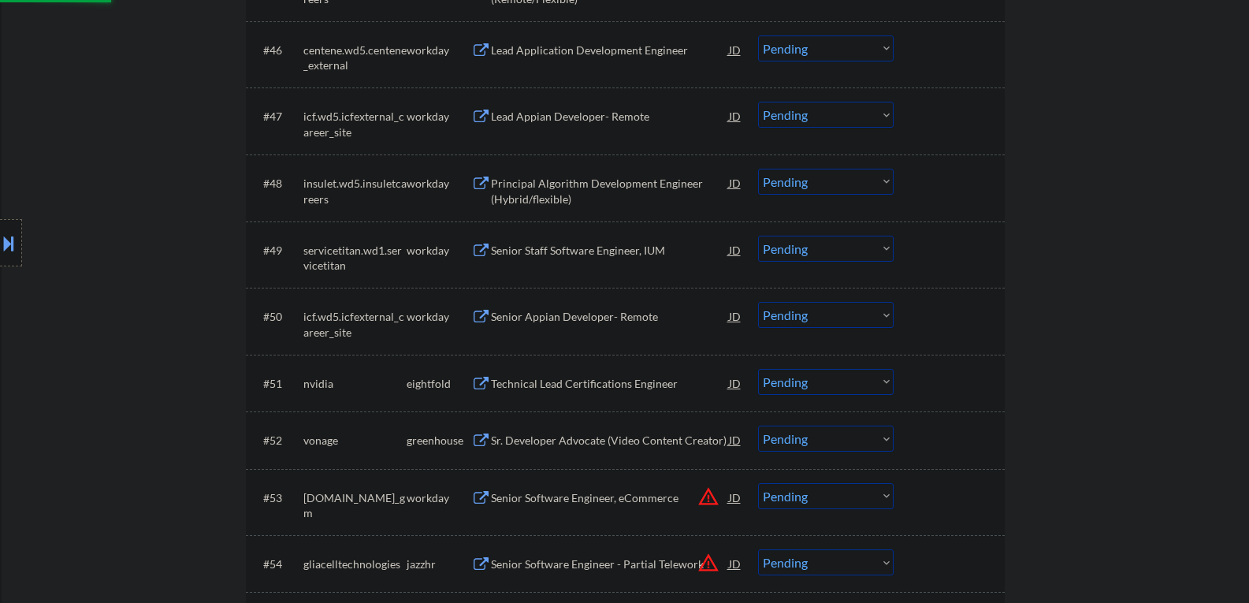
scroll to position [3388, 0]
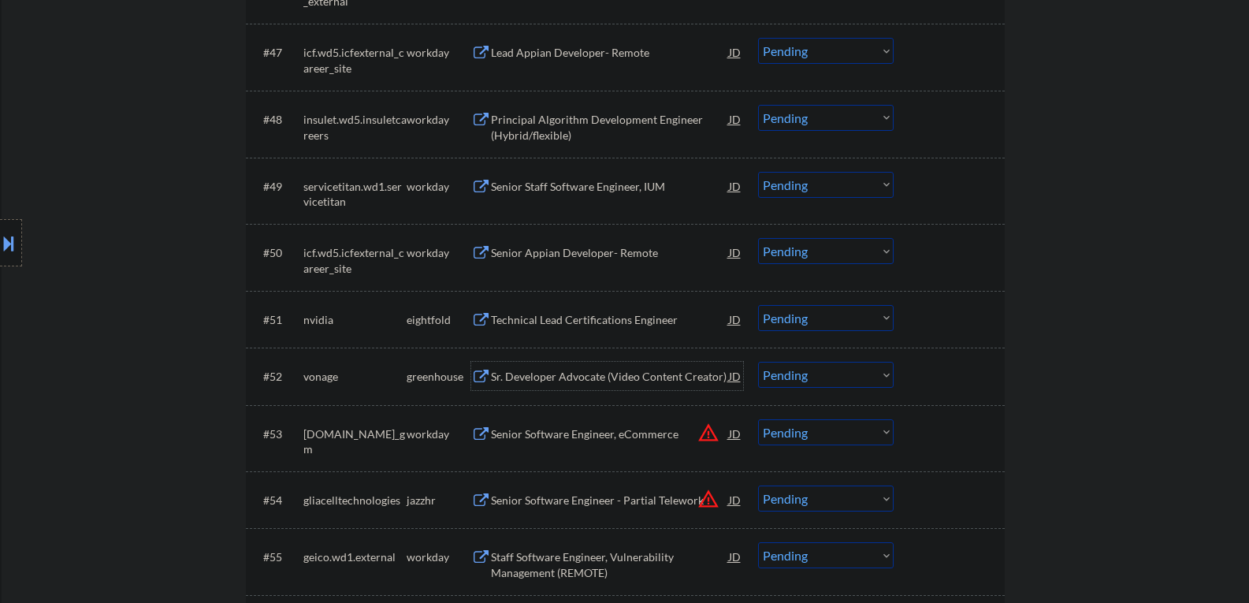
click at [558, 382] on div "Sr. Developer Advocate (Video Content Creator)" at bounding box center [610, 377] width 238 height 16
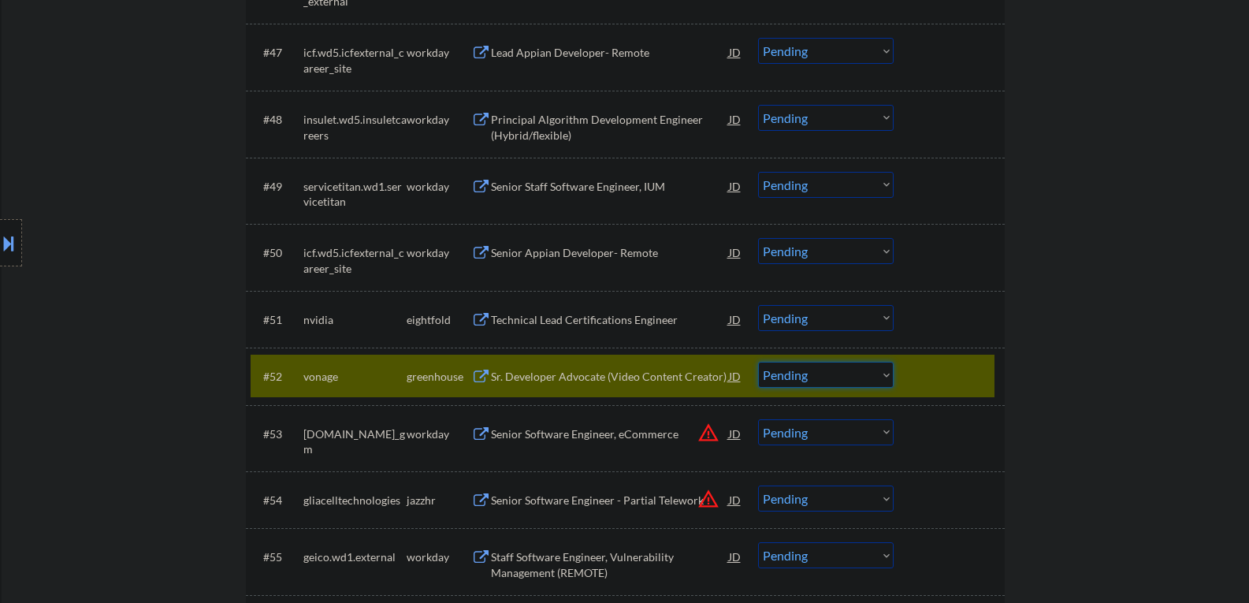
click at [837, 376] on select "Choose an option... Pending Applied Excluded (Questions) Excluded (Expired) Exc…" at bounding box center [826, 375] width 136 height 26
click at [781, 379] on select "Choose an option... Pending Applied Excluded (Questions) Excluded (Expired) Exc…" at bounding box center [826, 375] width 136 height 26
click at [758, 362] on select "Choose an option... Pending Applied Excluded (Questions) Excluded (Expired) Exc…" at bounding box center [826, 375] width 136 height 26
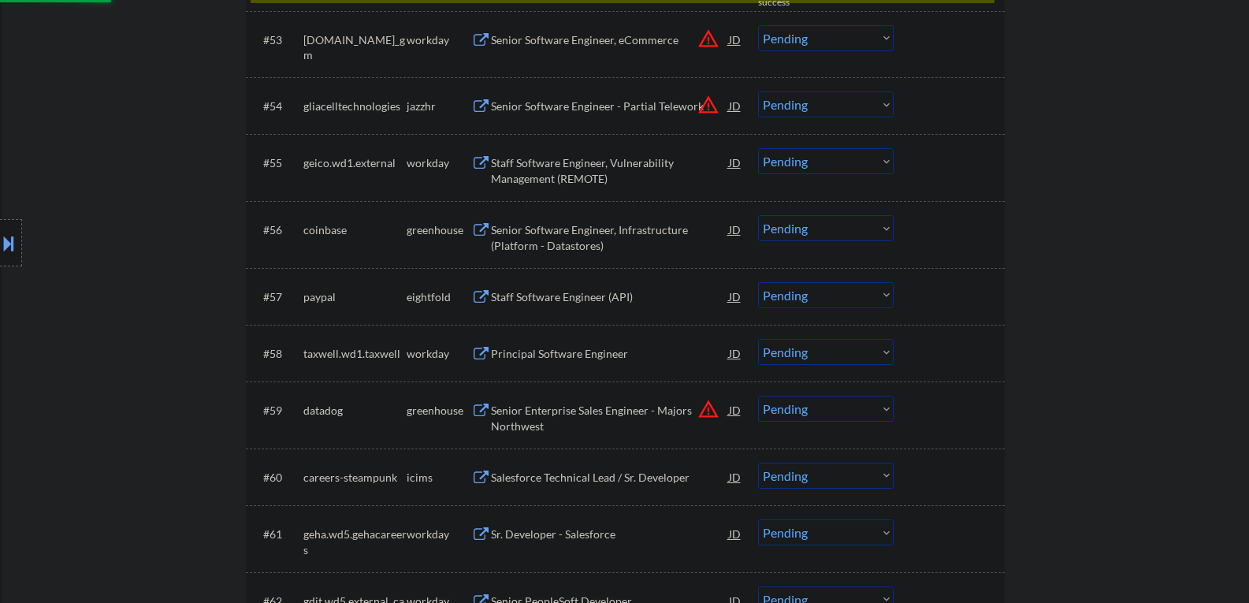
select select ""pending""
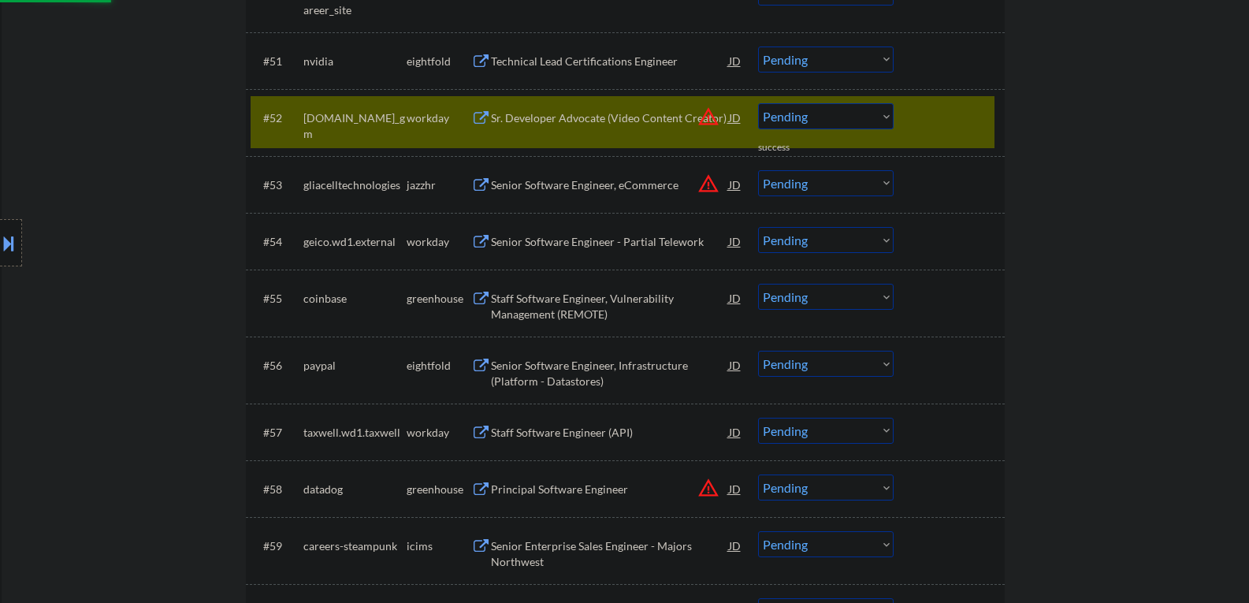
scroll to position [3624, 0]
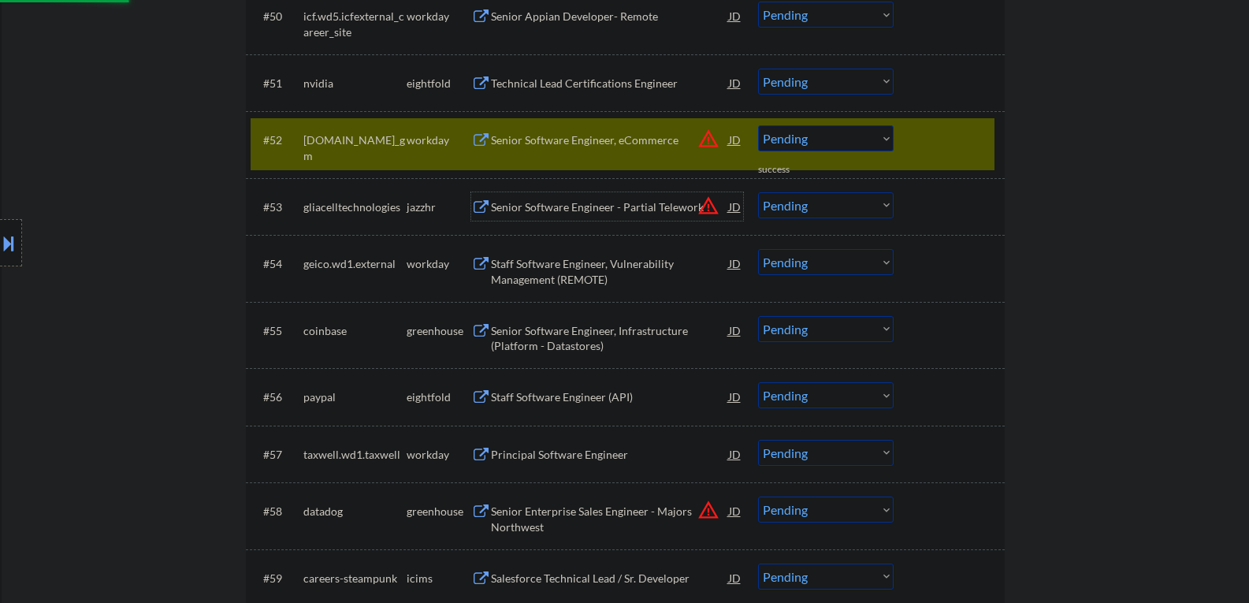
click at [649, 206] on div "Senior Software Engineer - Partial Telework" at bounding box center [610, 207] width 238 height 16
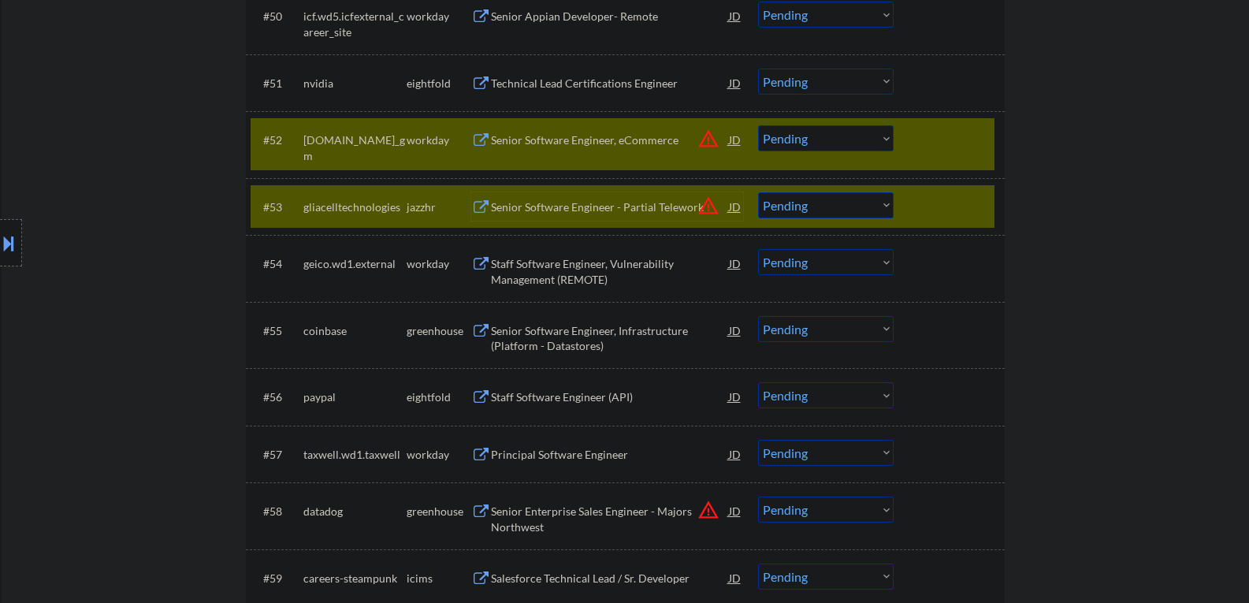
click at [847, 133] on select "Choose an option... Pending Applied Excluded (Questions) Excluded (Expired) Exc…" at bounding box center [826, 138] width 136 height 26
click at [937, 138] on div at bounding box center [950, 139] width 69 height 28
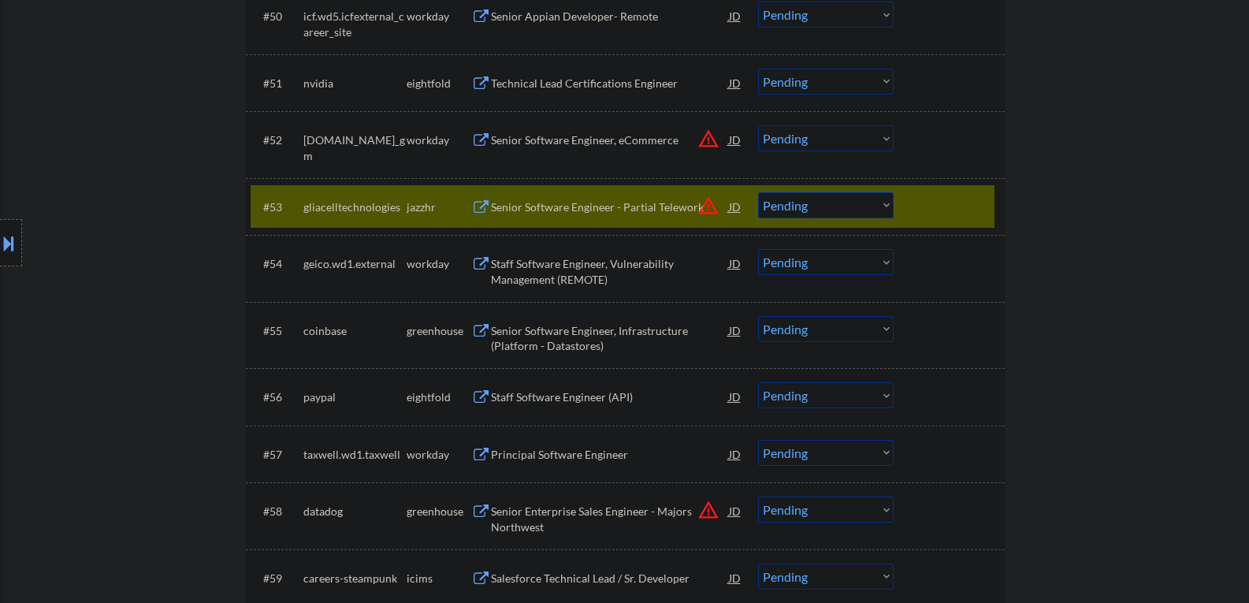
click at [836, 206] on select "Choose an option... Pending Applied Excluded (Questions) Excluded (Expired) Exc…" at bounding box center [826, 205] width 136 height 26
click at [758, 192] on select "Choose an option... Pending Applied Excluded (Questions) Excluded (Expired) Exc…" at bounding box center [826, 205] width 136 height 26
select select ""pending""
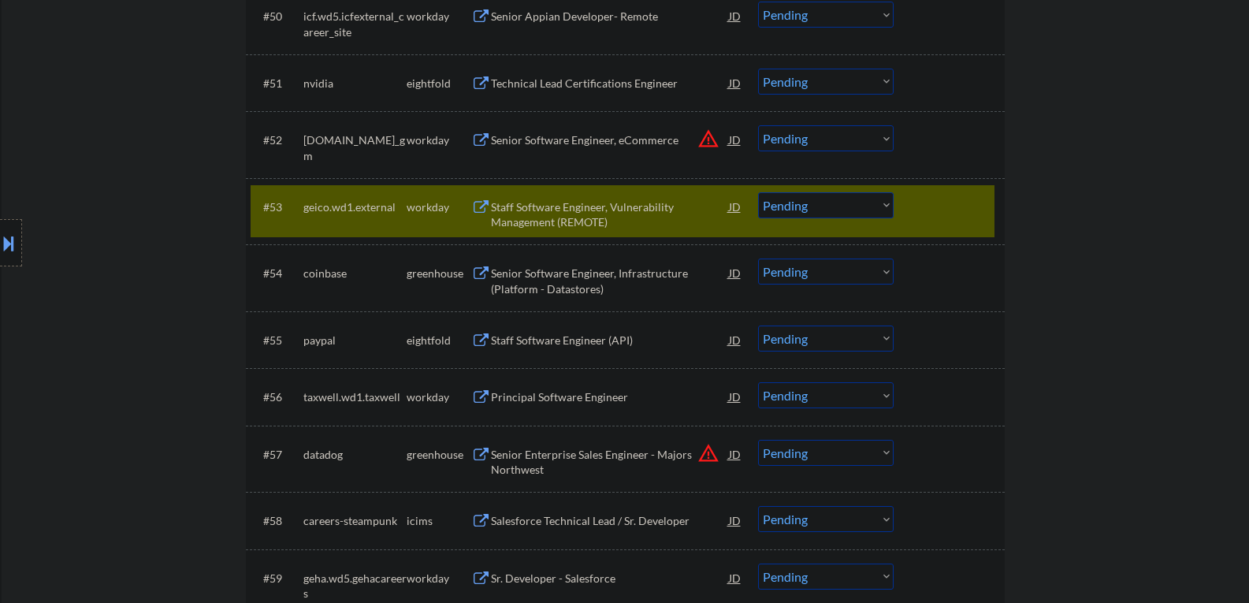
click at [946, 223] on div "#53 geico.wd1.external workday Staff Software Engineer, Vulnerability Managemen…" at bounding box center [623, 211] width 744 height 52
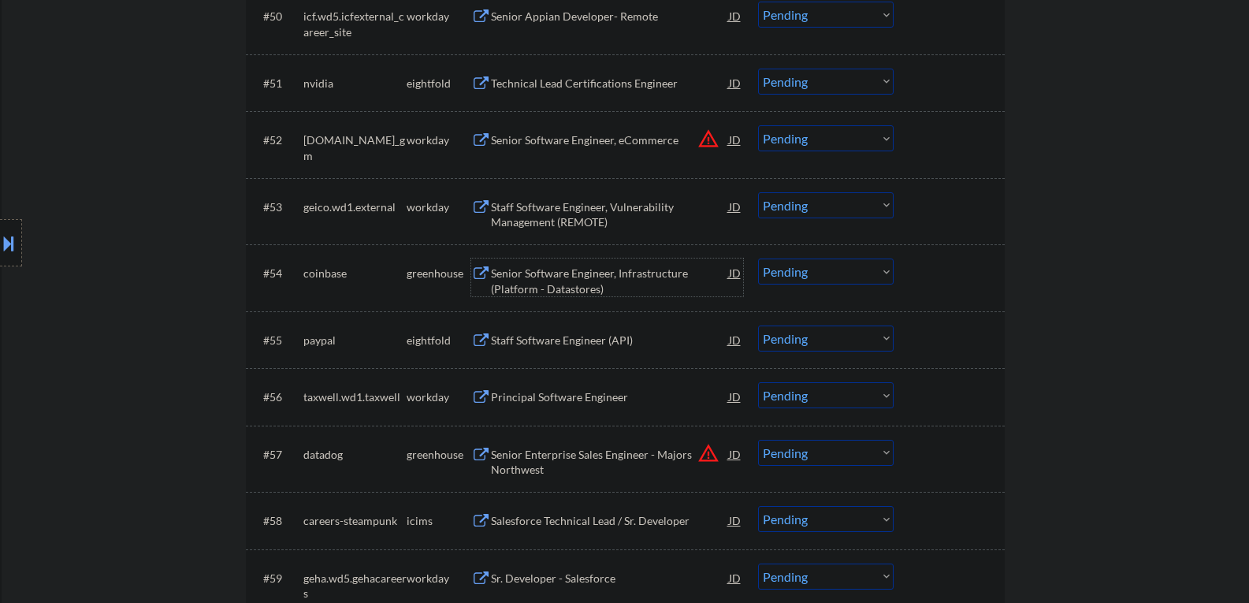
click at [565, 290] on div "Senior Software Engineer, Infrastructure (Platform - Datastores)" at bounding box center [610, 280] width 238 height 31
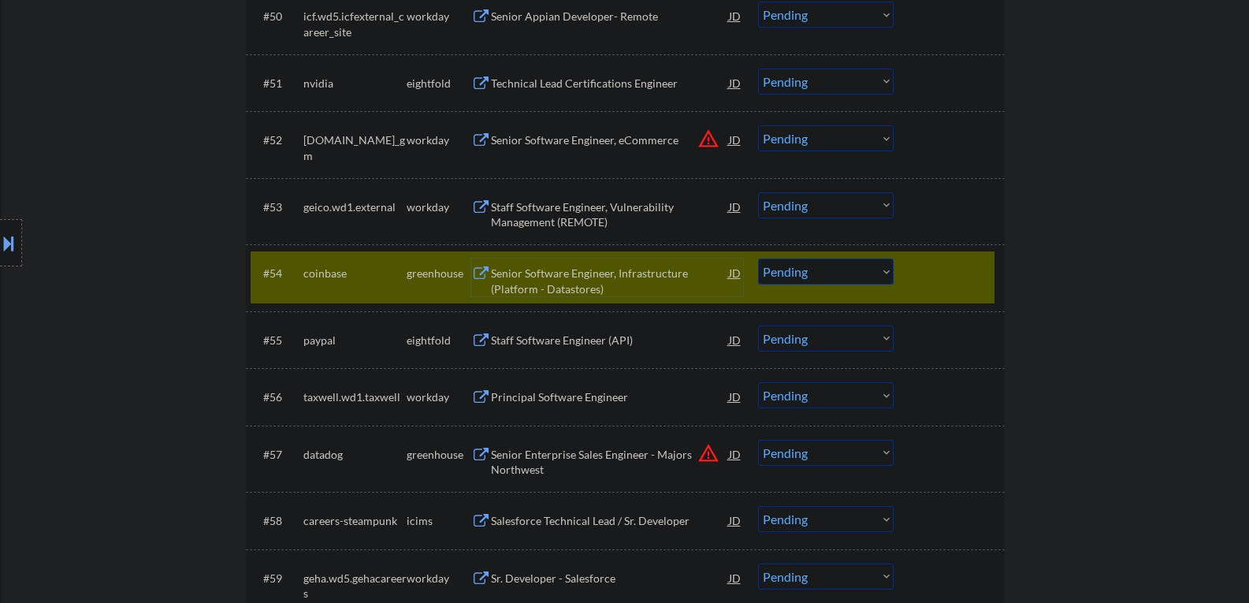
click at [830, 265] on select "Choose an option... Pending Applied Excluded (Questions) Excluded (Expired) Exc…" at bounding box center [826, 271] width 136 height 26
click at [758, 258] on select "Choose an option... Pending Applied Excluded (Questions) Excluded (Expired) Exc…" at bounding box center [826, 271] width 136 height 26
select select ""pending""
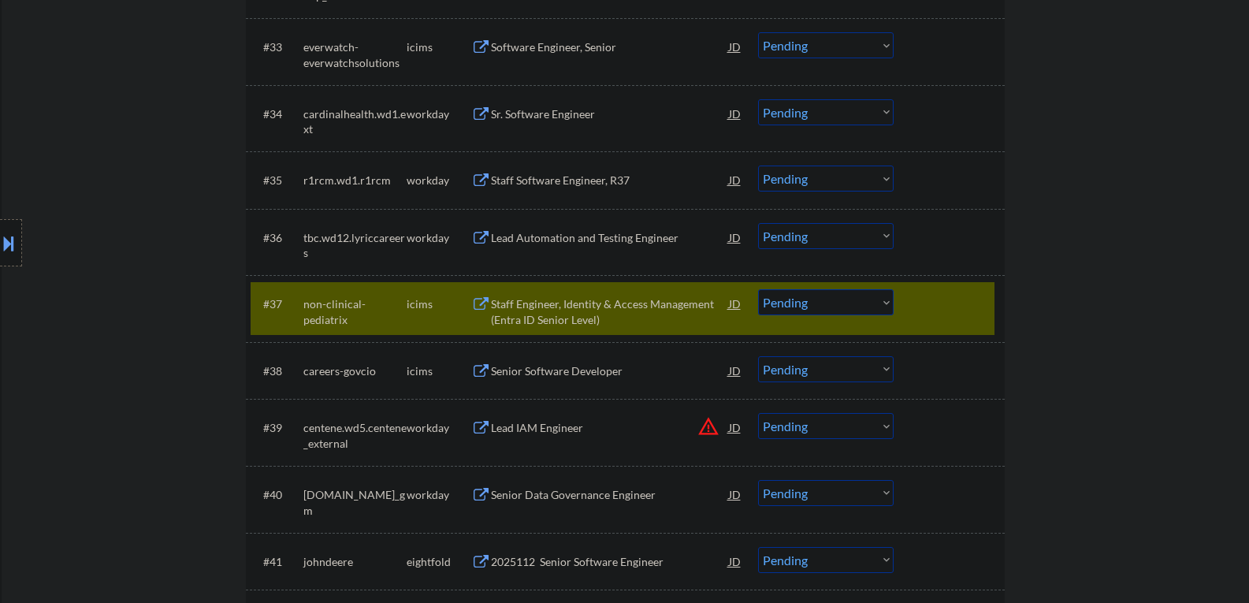
scroll to position [2521, 0]
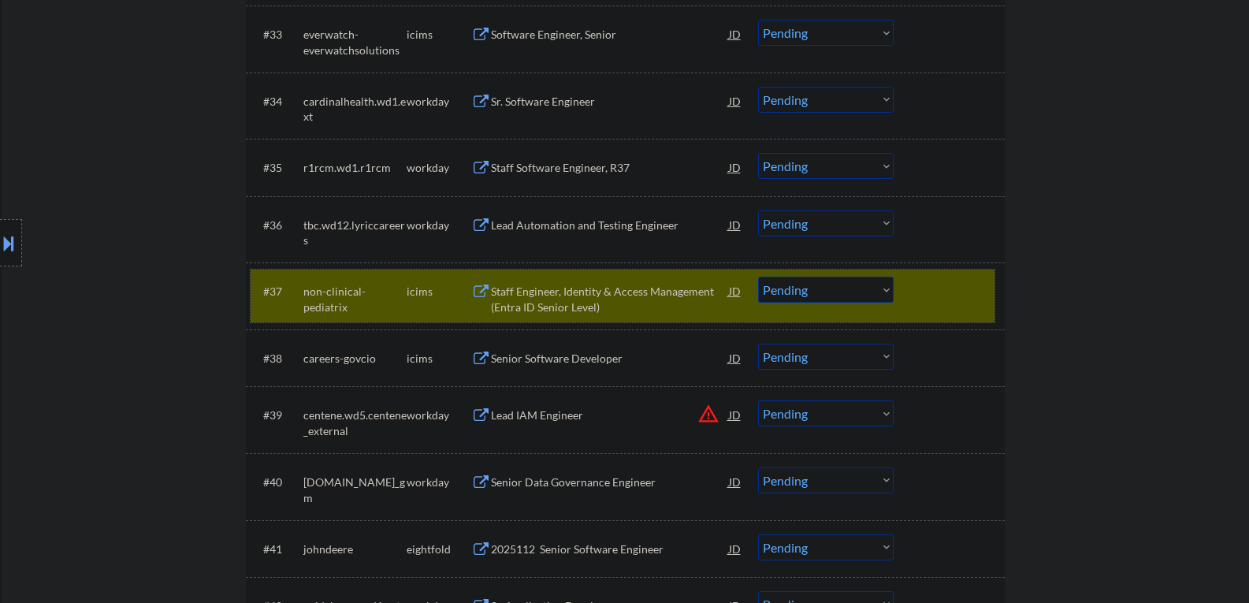
click at [920, 296] on div at bounding box center [950, 291] width 69 height 28
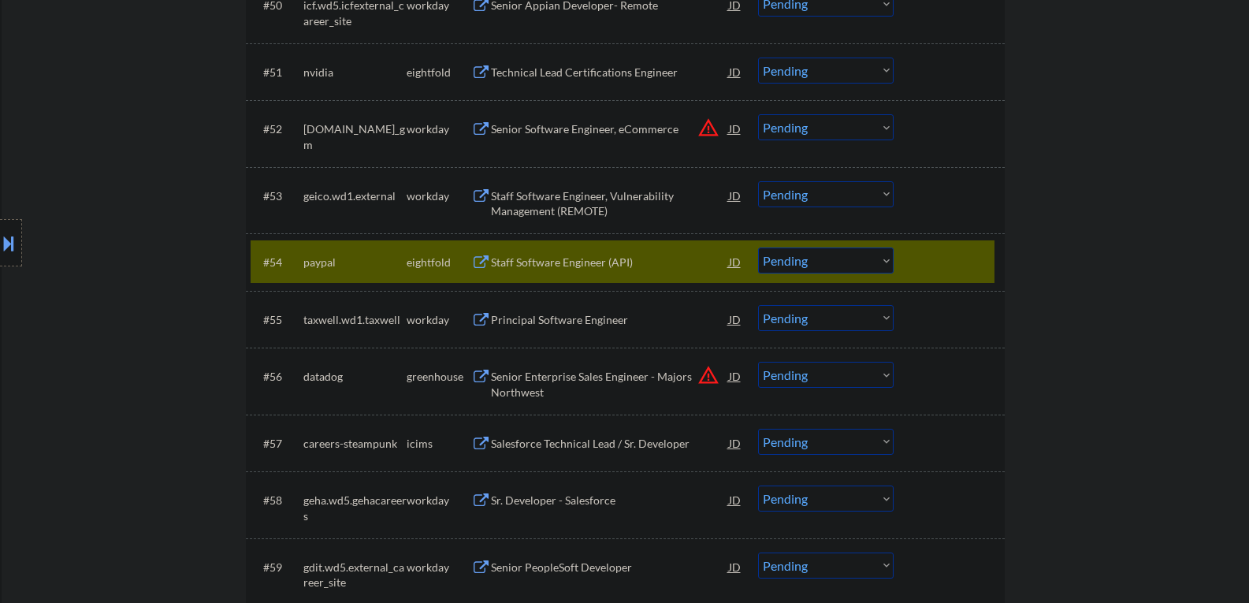
scroll to position [3703, 0]
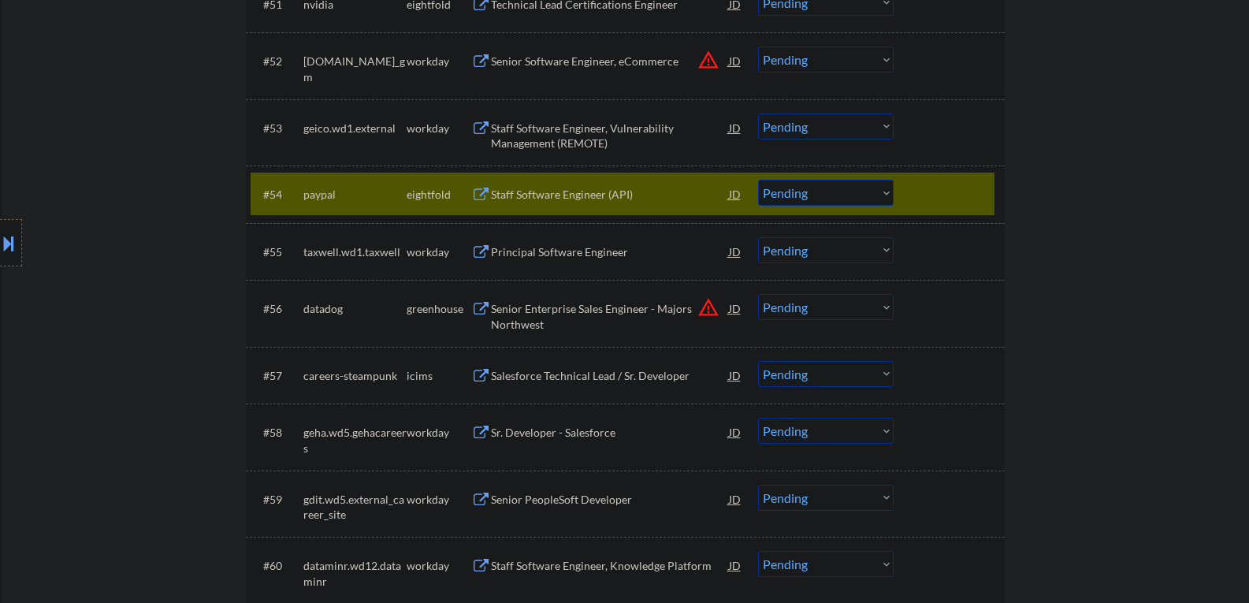
click at [918, 182] on div at bounding box center [950, 194] width 69 height 28
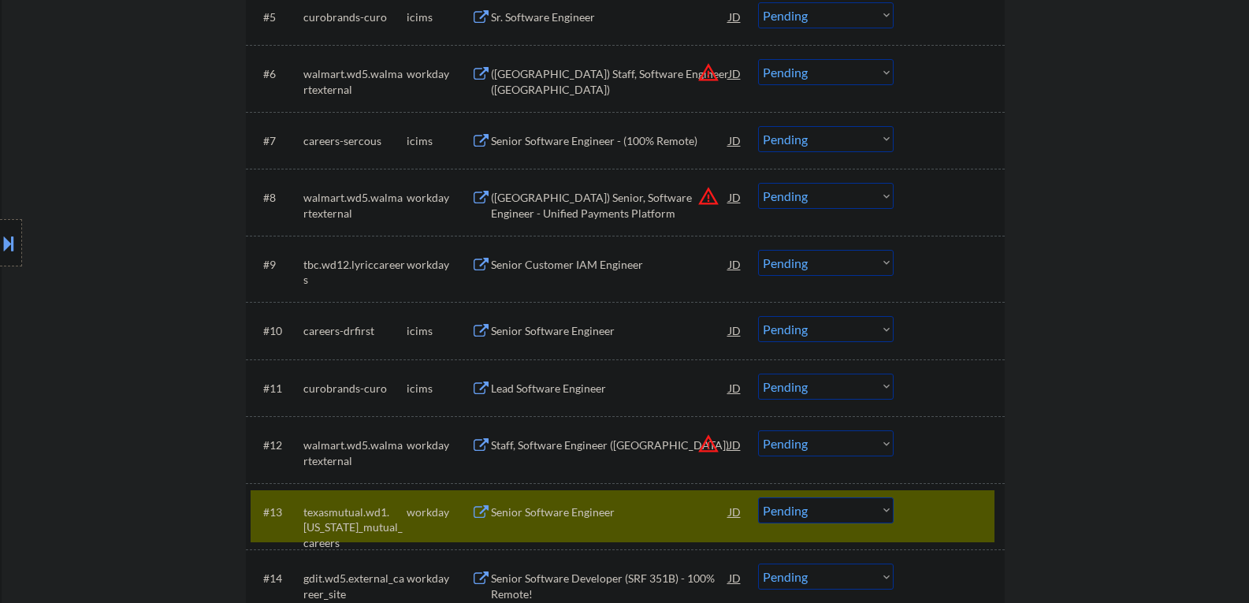
scroll to position [867, 0]
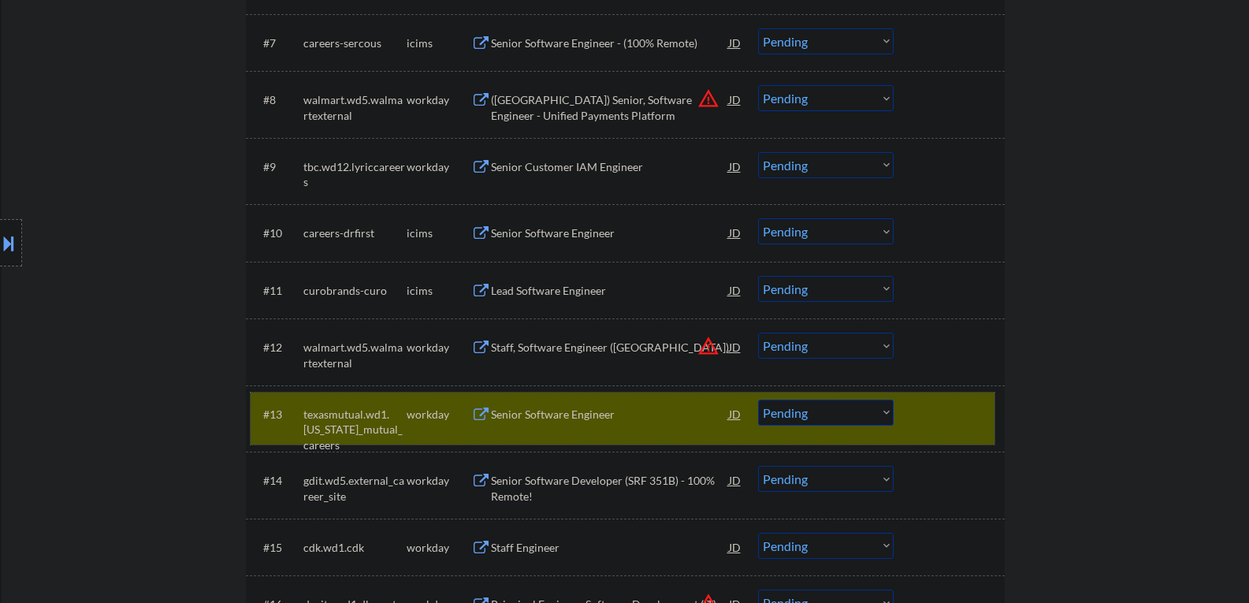
click at [948, 421] on div at bounding box center [950, 413] width 69 height 28
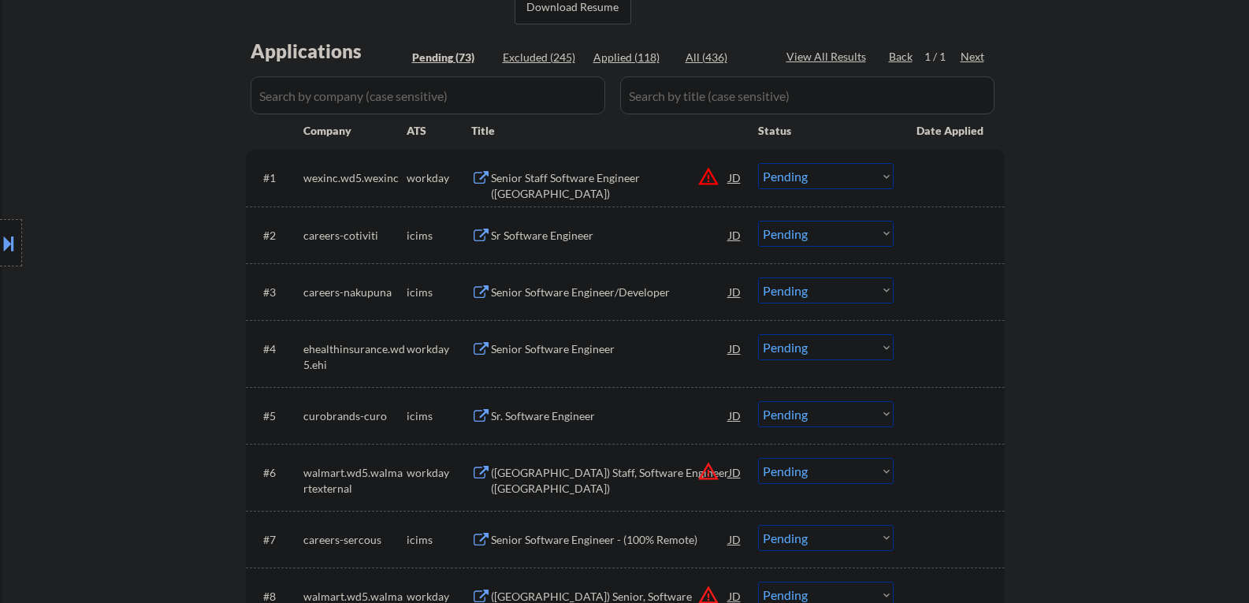
scroll to position [394, 0]
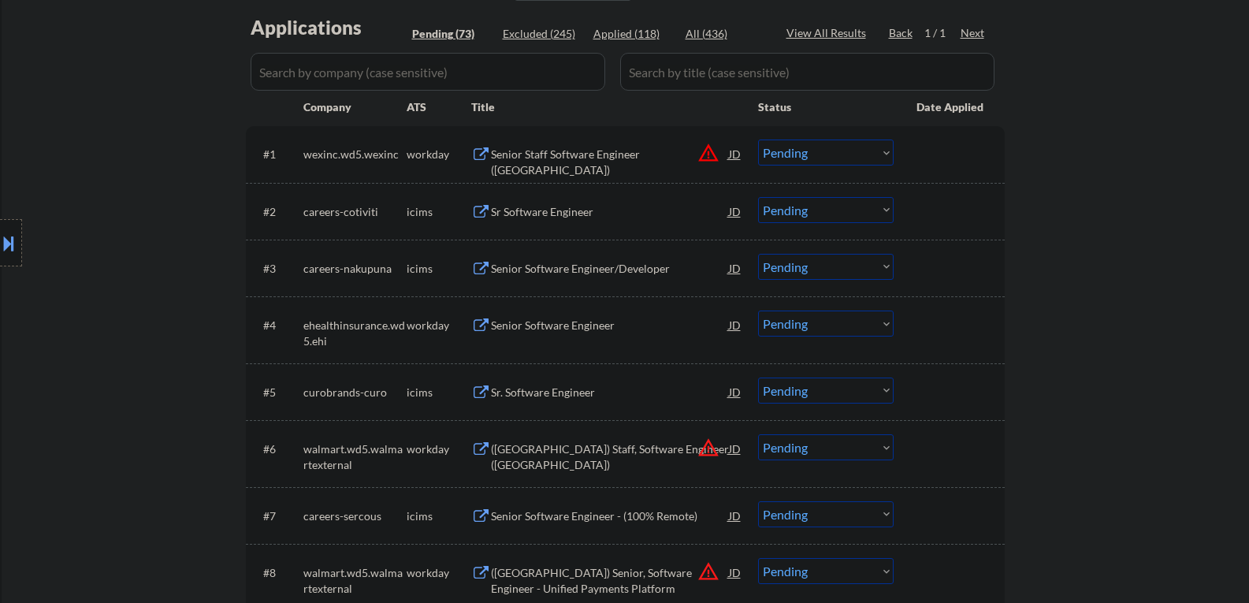
click at [522, 329] on div "Senior Software Engineer" at bounding box center [610, 325] width 238 height 16
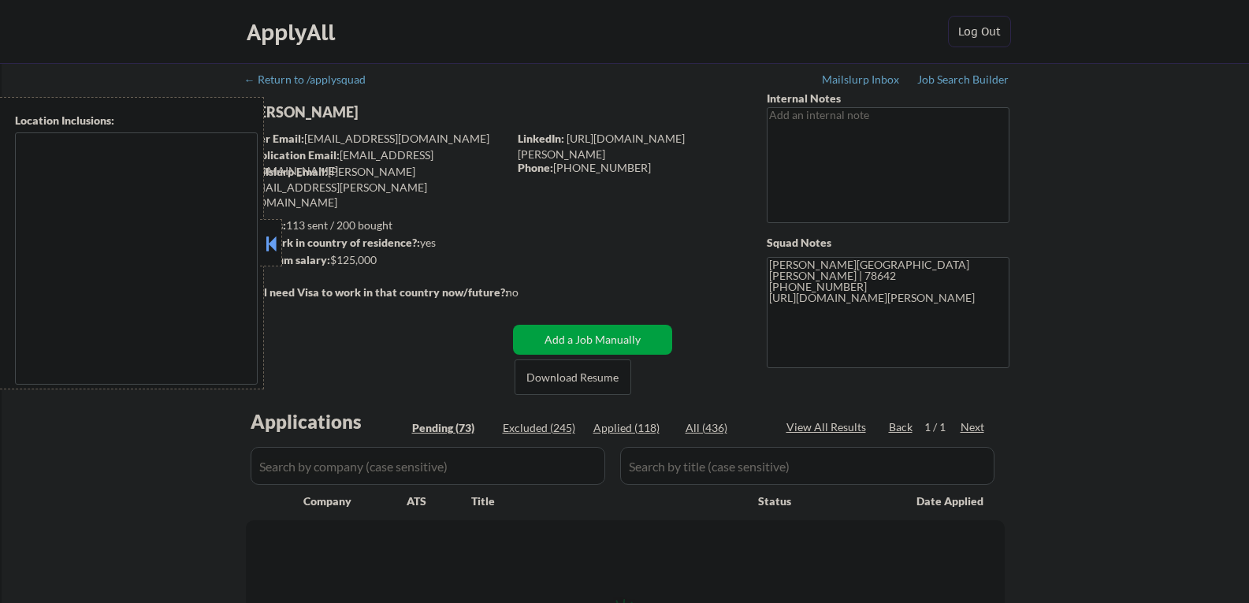
type textarea "[GEOGRAPHIC_DATA], [GEOGRAPHIC_DATA] [GEOGRAPHIC_DATA], [GEOGRAPHIC_DATA] [GEOG…"
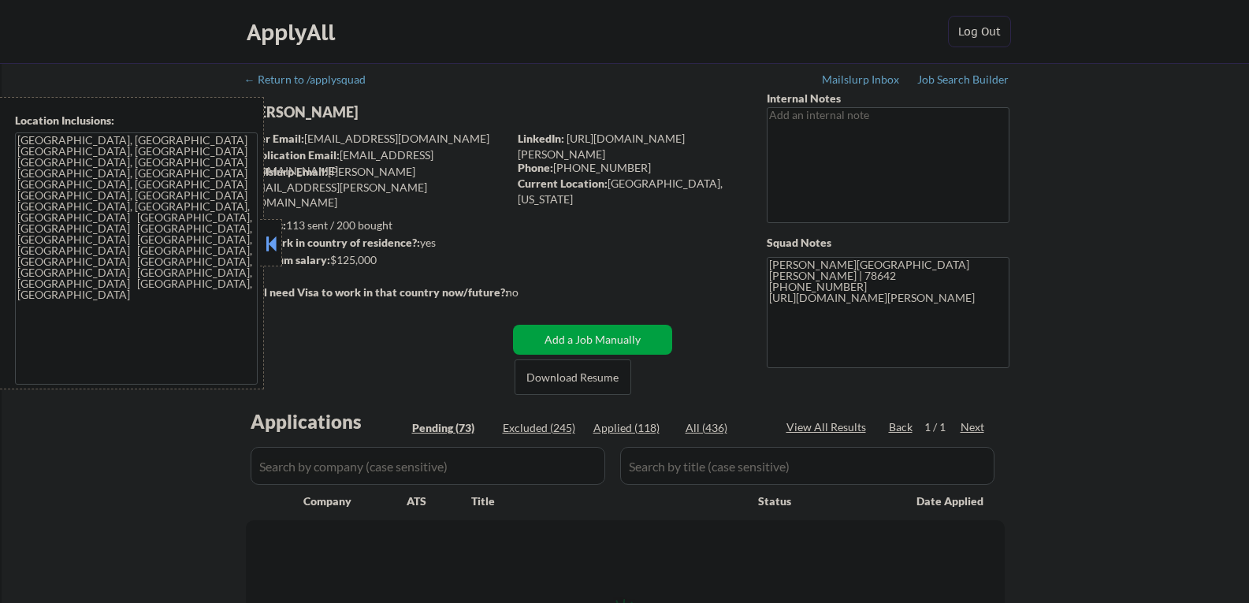
click at [277, 247] on button at bounding box center [270, 244] width 17 height 24
select select ""pending""
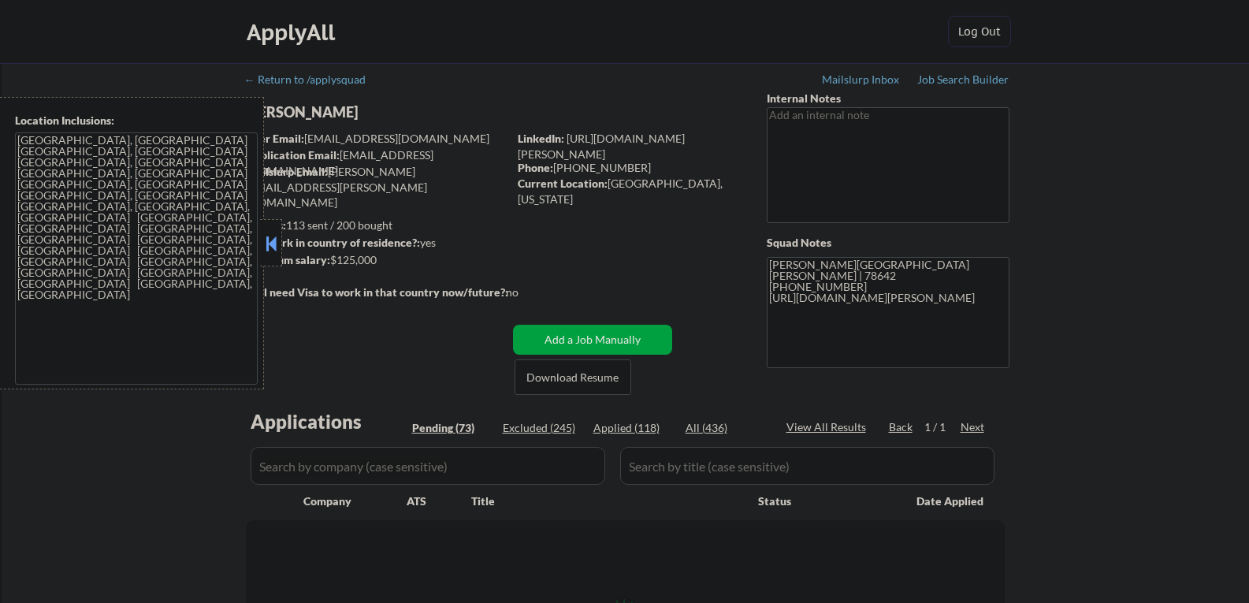
select select ""pending""
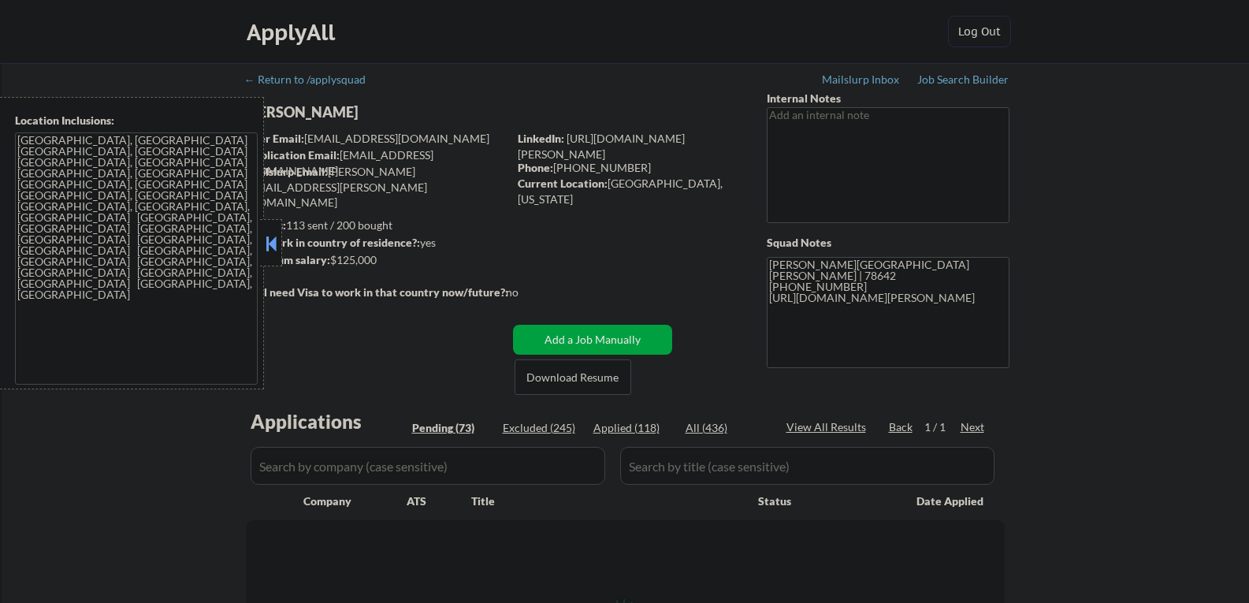
select select ""pending""
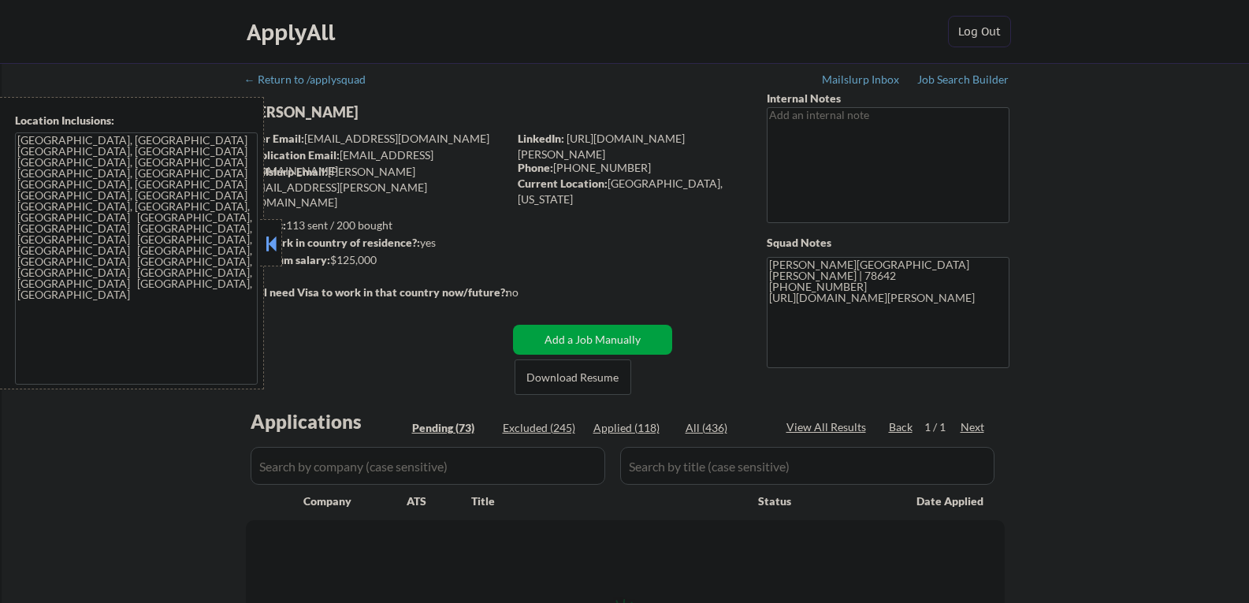
select select ""pending""
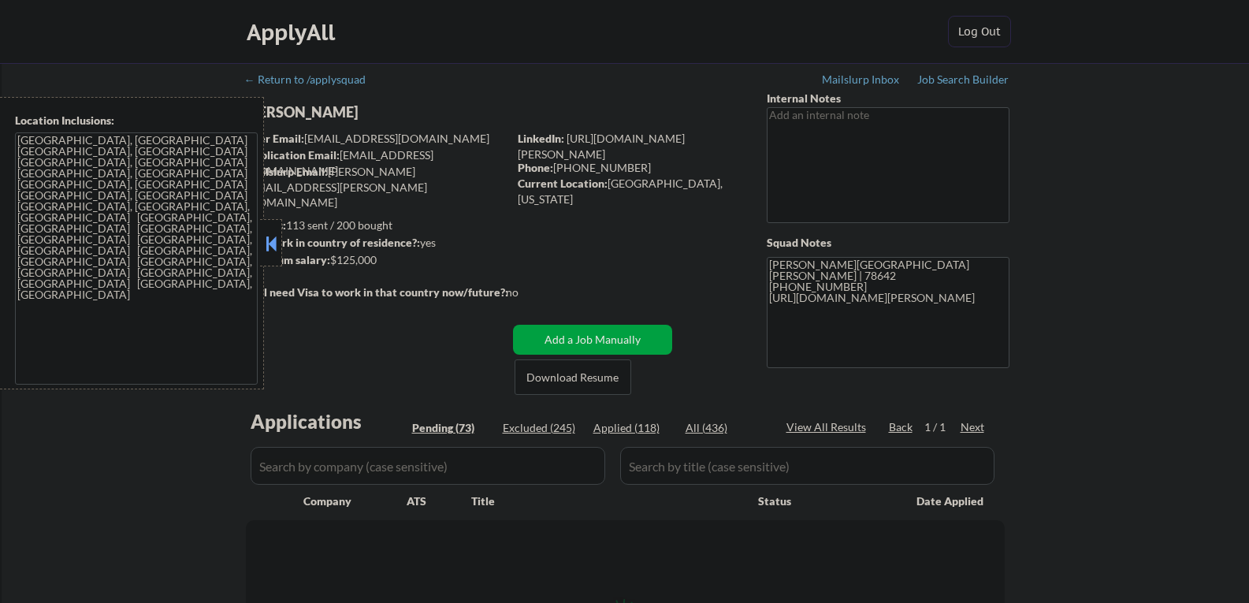
select select ""pending""
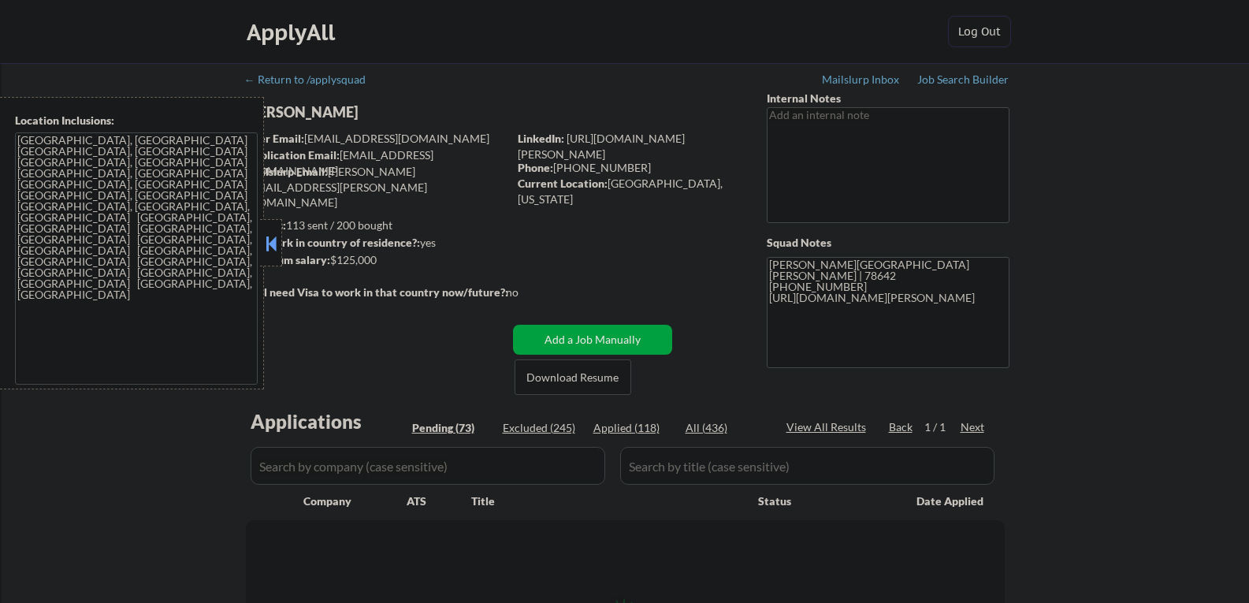
select select ""pending""
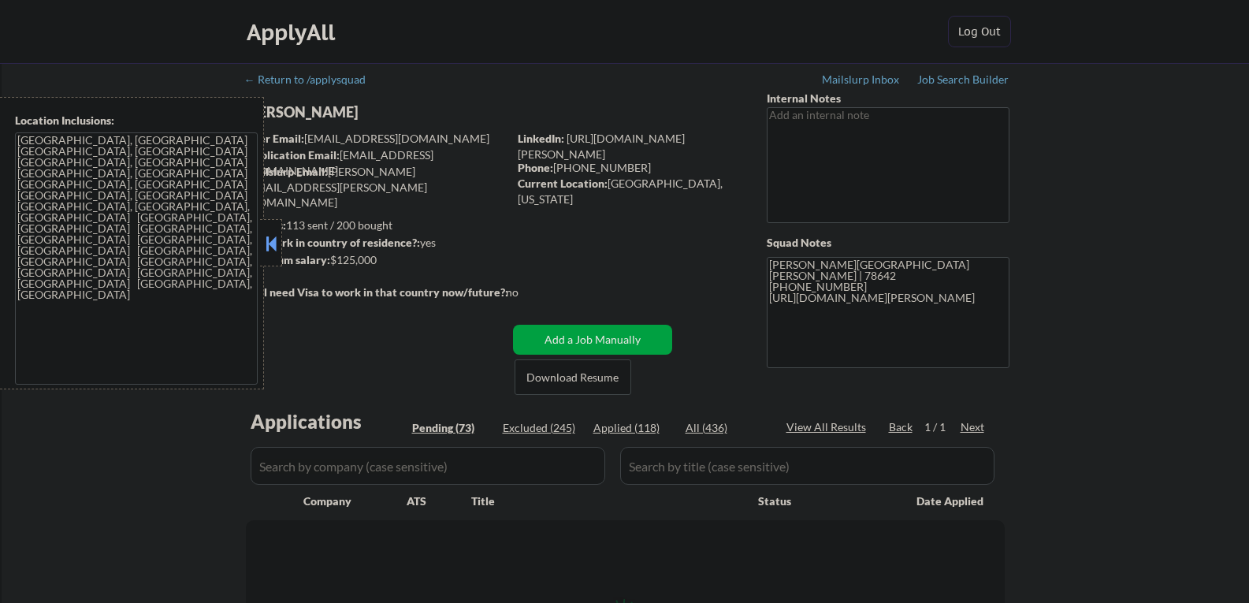
select select ""pending""
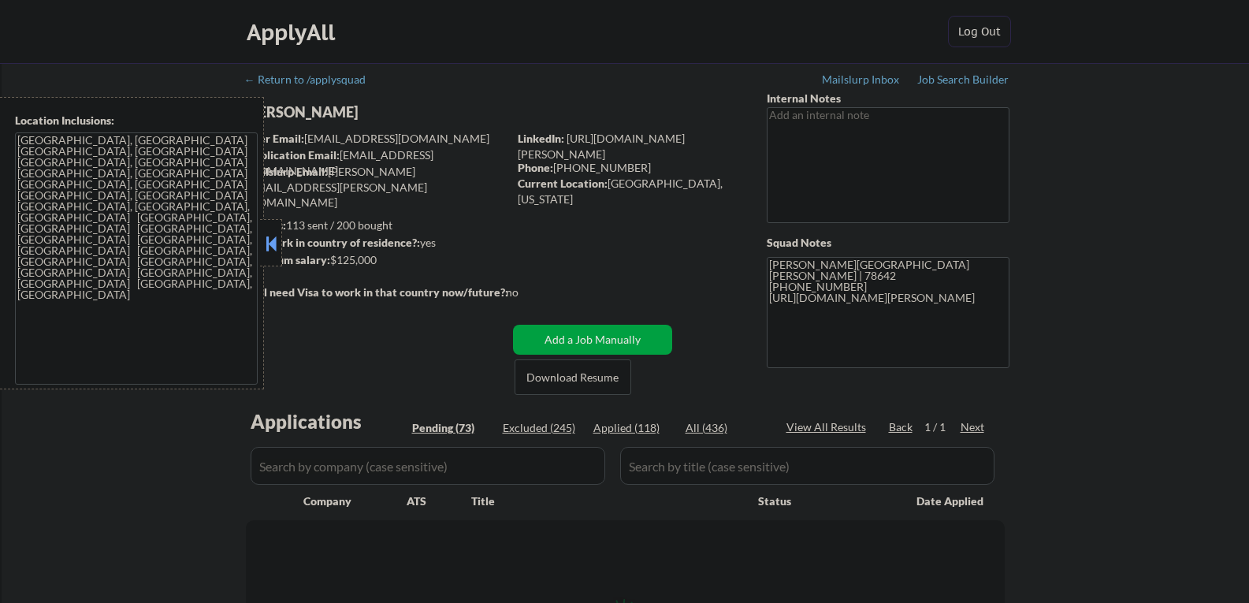
select select ""pending""
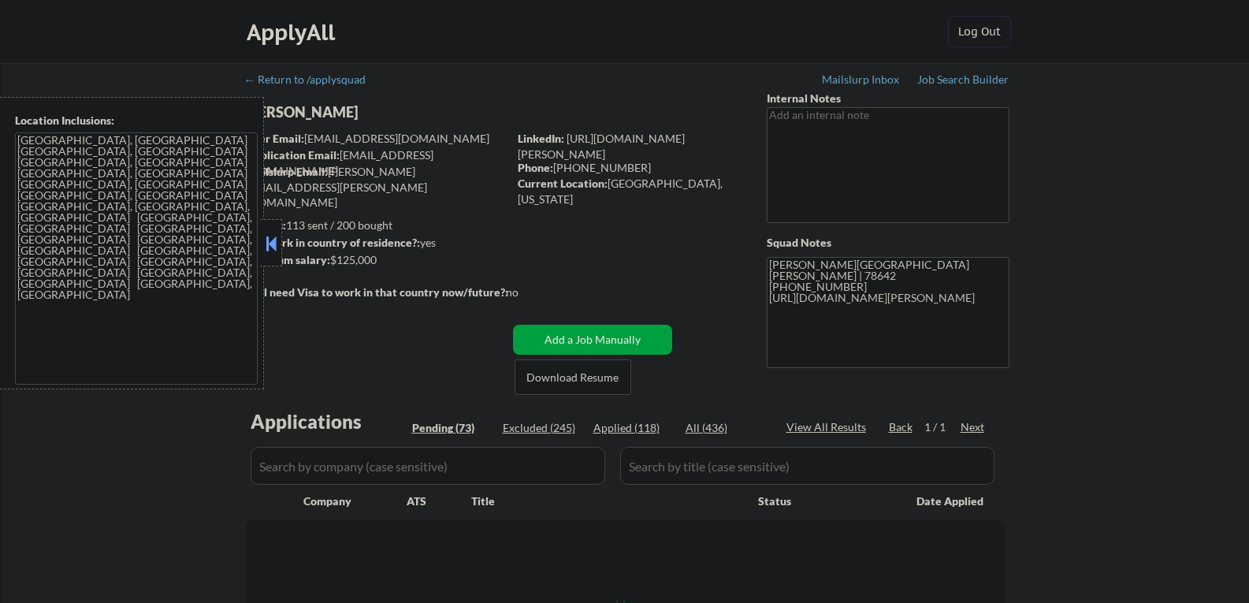
select select ""pending""
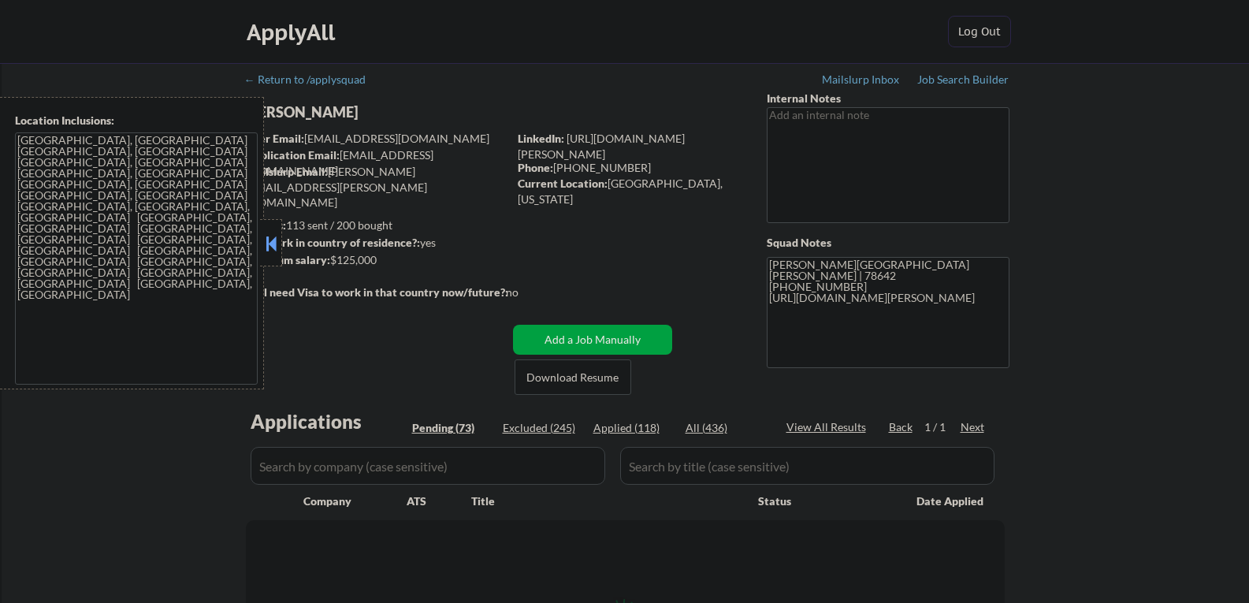
select select ""pending""
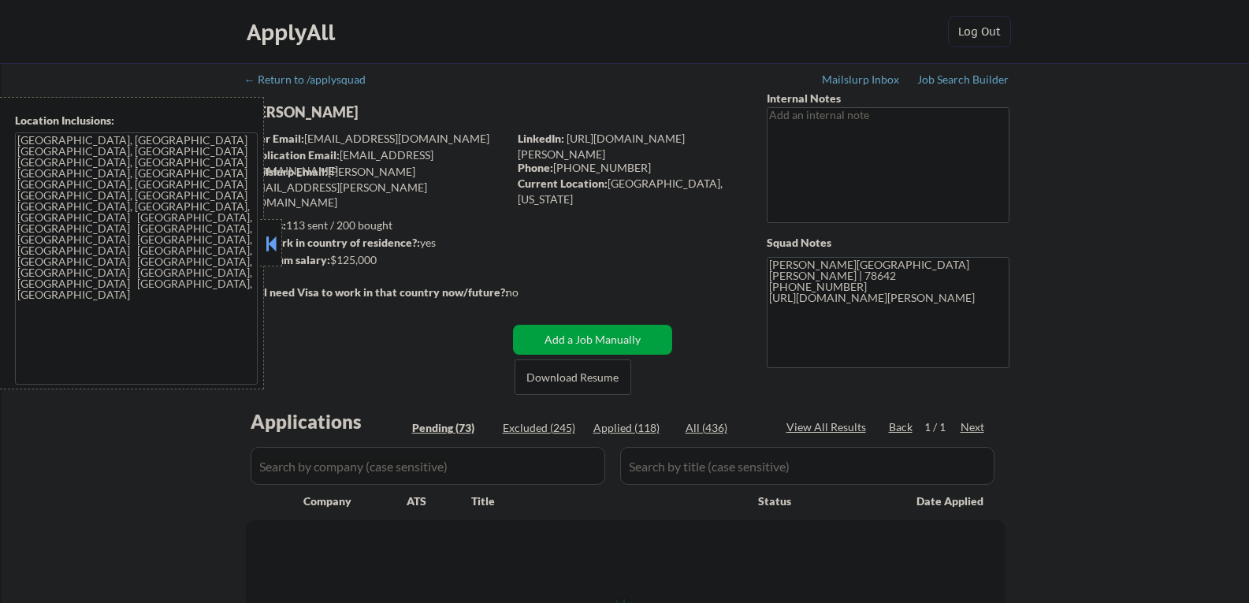
select select ""pending""
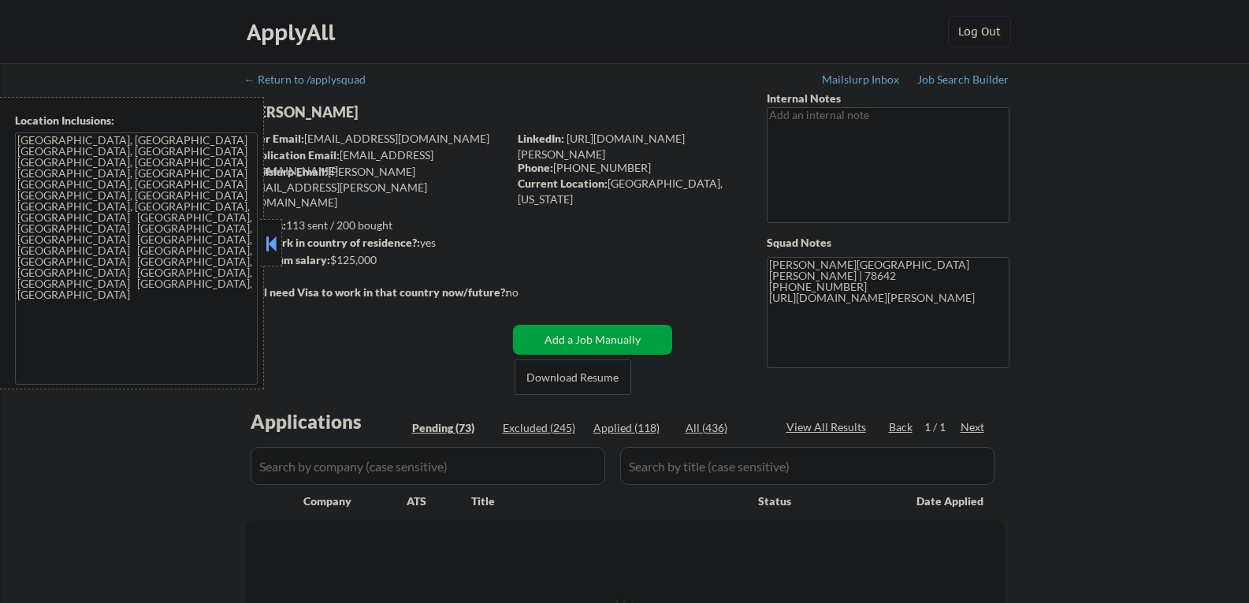
select select ""pending""
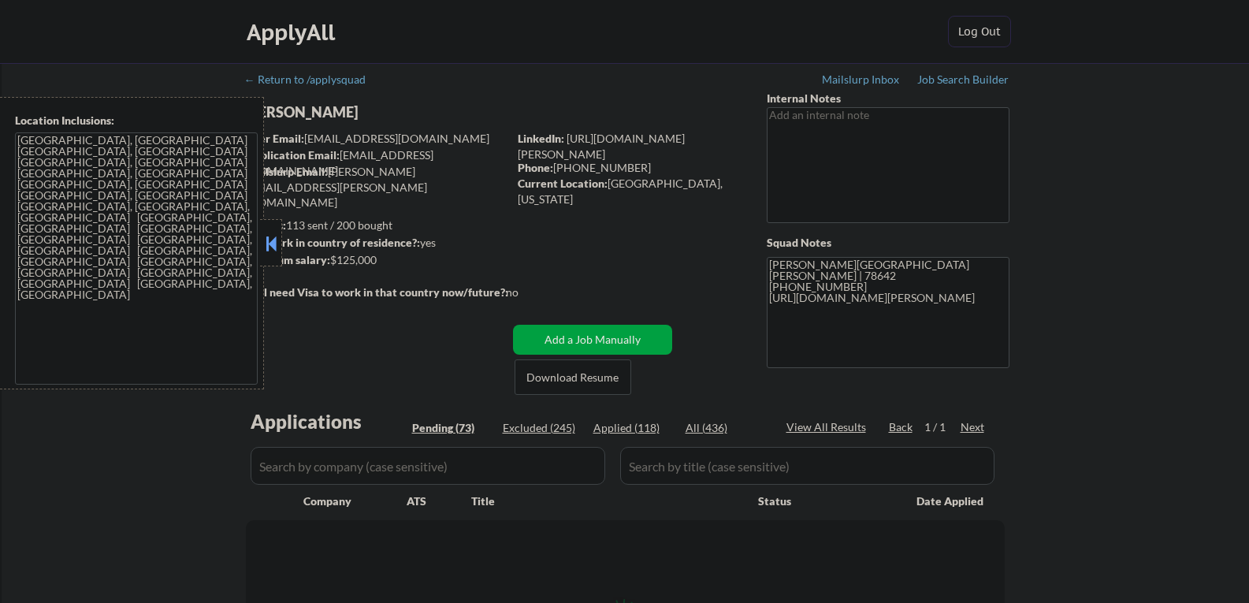
select select ""pending""
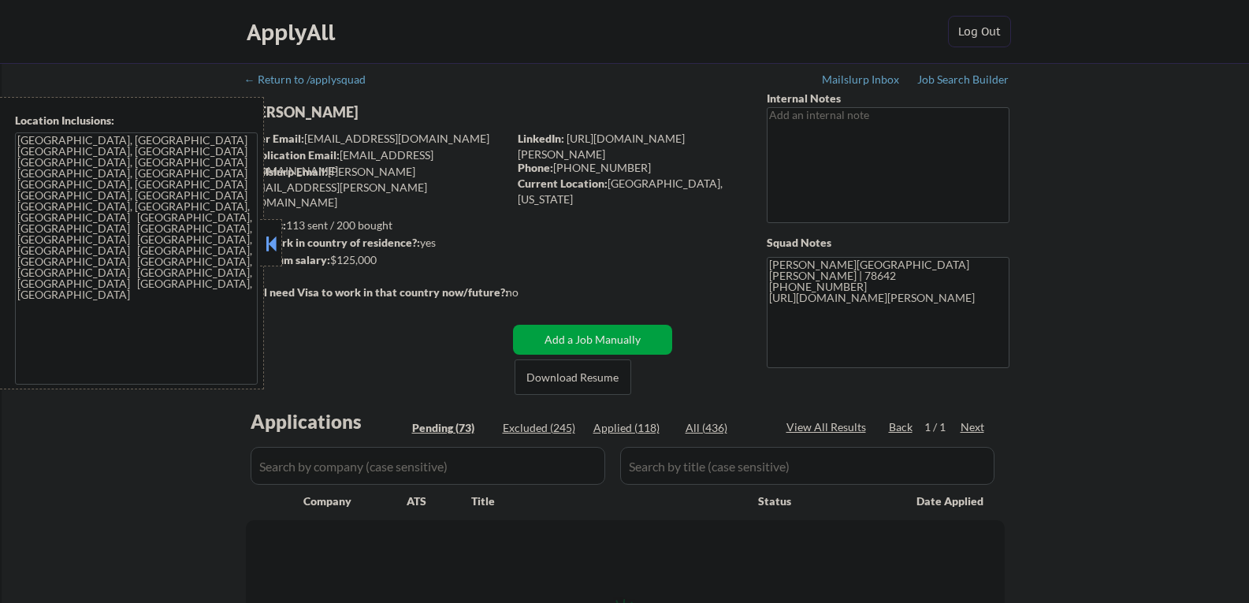
select select ""pending""
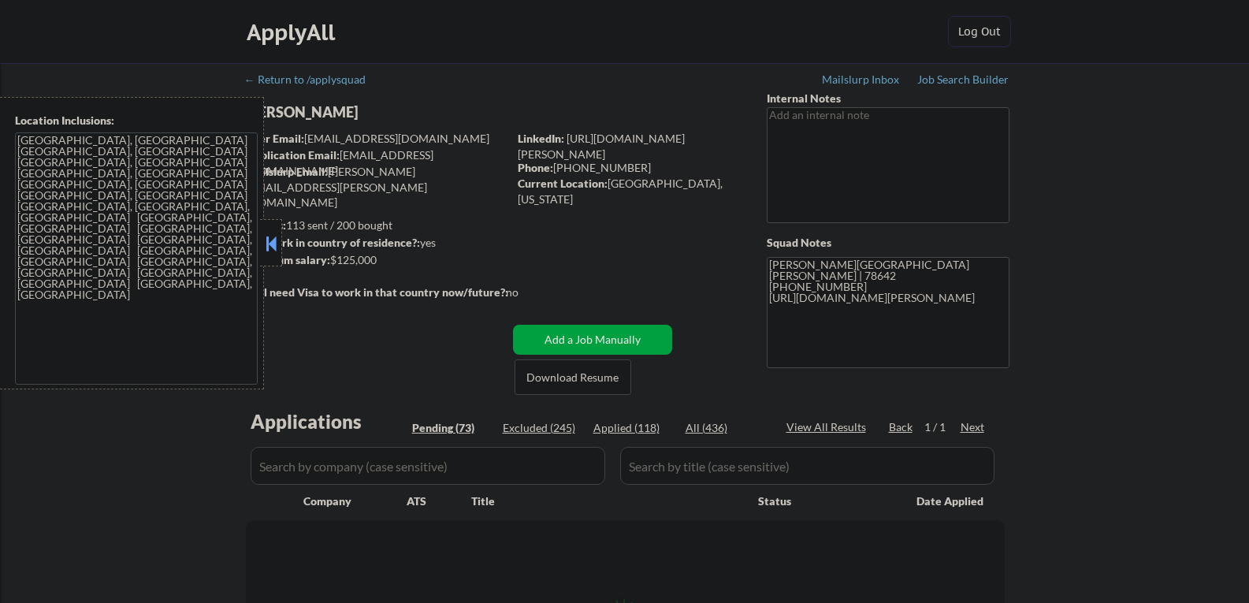
select select ""pending""
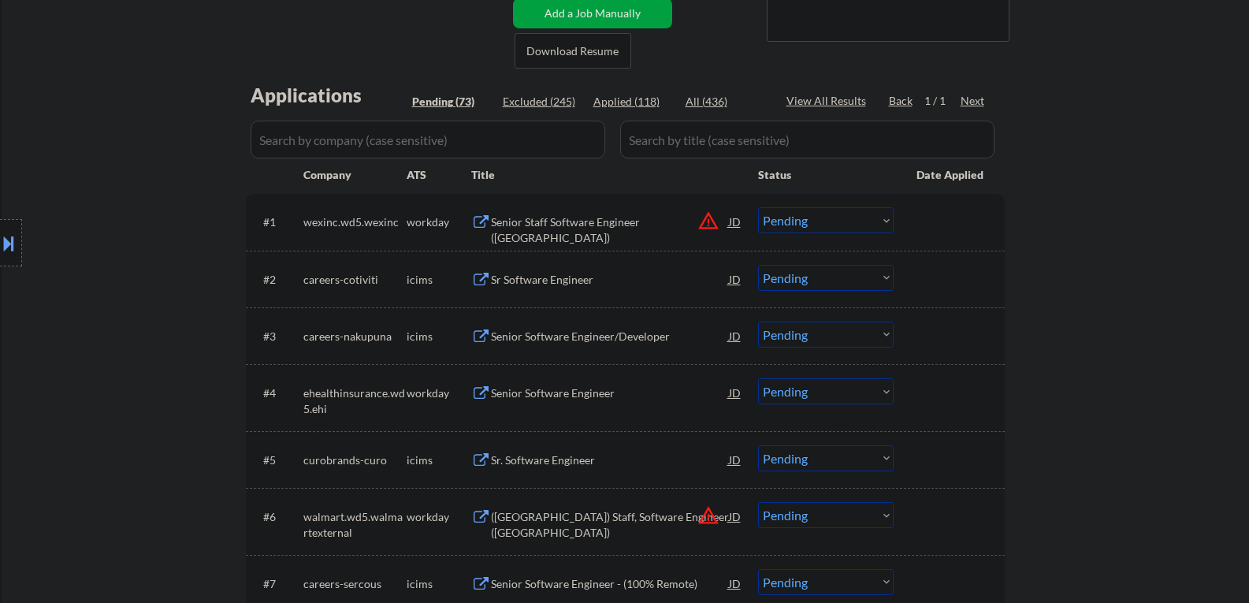
scroll to position [394, 0]
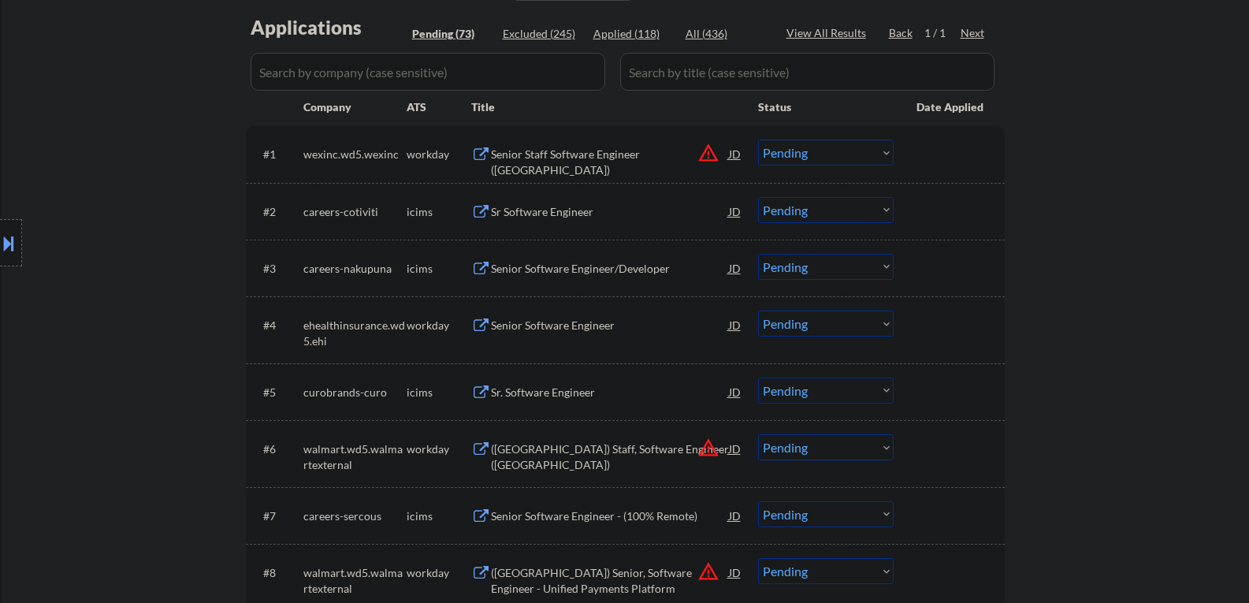
click at [550, 327] on div "Senior Software Engineer" at bounding box center [610, 325] width 238 height 16
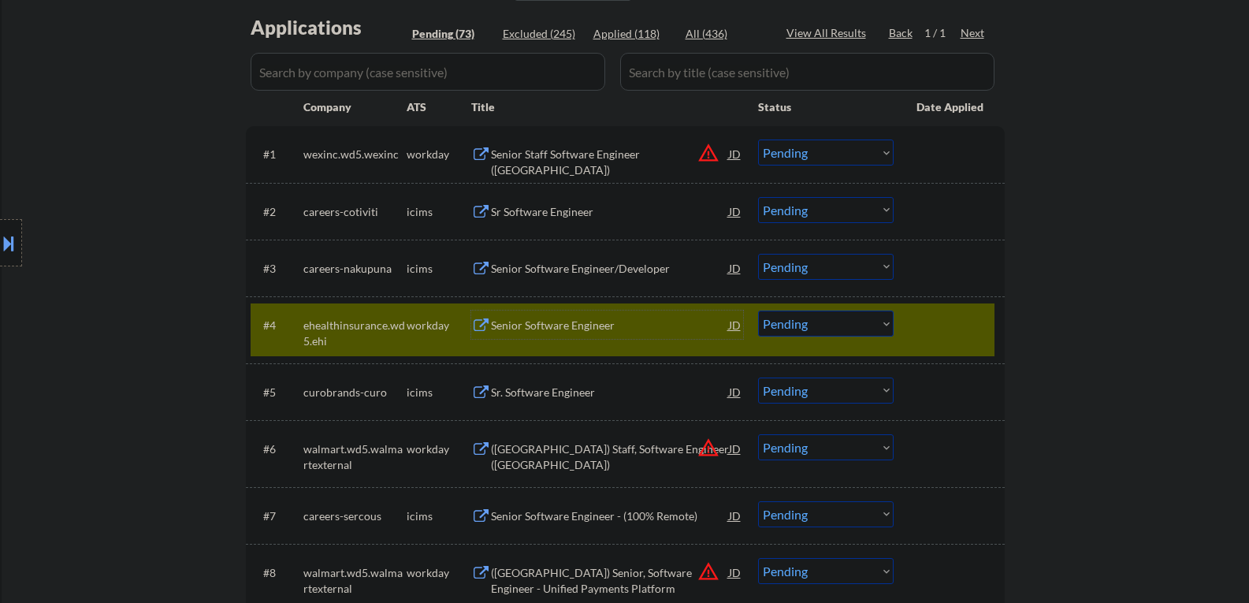
click at [812, 317] on select "Choose an option... Pending Applied Excluded (Questions) Excluded (Expired) Exc…" at bounding box center [826, 323] width 136 height 26
click at [758, 310] on select "Choose an option... Pending Applied Excluded (Questions) Excluded (Expired) Exc…" at bounding box center [826, 323] width 136 height 26
select select ""pending""
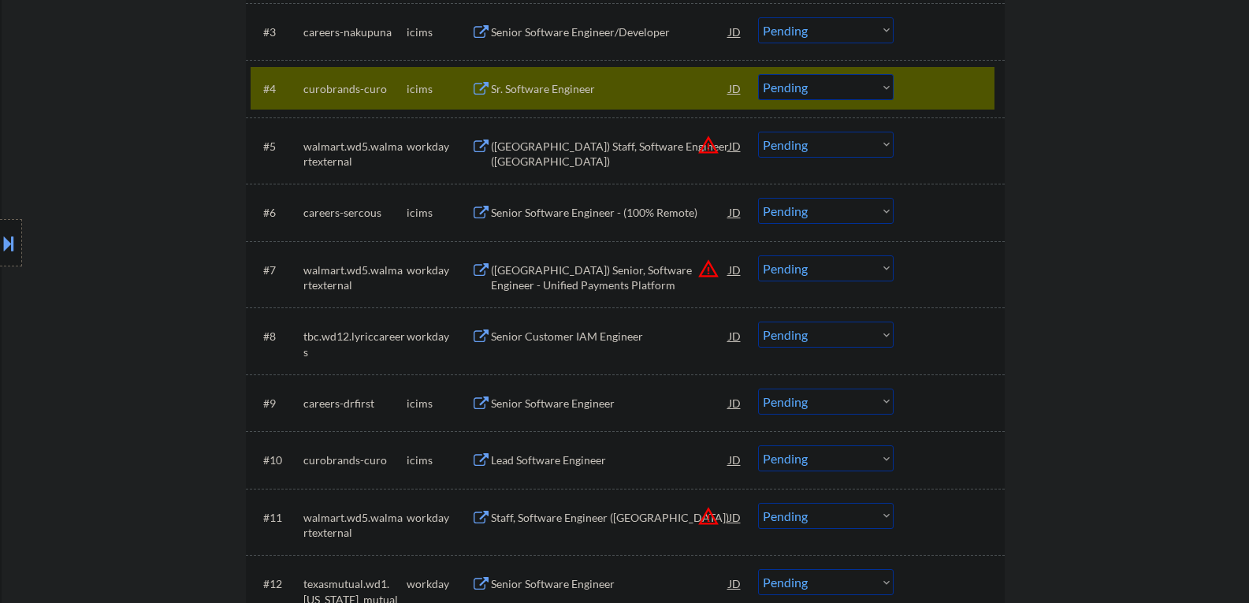
scroll to position [709, 0]
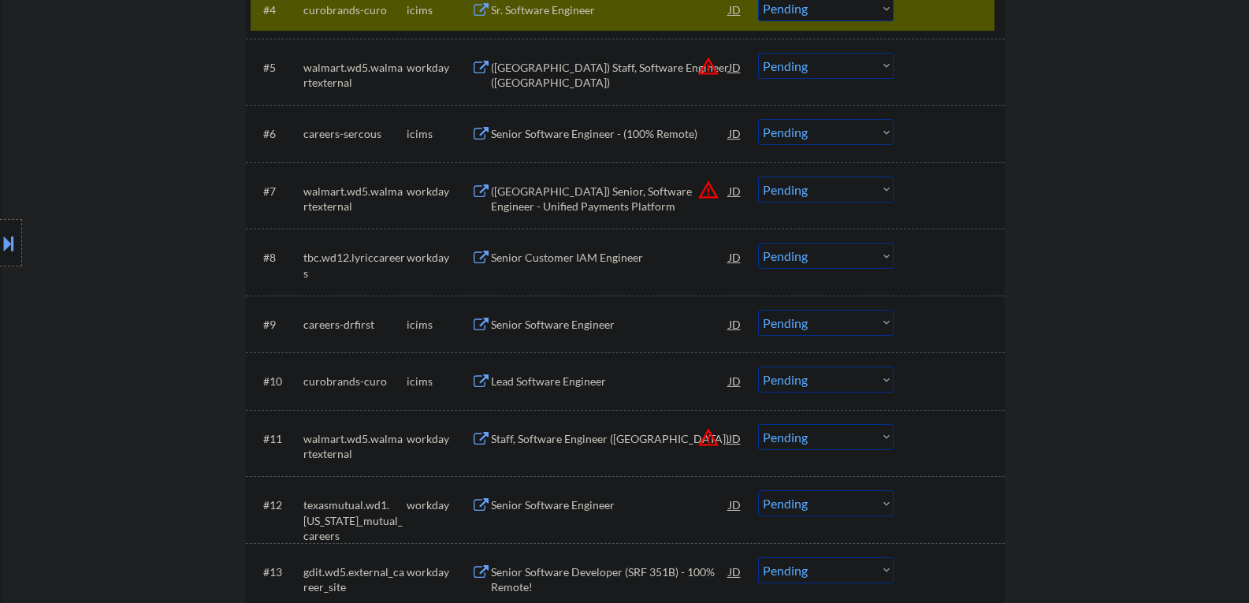
click at [549, 254] on div "Senior Customer IAM Engineer" at bounding box center [610, 258] width 238 height 16
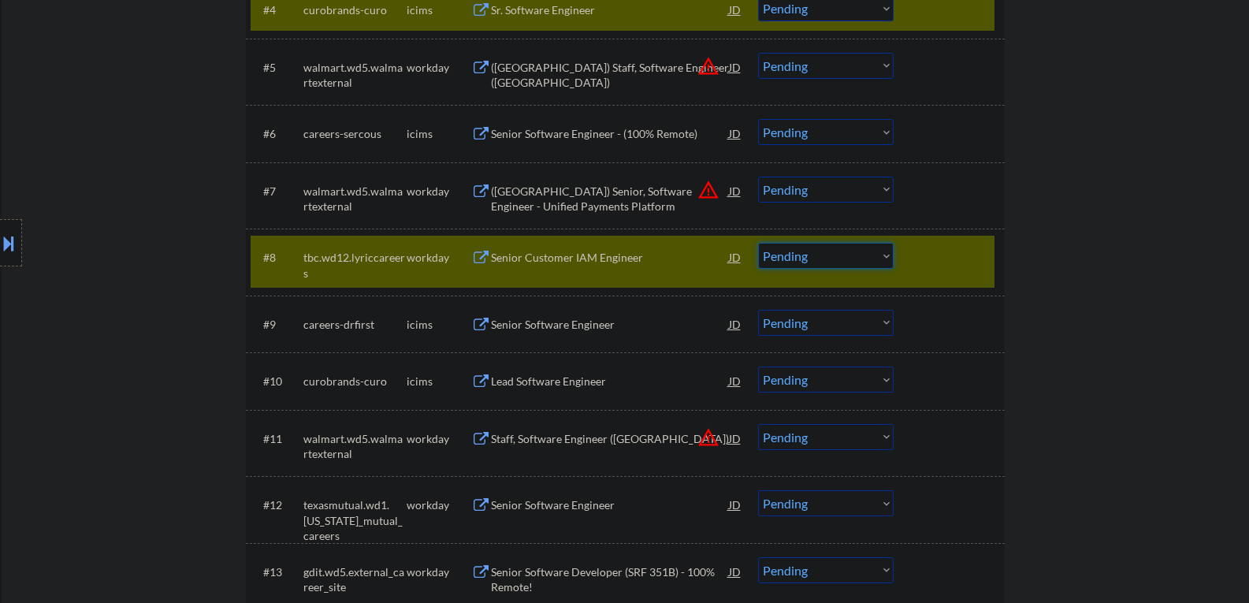
click at [777, 253] on select "Choose an option... Pending Applied Excluded (Questions) Excluded (Expired) Exc…" at bounding box center [826, 256] width 136 height 26
click at [758, 243] on select "Choose an option... Pending Applied Excluded (Questions) Excluded (Expired) Exc…" at bounding box center [826, 256] width 136 height 26
select select ""pending""
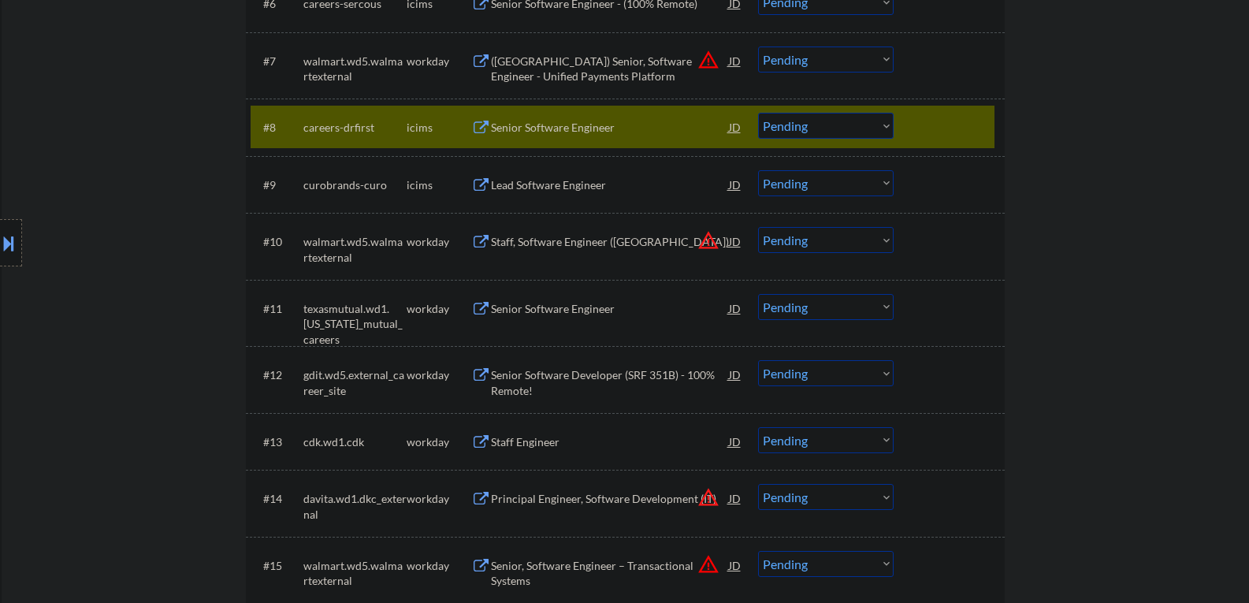
scroll to position [867, 0]
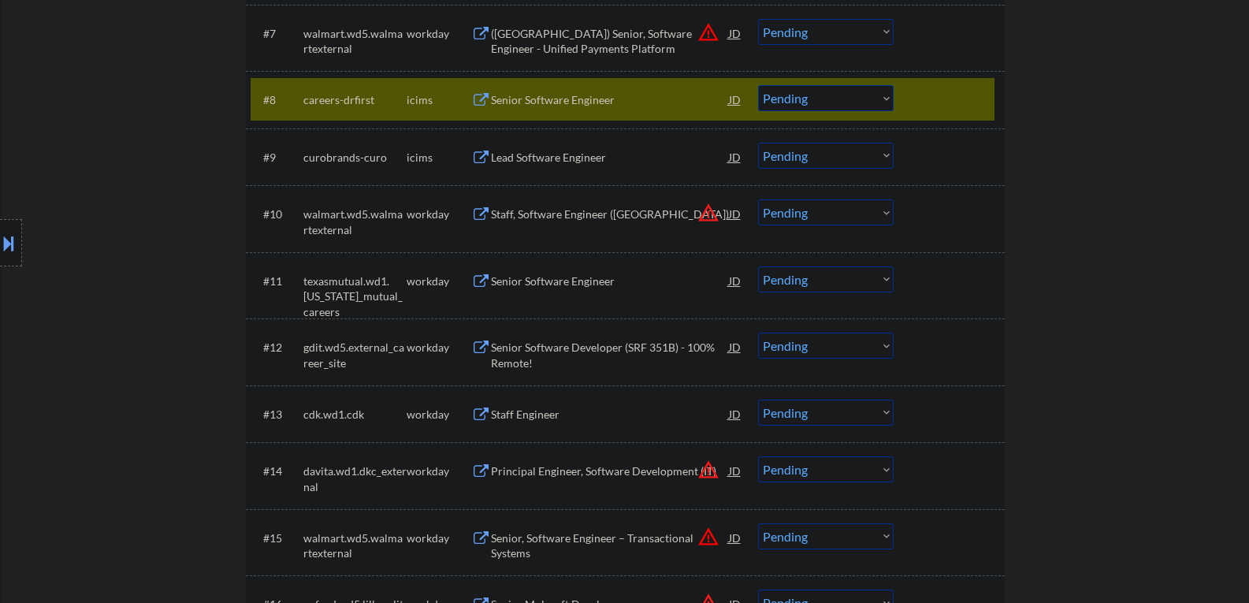
click at [512, 284] on div "Senior Software Engineer" at bounding box center [610, 281] width 238 height 16
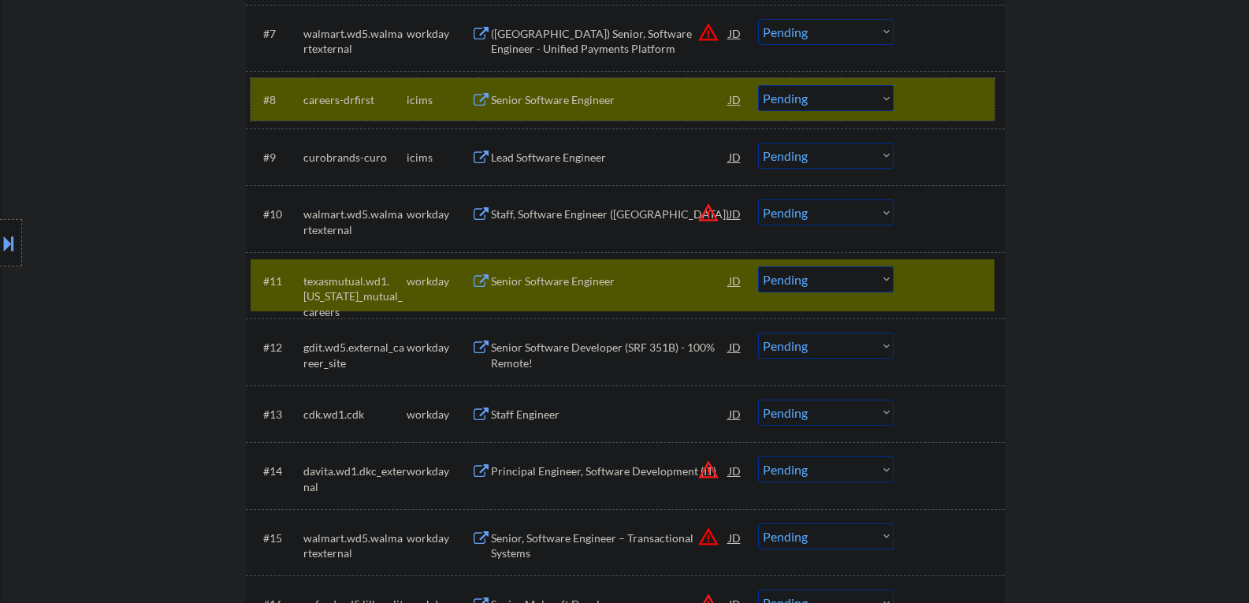
click at [917, 100] on div at bounding box center [950, 99] width 69 height 28
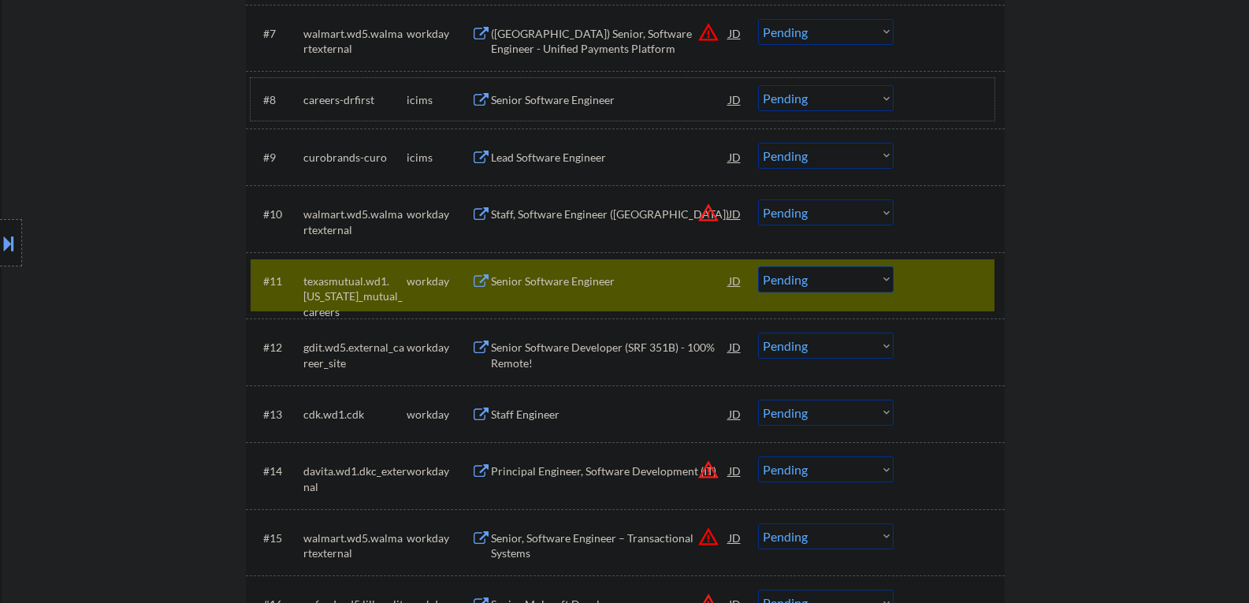
click at [556, 274] on div "Senior Software Engineer" at bounding box center [610, 281] width 238 height 16
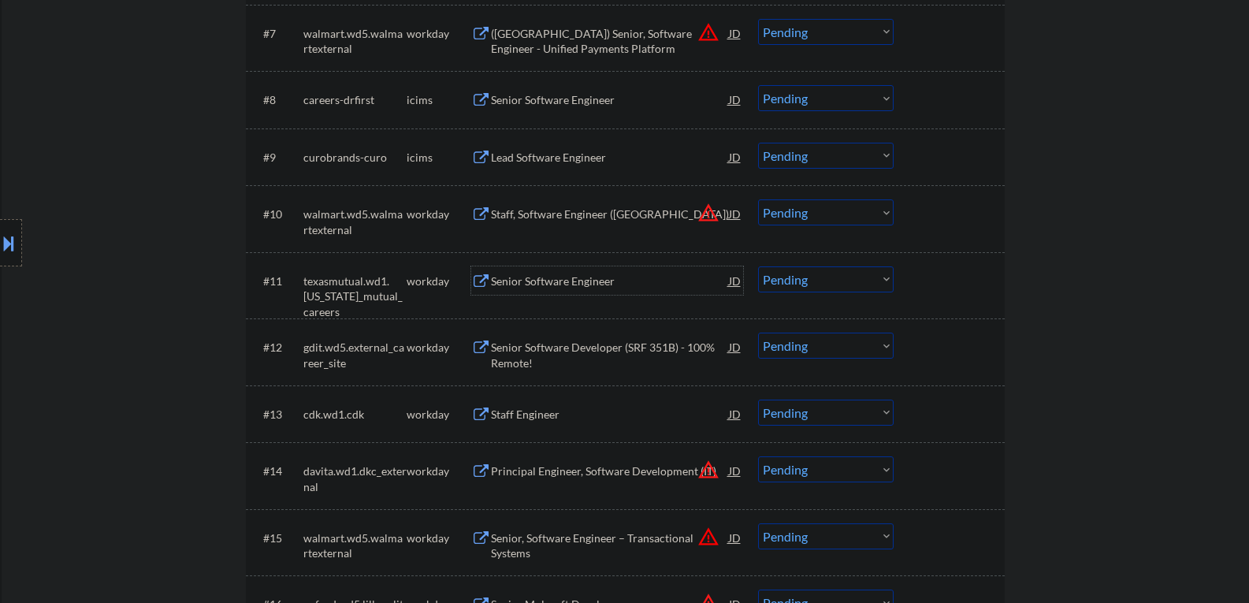
click at [555, 285] on div "Senior Software Engineer" at bounding box center [610, 281] width 238 height 16
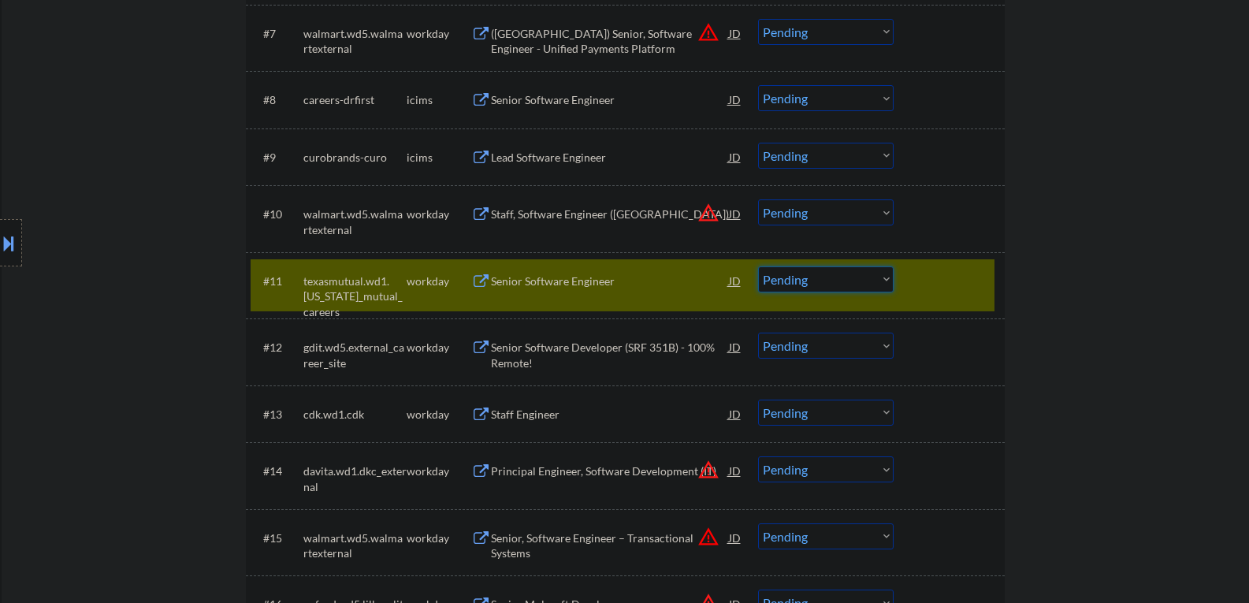
click at [790, 279] on select "Choose an option... Pending Applied Excluded (Questions) Excluded (Expired) Exc…" at bounding box center [826, 279] width 136 height 26
click at [758, 266] on select "Choose an option... Pending Applied Excluded (Questions) Excluded (Expired) Exc…" at bounding box center [826, 279] width 136 height 26
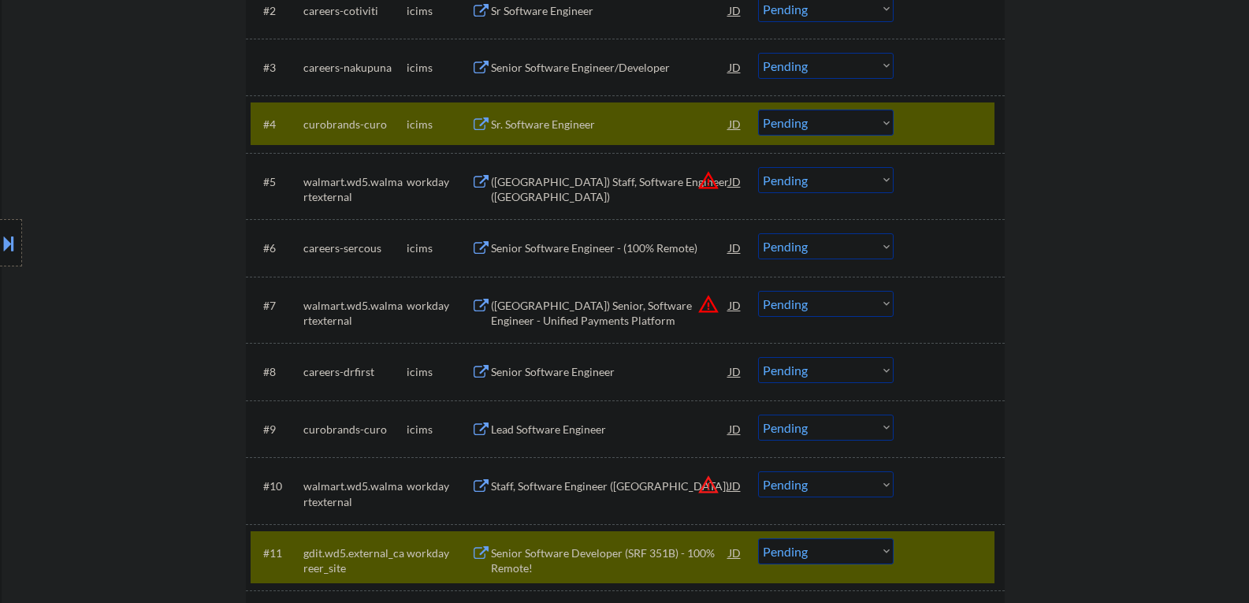
scroll to position [709, 0]
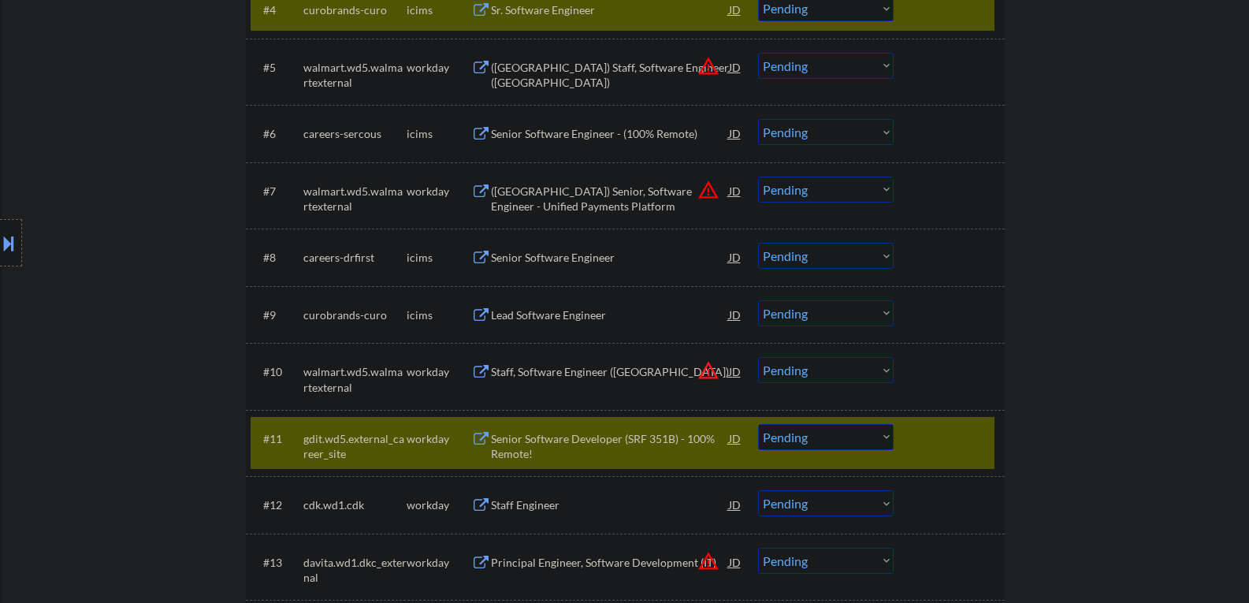
click at [573, 451] on div "Senior Software Developer (SRF 351B) - 100% Remote!" at bounding box center [610, 446] width 238 height 31
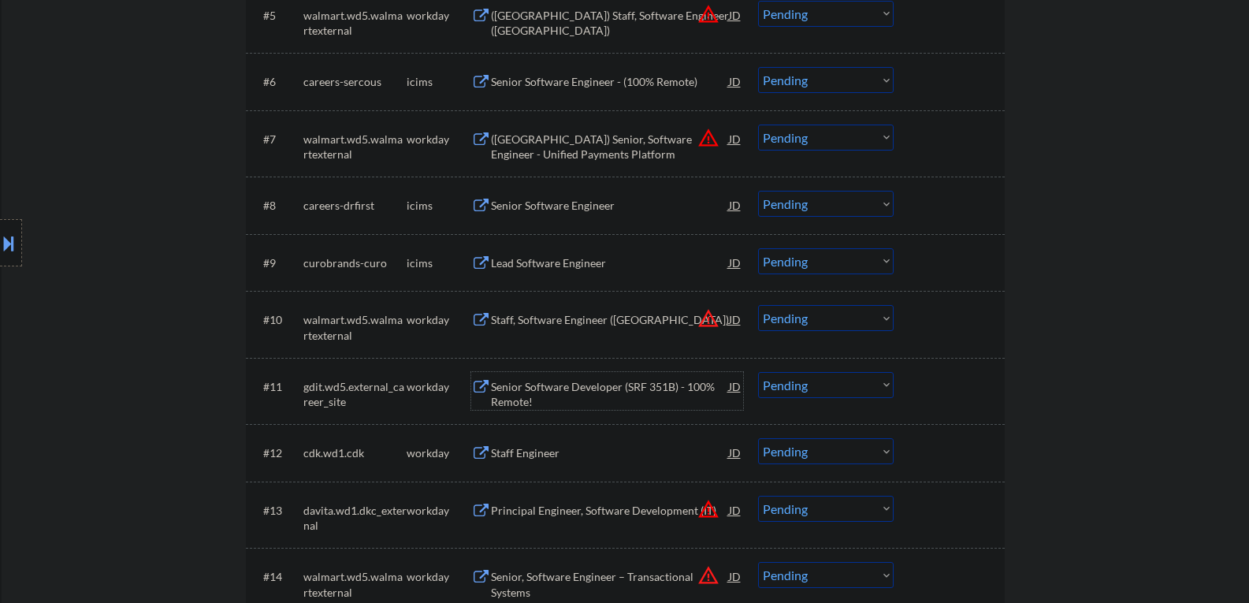
scroll to position [788, 0]
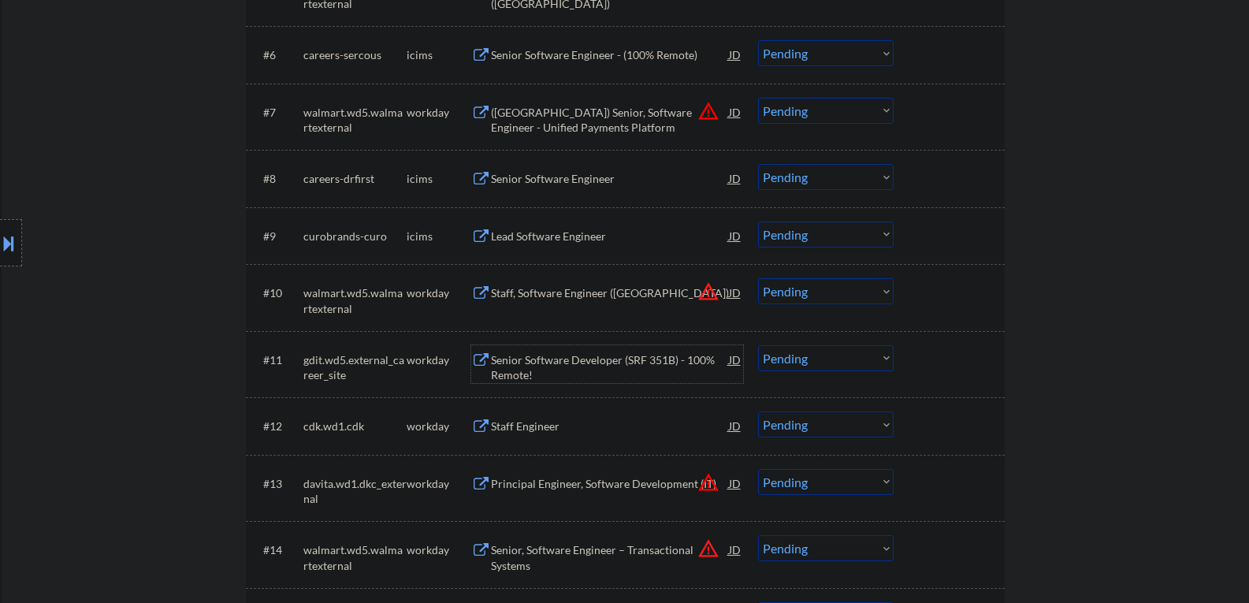
click at [831, 366] on select "Choose an option... Pending Applied Excluded (Questions) Excluded (Expired) Exc…" at bounding box center [826, 358] width 136 height 26
click at [758, 345] on select "Choose an option... Pending Applied Excluded (Questions) Excluded (Expired) Exc…" at bounding box center [826, 358] width 136 height 26
click at [503, 428] on div "Staff Engineer" at bounding box center [610, 426] width 238 height 16
select select ""pending""
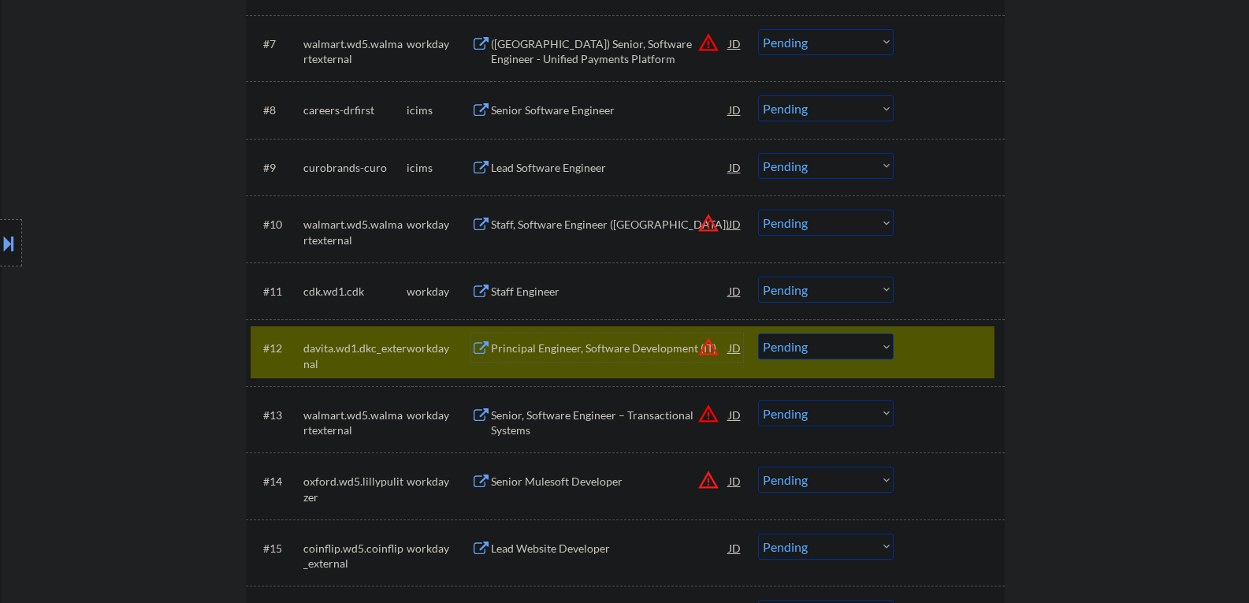
scroll to position [945, 0]
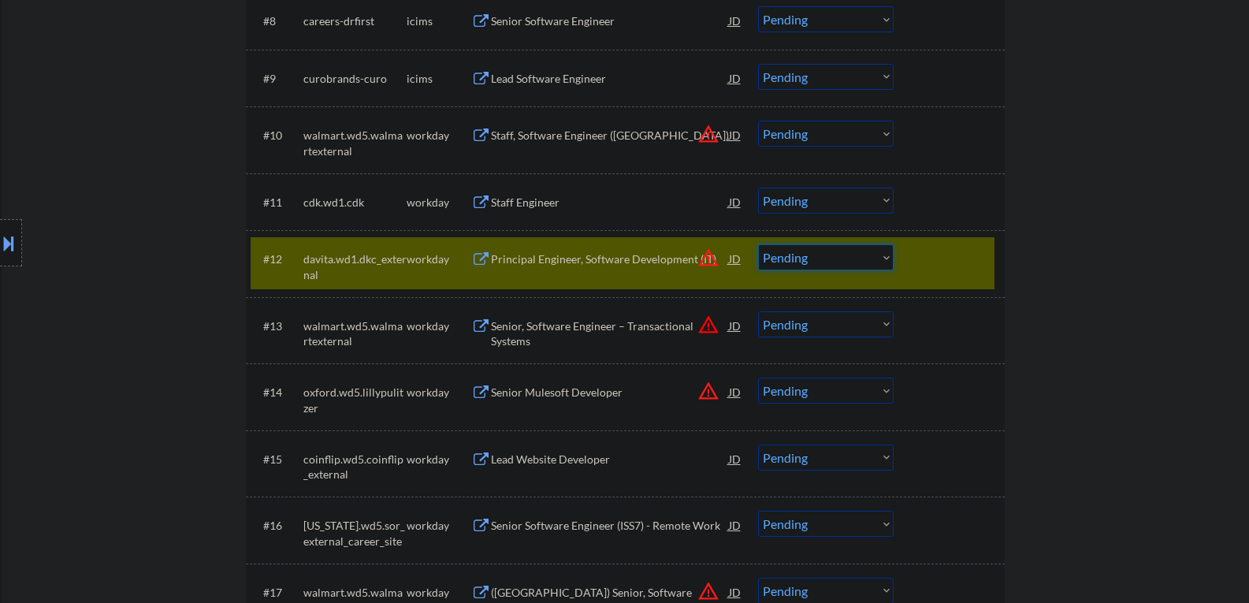
click at [819, 261] on select "Choose an option... Pending Applied Excluded (Questions) Excluded (Expired) Exc…" at bounding box center [826, 257] width 136 height 26
click at [758, 244] on select "Choose an option... Pending Applied Excluded (Questions) Excluded (Expired) Exc…" at bounding box center [826, 257] width 136 height 26
click at [503, 195] on div "Staff Engineer" at bounding box center [610, 203] width 238 height 16
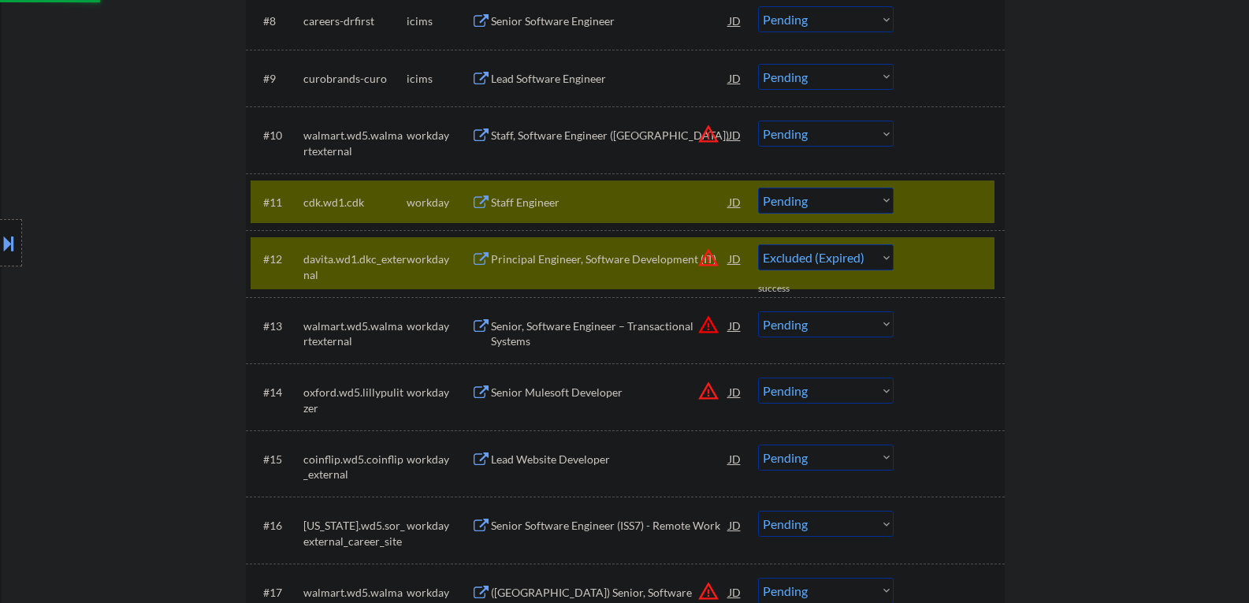
select select ""pending""
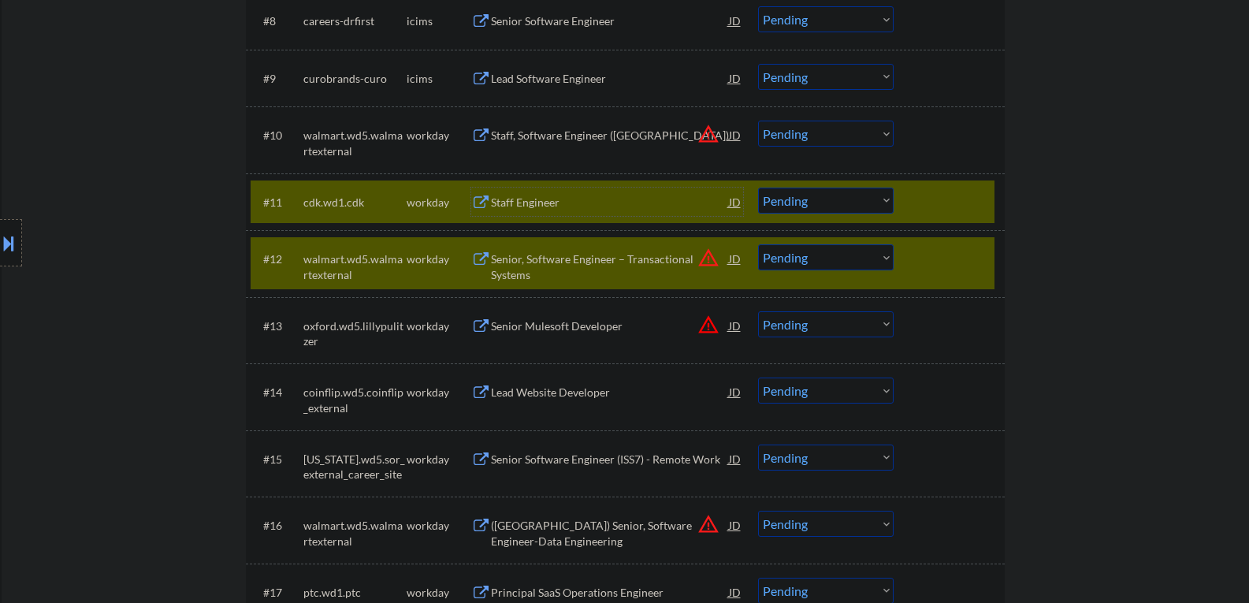
click at [925, 258] on div at bounding box center [950, 258] width 69 height 28
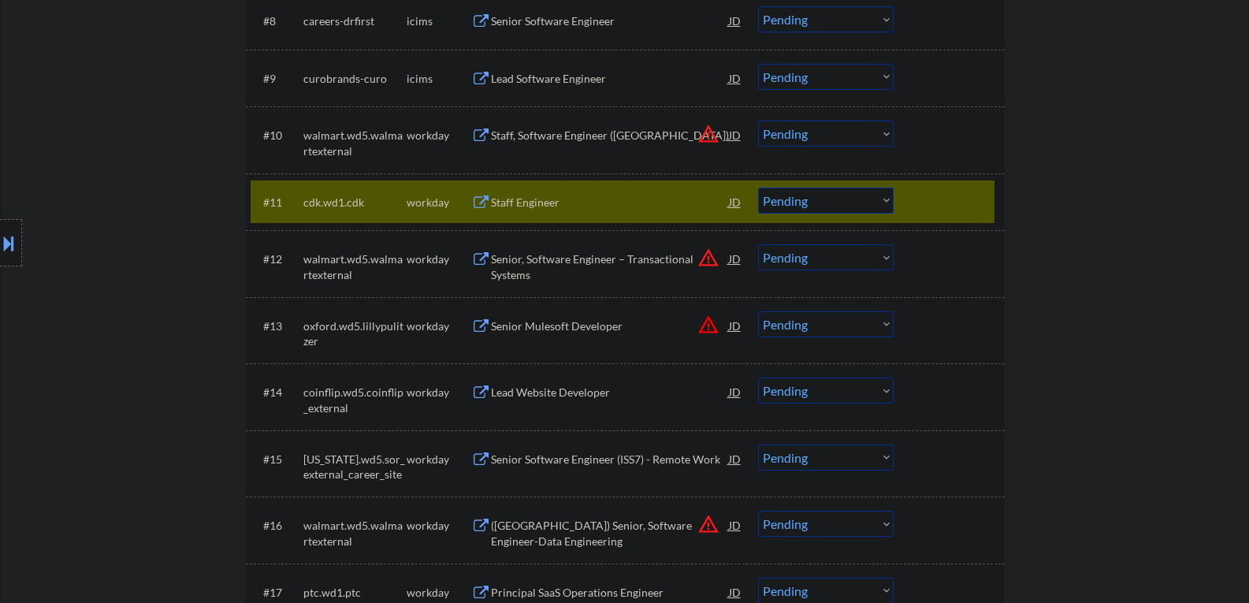
click at [567, 196] on div "Staff Engineer" at bounding box center [610, 203] width 238 height 16
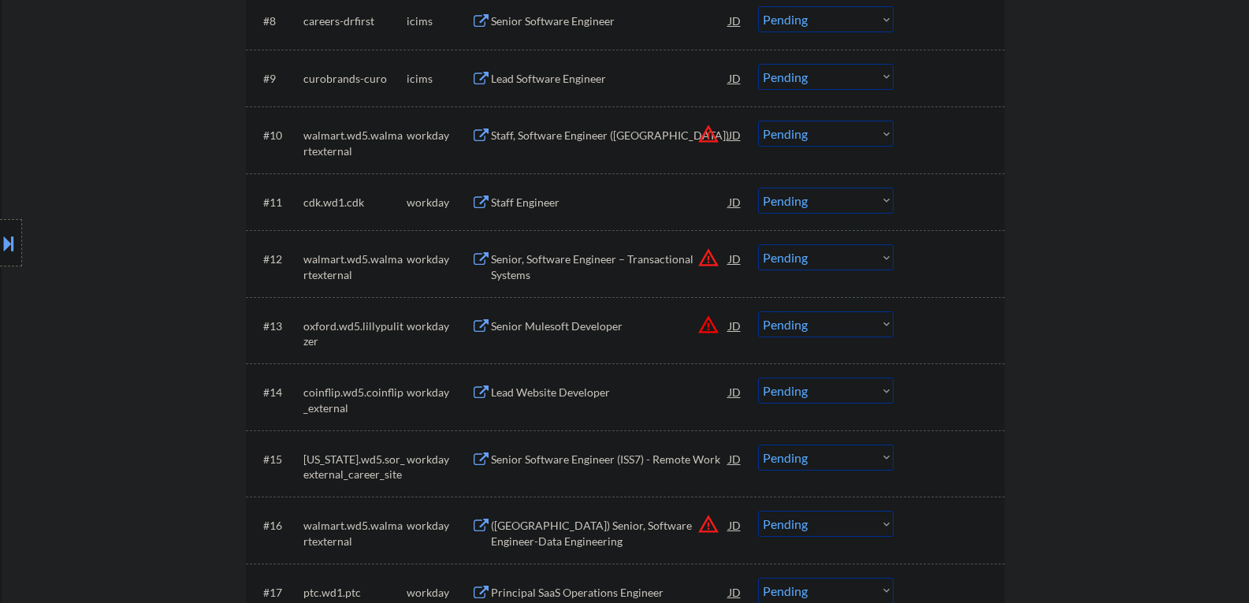
click at [1, 233] on button at bounding box center [8, 243] width 17 height 26
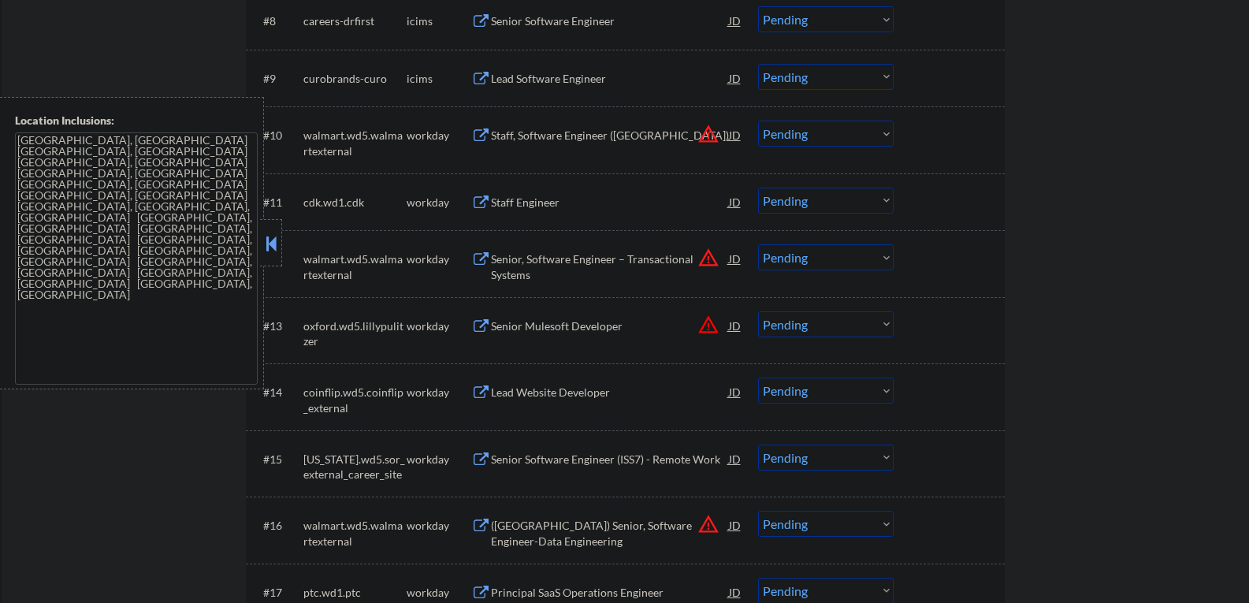
click at [278, 236] on button at bounding box center [270, 244] width 17 height 24
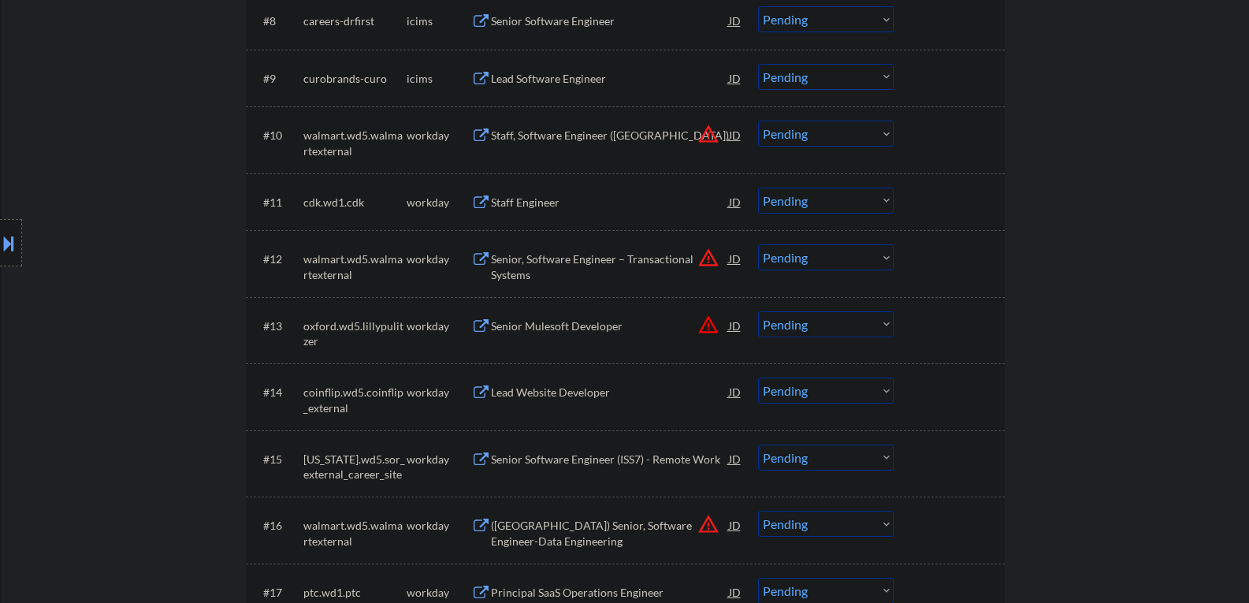
click at [530, 201] on div "Staff Engineer" at bounding box center [610, 203] width 238 height 16
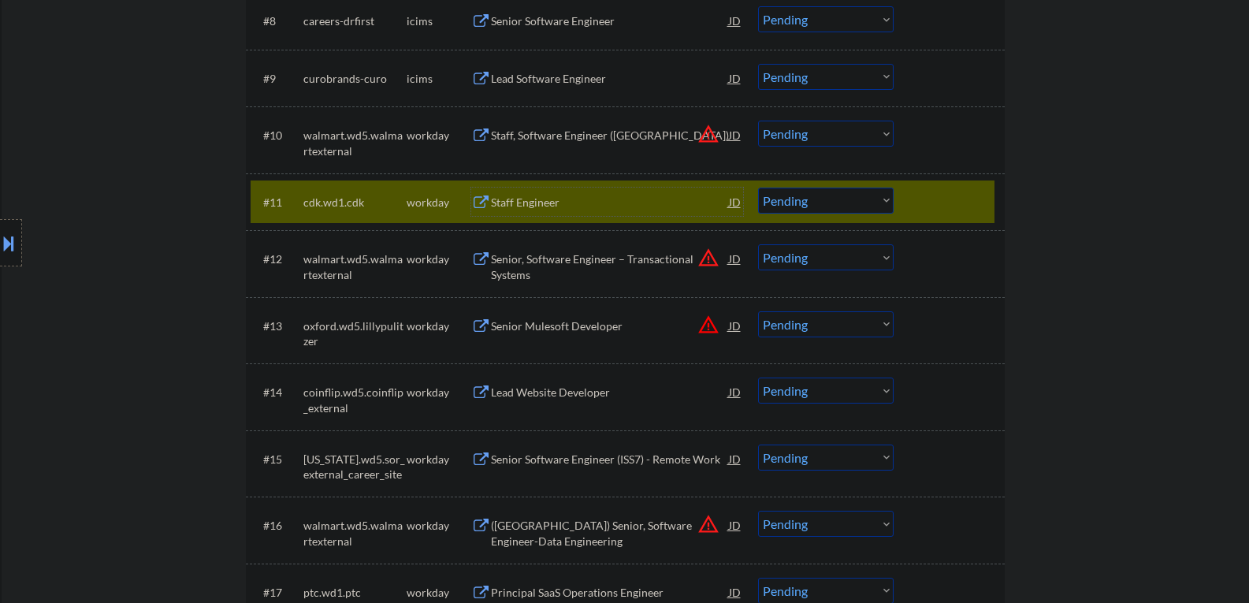
drag, startPoint x: 800, startPoint y: 201, endPoint x: 804, endPoint y: 213, distance: 12.7
click at [800, 201] on select "Choose an option... Pending Applied Excluded (Questions) Excluded (Expired) Exc…" at bounding box center [826, 200] width 136 height 26
click at [758, 187] on select "Choose an option... Pending Applied Excluded (Questions) Excluded (Expired) Exc…" at bounding box center [826, 200] width 136 height 26
select select ""pending""
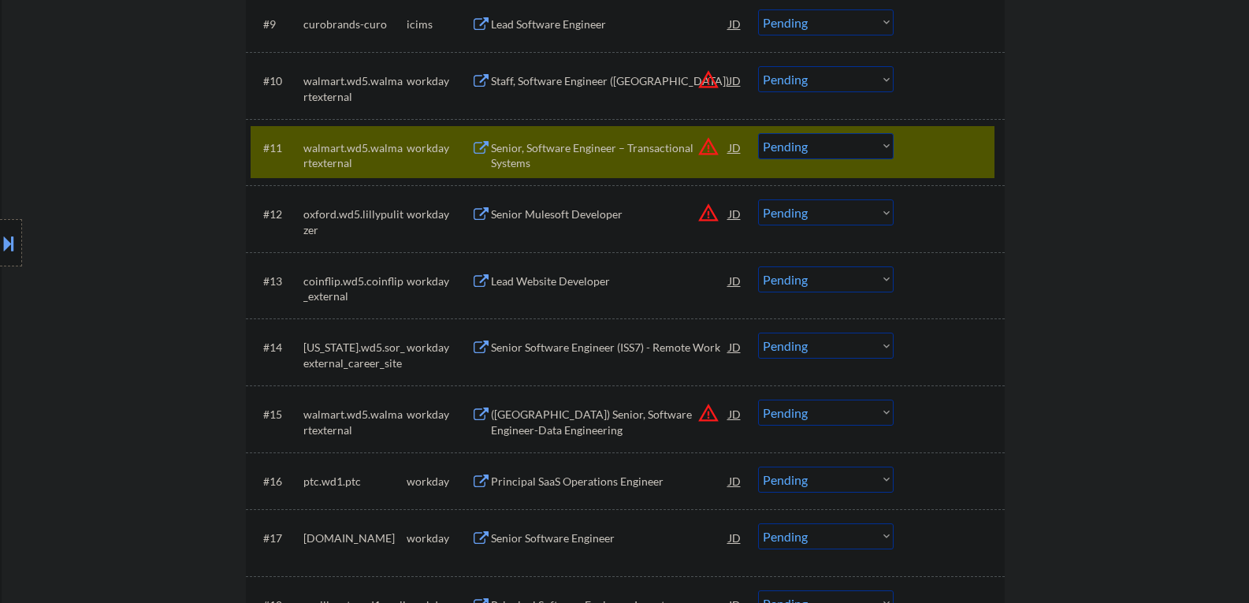
scroll to position [1024, 0]
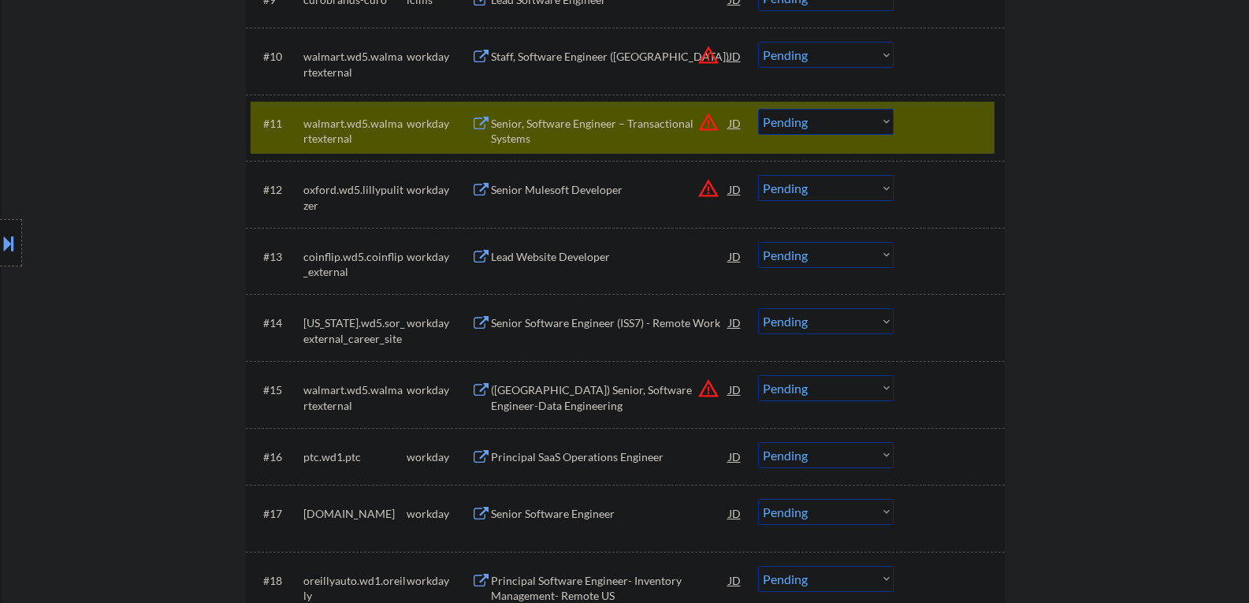
click at [522, 259] on div "Lead Website Developer" at bounding box center [610, 257] width 238 height 16
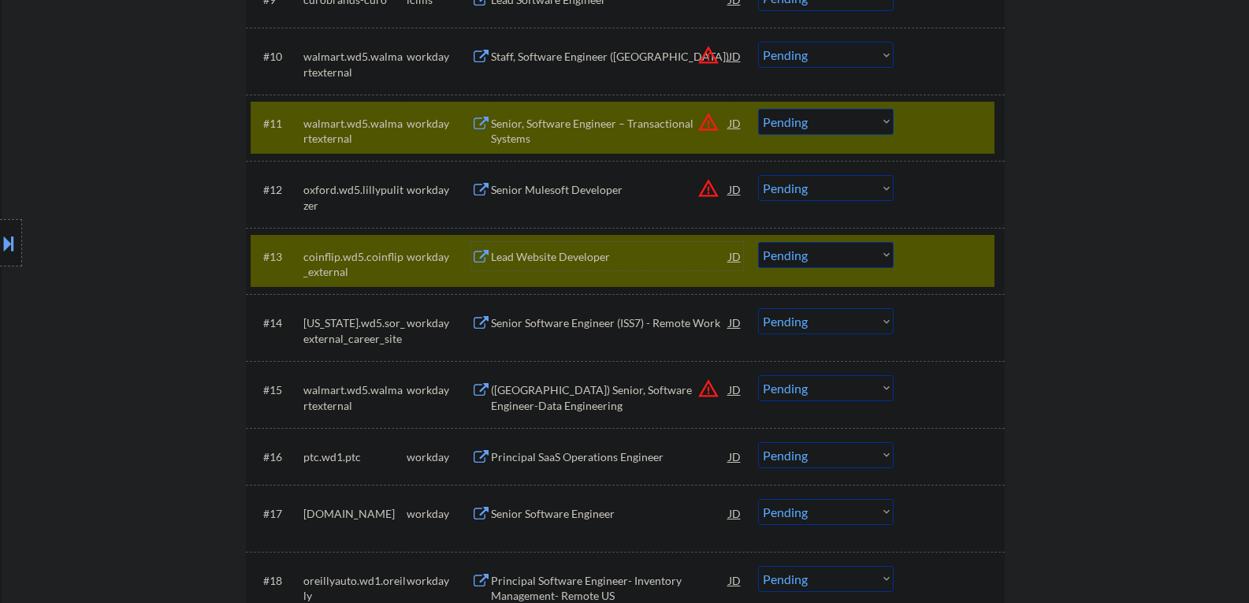
click at [898, 110] on div "#11 walmart.wd5.walmartexternal workday Senior, Software Engineer – Transaction…" at bounding box center [623, 128] width 744 height 52
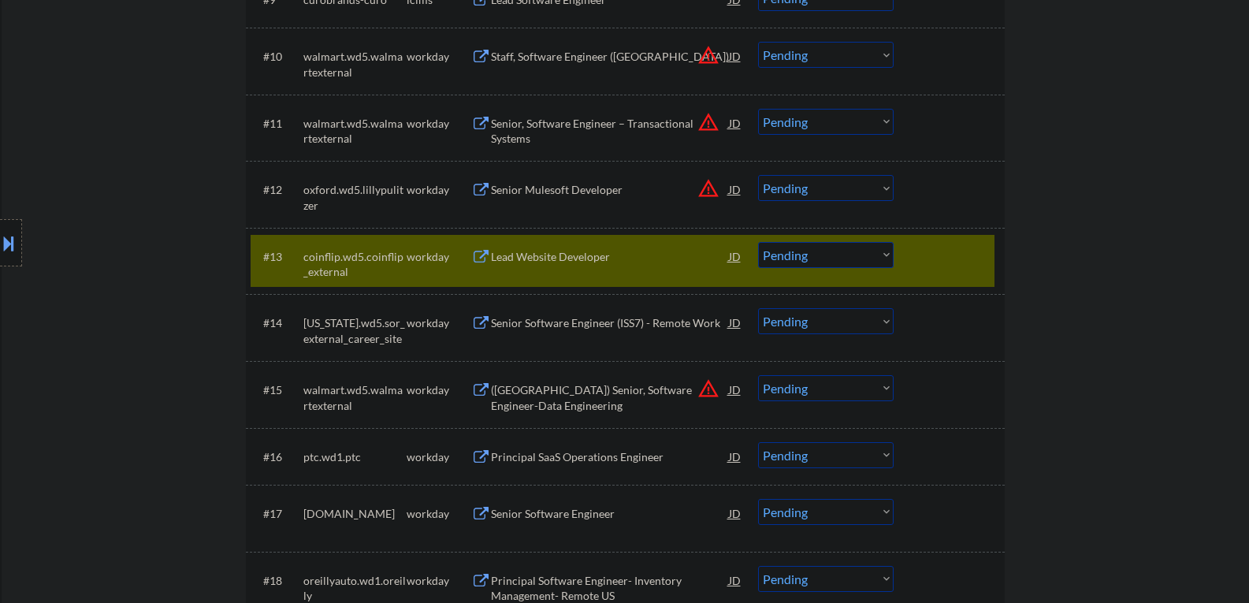
click at [787, 248] on select "Choose an option... Pending Applied Excluded (Questions) Excluded (Expired) Exc…" at bounding box center [826, 255] width 136 height 26
click at [758, 242] on select "Choose an option... Pending Applied Excluded (Questions) Excluded (Expired) Exc…" at bounding box center [826, 255] width 136 height 26
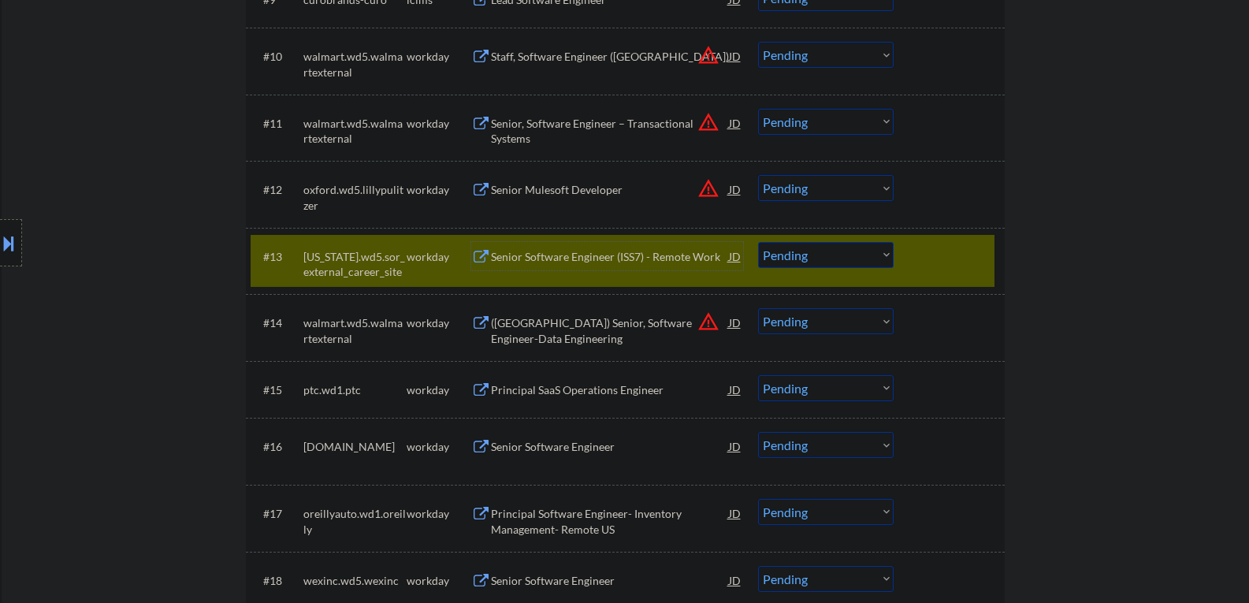
click at [596, 258] on div "Senior Software Engineer (ISS7) - Remote Work" at bounding box center [610, 257] width 238 height 16
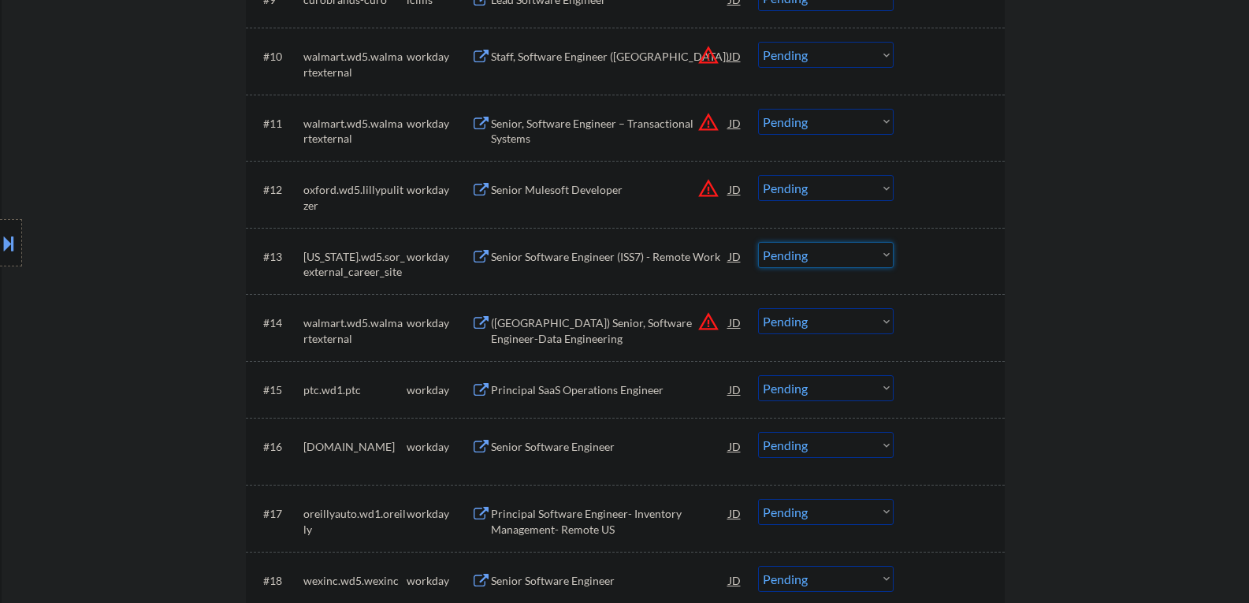
click at [789, 250] on select "Choose an option... Pending Applied Excluded (Questions) Excluded (Expired) Exc…" at bounding box center [826, 255] width 136 height 26
click at [758, 242] on select "Choose an option... Pending Applied Excluded (Questions) Excluded (Expired) Exc…" at bounding box center [826, 255] width 136 height 26
select select ""pending""
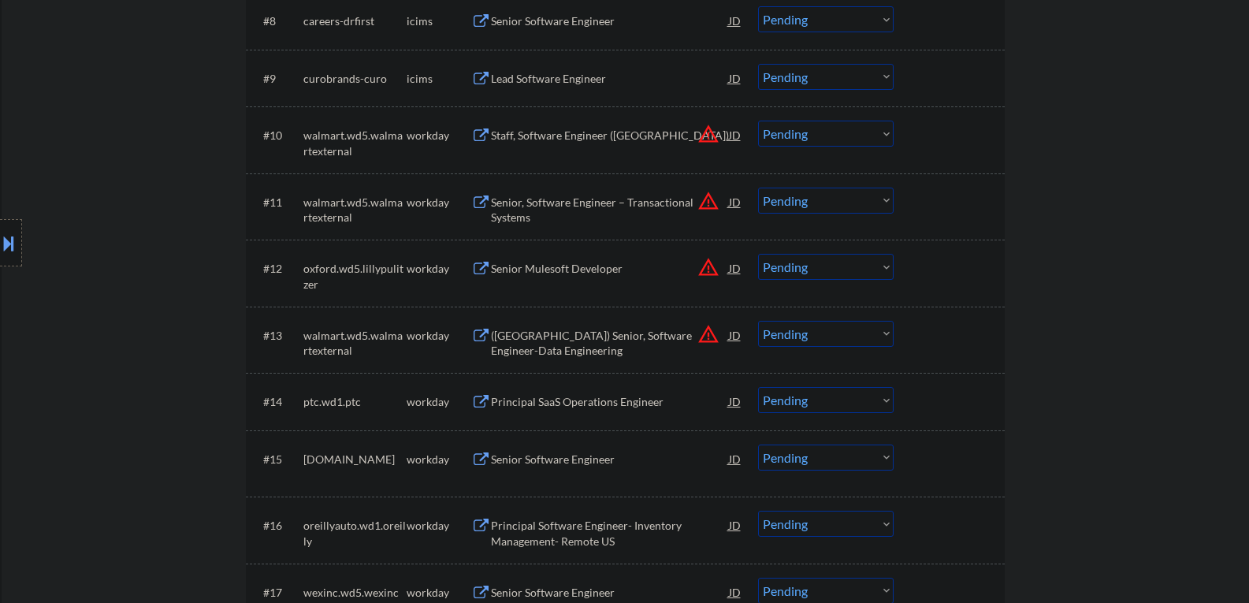
scroll to position [1103, 0]
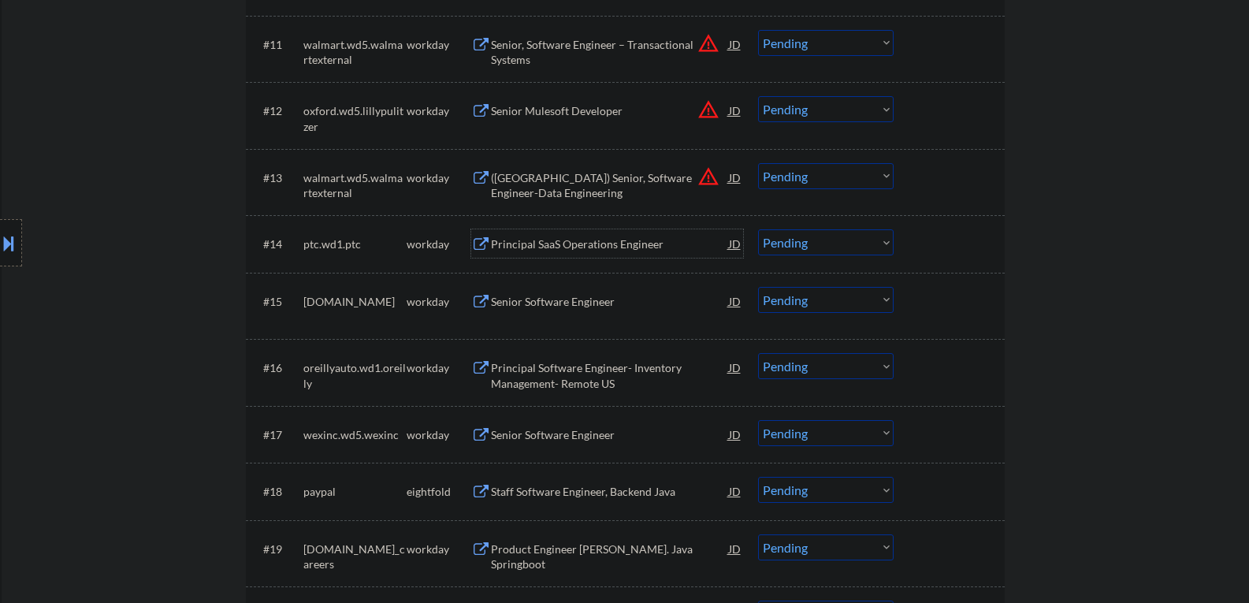
click at [540, 247] on div "Principal SaaS Operations Engineer" at bounding box center [610, 244] width 238 height 16
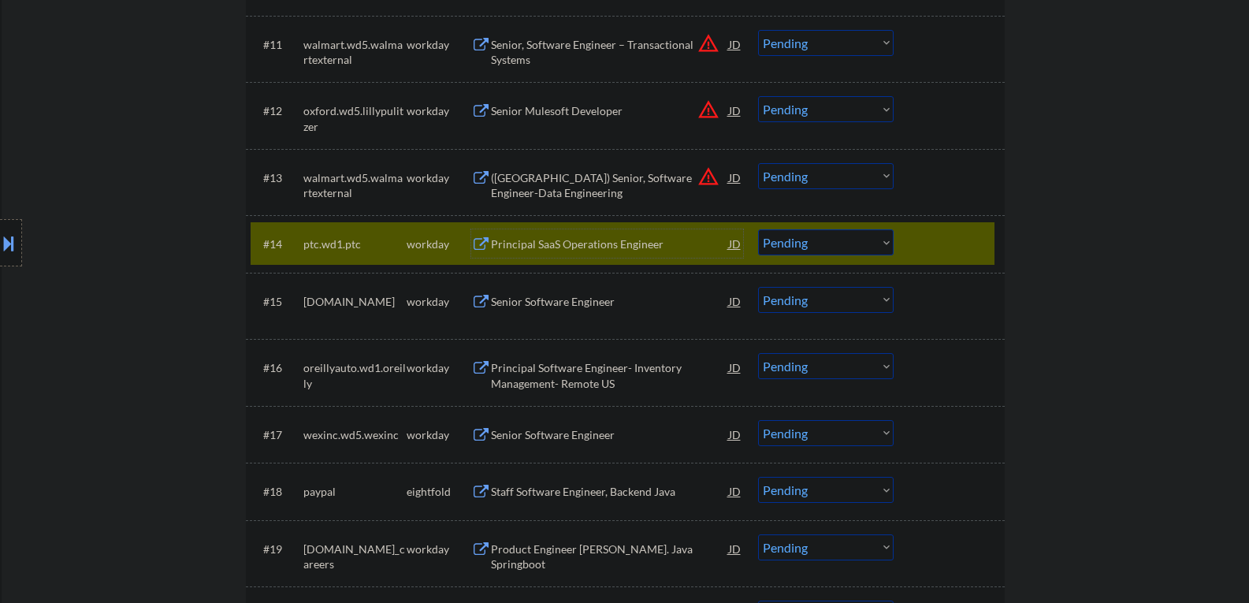
click at [769, 248] on select "Choose an option... Pending Applied Excluded (Questions) Excluded (Expired) Exc…" at bounding box center [826, 242] width 136 height 26
click at [758, 229] on select "Choose an option... Pending Applied Excluded (Questions) Excluded (Expired) Exc…" at bounding box center [826, 242] width 136 height 26
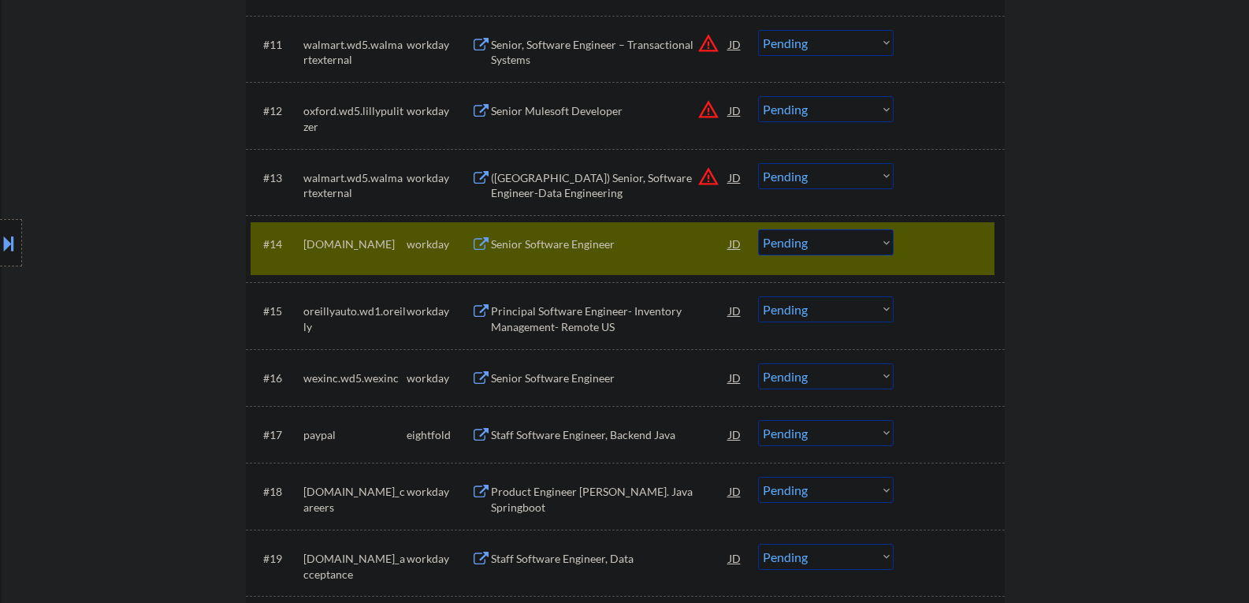
drag, startPoint x: 524, startPoint y: 312, endPoint x: 552, endPoint y: 238, distance: 79.3
click at [552, 238] on div "Senior Software Engineer" at bounding box center [610, 244] width 238 height 16
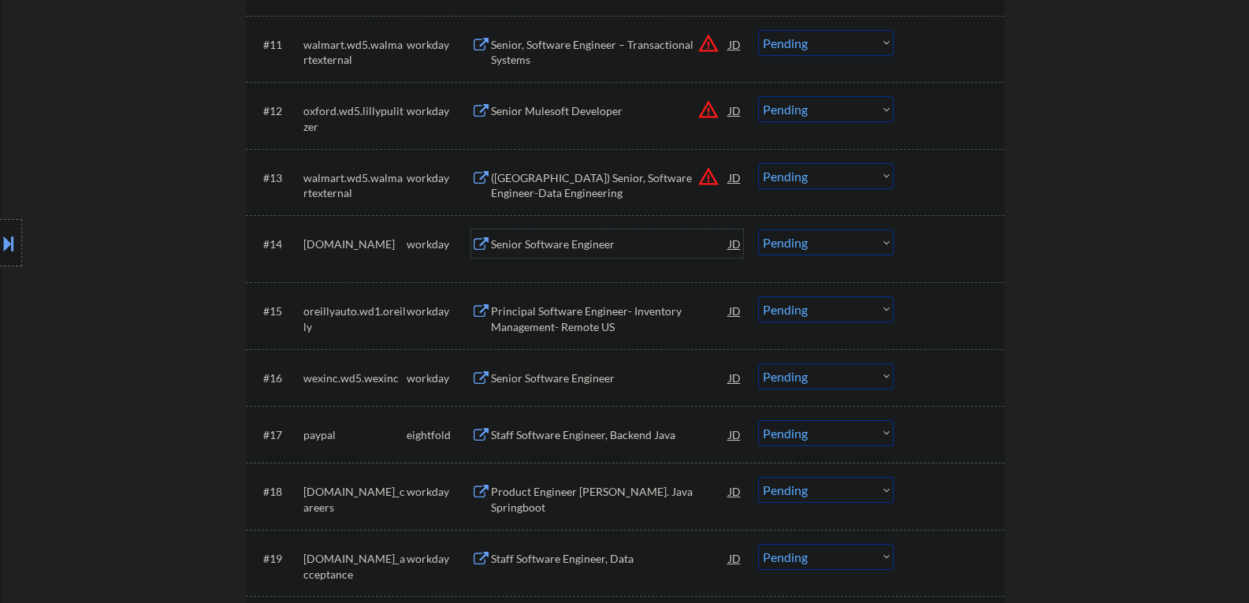
click at [778, 240] on select "Choose an option... Pending Applied Excluded (Questions) Excluded (Expired) Exc…" at bounding box center [826, 242] width 136 height 26
click at [758, 229] on select "Choose an option... Pending Applied Excluded (Questions) Excluded (Expired) Exc…" at bounding box center [826, 242] width 136 height 26
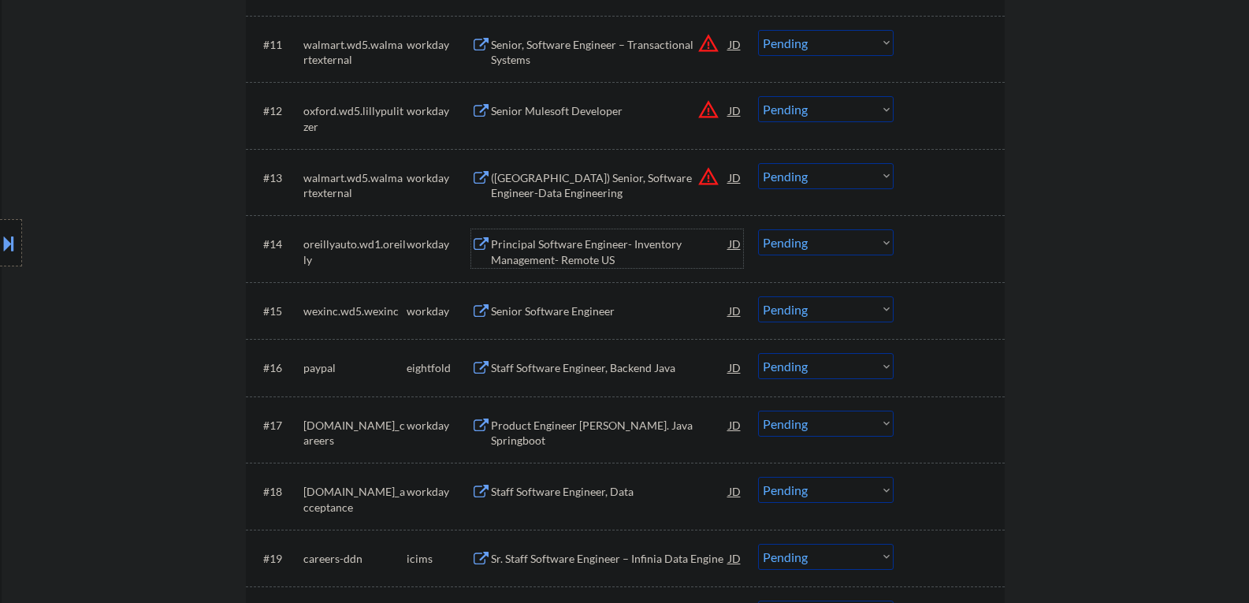
click at [522, 246] on div "Principal Software Engineer- Inventory Management- Remote US" at bounding box center [610, 251] width 238 height 31
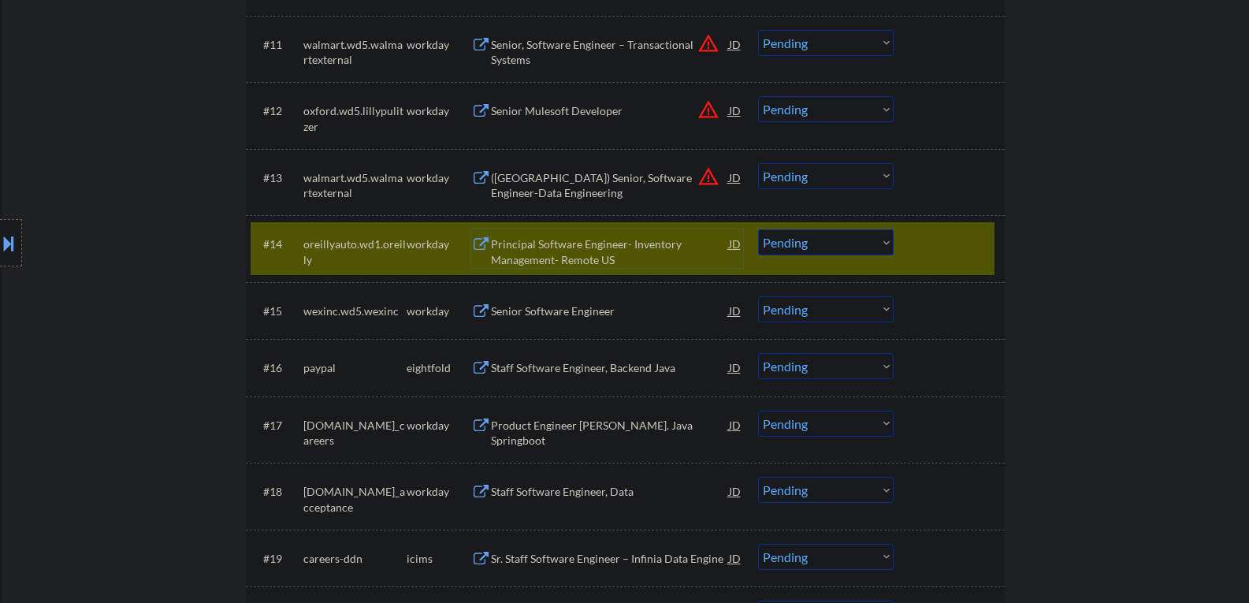
click at [781, 238] on select "Choose an option... Pending Applied Excluded (Questions) Excluded (Expired) Exc…" at bounding box center [826, 242] width 136 height 26
click at [758, 229] on select "Choose an option... Pending Applied Excluded (Questions) Excluded (Expired) Exc…" at bounding box center [826, 242] width 136 height 26
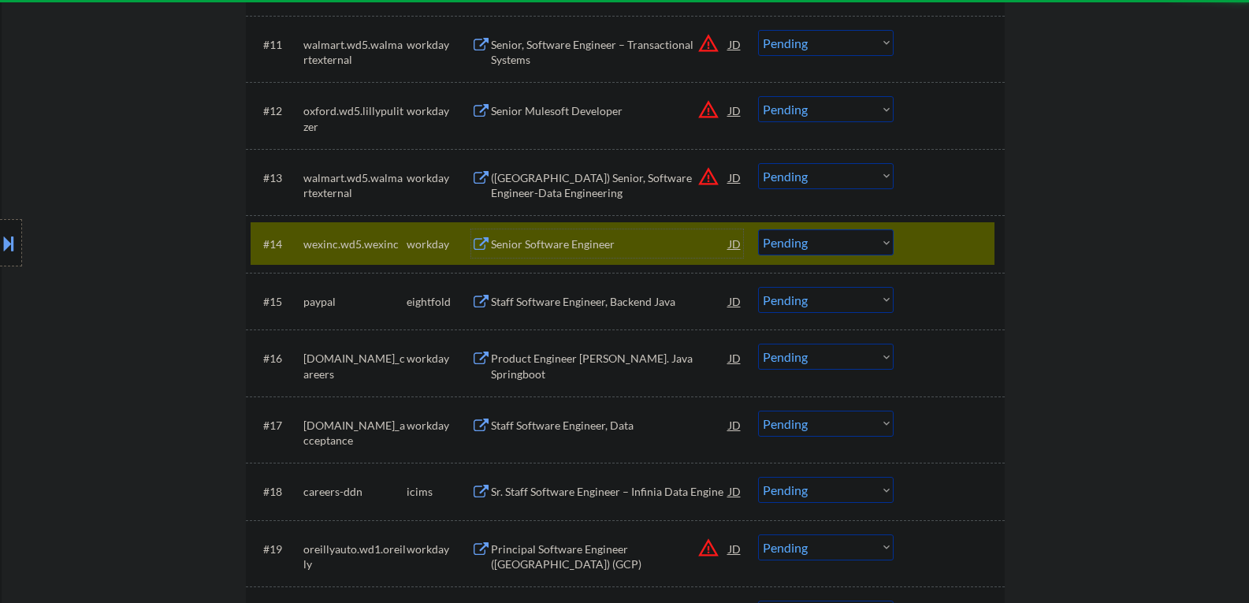
click at [544, 248] on div "Senior Software Engineer" at bounding box center [610, 244] width 238 height 16
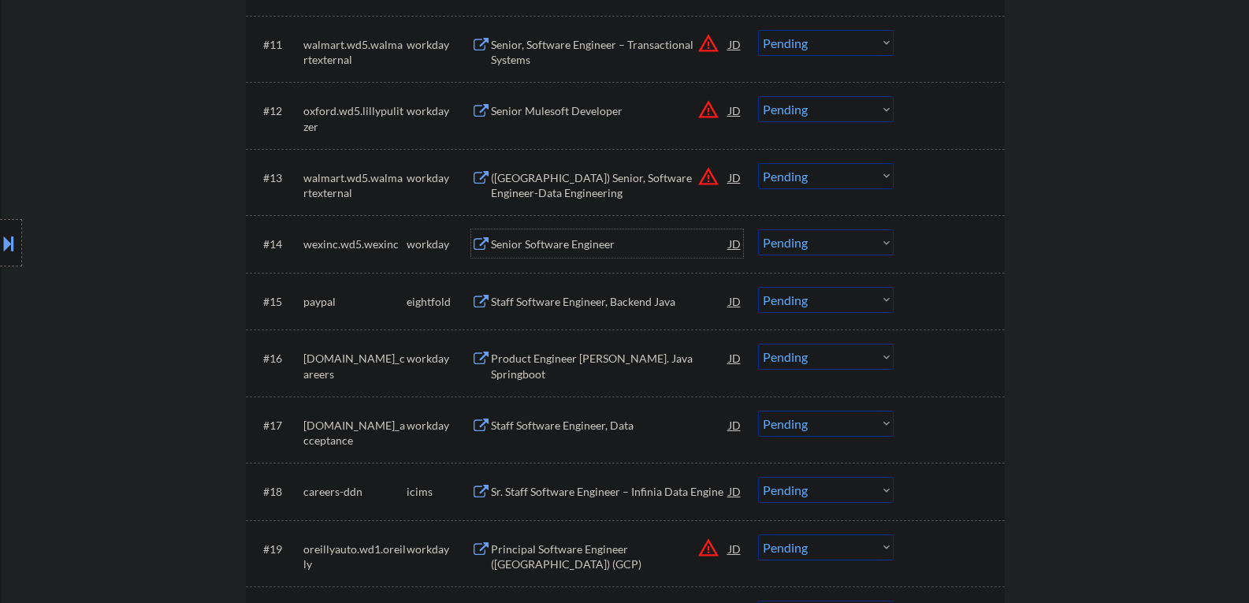
click at [588, 239] on div "Senior Software Engineer" at bounding box center [610, 244] width 238 height 16
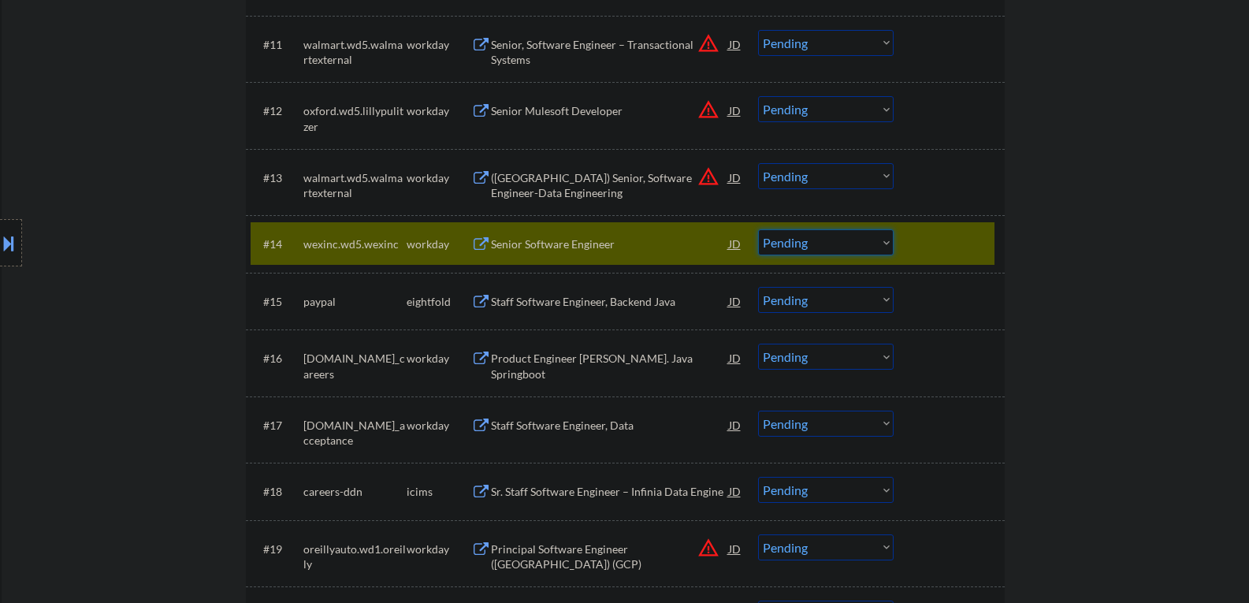
click at [799, 247] on select "Choose an option... Pending Applied Excluded (Questions) Excluded (Expired) Exc…" at bounding box center [826, 242] width 136 height 26
click at [758, 229] on select "Choose an option... Pending Applied Excluded (Questions) Excluded (Expired) Exc…" at bounding box center [826, 242] width 136 height 26
select select ""pending""
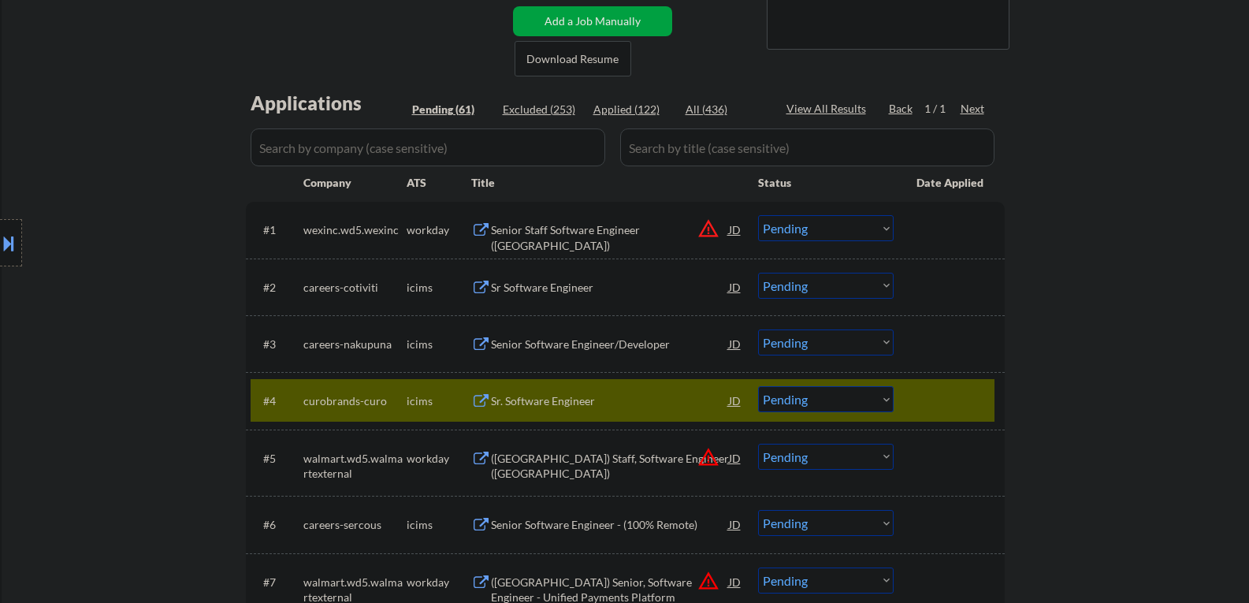
scroll to position [394, 0]
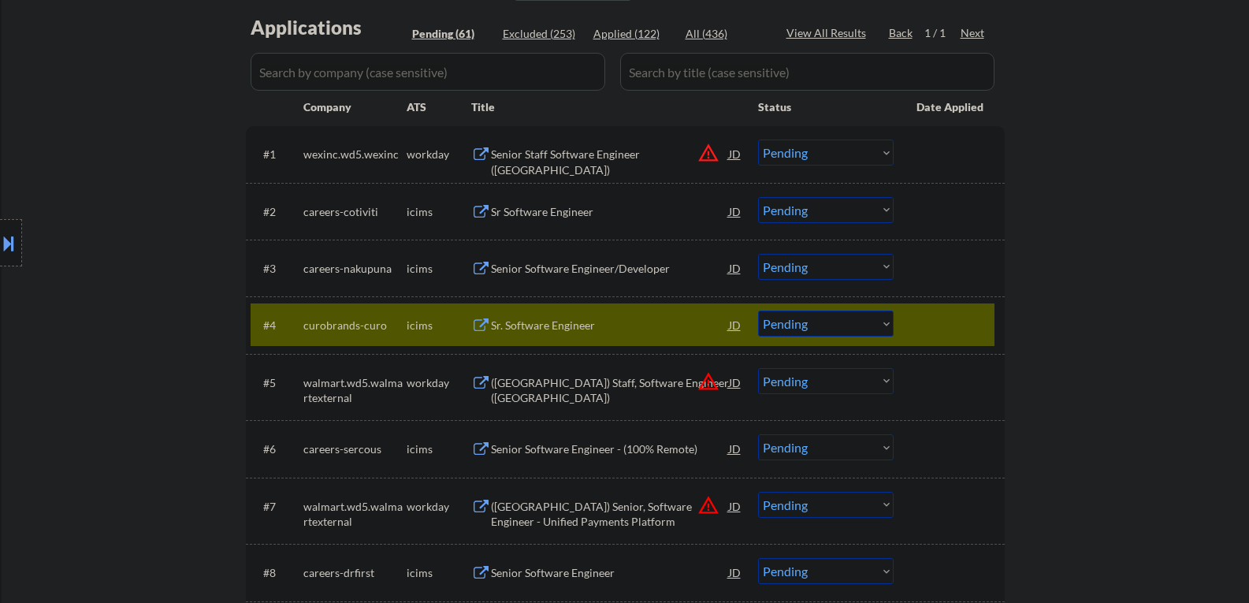
click at [928, 319] on div at bounding box center [950, 324] width 69 height 28
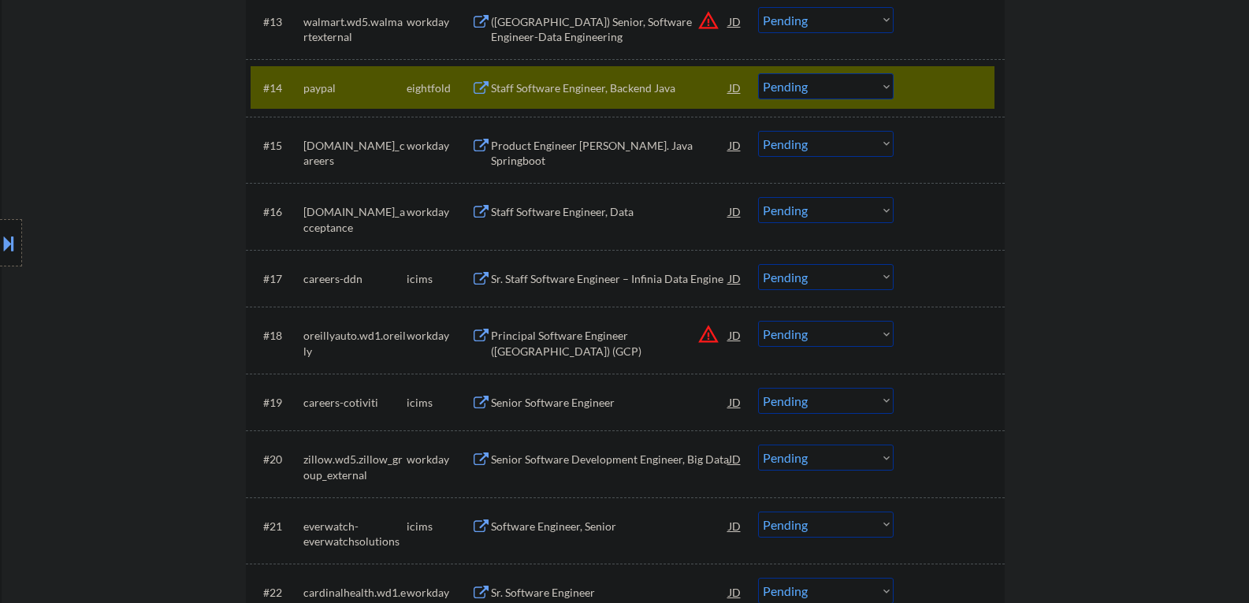
scroll to position [1260, 0]
click at [910, 91] on div "#14 paypal eightfold Staff Software Engineer, Backend Java JD warning_amber Cho…" at bounding box center [623, 86] width 744 height 43
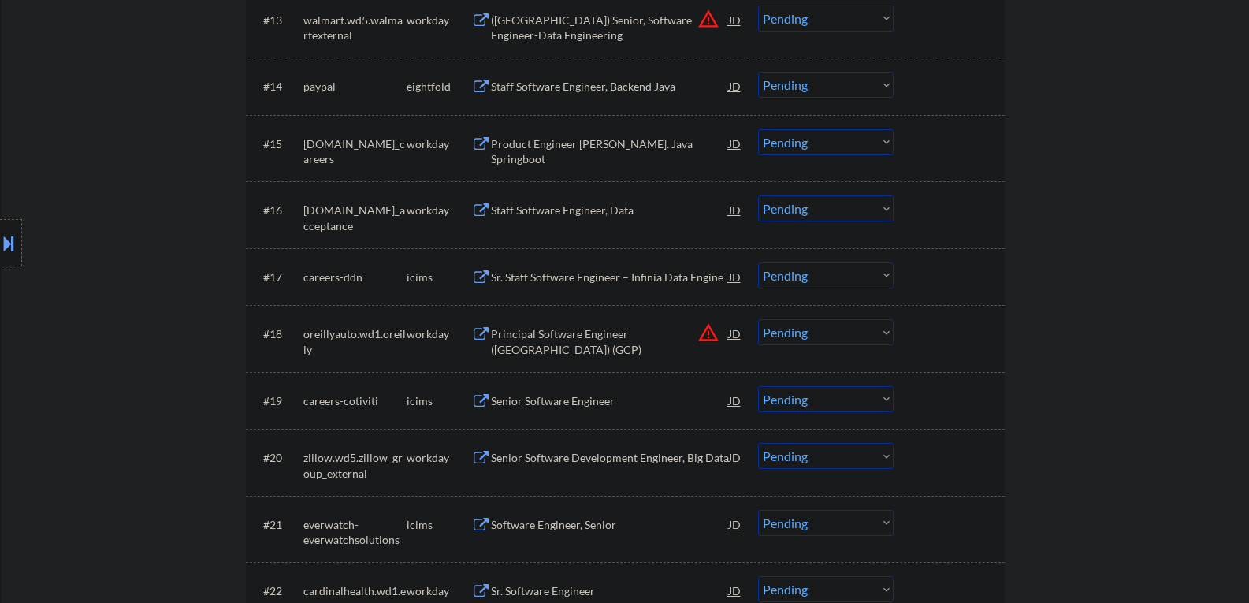
click at [542, 150] on div "Product Engineer [PERSON_NAME]. Java Springboot" at bounding box center [610, 151] width 238 height 31
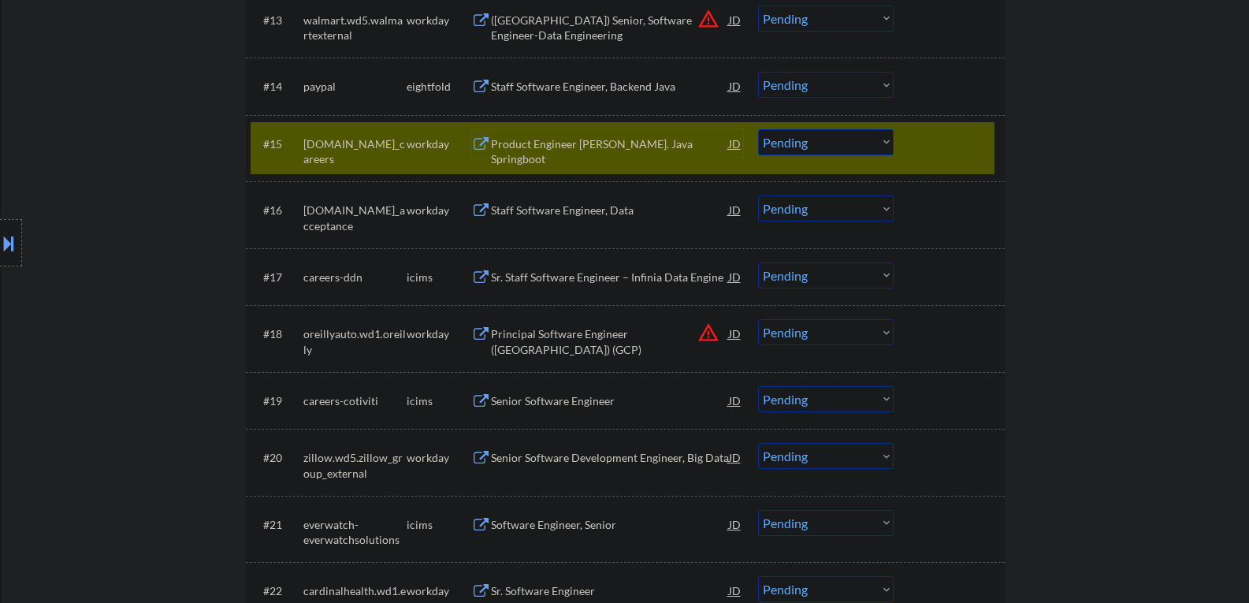
click at [811, 147] on select "Choose an option... Pending Applied Excluded (Questions) Excluded (Expired) Exc…" at bounding box center [826, 142] width 136 height 26
click at [758, 129] on select "Choose an option... Pending Applied Excluded (Questions) Excluded (Expired) Exc…" at bounding box center [826, 142] width 136 height 26
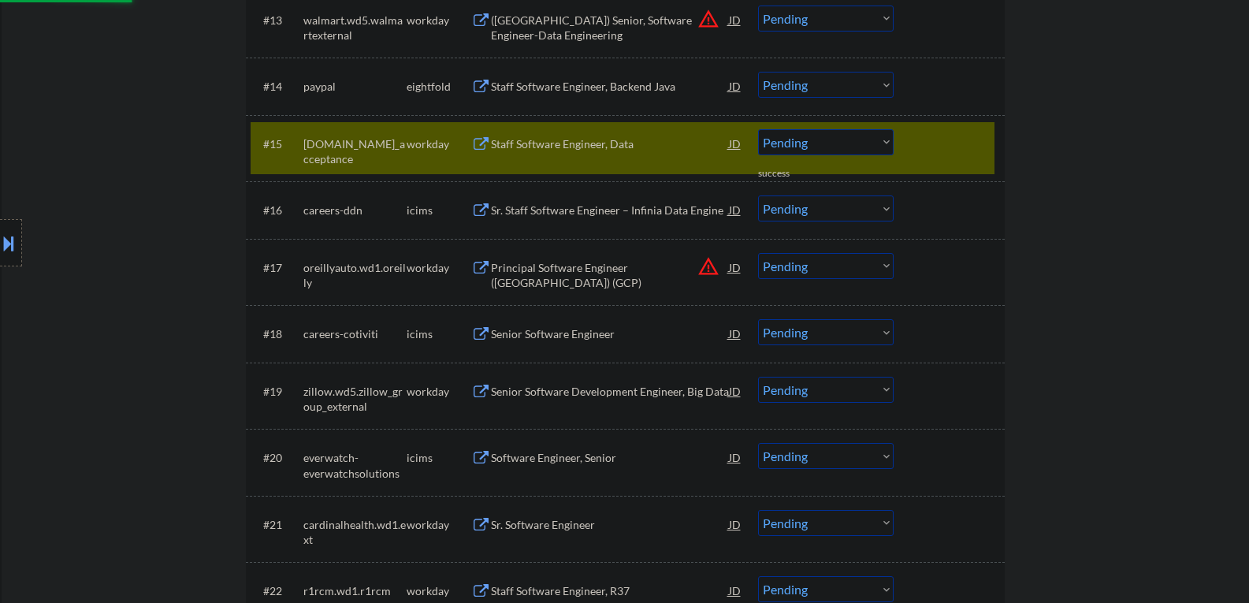
click at [529, 145] on div "Staff Software Engineer, Data" at bounding box center [610, 144] width 238 height 16
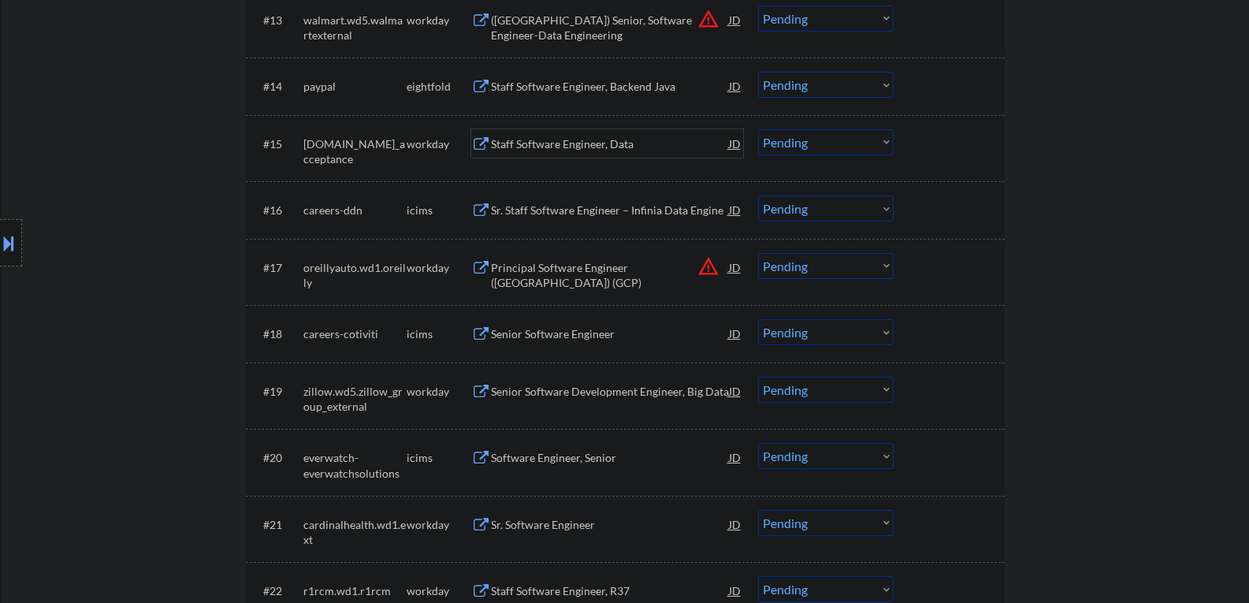
click at [796, 139] on select "Choose an option... Pending Applied Excluded (Questions) Excluded (Expired) Exc…" at bounding box center [826, 142] width 136 height 26
click at [758, 129] on select "Choose an option... Pending Applied Excluded (Questions) Excluded (Expired) Exc…" at bounding box center [826, 142] width 136 height 26
select select ""pending""
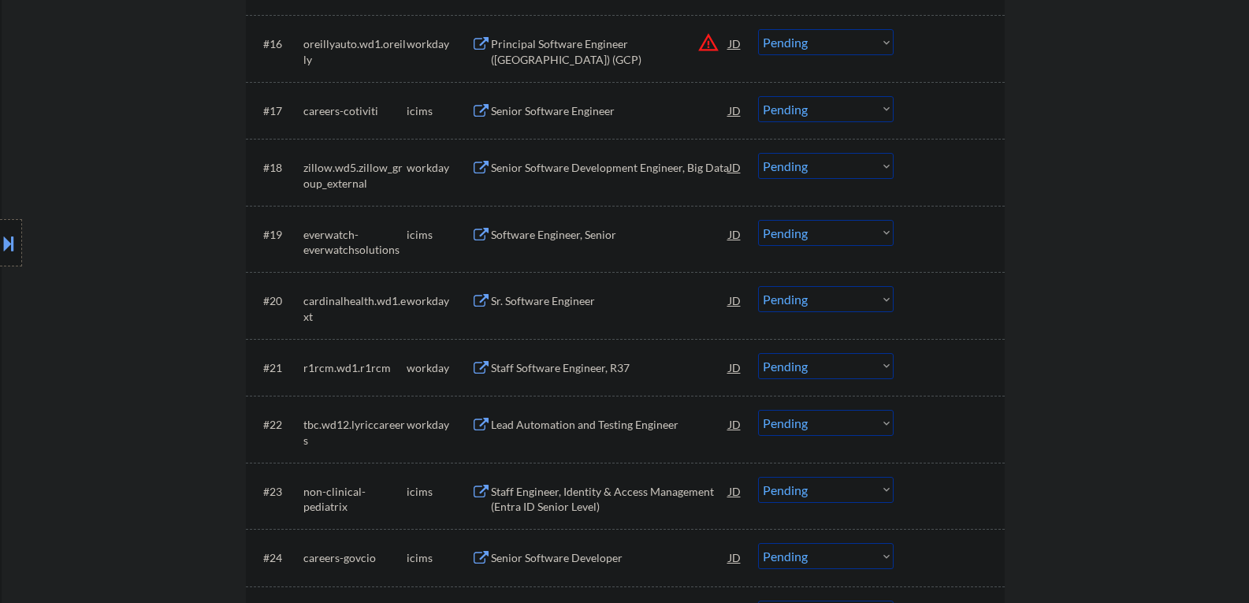
scroll to position [1418, 0]
click at [572, 173] on div "Senior Software Development Engineer, Big Data" at bounding box center [610, 167] width 238 height 16
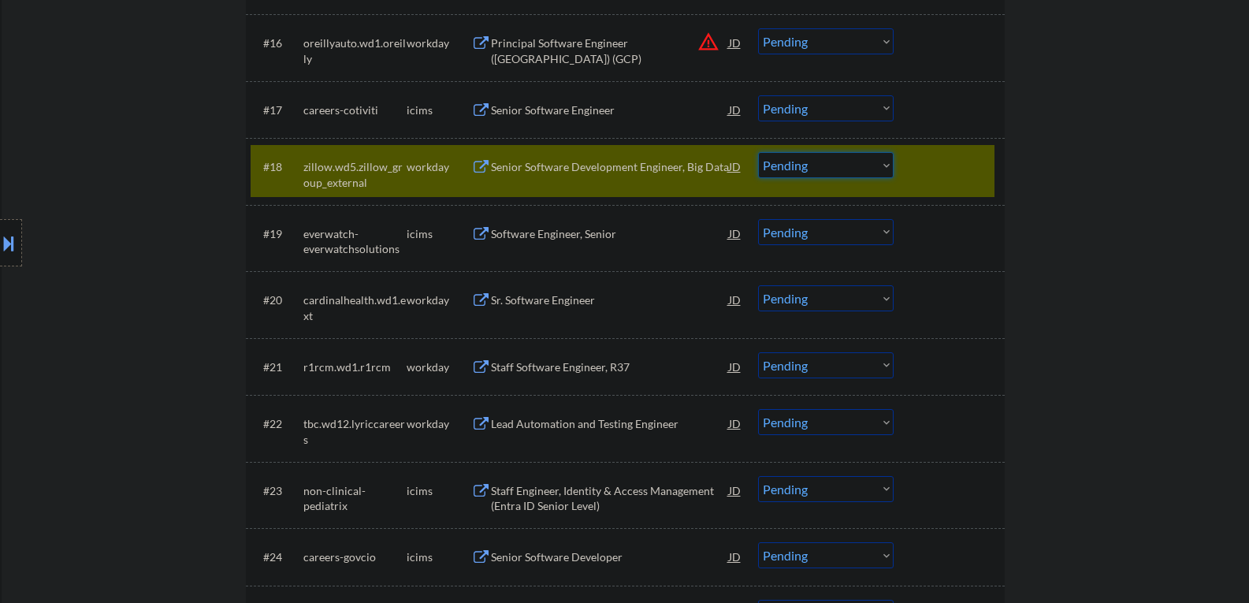
click at [798, 168] on select "Choose an option... Pending Applied Excluded (Questions) Excluded (Expired) Exc…" at bounding box center [826, 165] width 136 height 26
click at [758, 152] on select "Choose an option... Pending Applied Excluded (Questions) Excluded (Expired) Exc…" at bounding box center [826, 165] width 136 height 26
select select ""pending""
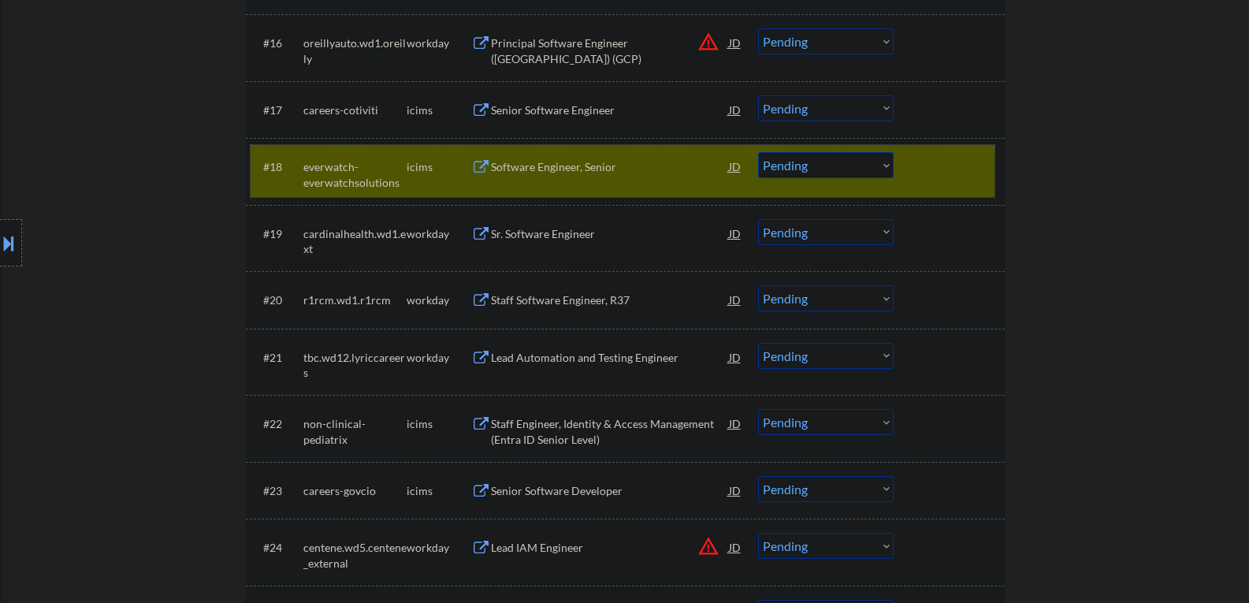
click at [951, 185] on div "#18 everwatch-everwatchsolutions icims Software Engineer, Senior JD warning_amb…" at bounding box center [623, 171] width 744 height 52
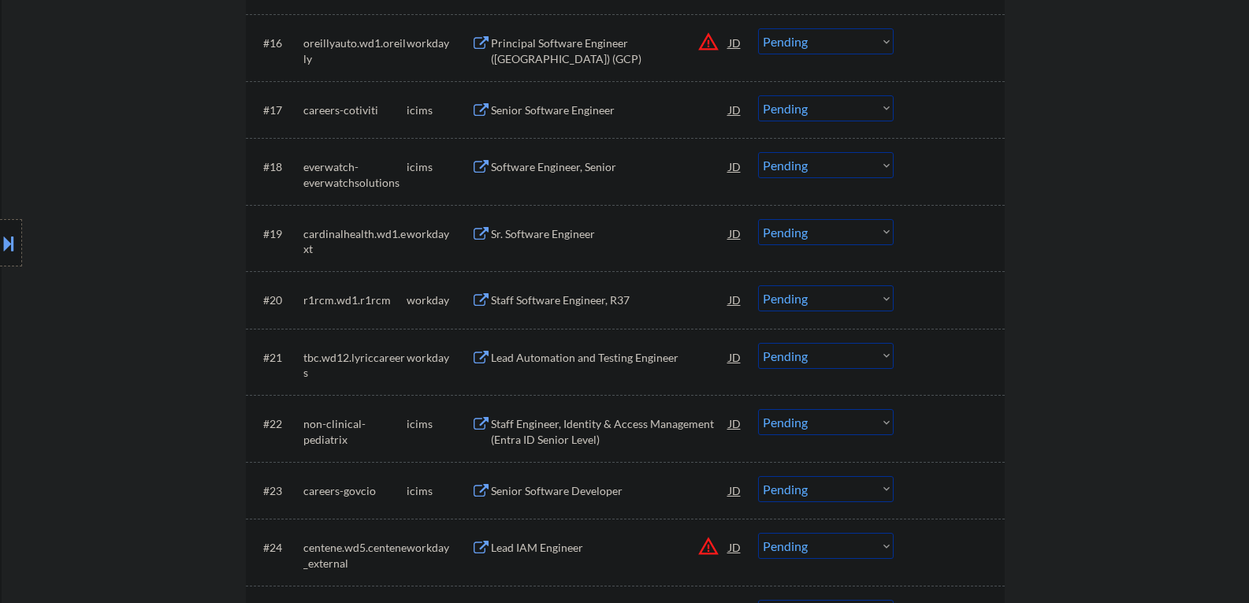
click at [565, 237] on div "Sr. Software Engineer" at bounding box center [610, 234] width 238 height 16
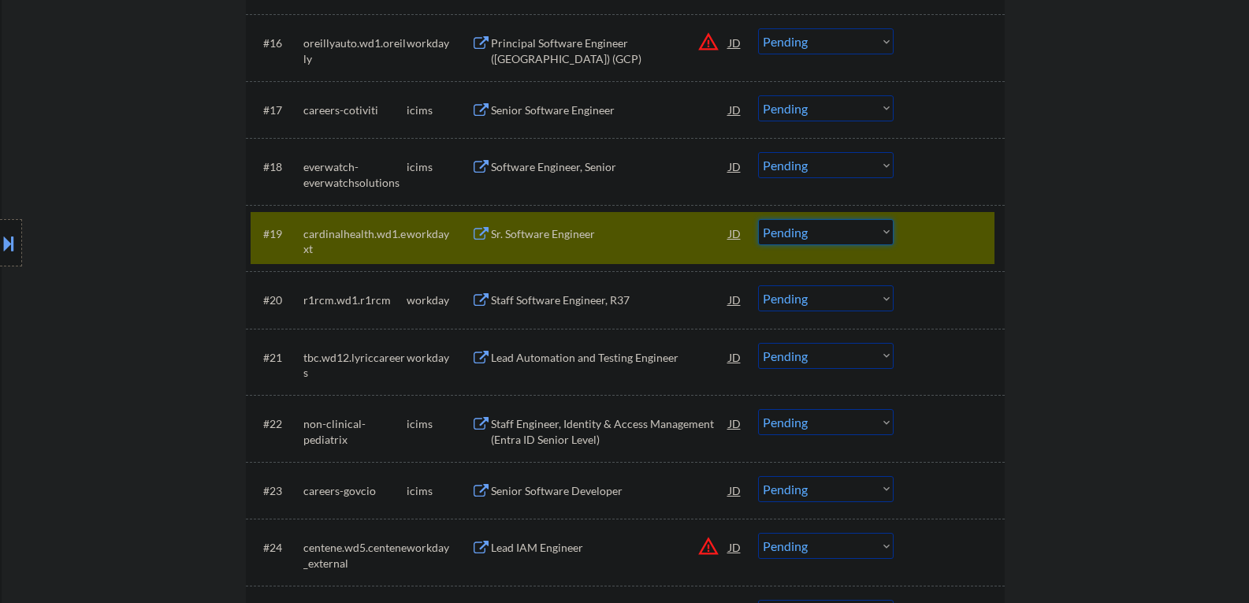
click at [840, 233] on select "Choose an option... Pending Applied Excluded (Questions) Excluded (Expired) Exc…" at bounding box center [826, 232] width 136 height 26
click at [758, 219] on select "Choose an option... Pending Applied Excluded (Questions) Excluded (Expired) Exc…" at bounding box center [826, 232] width 136 height 26
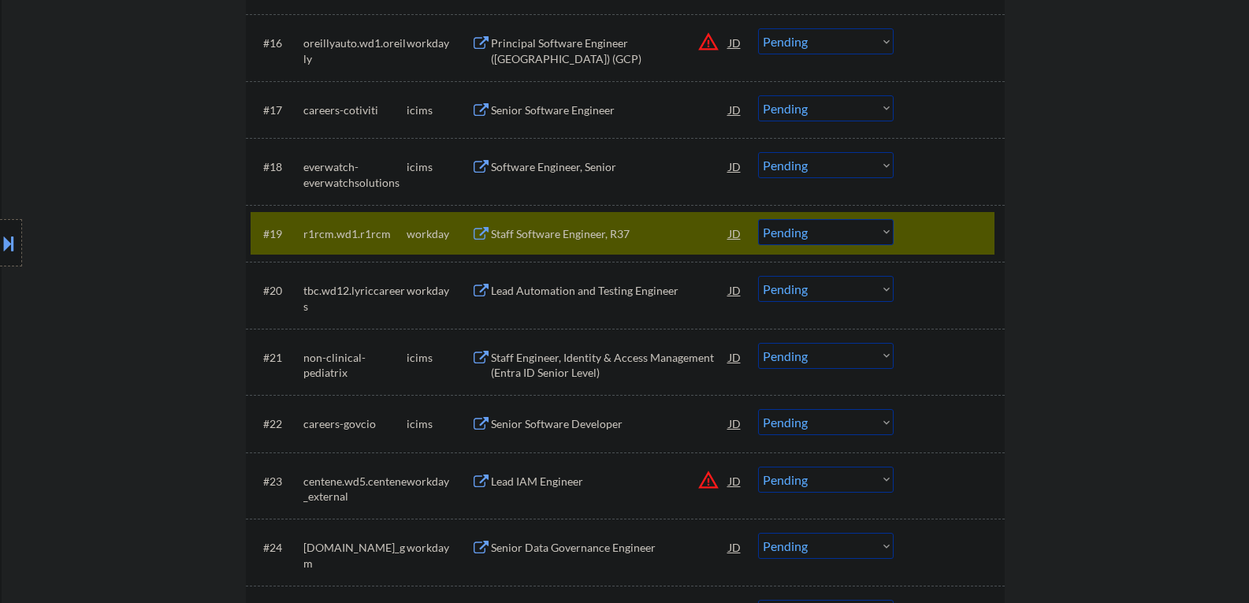
click at [568, 236] on div "Staff Software Engineer, R37" at bounding box center [610, 234] width 238 height 16
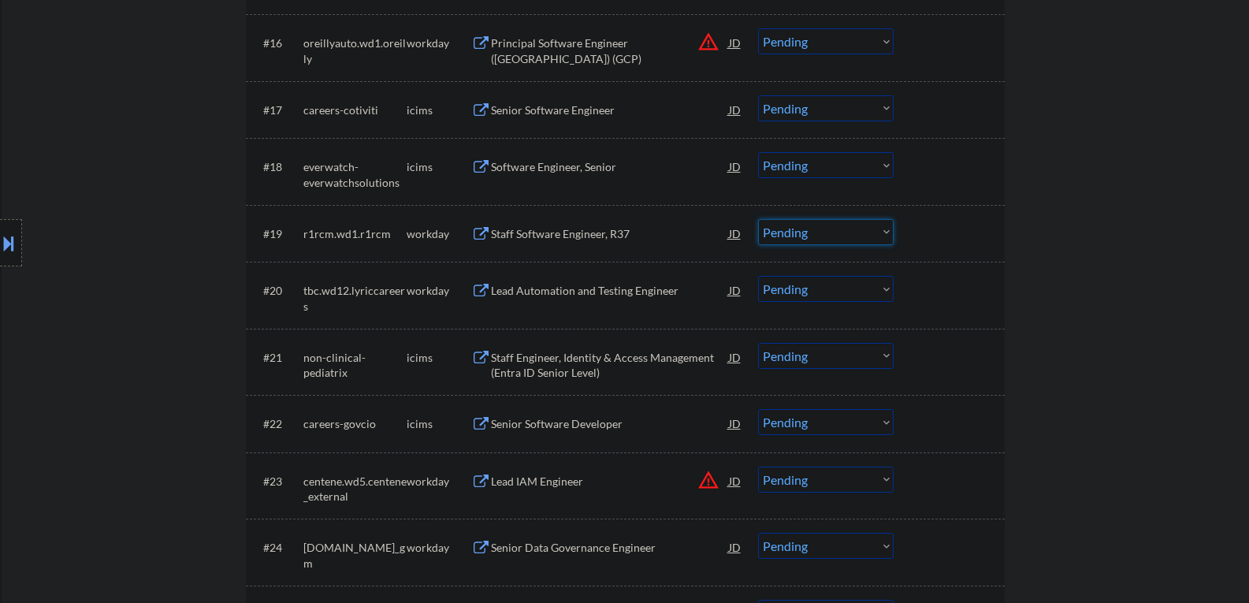
click at [781, 220] on select "Choose an option... Pending Applied Excluded (Questions) Excluded (Expired) Exc…" at bounding box center [826, 232] width 136 height 26
click at [758, 219] on select "Choose an option... Pending Applied Excluded (Questions) Excluded (Expired) Exc…" at bounding box center [826, 232] width 136 height 26
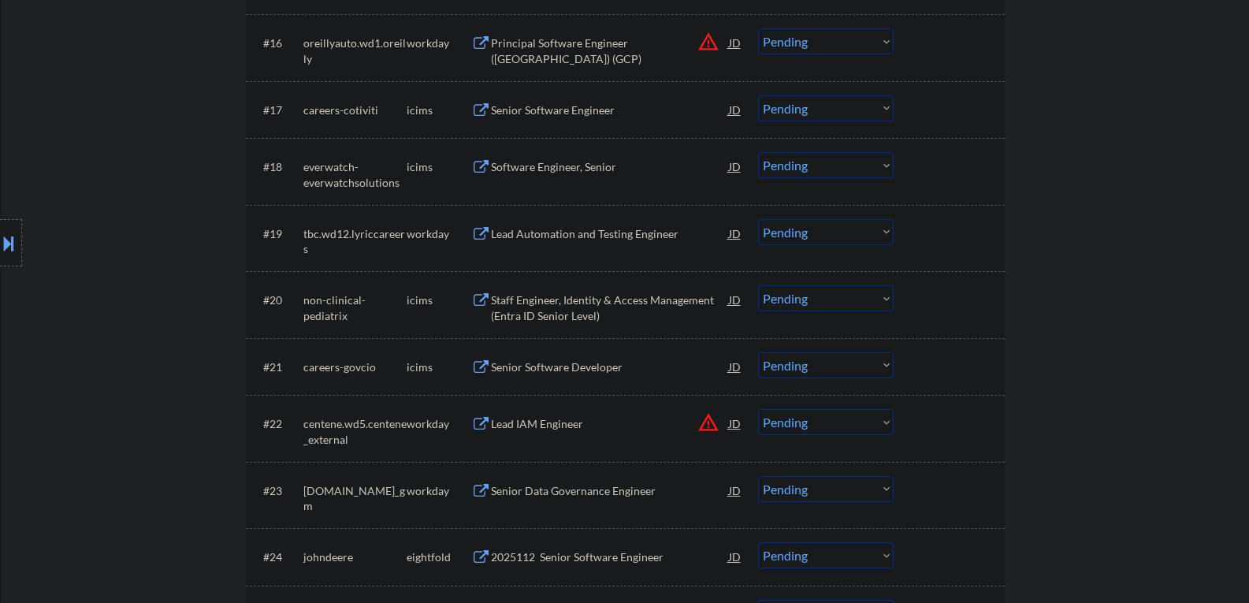
click at [533, 236] on div "Lead Automation and Testing Engineer" at bounding box center [610, 234] width 238 height 16
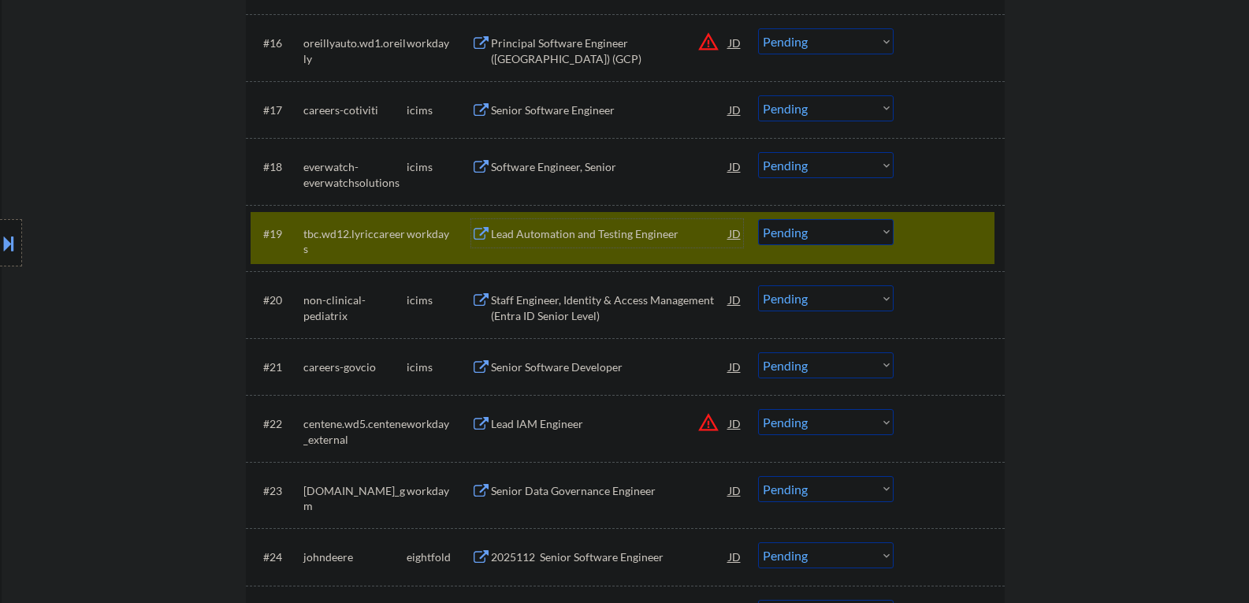
click at [801, 236] on select "Choose an option... Pending Applied Excluded (Questions) Excluded (Expired) Exc…" at bounding box center [826, 232] width 136 height 26
click at [758, 219] on select "Choose an option... Pending Applied Excluded (Questions) Excluded (Expired) Exc…" at bounding box center [826, 232] width 136 height 26
select select ""pending""
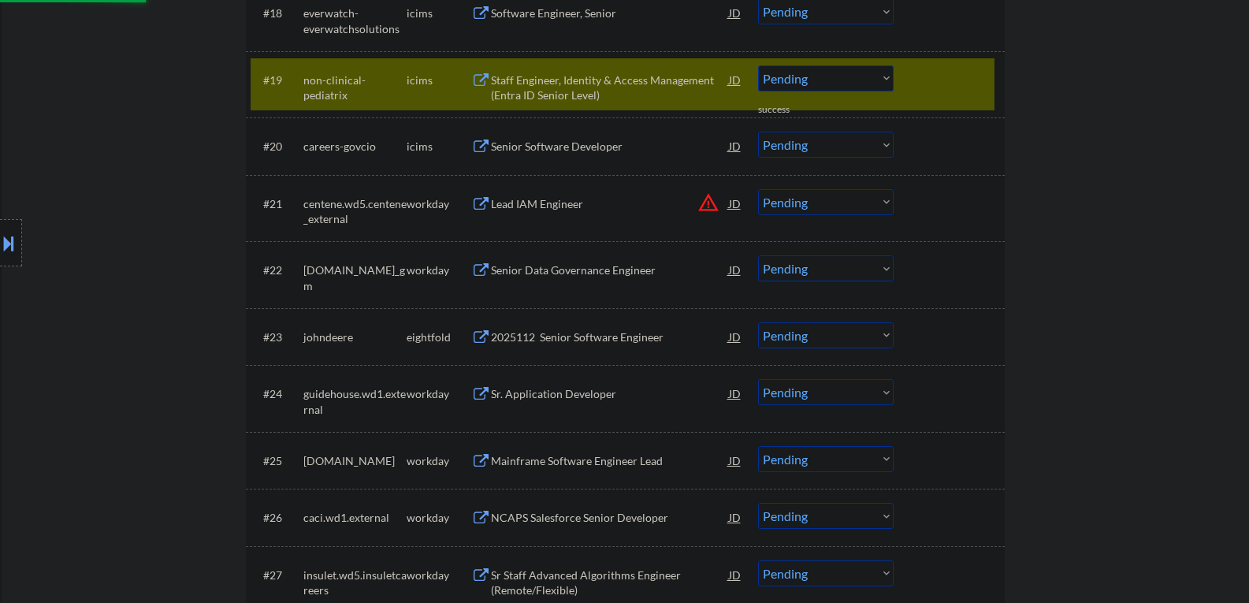
scroll to position [1576, 0]
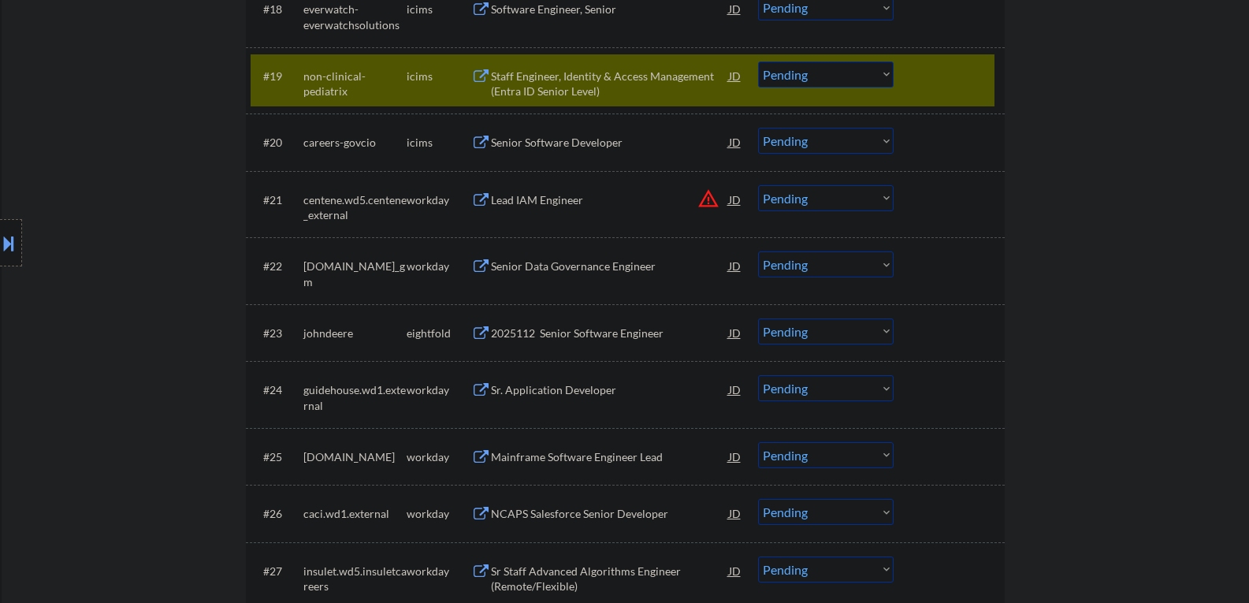
click at [531, 264] on div "Senior Data Governance Engineer" at bounding box center [610, 266] width 238 height 16
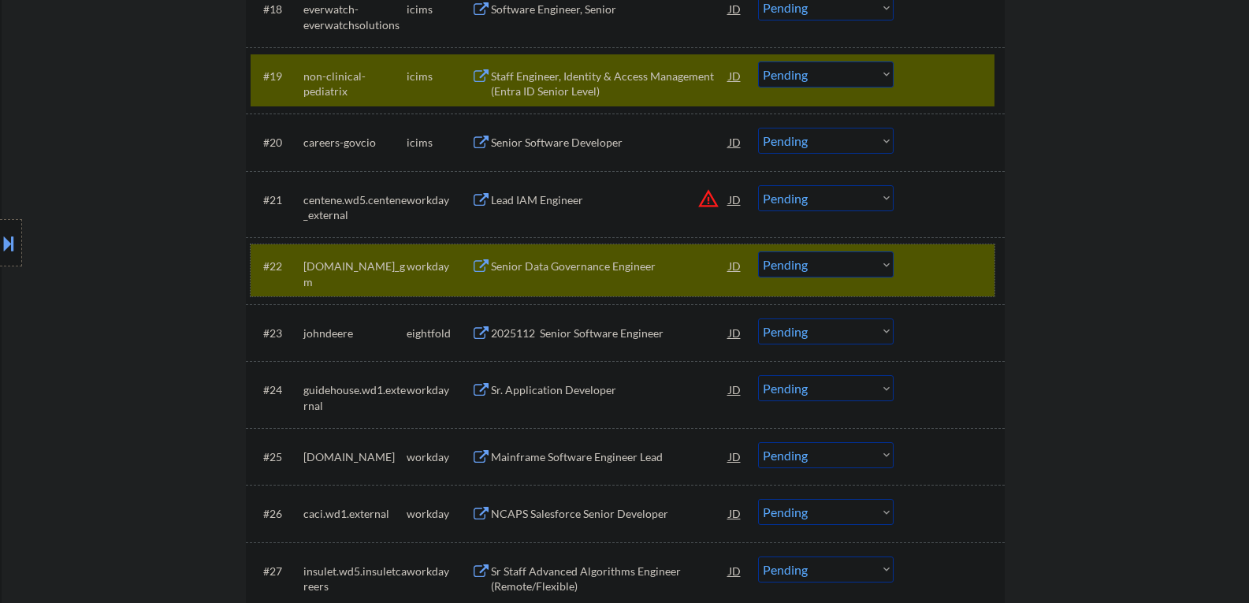
click at [755, 267] on div "#22 [DOMAIN_NAME]_gm workday Senior Data Governance Engineer JD warning_amber C…" at bounding box center [623, 270] width 744 height 52
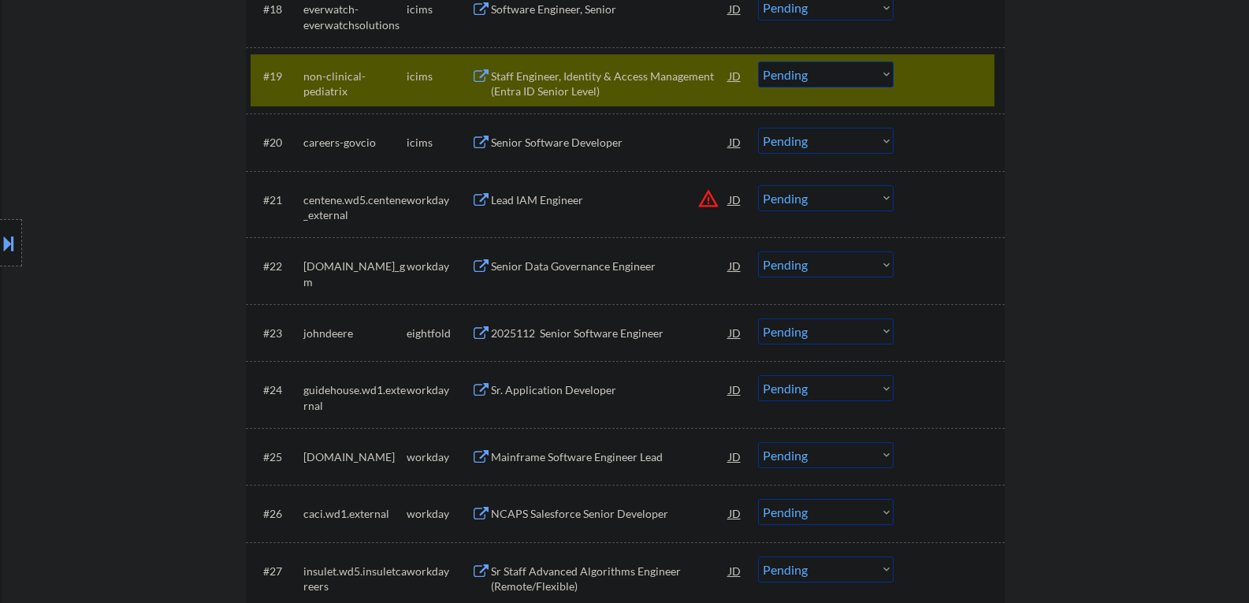
click at [795, 249] on div "#22 [DOMAIN_NAME]_gm workday Senior Data Governance Engineer JD warning_amber C…" at bounding box center [623, 270] width 744 height 52
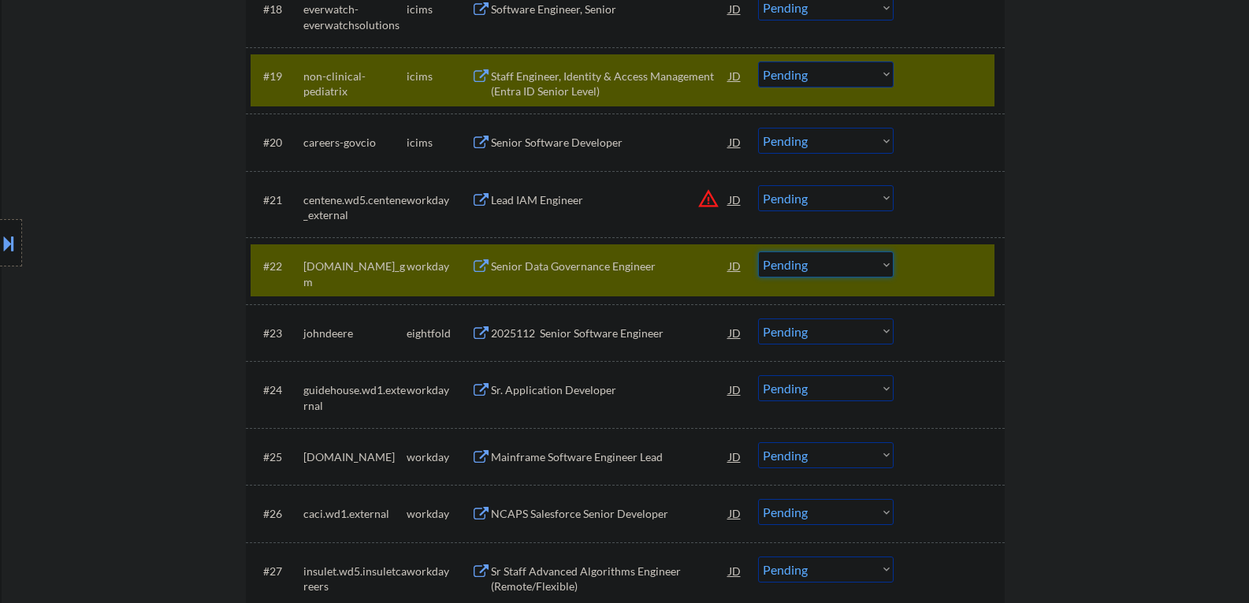
click at [807, 262] on select "Choose an option... Pending Applied Excluded (Questions) Excluded (Expired) Exc…" at bounding box center [826, 264] width 136 height 26
click at [758, 251] on select "Choose an option... Pending Applied Excluded (Questions) Excluded (Expired) Exc…" at bounding box center [826, 264] width 136 height 26
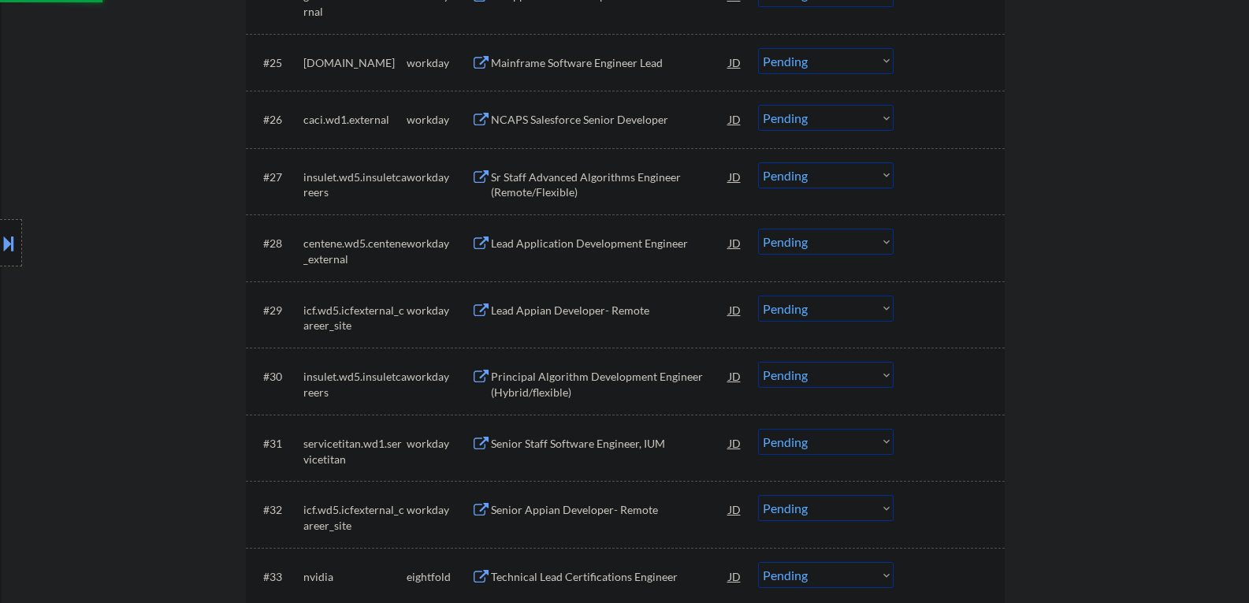
scroll to position [1812, 0]
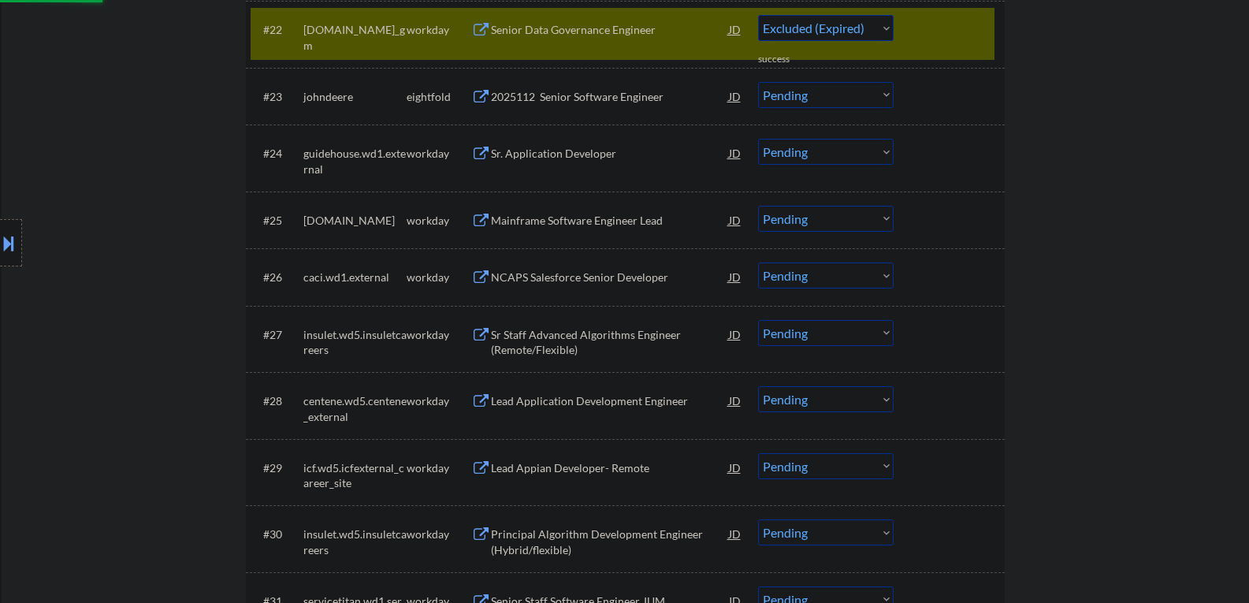
select select ""pending""
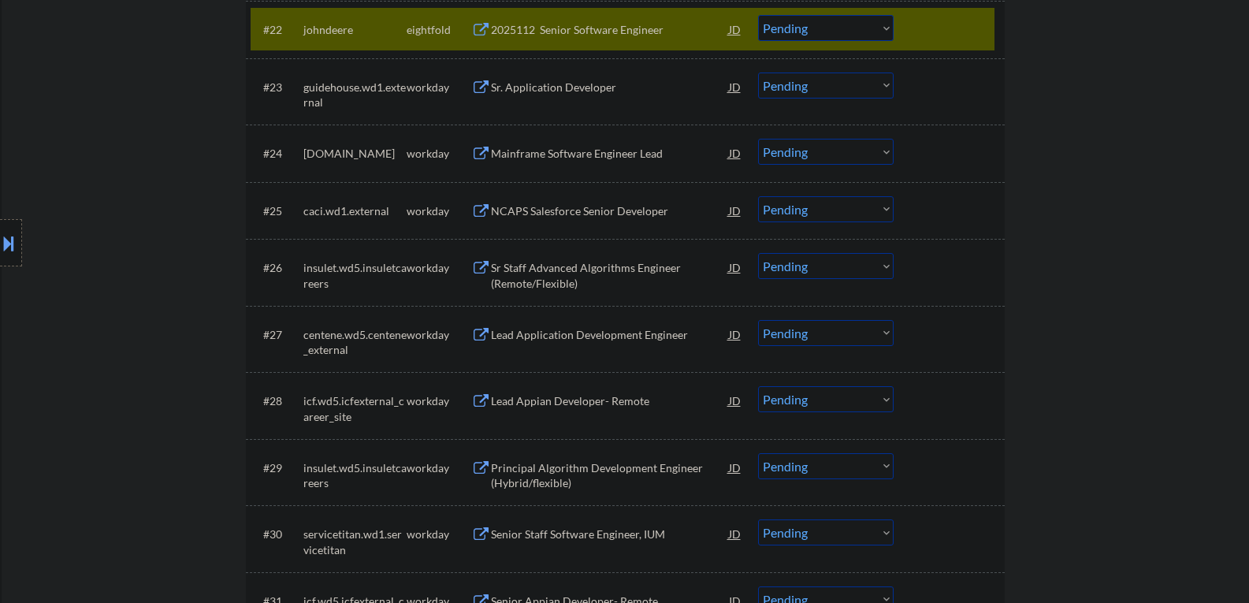
click at [540, 92] on div "Sr. Application Developer" at bounding box center [610, 88] width 238 height 16
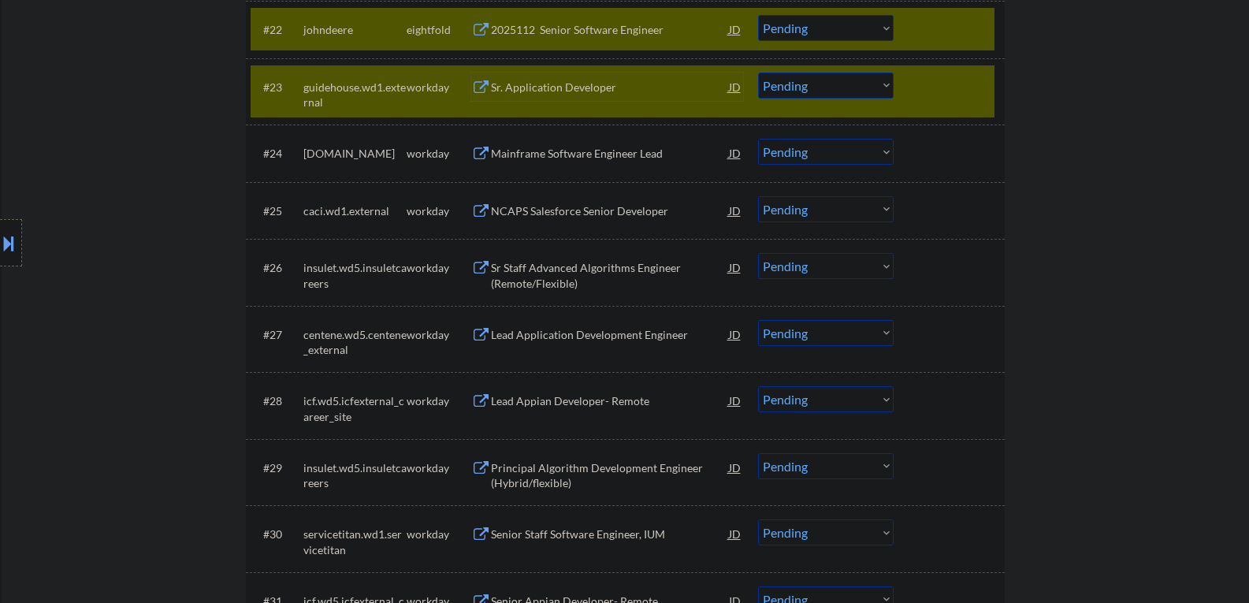
click at [920, 29] on div at bounding box center [950, 29] width 69 height 28
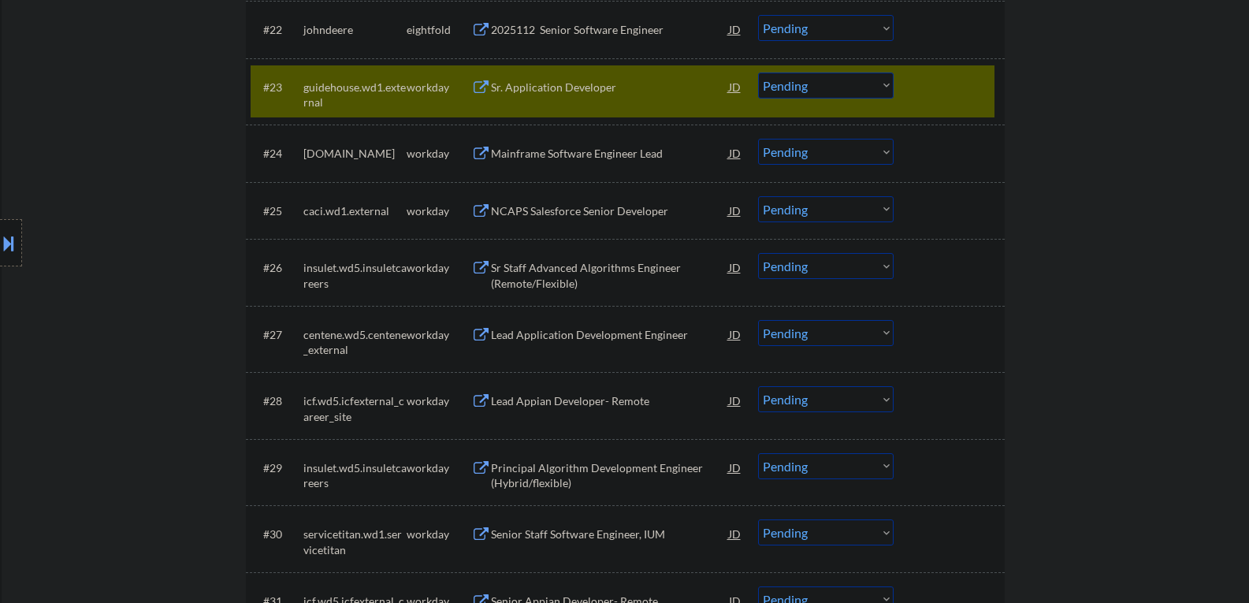
click at [843, 82] on select "Choose an option... Pending Applied Excluded (Questions) Excluded (Expired) Exc…" at bounding box center [826, 85] width 136 height 26
click at [790, 84] on select "Choose an option... Pending Applied Excluded (Questions) Excluded (Expired) Exc…" at bounding box center [826, 85] width 136 height 26
click at [758, 72] on select "Choose an option... Pending Applied Excluded (Questions) Excluded (Expired) Exc…" at bounding box center [826, 85] width 136 height 26
click at [560, 154] on div "Mainframe Software Engineer Lead" at bounding box center [610, 154] width 238 height 16
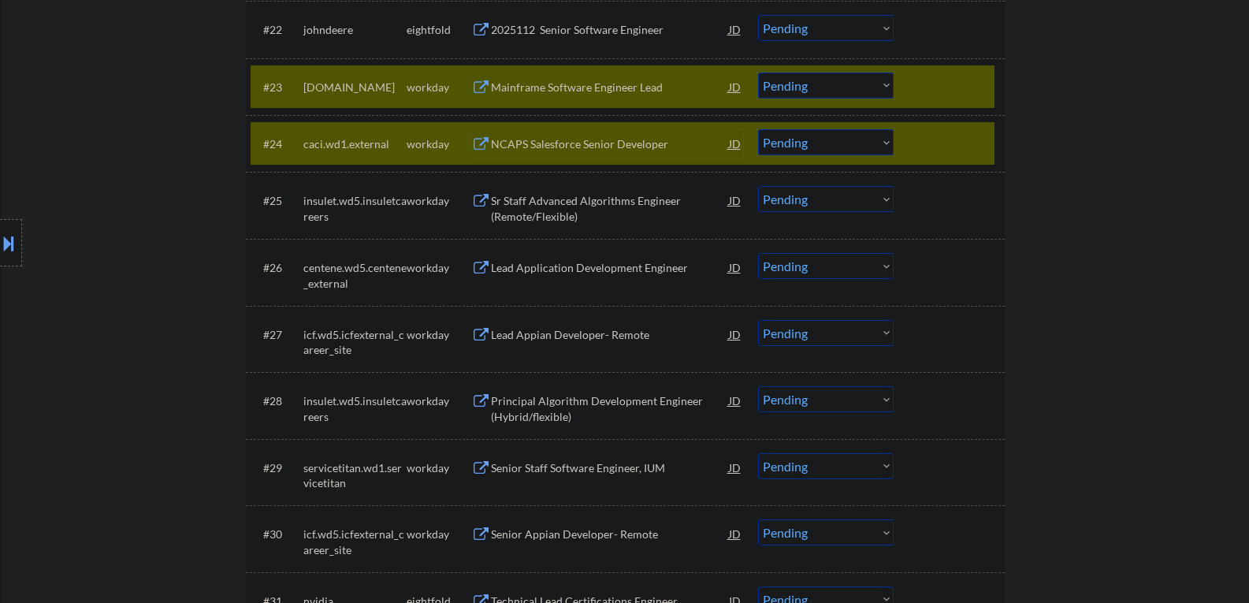
click at [920, 141] on div at bounding box center [950, 143] width 69 height 28
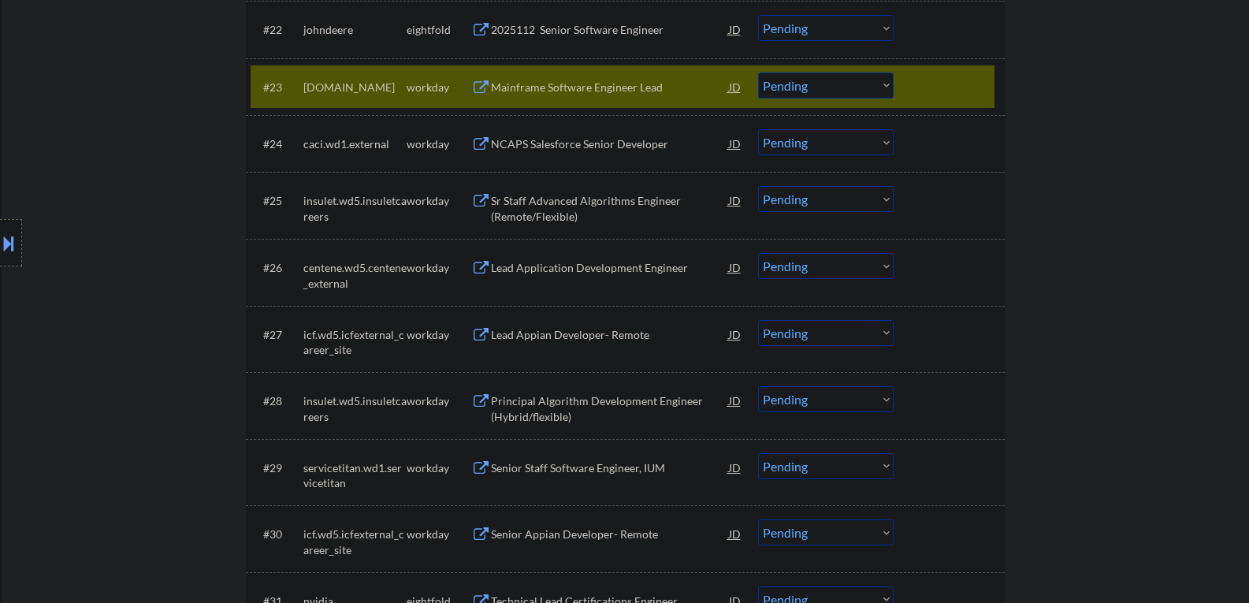
click at [806, 78] on select "Choose an option... Pending Applied Excluded (Questions) Excluded (Expired) Exc…" at bounding box center [826, 85] width 136 height 26
click at [758, 72] on select "Choose an option... Pending Applied Excluded (Questions) Excluded (Expired) Exc…" at bounding box center [826, 85] width 136 height 26
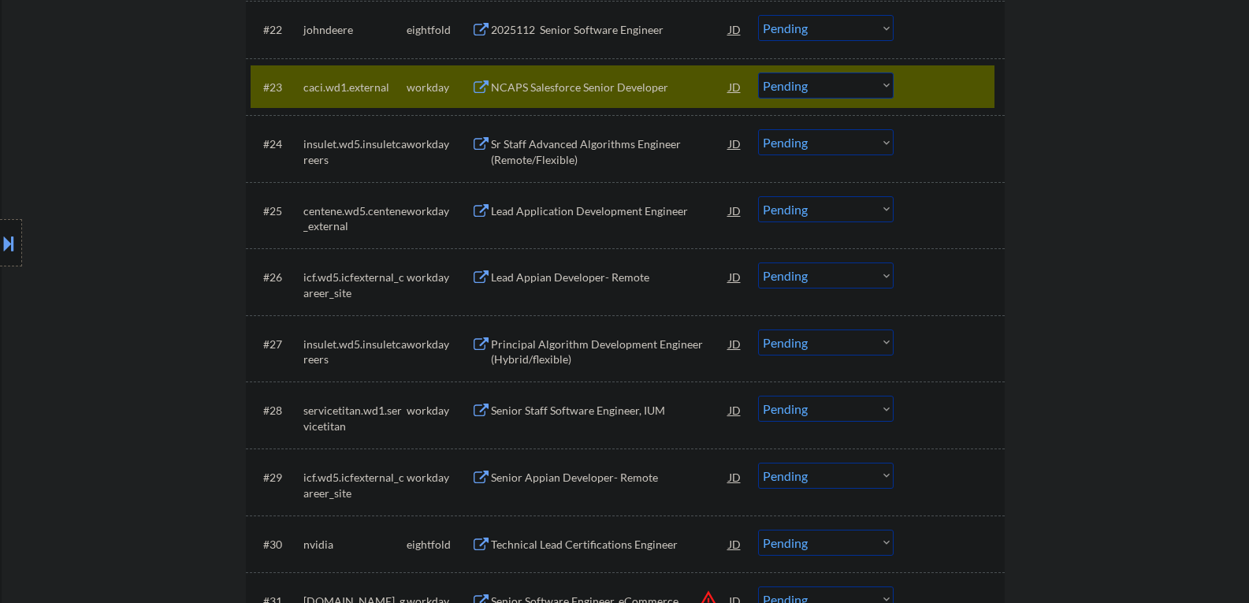
click at [536, 91] on div "NCAPS Salesforce Senior Developer" at bounding box center [610, 88] width 238 height 16
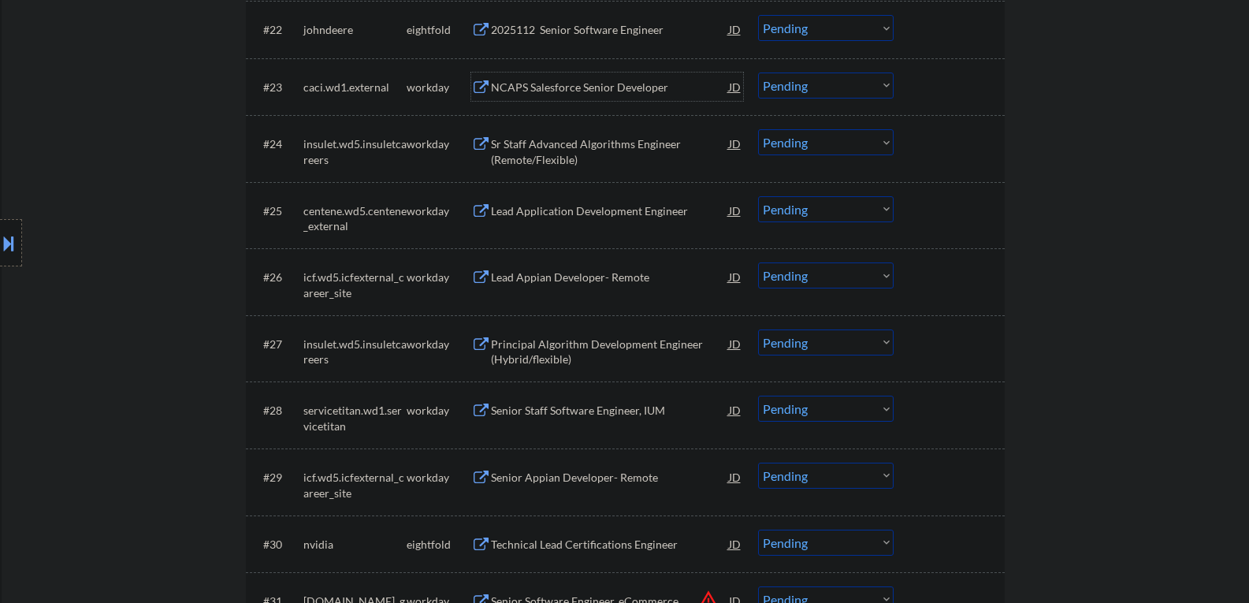
click at [785, 88] on select "Choose an option... Pending Applied Excluded (Questions) Excluded (Expired) Exc…" at bounding box center [826, 85] width 136 height 26
click at [758, 72] on select "Choose an option... Pending Applied Excluded (Questions) Excluded (Expired) Exc…" at bounding box center [826, 85] width 136 height 26
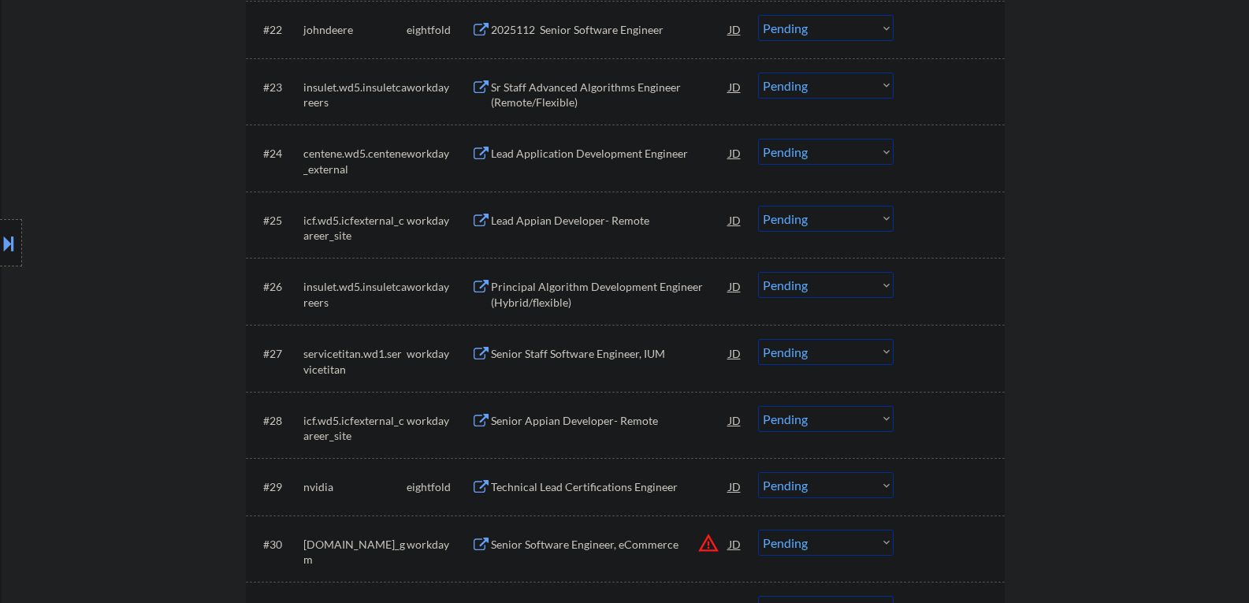
click at [515, 93] on div "Sr Staff Advanced Algorithms Engineer (Remote/Flexible)" at bounding box center [610, 95] width 238 height 31
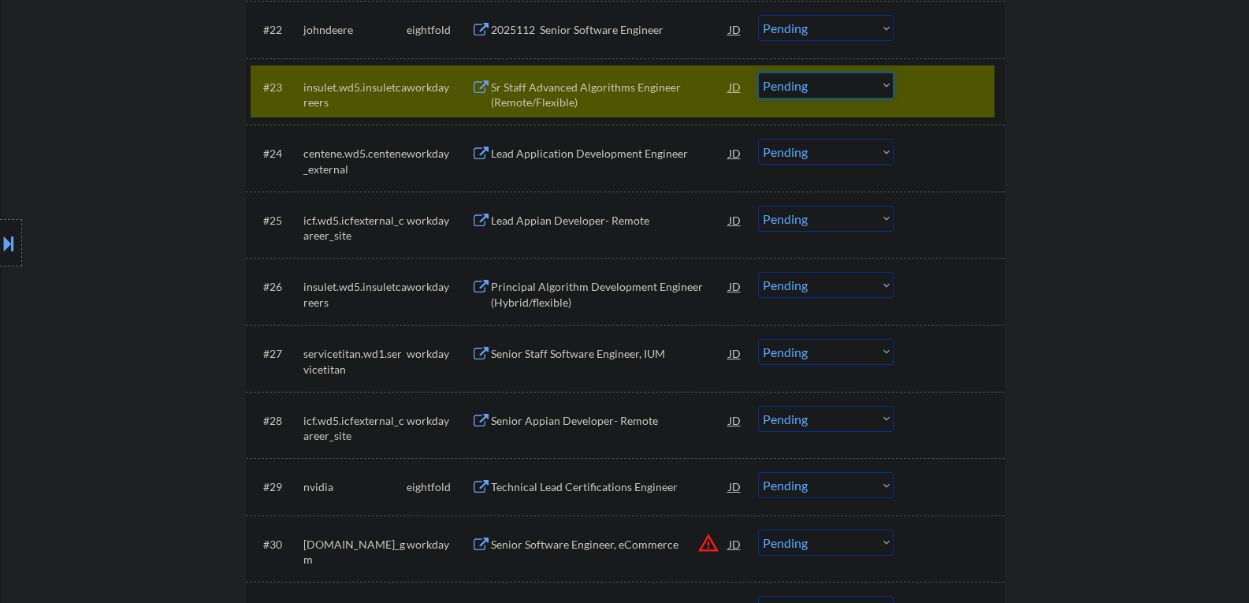
click at [857, 93] on select "Choose an option... Pending Applied Excluded (Questions) Excluded (Expired) Exc…" at bounding box center [826, 85] width 136 height 26
click at [758, 72] on select "Choose an option... Pending Applied Excluded (Questions) Excluded (Expired) Exc…" at bounding box center [826, 85] width 136 height 26
click at [575, 158] on div "Lead Application Development Engineer" at bounding box center [610, 154] width 238 height 16
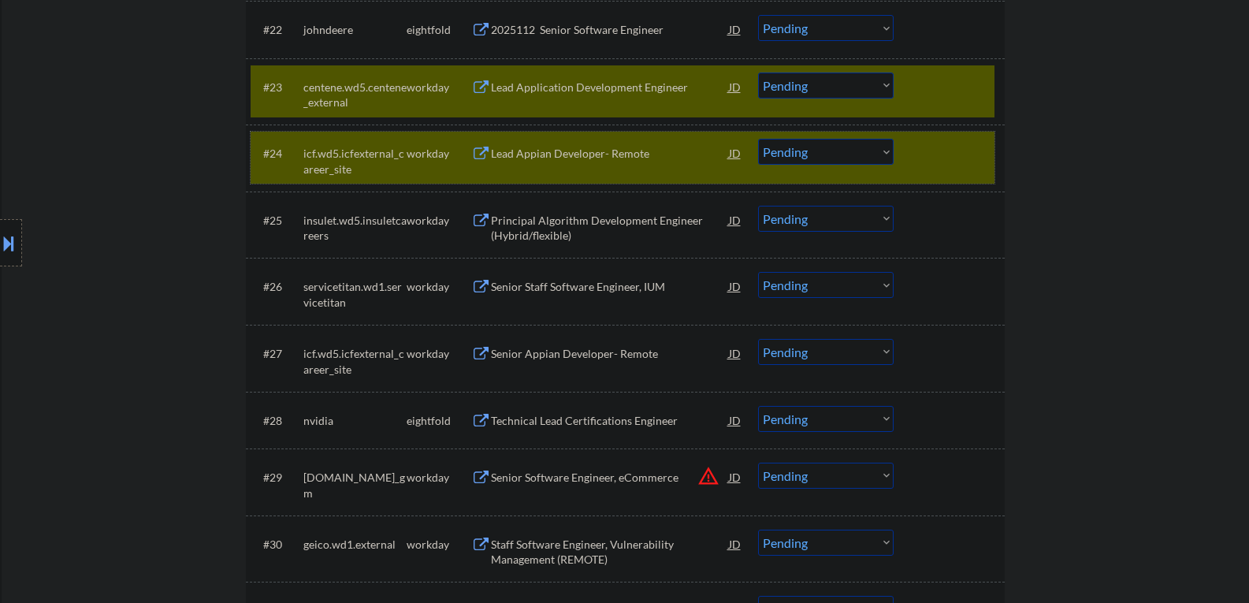
click at [926, 163] on div at bounding box center [950, 153] width 69 height 28
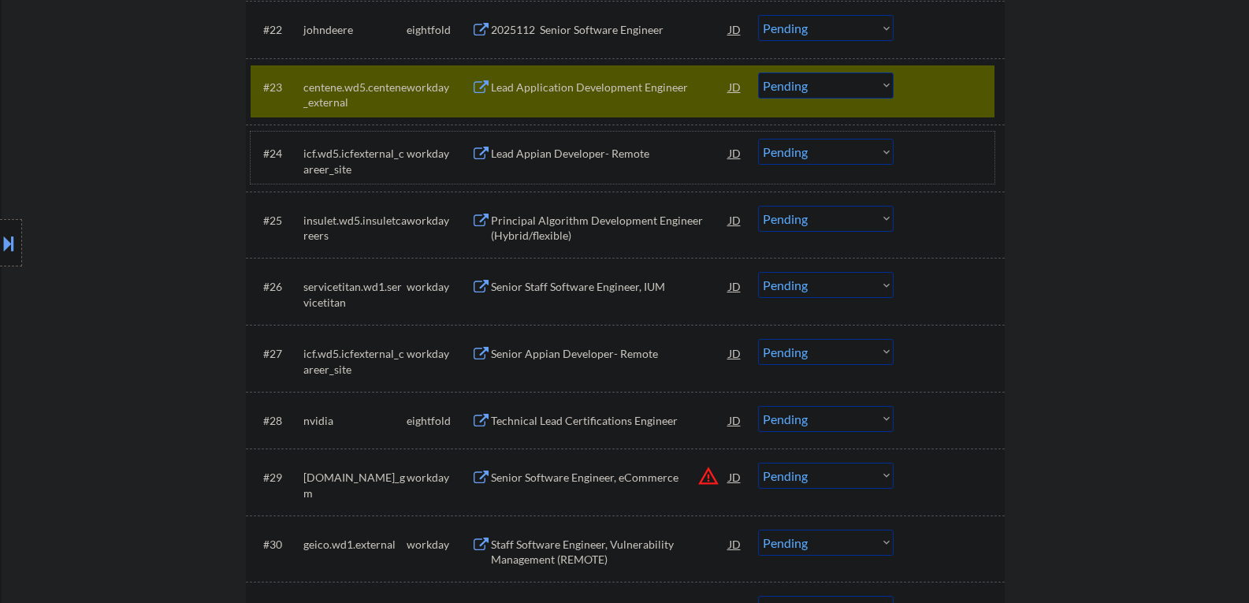
click at [795, 88] on select "Choose an option... Pending Applied Excluded (Questions) Excluded (Expired) Exc…" at bounding box center [826, 85] width 136 height 26
click at [758, 72] on select "Choose an option... Pending Applied Excluded (Questions) Excluded (Expired) Exc…" at bounding box center [826, 85] width 136 height 26
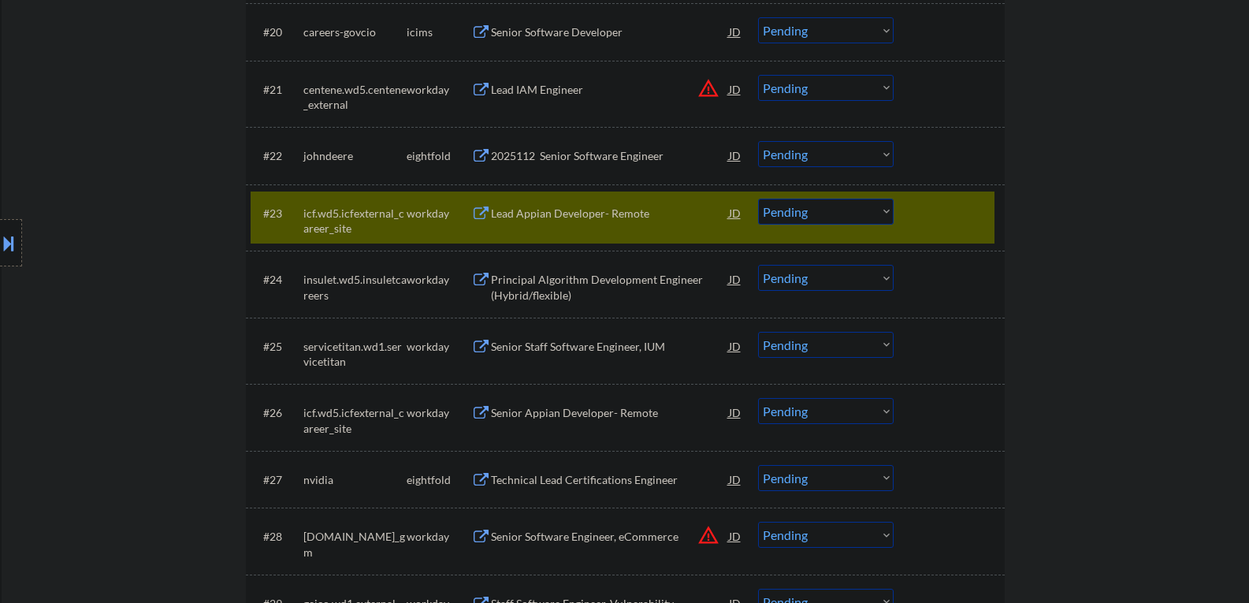
scroll to position [1576, 0]
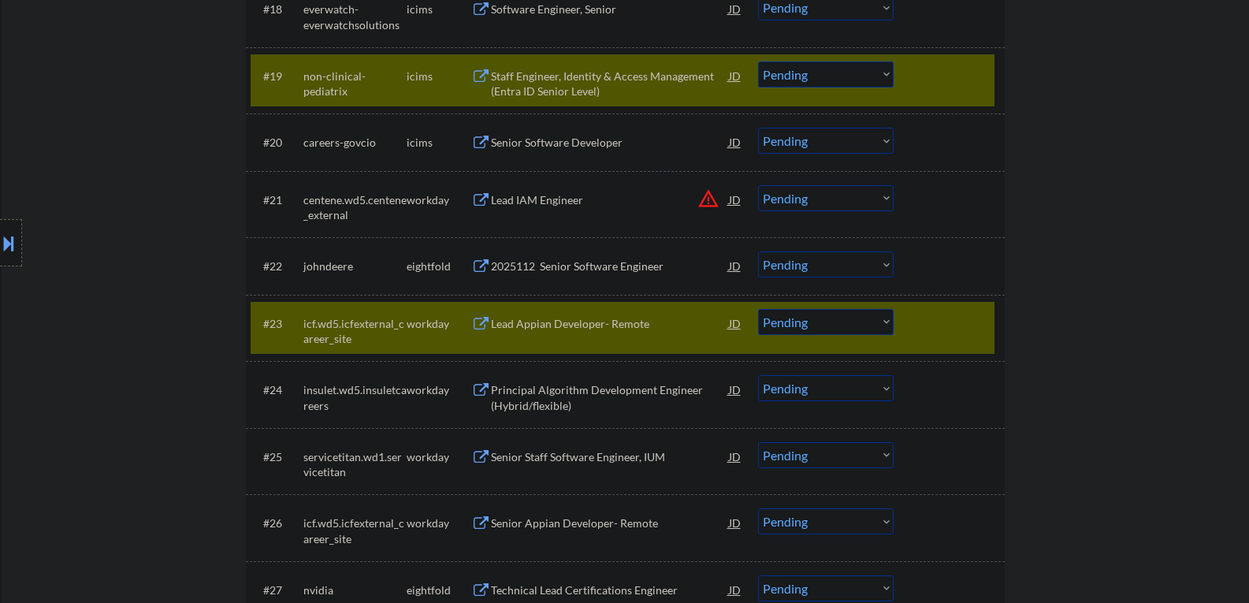
click at [924, 72] on div at bounding box center [950, 75] width 69 height 28
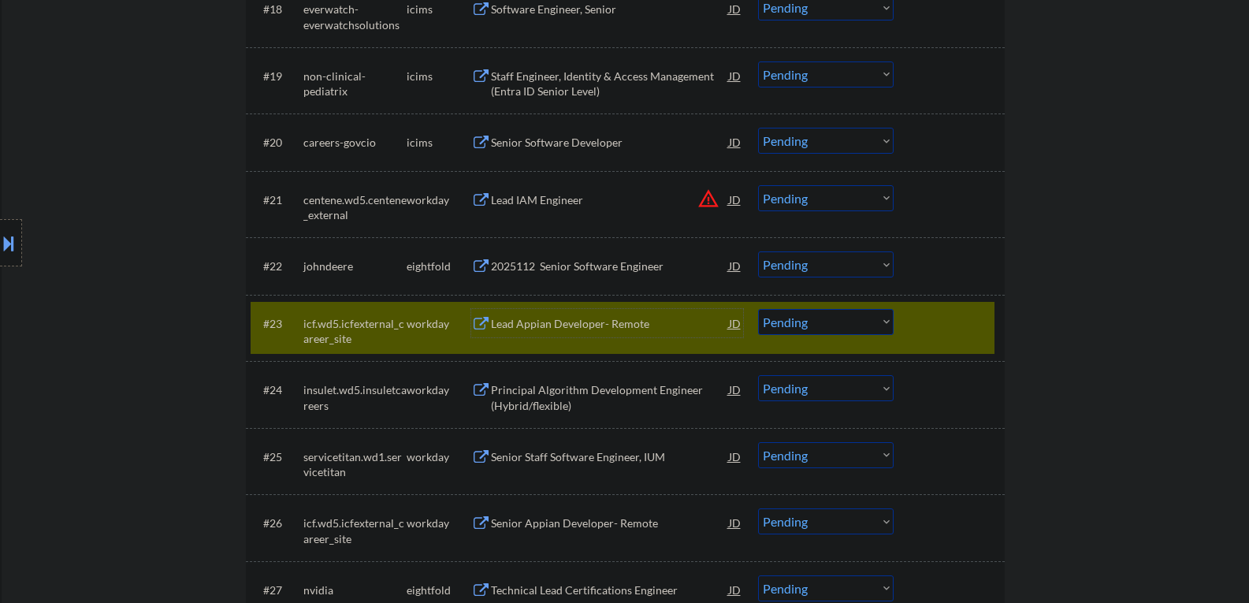
click at [576, 325] on div "Lead Appian Developer- Remote" at bounding box center [610, 324] width 238 height 16
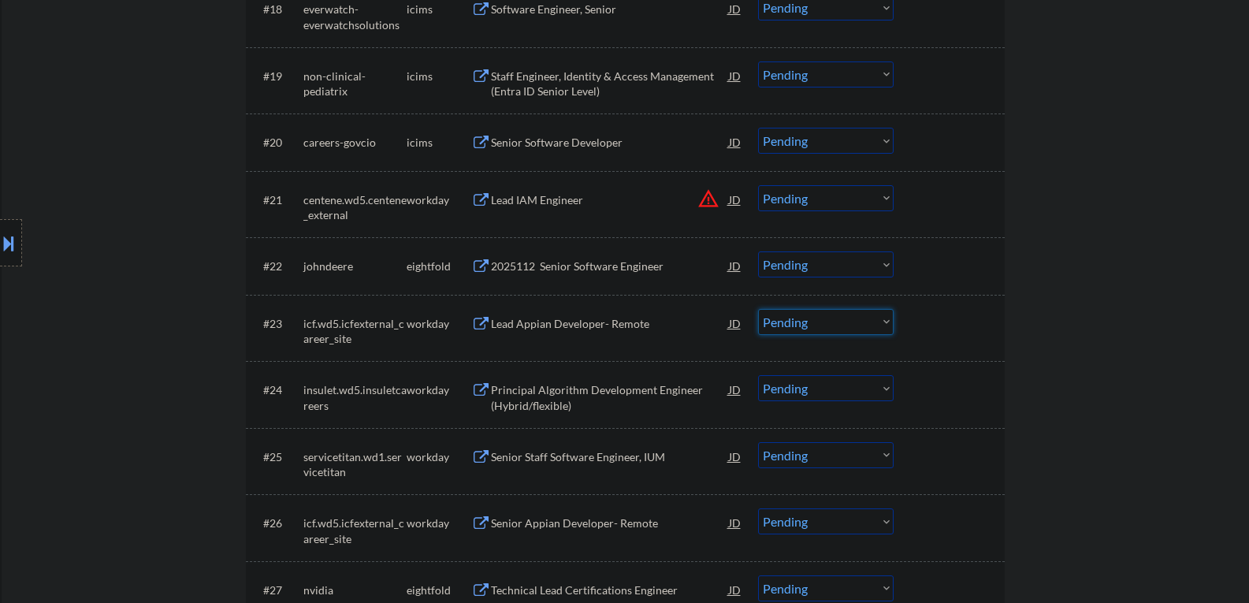
click at [846, 325] on select "Choose an option... Pending Applied Excluded (Questions) Excluded (Expired) Exc…" at bounding box center [826, 322] width 136 height 26
click at [758, 309] on select "Choose an option... Pending Applied Excluded (Questions) Excluded (Expired) Exc…" at bounding box center [826, 322] width 136 height 26
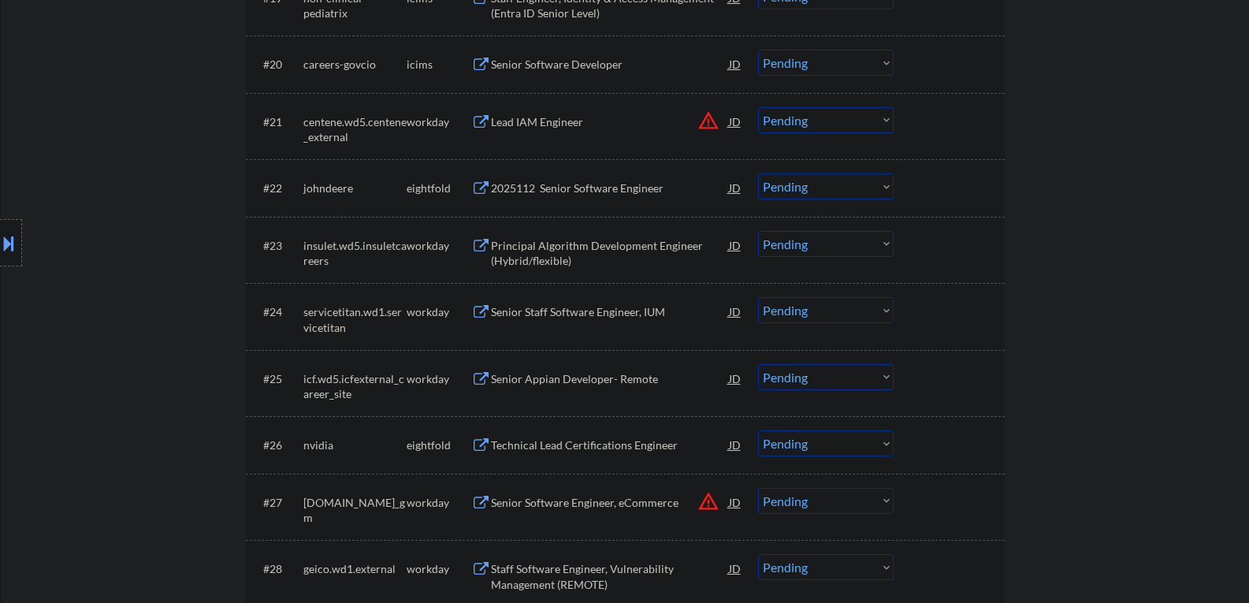
scroll to position [1654, 0]
click at [510, 256] on div "Principal Algorithm Development Engineer (Hybrid/flexible)" at bounding box center [610, 252] width 238 height 31
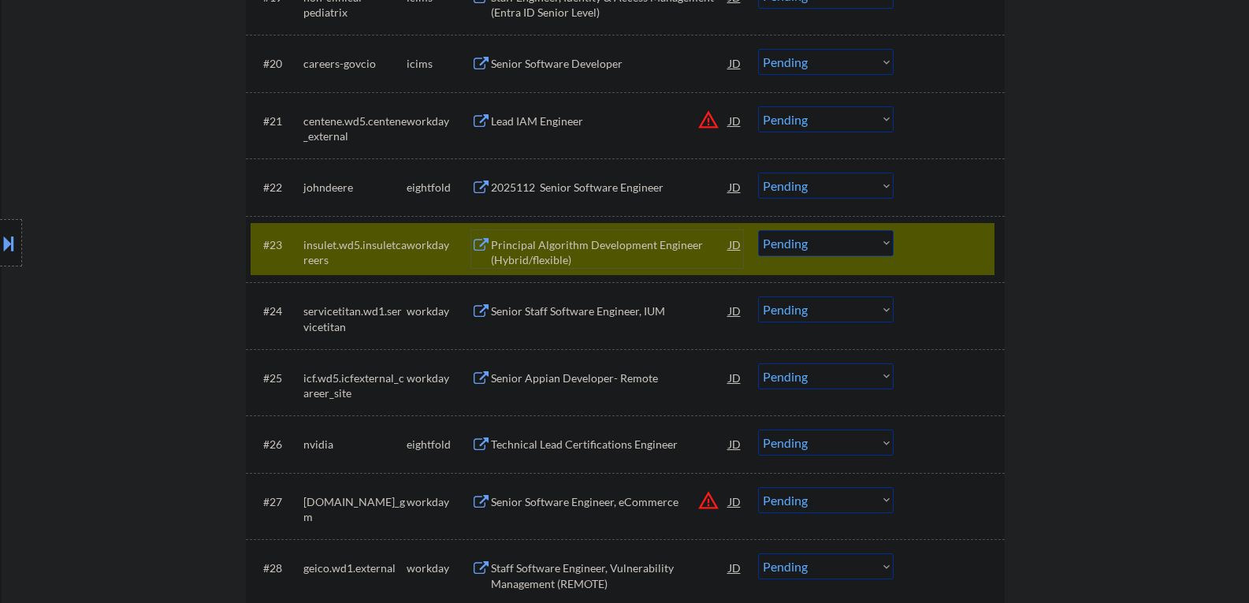
click at [793, 251] on select "Choose an option... Pending Applied Excluded (Questions) Excluded (Expired) Exc…" at bounding box center [826, 243] width 136 height 26
click at [758, 230] on select "Choose an option... Pending Applied Excluded (Questions) Excluded (Expired) Exc…" at bounding box center [826, 243] width 136 height 26
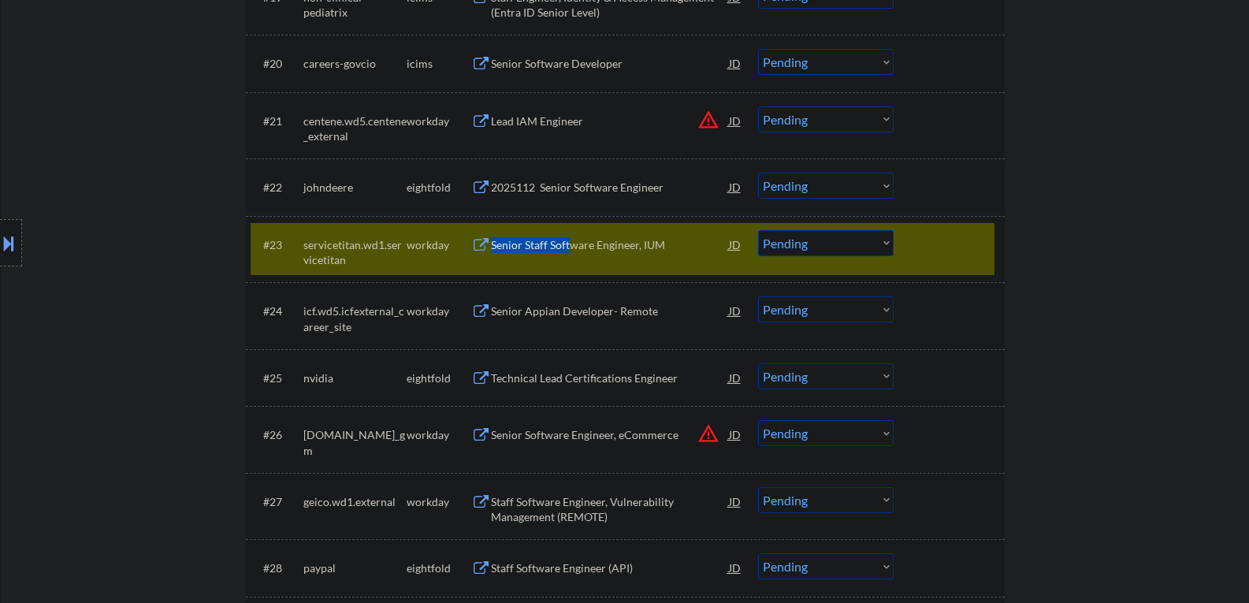
click at [571, 258] on div "#23 servicetitan.wd1.servicetitan workday Senior Staff Software Engineer, IUM J…" at bounding box center [623, 249] width 744 height 52
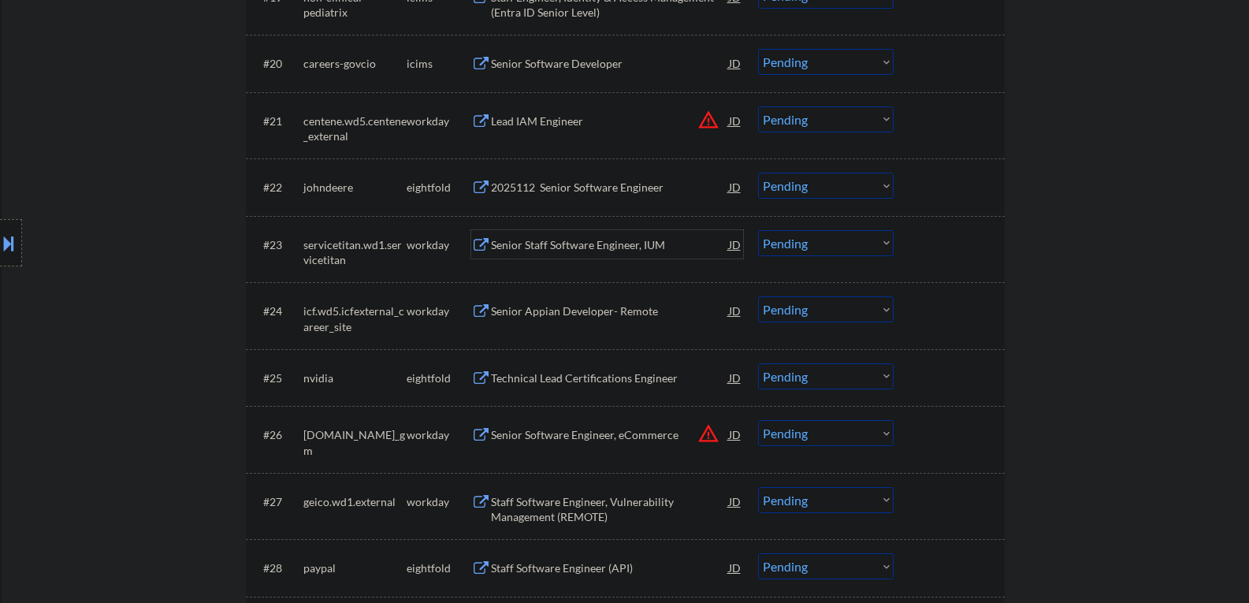
click at [590, 243] on div "Senior Staff Software Engineer, IUM" at bounding box center [610, 245] width 238 height 16
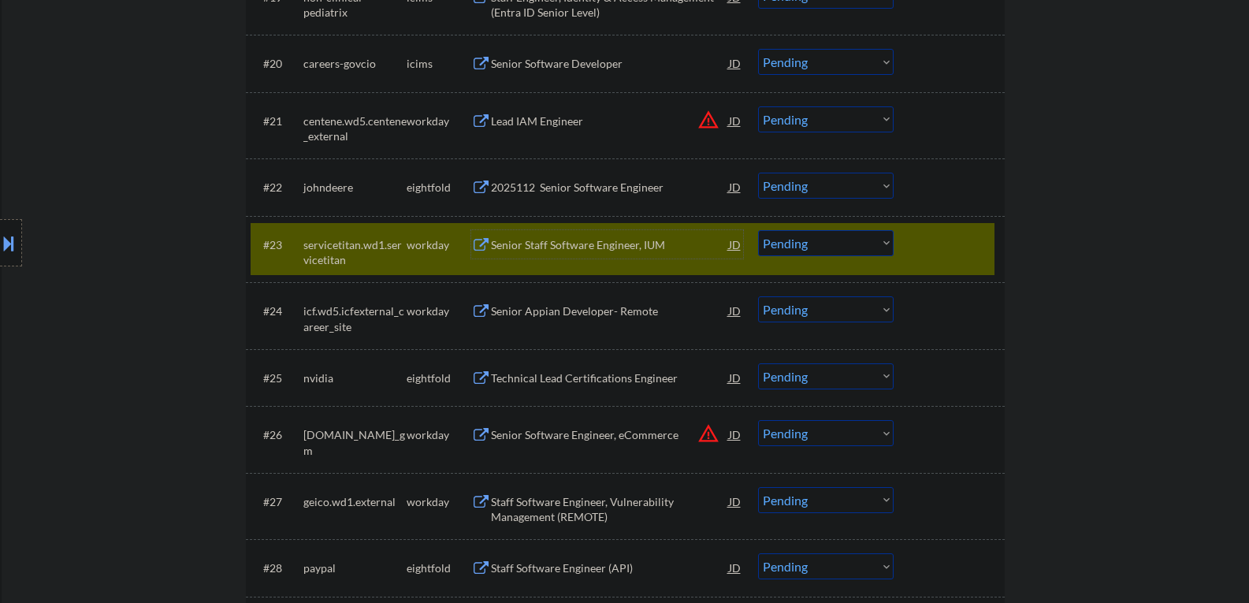
click at [810, 233] on select "Choose an option... Pending Applied Excluded (Questions) Excluded (Expired) Exc…" at bounding box center [826, 243] width 136 height 26
click at [758, 230] on select "Choose an option... Pending Applied Excluded (Questions) Excluded (Expired) Exc…" at bounding box center [826, 243] width 136 height 26
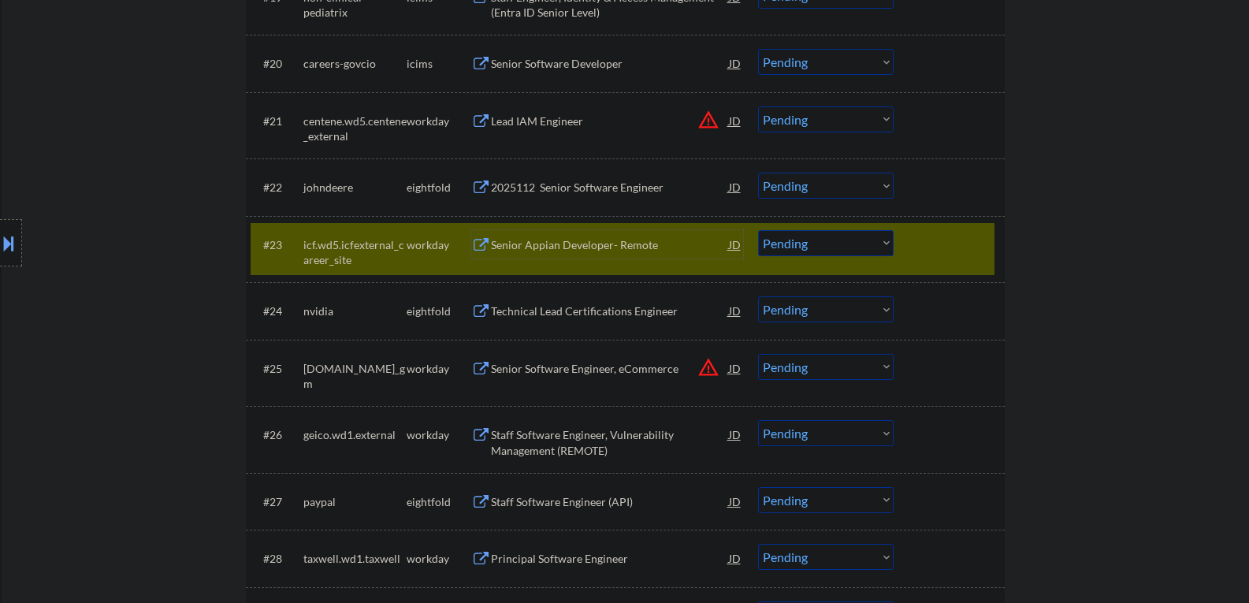
click at [538, 243] on div "Senior Appian Developer- Remote" at bounding box center [610, 245] width 238 height 16
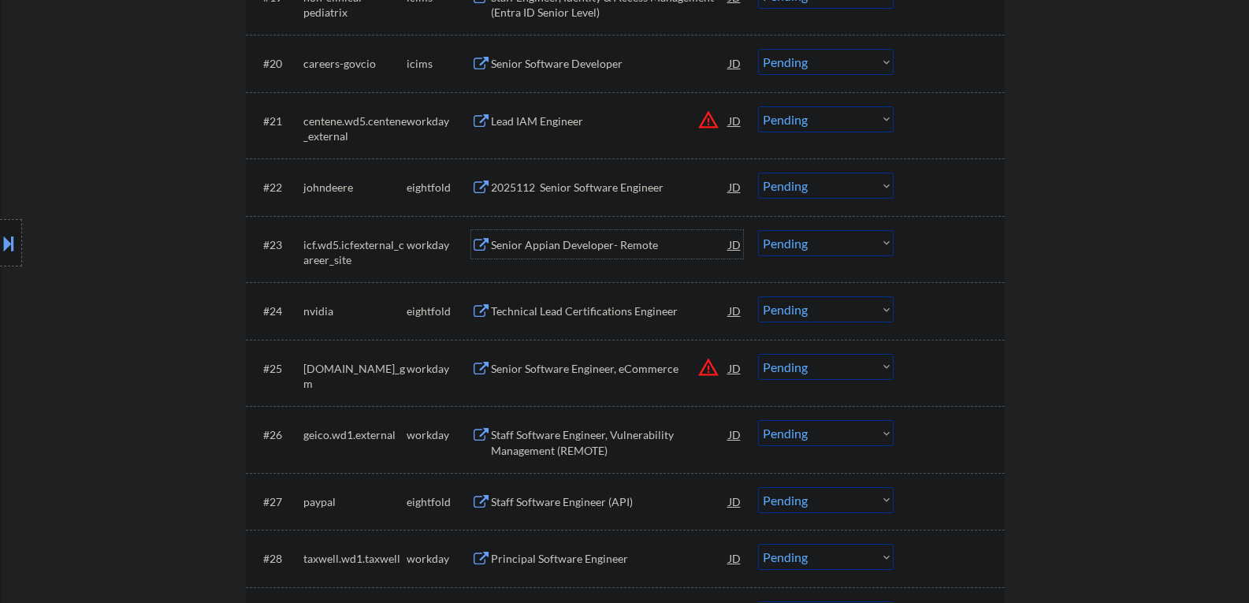
click at [765, 249] on select "Choose an option... Pending Applied Excluded (Questions) Excluded (Expired) Exc…" at bounding box center [826, 243] width 136 height 26
click at [758, 230] on select "Choose an option... Pending Applied Excluded (Questions) Excluded (Expired) Exc…" at bounding box center [826, 243] width 136 height 26
select select ""pending""
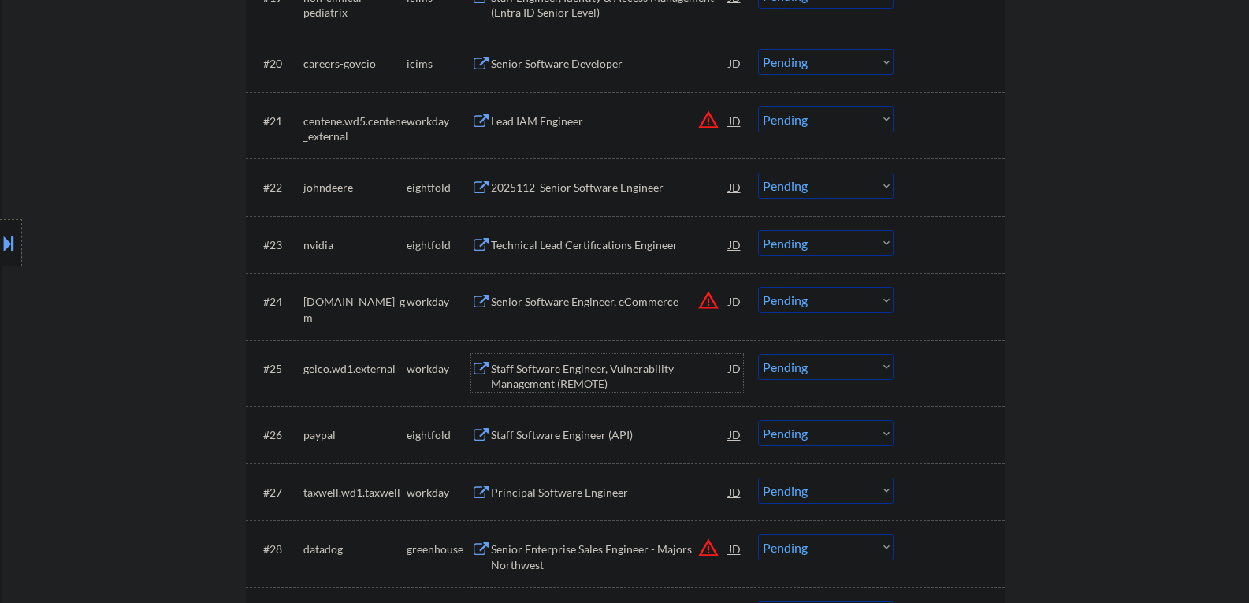
click at [545, 378] on div "Staff Software Engineer, Vulnerability Management (REMOTE)" at bounding box center [610, 376] width 238 height 31
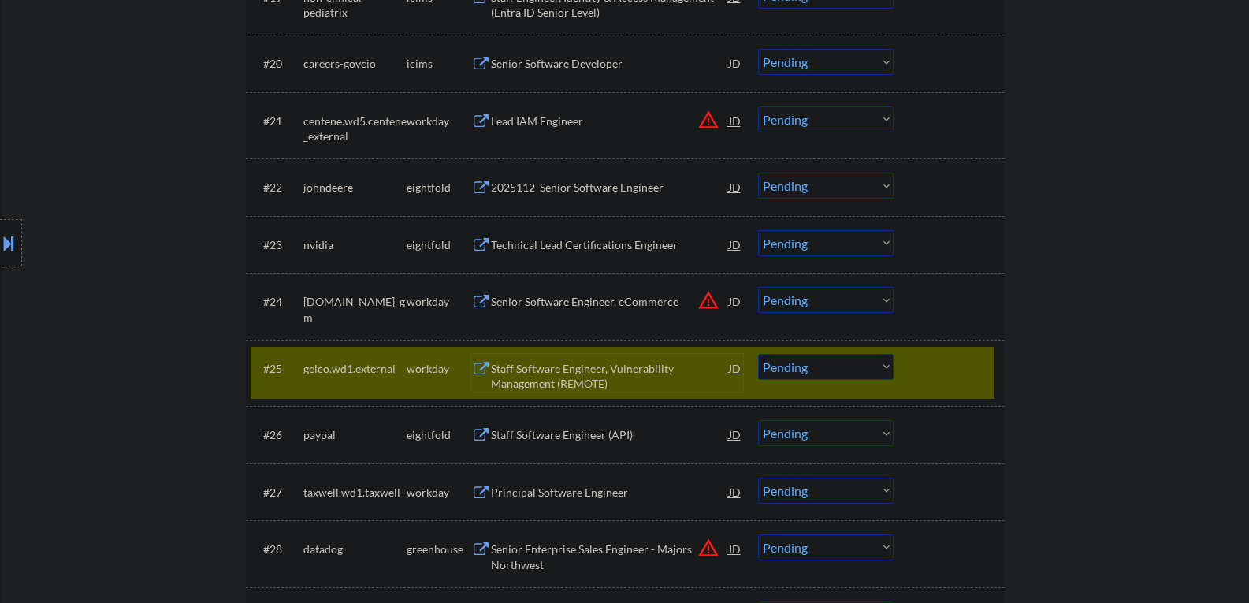
click at [571, 366] on div "Staff Software Engineer, Vulnerability Management (REMOTE)" at bounding box center [610, 376] width 238 height 31
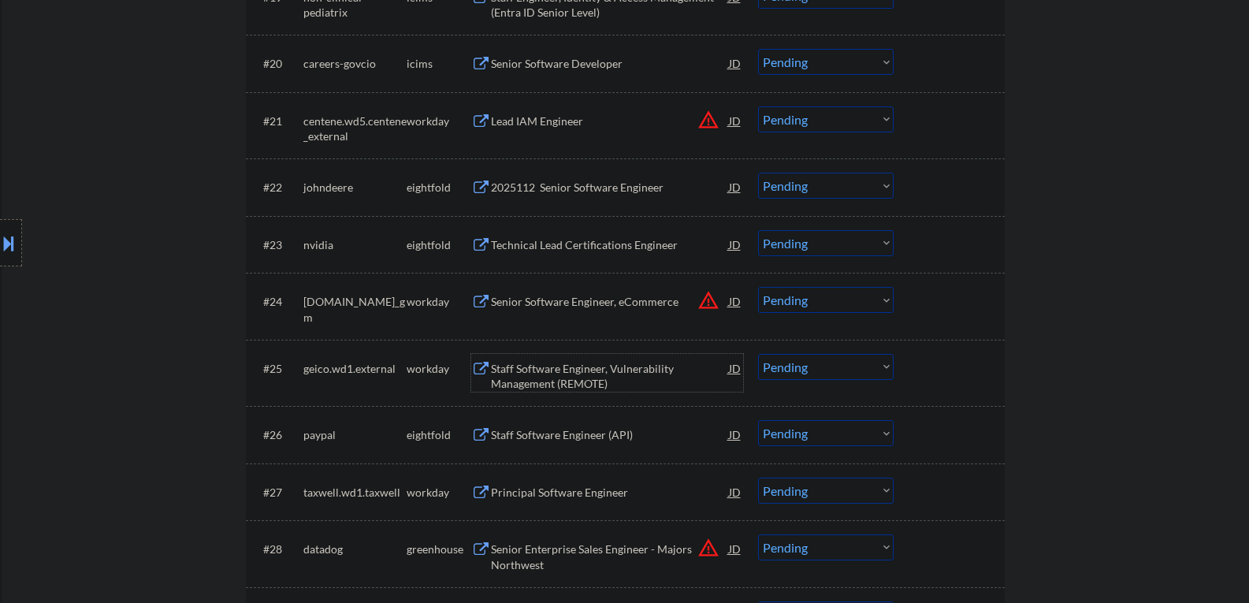
click at [579, 363] on div "Staff Software Engineer, Vulnerability Management (REMOTE)" at bounding box center [610, 376] width 238 height 31
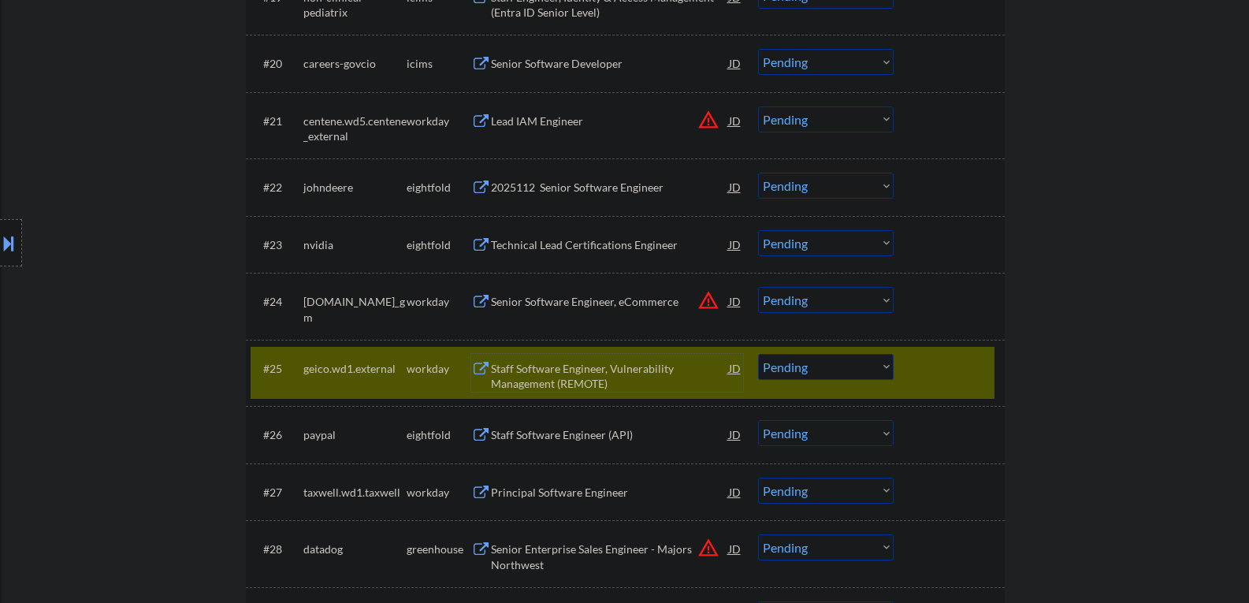
click at [799, 373] on select "Choose an option... Pending Applied Excluded (Questions) Excluded (Expired) Exc…" at bounding box center [826, 367] width 136 height 26
click at [758, 354] on select "Choose an option... Pending Applied Excluded (Questions) Excluded (Expired) Exc…" at bounding box center [826, 367] width 136 height 26
select select ""pending""
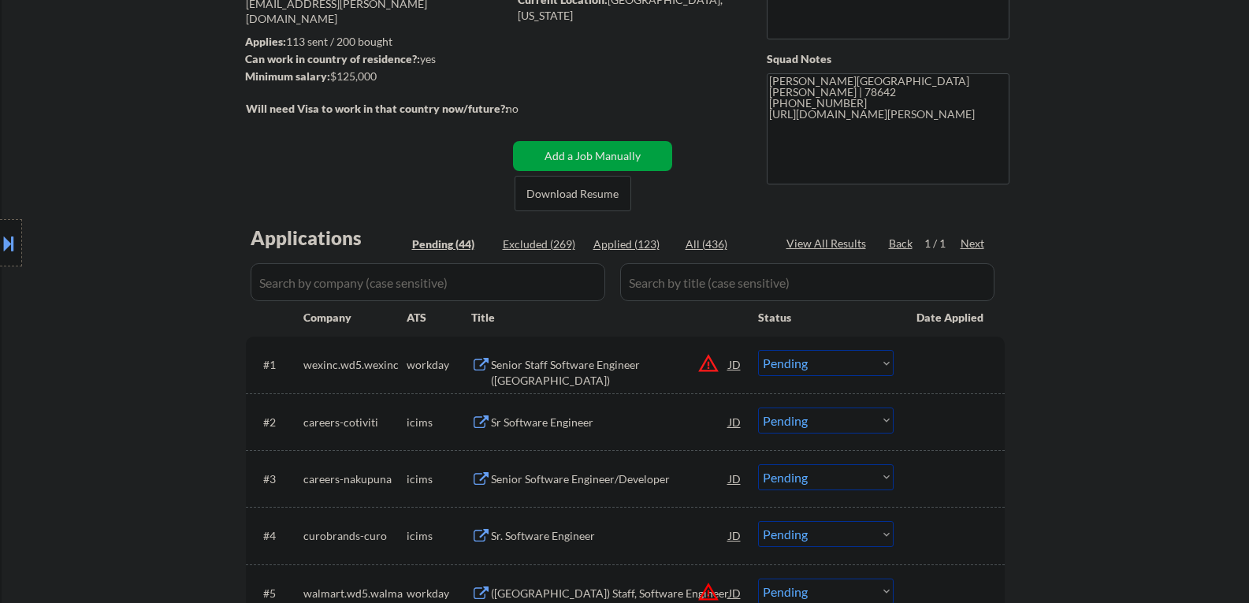
scroll to position [158, 0]
